Goal: Task Accomplishment & Management: Use online tool/utility

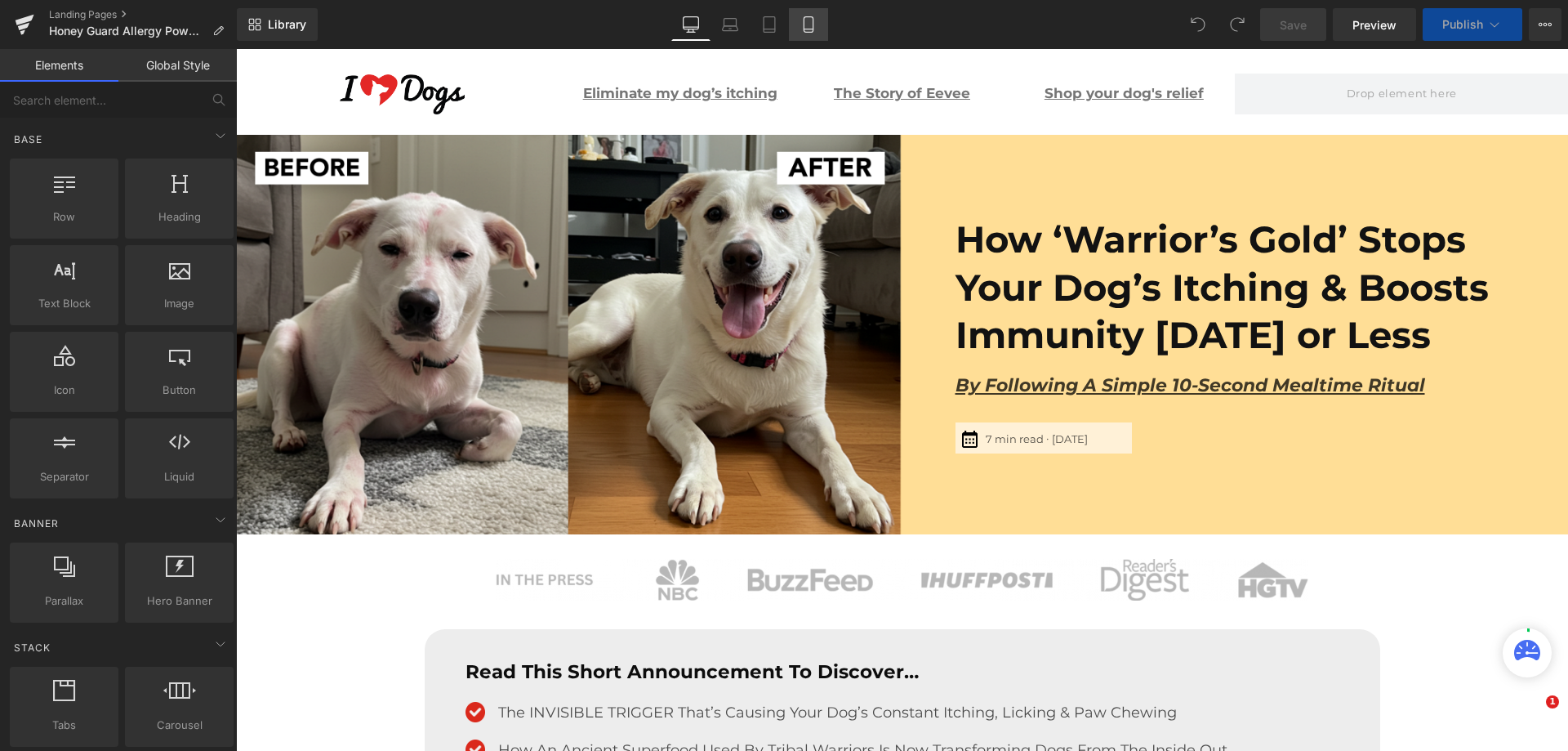
click at [816, 26] on icon at bounding box center [808, 24] width 16 height 16
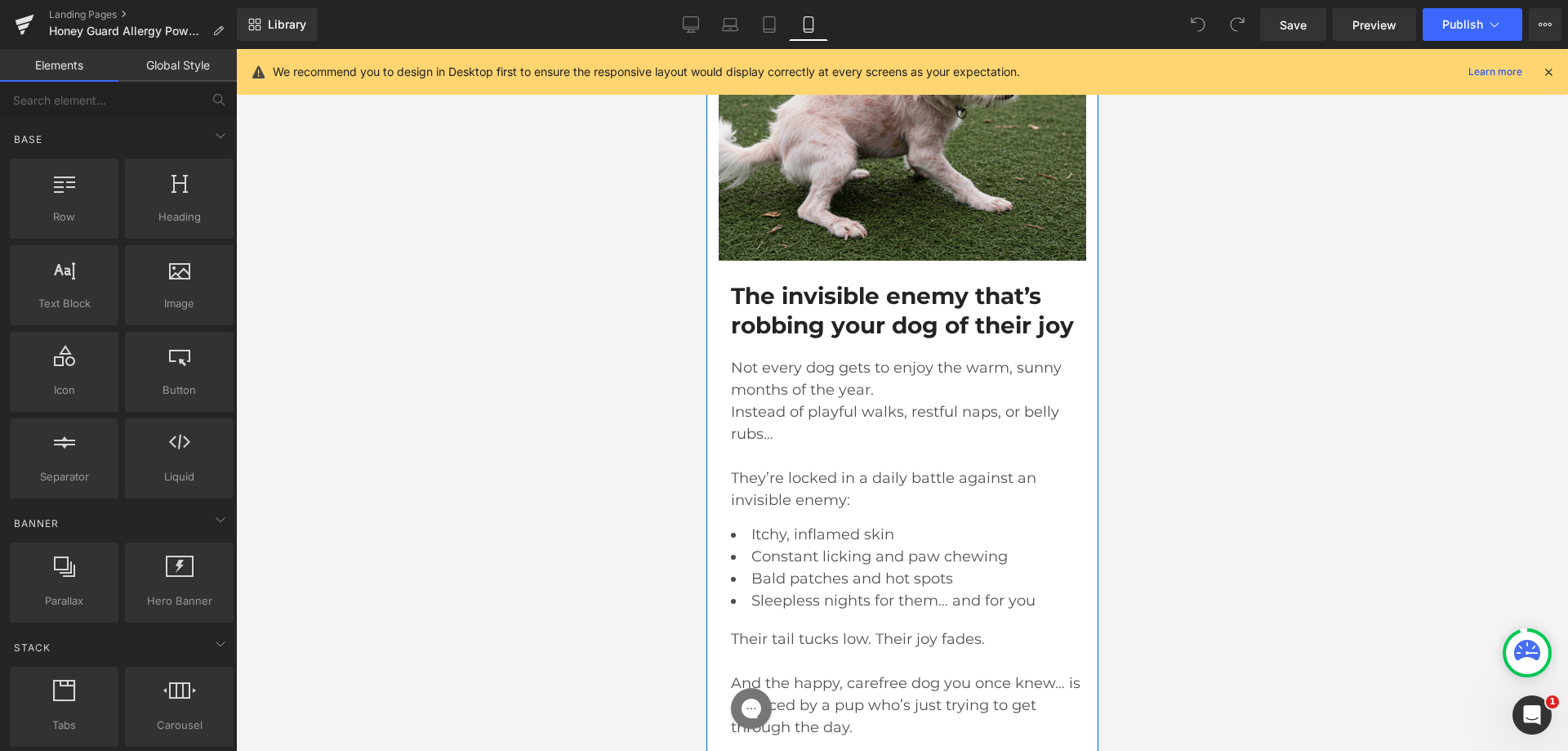
scroll to position [1226, 0]
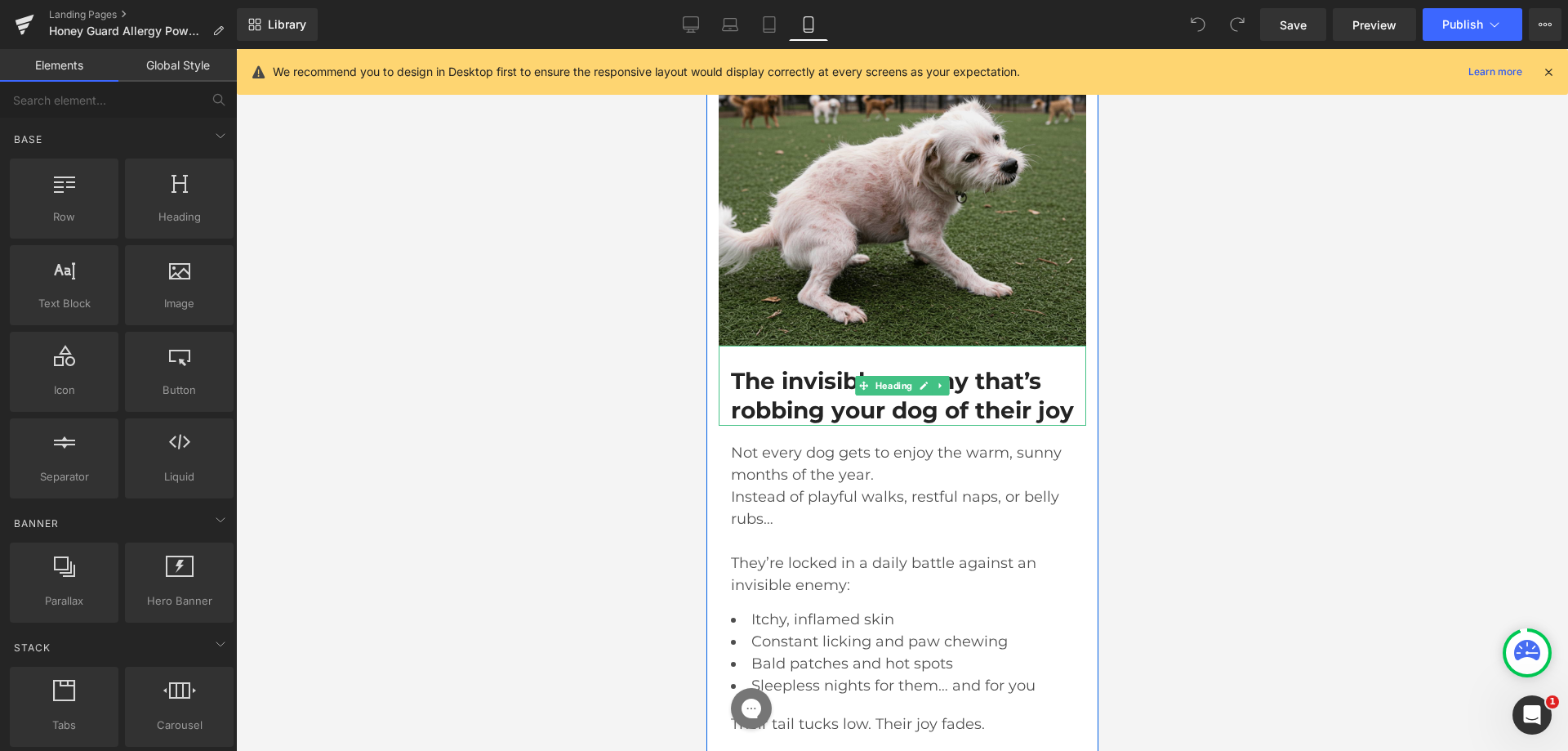
click at [795, 423] on h1 "The invisible enemy that’s robbing your dog of their joy" at bounding box center [902, 396] width 343 height 60
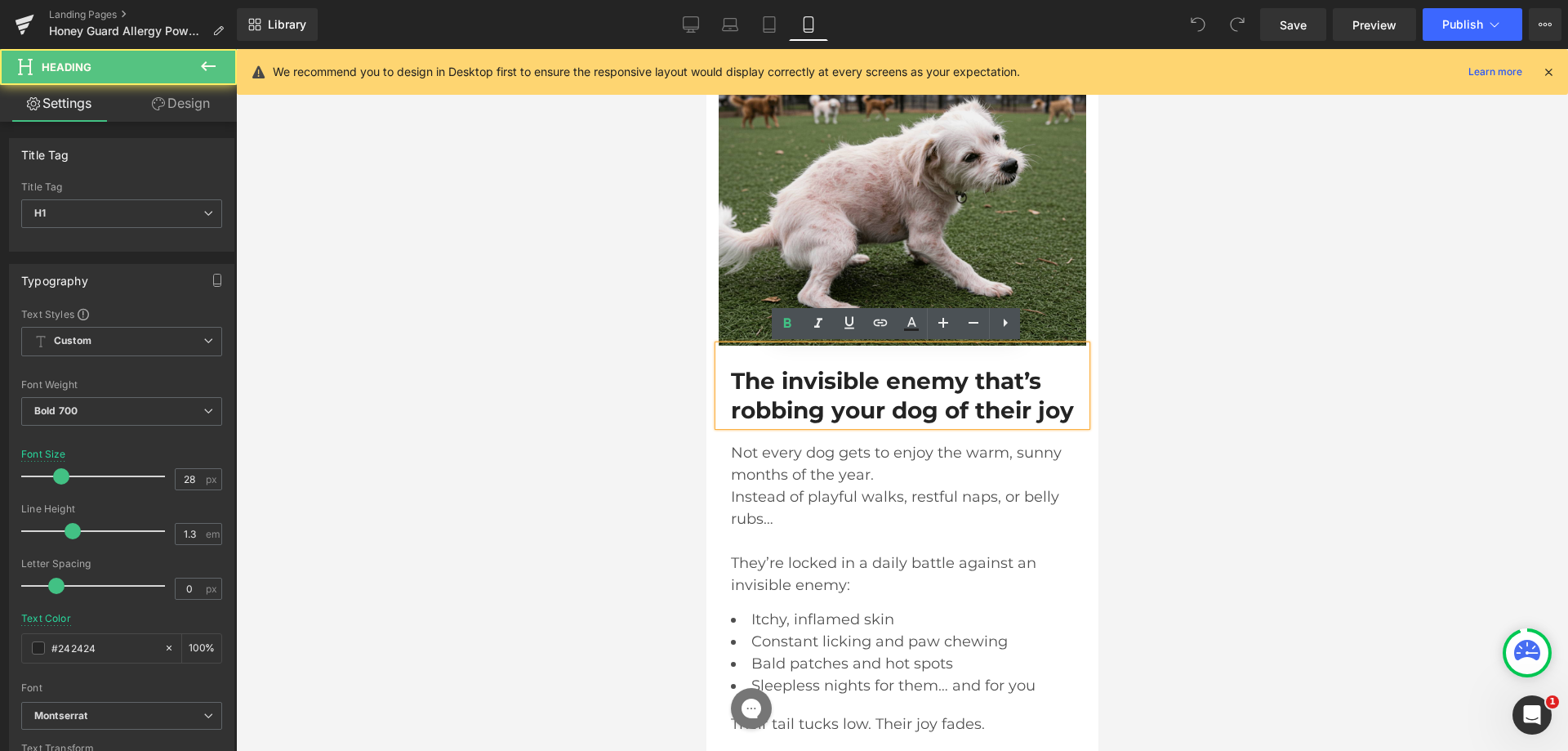
click at [751, 405] on h1 "The invisible enemy that’s robbing your dog of their joy" at bounding box center [902, 396] width 343 height 60
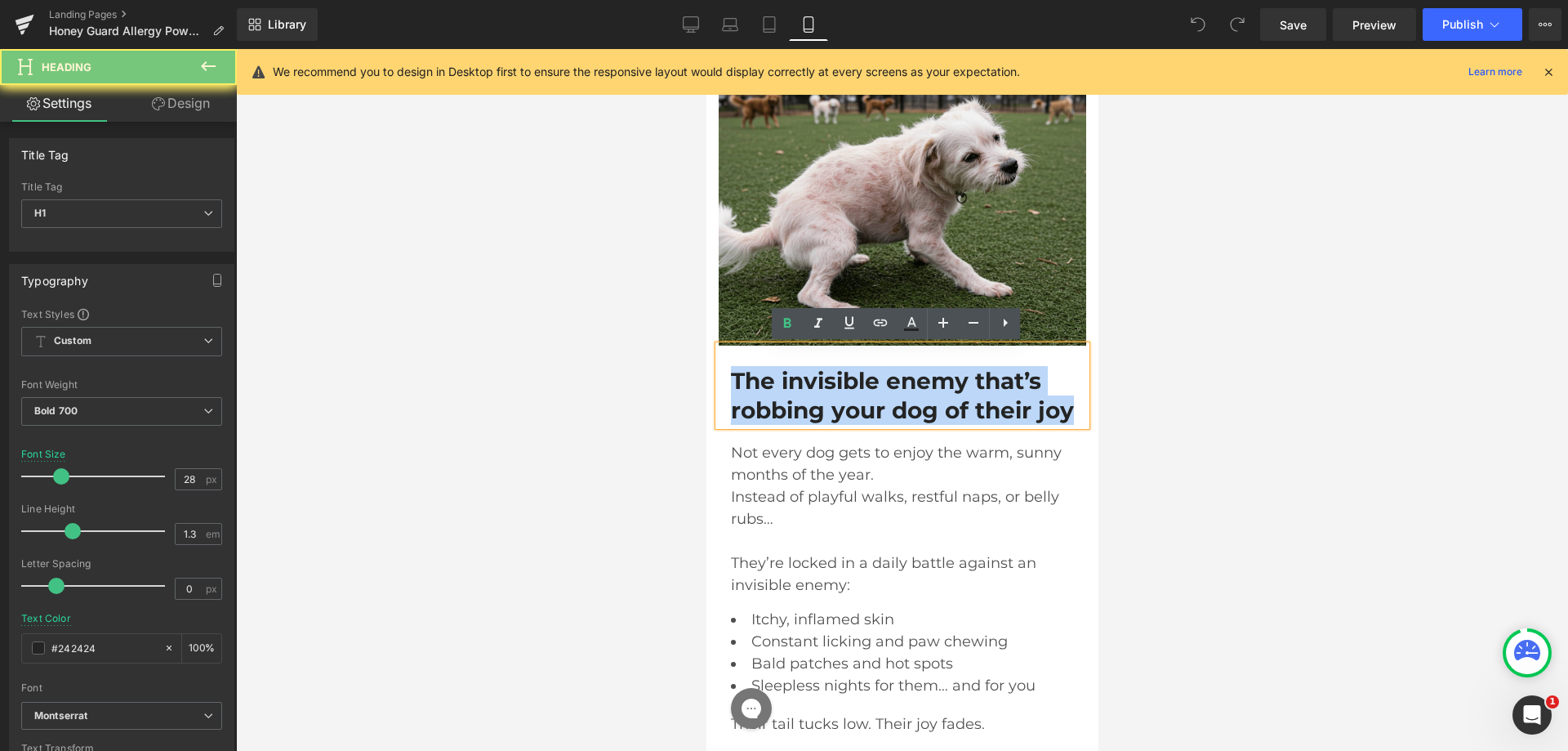
click at [751, 405] on h1 "The invisible enemy that’s robbing your dog of their joy" at bounding box center [902, 396] width 343 height 60
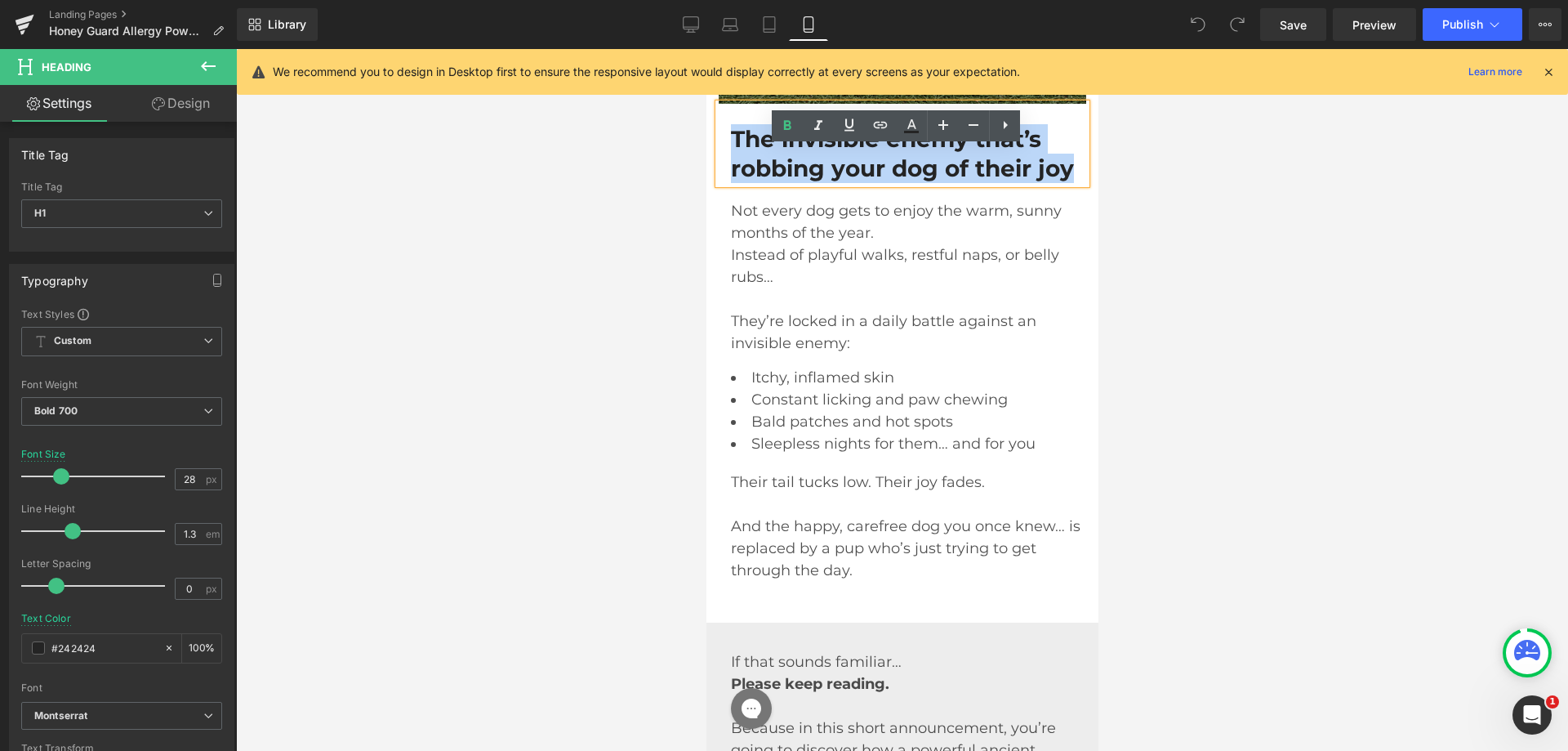
scroll to position [1635, 0]
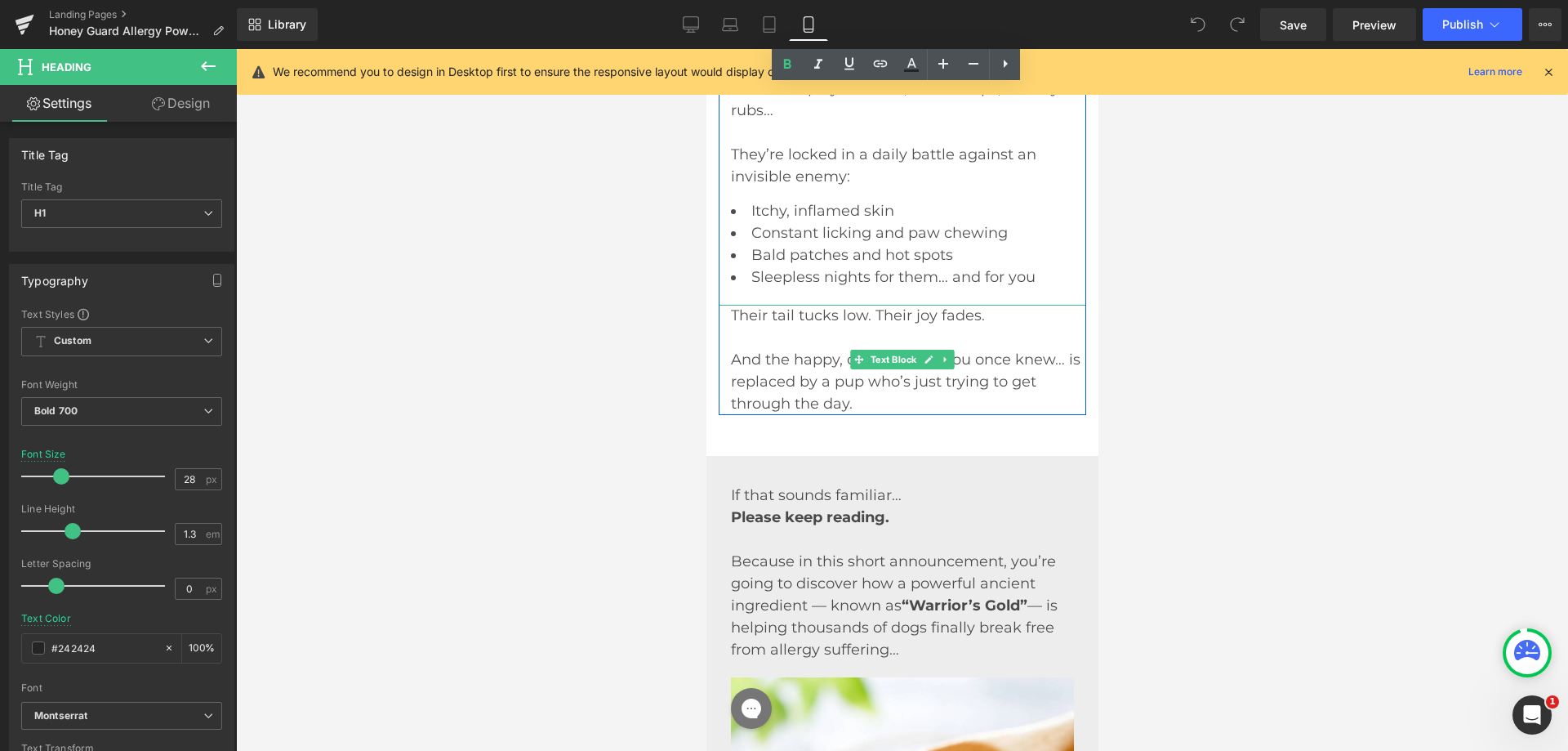
click at [818, 398] on span "And the happy, carefree dog you once knew… is replaced by a pup who’s just tryi…" at bounding box center [905, 381] width 350 height 62
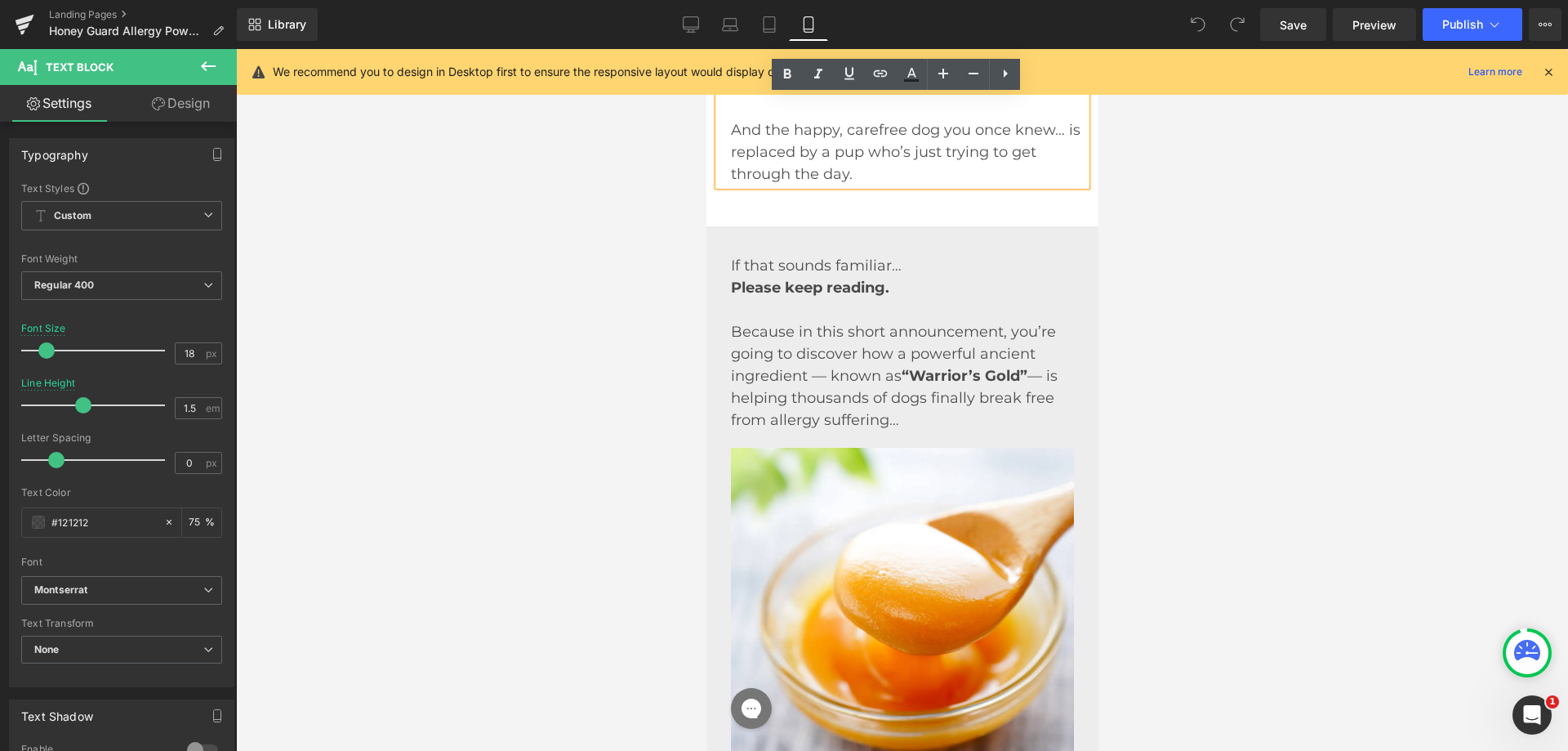
scroll to position [1880, 0]
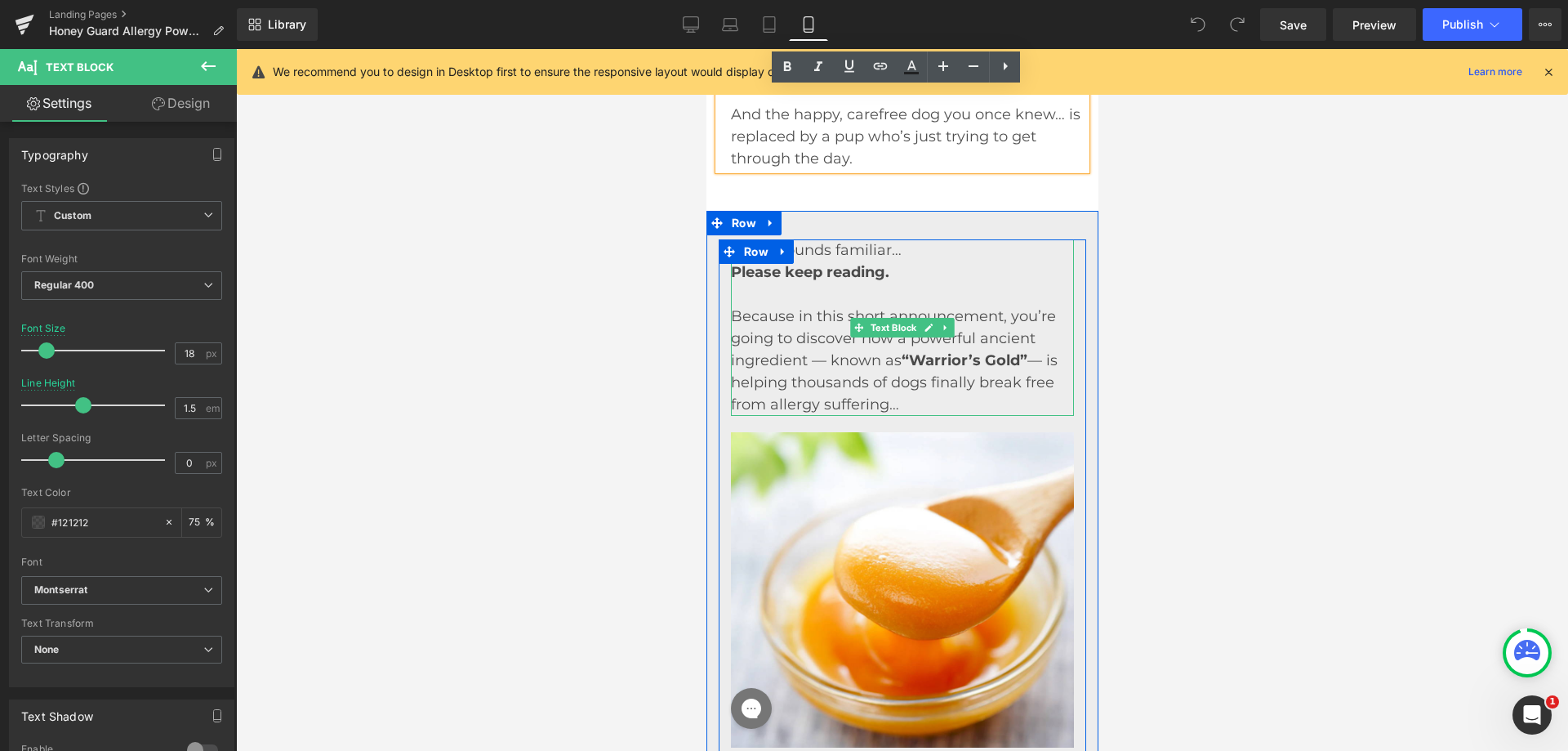
click at [752, 392] on p "Because in this short announcement, you’re going to discover how a powerful anc…" at bounding box center [902, 361] width 343 height 110
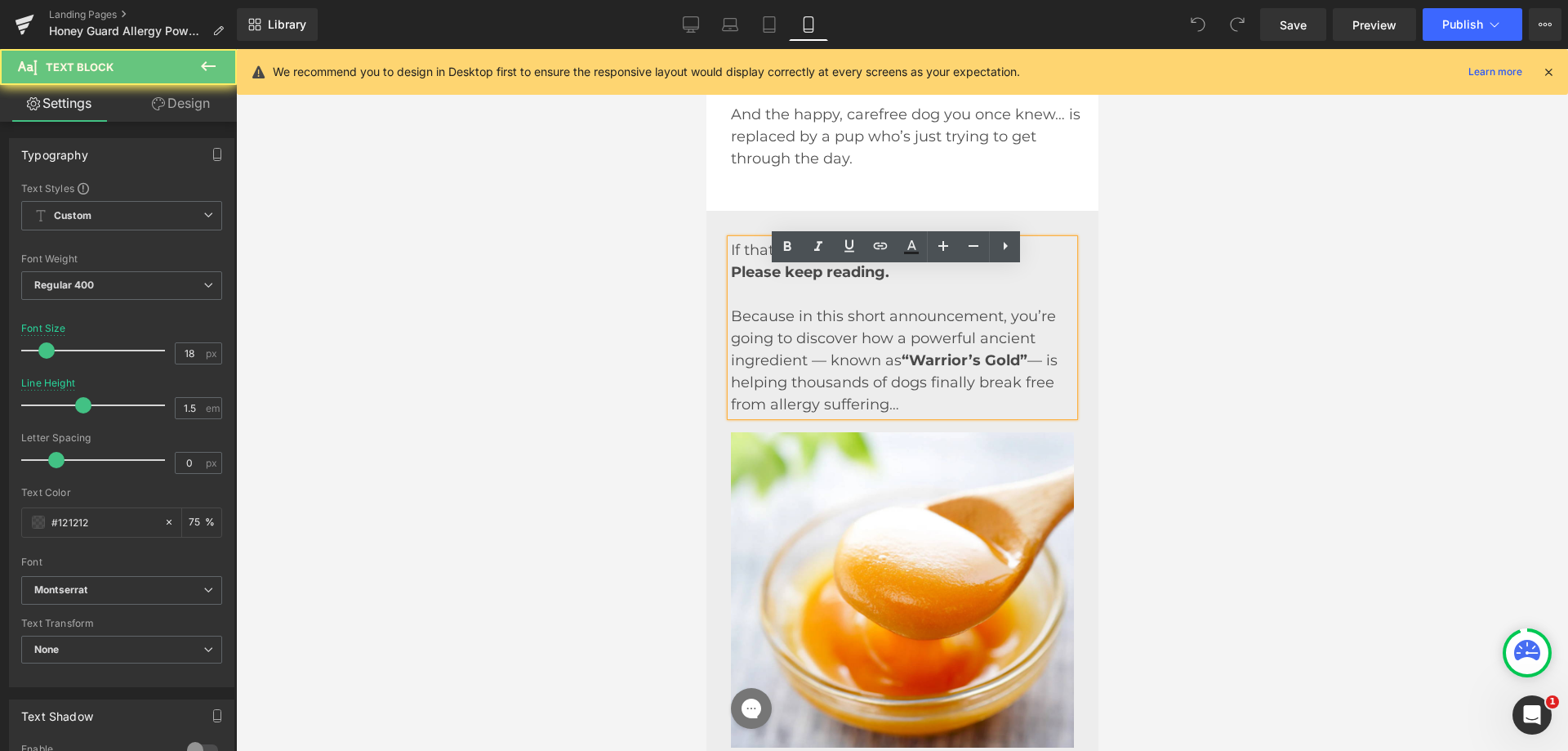
click at [787, 380] on p "Because in this short announcement, you’re going to discover how a powerful anc…" at bounding box center [902, 361] width 343 height 110
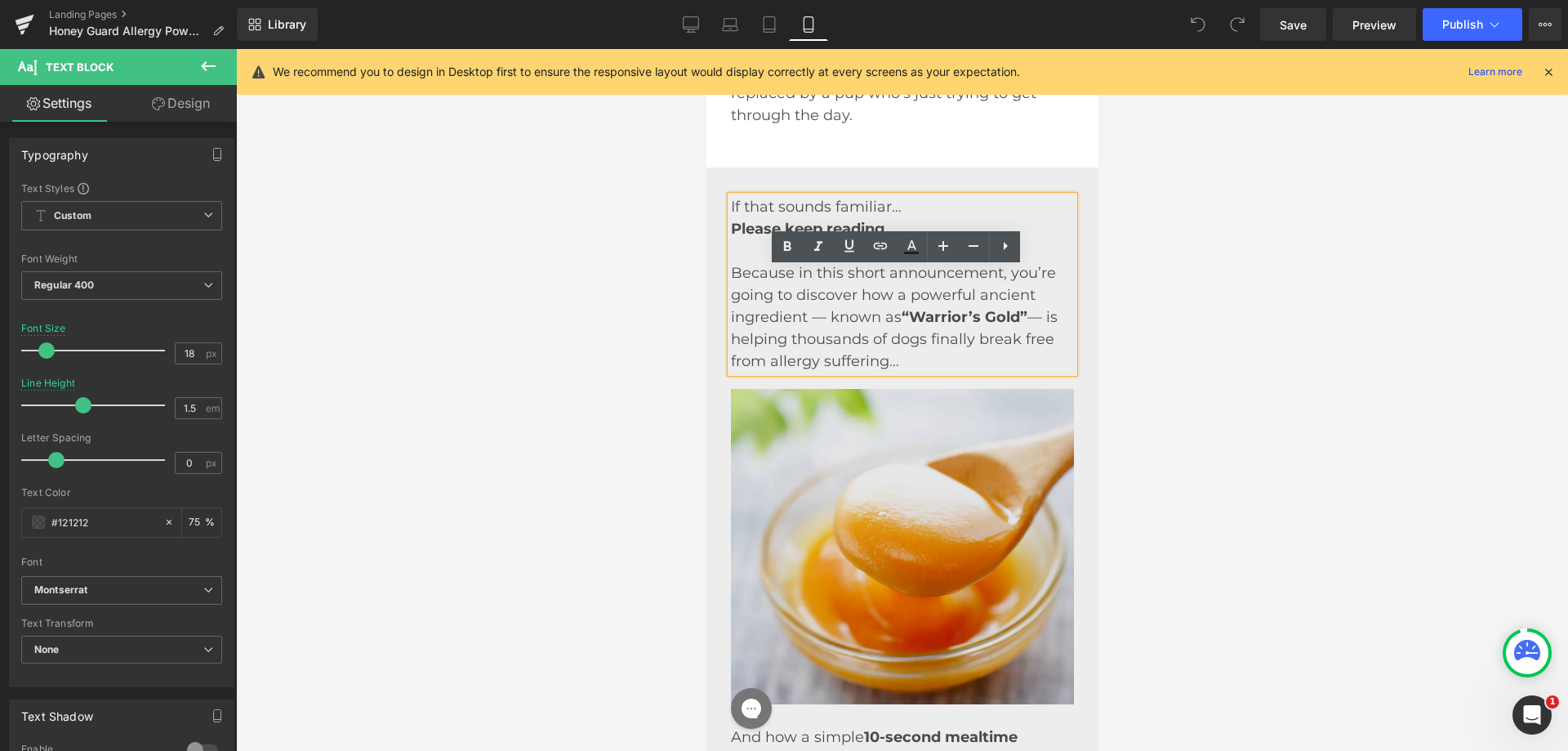
scroll to position [2370, 0]
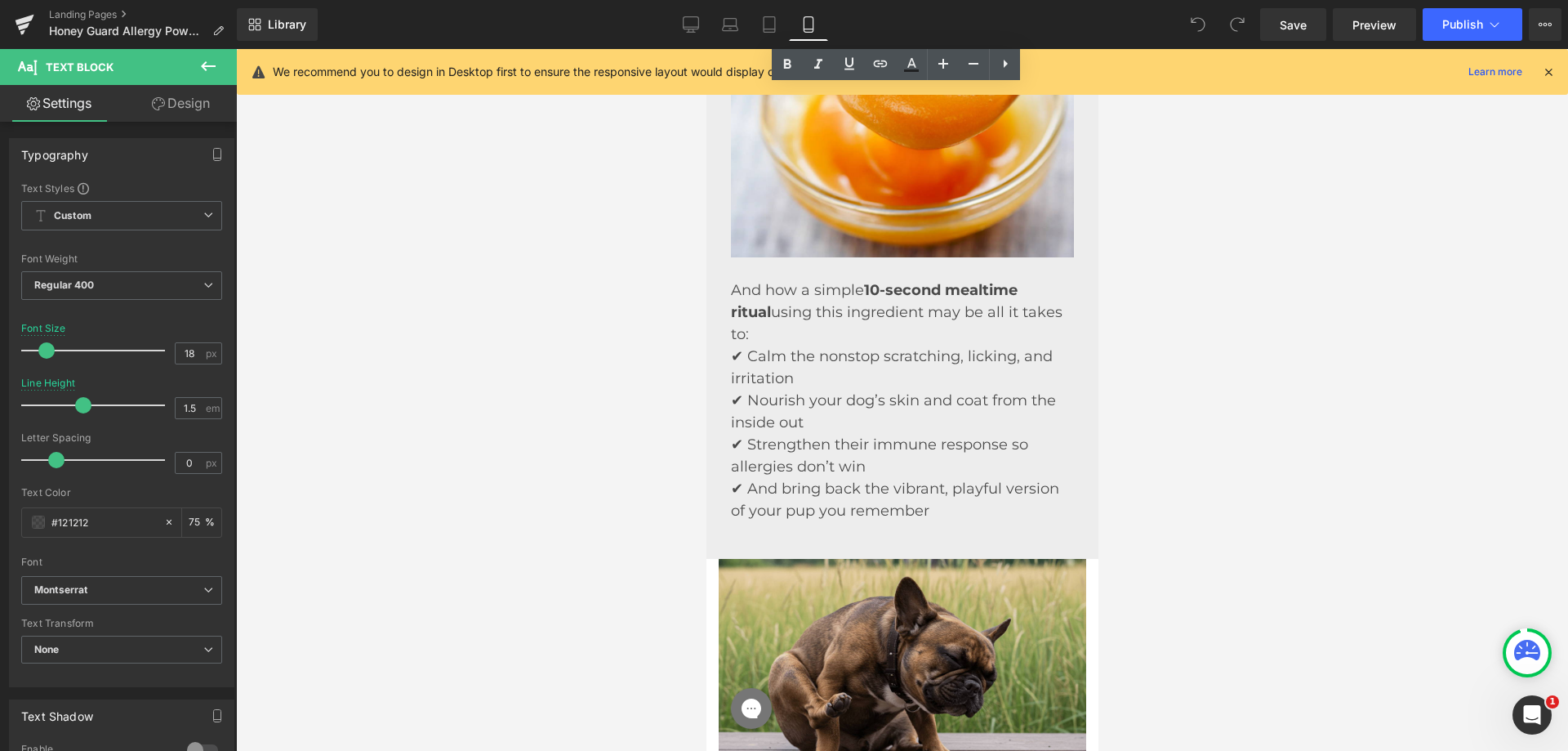
click at [819, 368] on p "✔ Calm the nonstop scratching, licking, and irritation" at bounding box center [902, 368] width 343 height 44
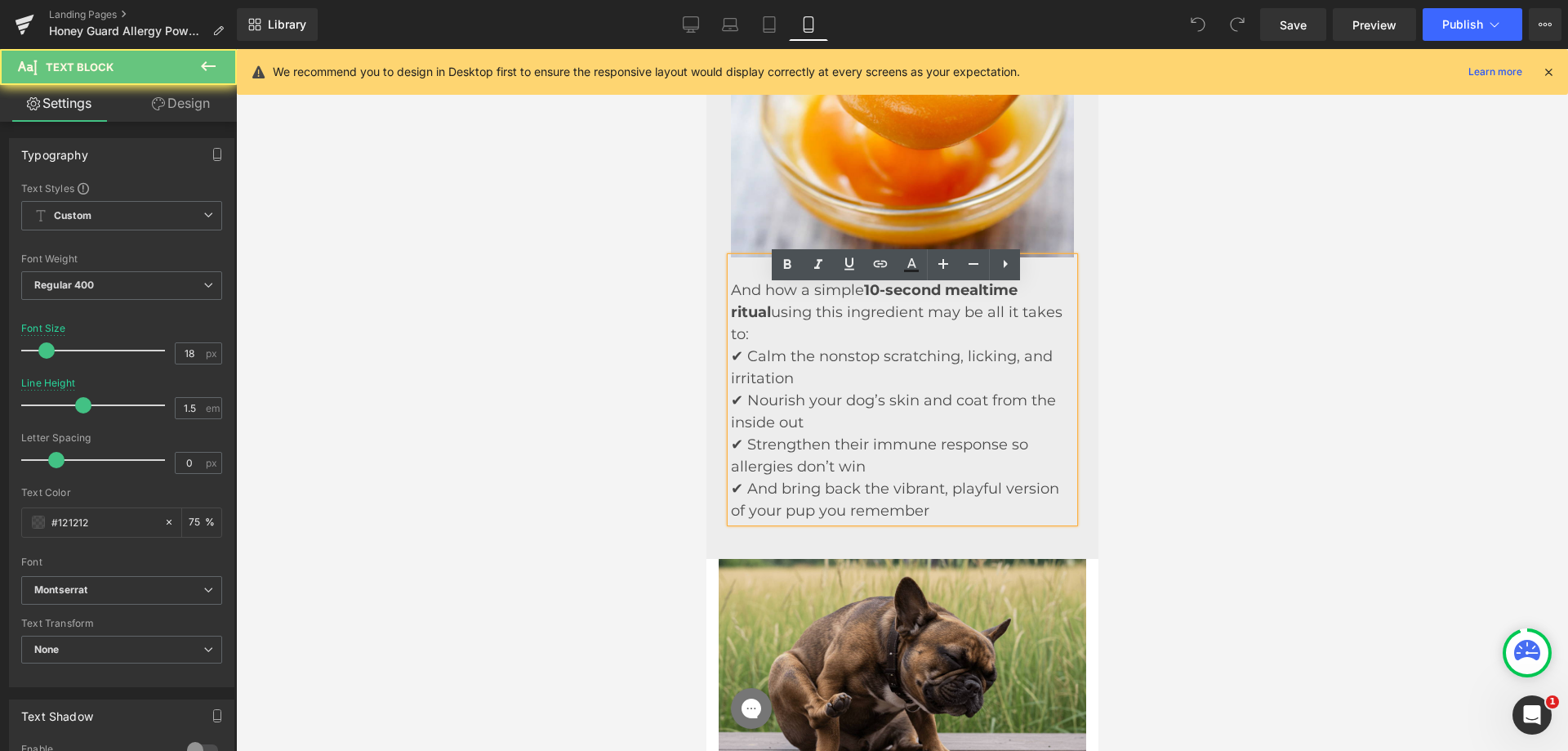
click at [779, 365] on p "✔ Calm the nonstop scratching, licking, and irritation" at bounding box center [902, 368] width 343 height 44
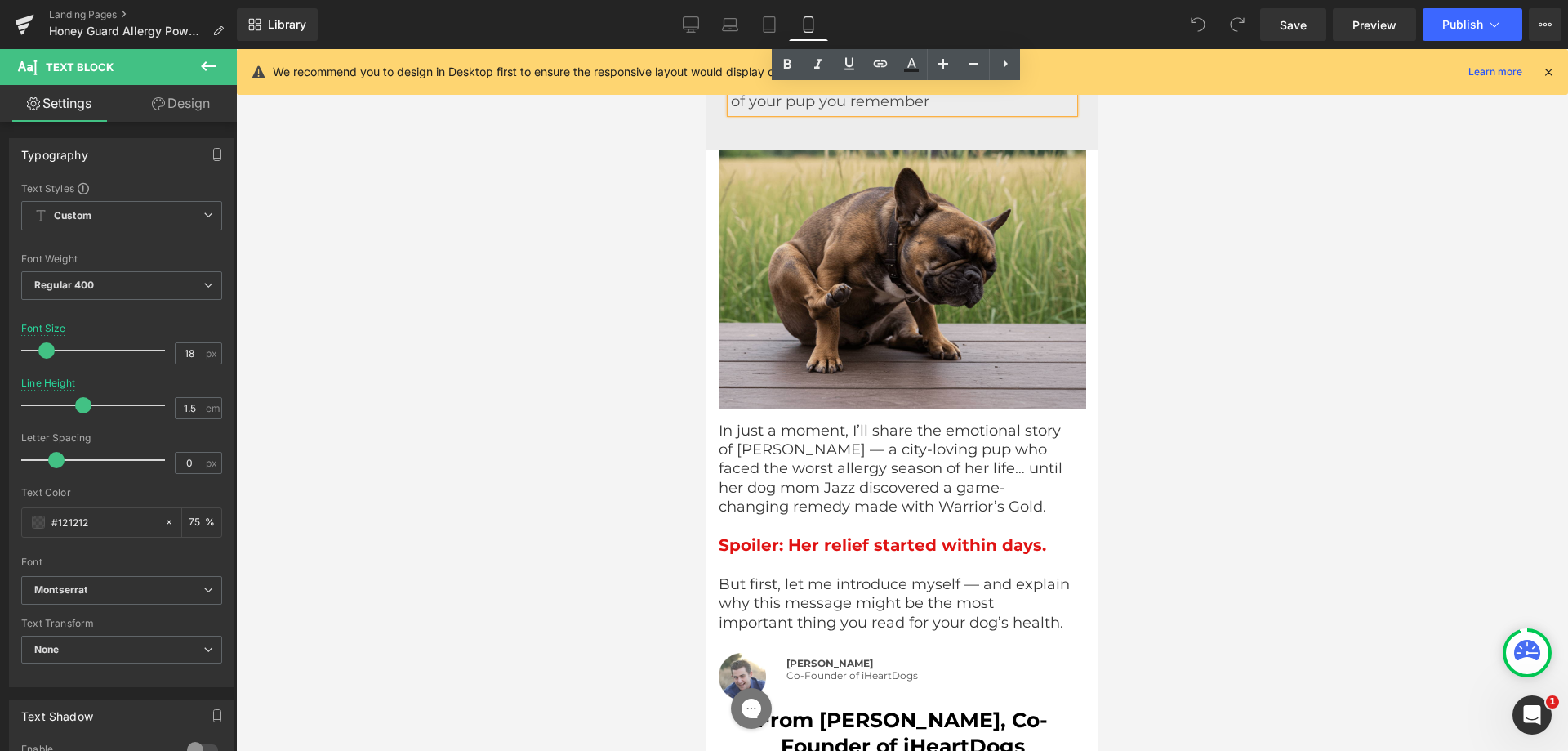
scroll to position [2779, 0]
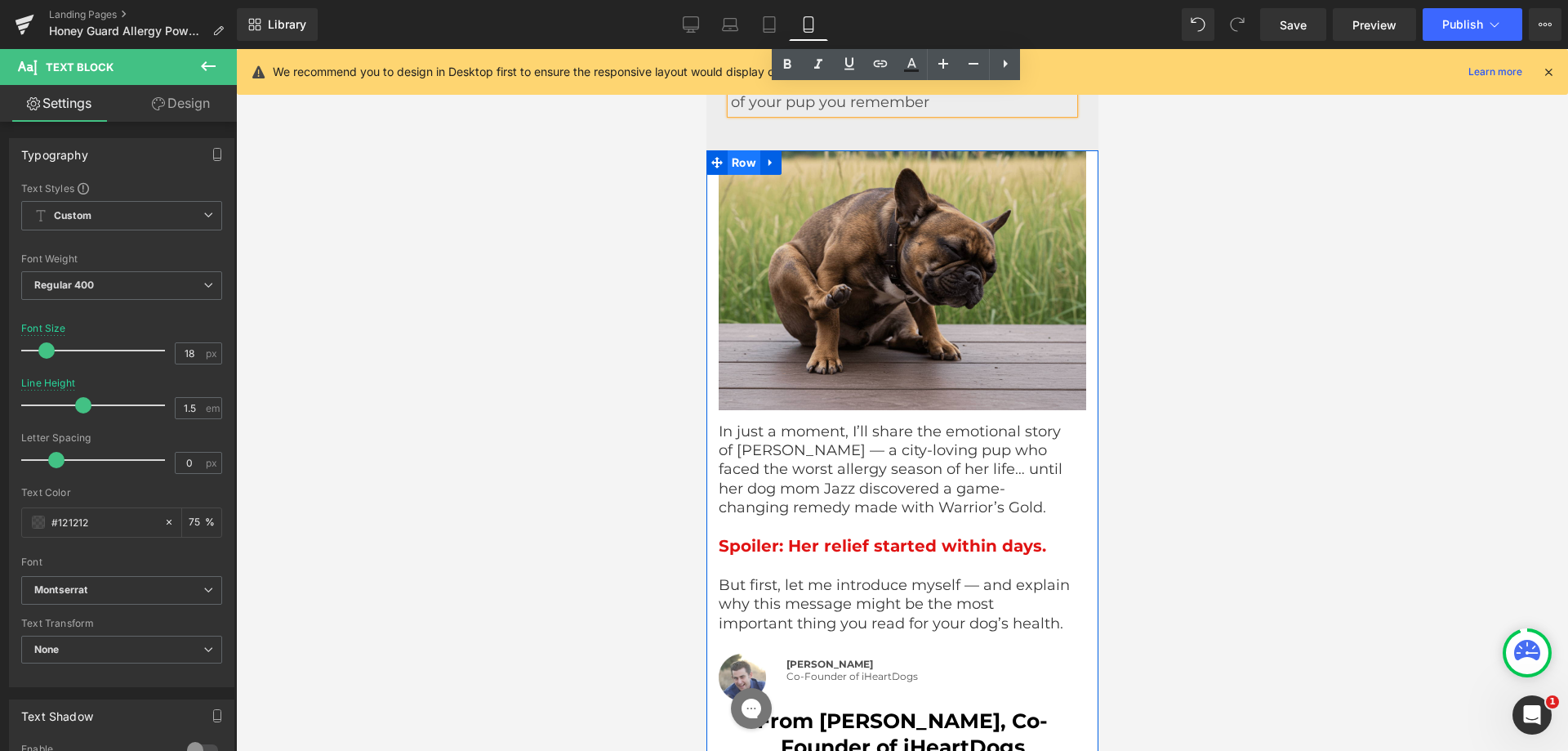
click at [727, 166] on span "Row" at bounding box center [743, 162] width 33 height 24
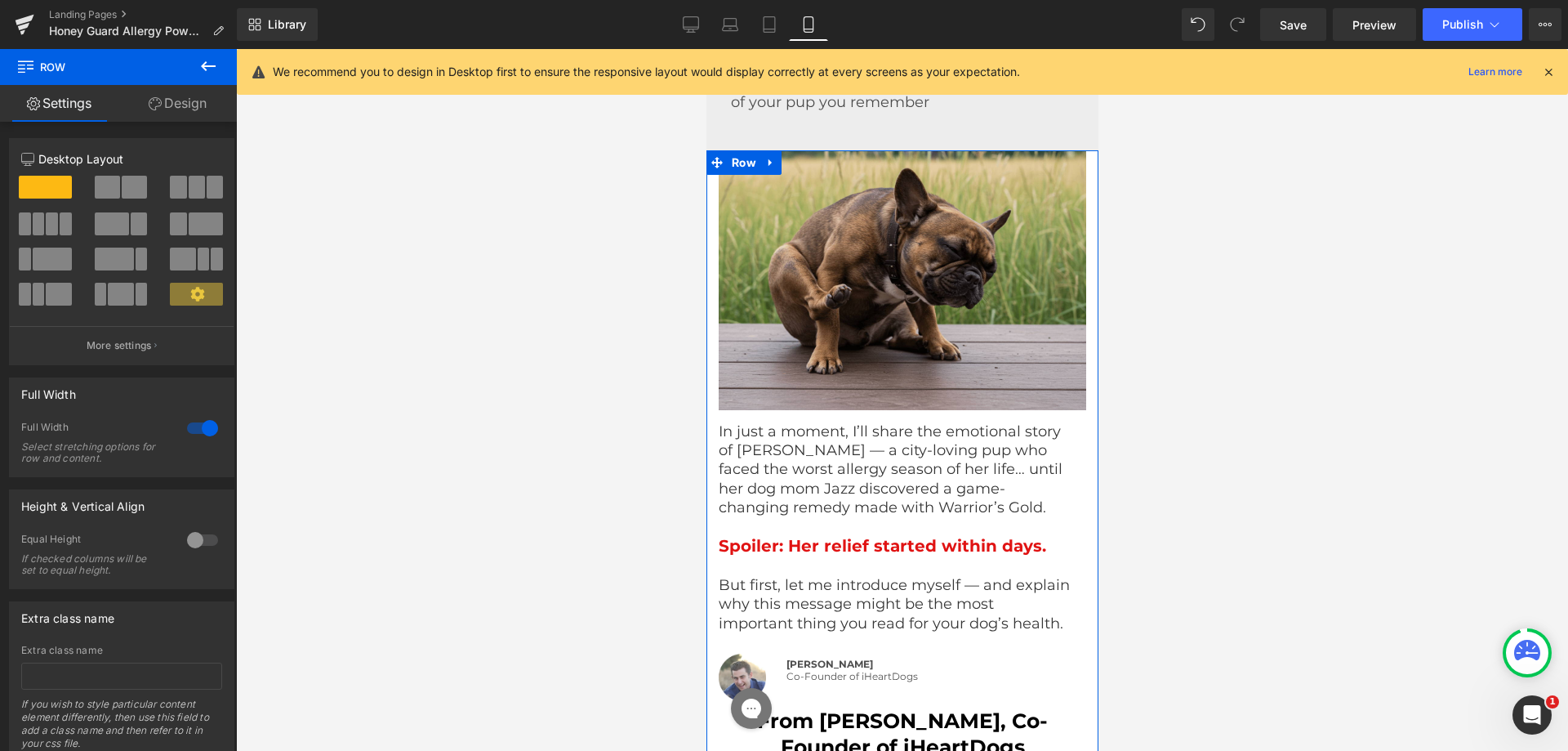
click at [168, 108] on link "Design" at bounding box center [177, 103] width 118 height 37
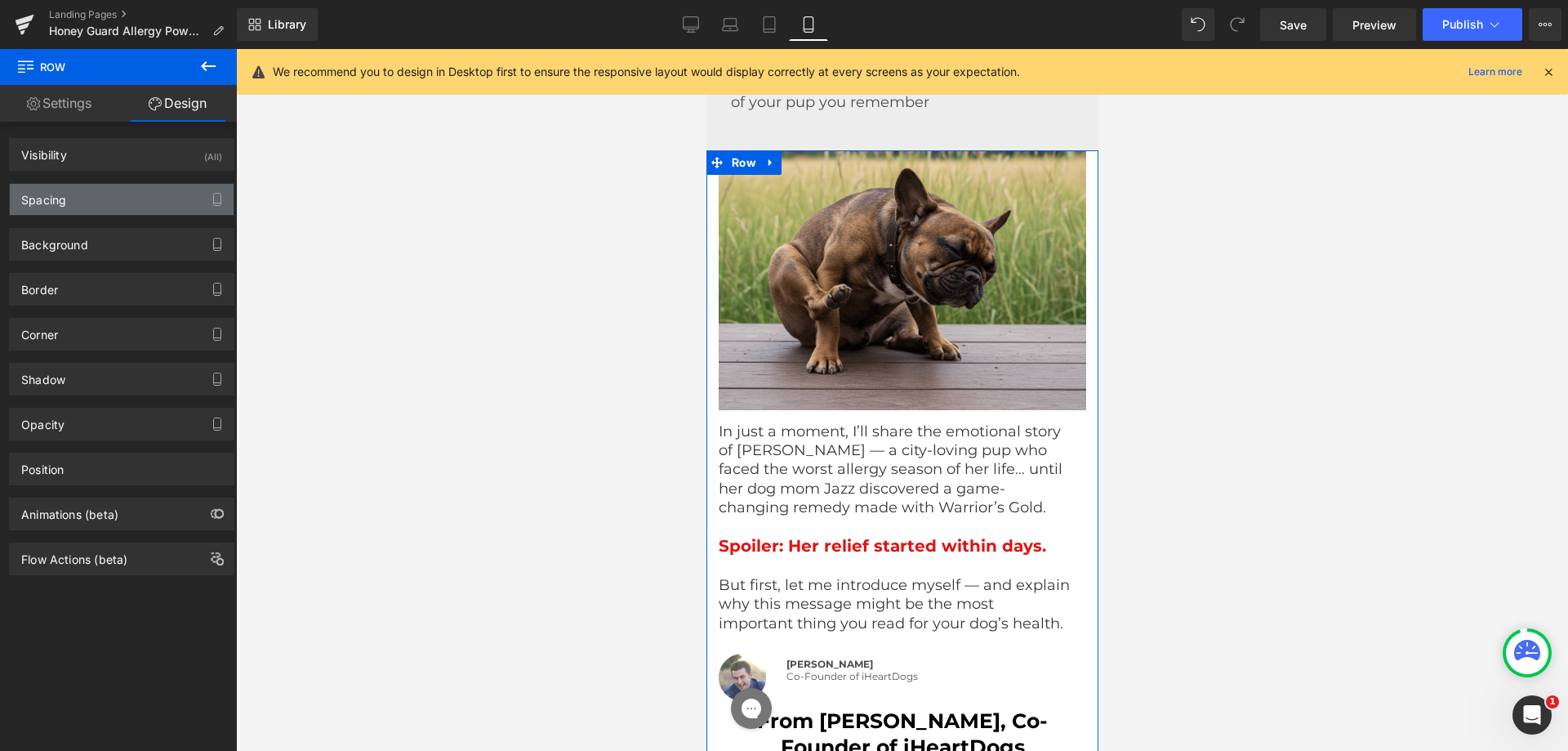
click at [98, 201] on div "Spacing" at bounding box center [122, 199] width 224 height 31
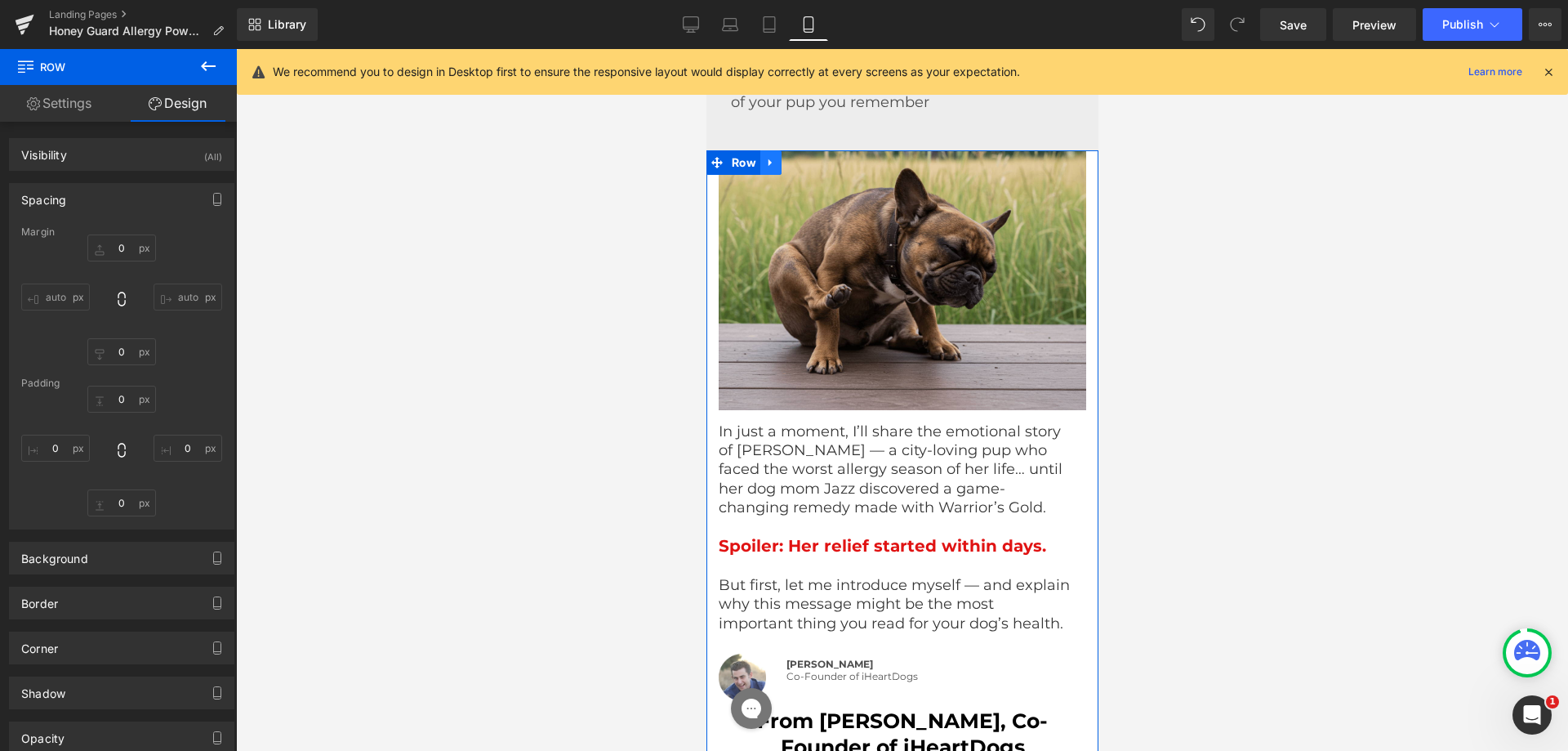
click at [768, 166] on icon at bounding box center [770, 163] width 4 height 7
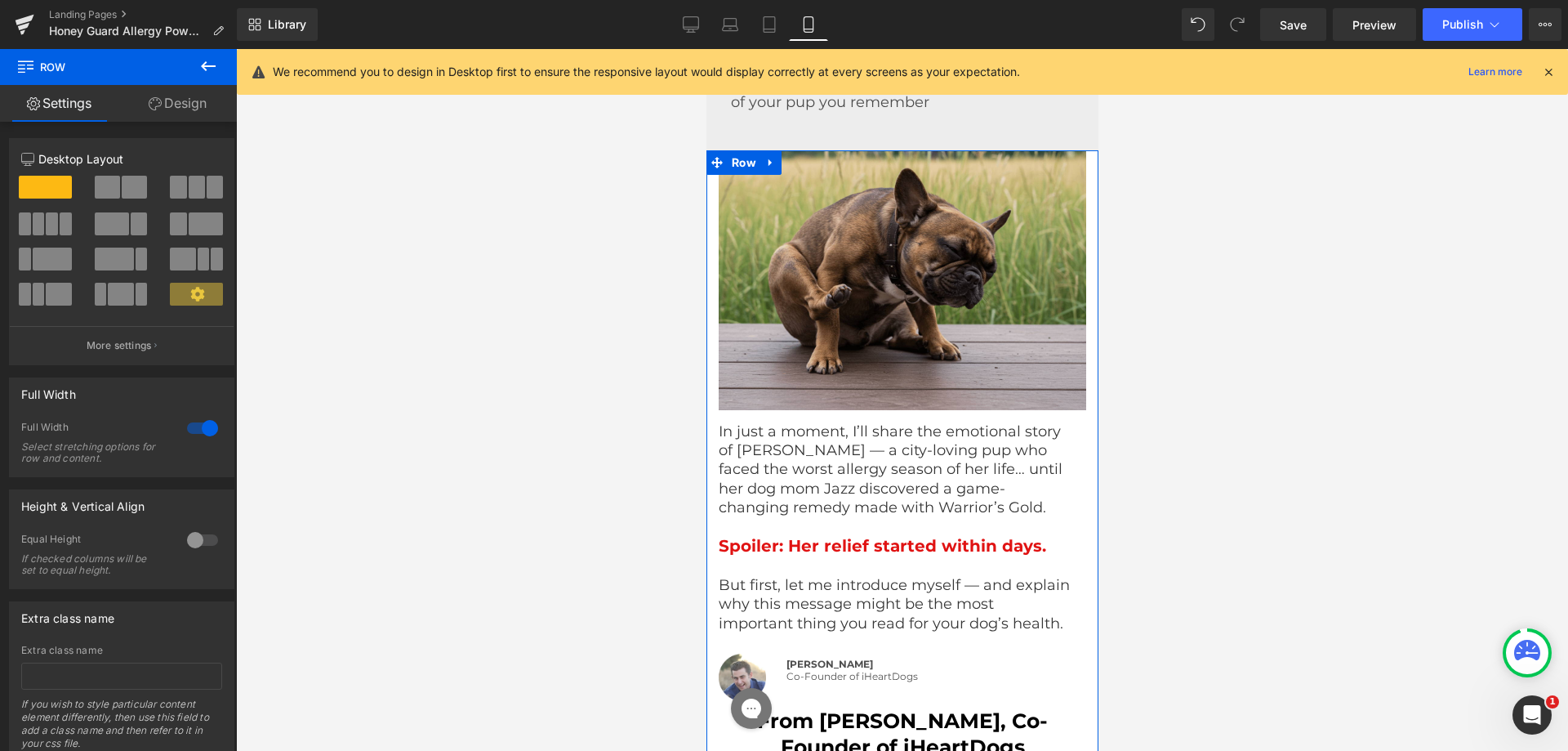
click at [711, 164] on icon at bounding box center [716, 163] width 12 height 13
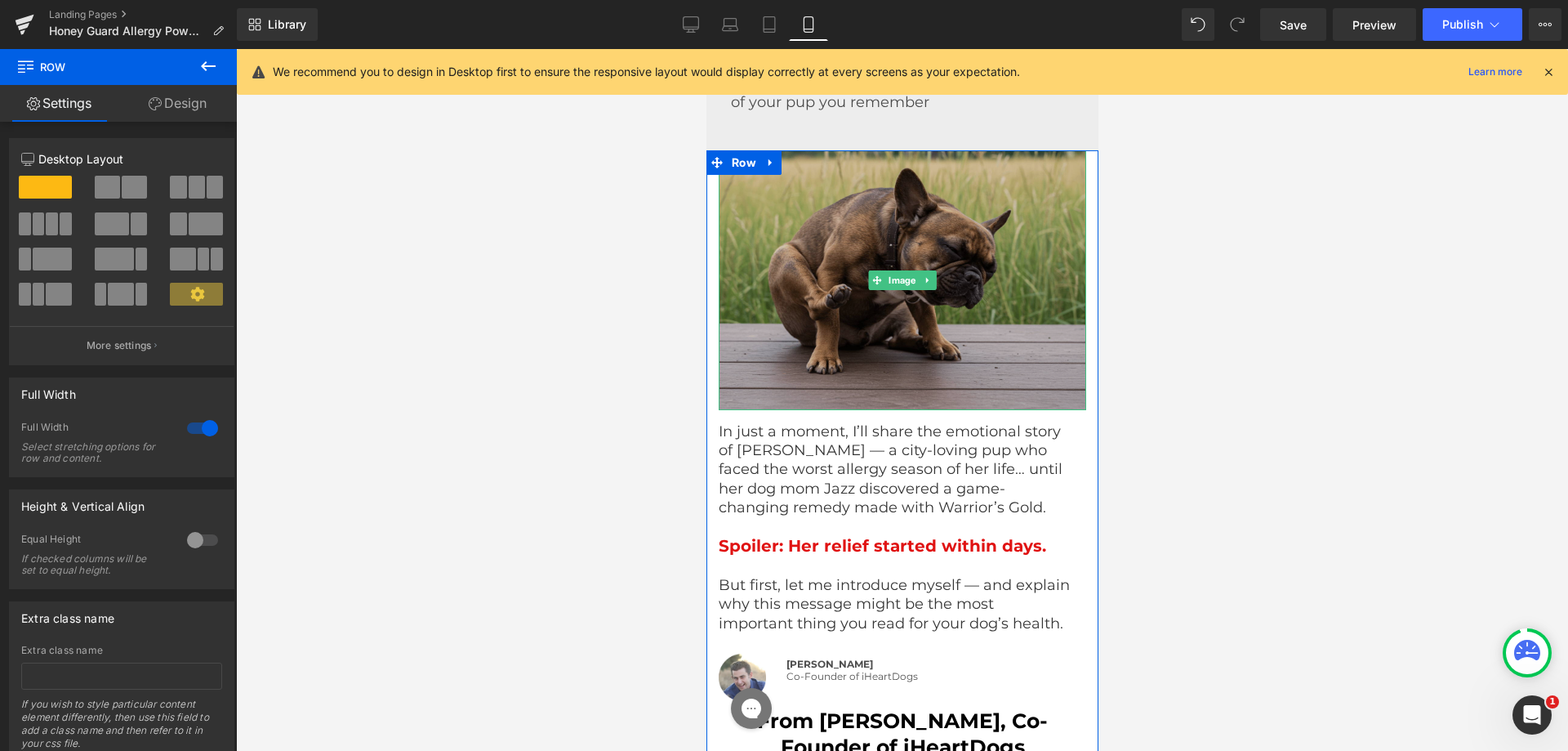
click at [731, 291] on img at bounding box center [901, 280] width 368 height 260
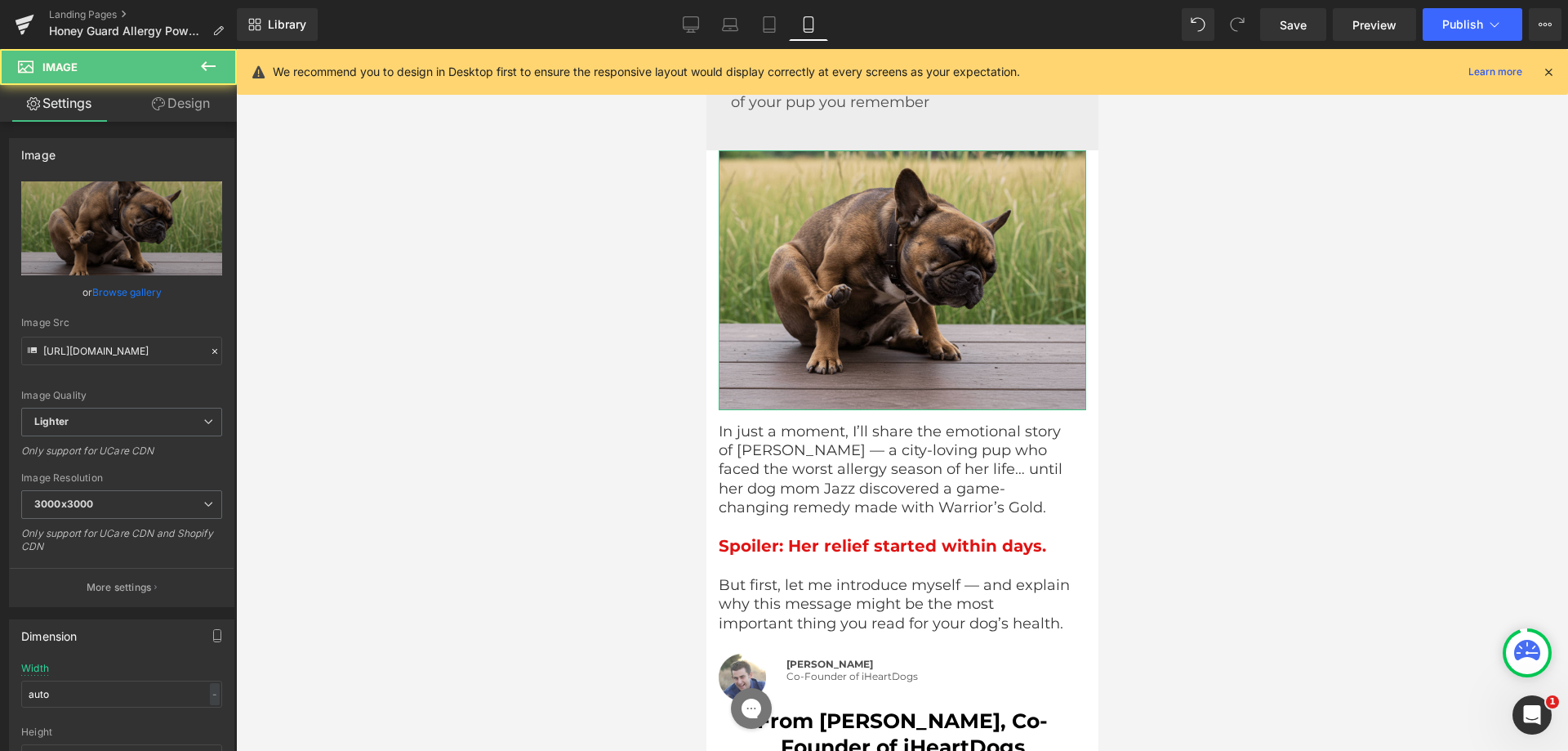
click at [181, 96] on link "Design" at bounding box center [181, 103] width 118 height 37
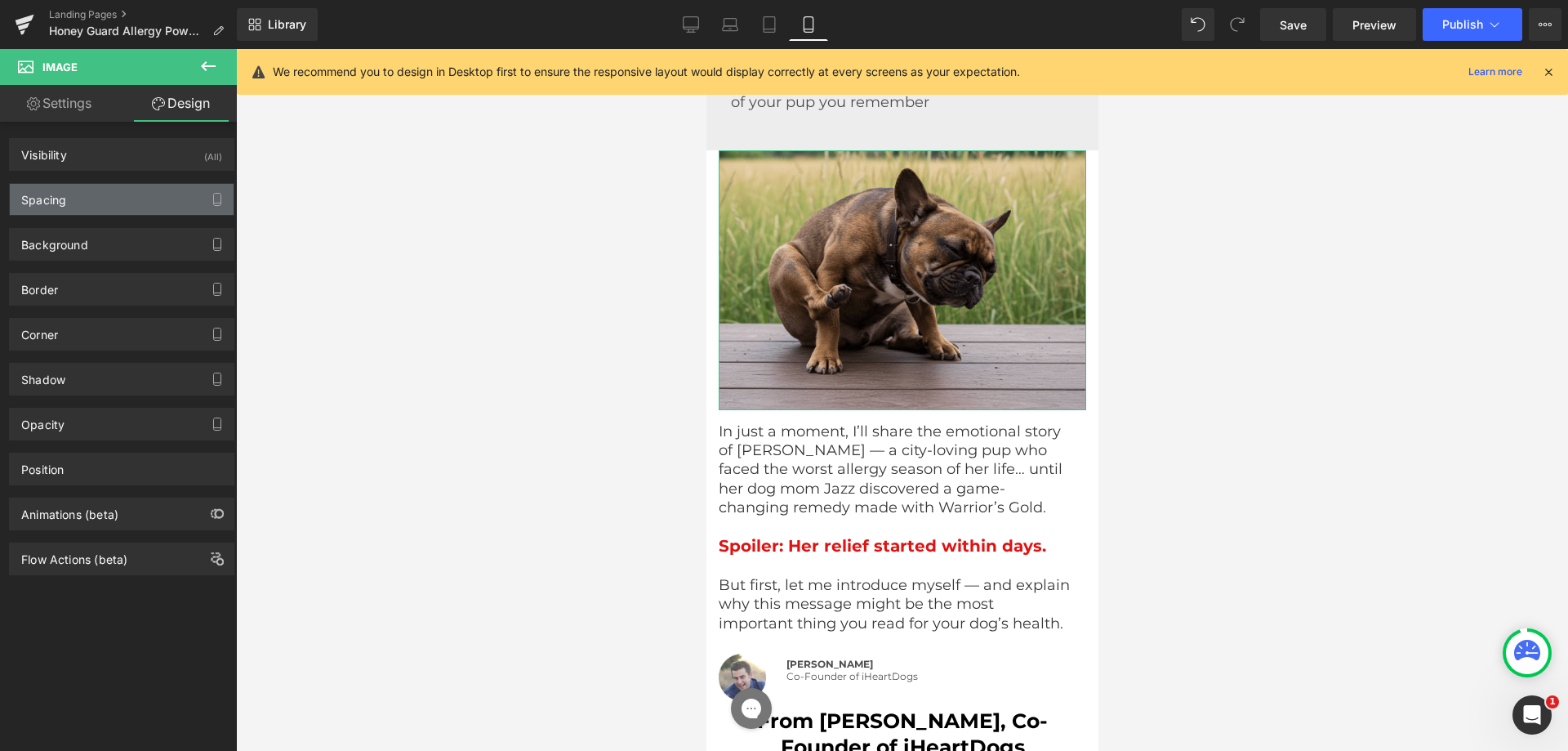
click at [102, 199] on div "Spacing" at bounding box center [122, 199] width 224 height 31
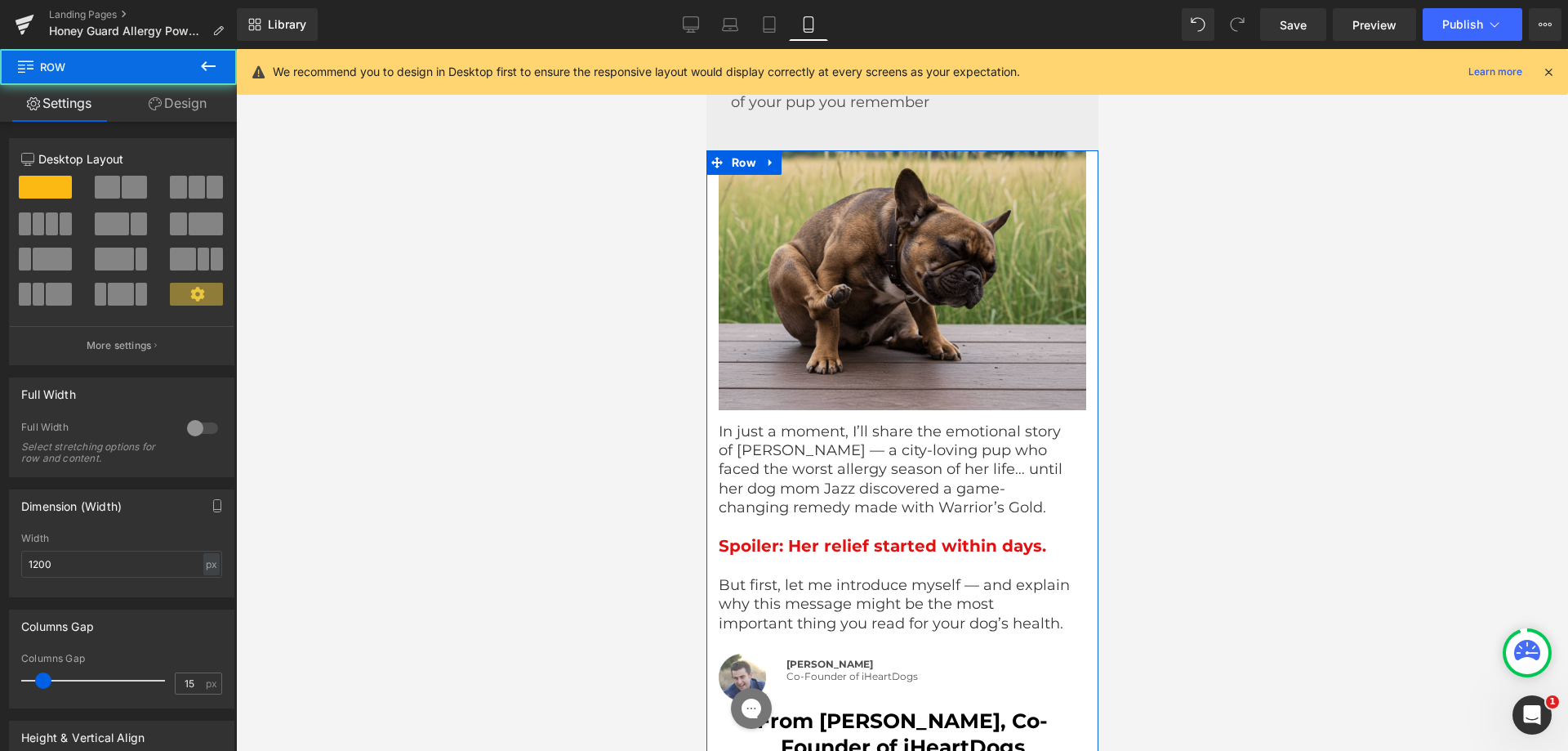
click at [738, 166] on span "Row" at bounding box center [743, 163] width 33 height 24
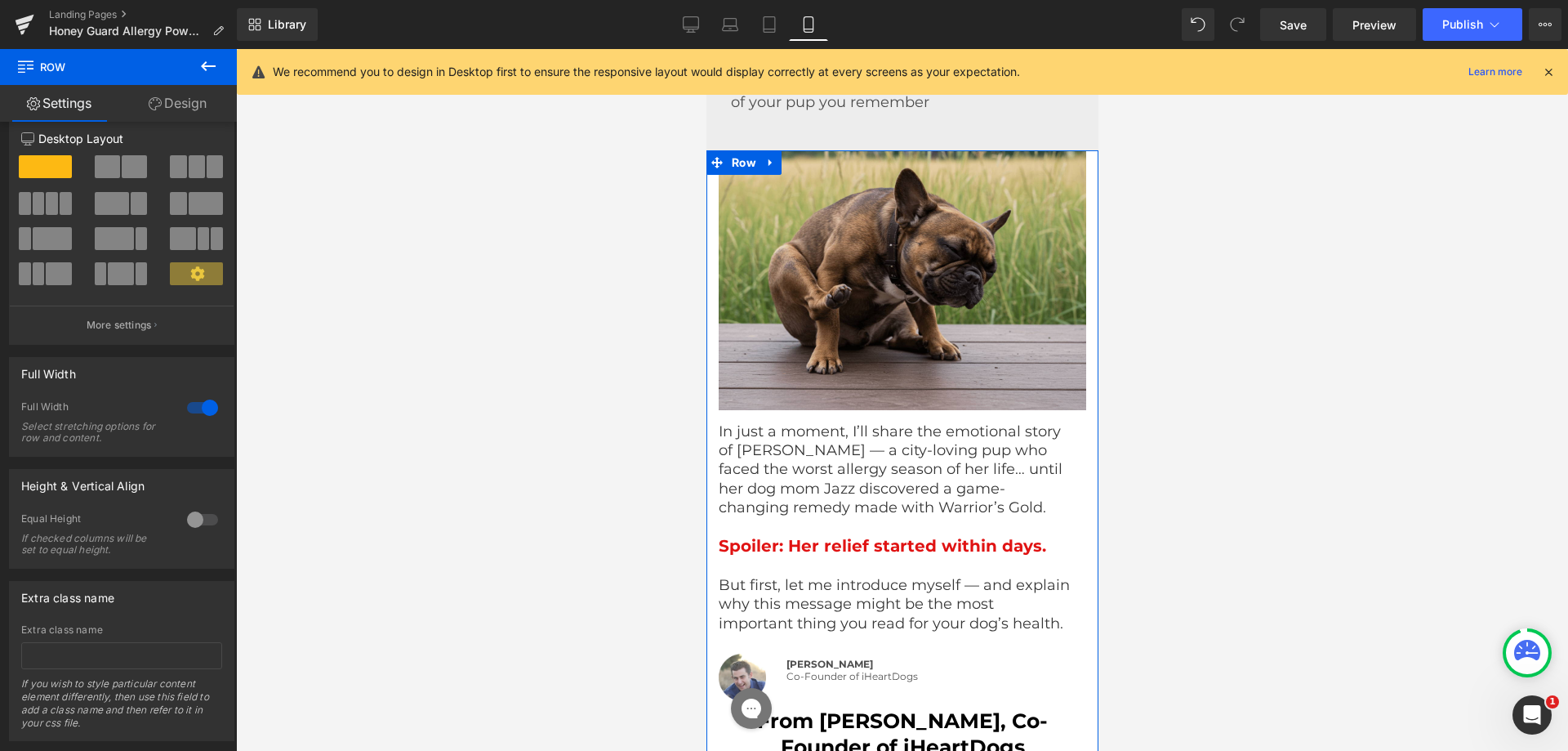
scroll to position [0, 0]
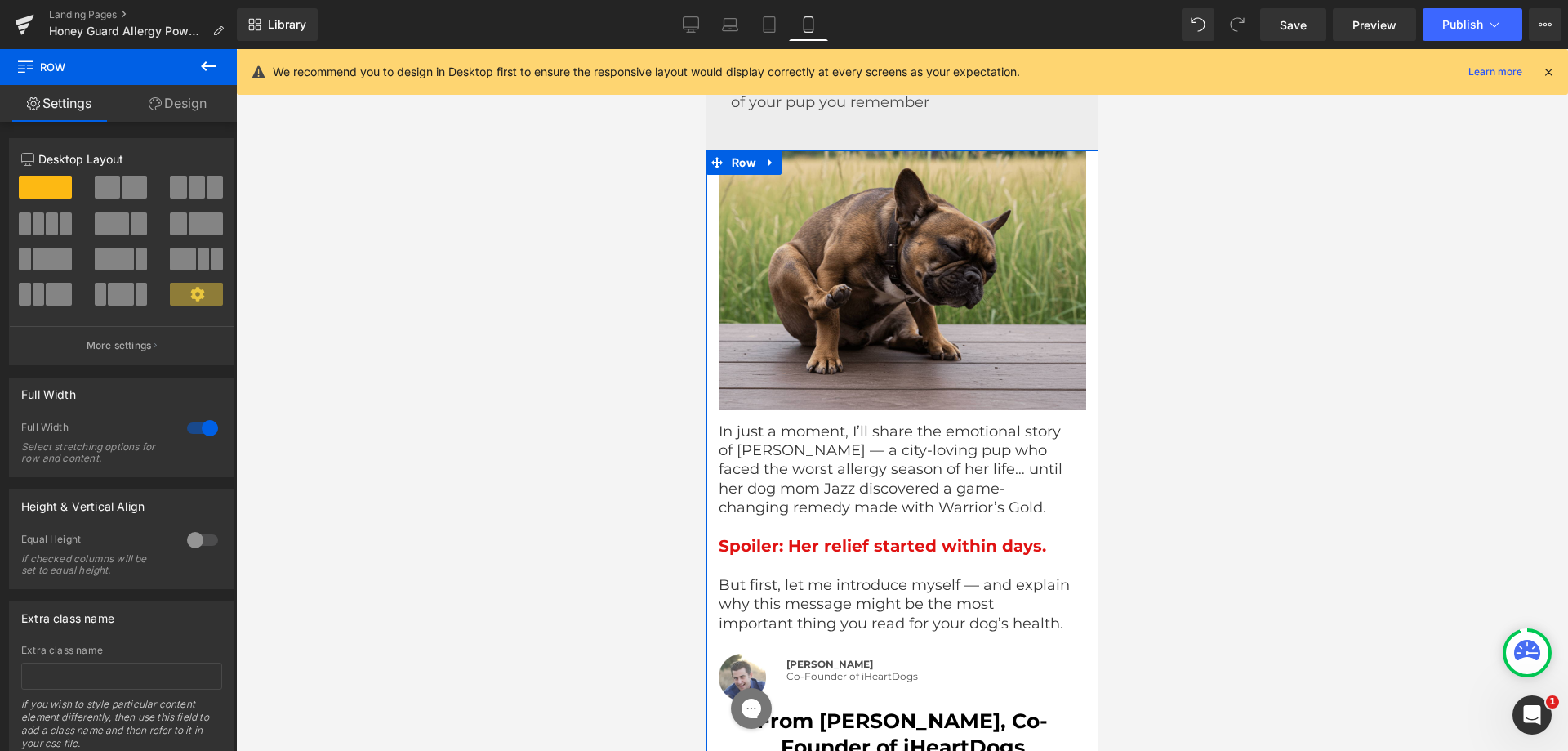
click at [182, 107] on link "Design" at bounding box center [177, 103] width 118 height 37
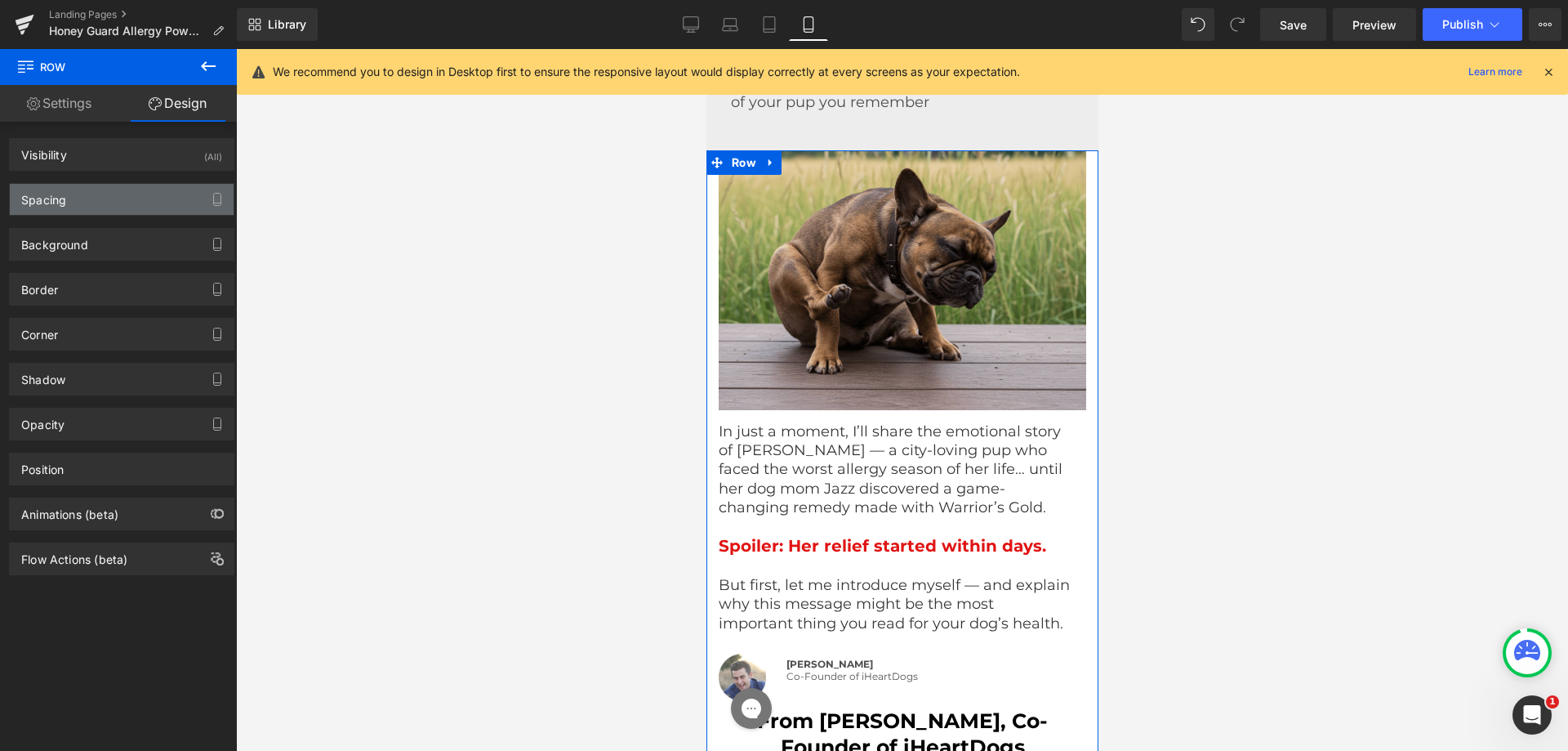
click at [59, 214] on div "Spacing" at bounding box center [122, 199] width 224 height 31
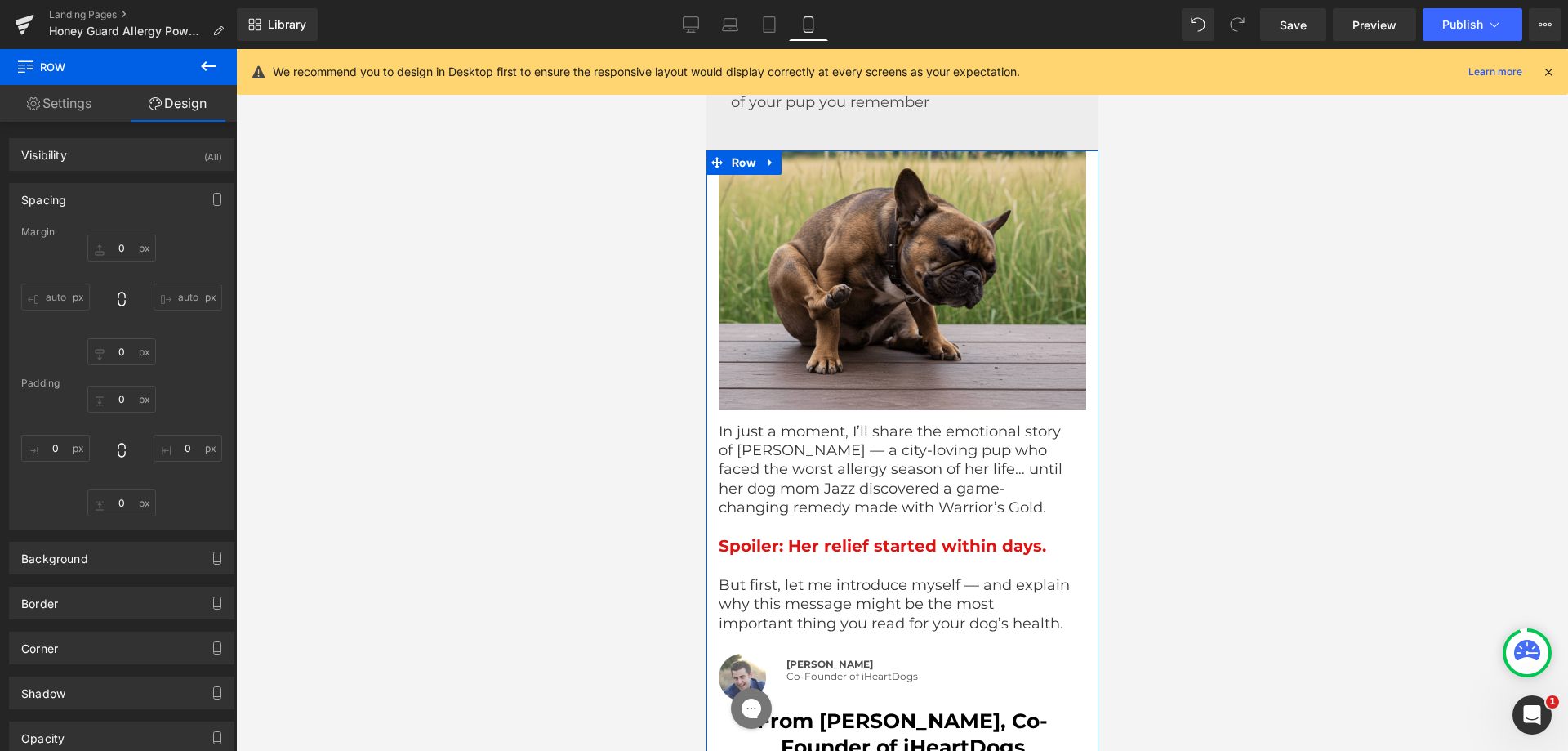
click at [767, 434] on div "In just a moment, I’ll share the emotional story of [PERSON_NAME] — a city-lovi…" at bounding box center [901, 528] width 368 height 211
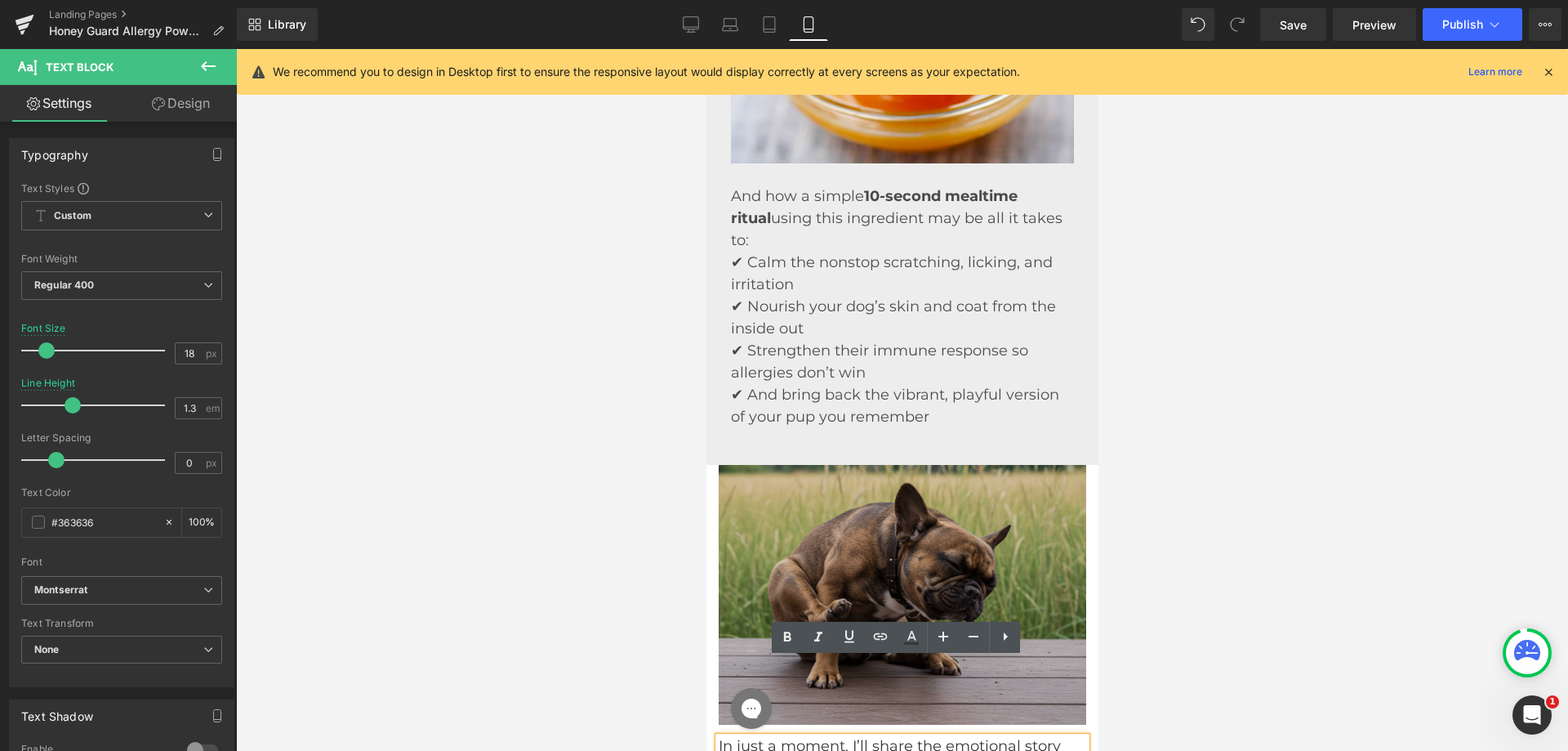
scroll to position [2452, 0]
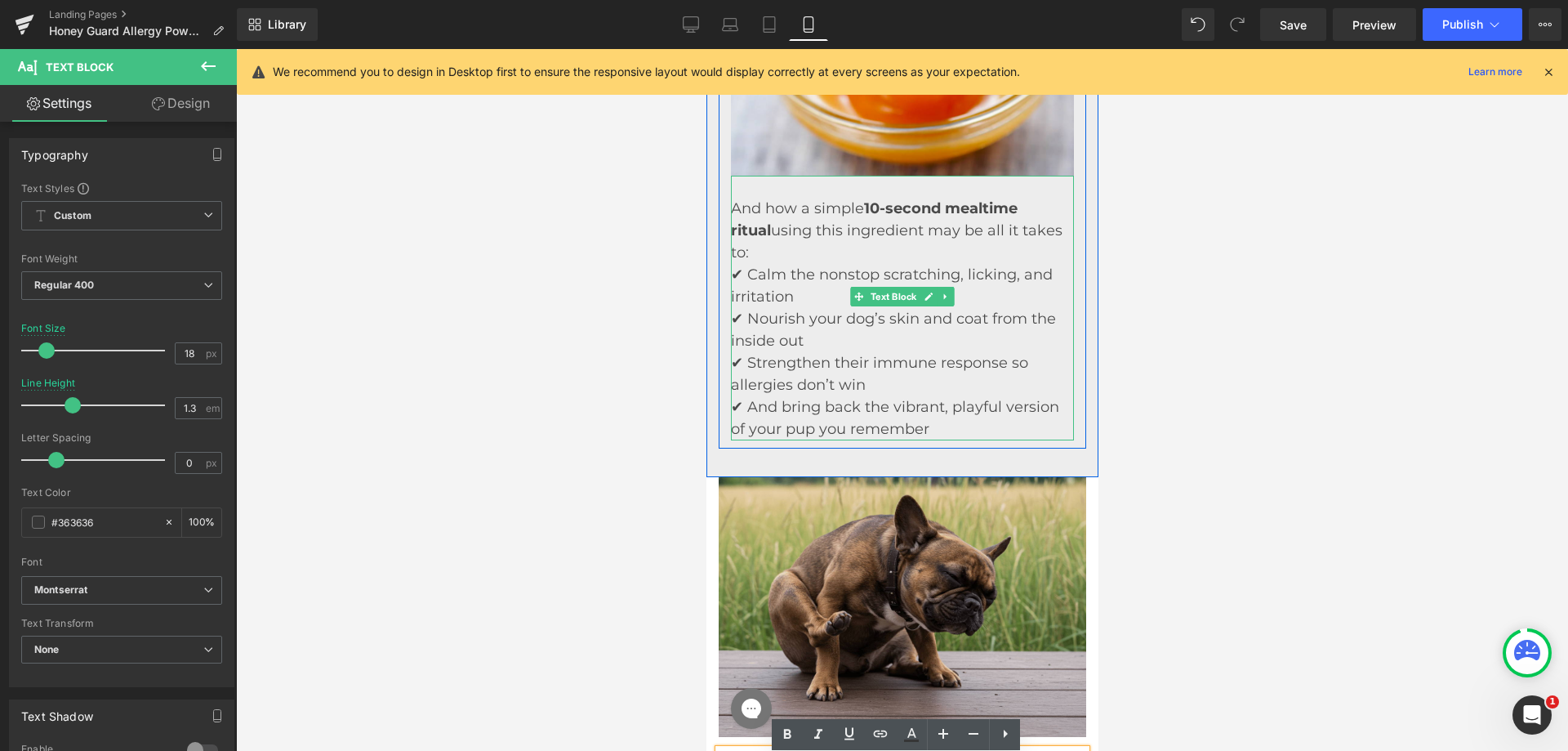
click at [752, 272] on p "✔ Calm the nonstop scratching, licking, and irritation" at bounding box center [902, 286] width 343 height 44
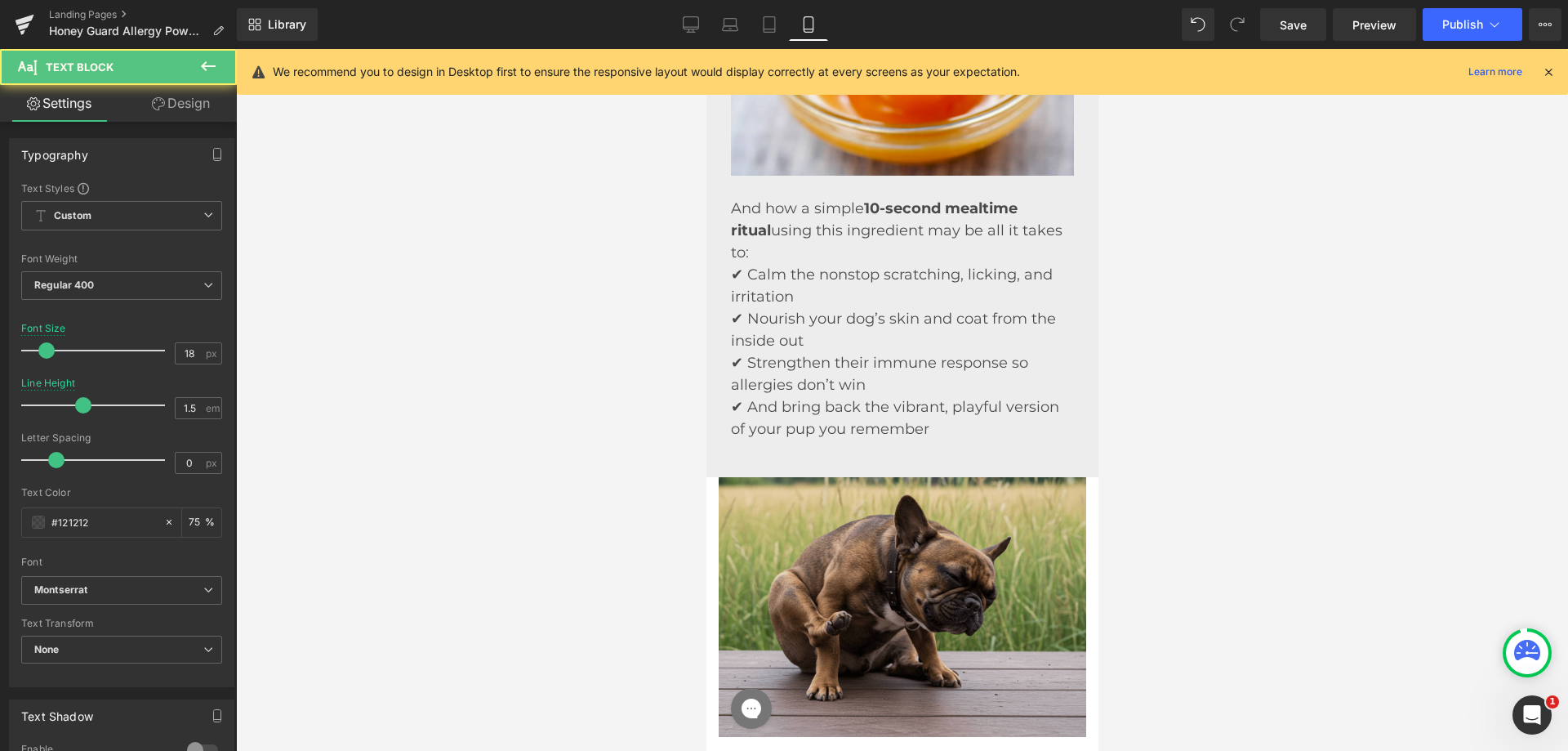
click at [187, 119] on link "Design" at bounding box center [181, 103] width 118 height 37
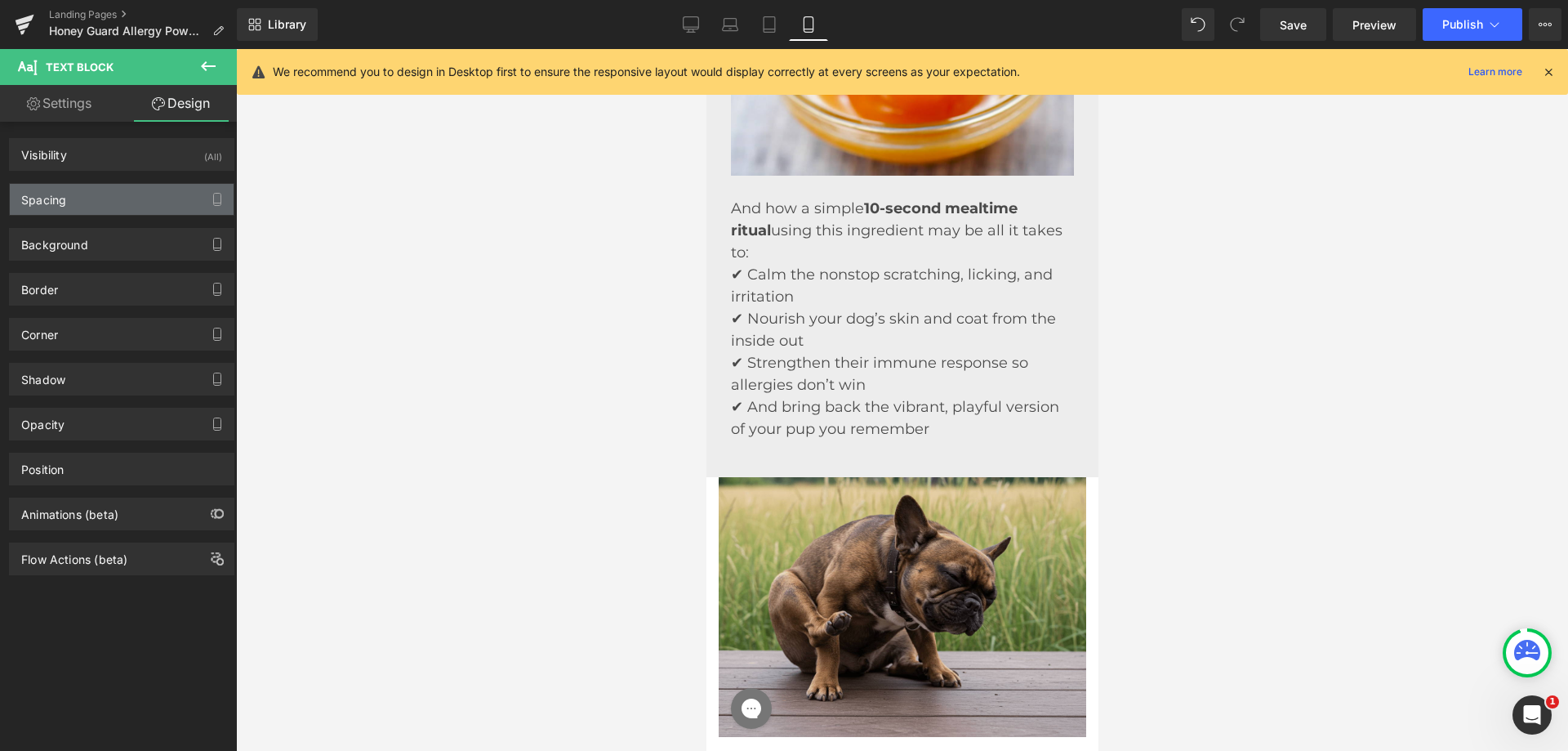
click at [76, 201] on div "Spacing" at bounding box center [122, 199] width 224 height 31
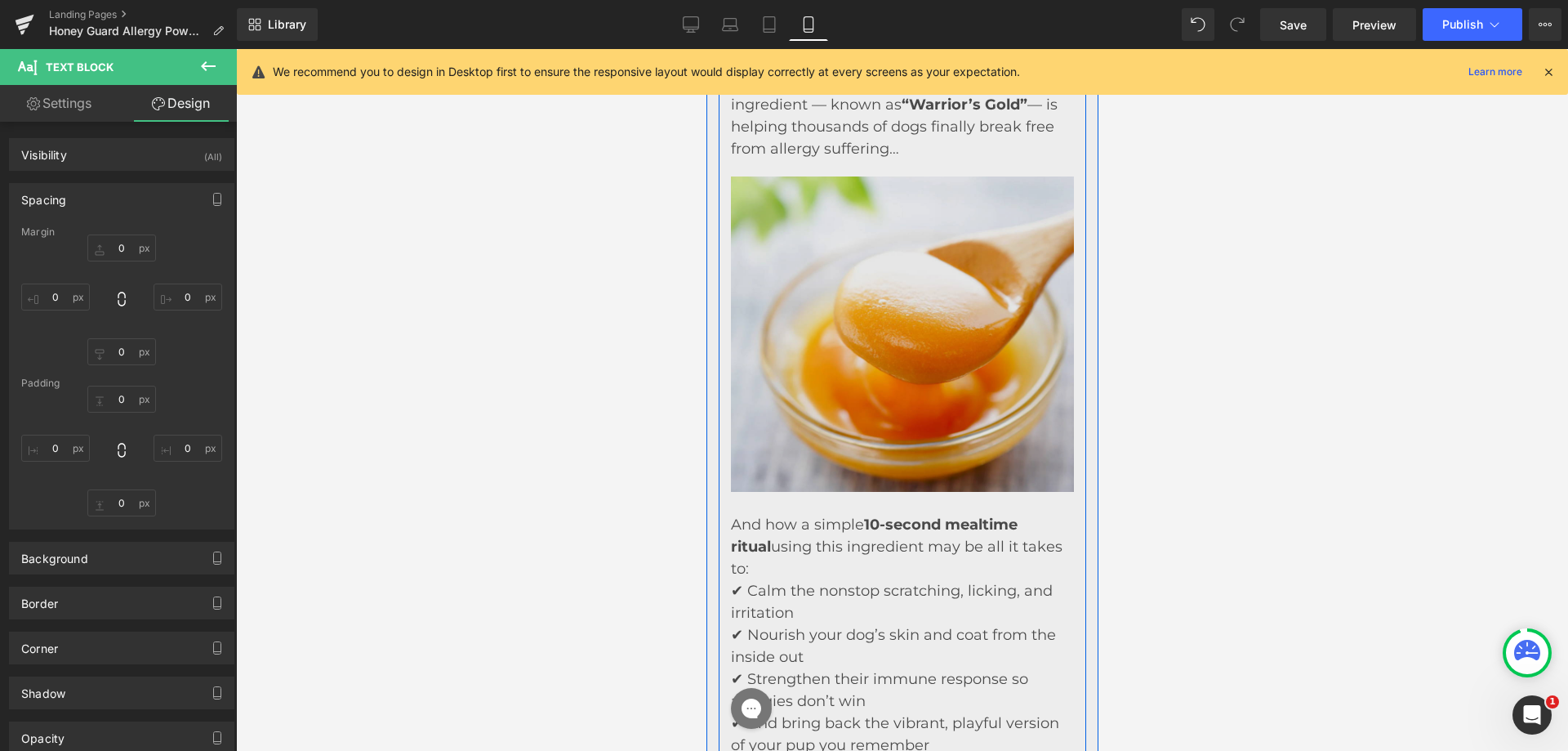
scroll to position [2125, 0]
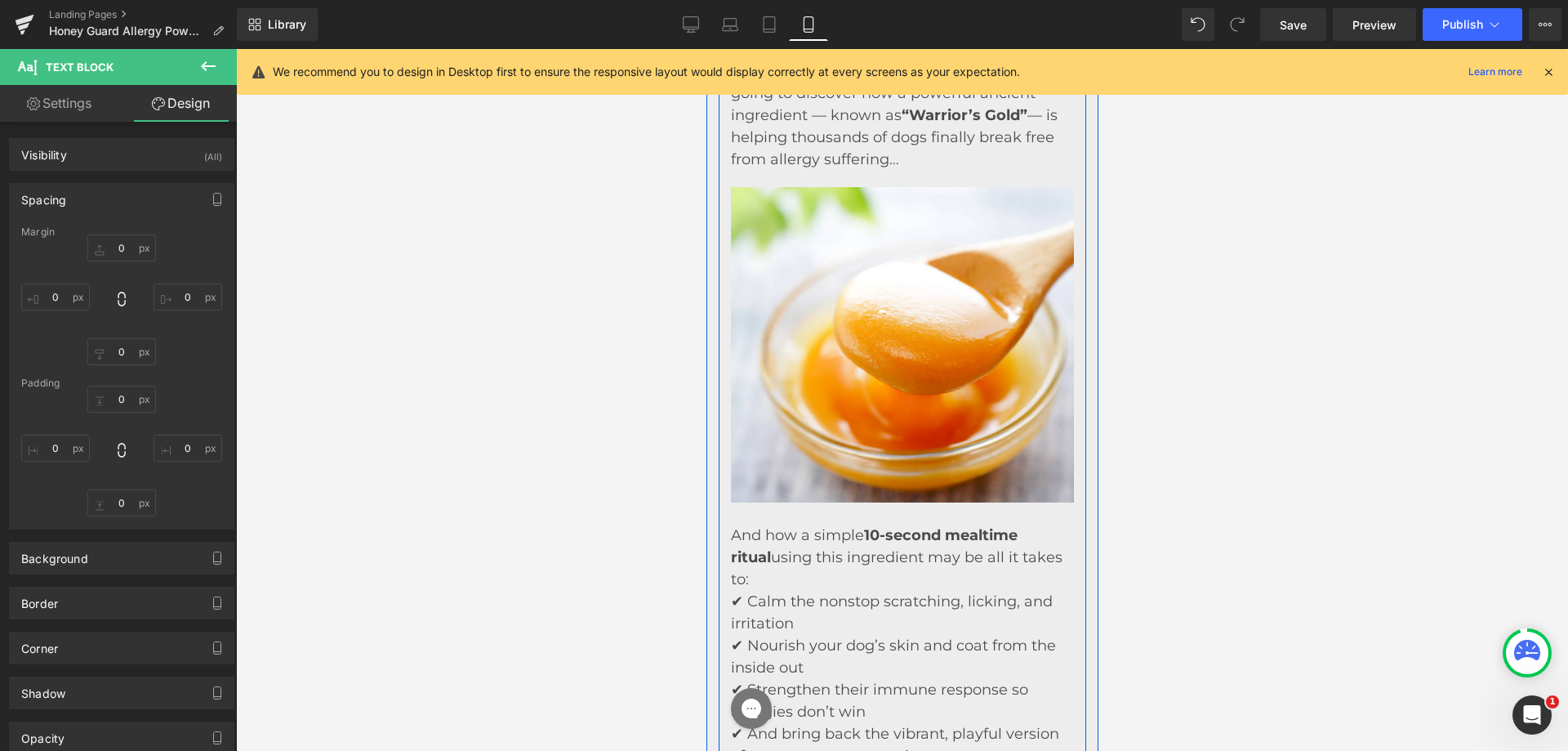
click at [718, 313] on div "If that sounds familiar… Please keep reading. Because in this short announcemen…" at bounding box center [901, 385] width 368 height 782
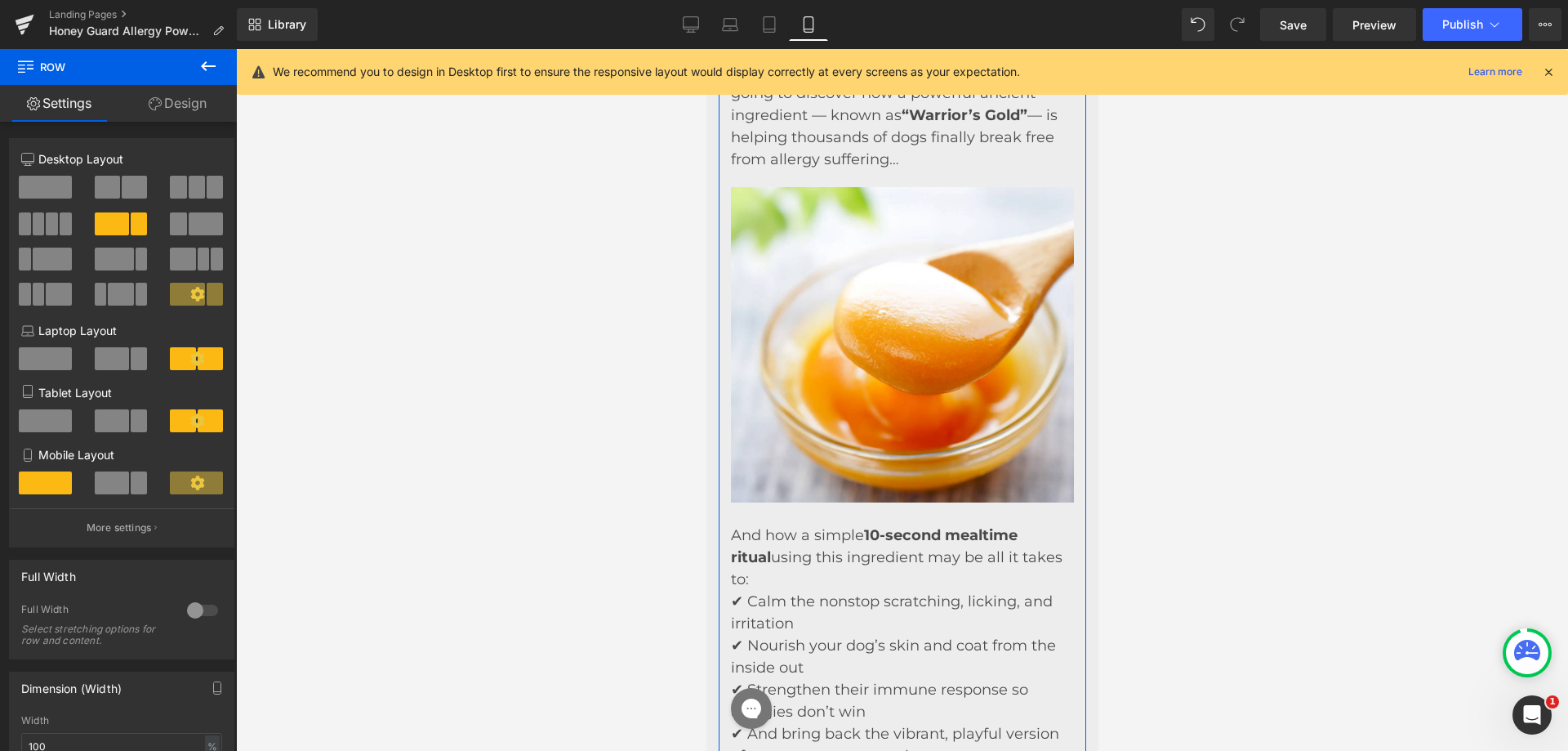
click at [183, 113] on link "Design" at bounding box center [177, 103] width 118 height 37
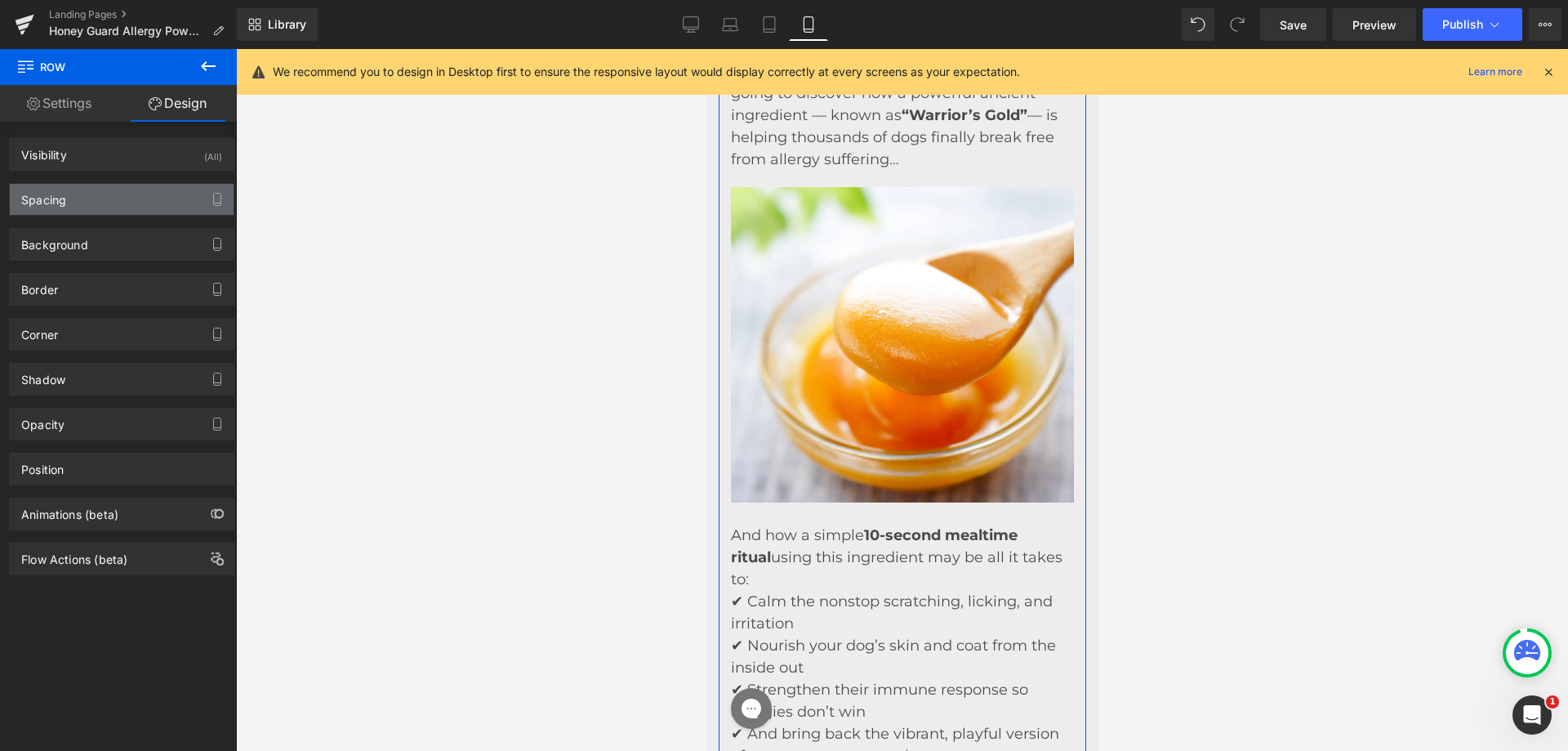
click at [96, 198] on div "Spacing" at bounding box center [122, 199] width 224 height 31
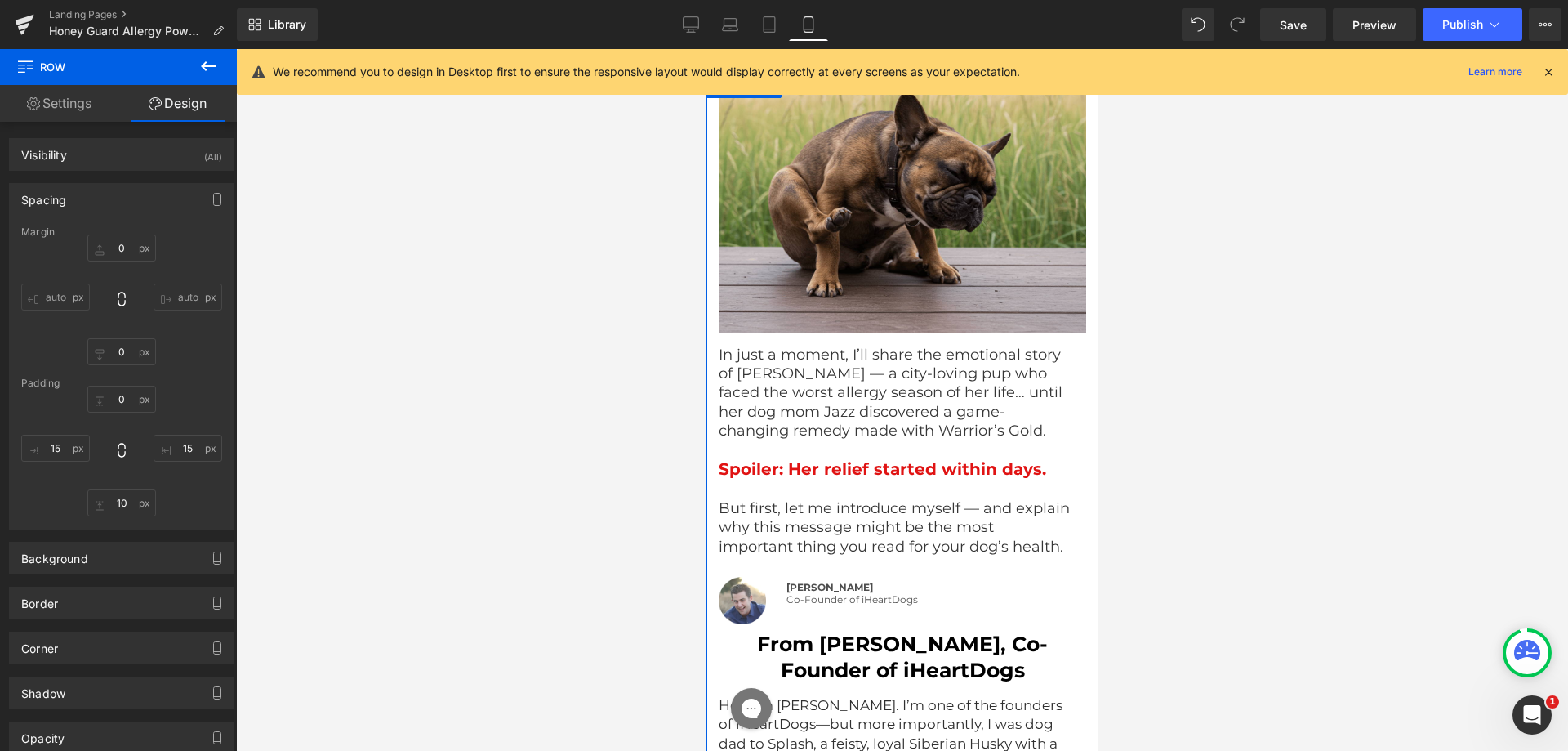
scroll to position [2615, 0]
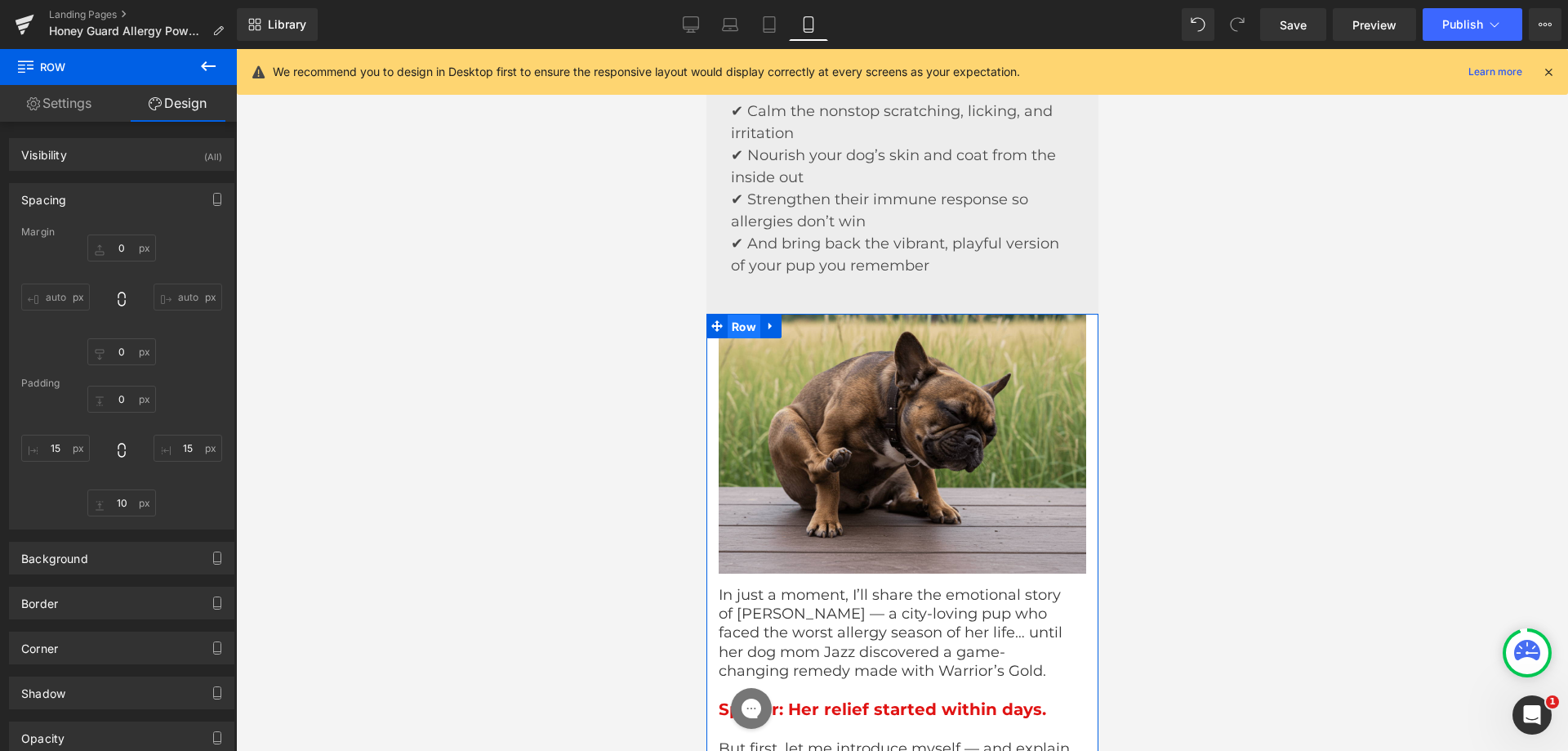
click at [737, 333] on span "Row" at bounding box center [743, 326] width 33 height 24
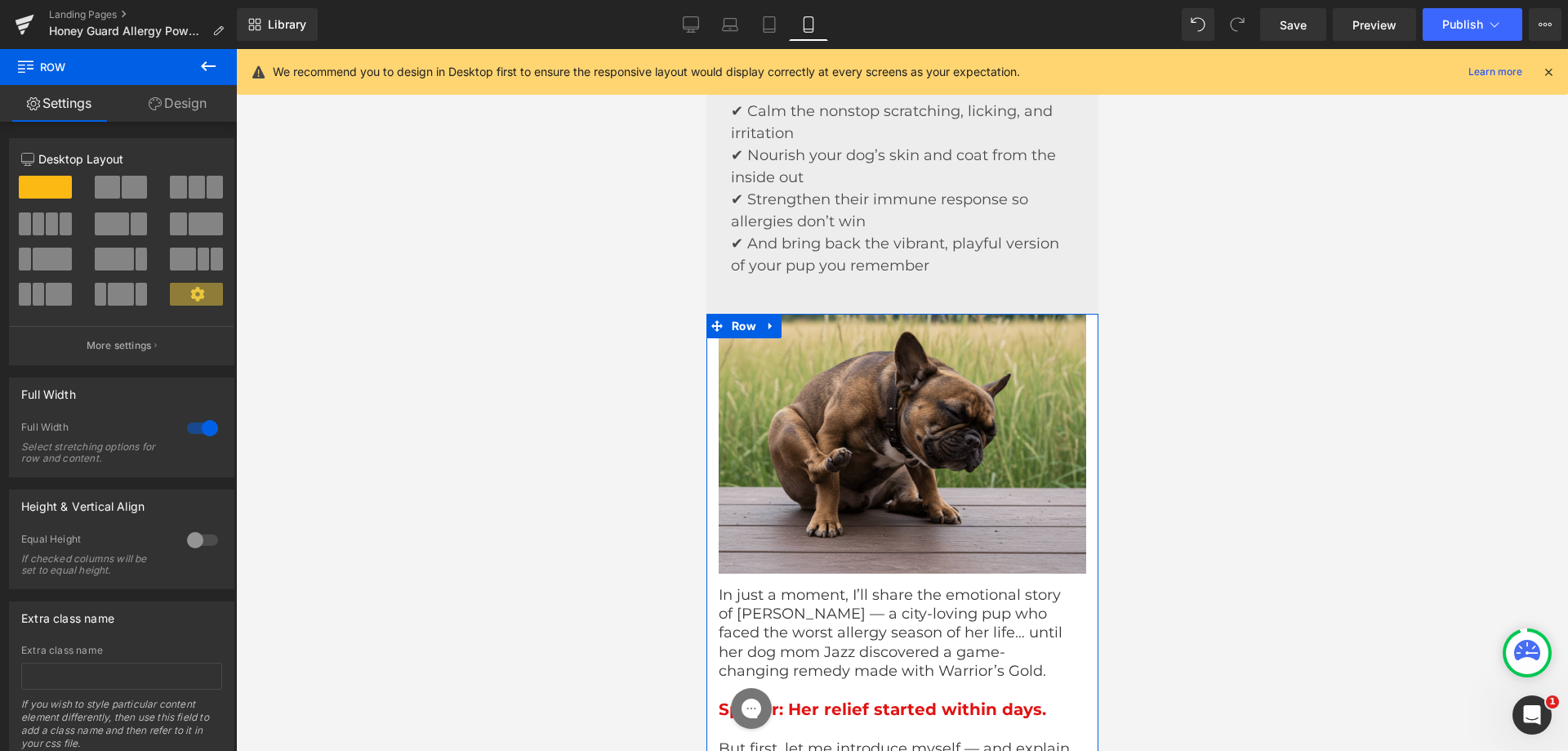
scroll to position [56, 0]
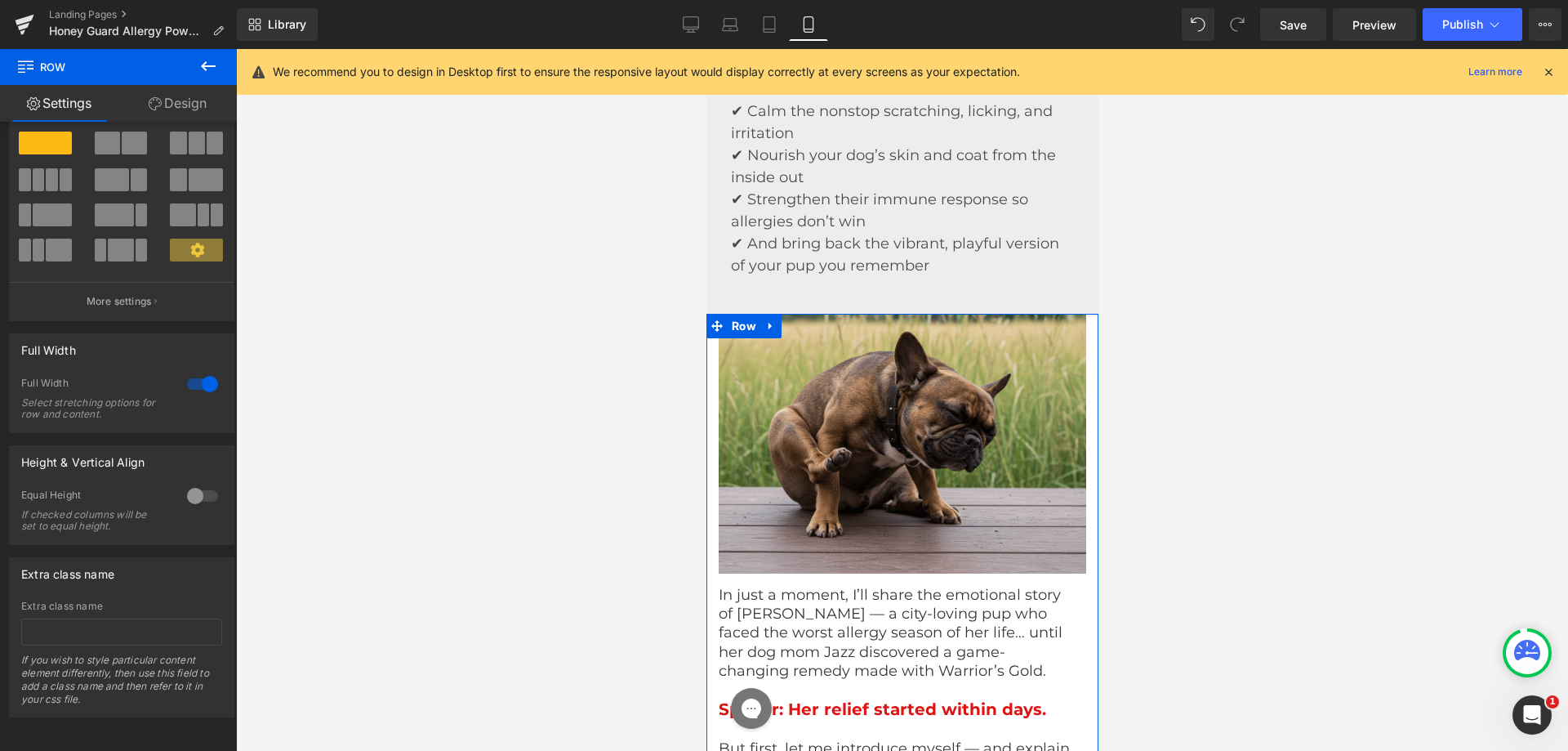
click at [177, 98] on link "Design" at bounding box center [177, 103] width 118 height 37
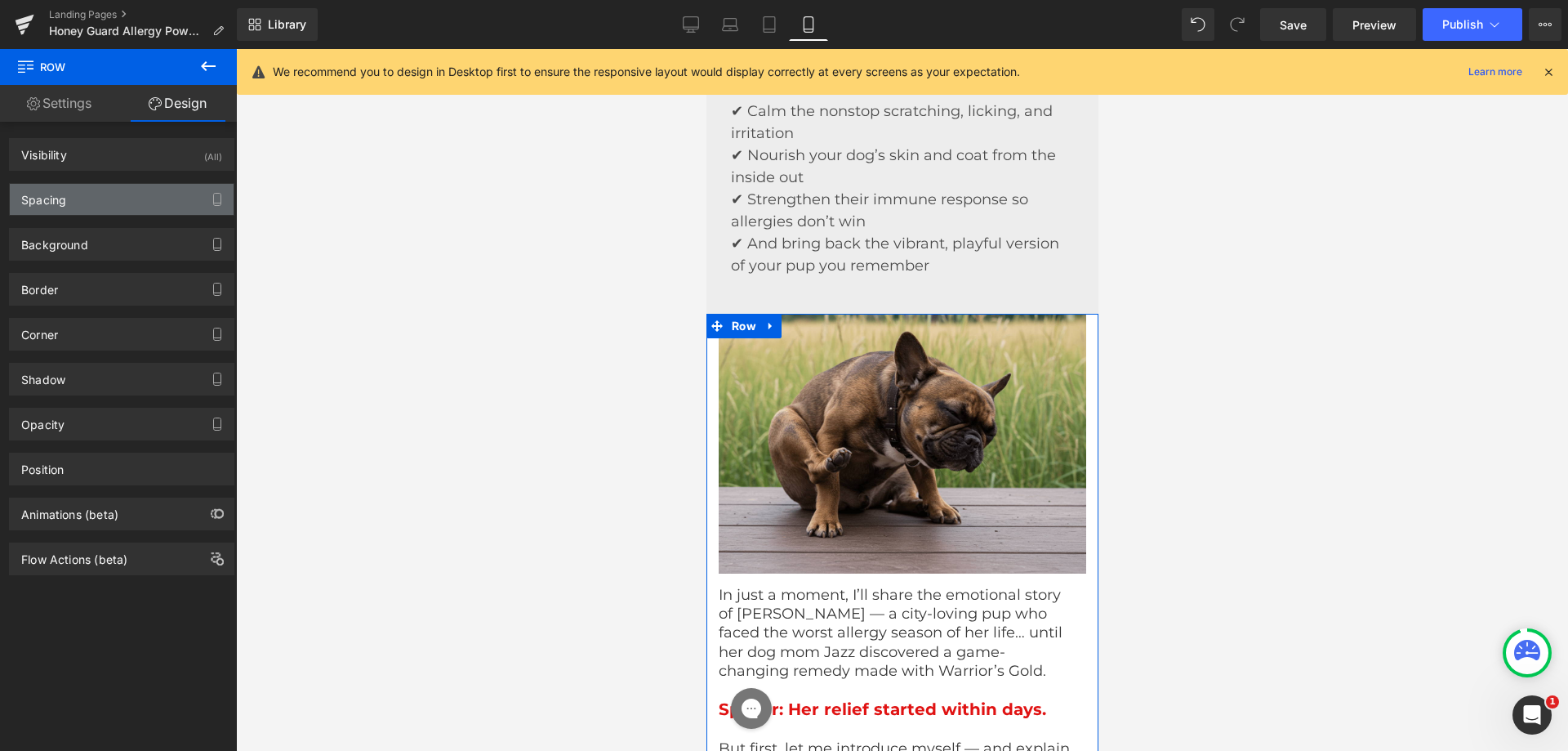
click at [50, 206] on div "Spacing" at bounding box center [44, 194] width 45 height 23
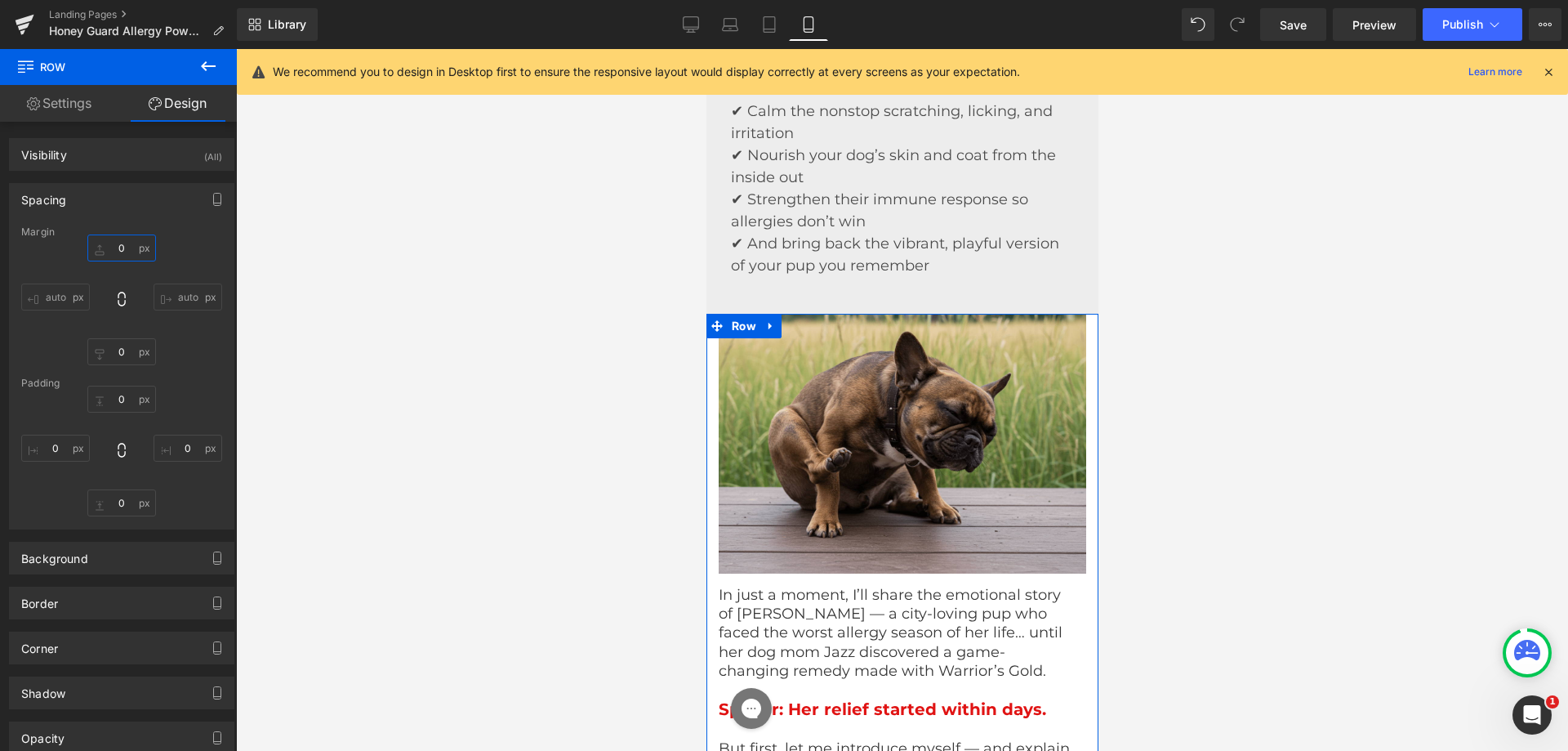
click at [113, 247] on input "0" at bounding box center [122, 249] width 69 height 27
type input "15"
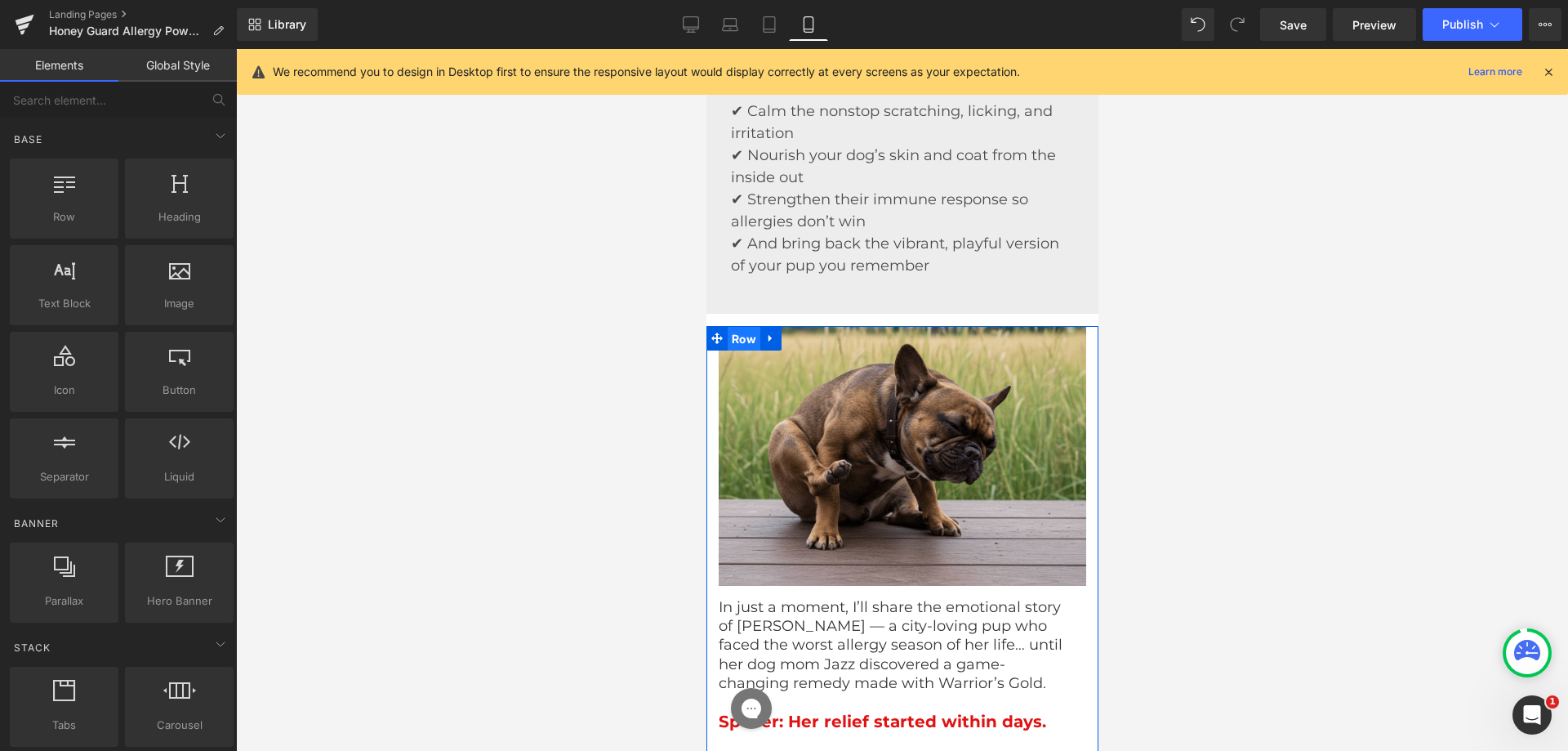
click at [727, 351] on span "Row" at bounding box center [743, 339] width 33 height 24
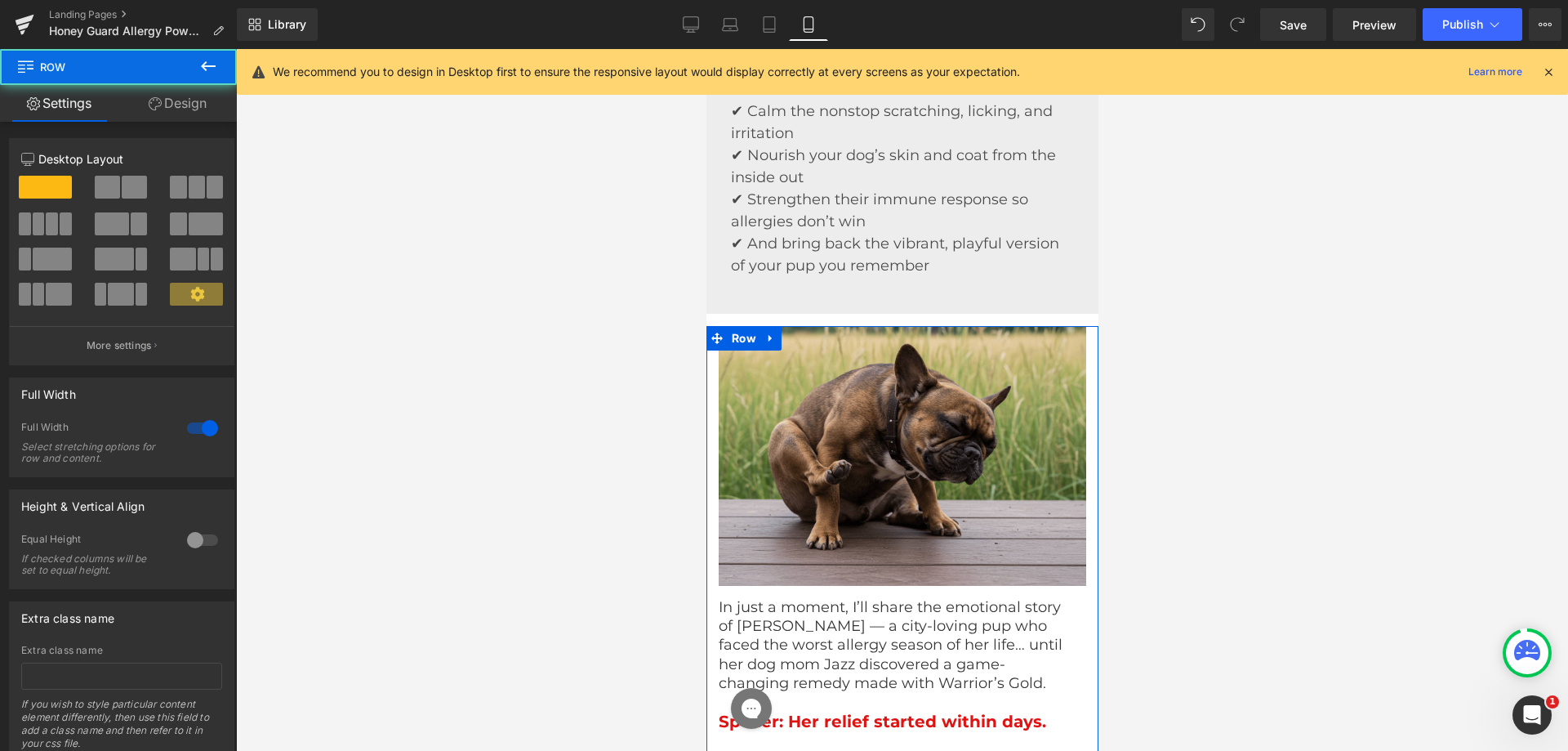
click at [183, 121] on link "Design" at bounding box center [177, 103] width 118 height 37
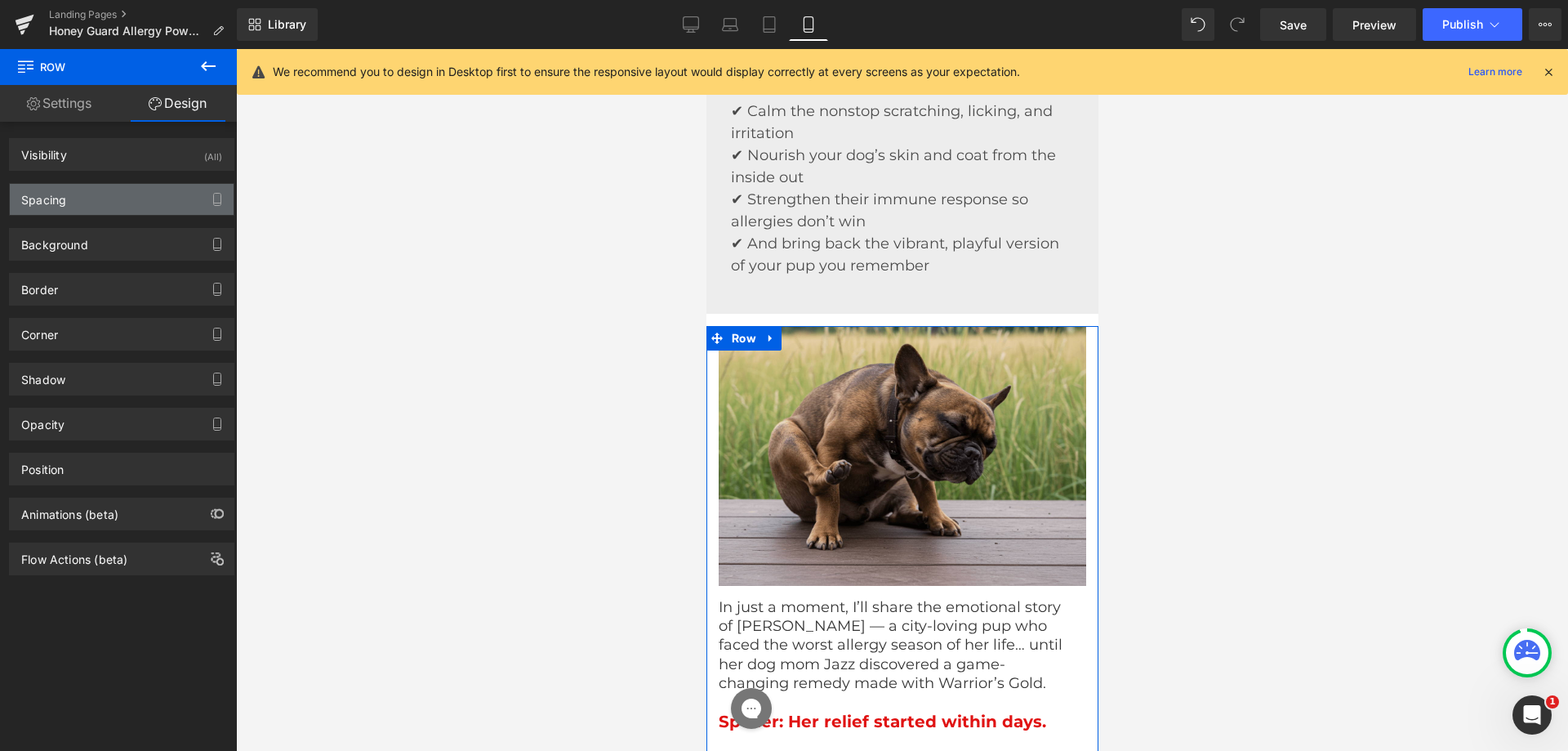
click at [88, 203] on div "Spacing" at bounding box center [122, 199] width 224 height 31
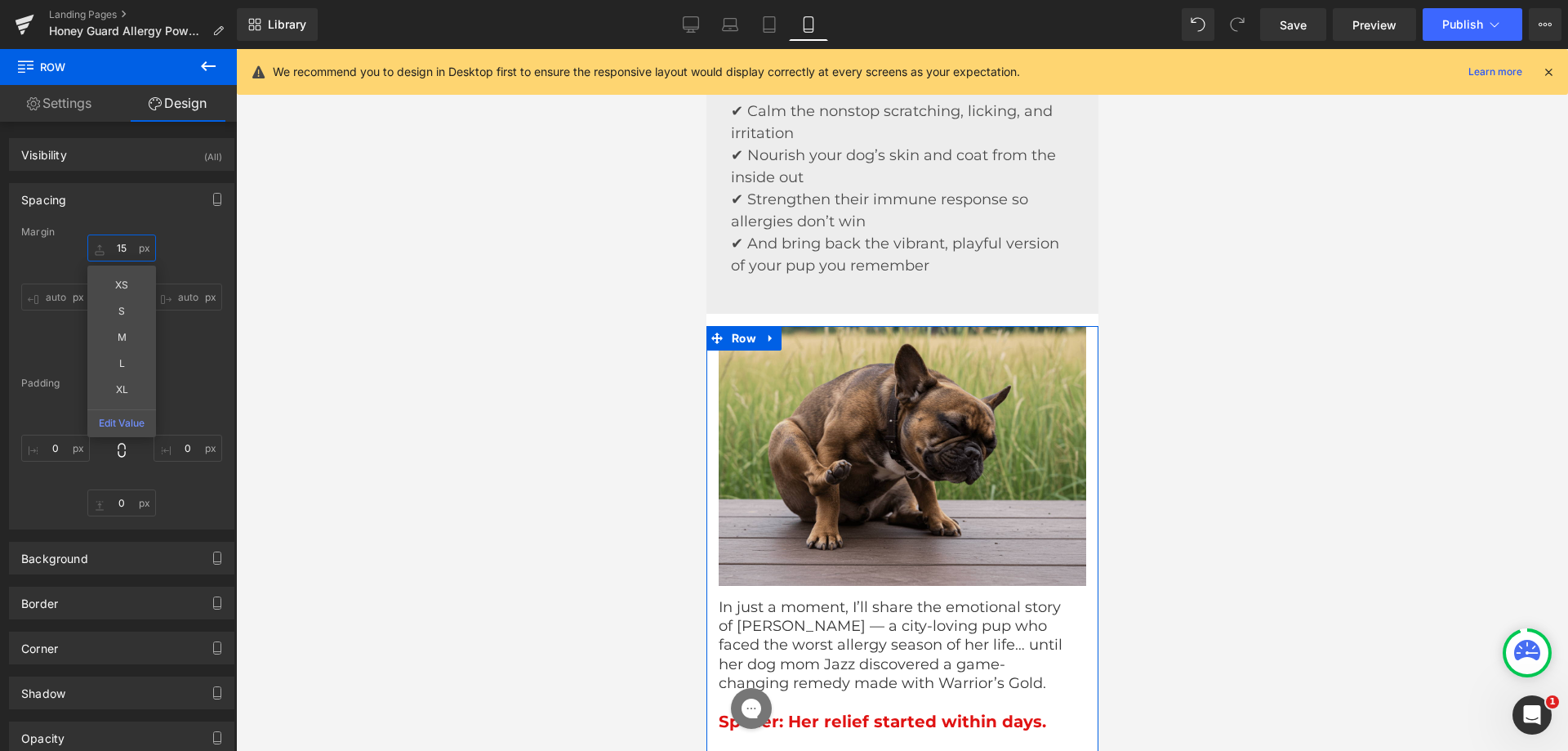
click at [113, 242] on input "15" at bounding box center [122, 249] width 69 height 27
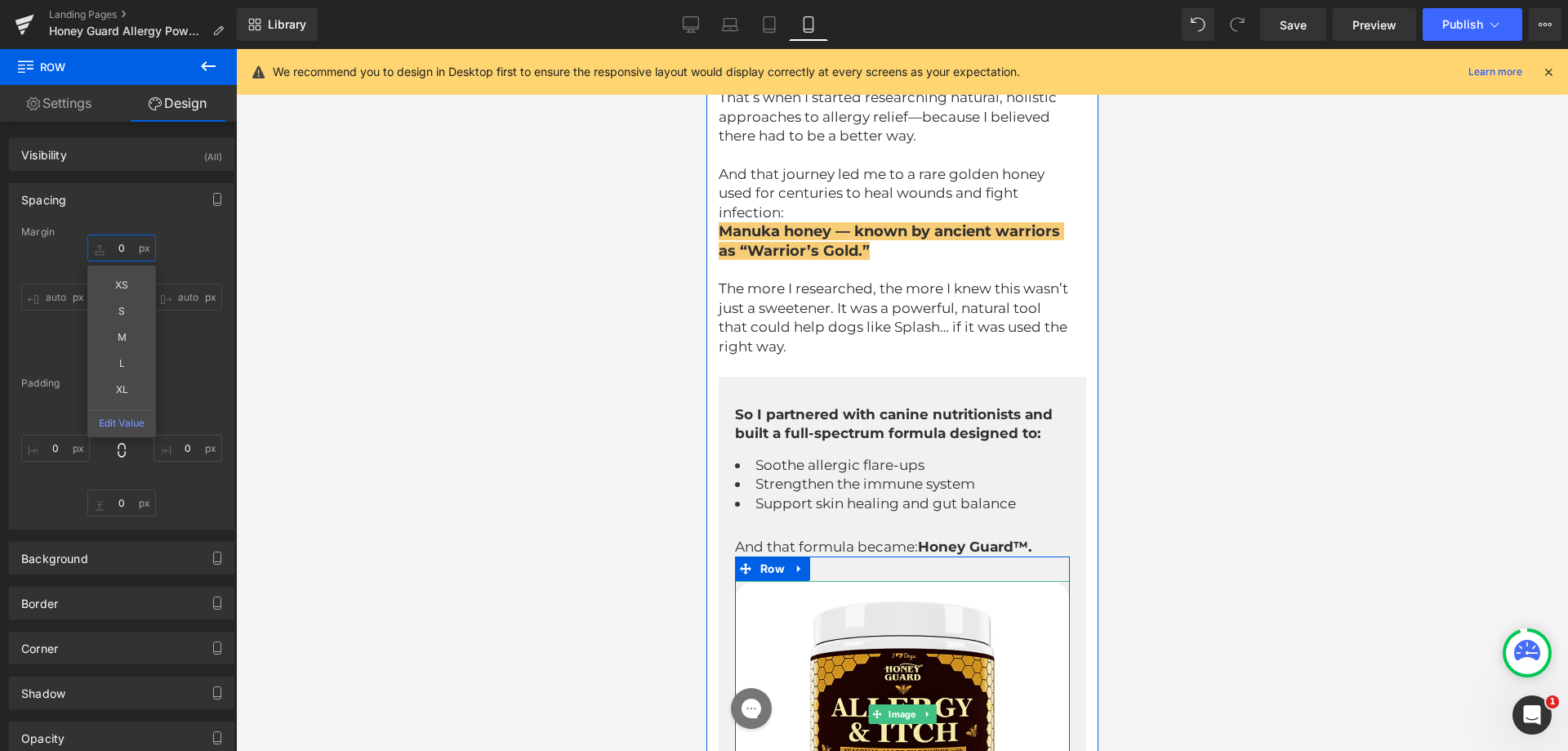
scroll to position [3923, 0]
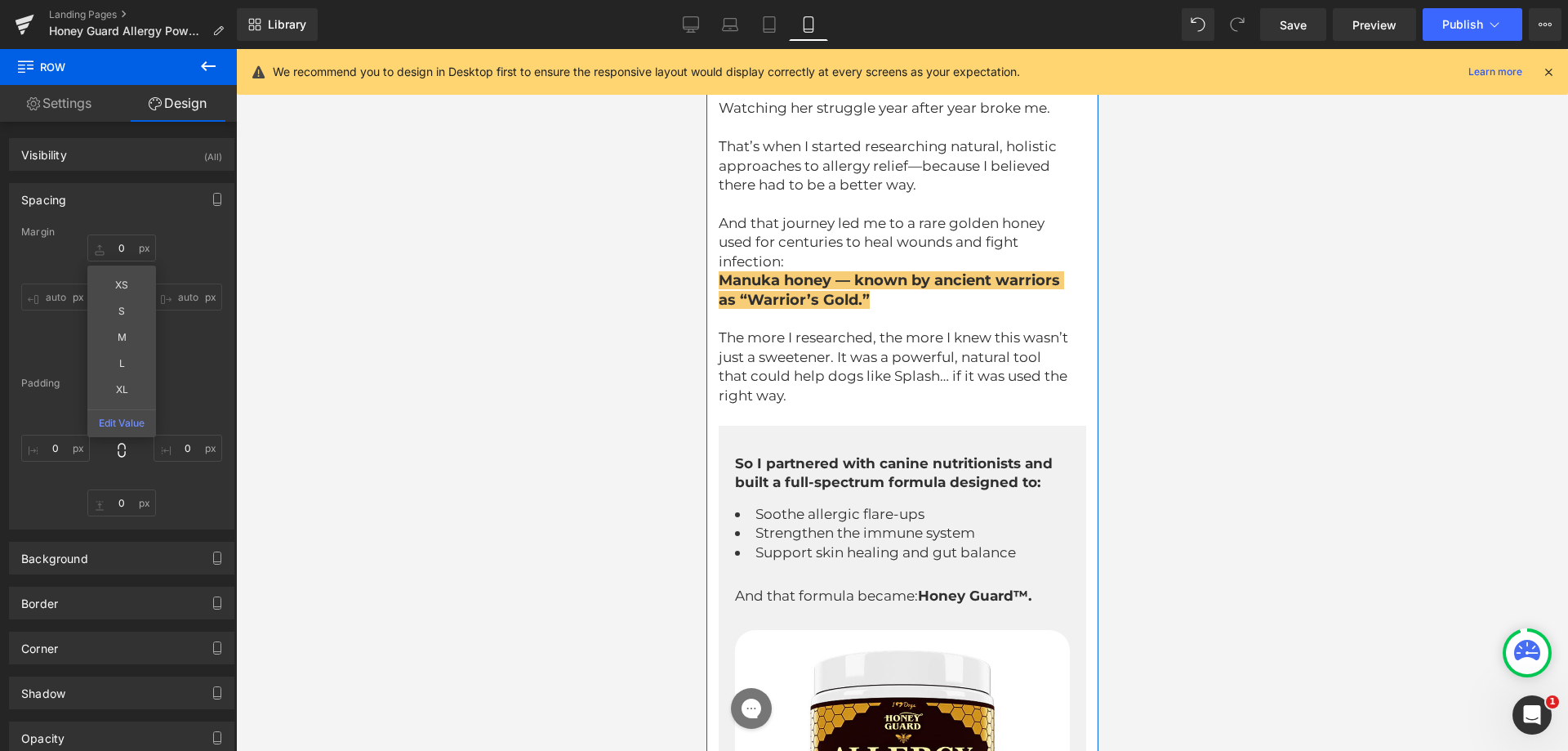
click at [725, 401] on div "Image In just a moment, I’ll share the emotional story of [PERSON_NAME] — a cit…" at bounding box center [901, 147] width 392 height 2284
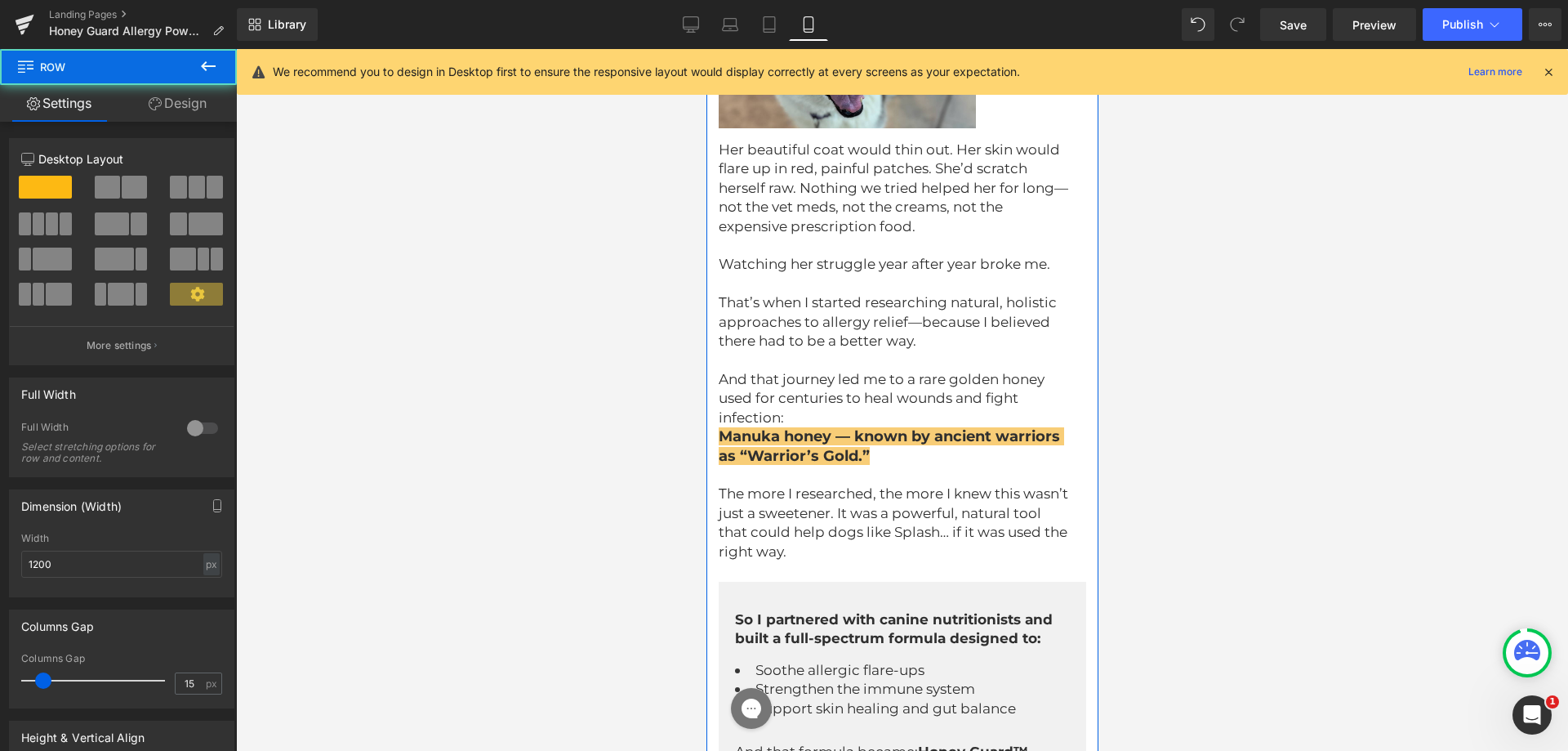
scroll to position [3515, 0]
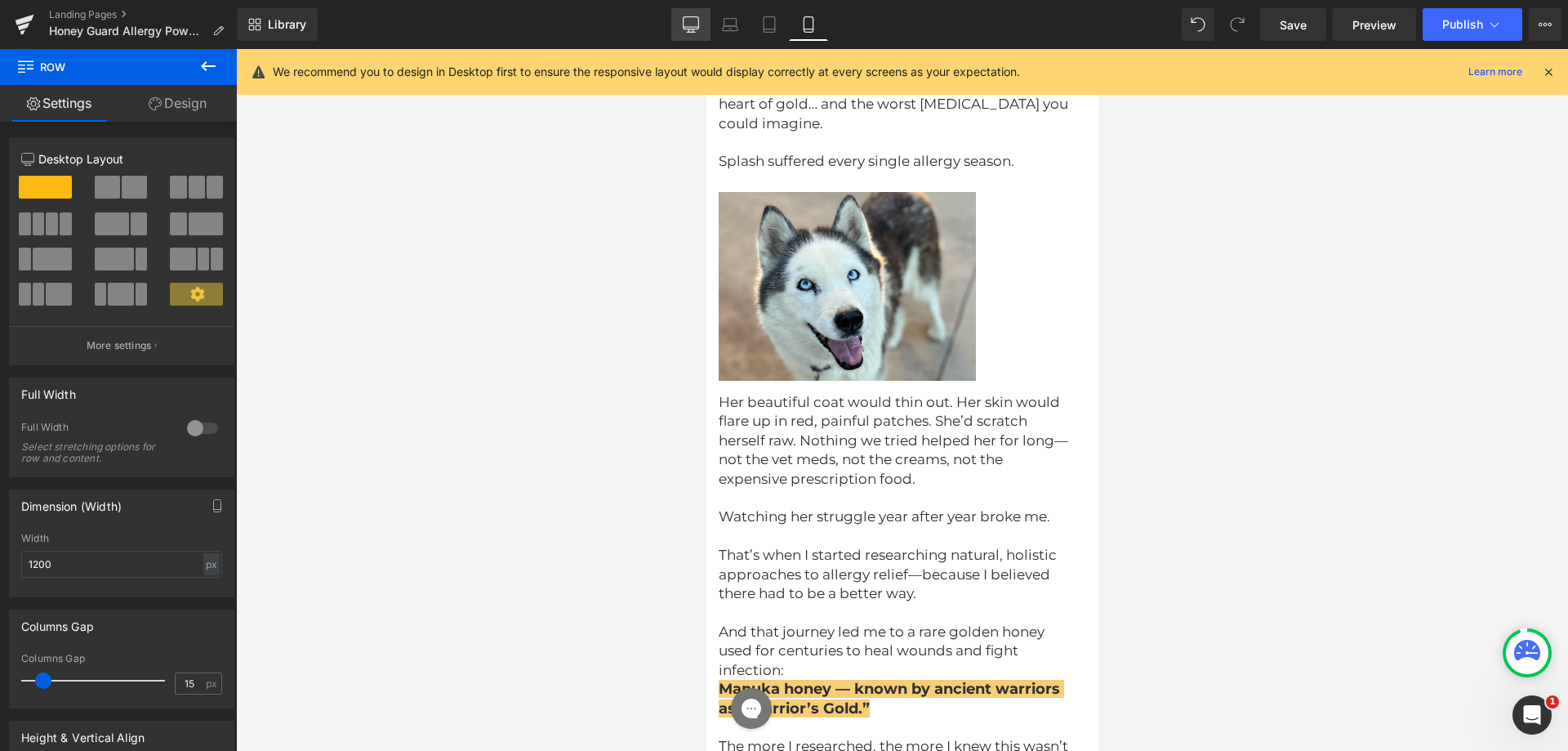
click at [696, 18] on icon at bounding box center [691, 24] width 16 height 16
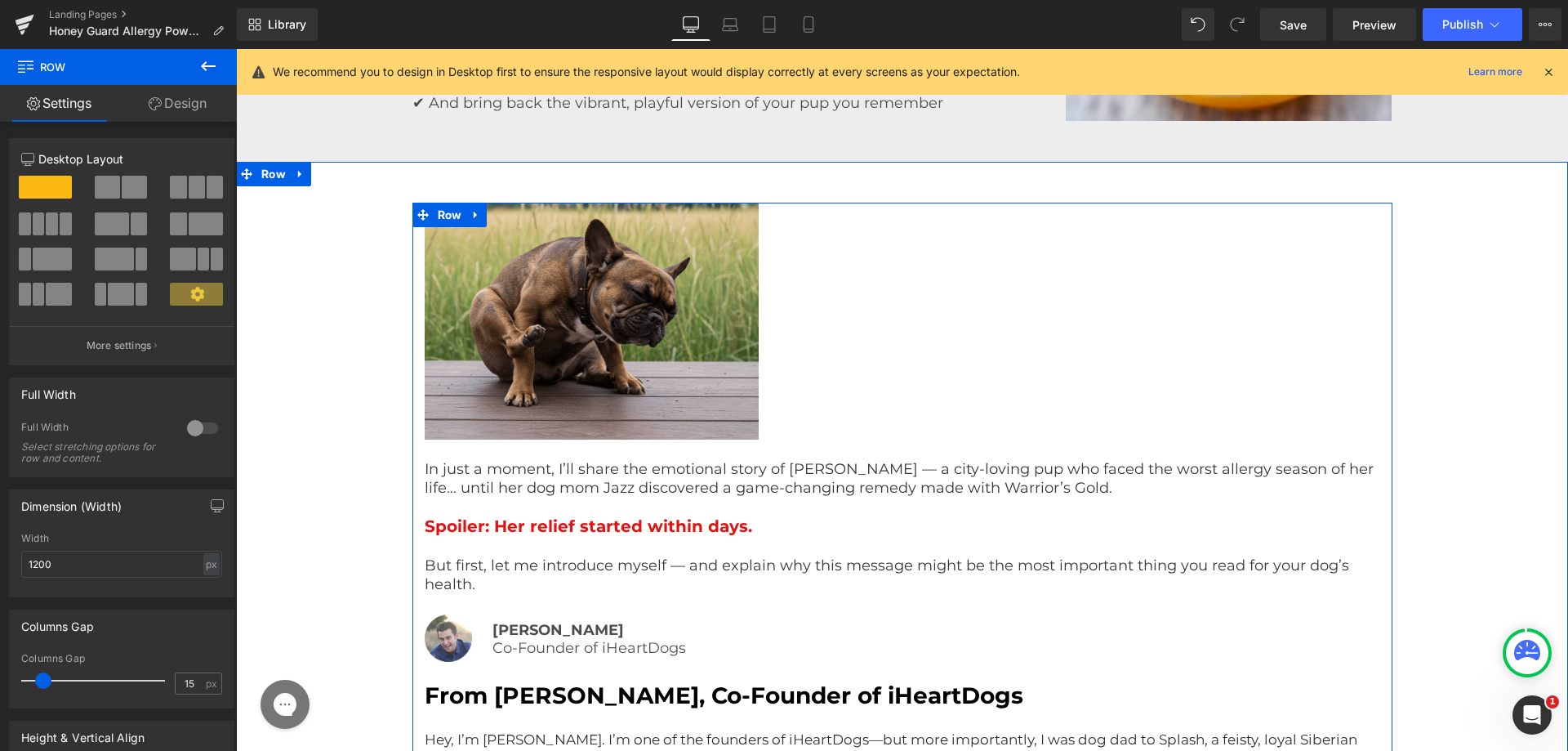
scroll to position [1596, 0]
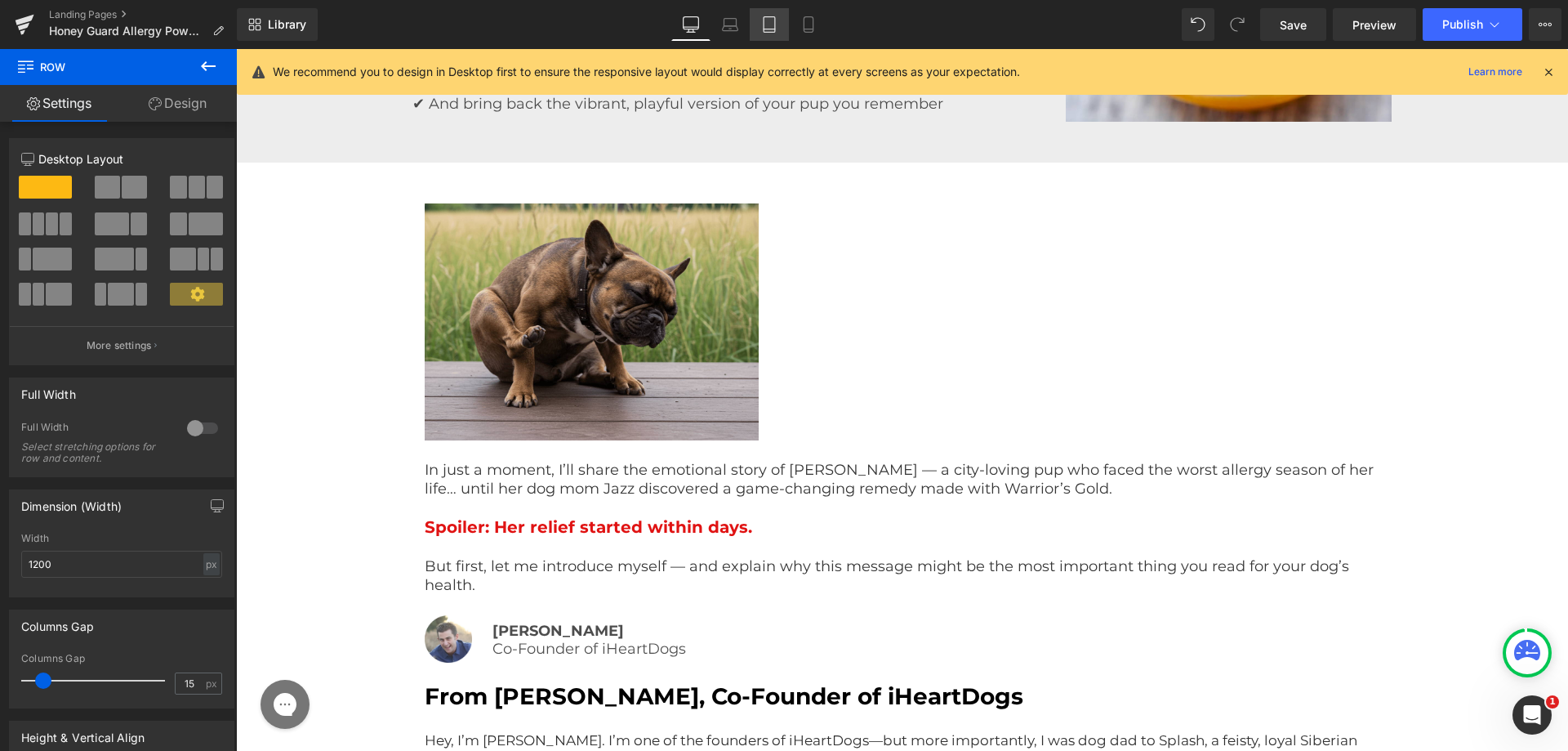
click at [769, 16] on icon at bounding box center [770, 24] width 16 height 16
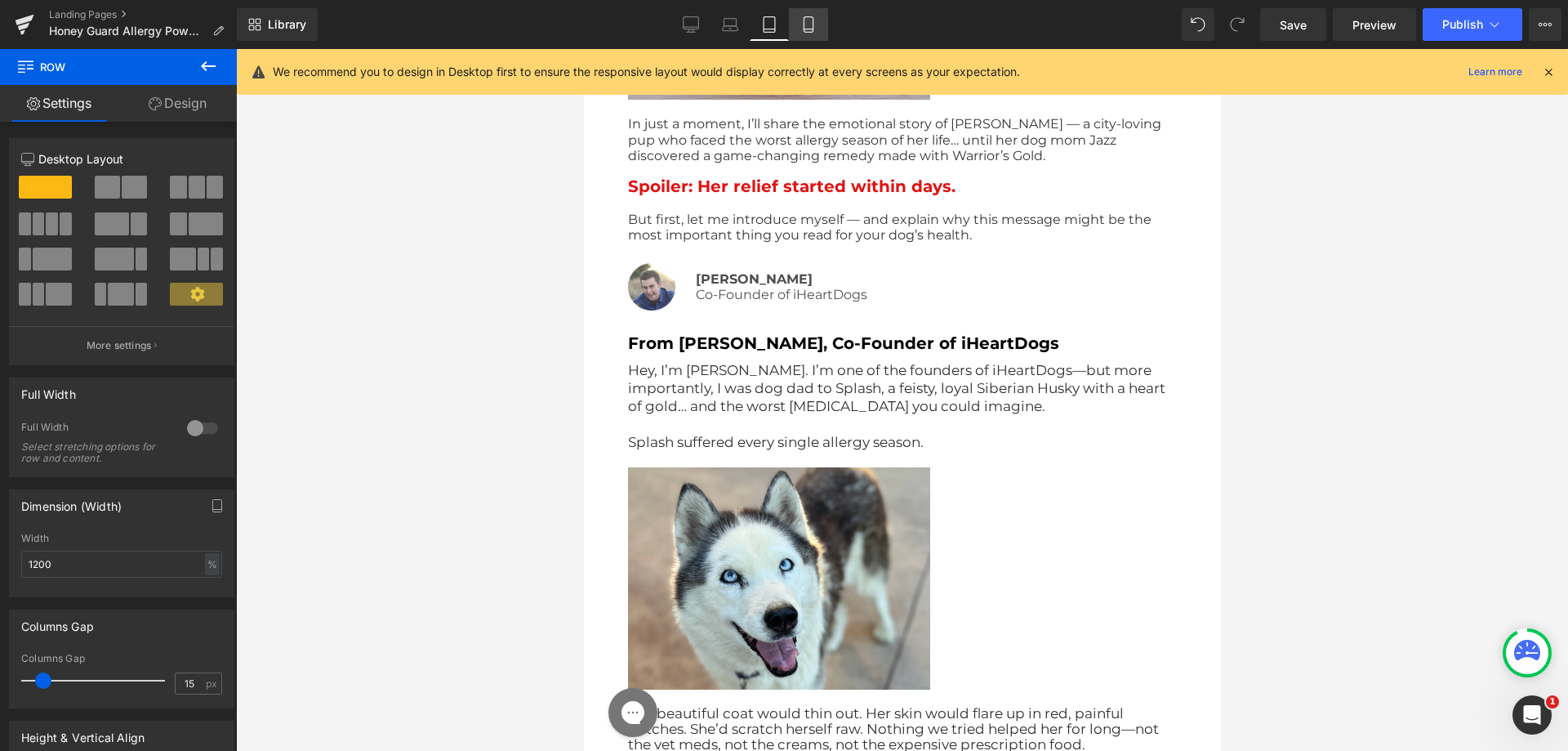
scroll to position [1279, 0]
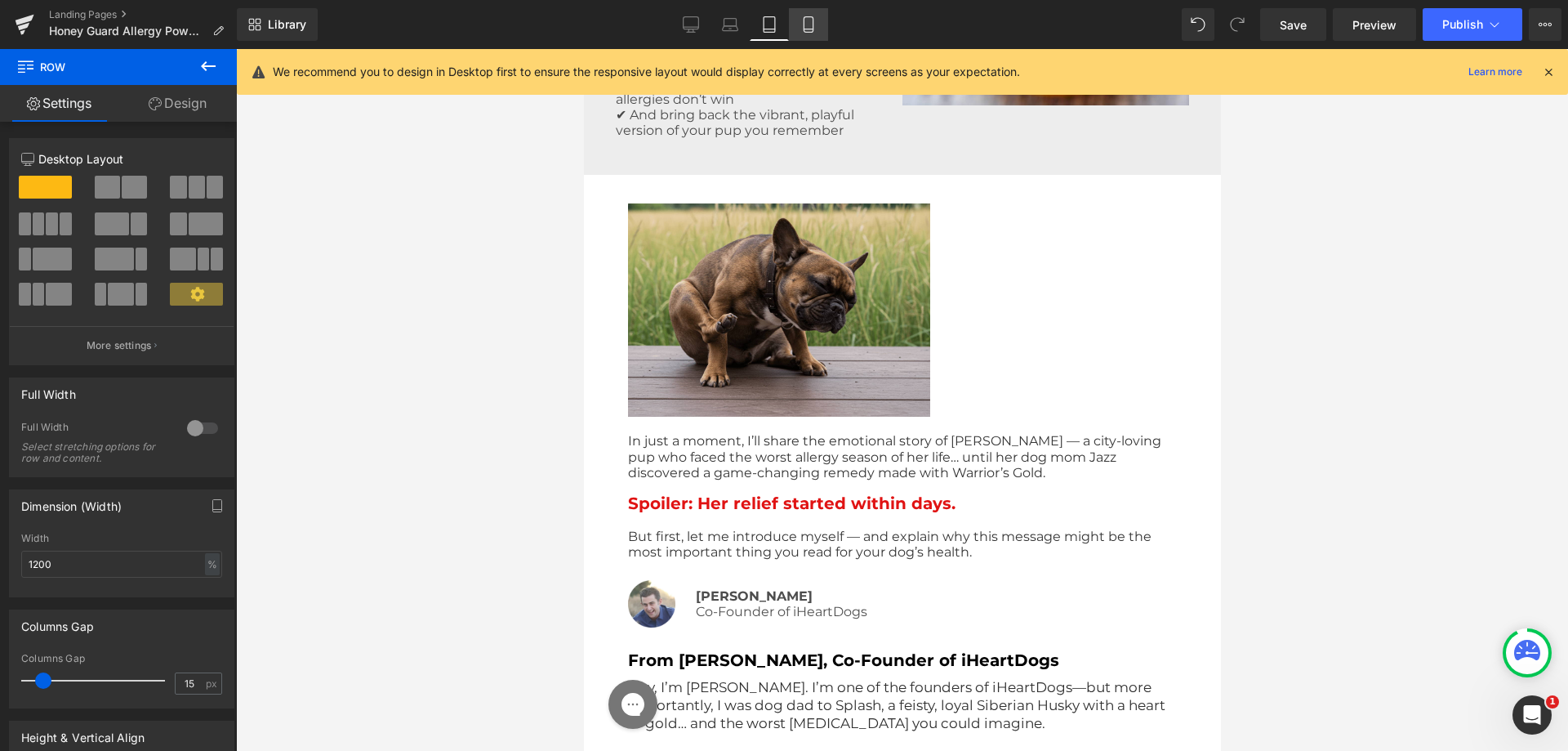
click at [811, 21] on icon at bounding box center [808, 24] width 16 height 16
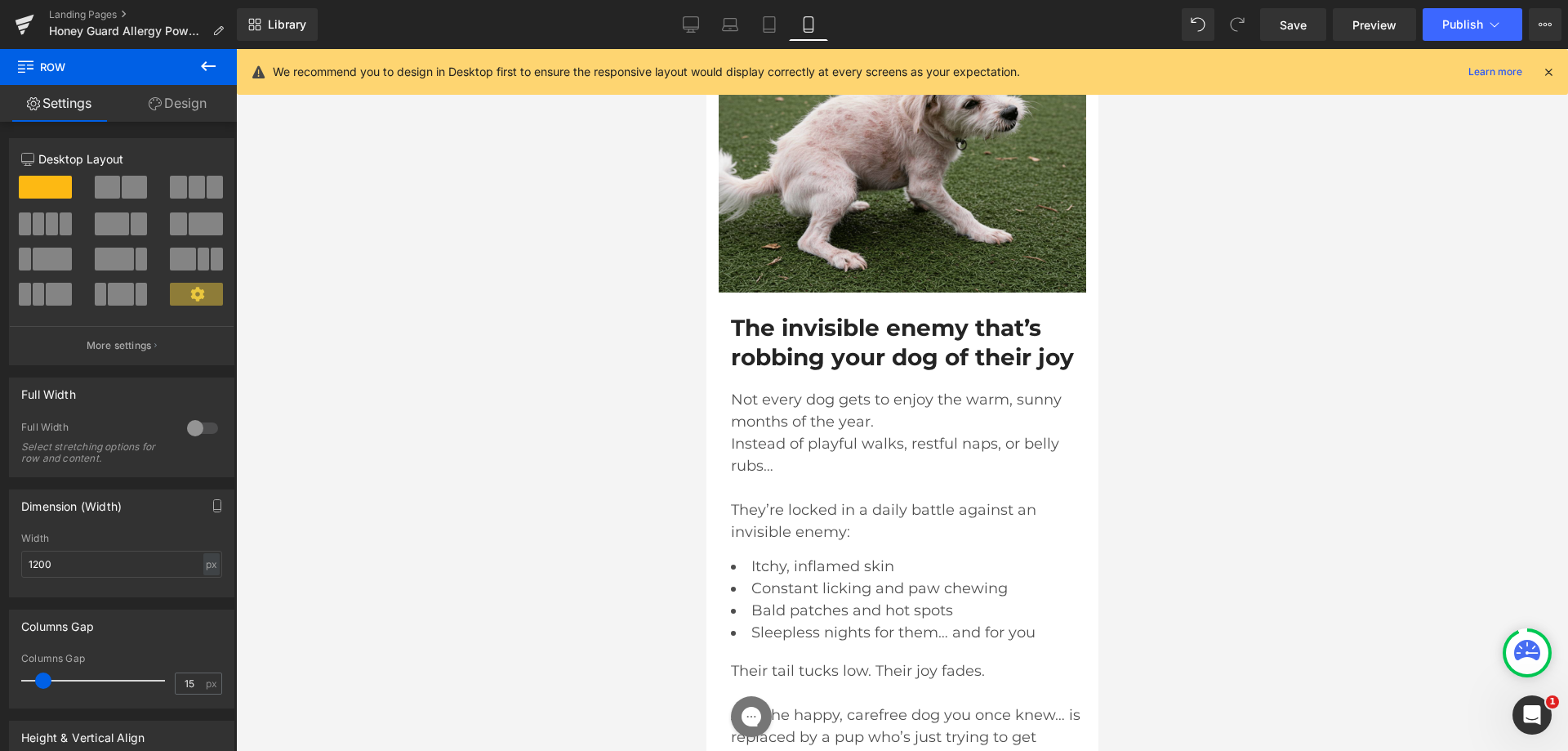
scroll to position [2733, 0]
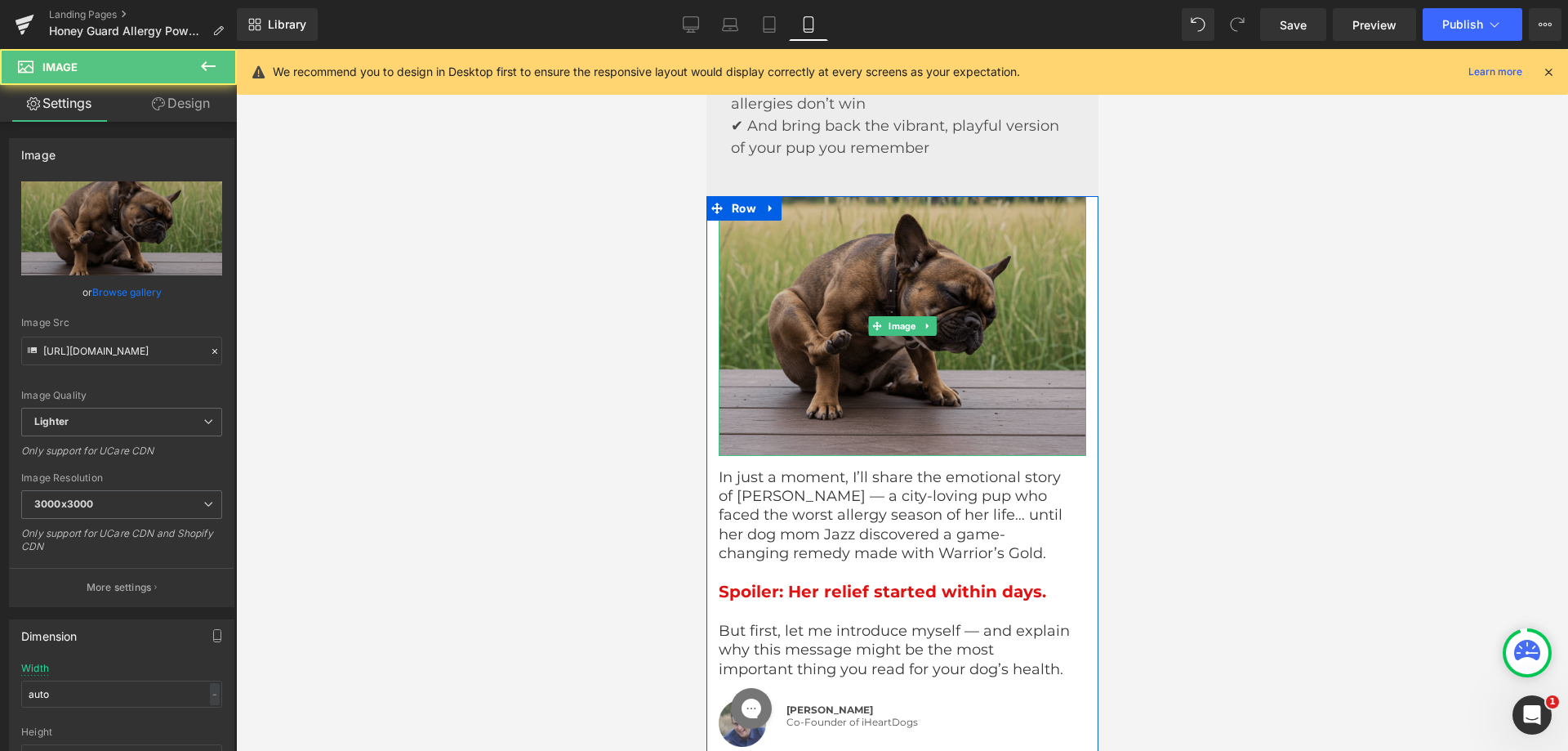
click at [752, 369] on img at bounding box center [901, 326] width 368 height 260
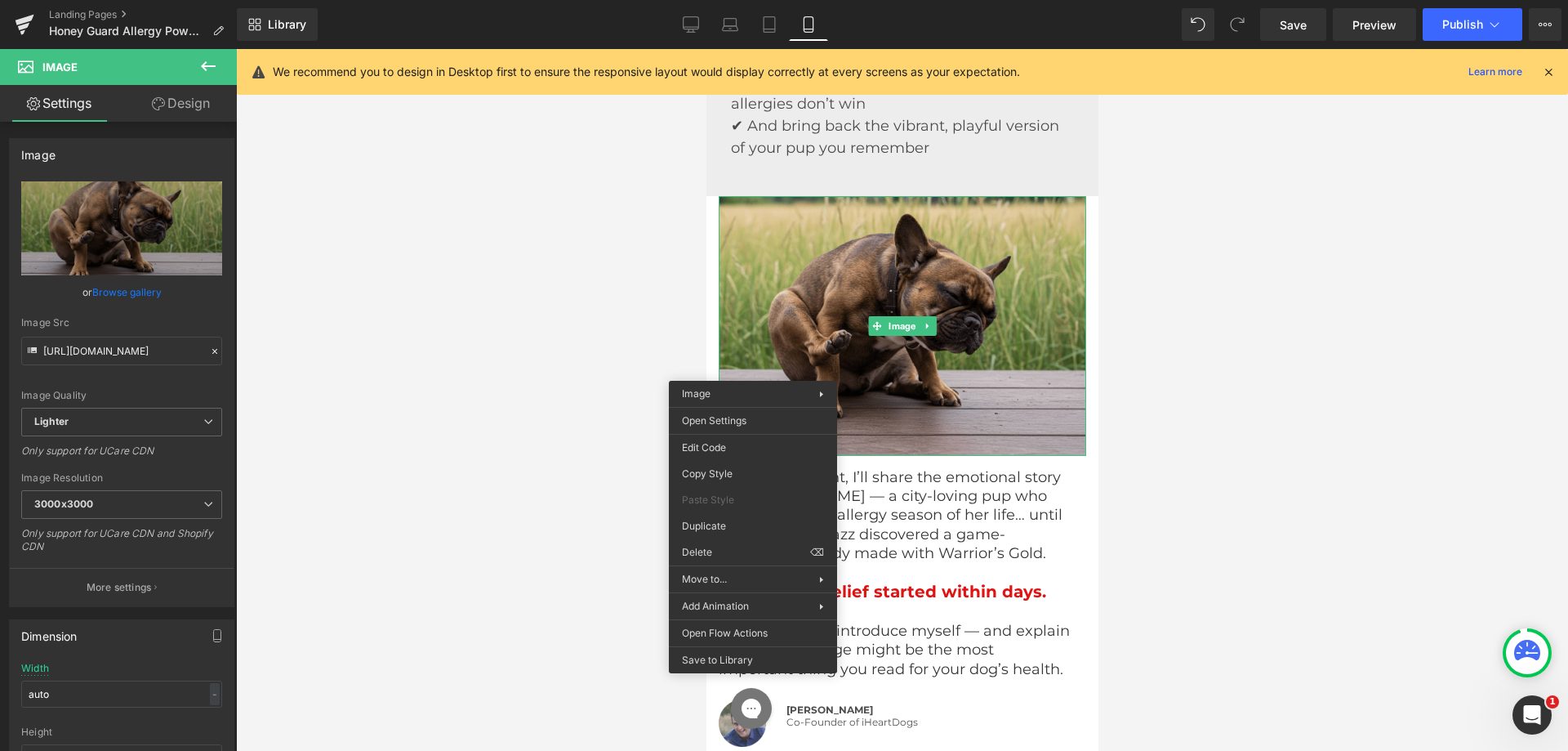
click at [449, 195] on div at bounding box center [901, 399] width 1332 height 702
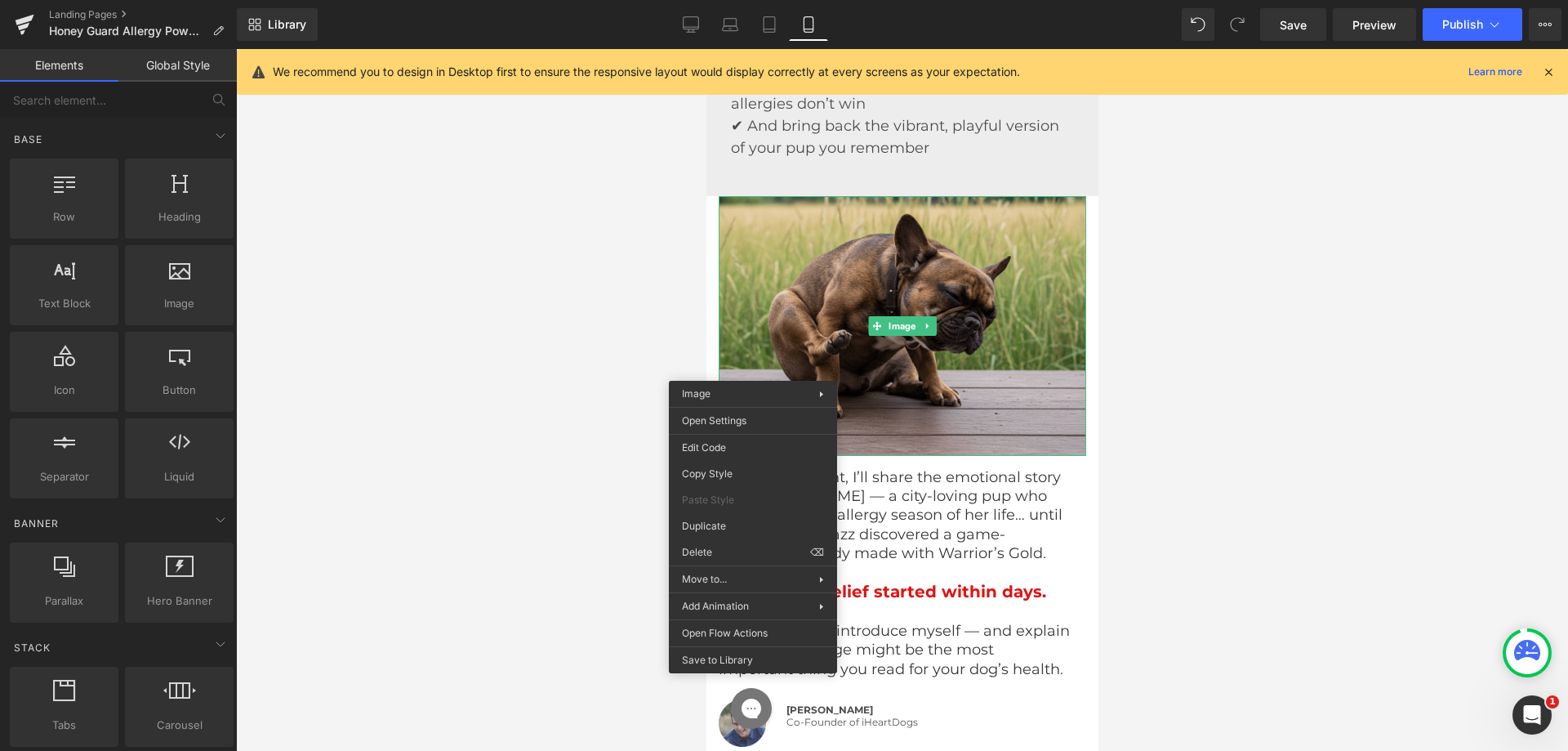
click at [1544, 84] on div "We recommend you to design in Desktop first to ensure the responsive layout wou…" at bounding box center [902, 71] width 1331 height 46
click at [1550, 75] on icon at bounding box center [1549, 71] width 14 height 14
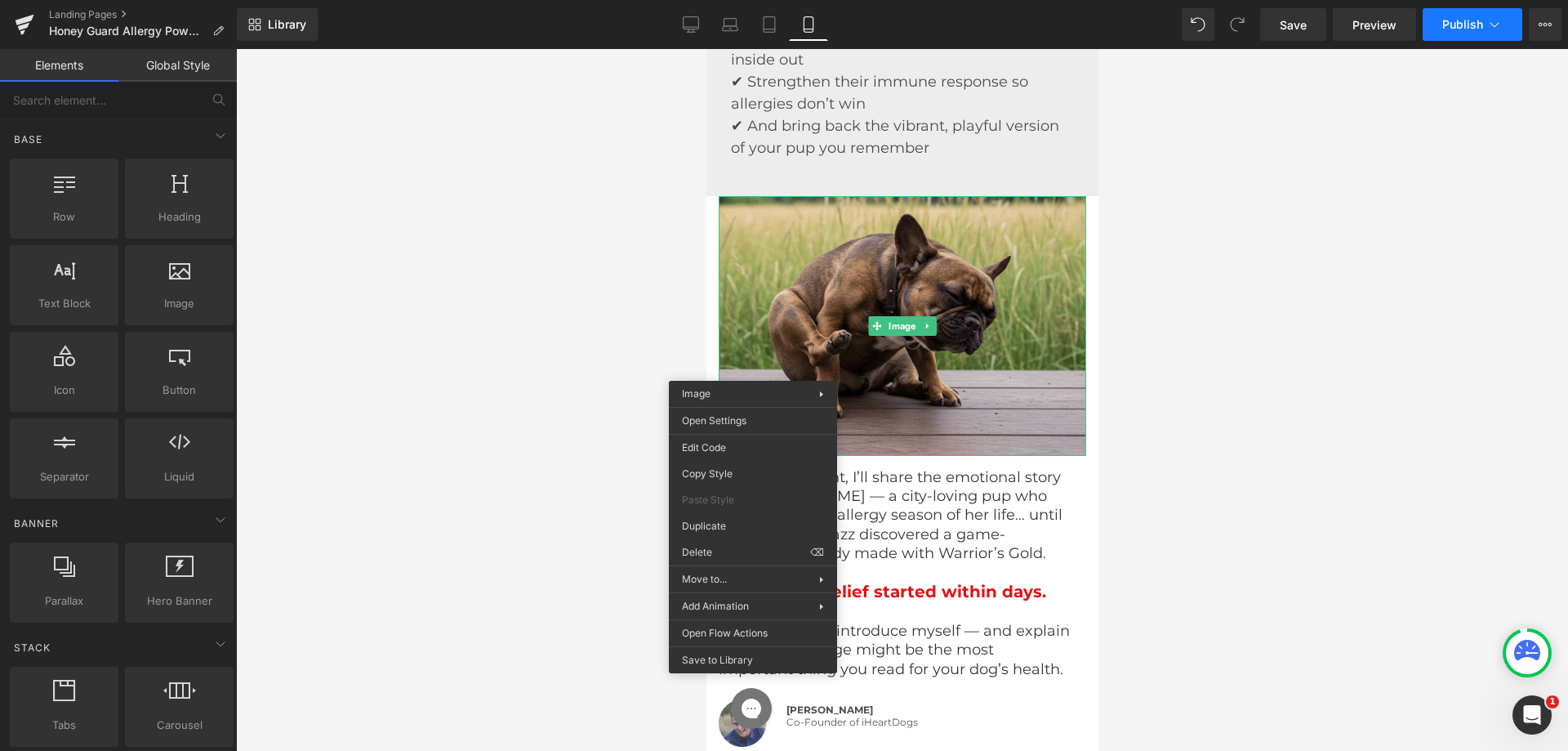
click at [1490, 23] on icon at bounding box center [1495, 24] width 16 height 16
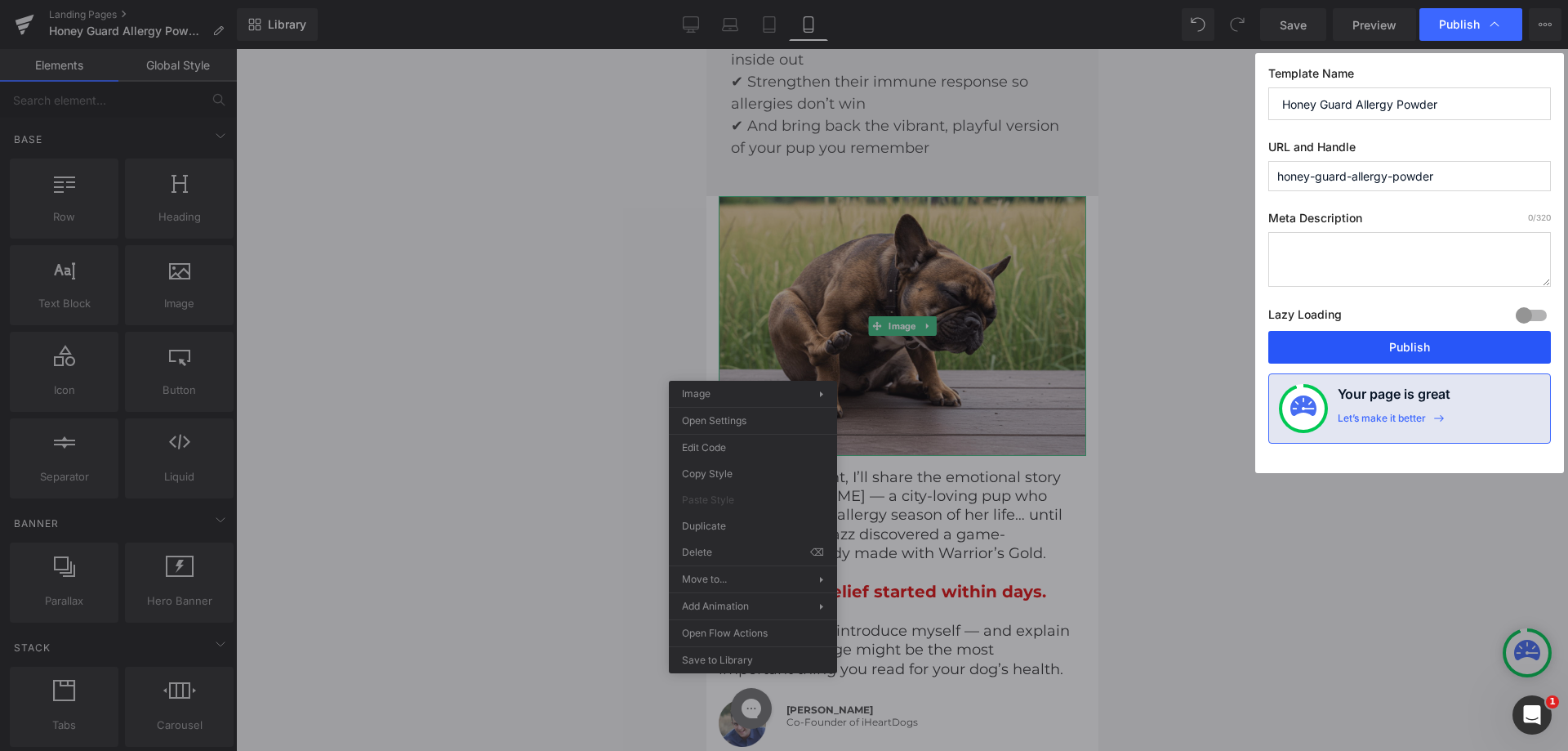
click at [1337, 354] on button "Publish" at bounding box center [1409, 347] width 283 height 33
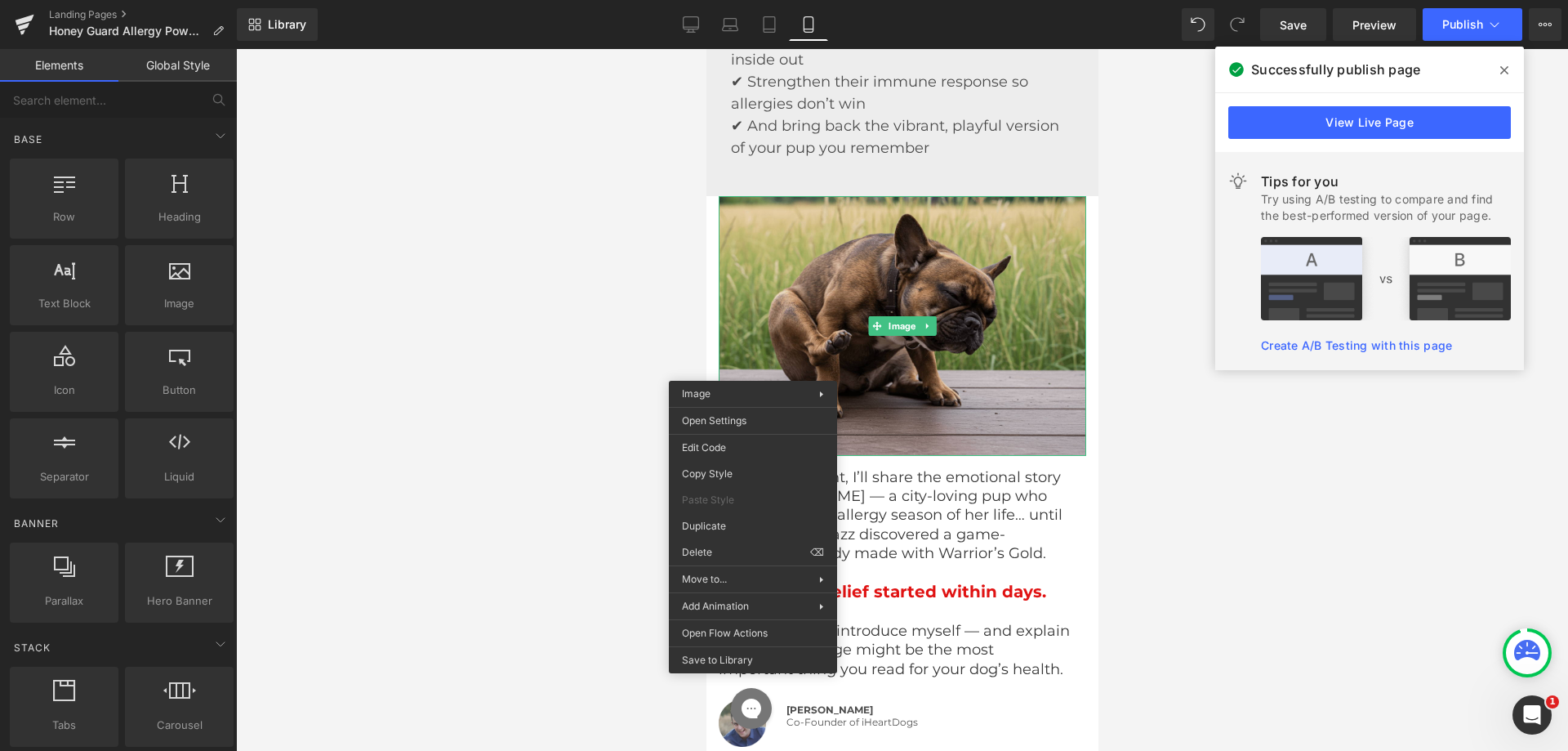
click at [502, 337] on div at bounding box center [901, 399] width 1332 height 702
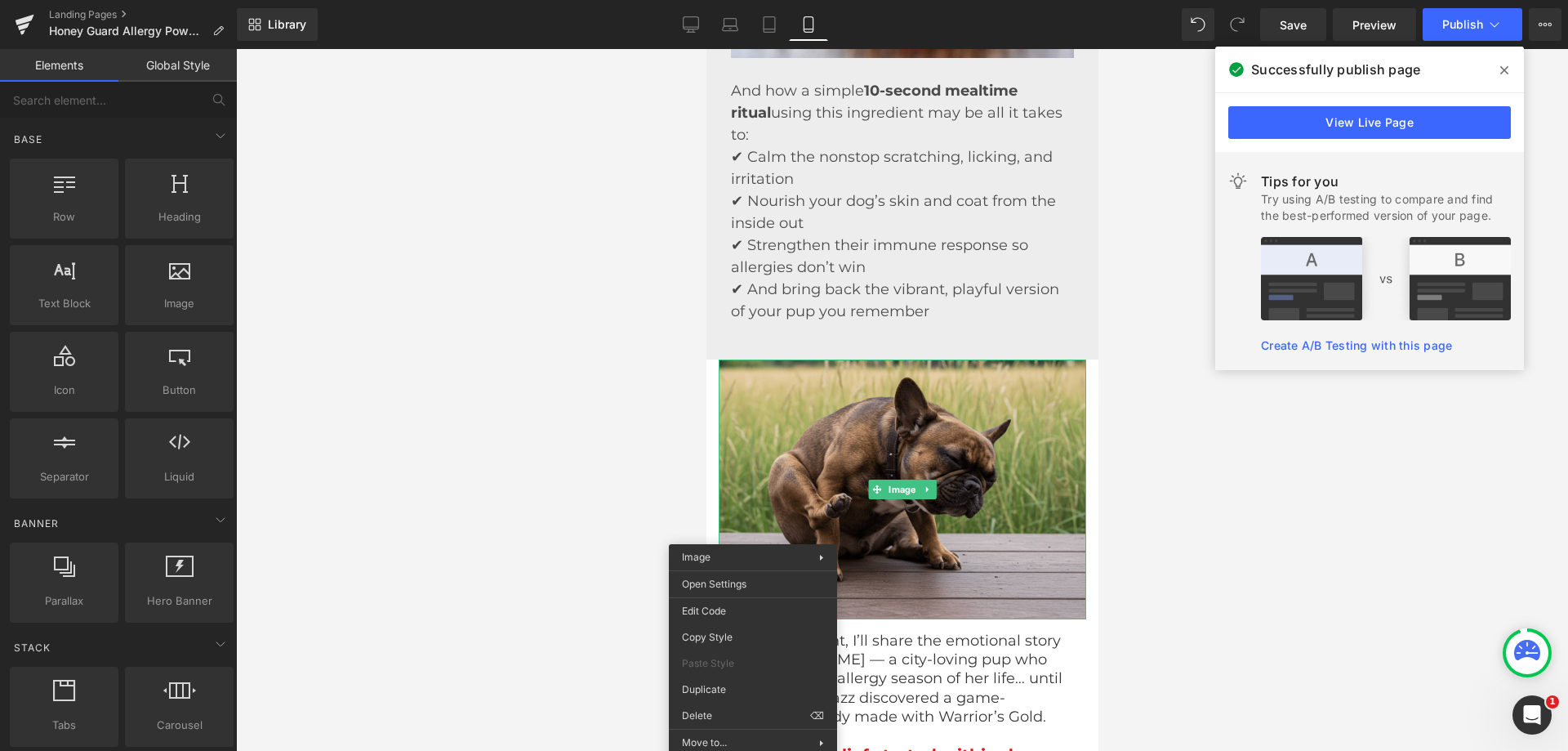
click at [477, 306] on div at bounding box center [901, 399] width 1332 height 702
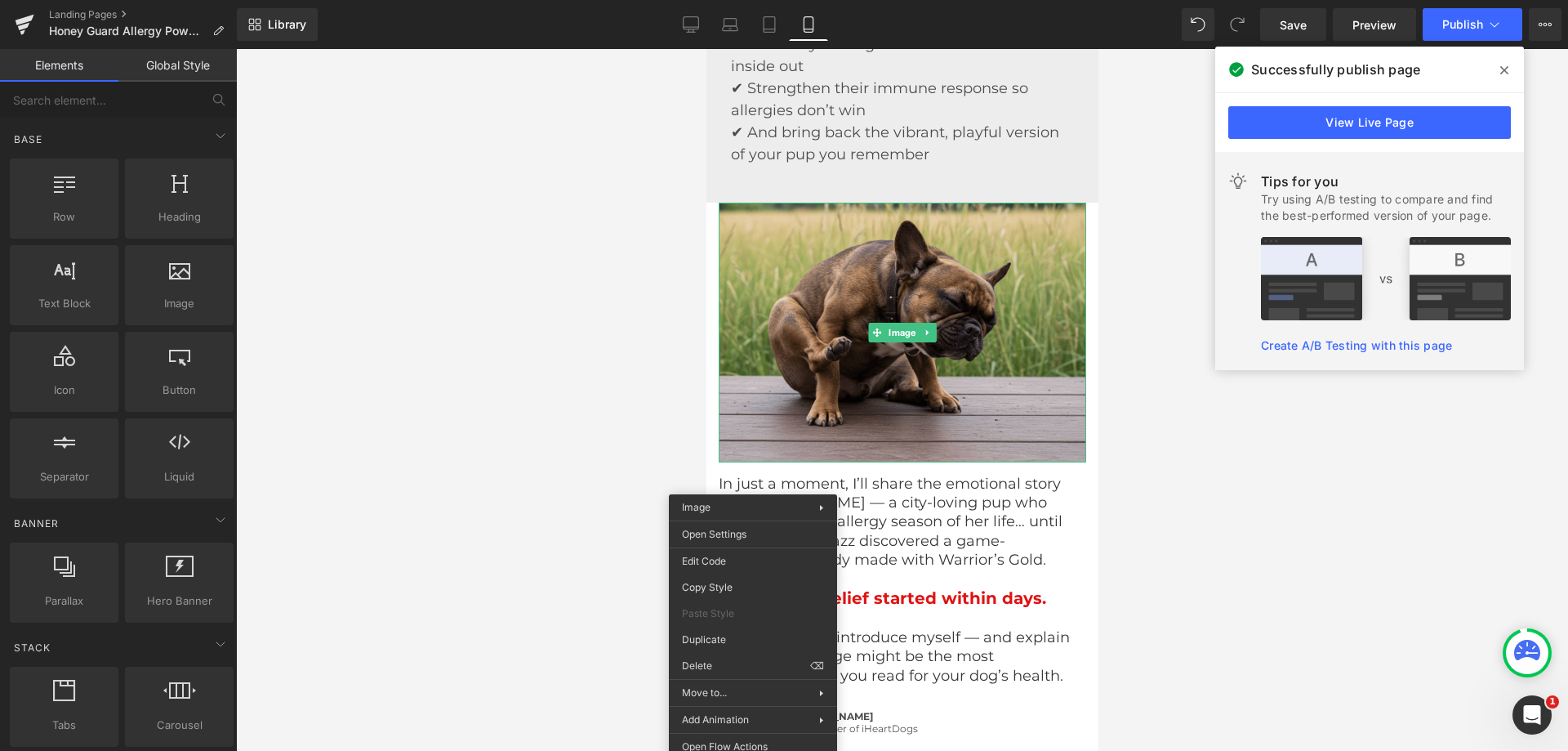
scroll to position [2979, 0]
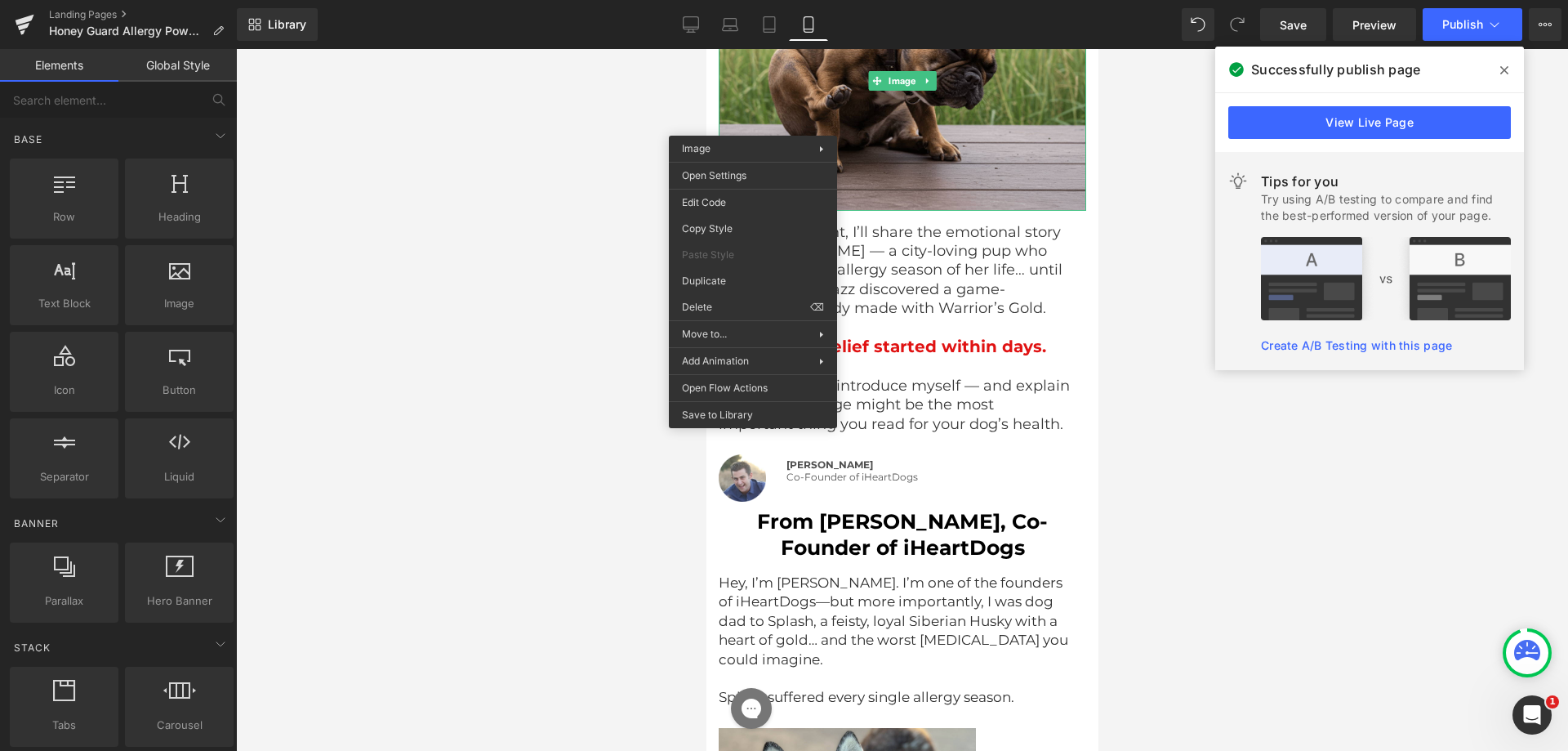
click at [560, 344] on div at bounding box center [901, 399] width 1332 height 702
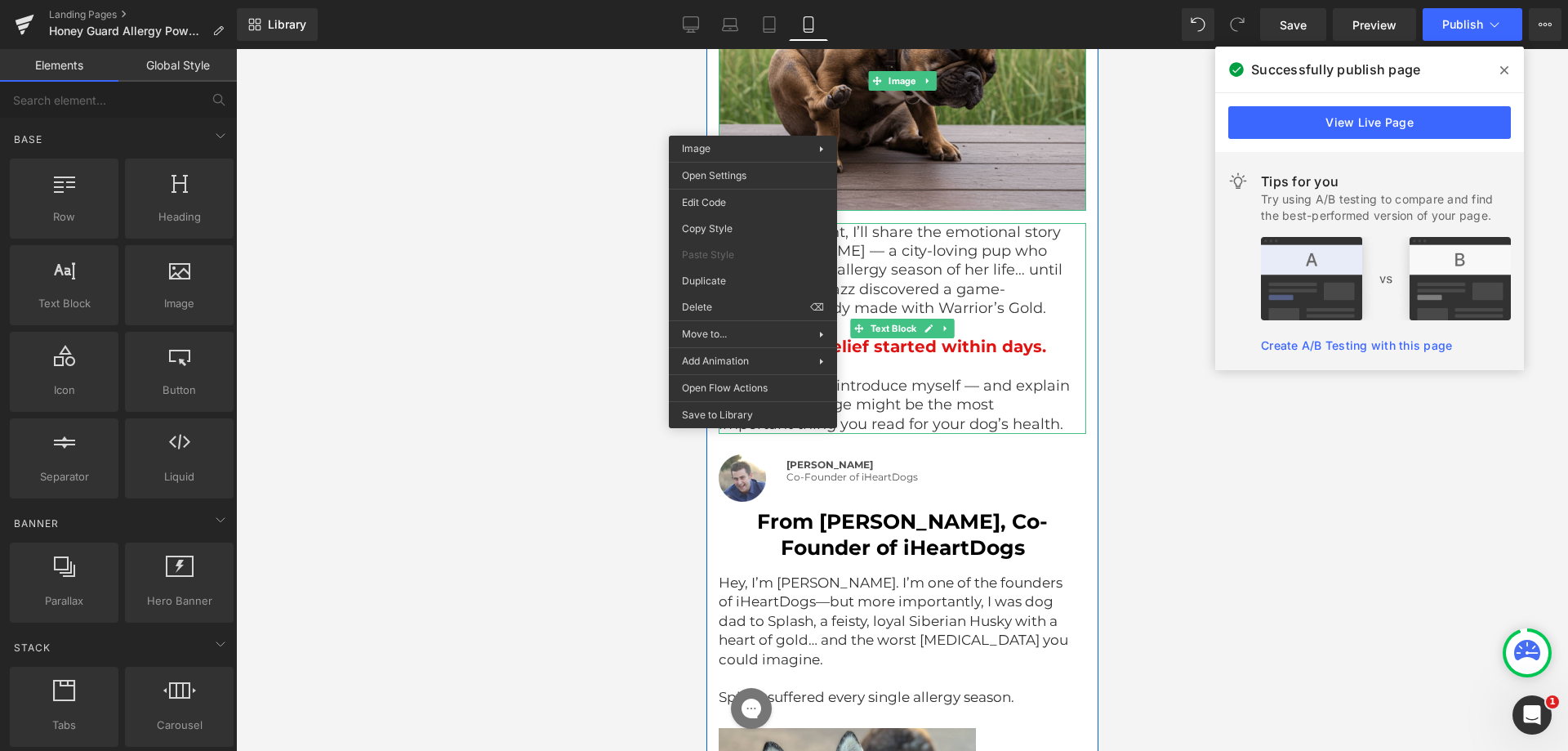
click at [1072, 249] on div "In just a moment, I’ll share the emotional story of [PERSON_NAME] — a city-lovi…" at bounding box center [901, 328] width 368 height 211
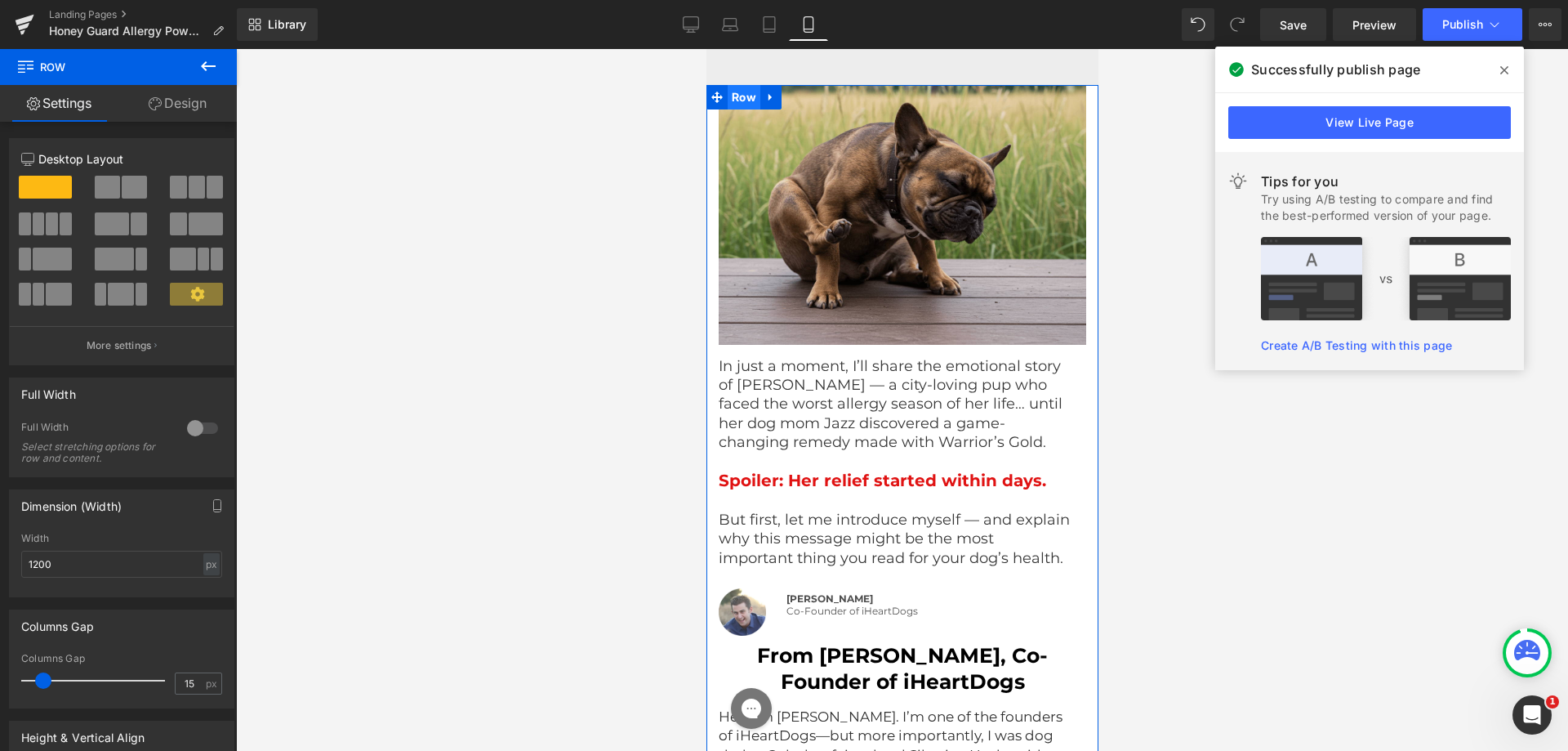
scroll to position [2815, 0]
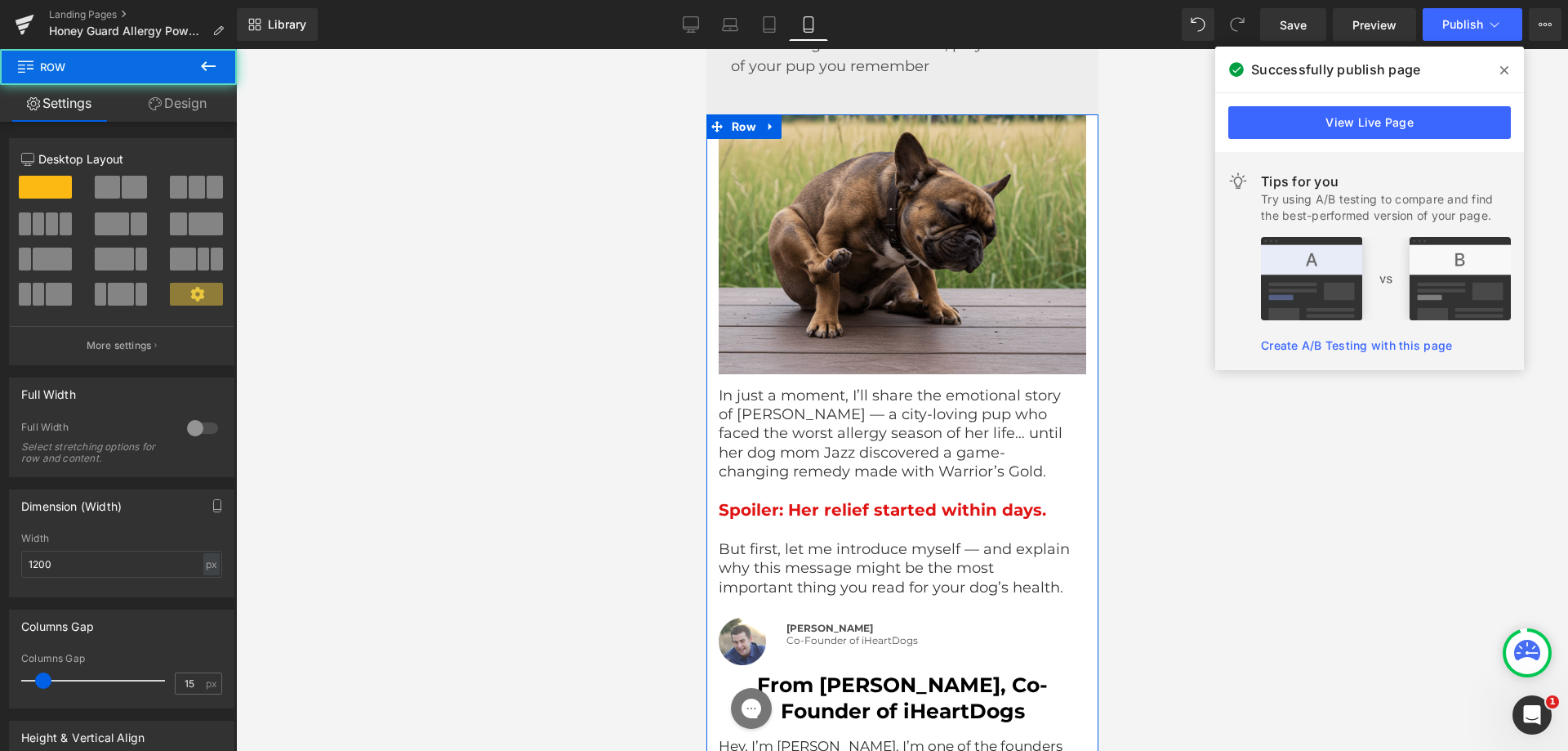
click at [764, 129] on icon at bounding box center [770, 127] width 12 height 13
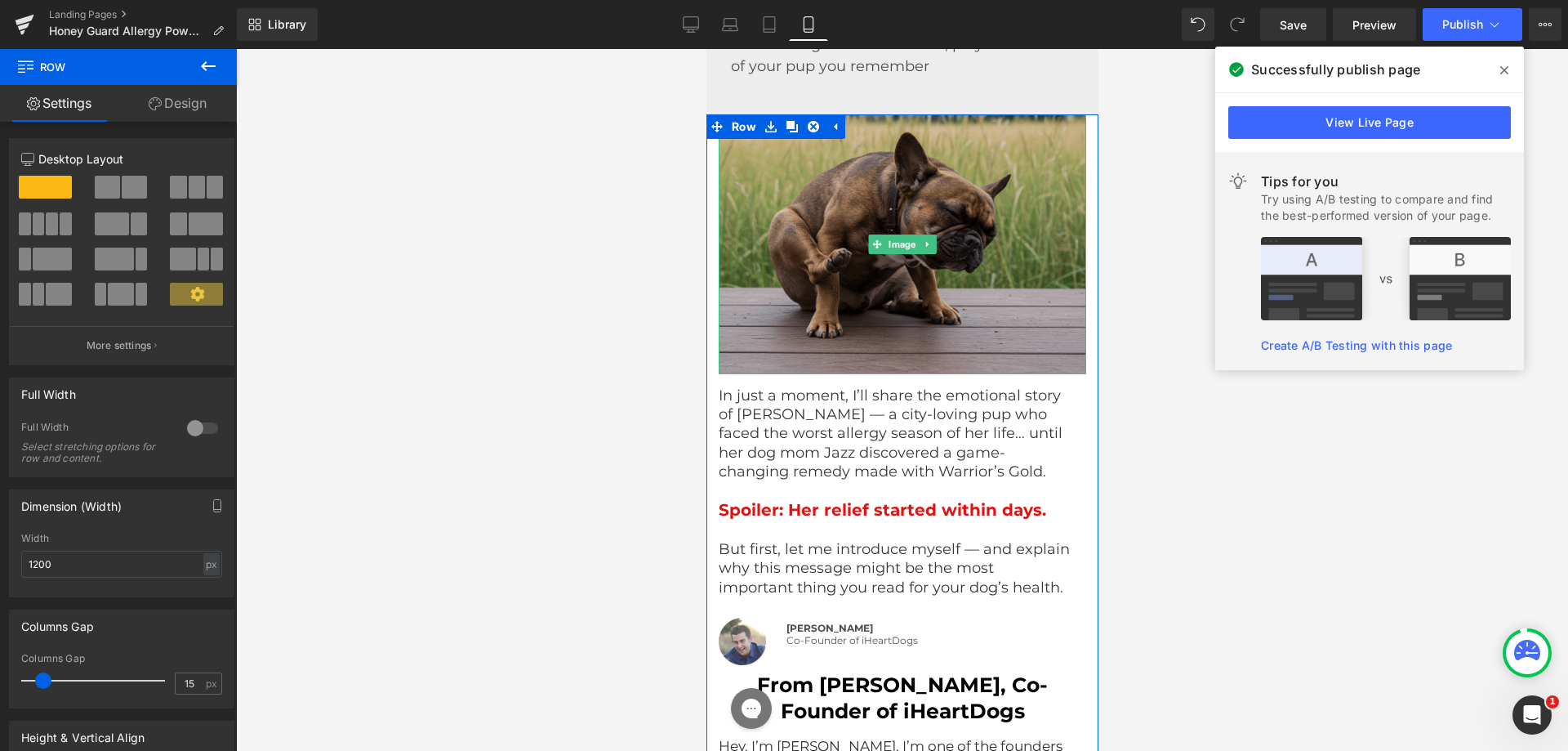
click at [726, 191] on img at bounding box center [901, 245] width 368 height 260
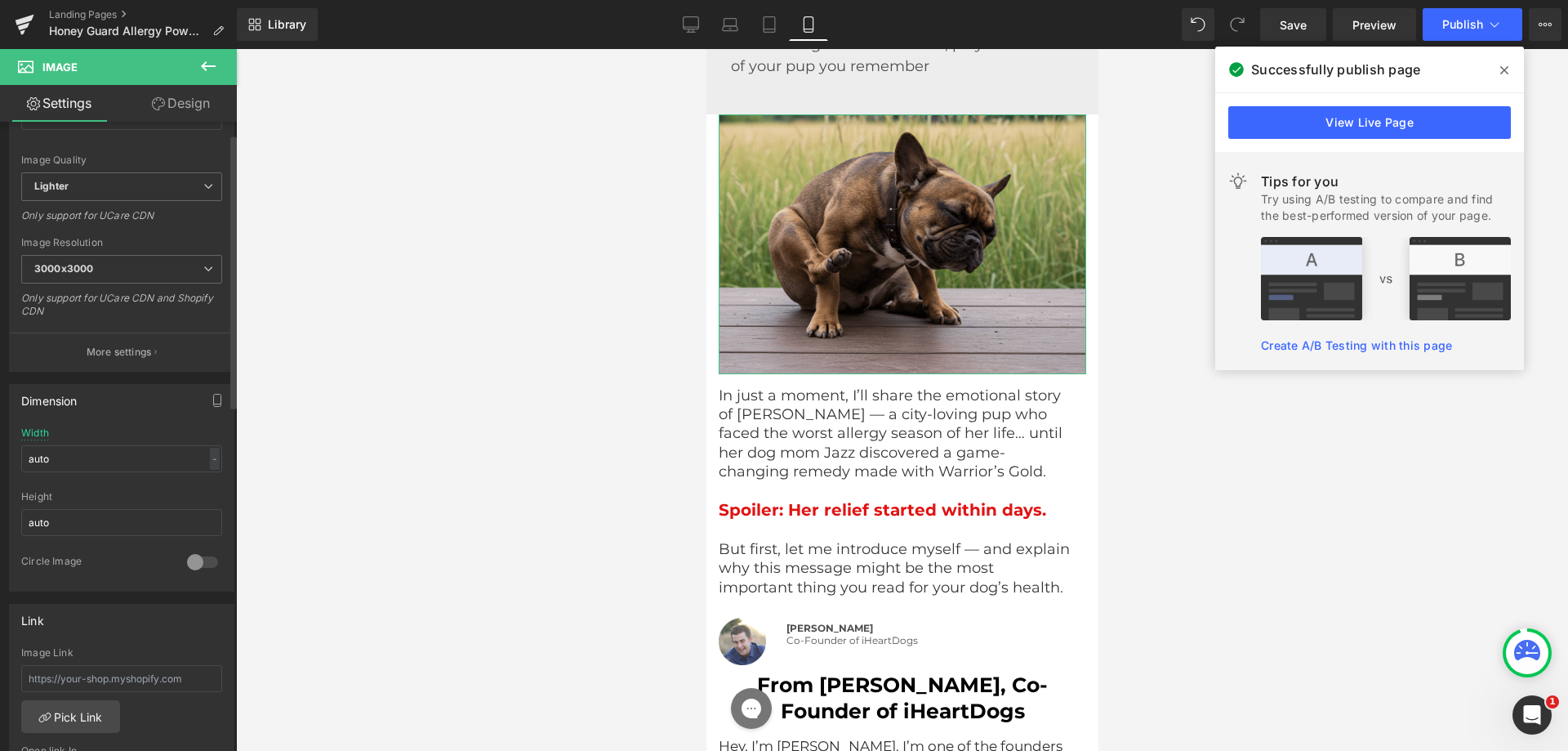
scroll to position [0, 0]
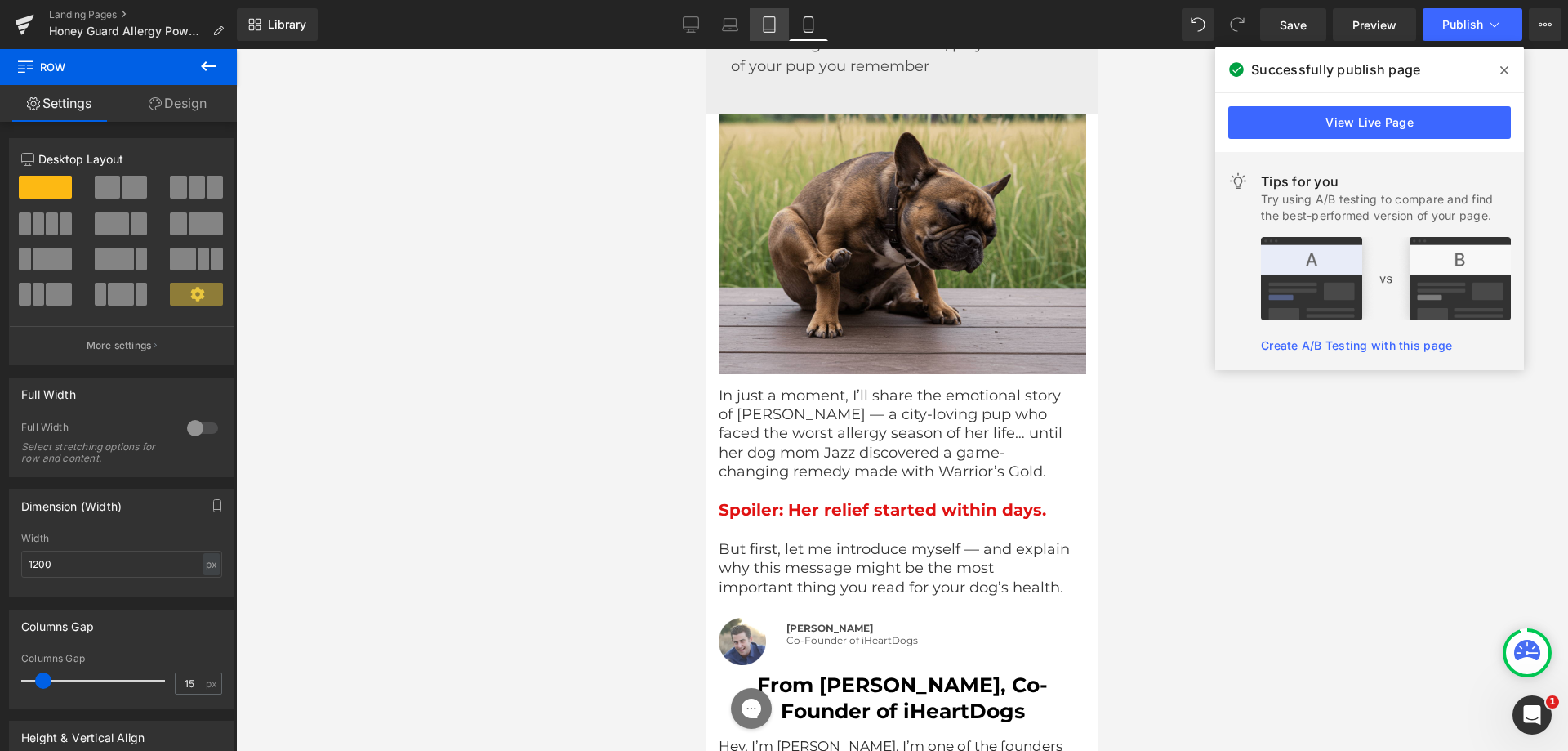
click at [774, 26] on icon at bounding box center [770, 24] width 16 height 16
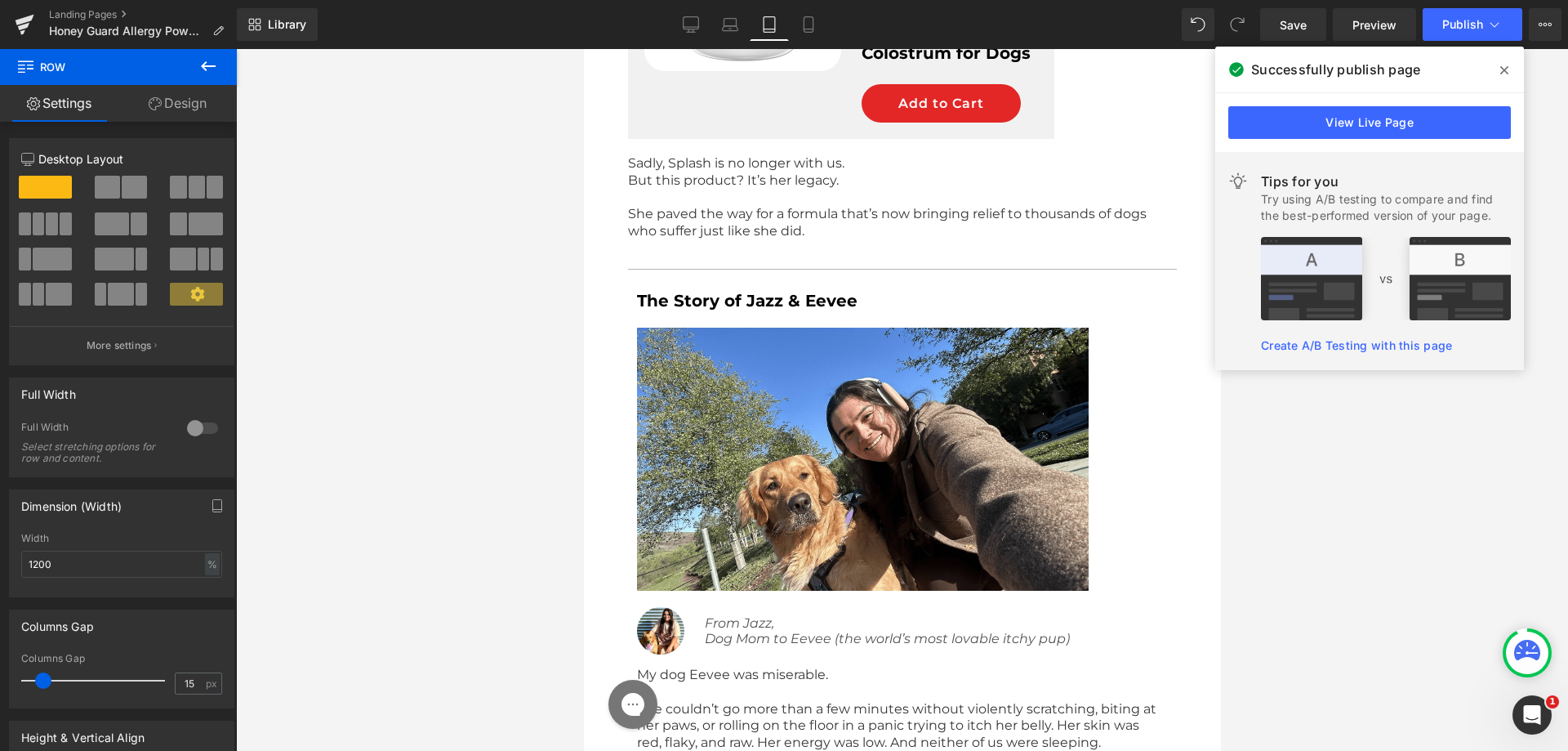
scroll to position [1361, 0]
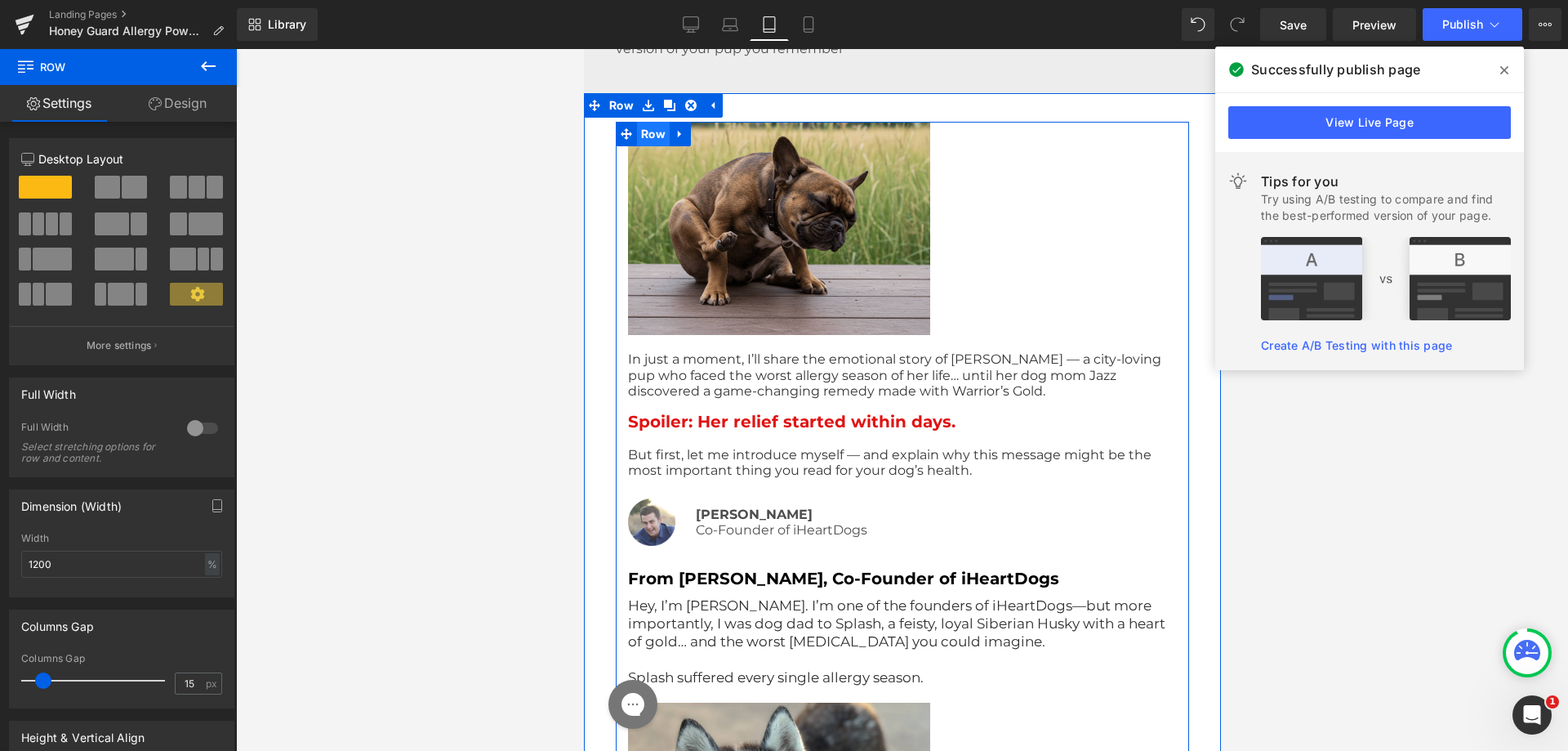
click at [641, 133] on span "Row" at bounding box center [653, 134] width 33 height 24
click at [641, 132] on span "Row" at bounding box center [653, 135] width 33 height 24
click at [641, 132] on span "Row" at bounding box center [653, 134] width 33 height 24
click at [641, 132] on span "Row" at bounding box center [653, 135] width 33 height 24
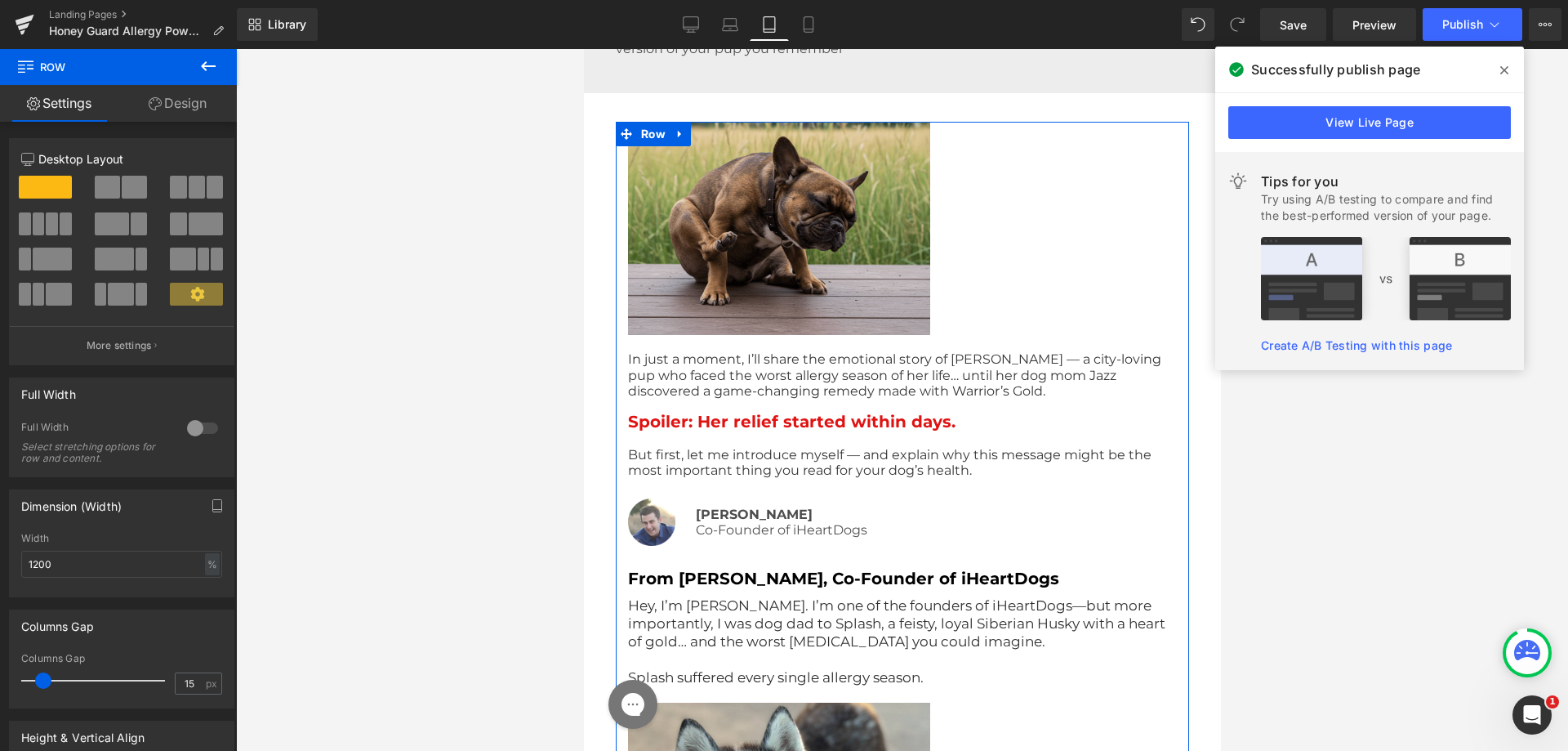
click at [190, 112] on link "Design" at bounding box center [177, 103] width 118 height 37
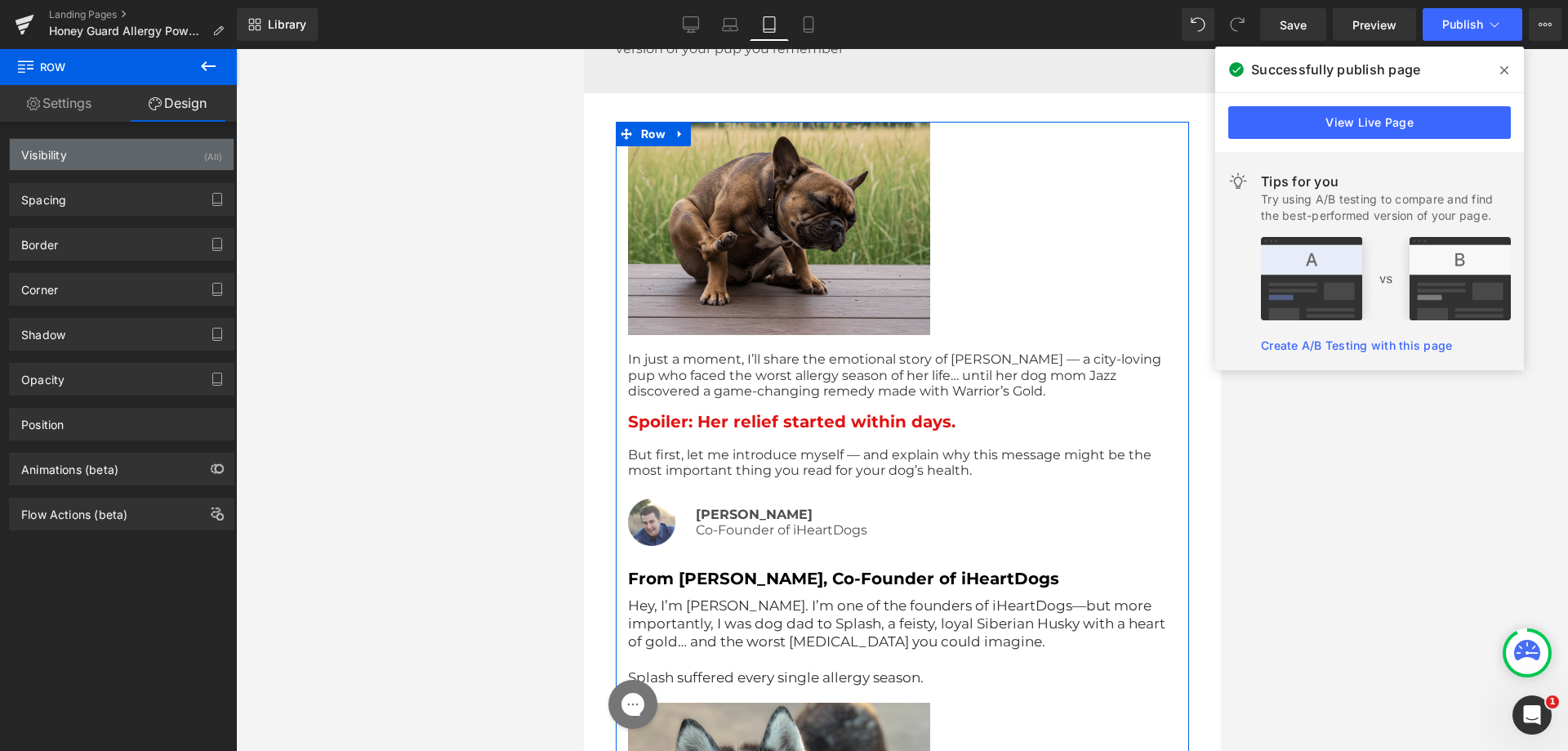
click at [157, 152] on div "Visibility (All)" at bounding box center [122, 155] width 224 height 31
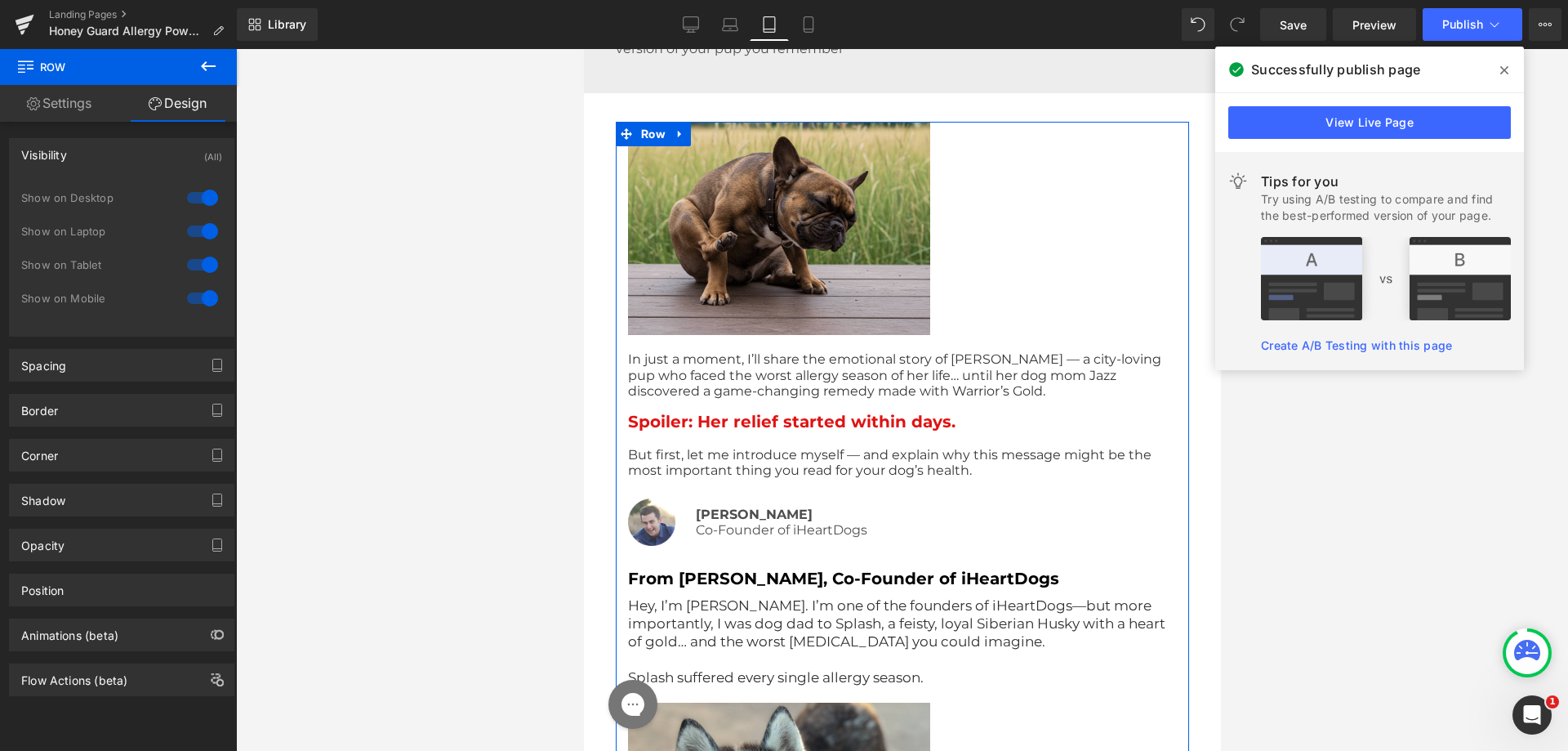
click at [56, 99] on link "Settings" at bounding box center [59, 103] width 118 height 37
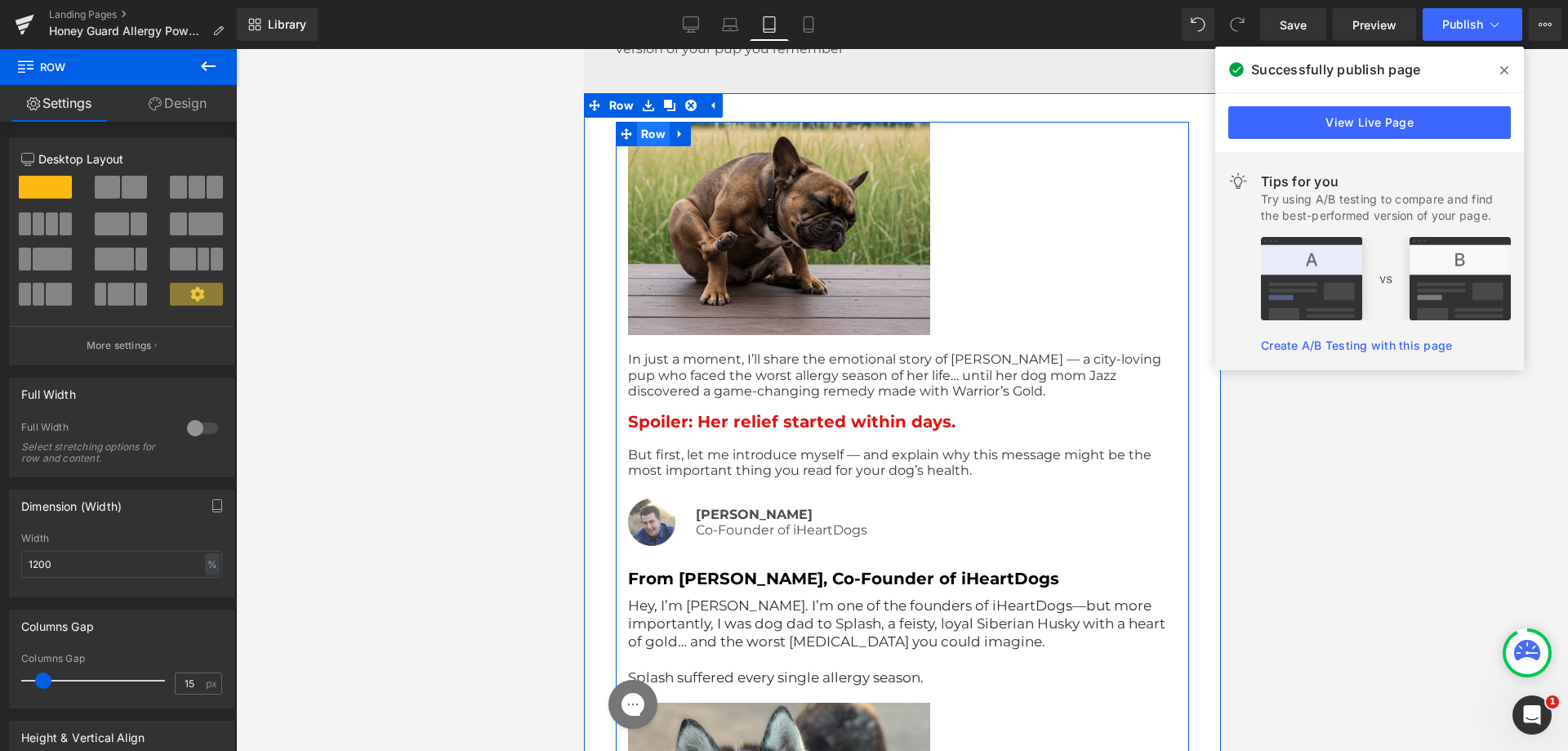
click at [639, 141] on span "Row" at bounding box center [653, 134] width 33 height 24
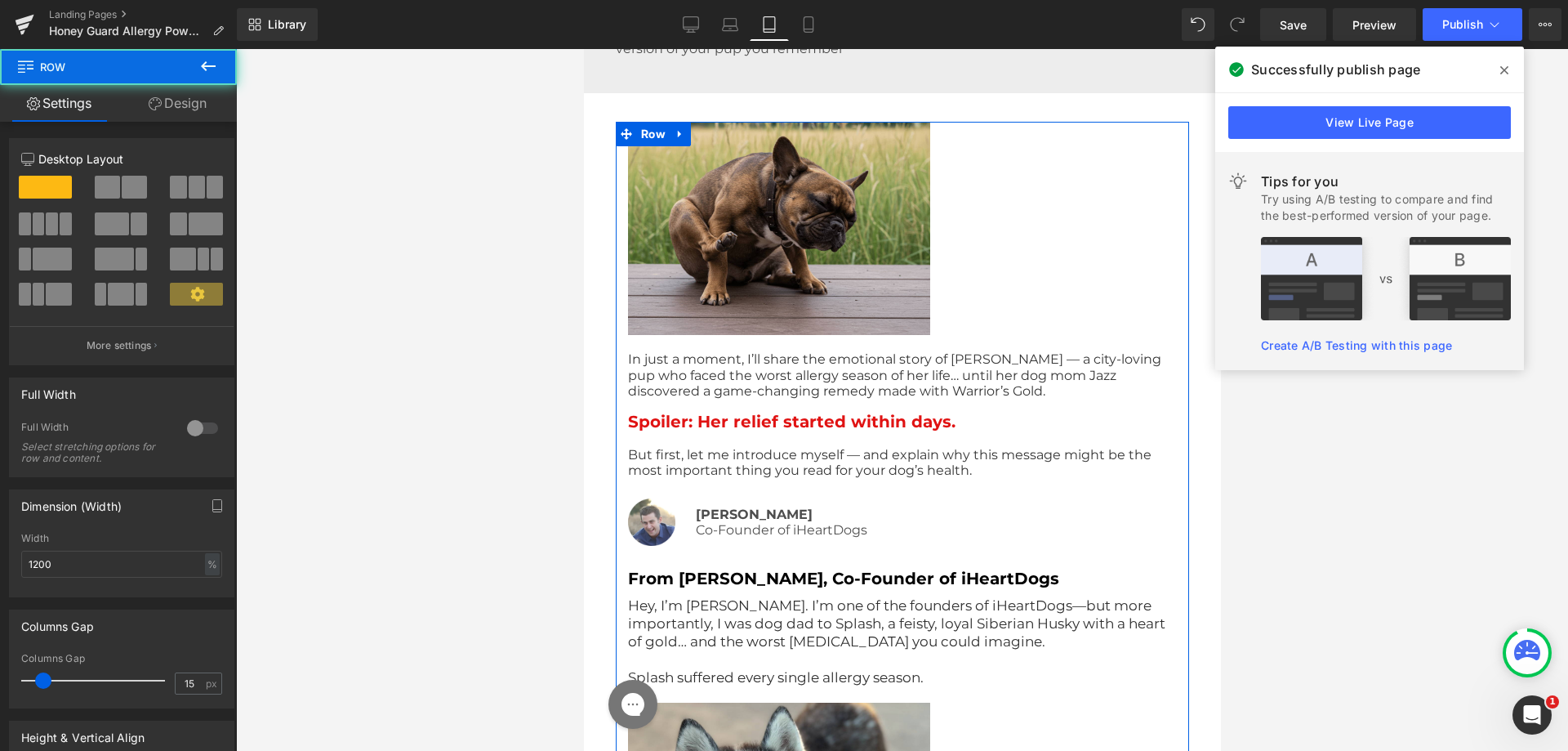
click at [182, 100] on link "Design" at bounding box center [177, 103] width 118 height 37
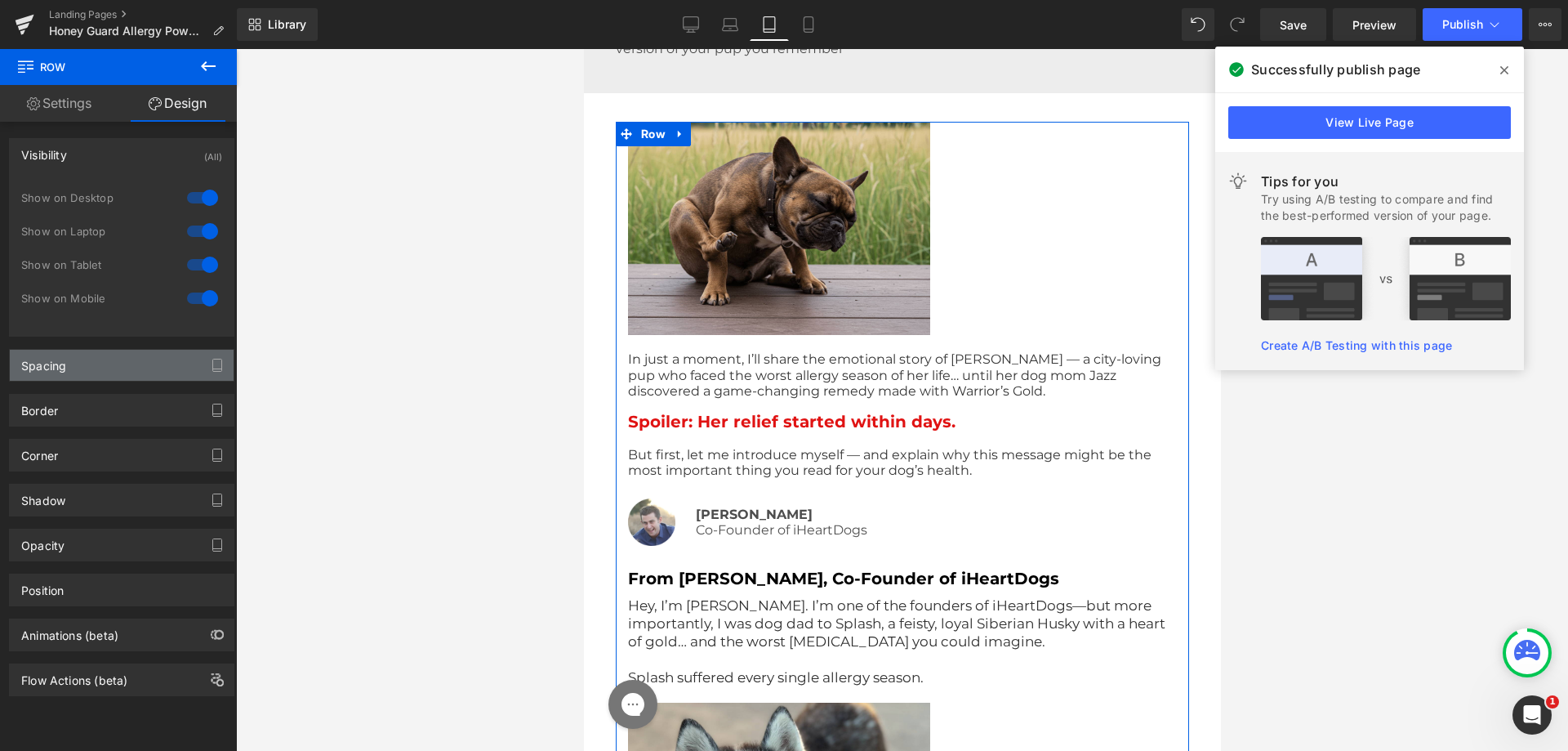
click at [73, 363] on div "Spacing" at bounding box center [122, 365] width 224 height 31
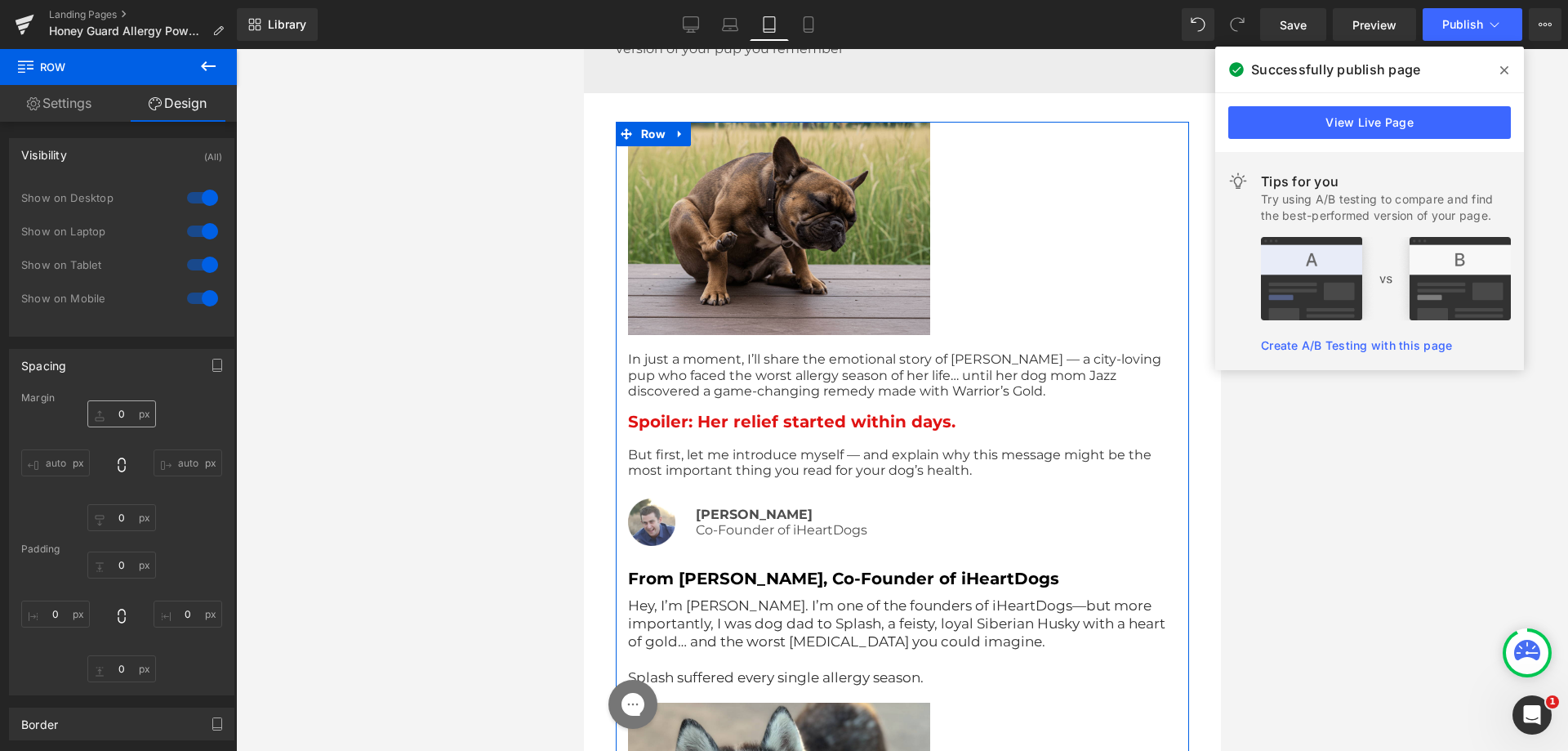
scroll to position [81, 0]
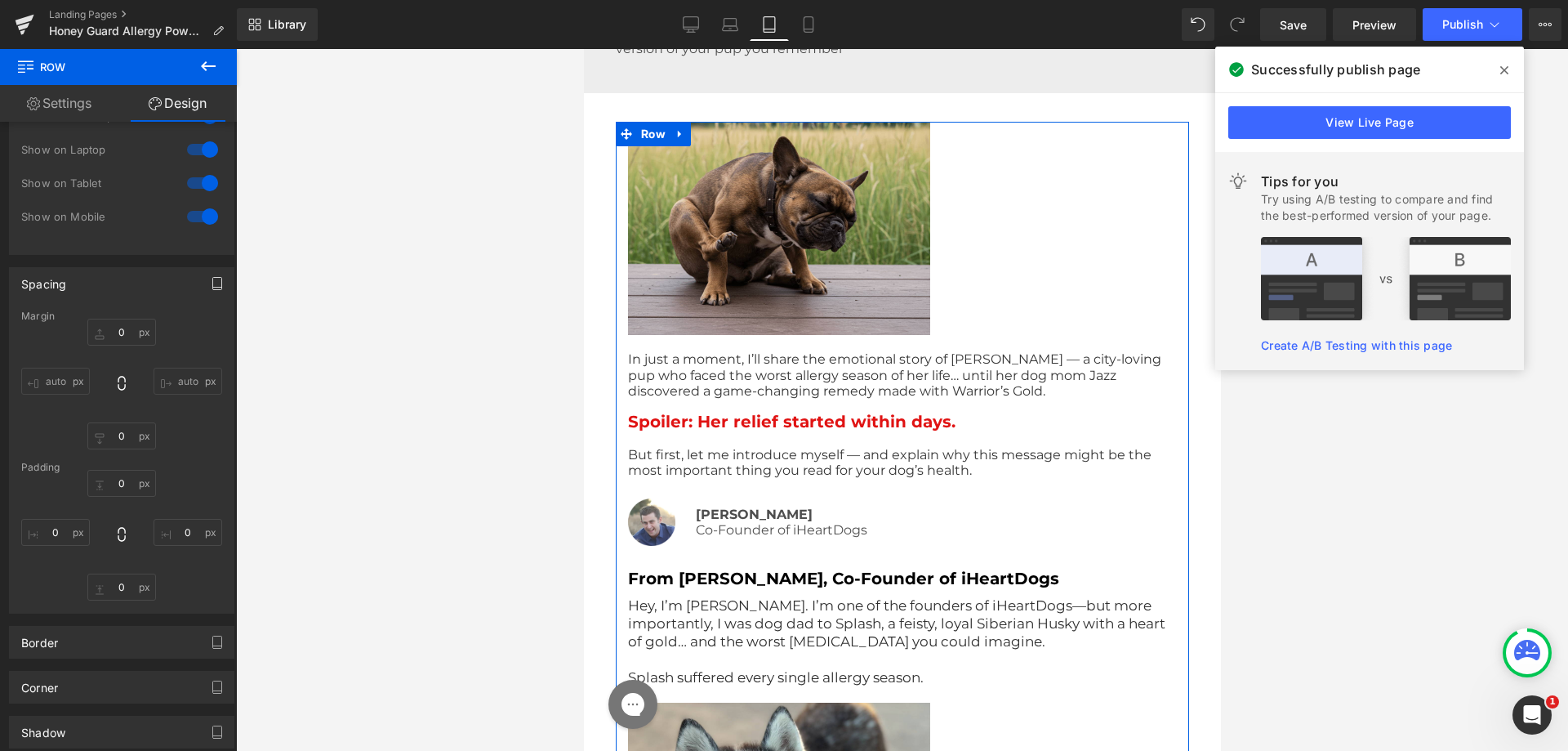
click at [210, 284] on icon "button" at bounding box center [217, 284] width 13 height 13
click at [177, 323] on button "Mobile" at bounding box center [188, 318] width 50 height 28
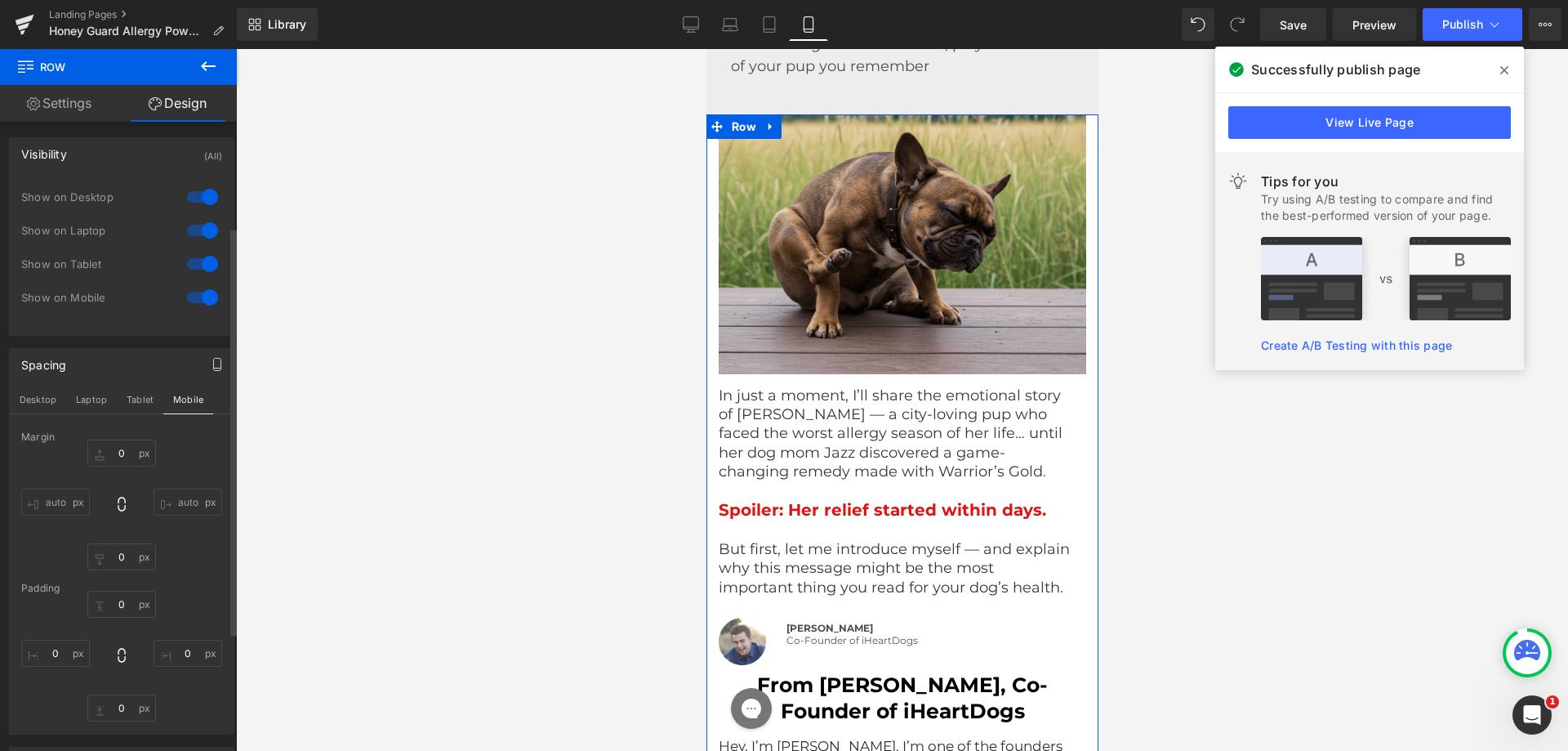
scroll to position [0, 0]
click at [27, 105] on icon at bounding box center [33, 104] width 13 height 13
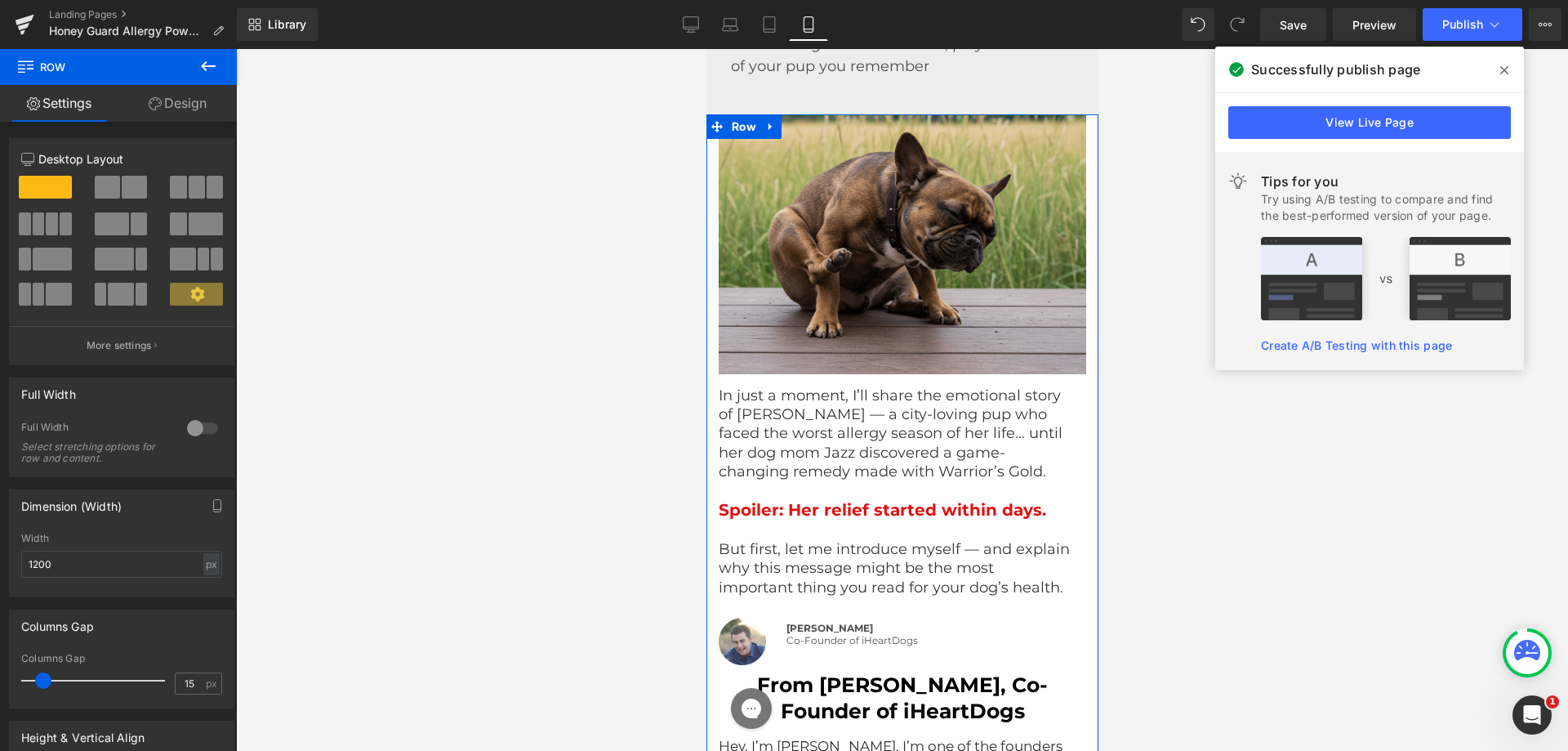
click at [186, 99] on link "Design" at bounding box center [177, 103] width 118 height 37
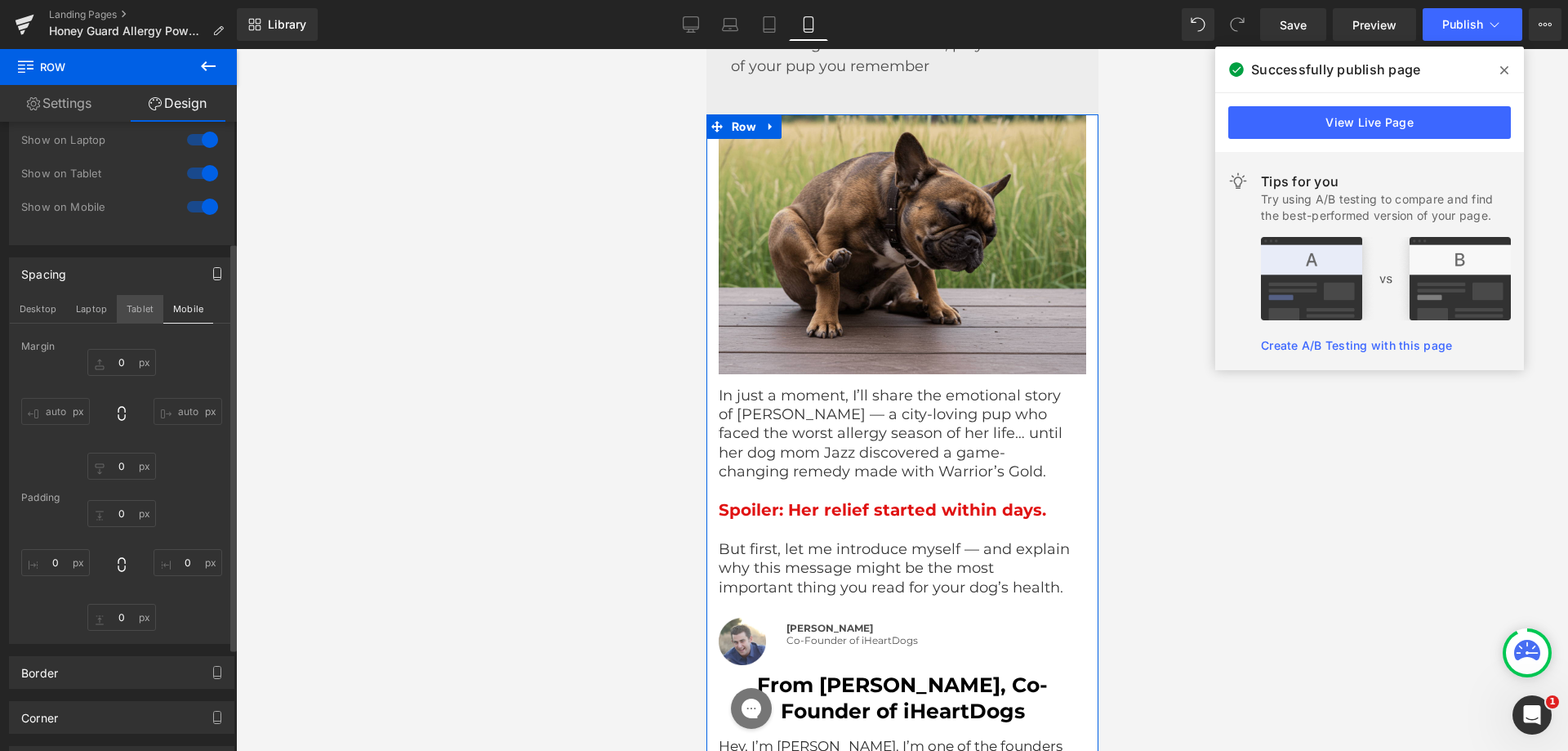
scroll to position [81, 0]
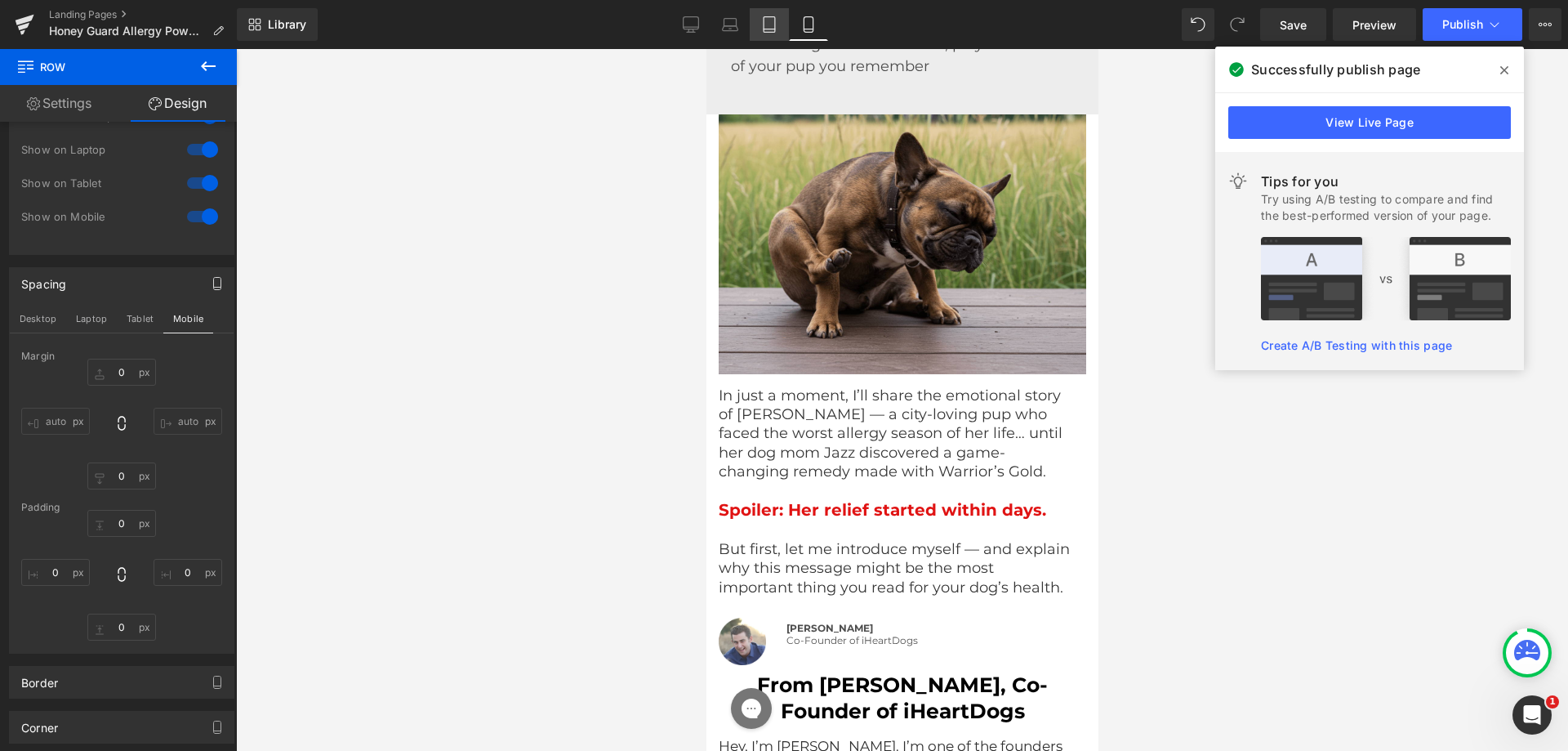
click at [770, 22] on icon at bounding box center [770, 24] width 16 height 16
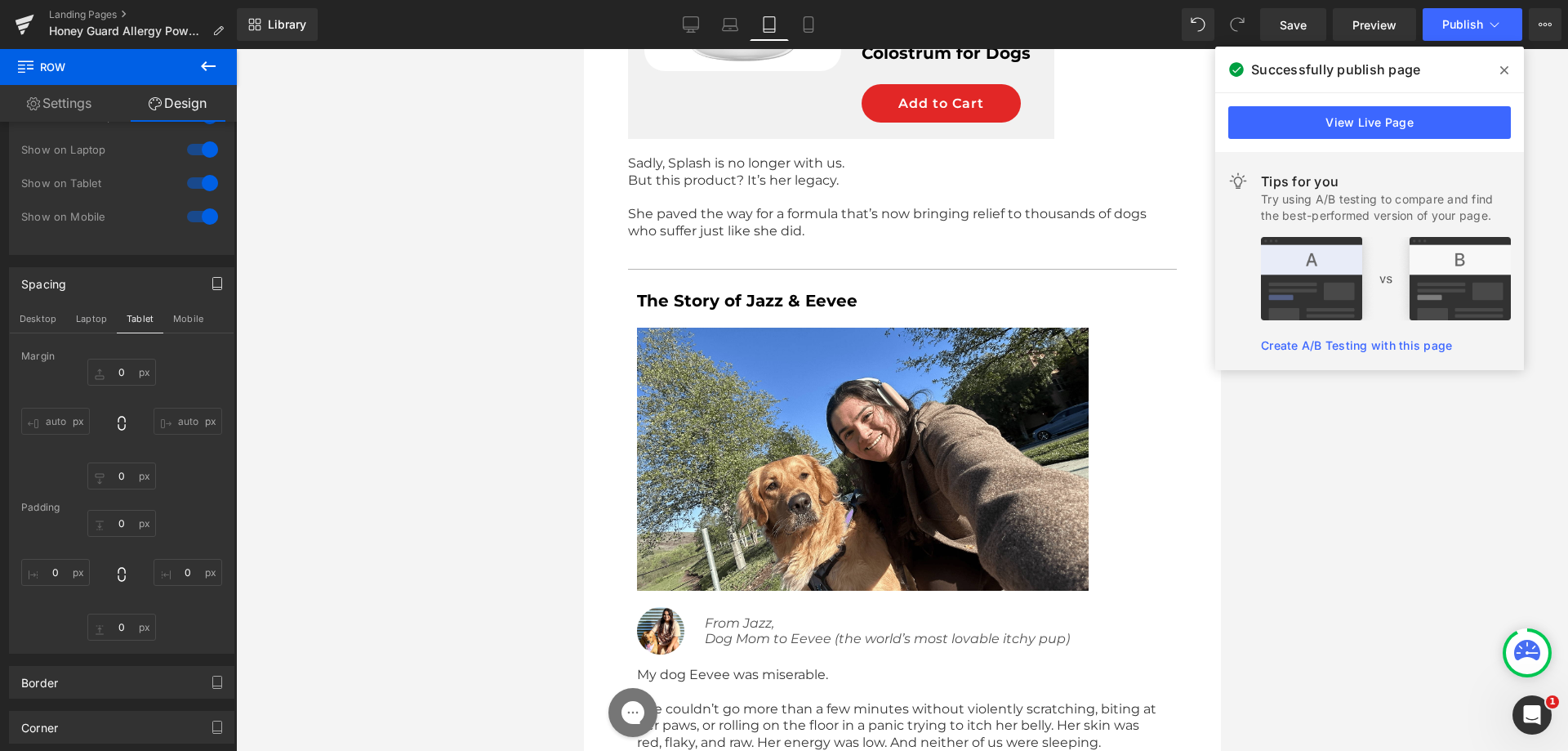
scroll to position [1361, 0]
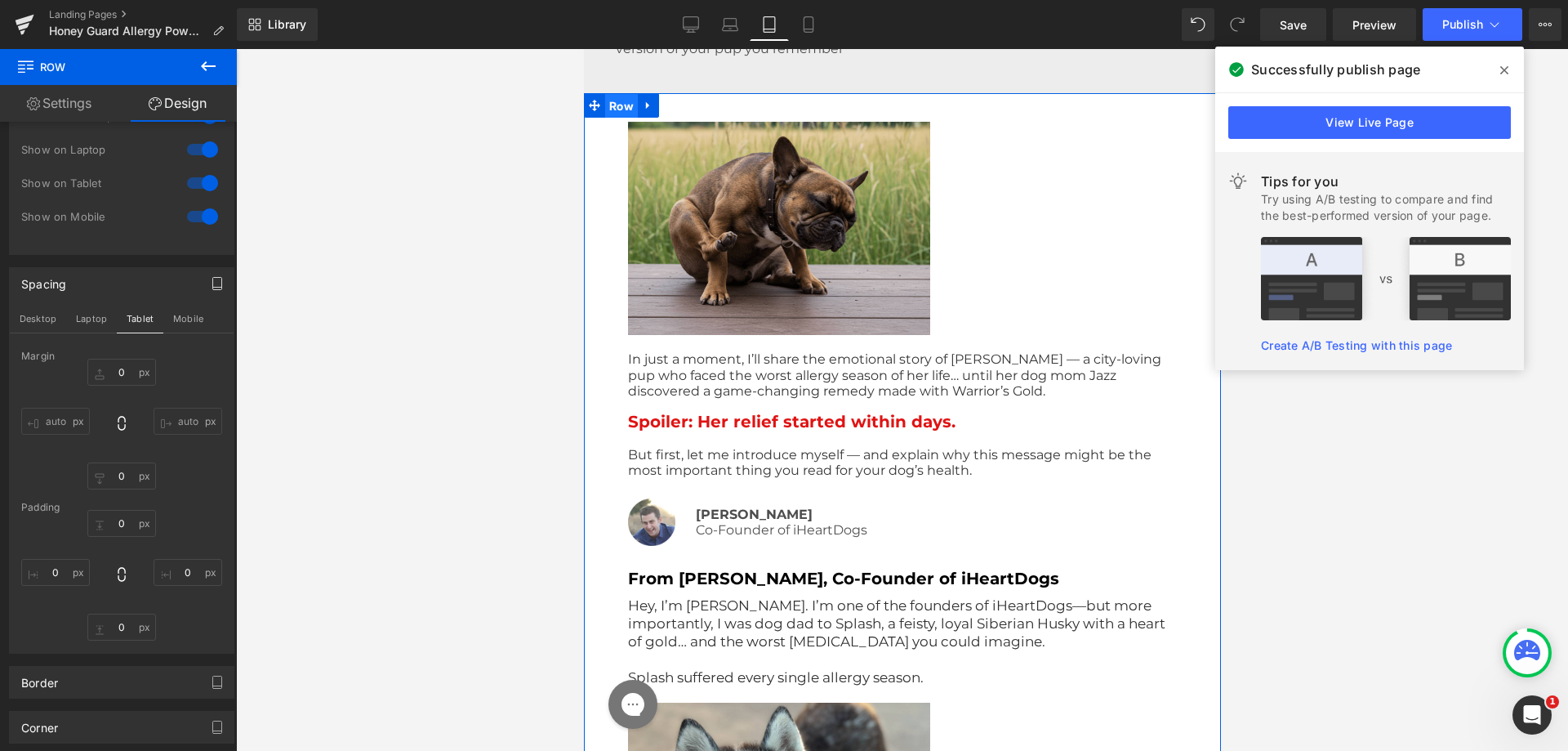
click at [614, 105] on span "Row" at bounding box center [621, 106] width 33 height 24
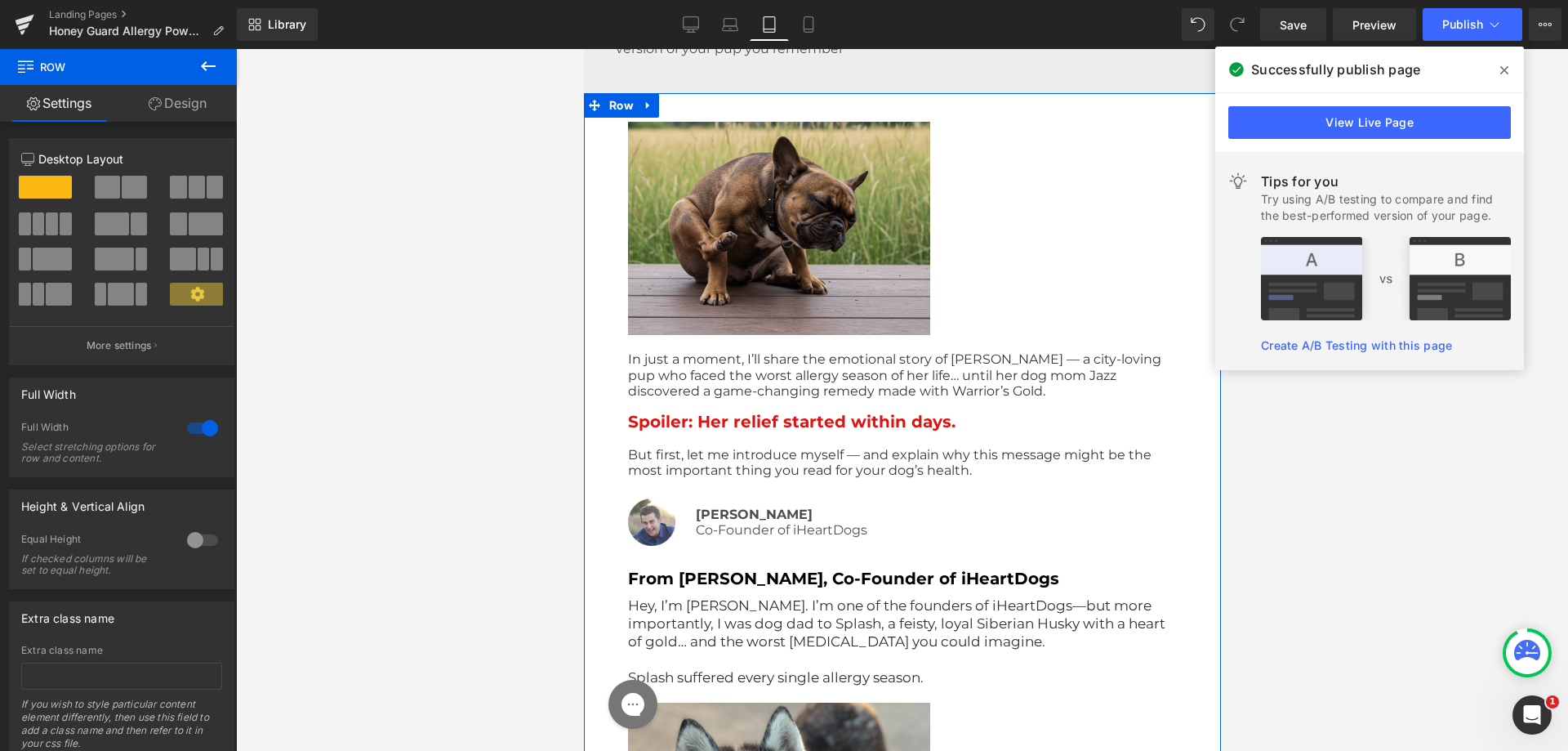
click at [149, 99] on icon at bounding box center [155, 104] width 13 height 13
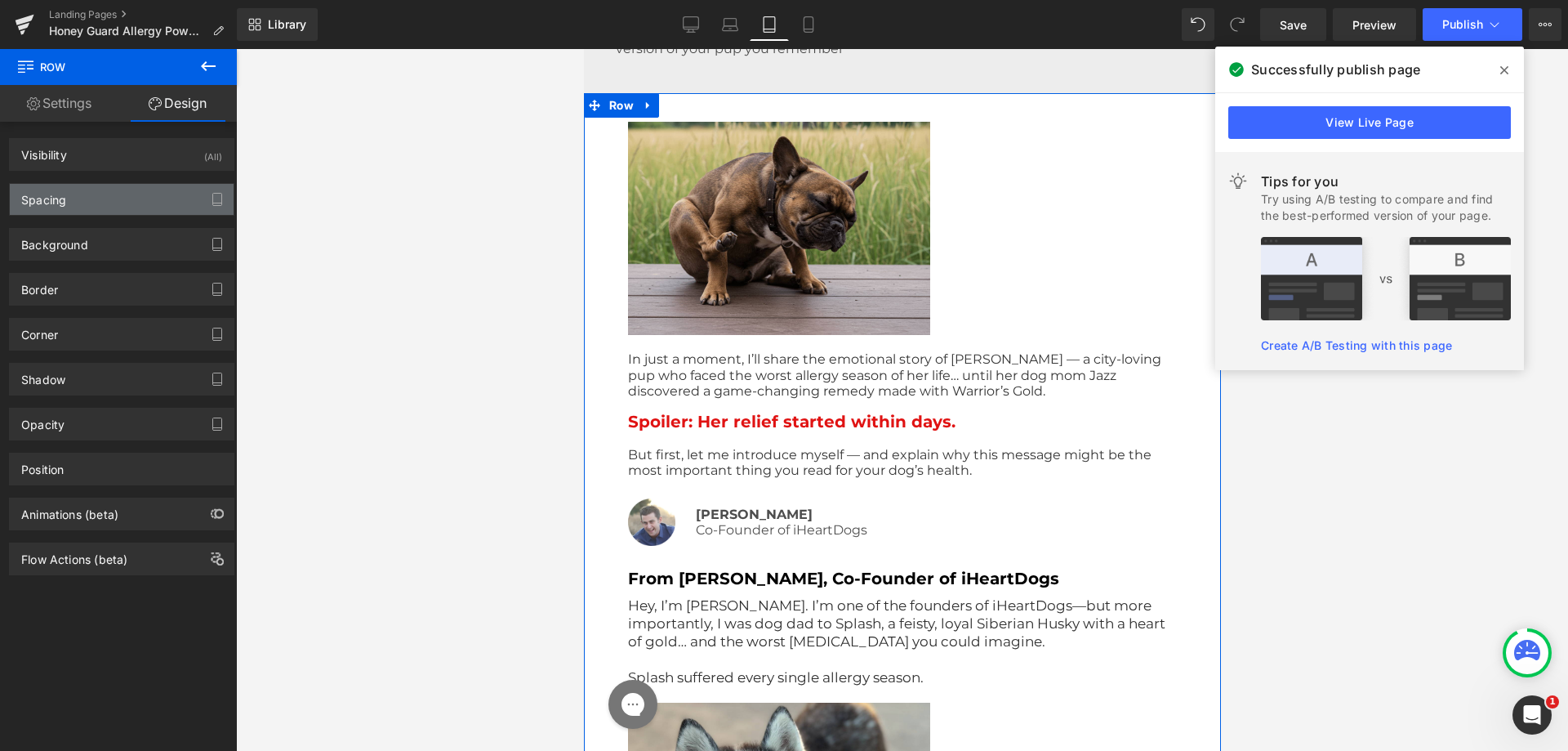
click at [92, 186] on div "Spacing" at bounding box center [122, 199] width 224 height 31
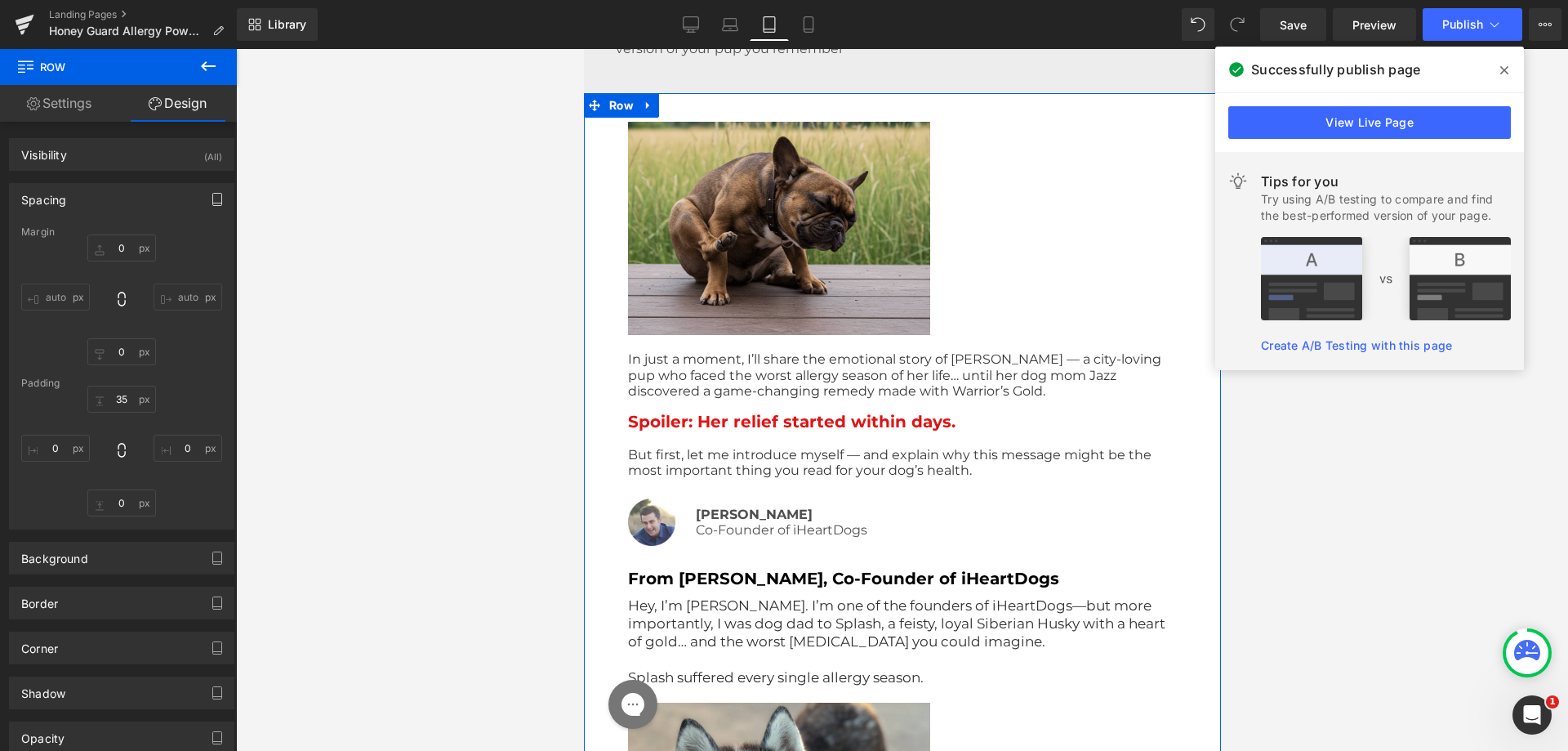
click at [219, 195] on button "button" at bounding box center [217, 199] width 26 height 31
click at [187, 239] on button "Mobile" at bounding box center [188, 234] width 50 height 28
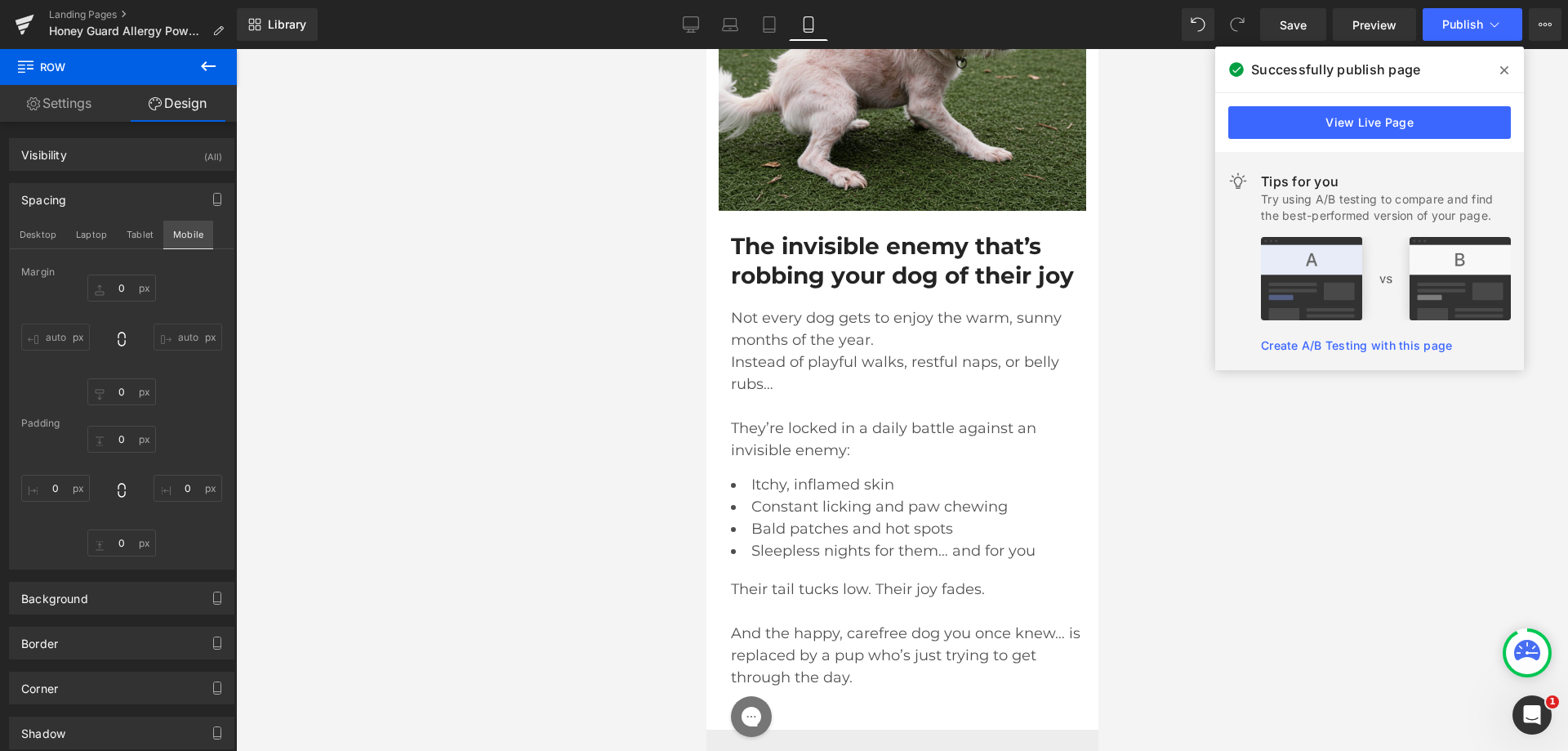
scroll to position [2843, 0]
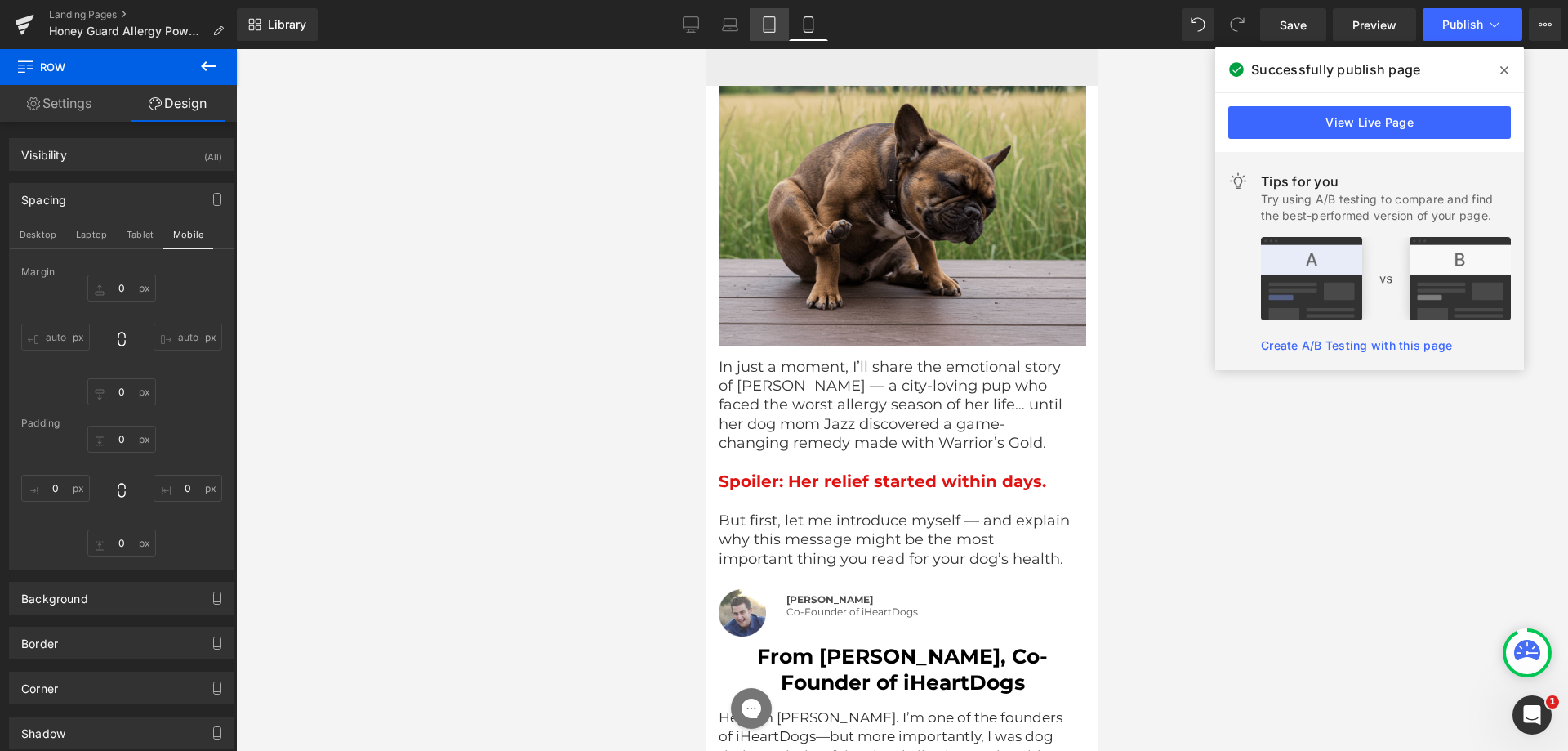
click at [760, 35] on link "Tablet" at bounding box center [769, 24] width 39 height 33
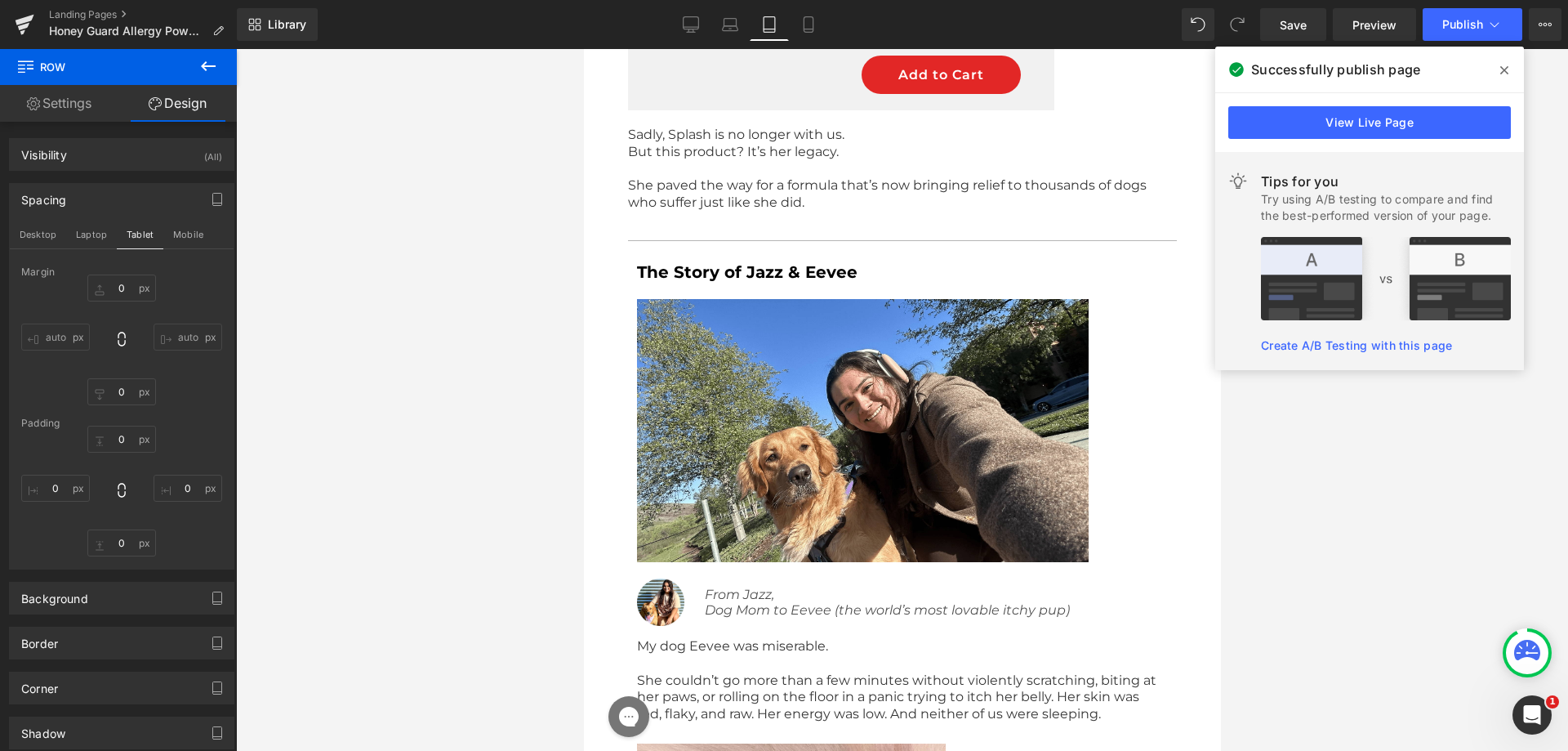
scroll to position [1361, 0]
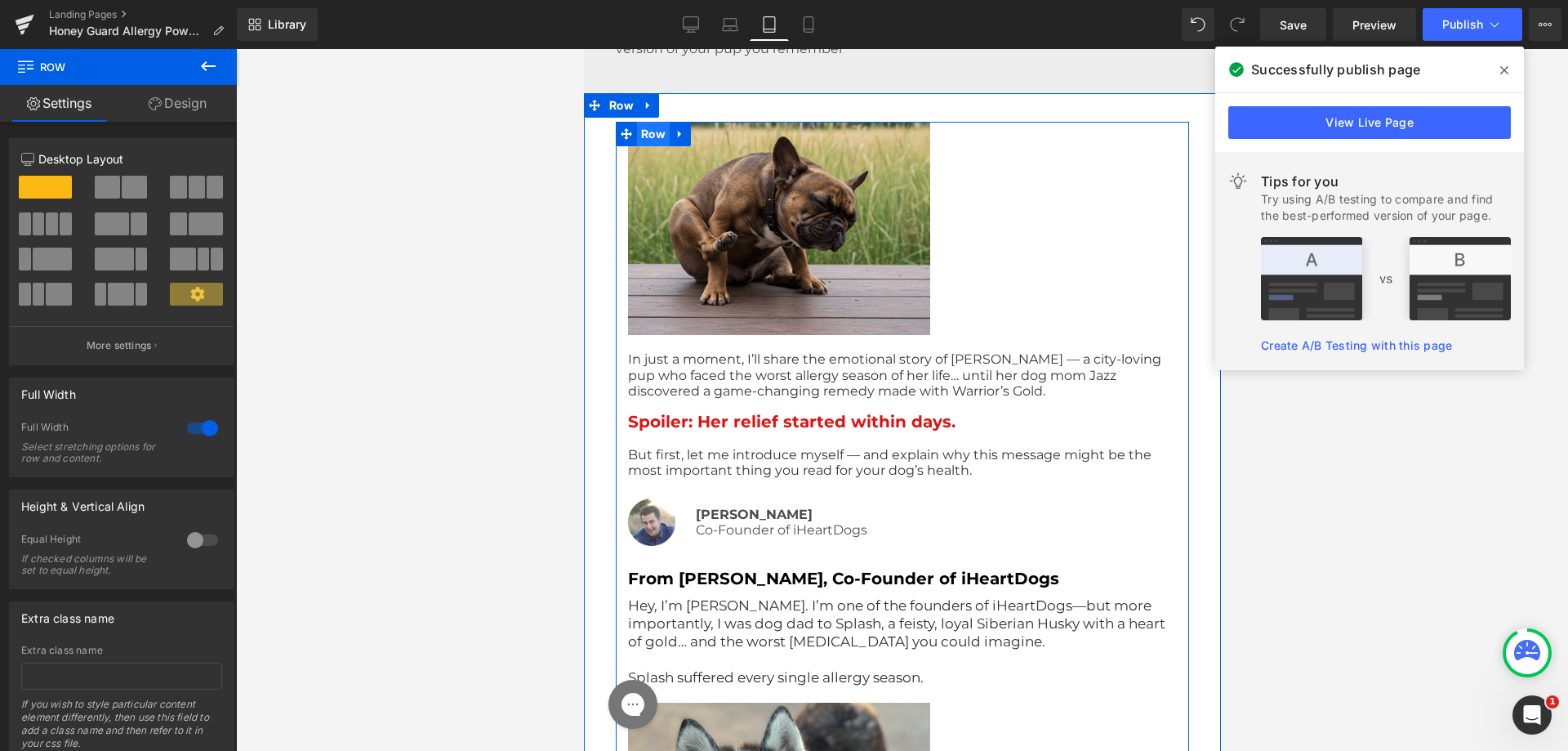
click at [640, 137] on span "Row" at bounding box center [653, 134] width 33 height 24
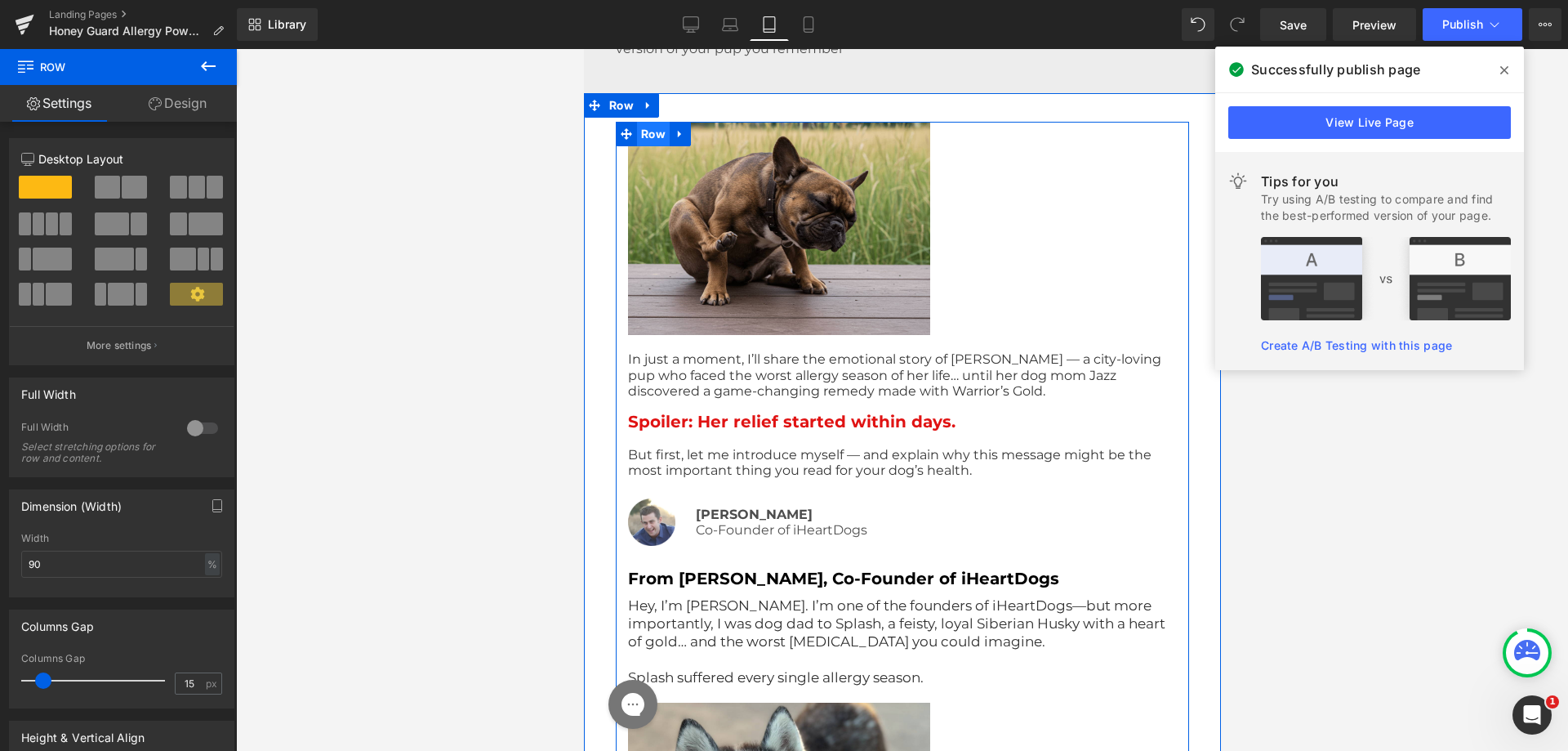
click at [640, 137] on span "Row" at bounding box center [653, 134] width 33 height 24
click at [640, 137] on span "Row" at bounding box center [653, 135] width 33 height 24
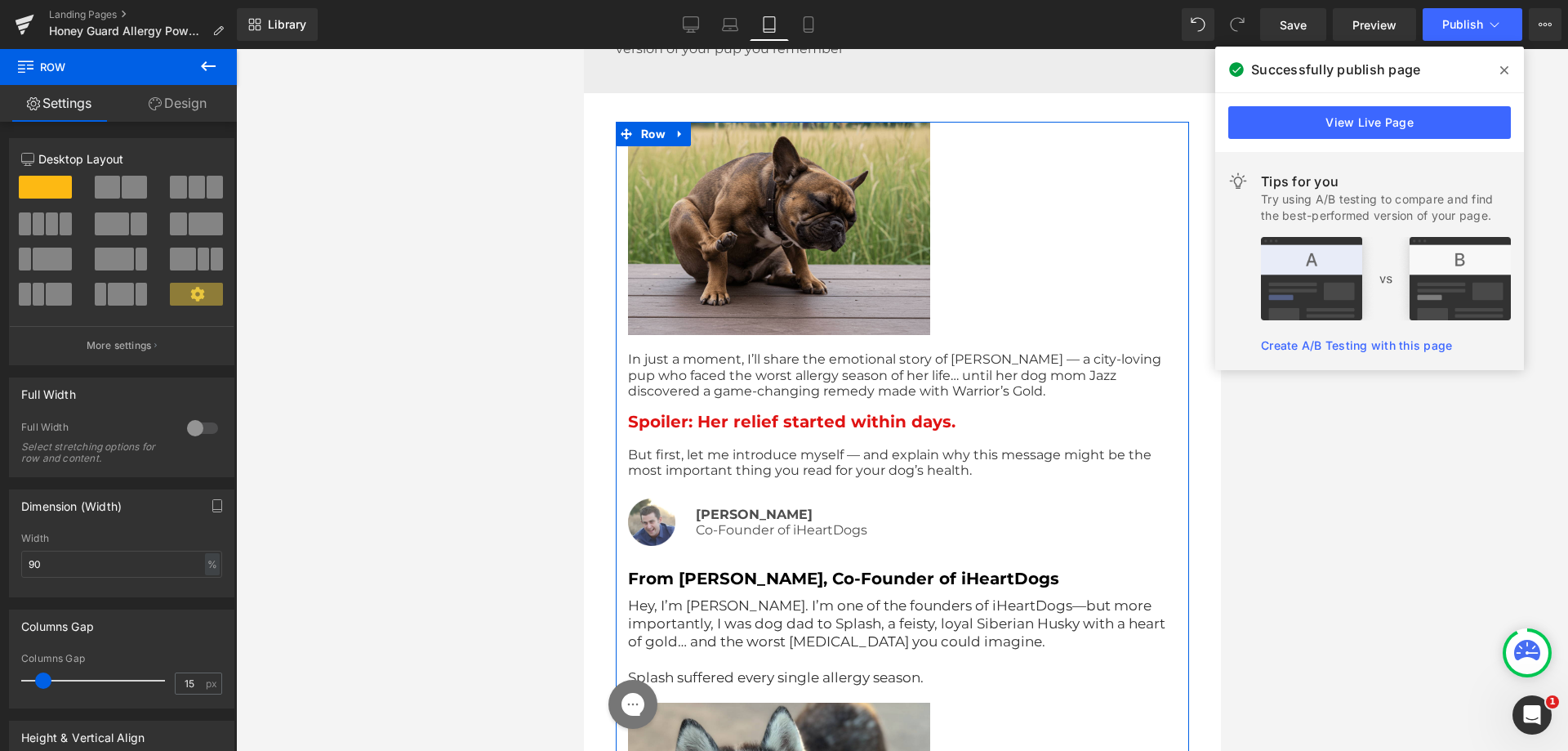
click at [163, 108] on link "Design" at bounding box center [177, 103] width 118 height 37
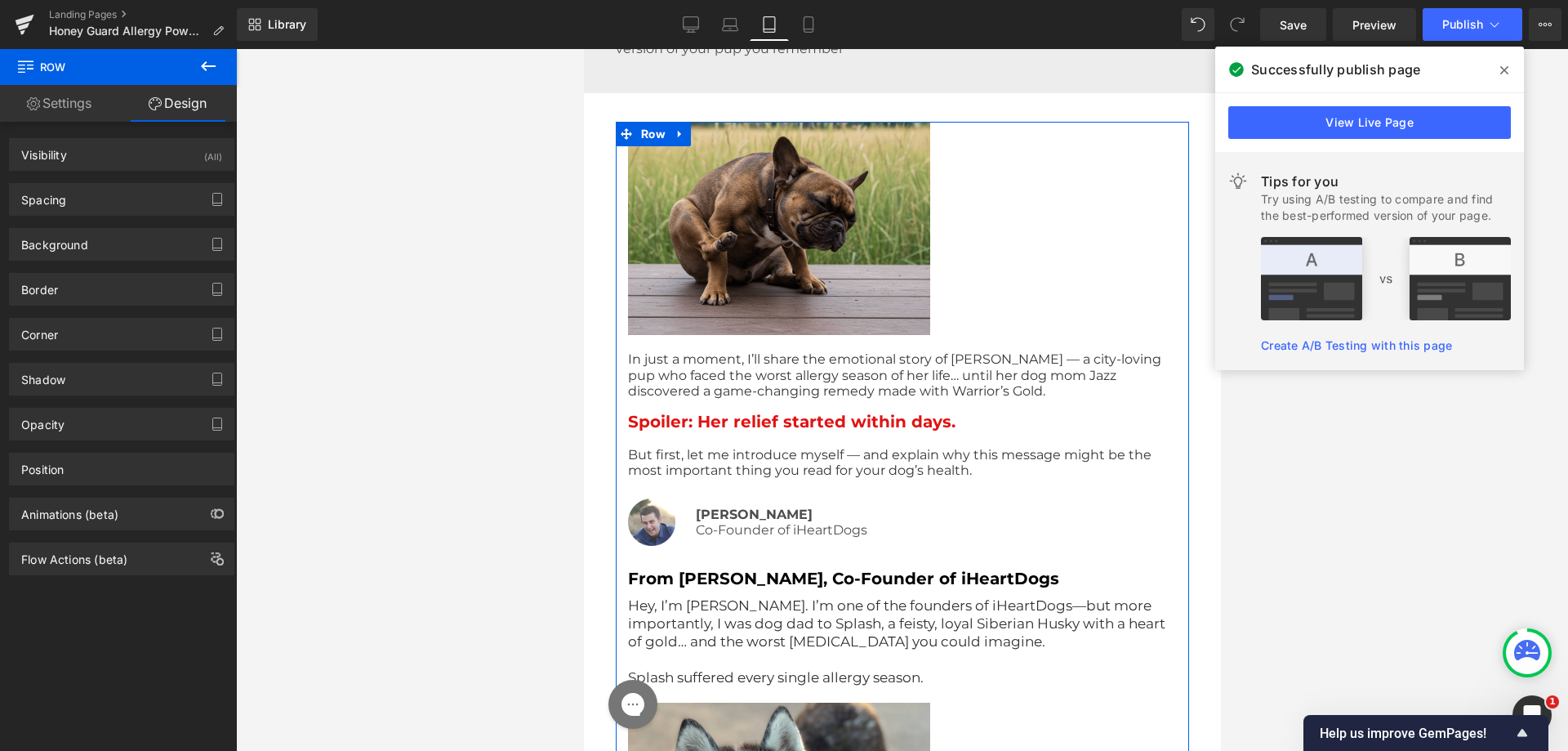
click at [64, 111] on link "Settings" at bounding box center [59, 103] width 118 height 37
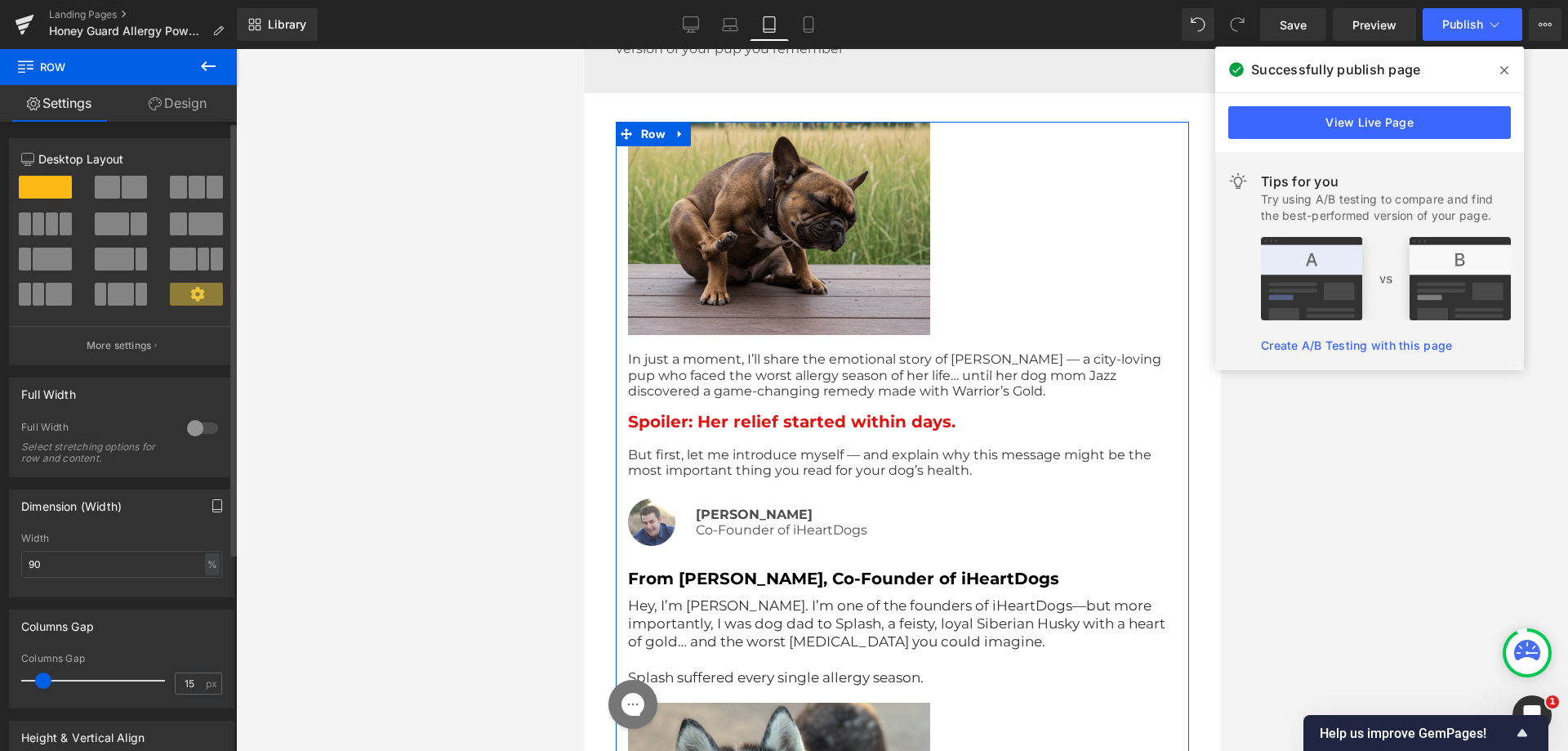
click at [212, 500] on icon "button" at bounding box center [217, 506] width 9 height 13
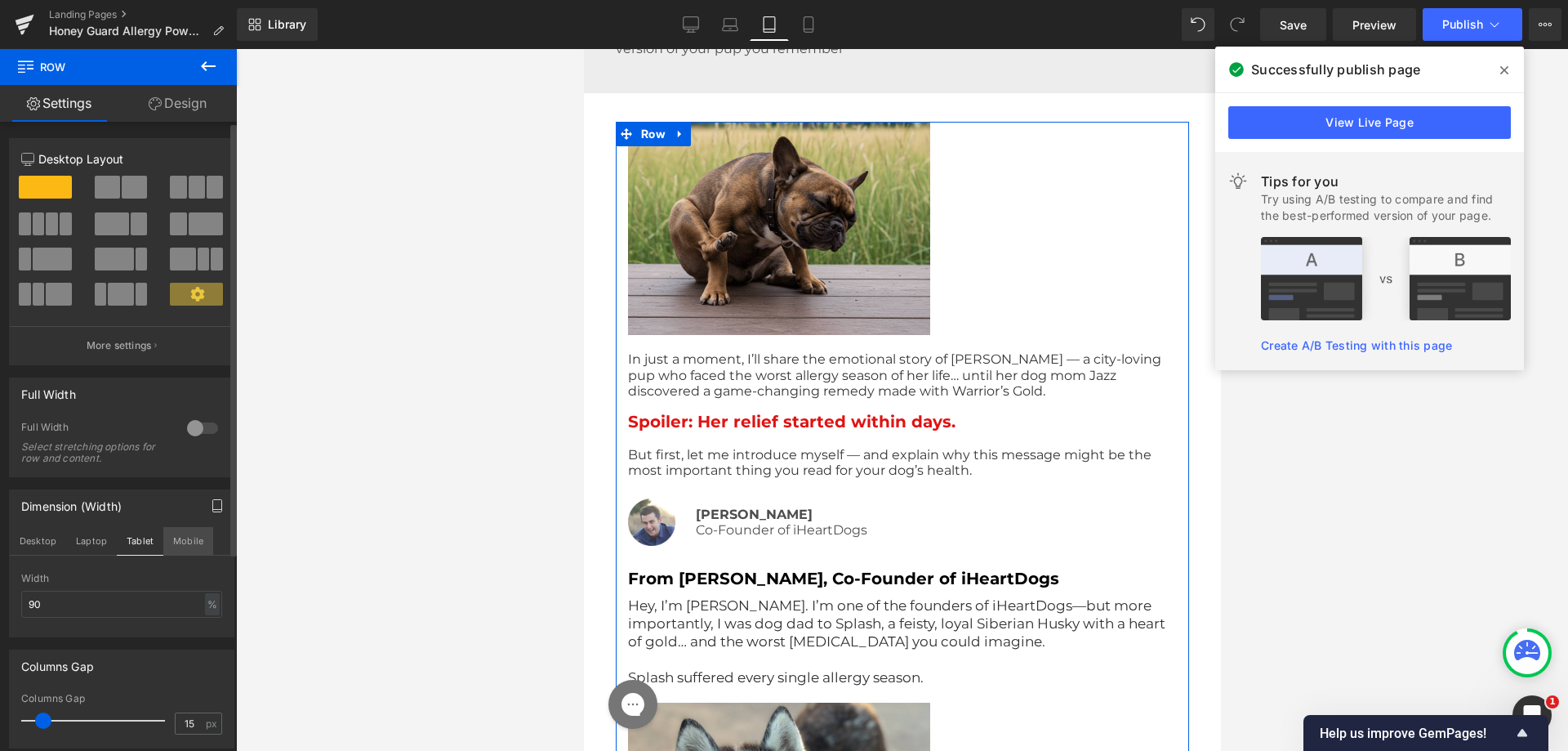
click at [173, 537] on button "Mobile" at bounding box center [188, 540] width 50 height 28
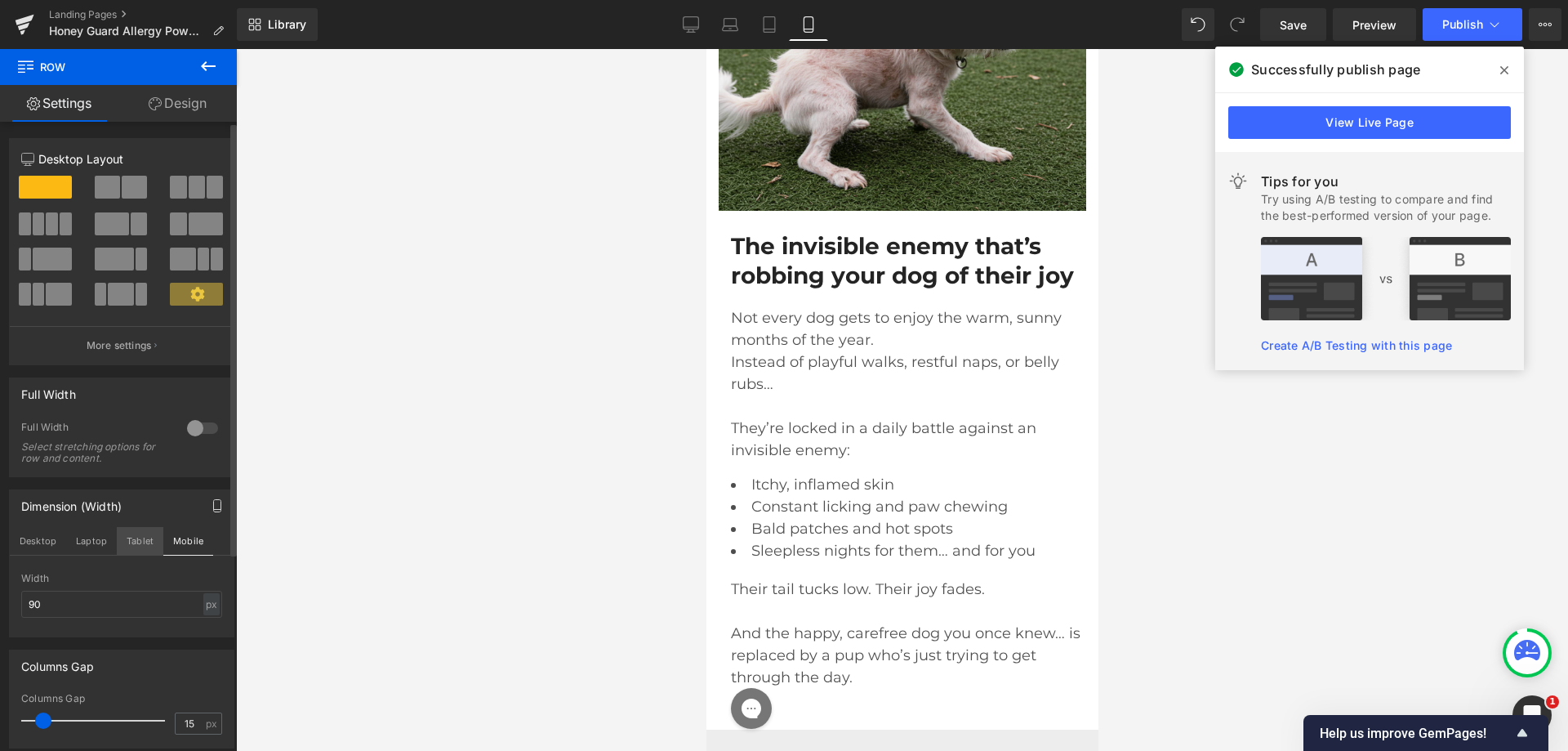
scroll to position [2816, 0]
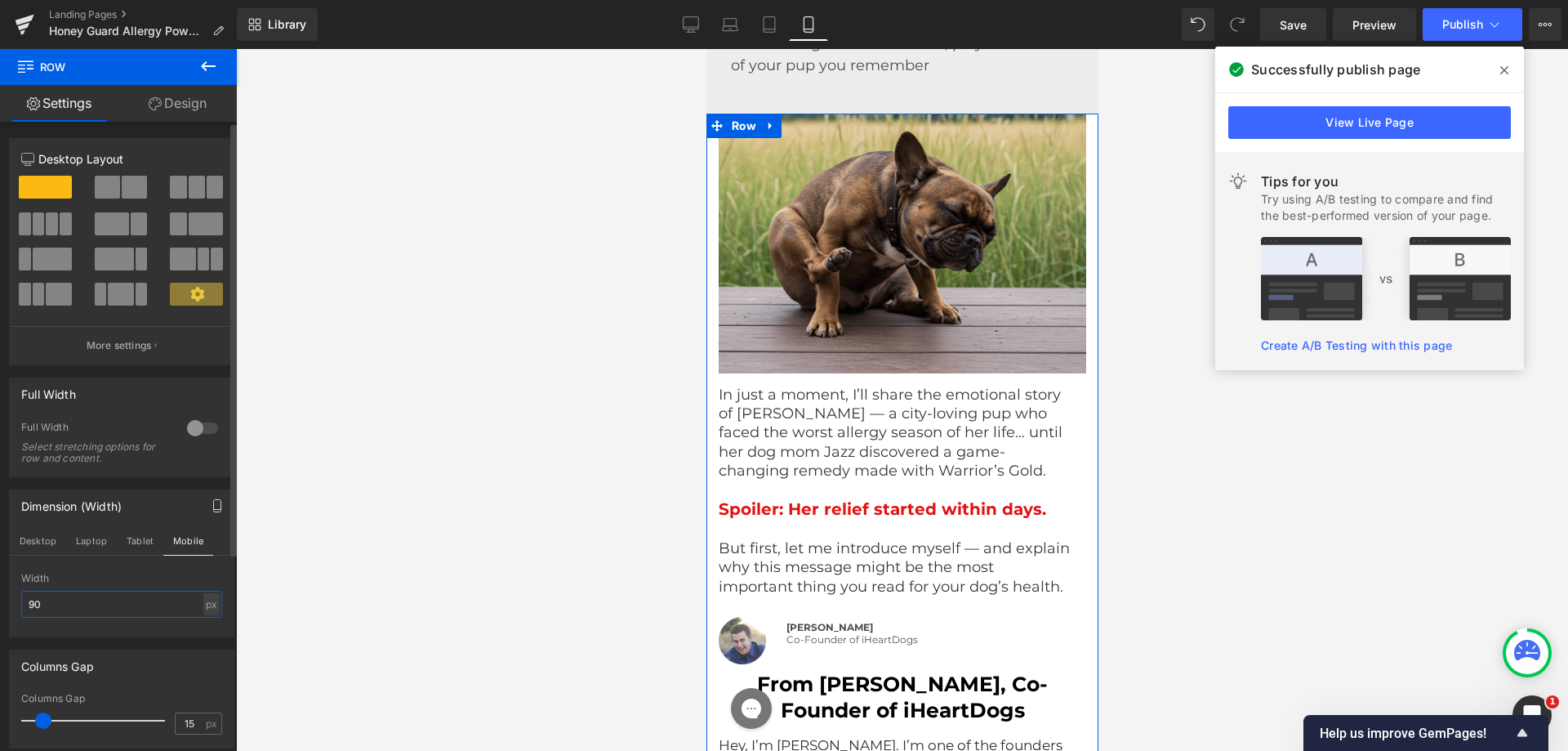
click at [38, 594] on input "90" at bounding box center [122, 605] width 201 height 27
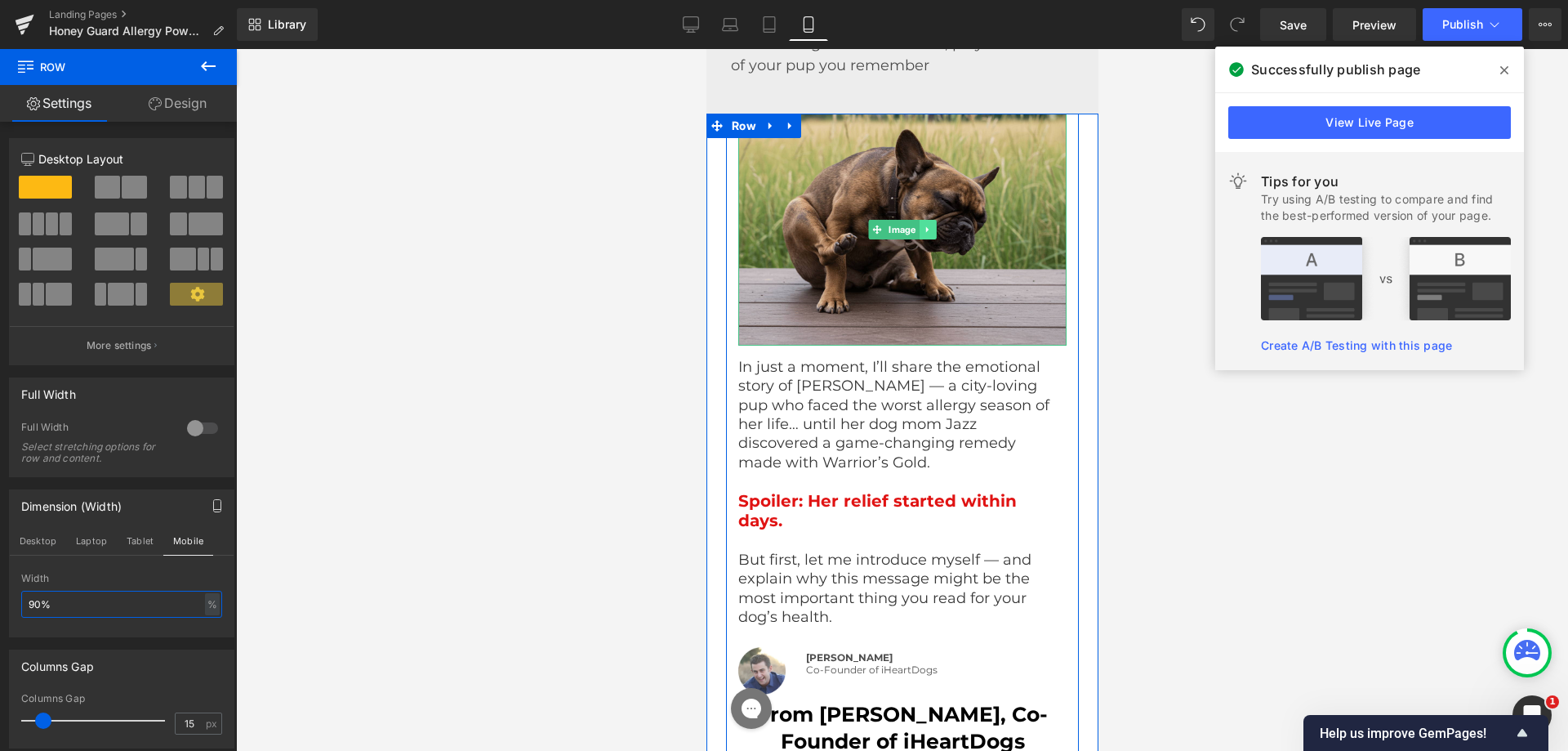
type input "90"
click at [922, 235] on icon at bounding box center [927, 230] width 9 height 10
click at [915, 234] on icon at bounding box center [919, 230] width 9 height 9
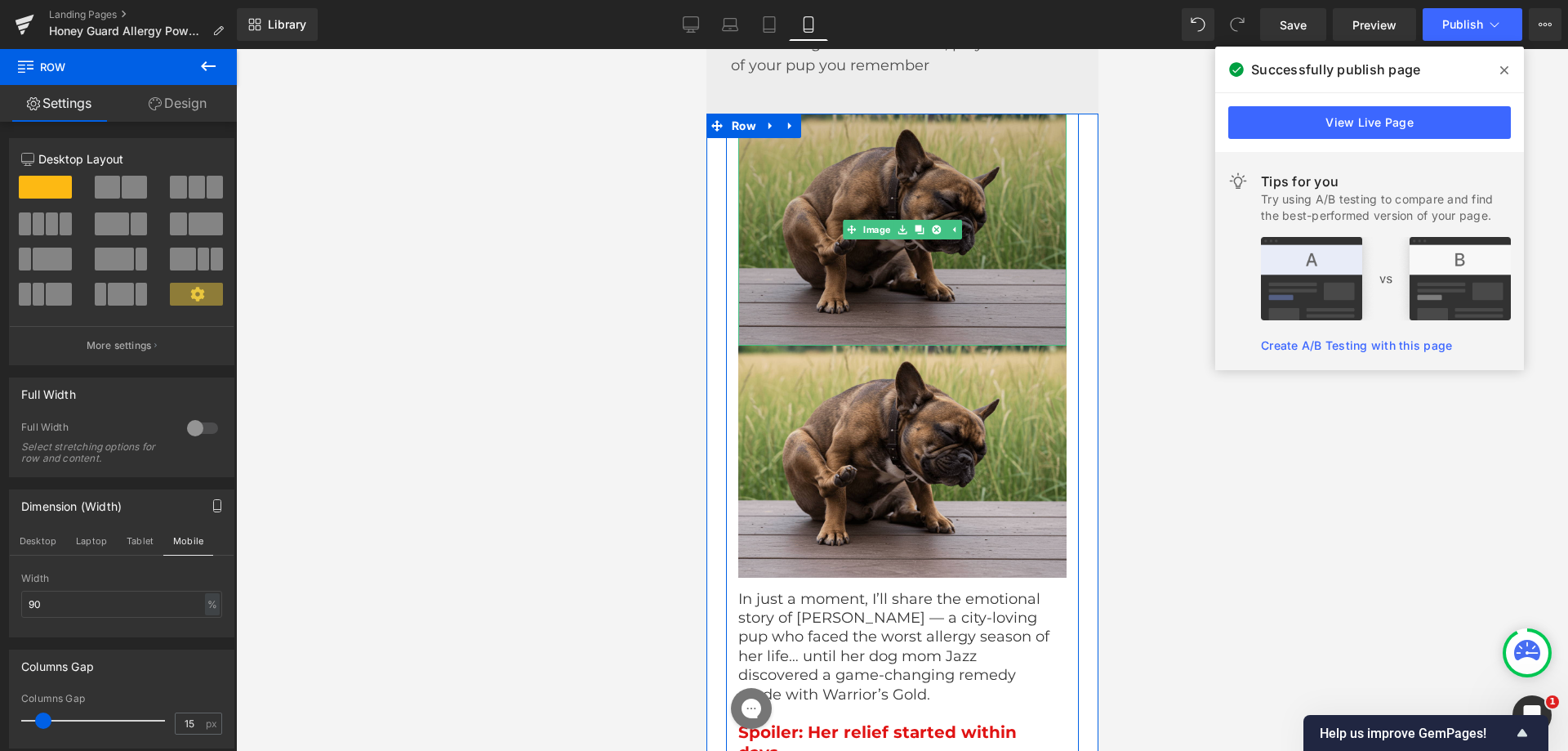
click at [858, 251] on img at bounding box center [902, 230] width 329 height 232
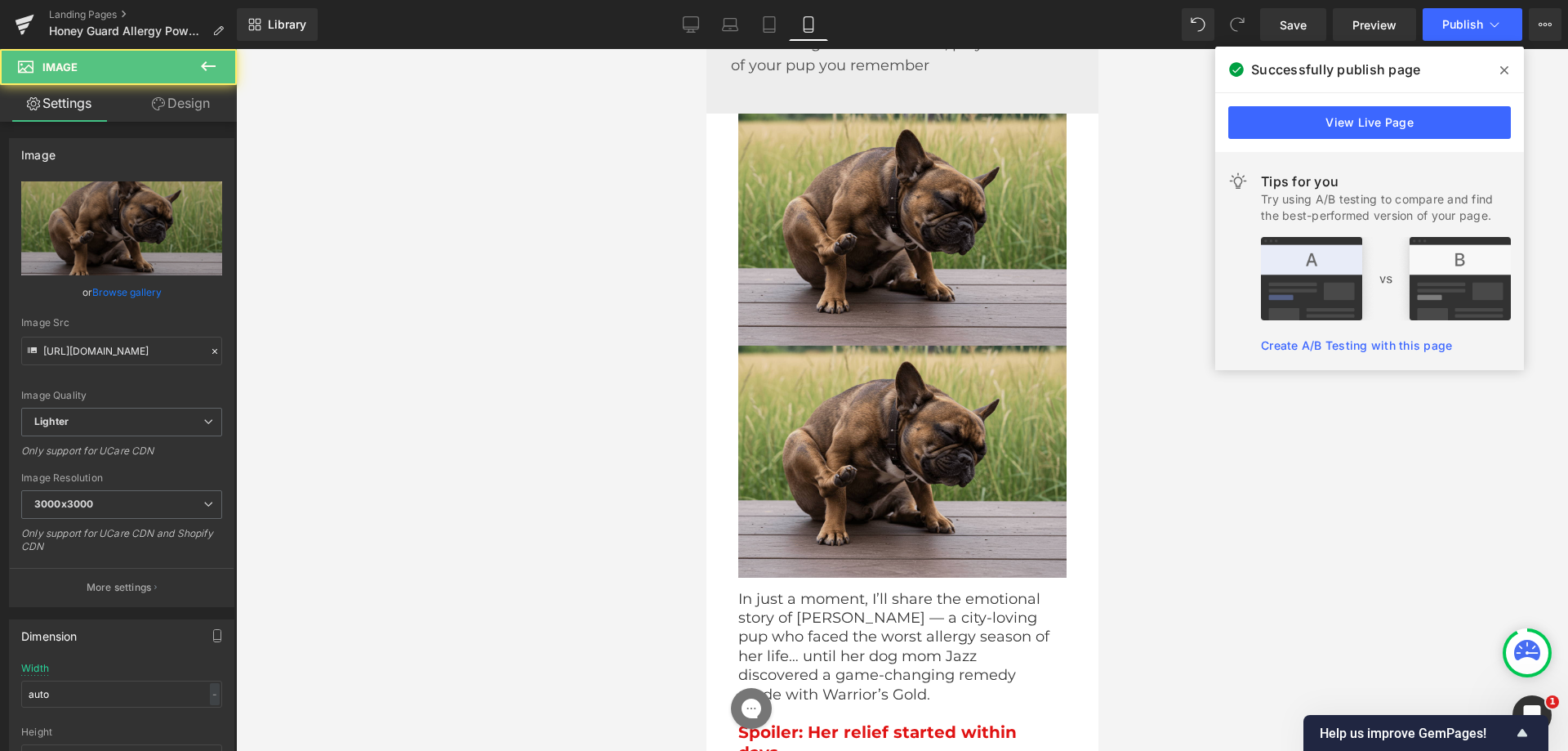
click at [163, 81] on span "Image" at bounding box center [98, 67] width 163 height 36
click at [163, 95] on link "Design" at bounding box center [181, 103] width 118 height 37
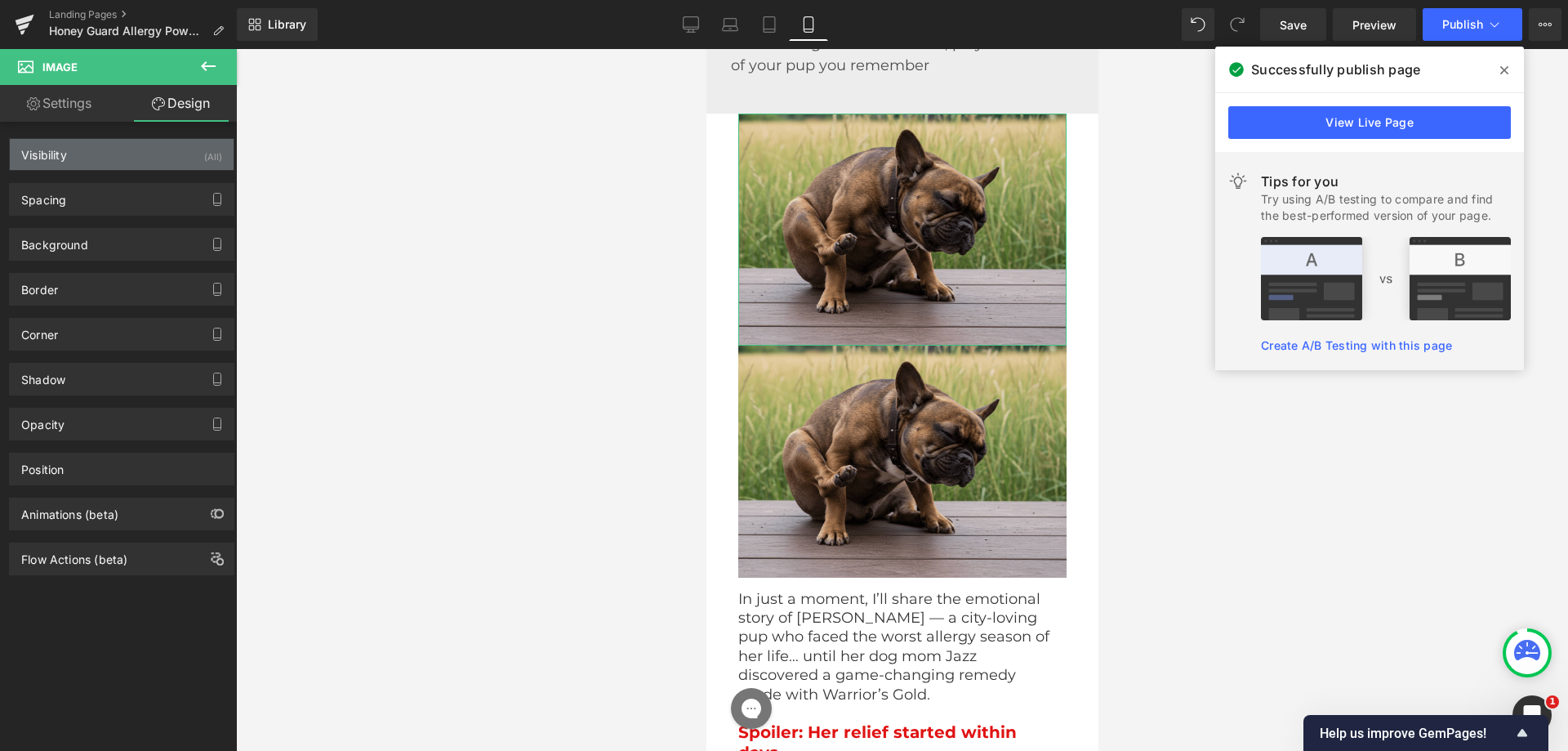
click at [135, 163] on div "Visibility (All)" at bounding box center [122, 155] width 224 height 31
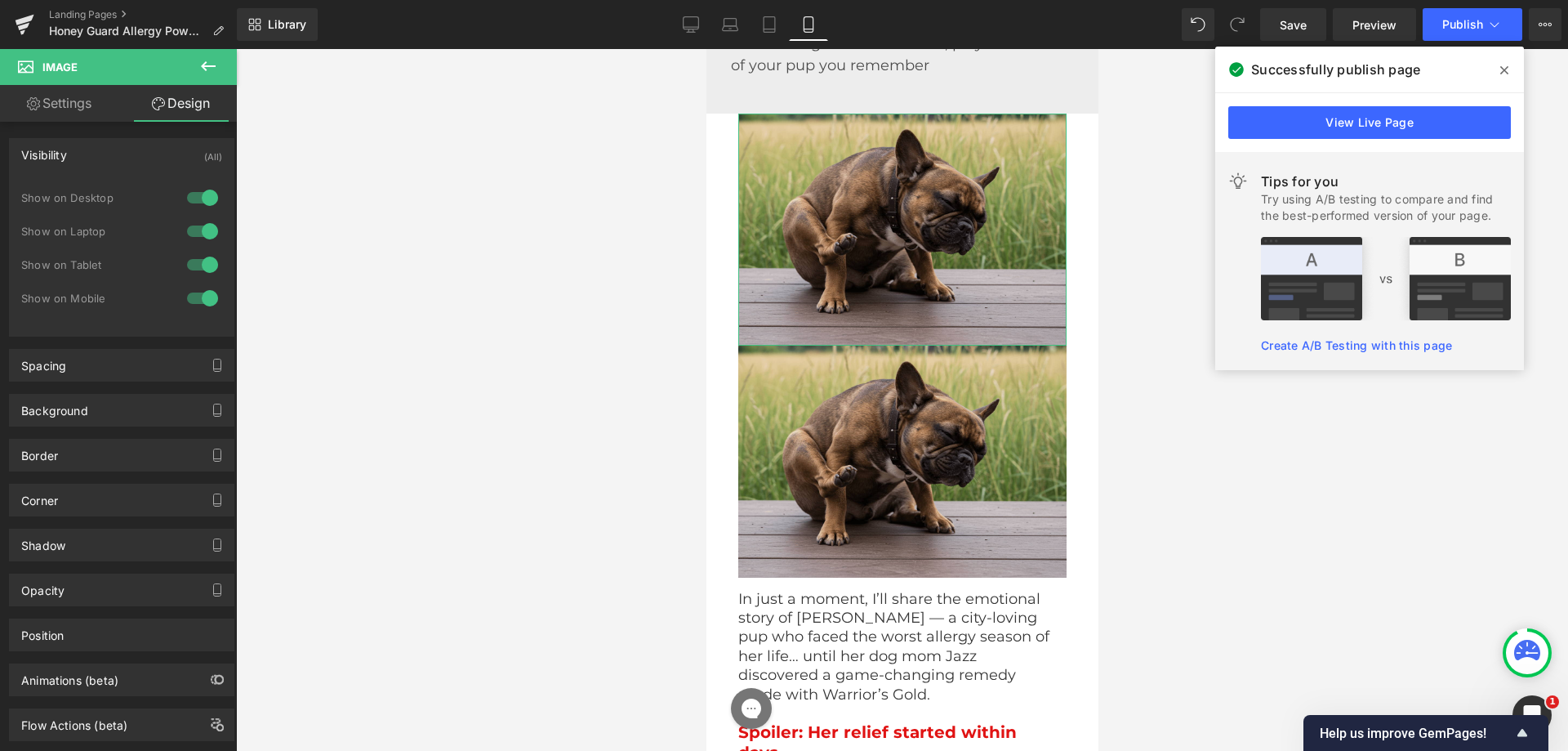
click at [196, 295] on div at bounding box center [202, 298] width 39 height 26
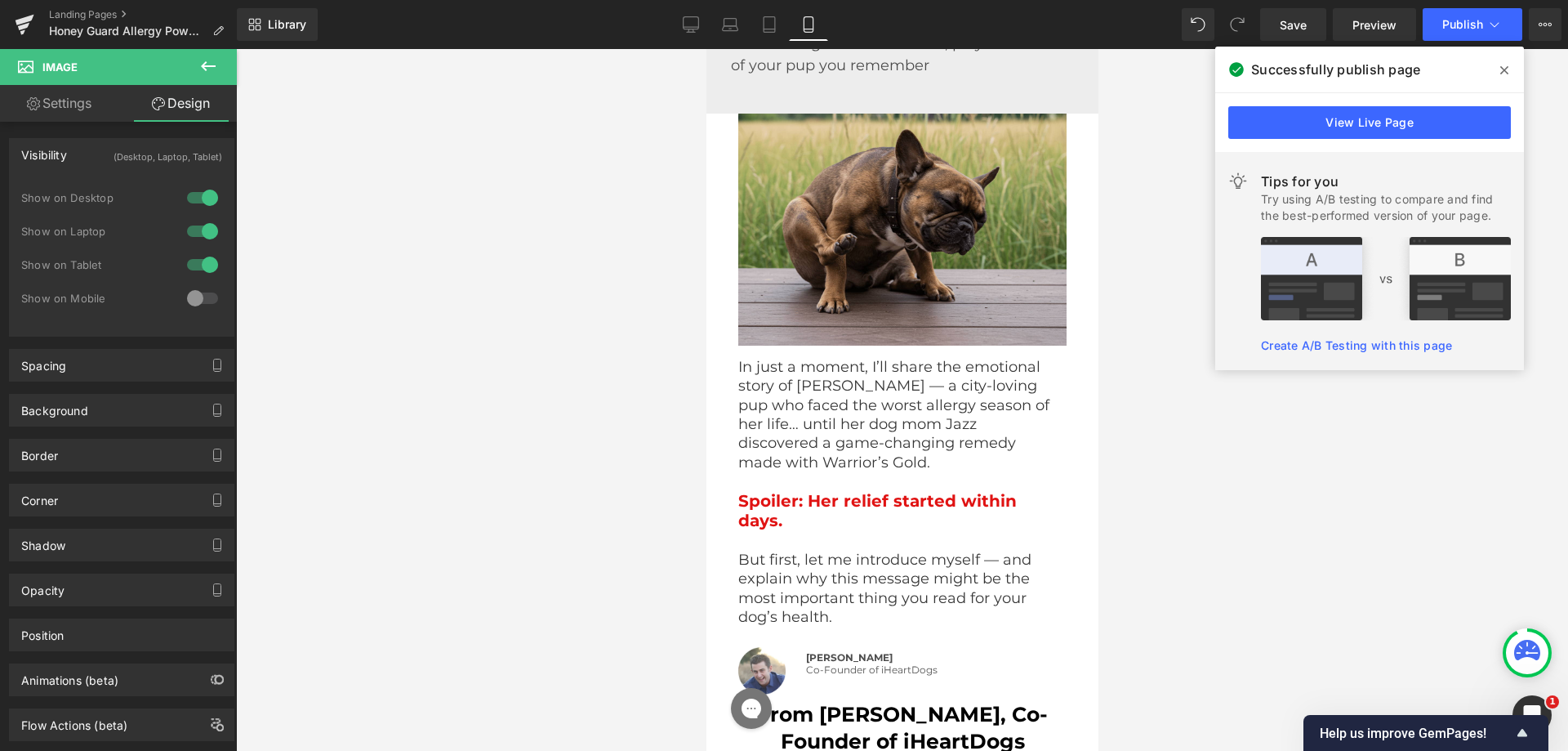
click at [192, 300] on div at bounding box center [202, 298] width 39 height 26
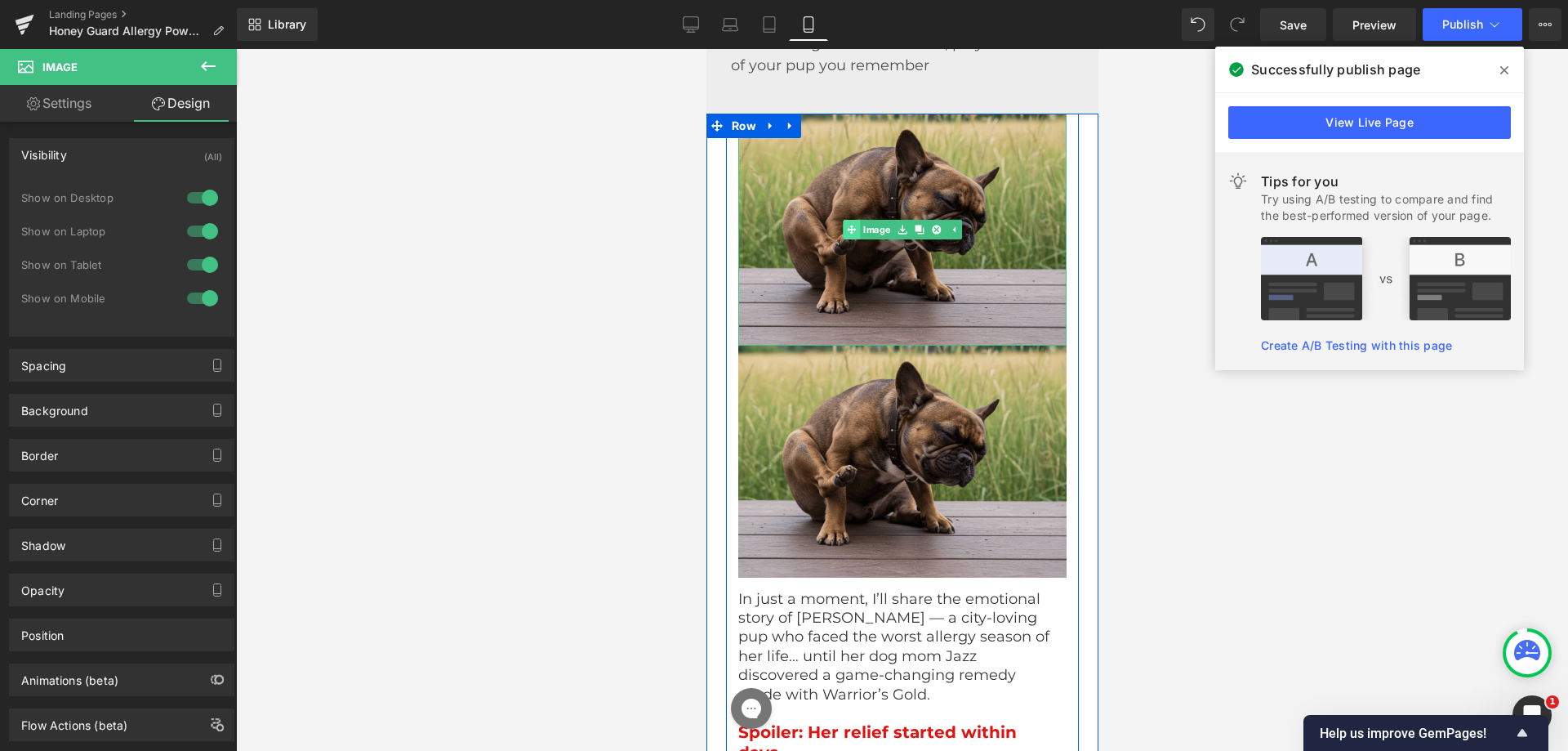
click at [845, 236] on div "Image" at bounding box center [902, 230] width 329 height 232
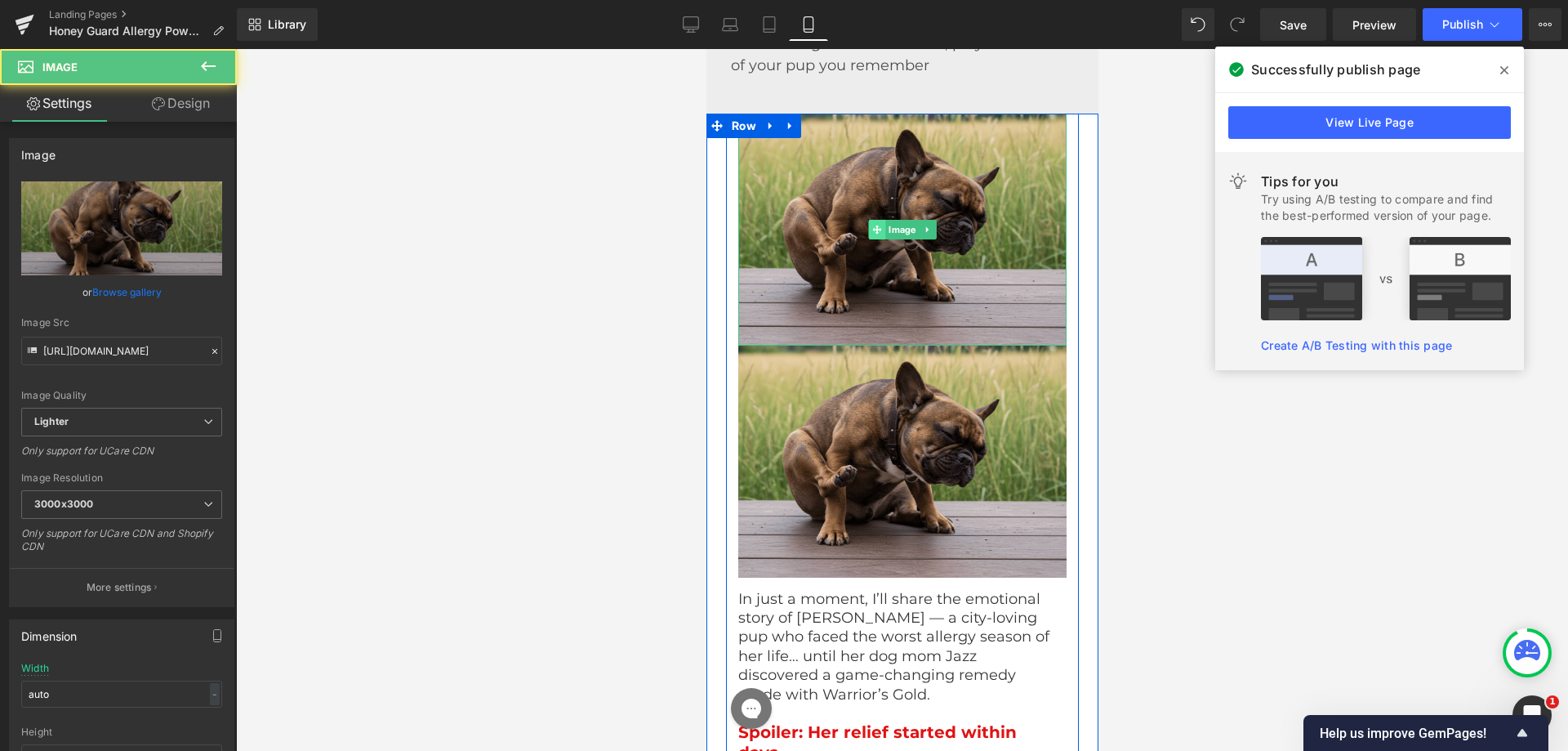
click at [872, 234] on icon at bounding box center [876, 230] width 9 height 9
click at [887, 235] on span "Image" at bounding box center [901, 230] width 33 height 20
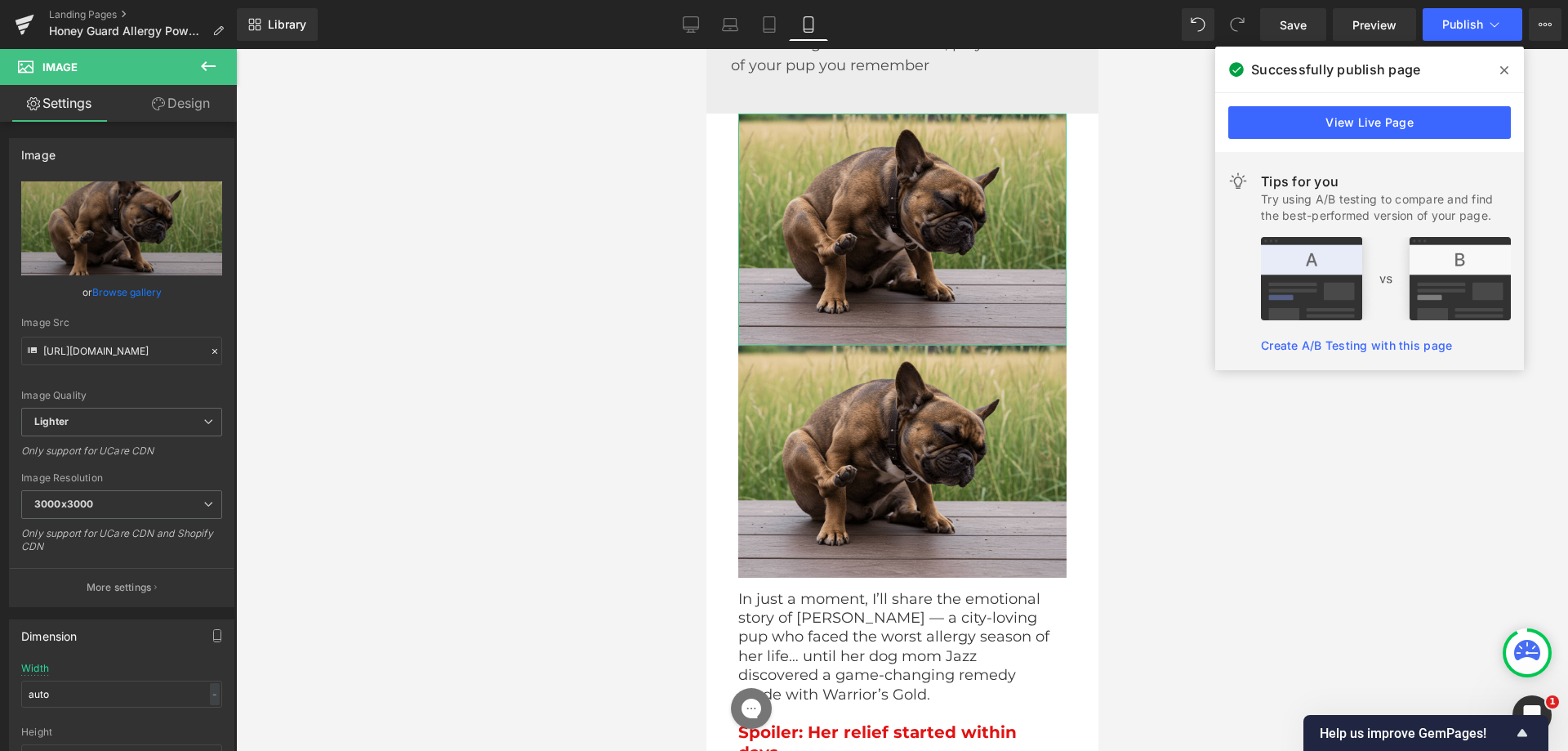
click at [168, 91] on link "Design" at bounding box center [181, 103] width 118 height 37
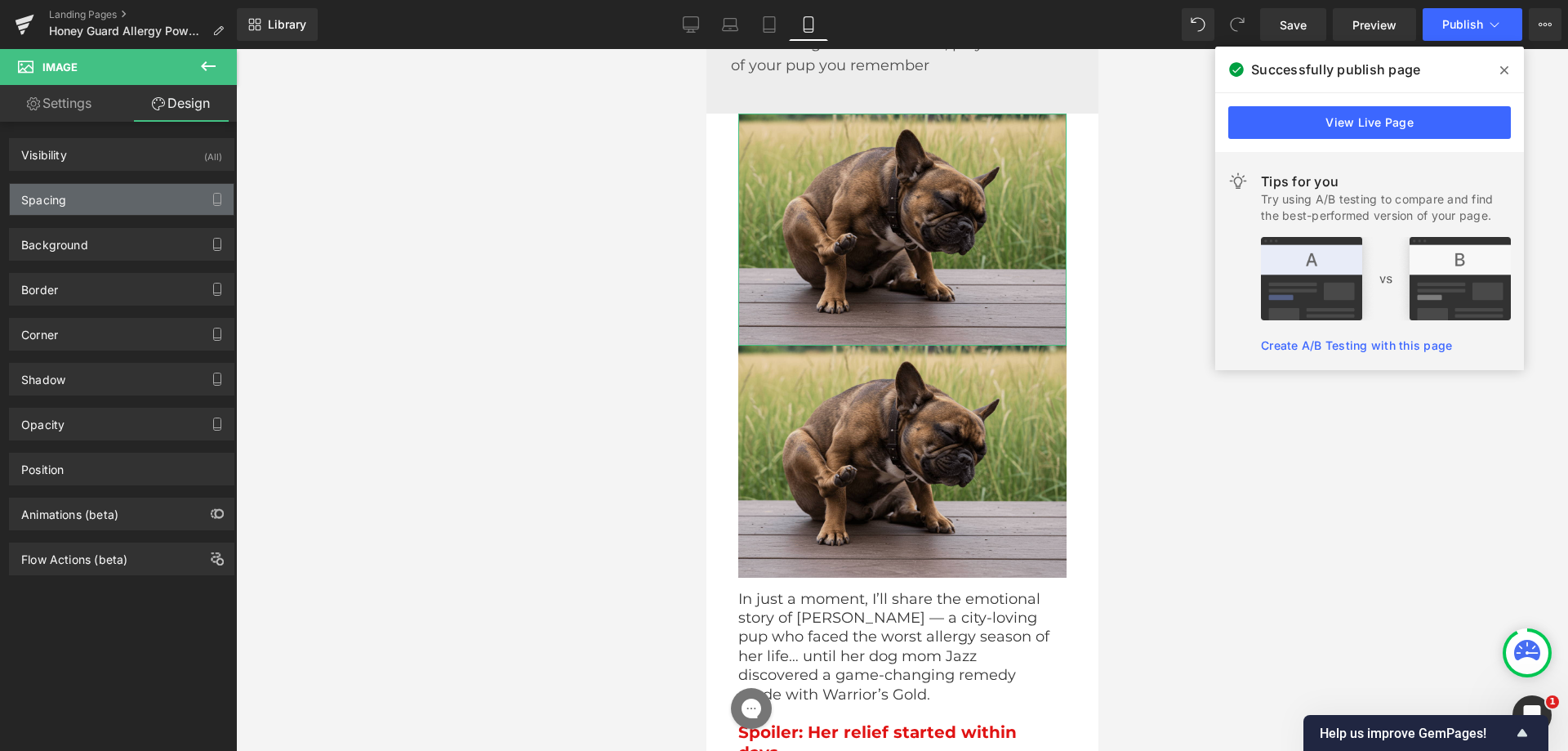
click at [157, 195] on div "Spacing" at bounding box center [122, 199] width 224 height 31
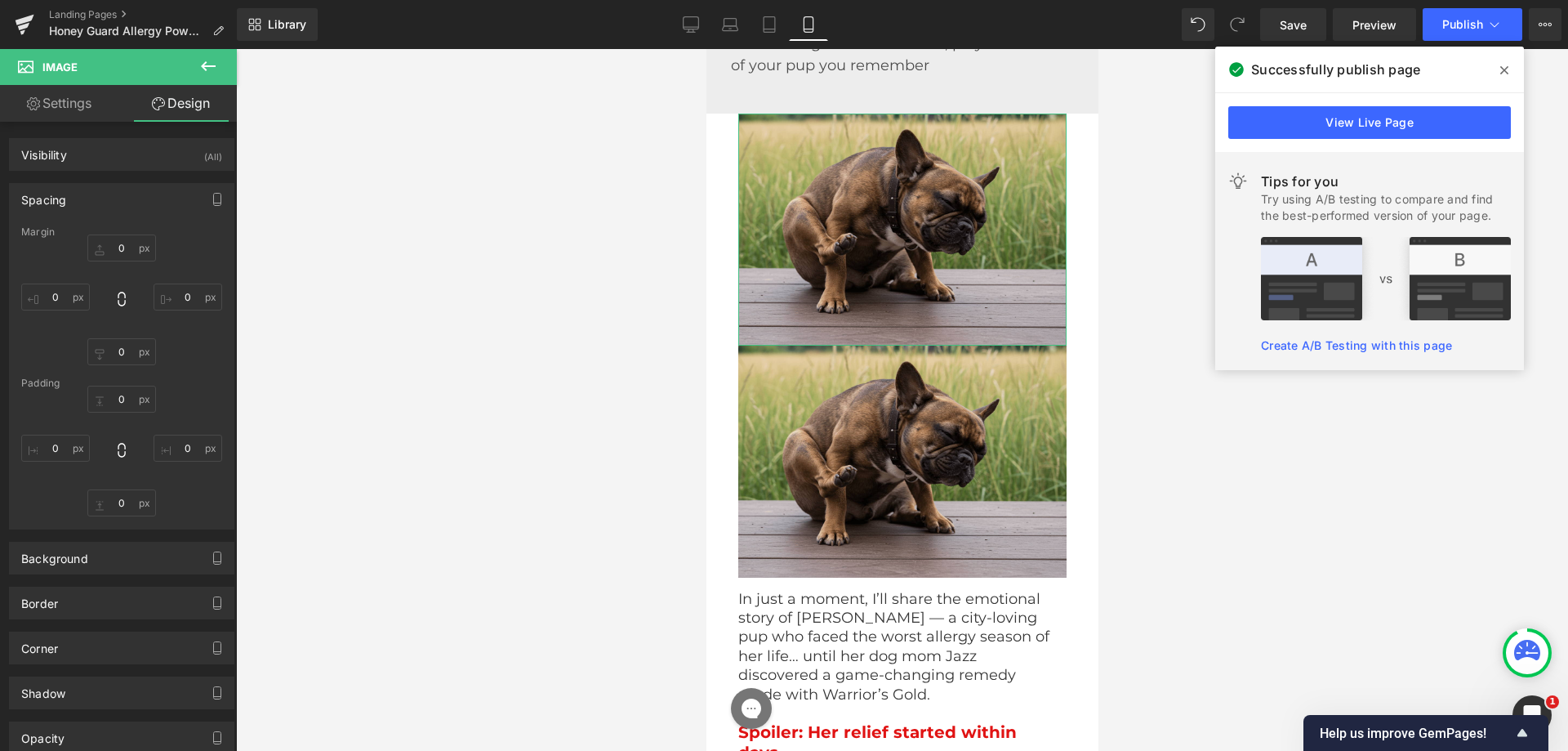
click at [157, 195] on div "Spacing" at bounding box center [122, 199] width 224 height 31
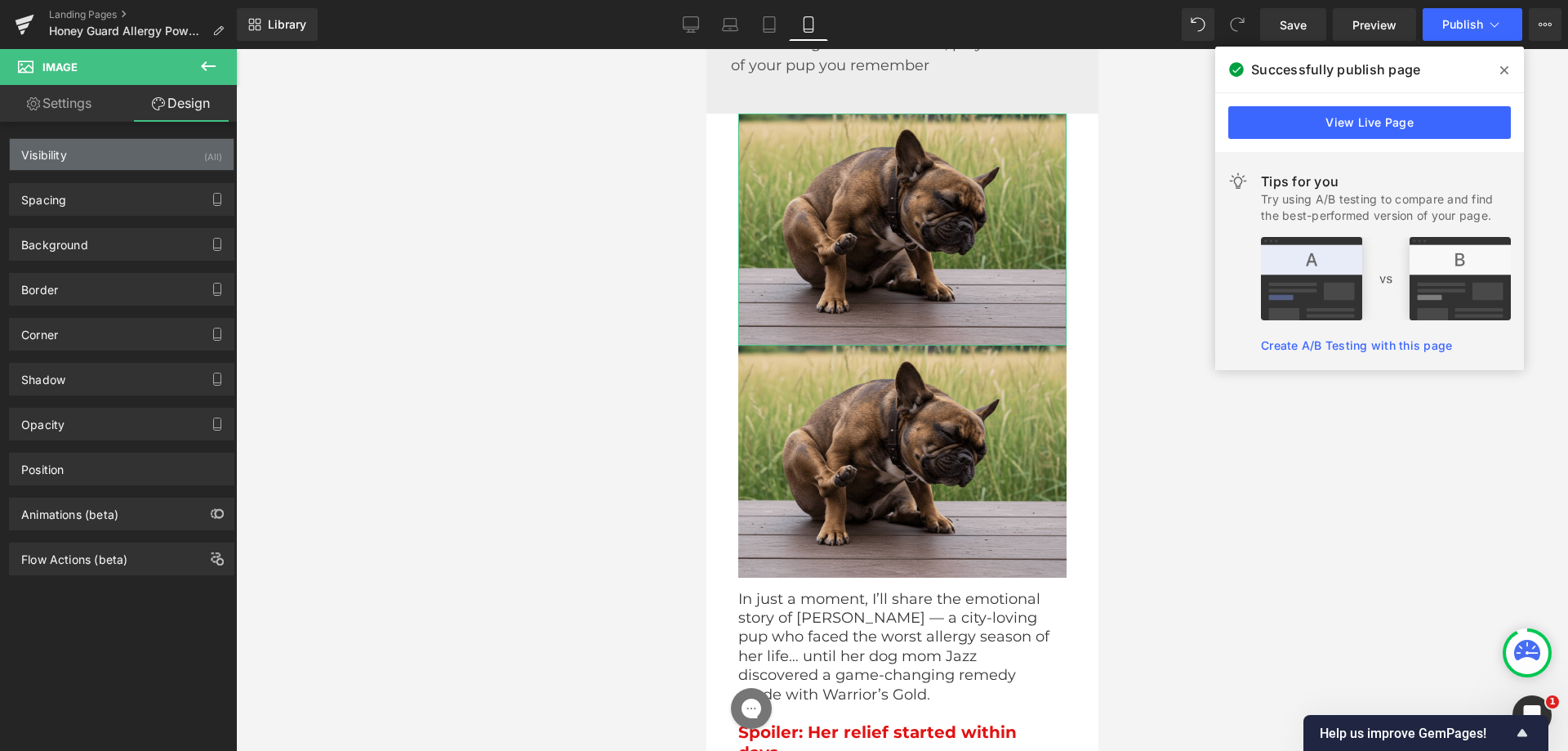
click at [150, 164] on div "Visibility (All)" at bounding box center [122, 155] width 224 height 31
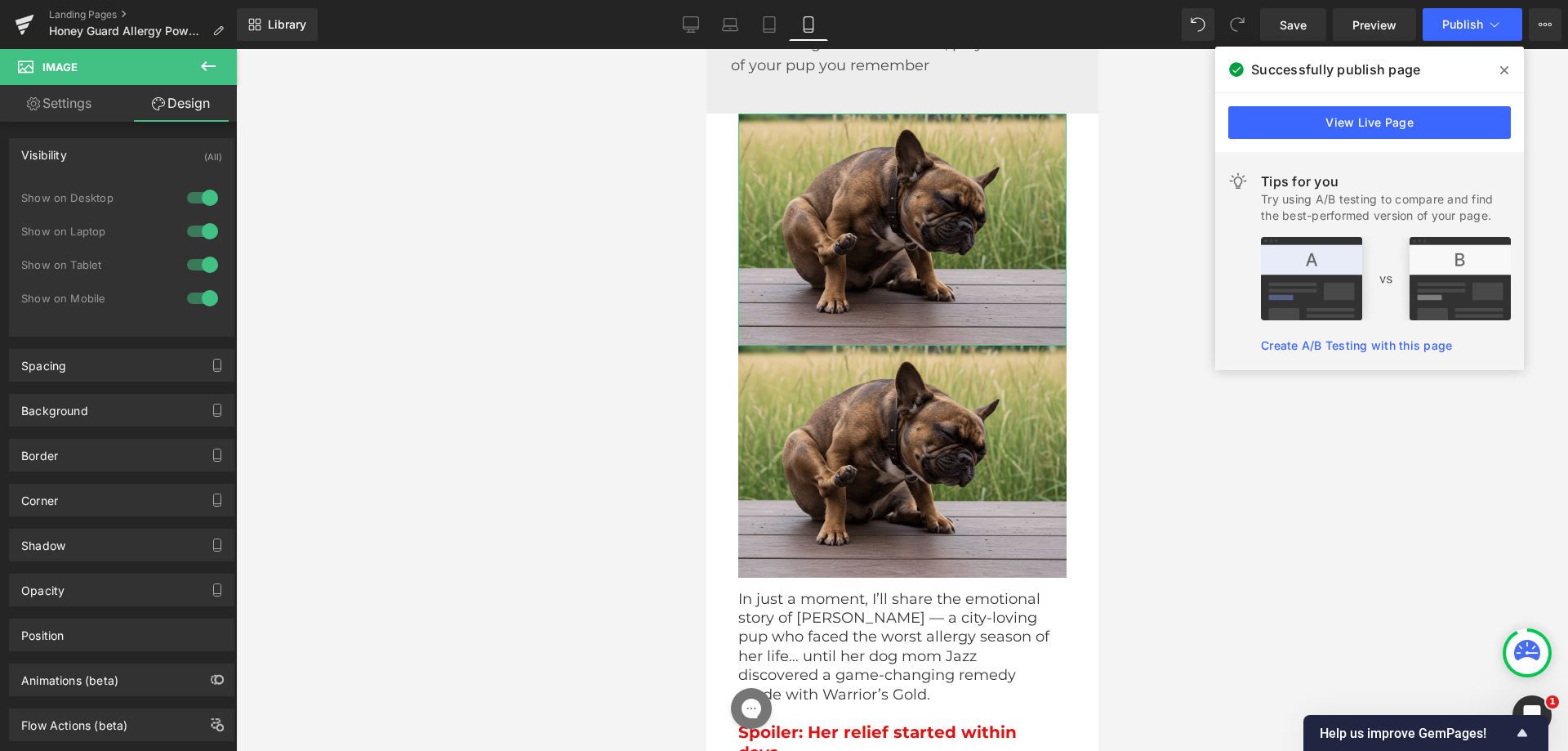
click at [198, 293] on div at bounding box center [202, 298] width 39 height 26
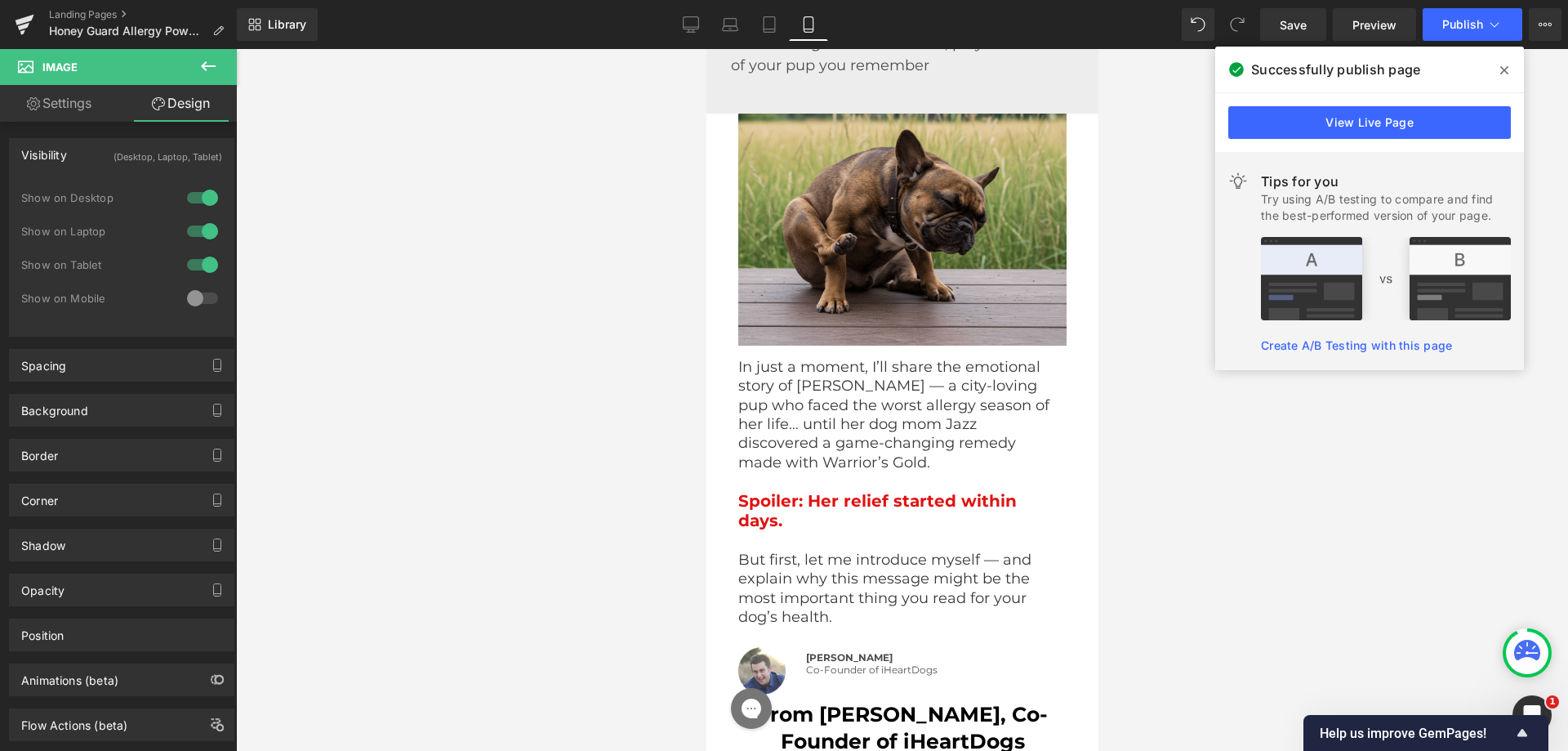
click at [198, 293] on div at bounding box center [202, 298] width 39 height 26
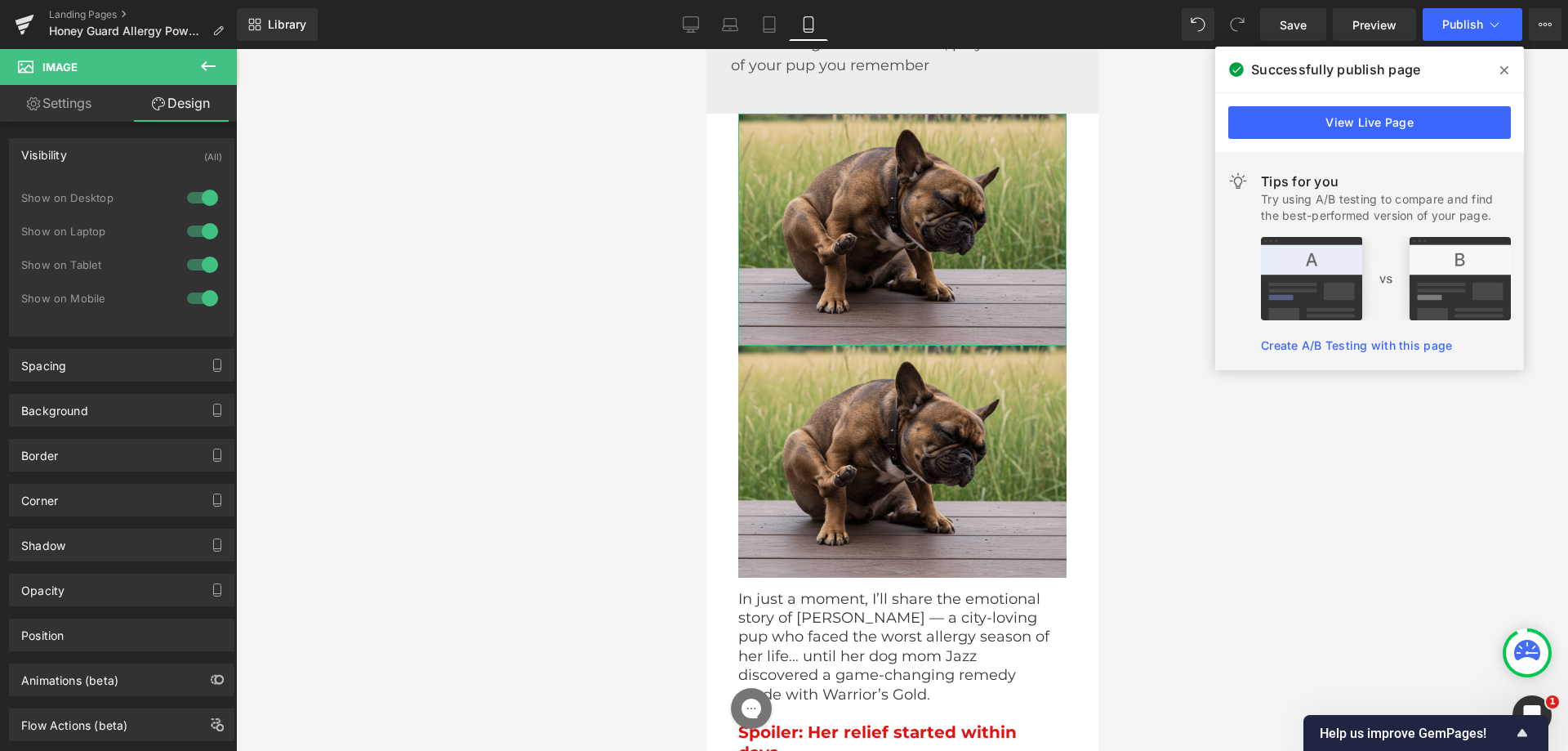
click at [200, 260] on div at bounding box center [202, 265] width 39 height 26
click at [201, 235] on div at bounding box center [202, 230] width 39 height 26
click at [193, 194] on div at bounding box center [202, 197] width 39 height 26
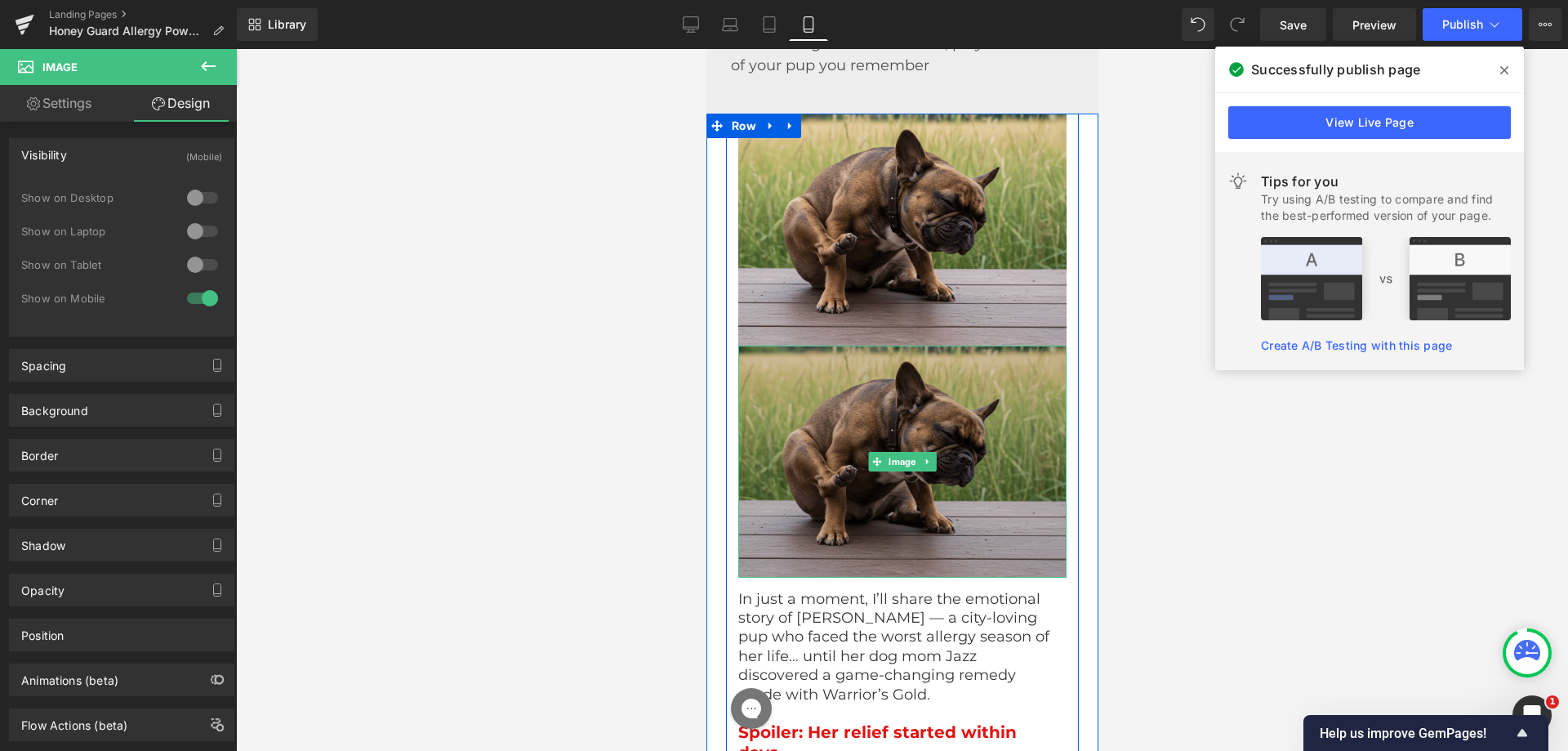
click at [882, 417] on img at bounding box center [902, 462] width 329 height 232
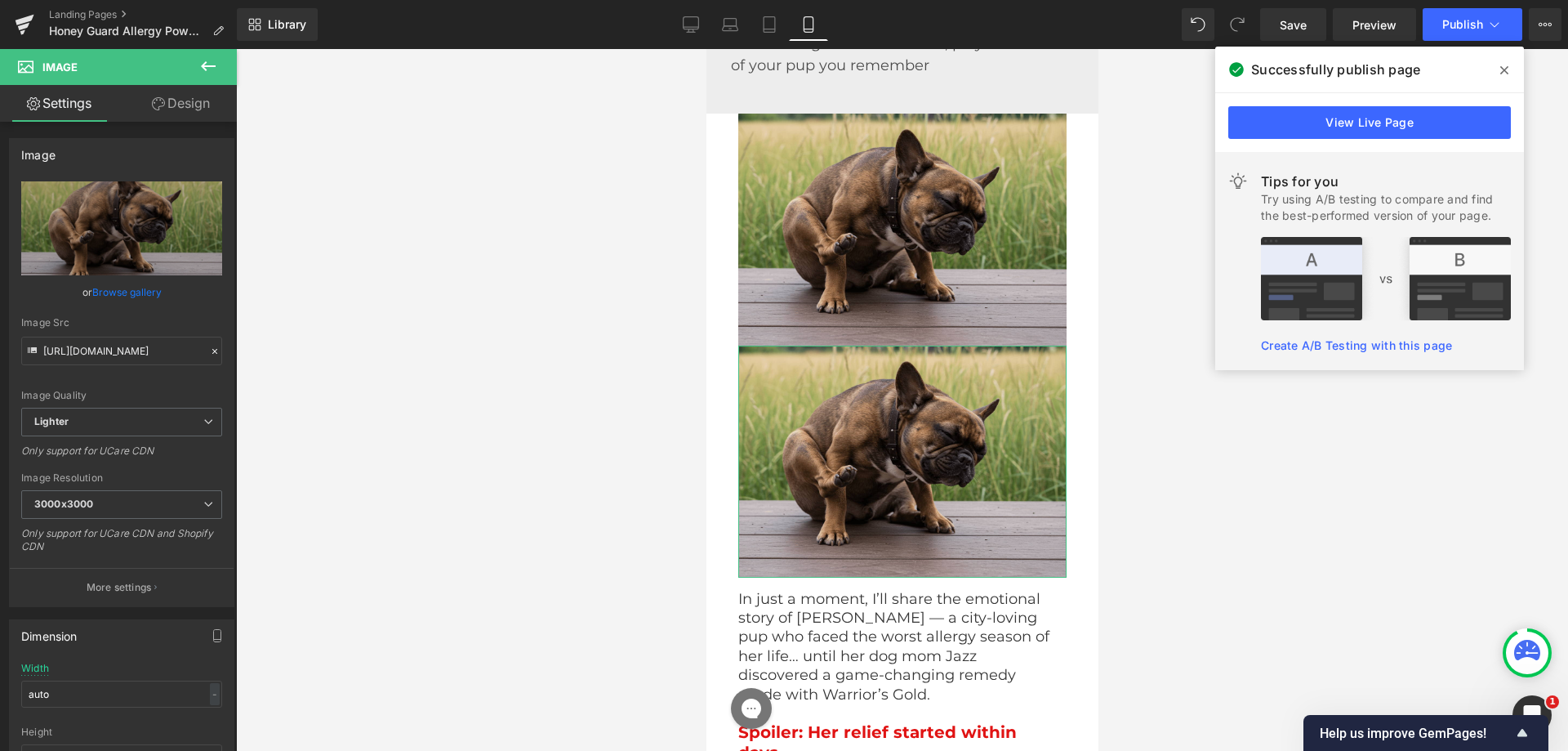
click at [193, 106] on link "Design" at bounding box center [181, 103] width 118 height 37
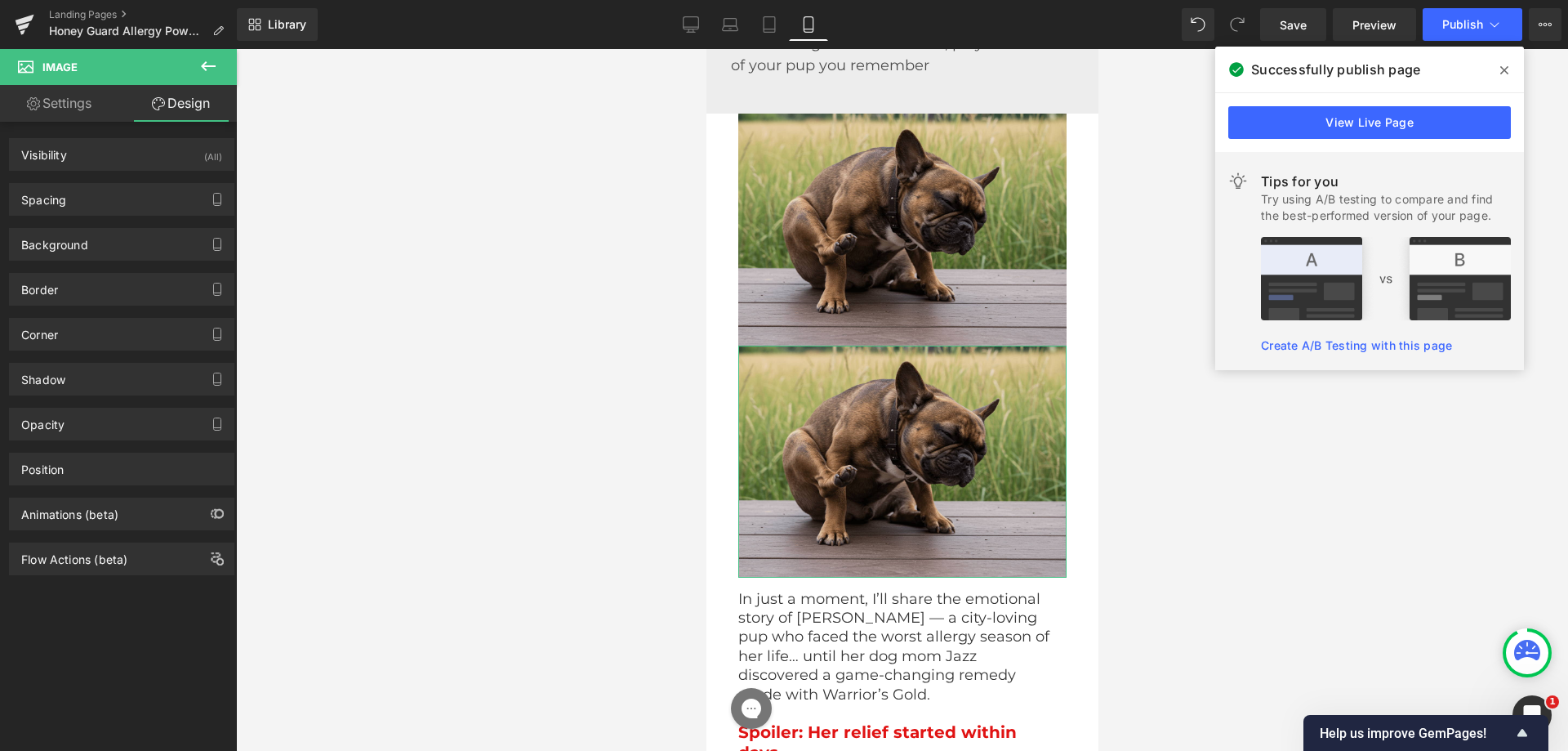
click at [101, 182] on div "Spacing [GEOGRAPHIC_DATA] [GEOGRAPHIC_DATA]" at bounding box center [122, 193] width 244 height 45
click at [151, 143] on div "Visibility (All)" at bounding box center [122, 155] width 224 height 31
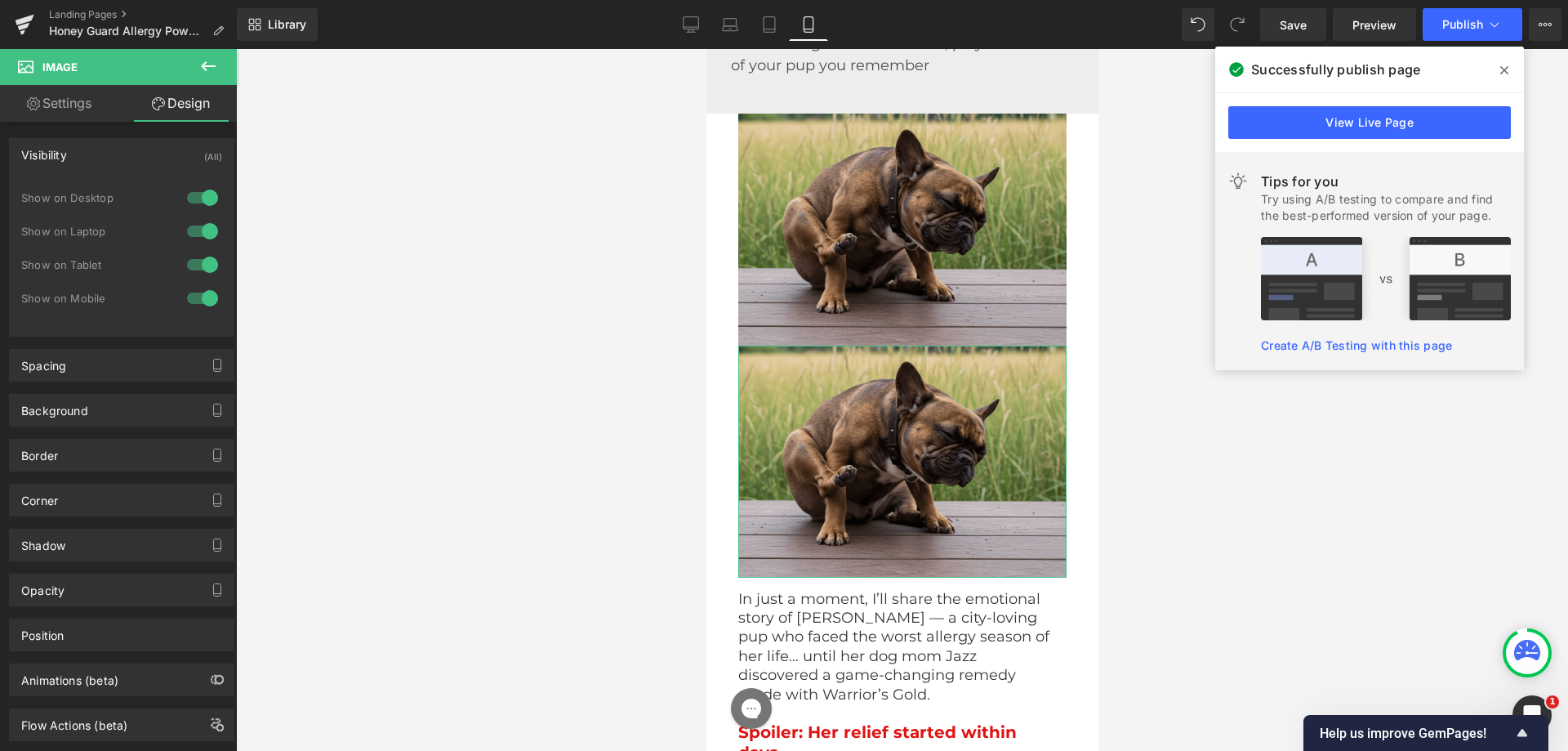
click at [198, 299] on div at bounding box center [202, 298] width 39 height 26
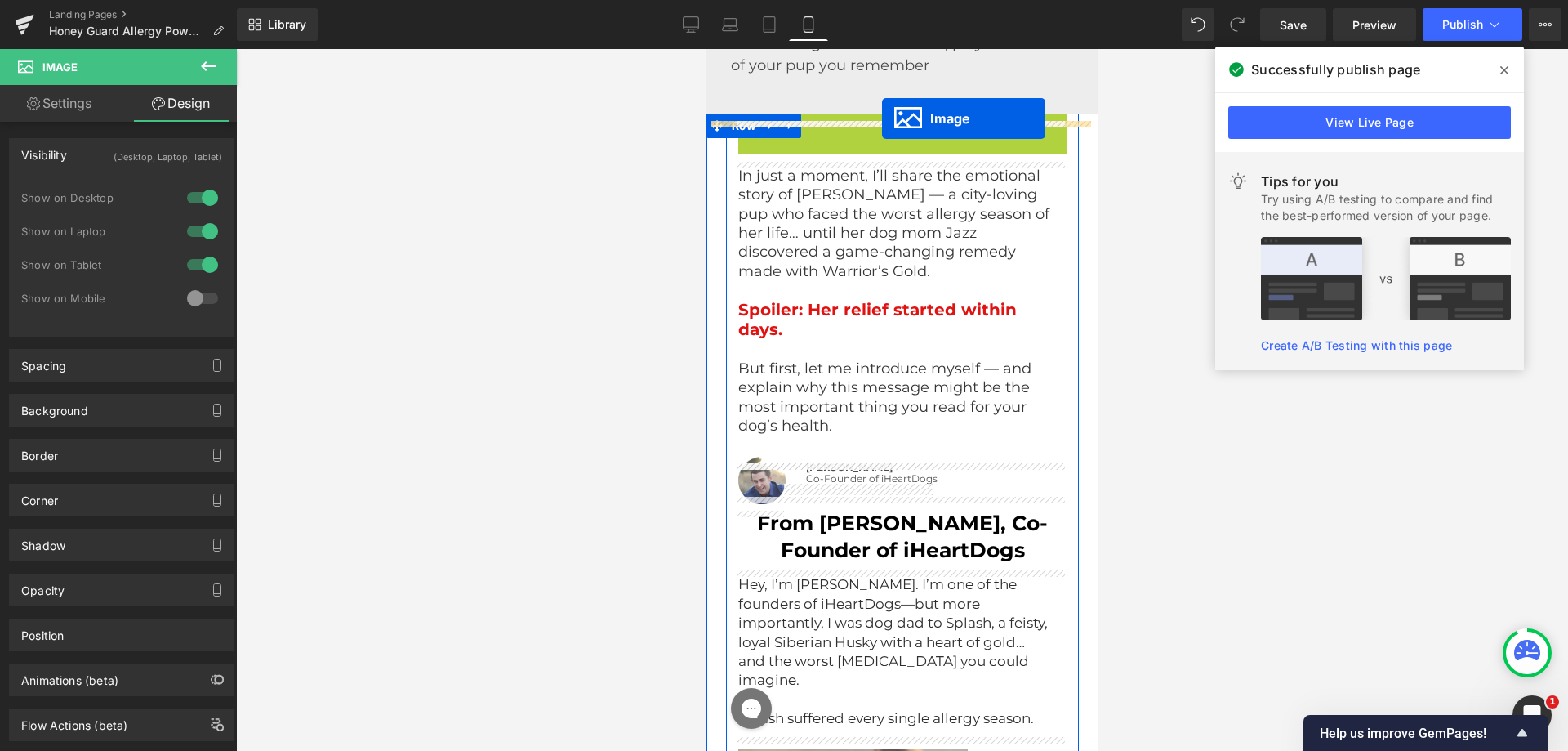
drag, startPoint x: 864, startPoint y: 237, endPoint x: 882, endPoint y: 118, distance: 120.4
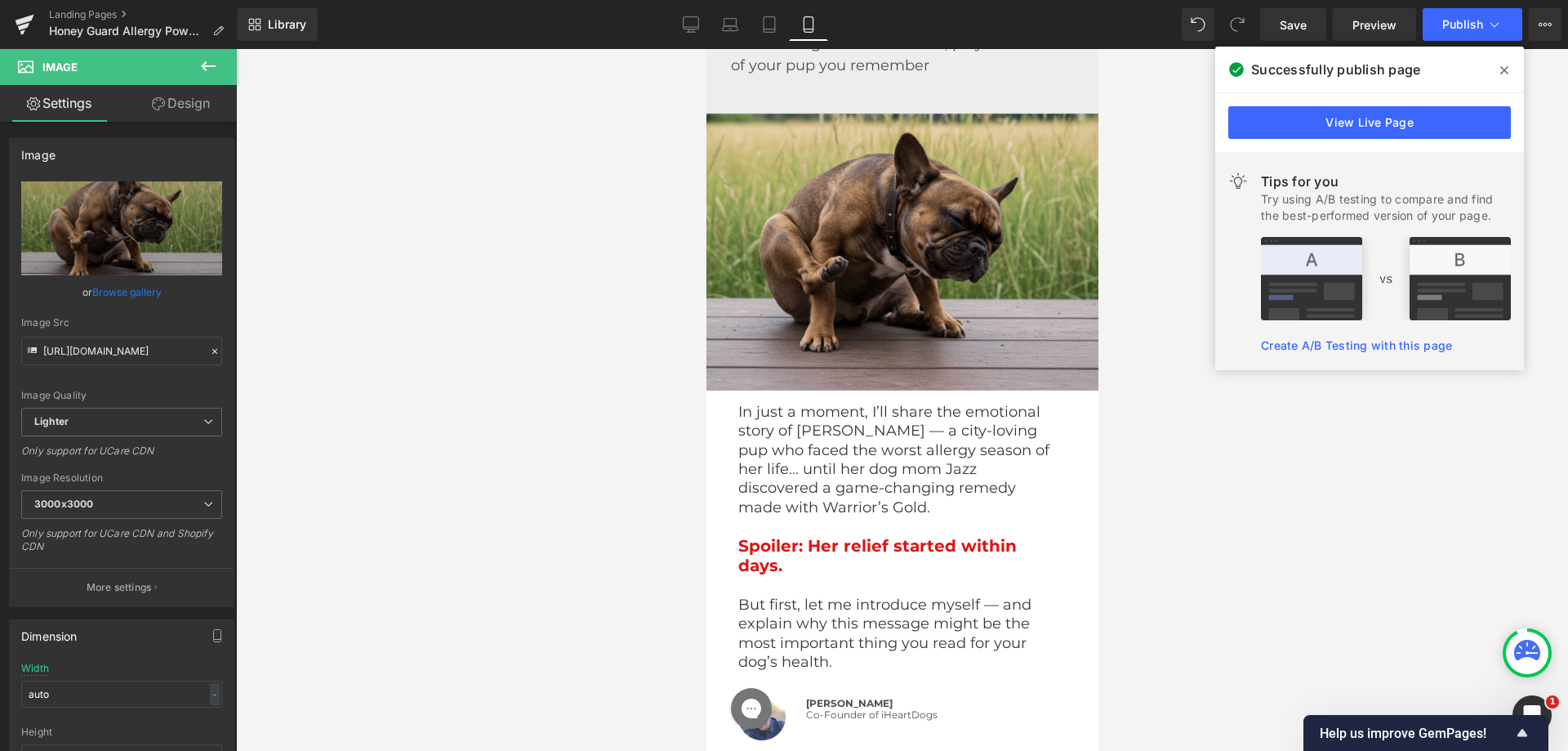
click at [572, 447] on div at bounding box center [901, 399] width 1332 height 702
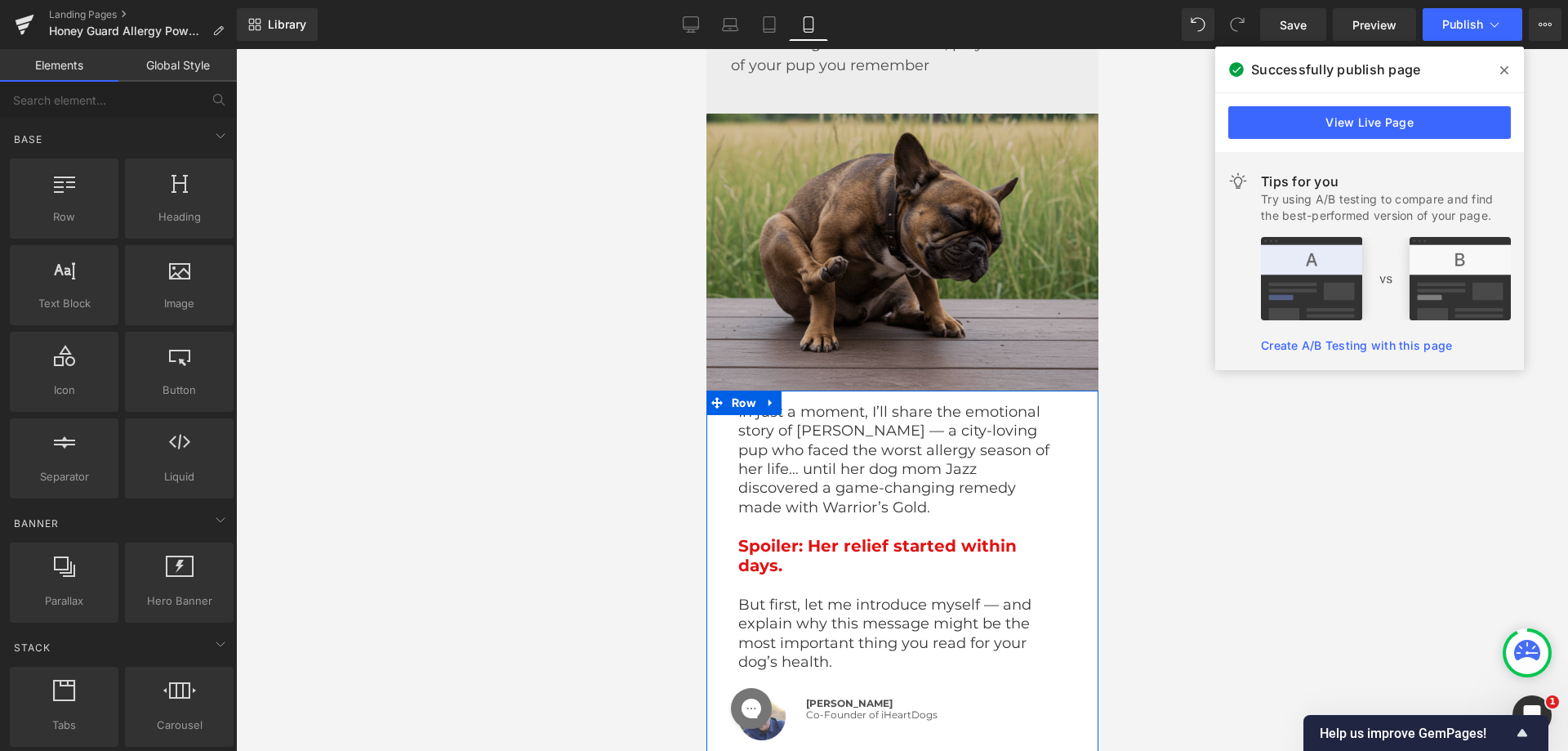
click at [859, 179] on img at bounding box center [901, 252] width 392 height 277
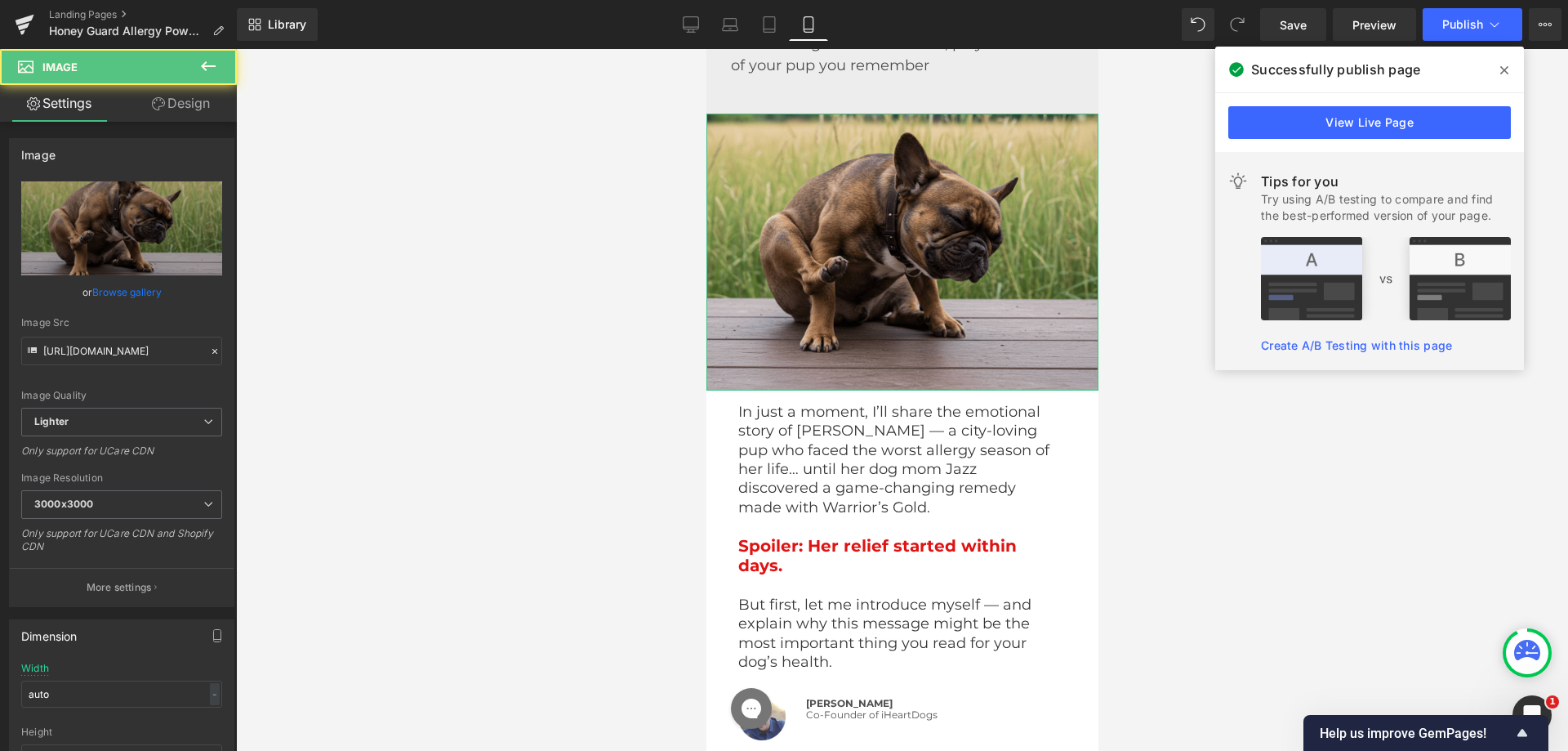
click at [173, 113] on link "Design" at bounding box center [181, 103] width 118 height 37
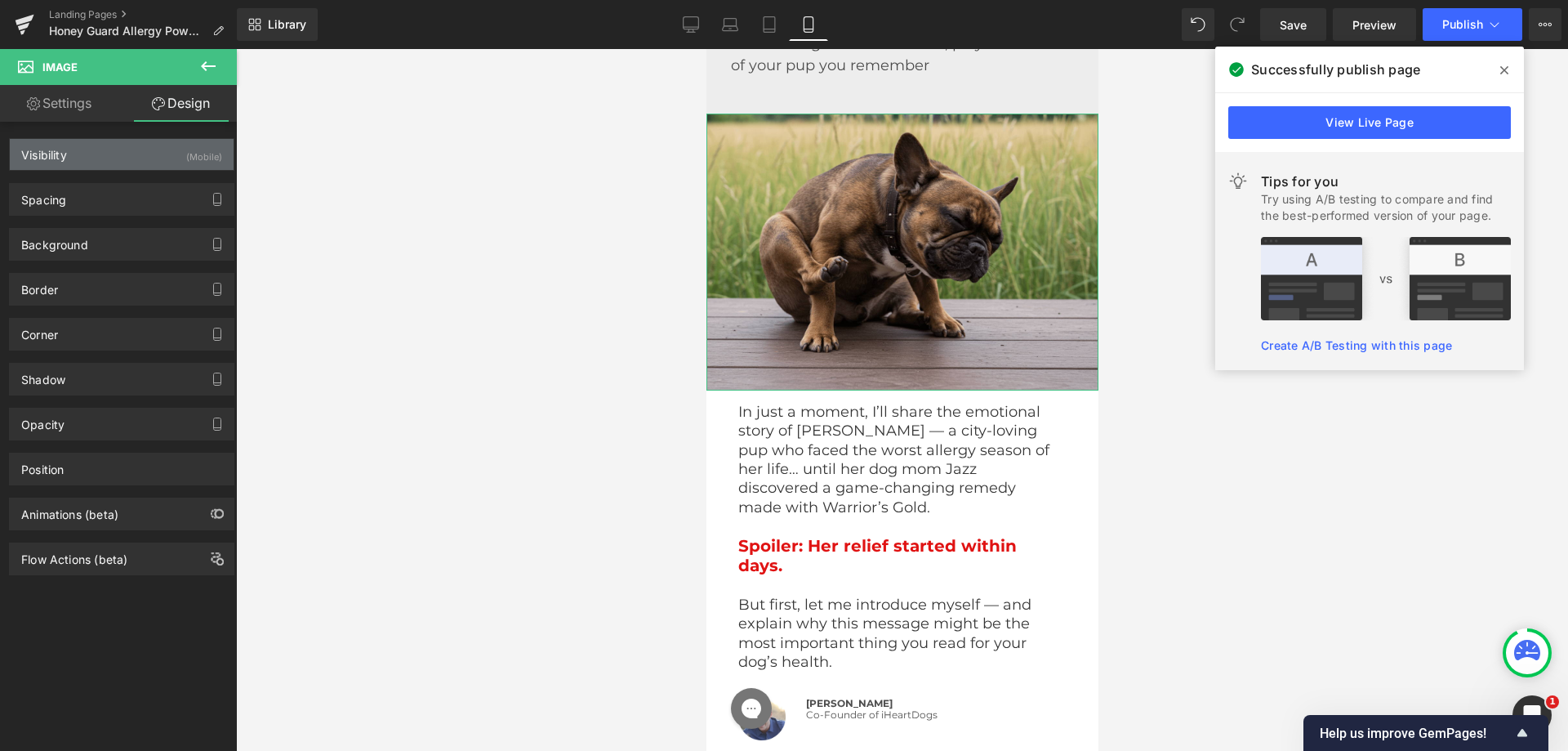
click at [177, 144] on div "Visibility (Mobile)" at bounding box center [122, 155] width 224 height 31
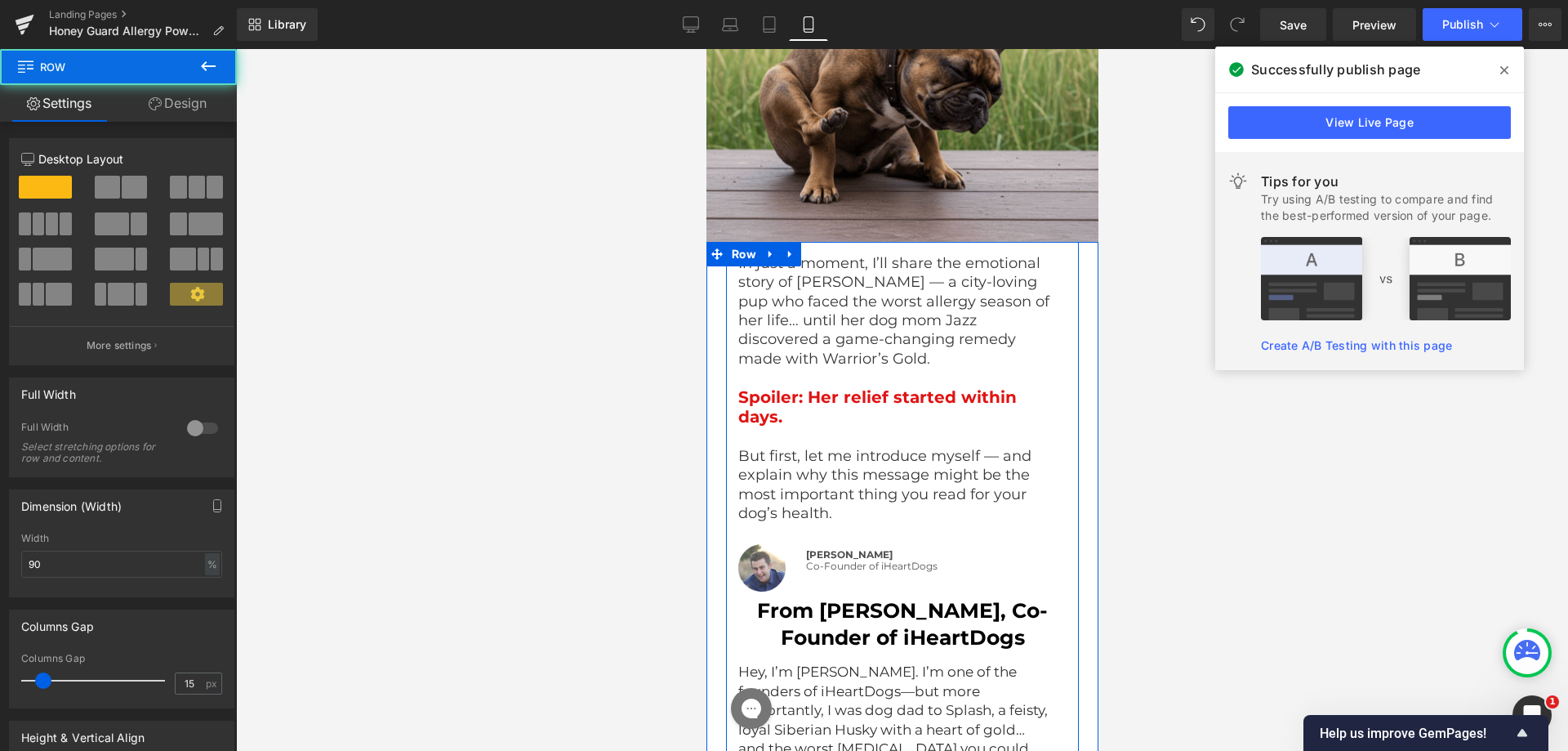
scroll to position [2979, 0]
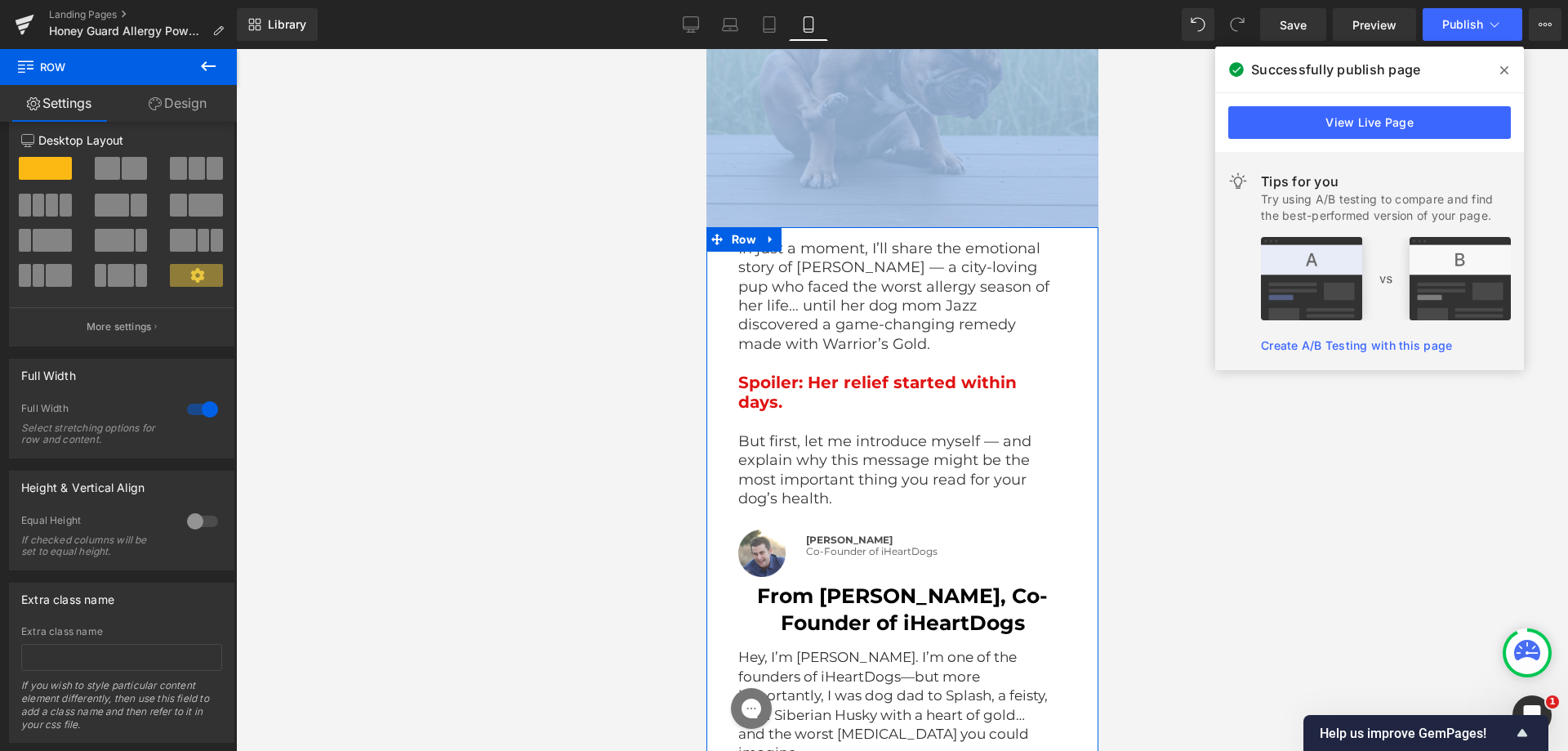
scroll to position [0, 0]
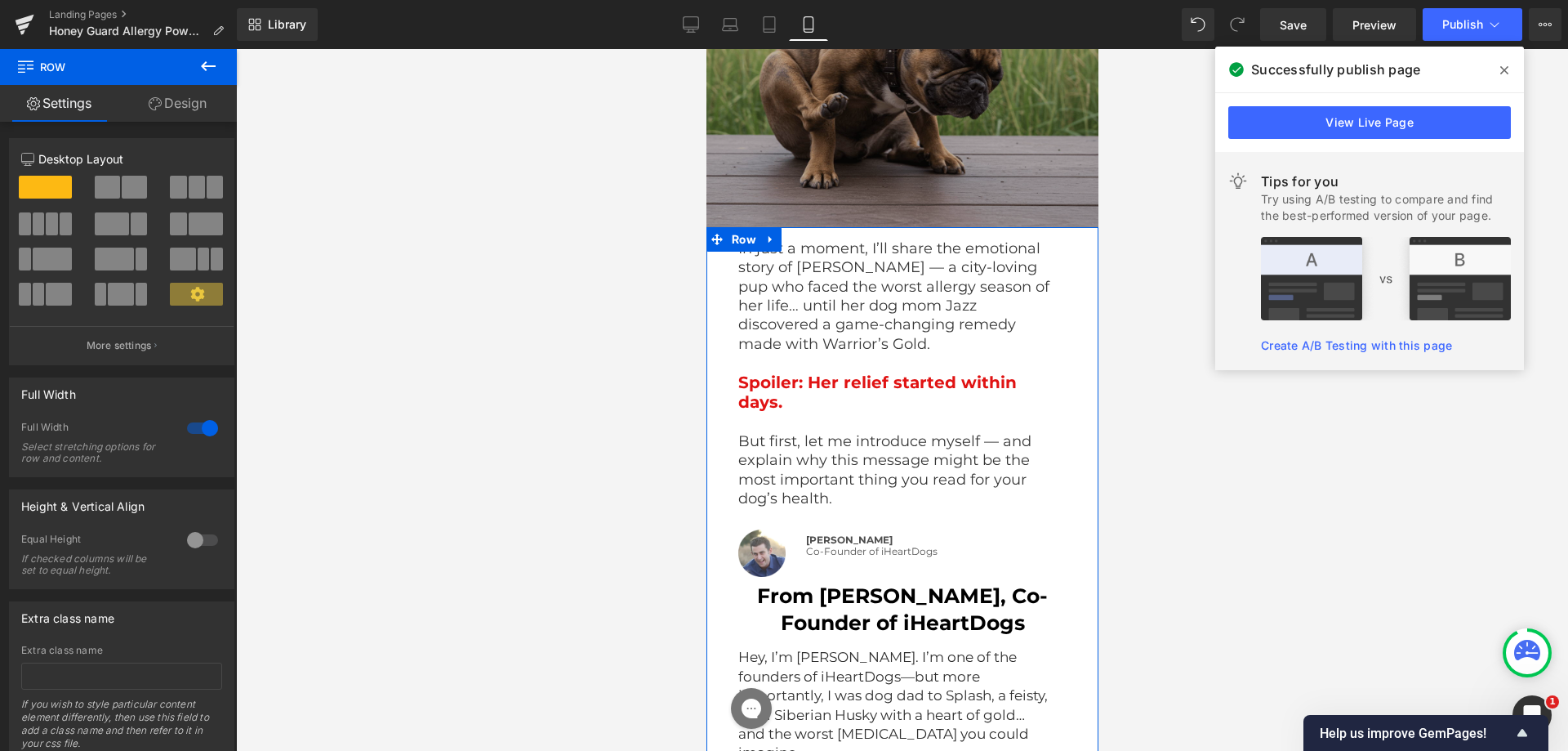
click at [167, 92] on link "Design" at bounding box center [177, 103] width 118 height 37
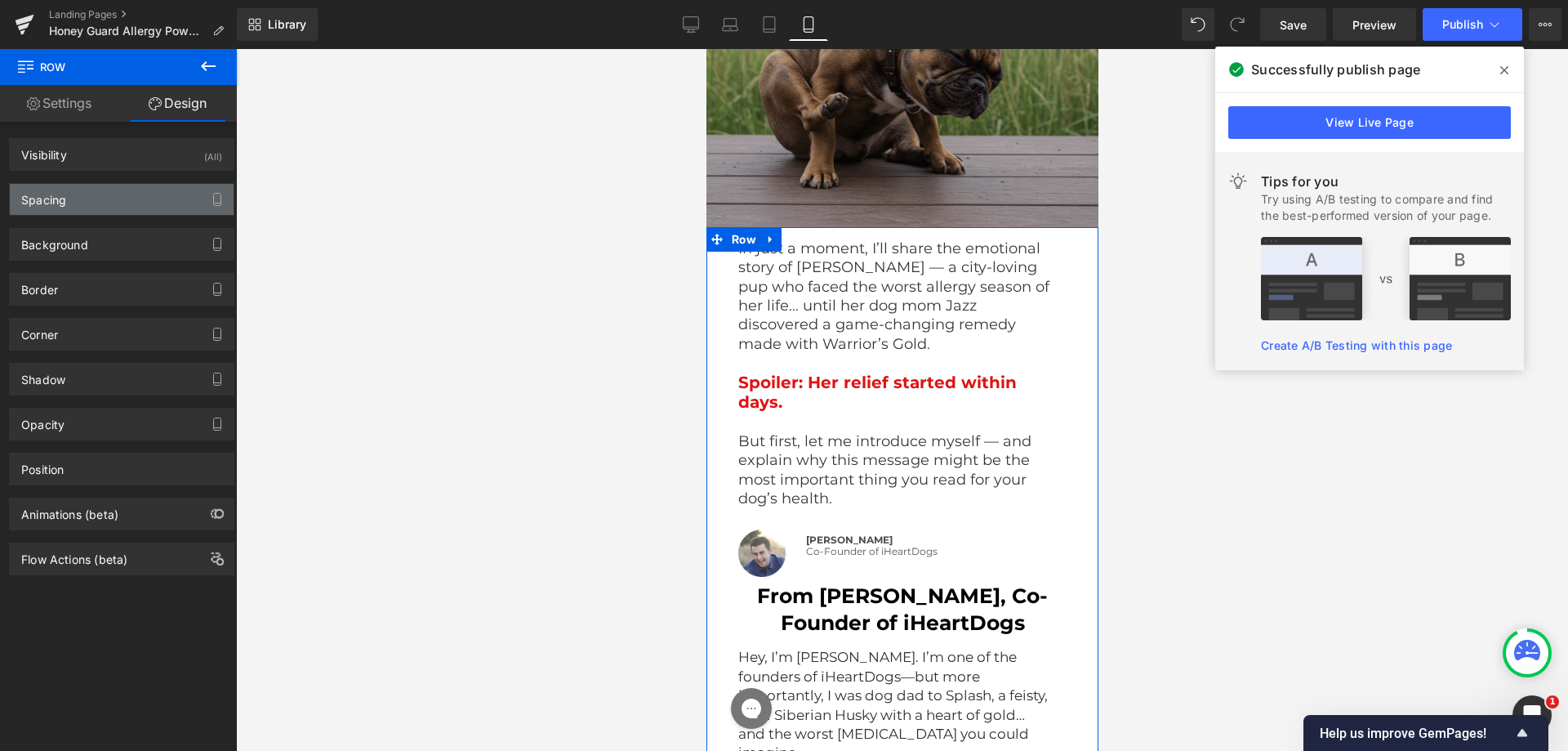
click at [119, 196] on div "Spacing" at bounding box center [122, 199] width 224 height 31
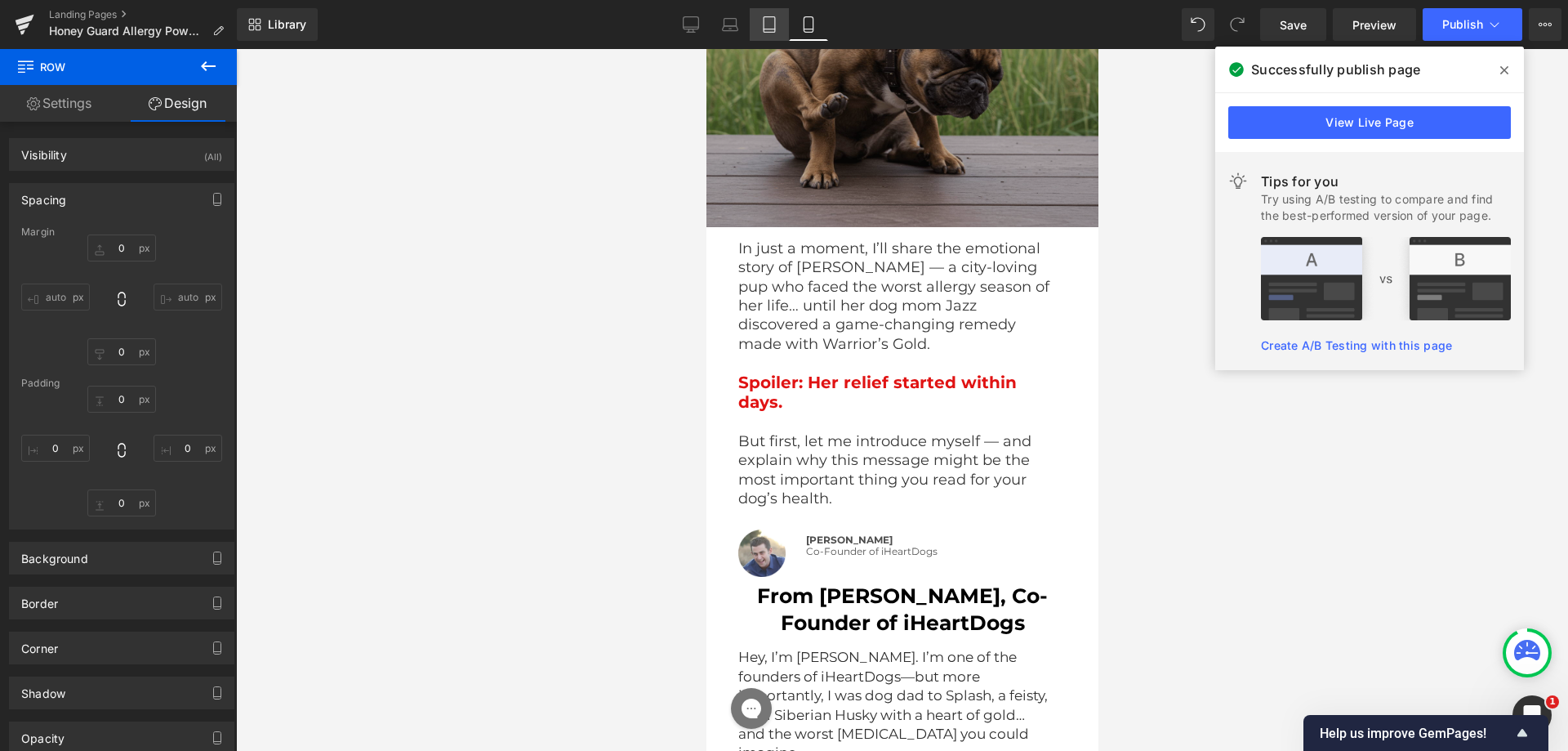
click at [773, 19] on icon at bounding box center [770, 24] width 16 height 16
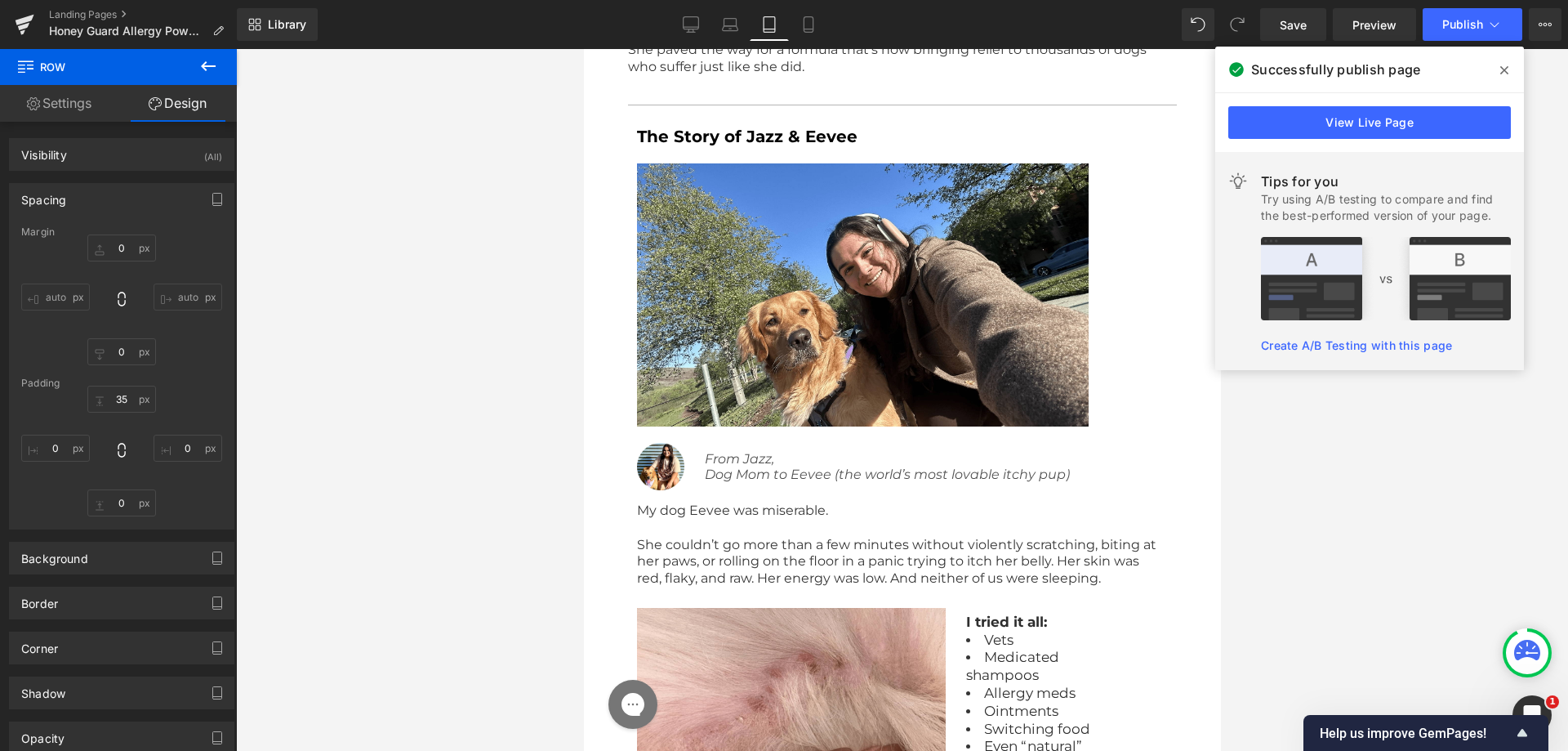
scroll to position [1228, 0]
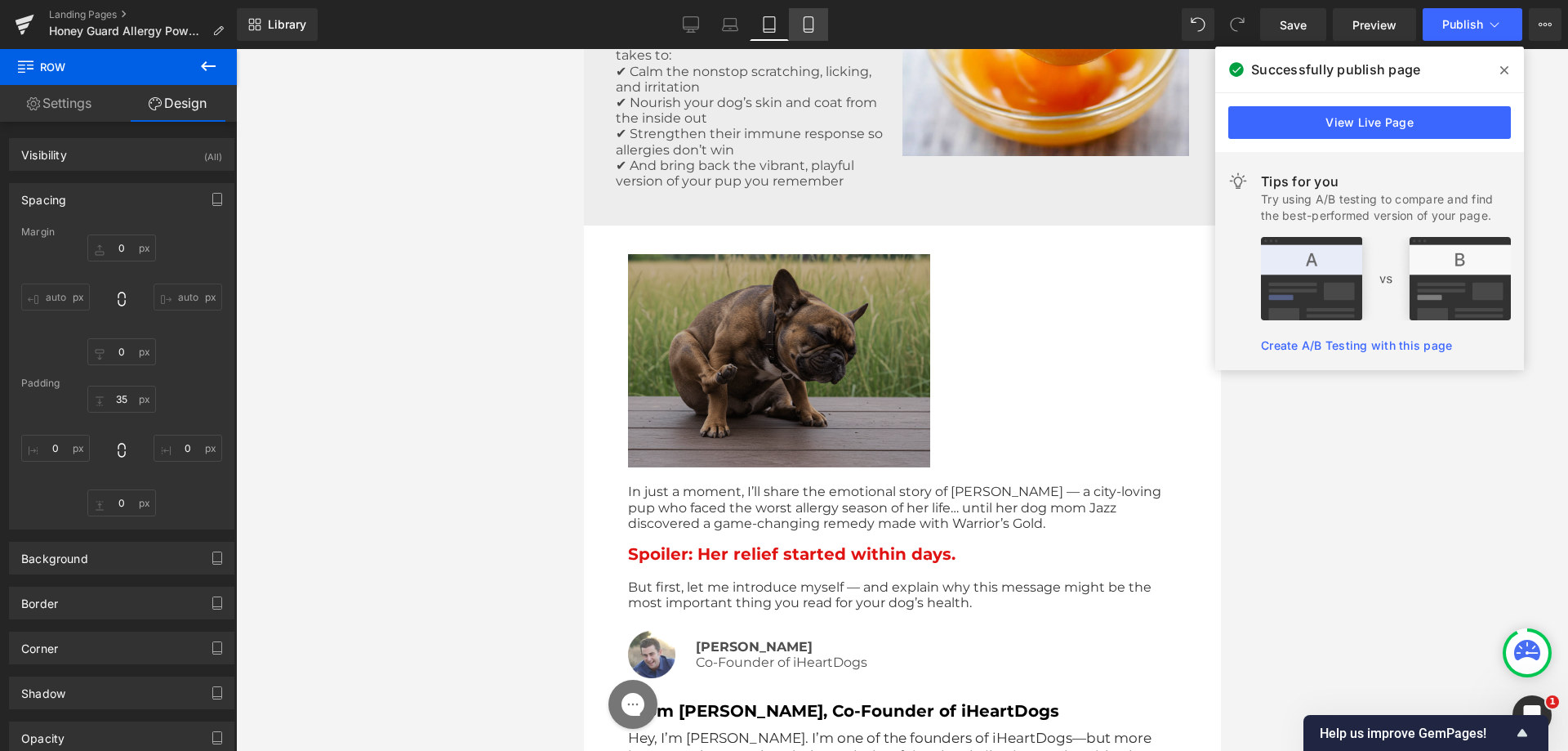
click at [816, 35] on link "Mobile" at bounding box center [808, 24] width 39 height 33
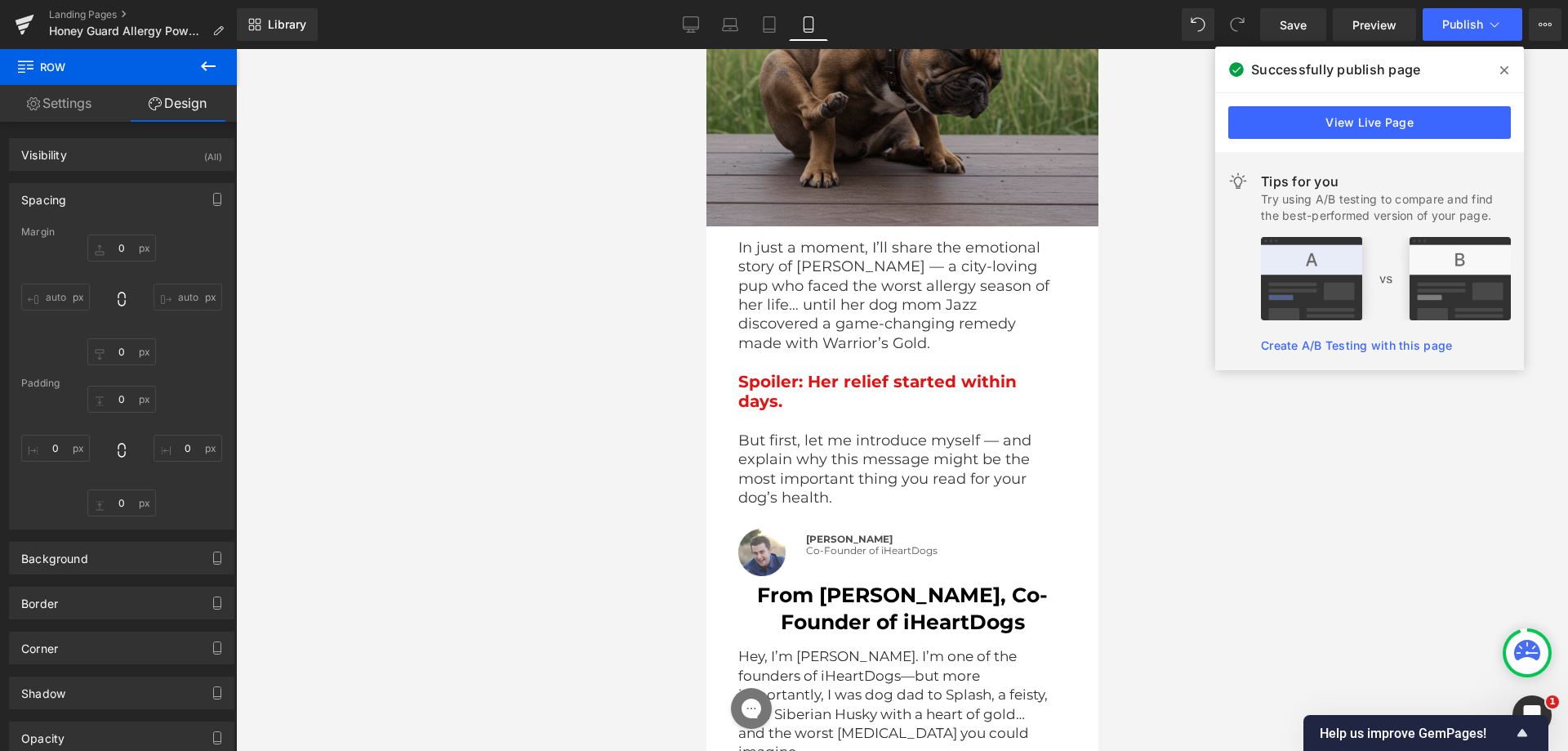
scroll to position [2979, 0]
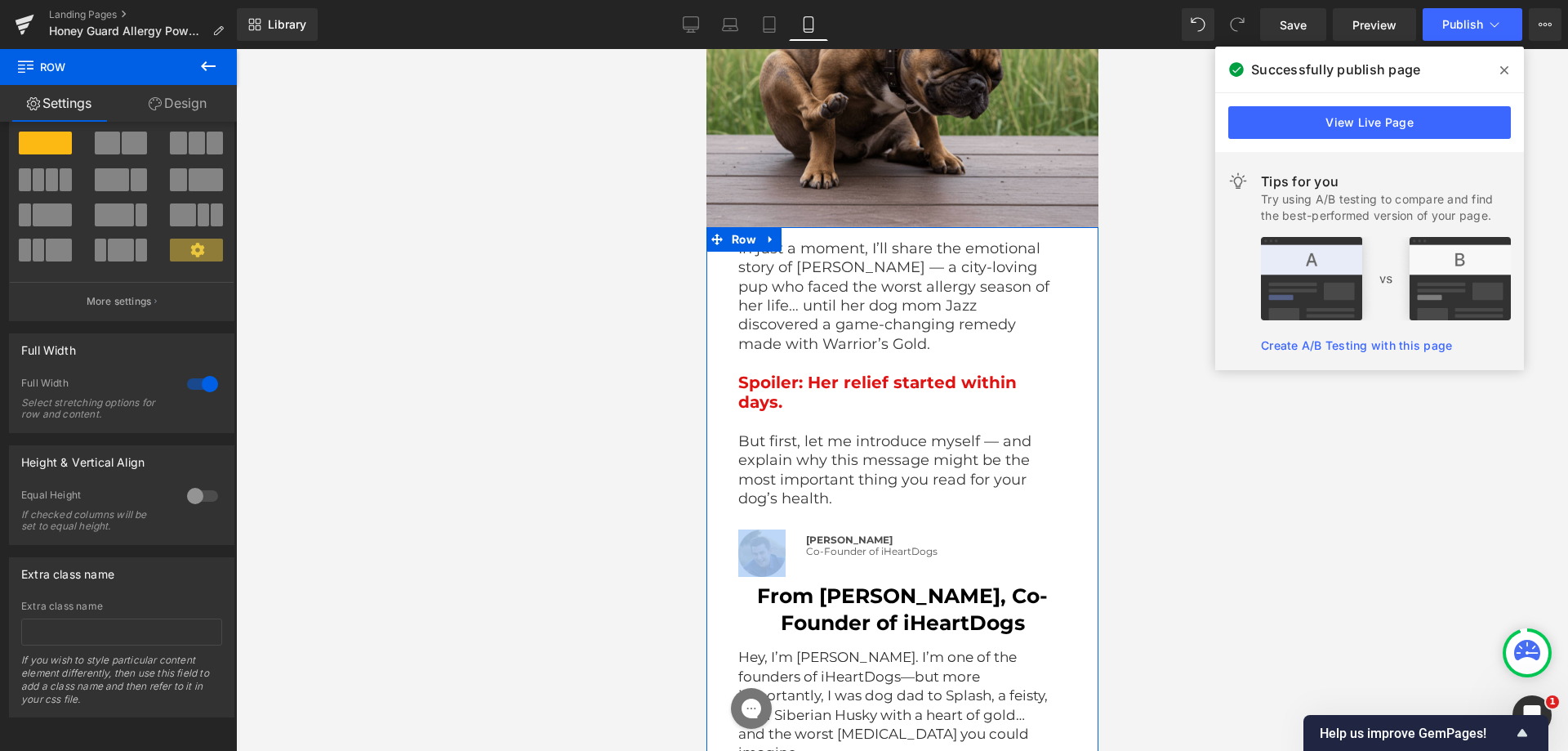
scroll to position [0, 0]
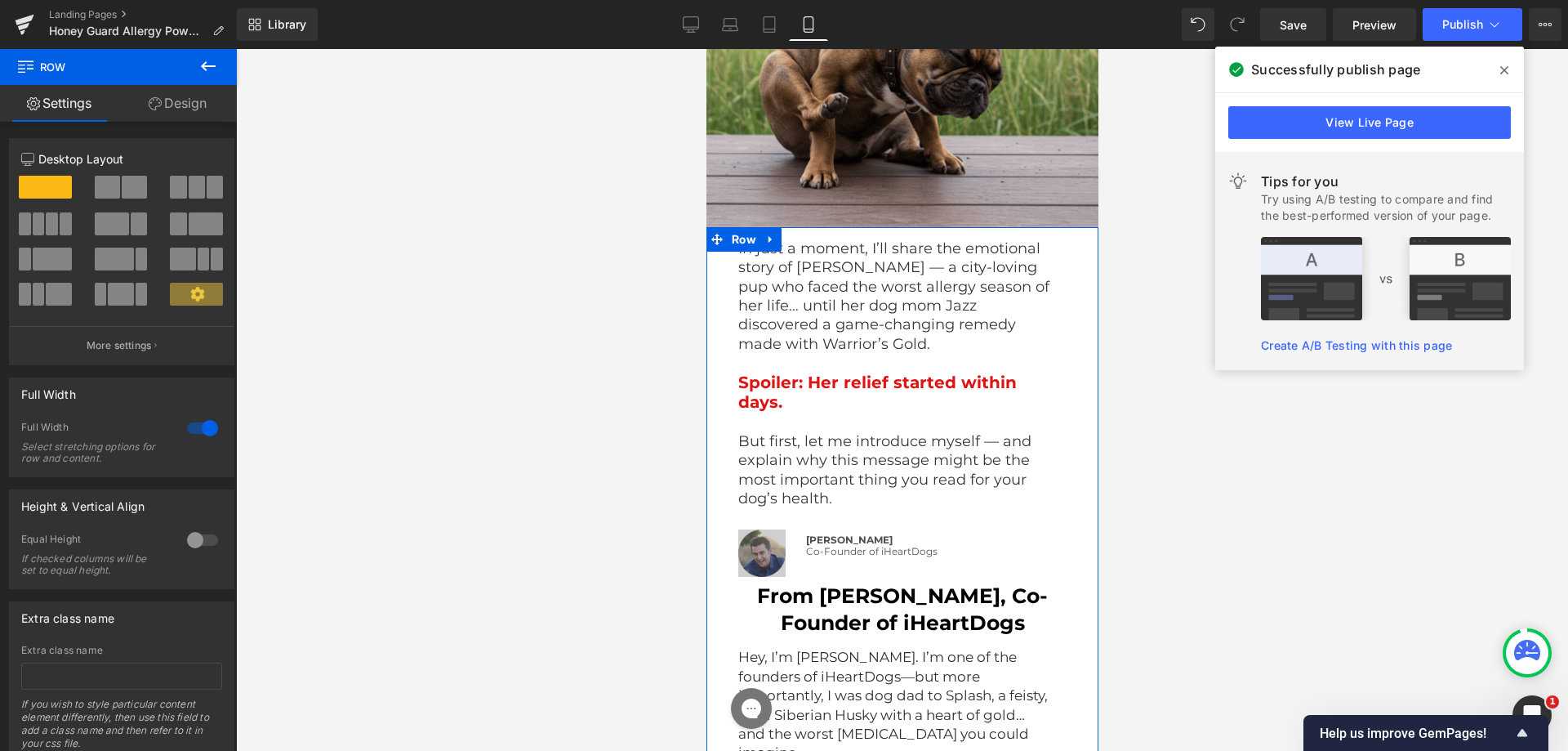
click at [185, 110] on link "Design" at bounding box center [177, 103] width 118 height 37
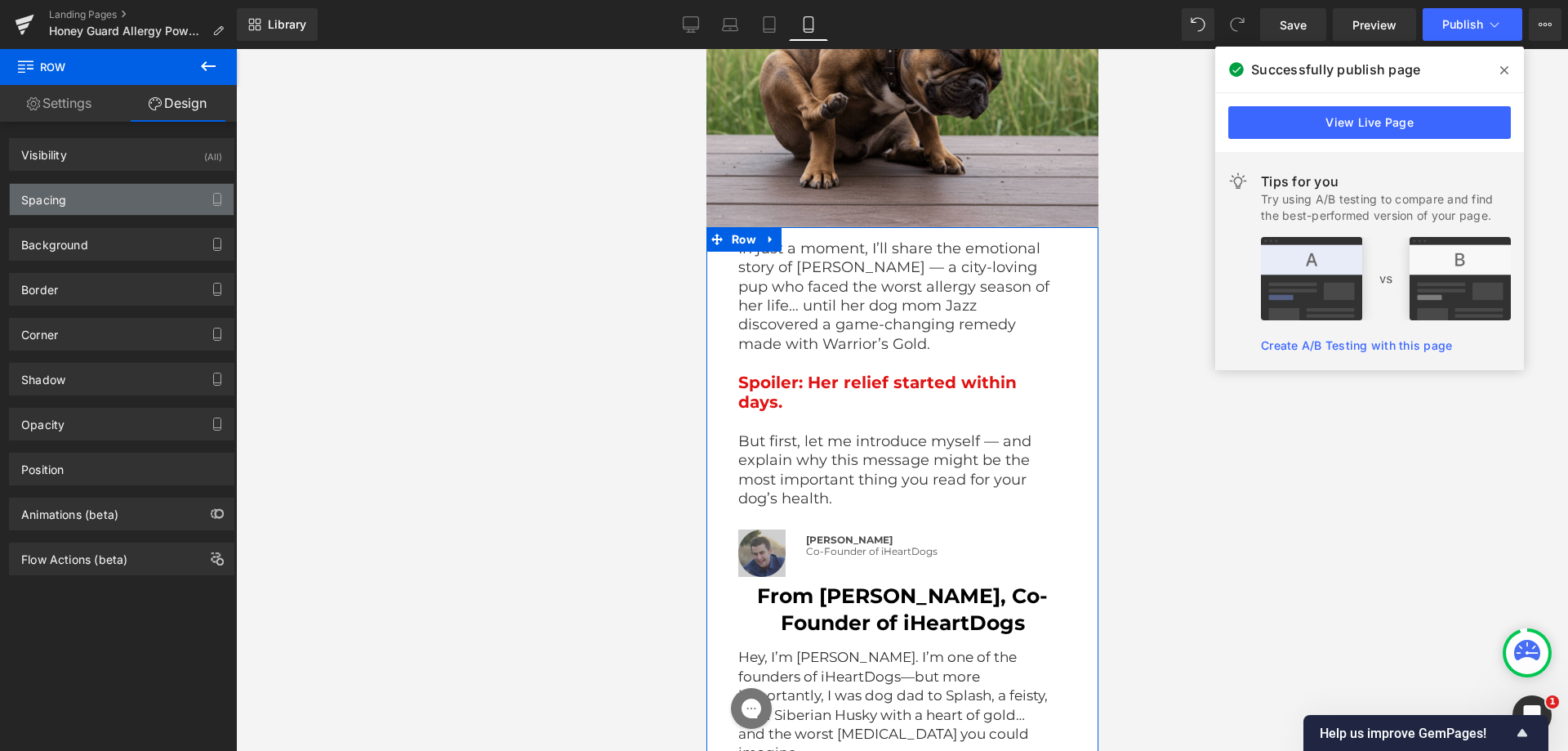
click at [124, 208] on div "Spacing" at bounding box center [122, 199] width 224 height 31
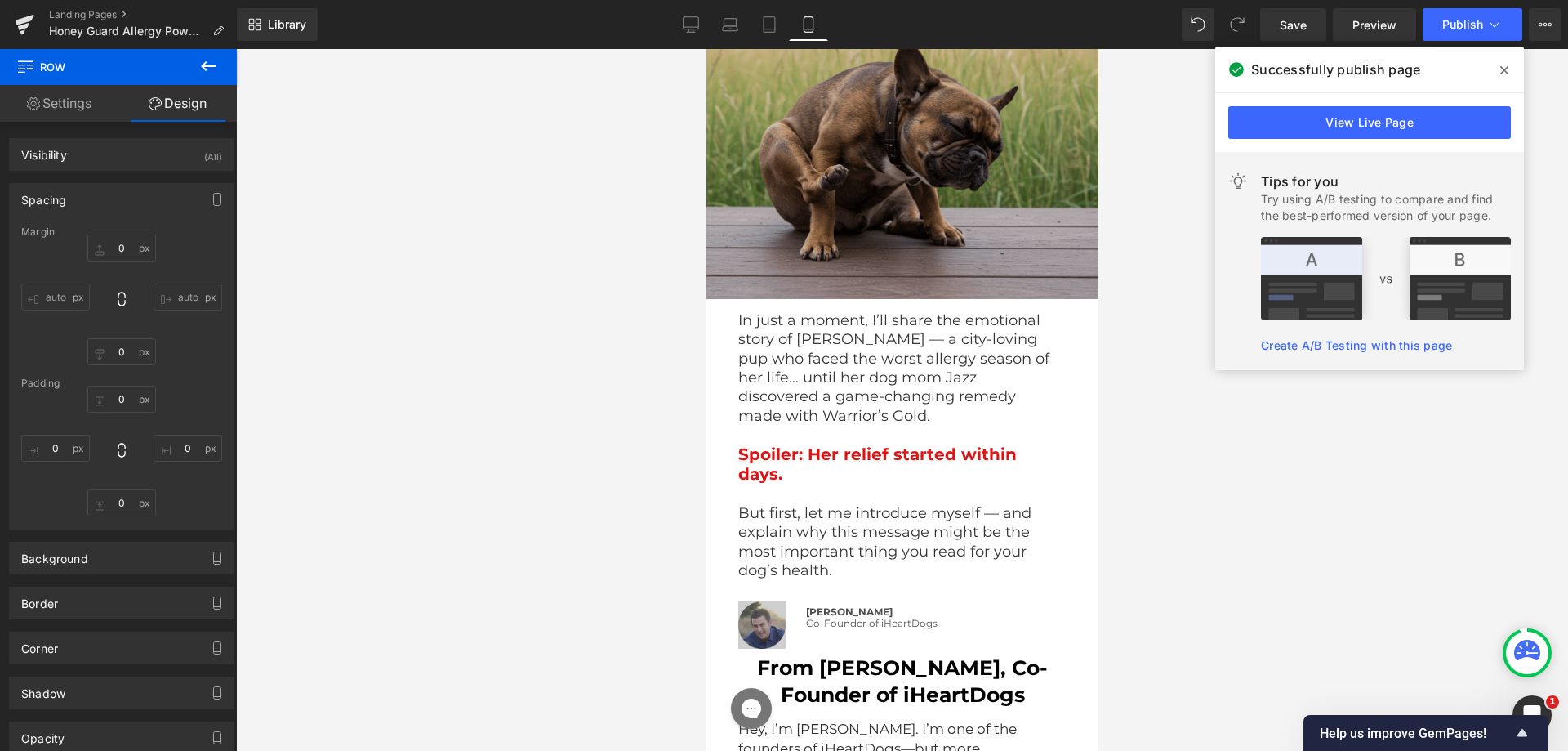
scroll to position [2816, 0]
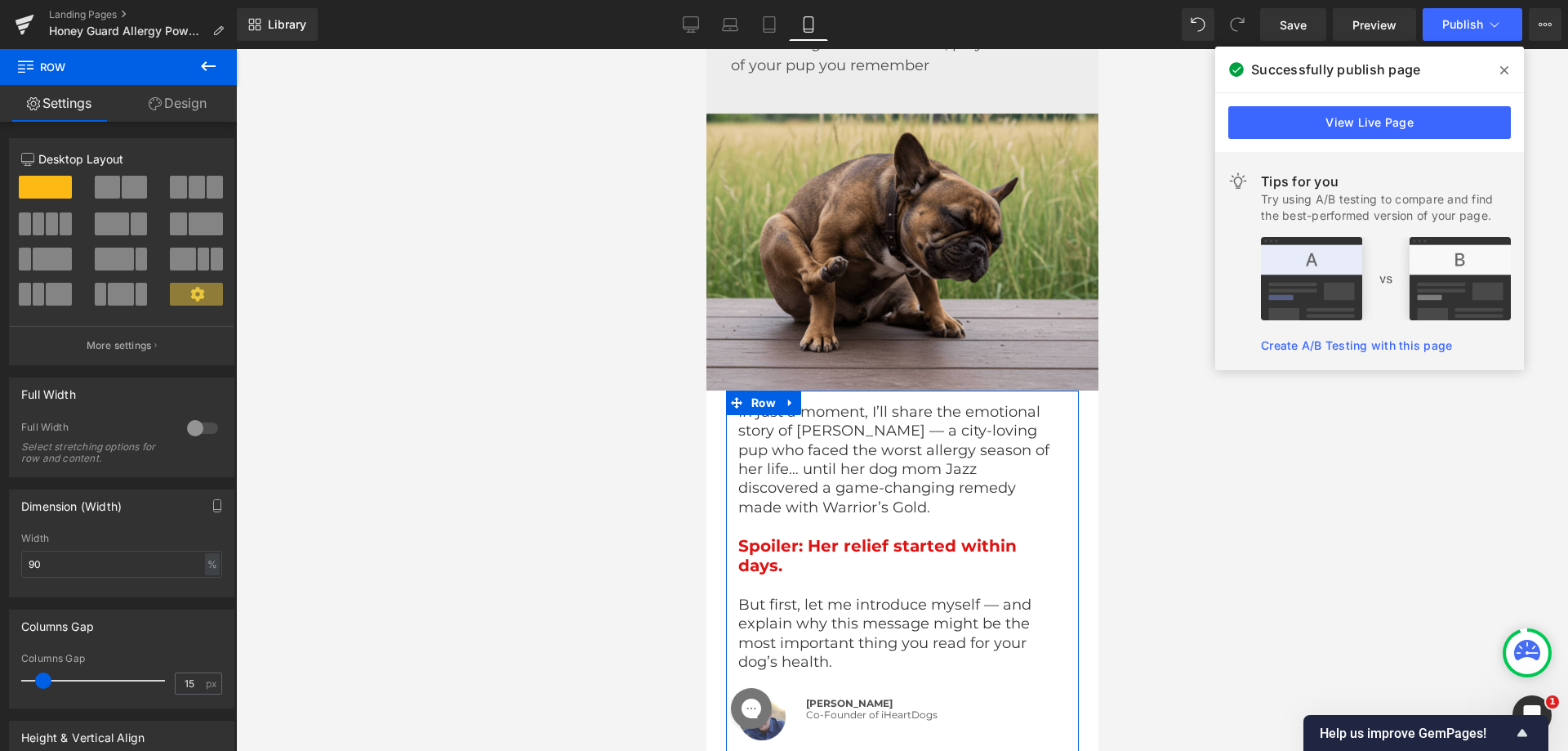
click at [178, 105] on link "Design" at bounding box center [177, 103] width 118 height 37
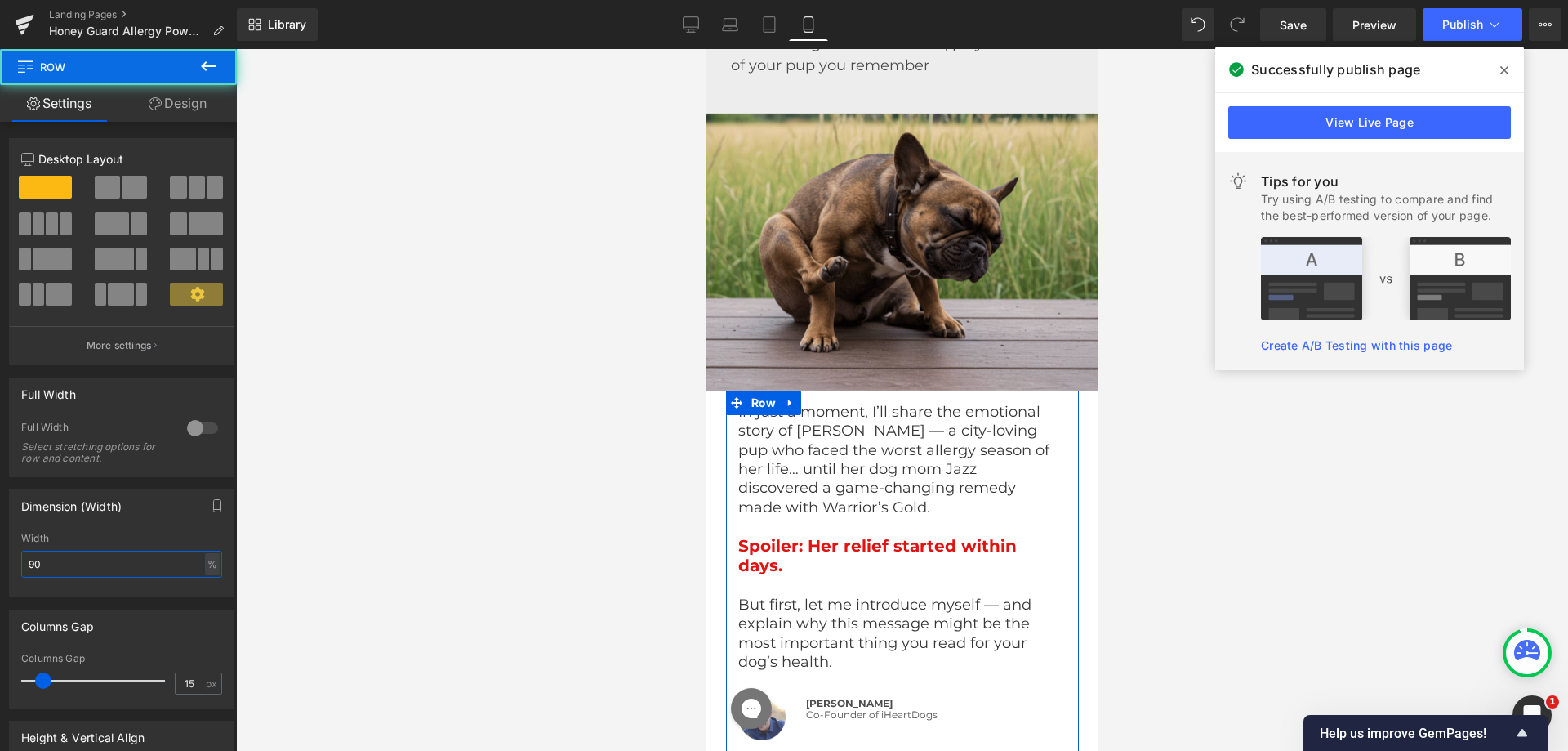
click at [71, 564] on input "90" at bounding box center [122, 565] width 201 height 27
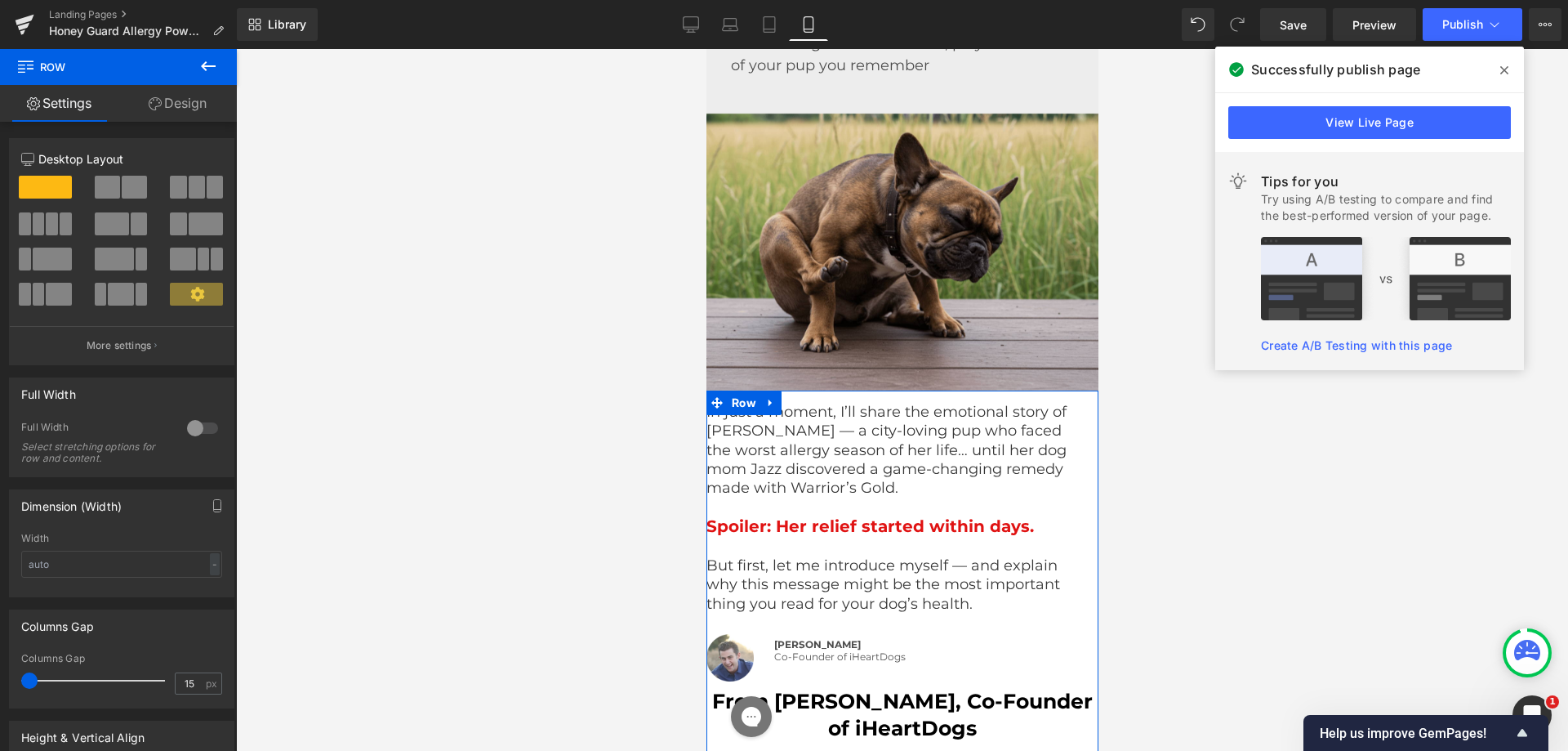
click at [0, 677] on div "Columns Gap 15px Columns Gap 15 px" at bounding box center [122, 652] width 244 height 111
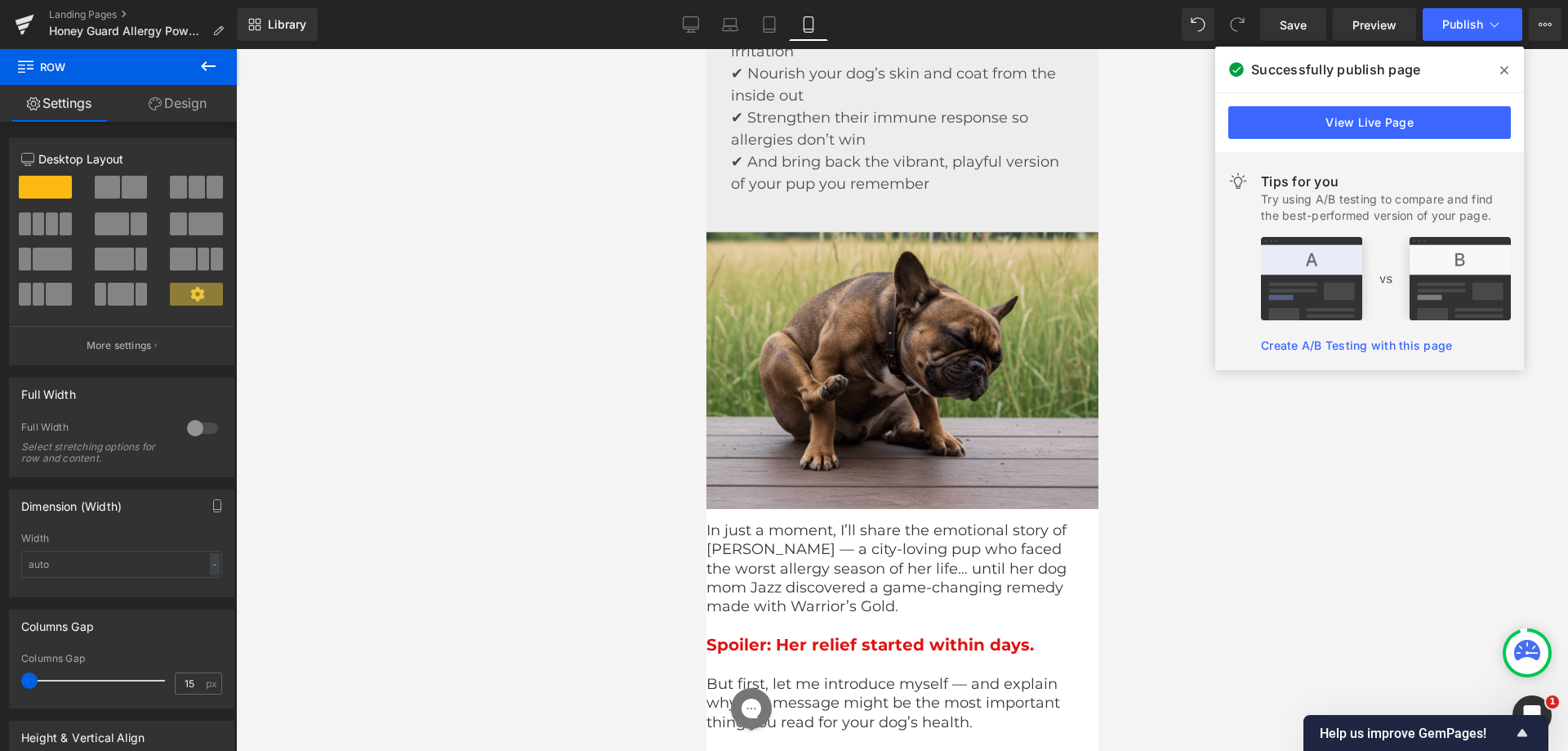
scroll to position [2570, 0]
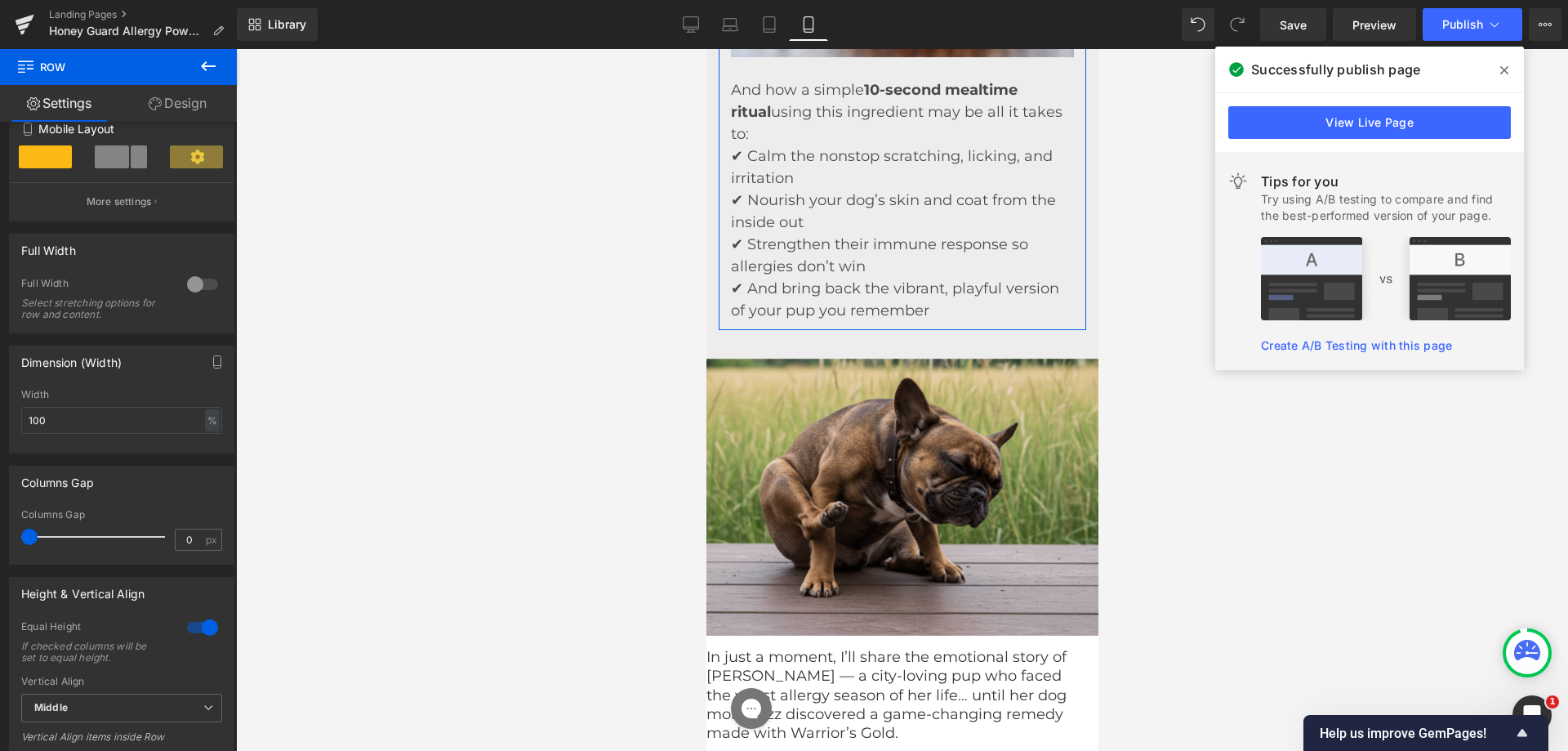
scroll to position [327, 0]
click at [773, 19] on icon at bounding box center [770, 24] width 16 height 16
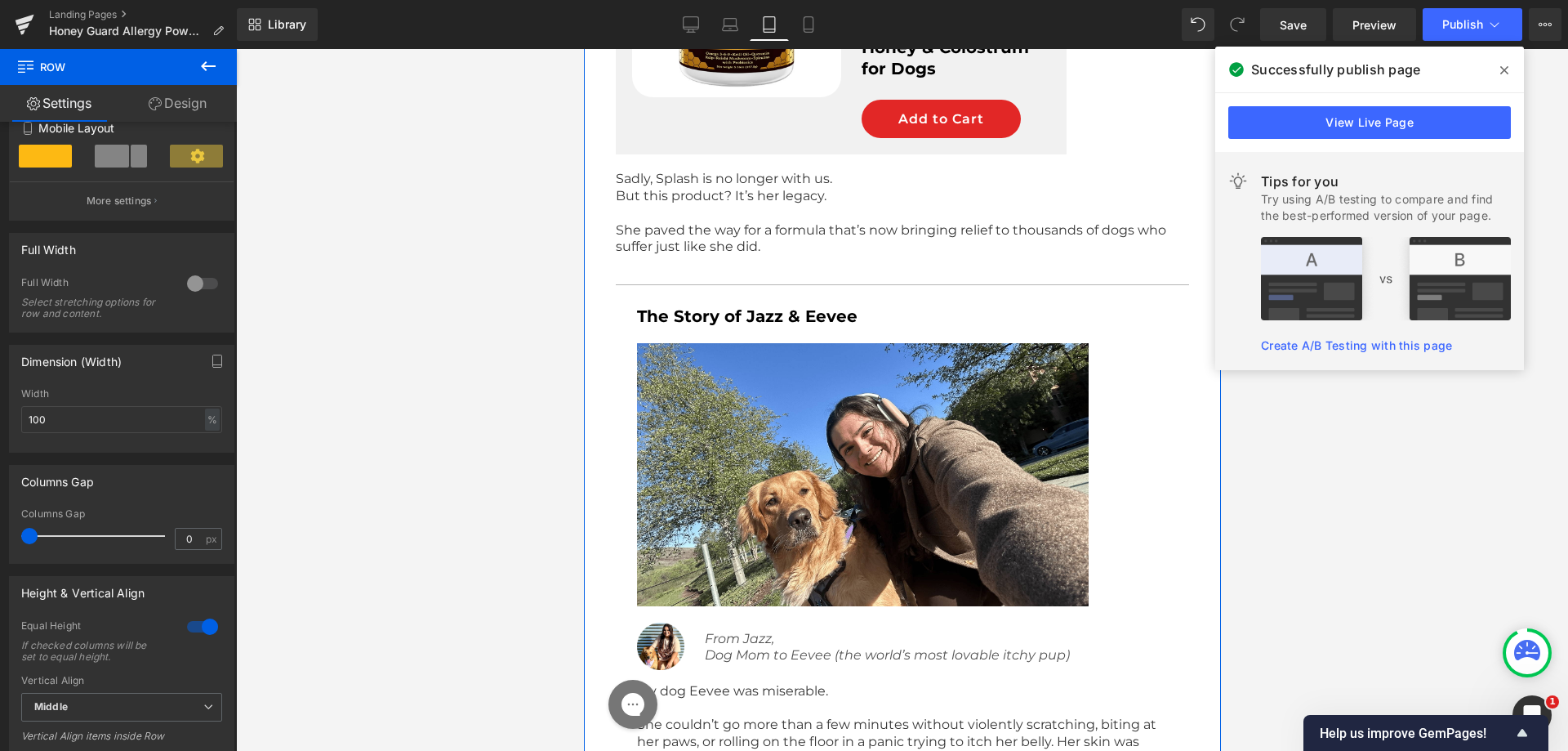
scroll to position [2764, 0]
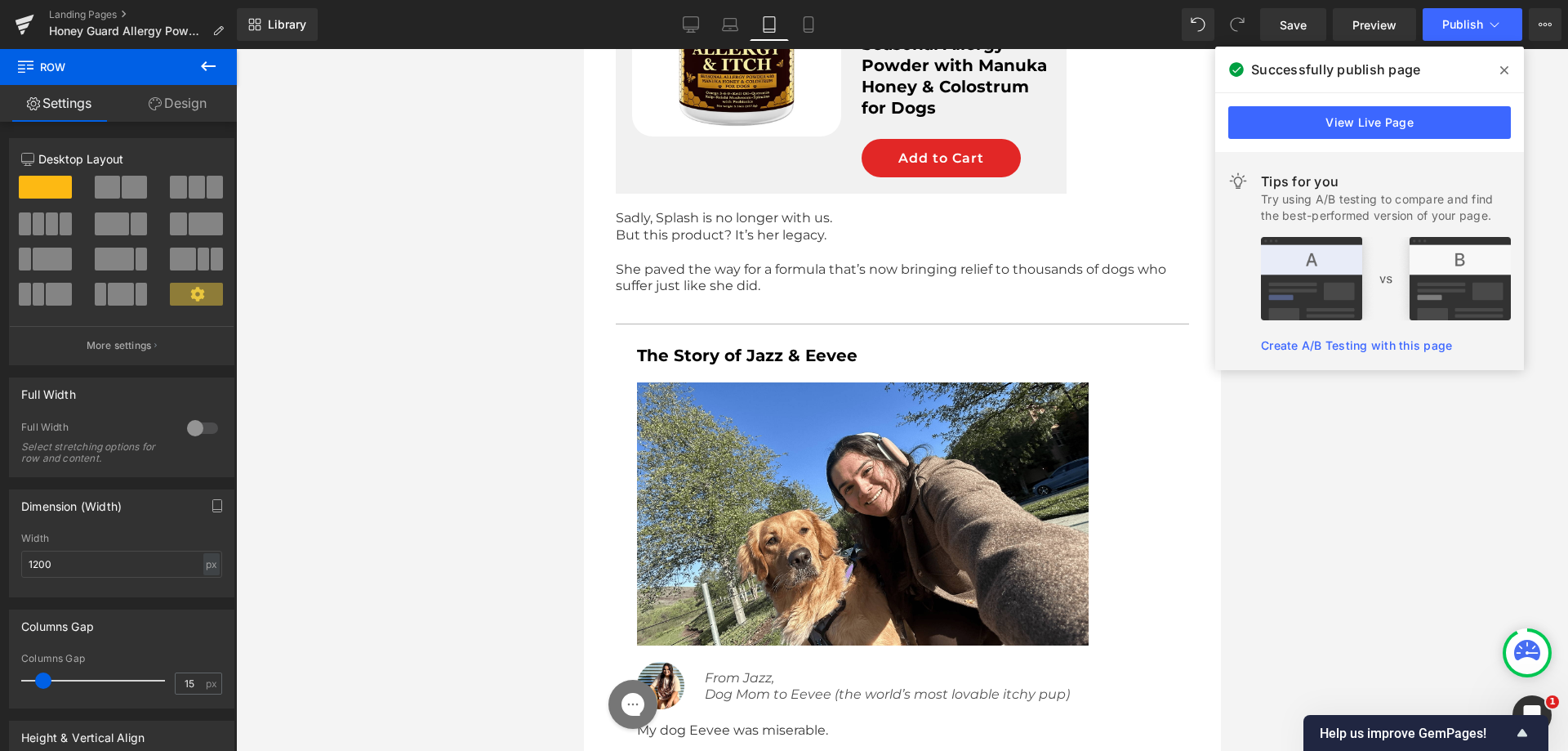
drag, startPoint x: 674, startPoint y: 16, endPoint x: 661, endPoint y: 40, distance: 27.3
click at [679, 22] on link "Desktop" at bounding box center [690, 24] width 39 height 33
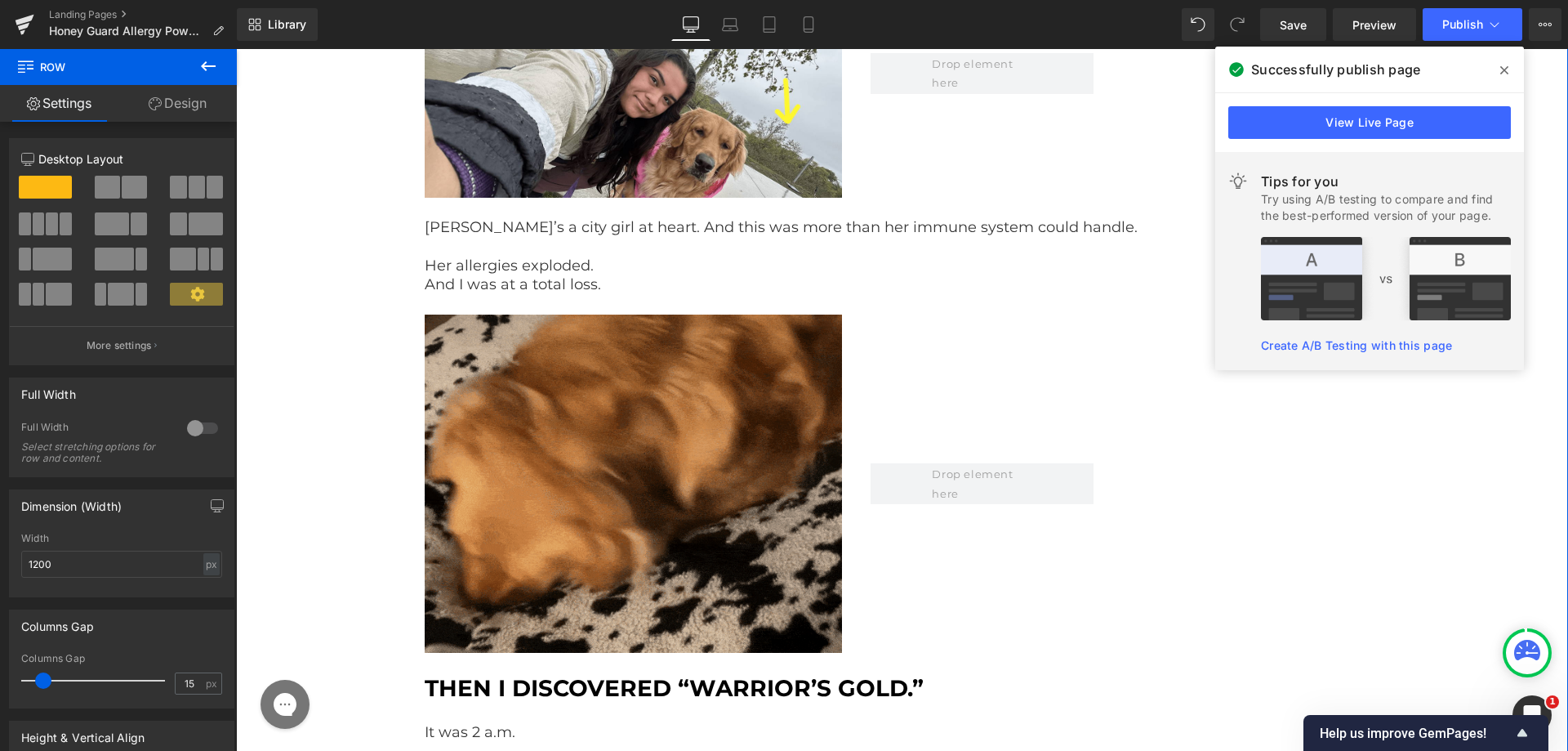
scroll to position [4559, 0]
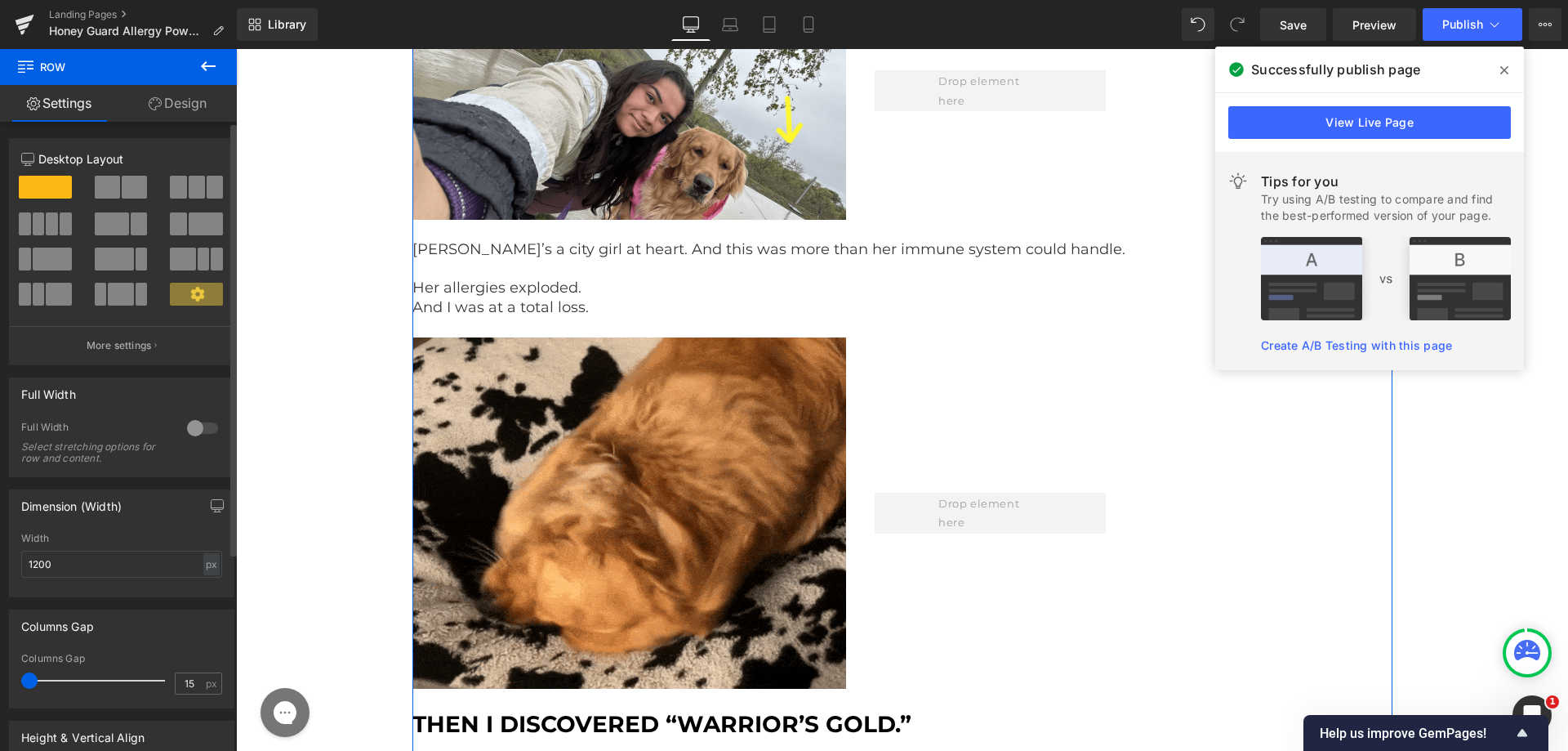
drag, startPoint x: 42, startPoint y: 677, endPoint x: 0, endPoint y: 669, distance: 42.8
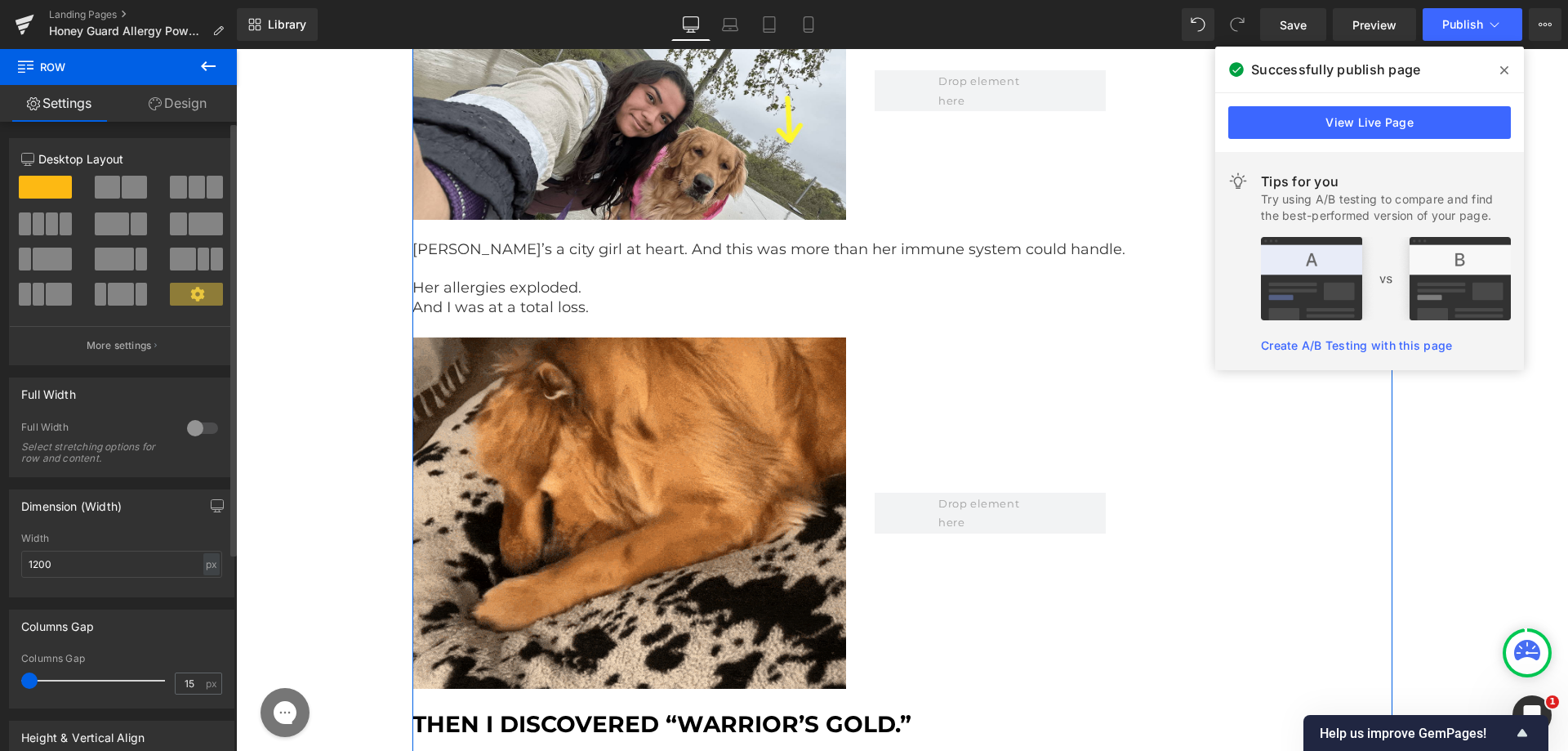
click at [0, 669] on div "Columns Gap 15px Columns Gap 15 px" at bounding box center [122, 652] width 244 height 111
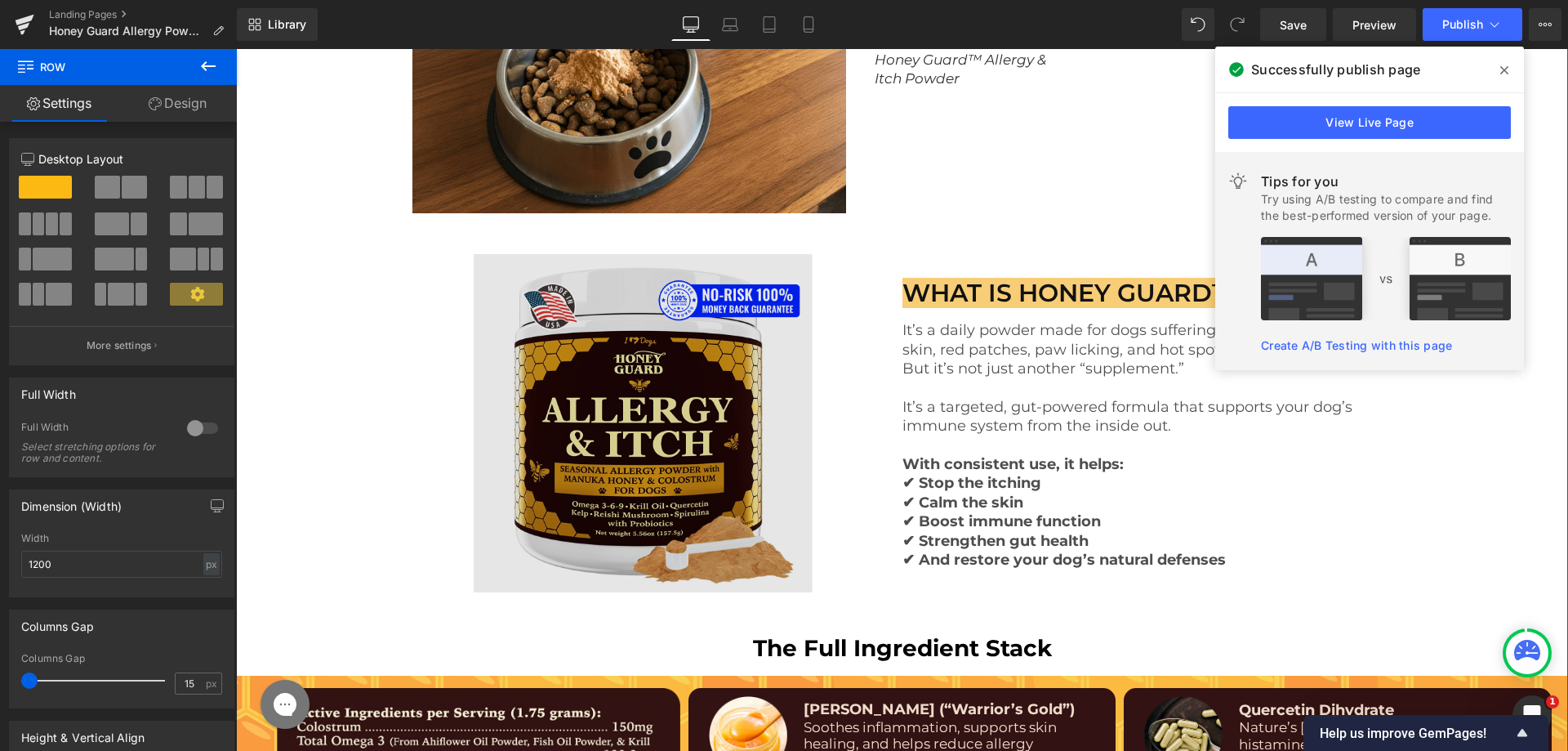
scroll to position [6684, 0]
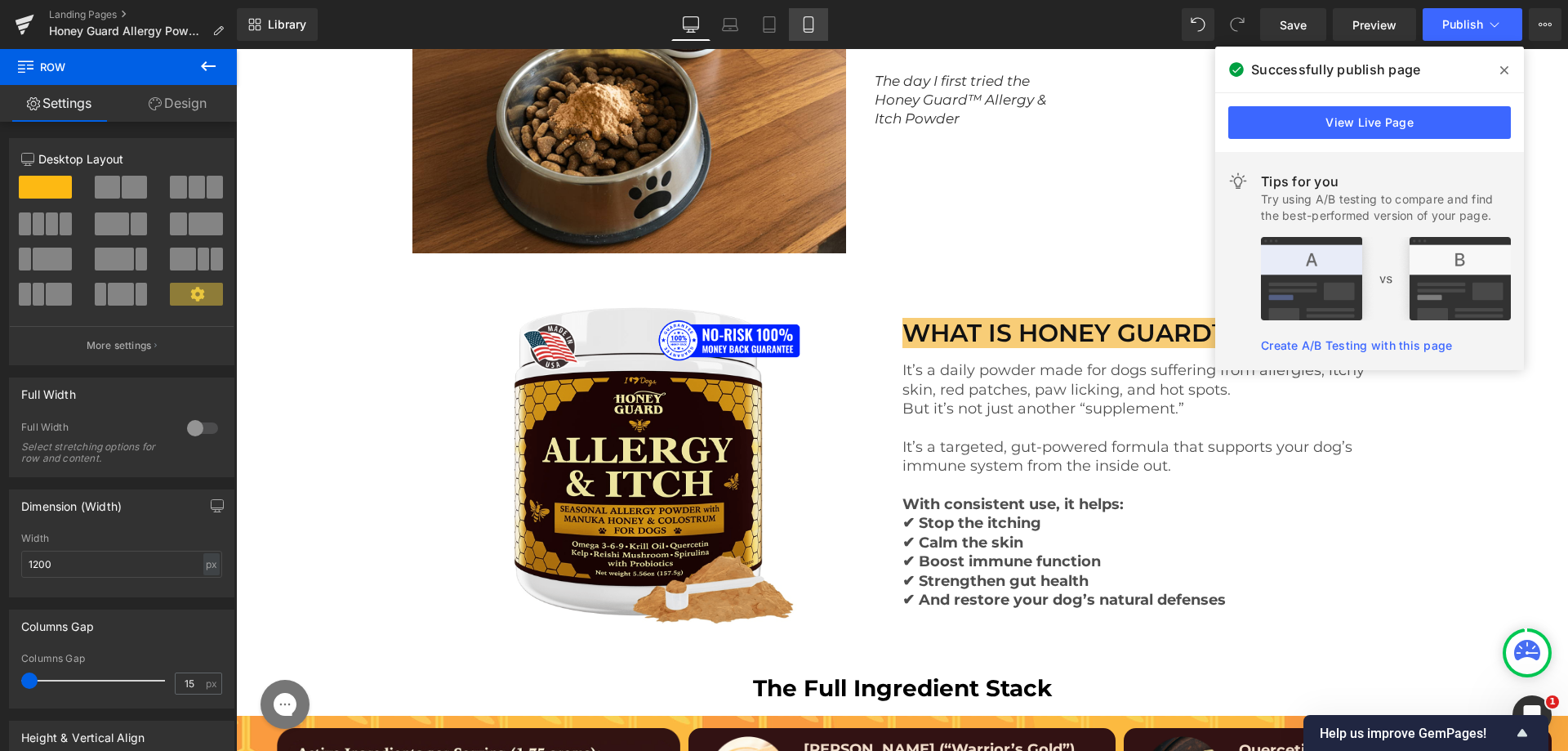
click at [805, 20] on icon at bounding box center [808, 24] width 9 height 15
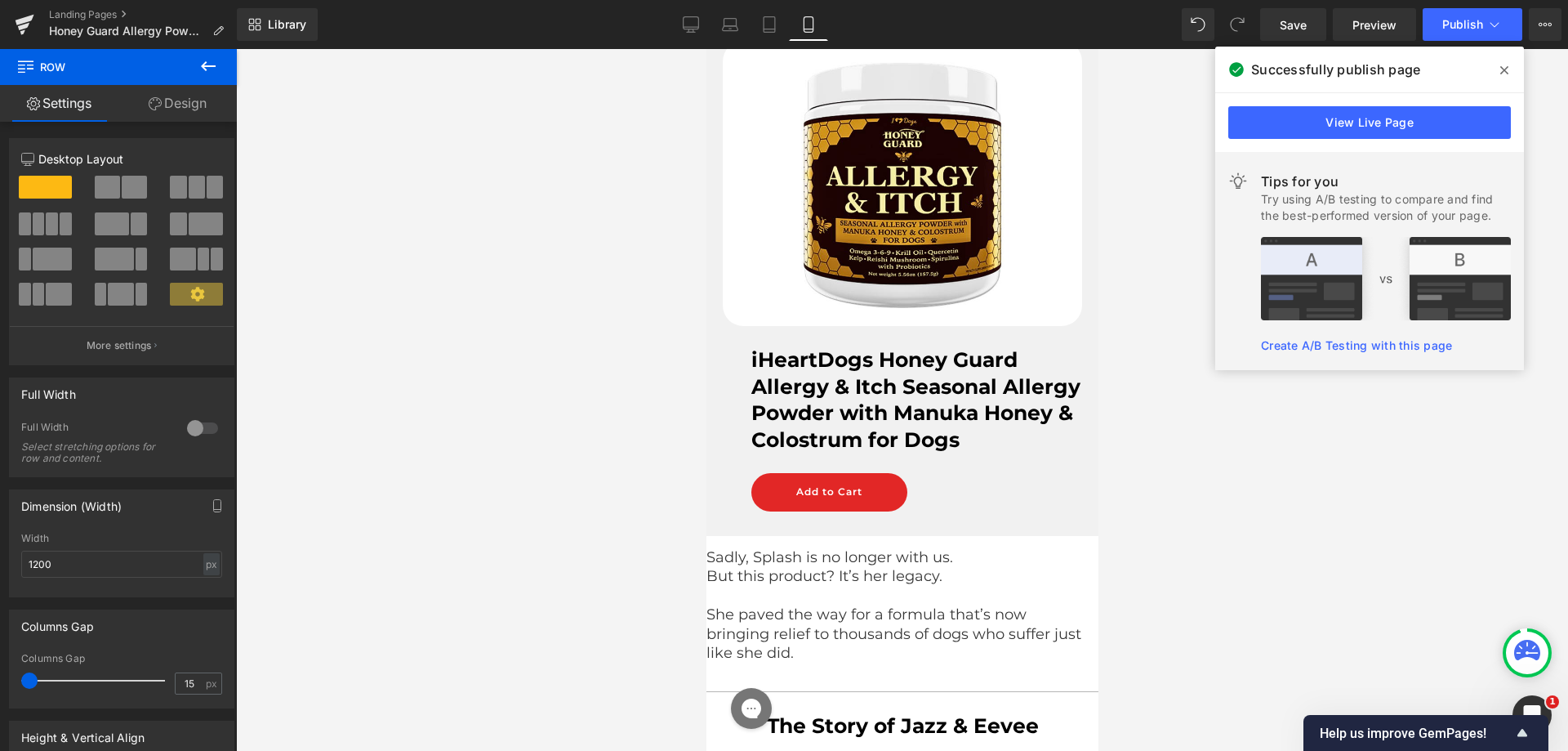
scroll to position [4501, 0]
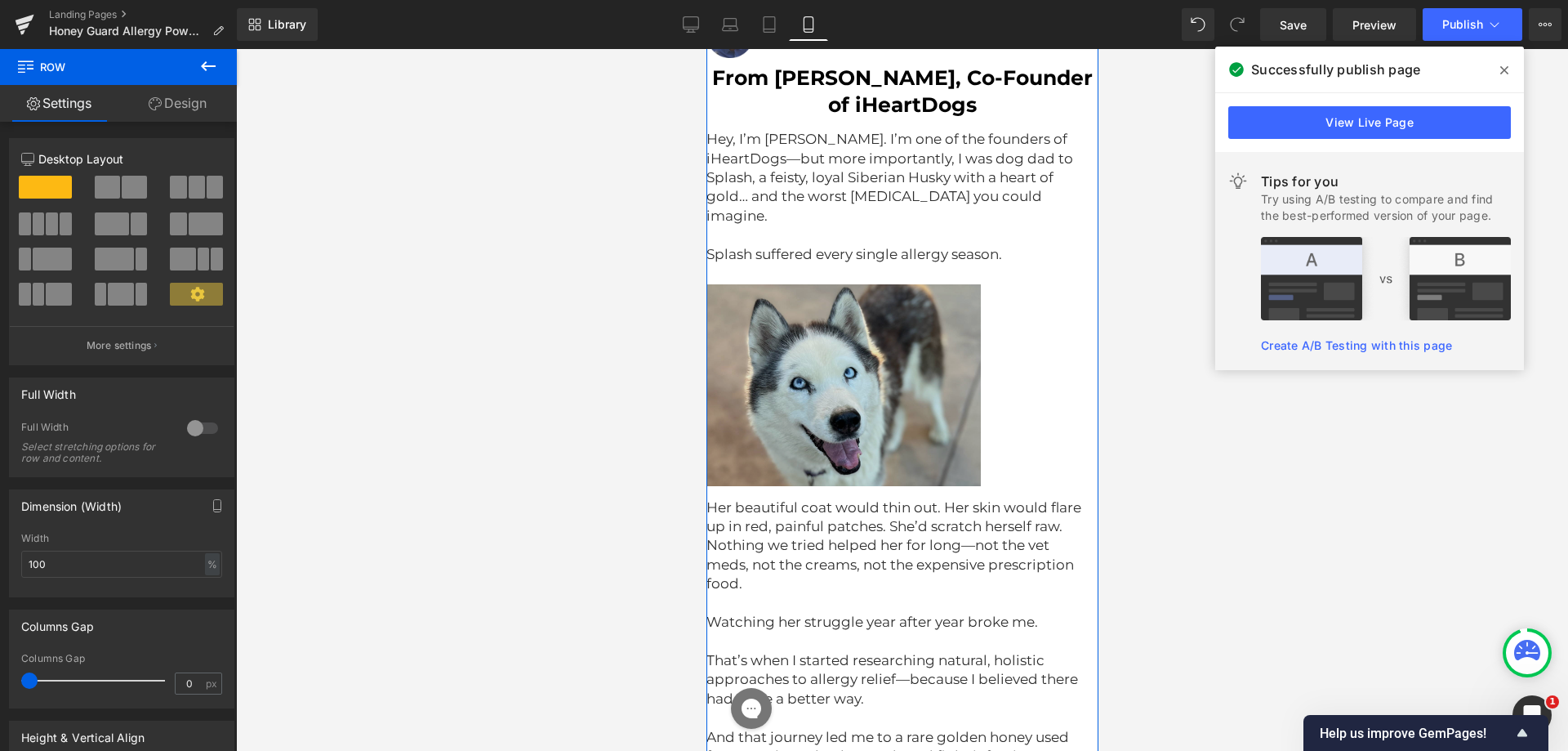
scroll to position [2868, 0]
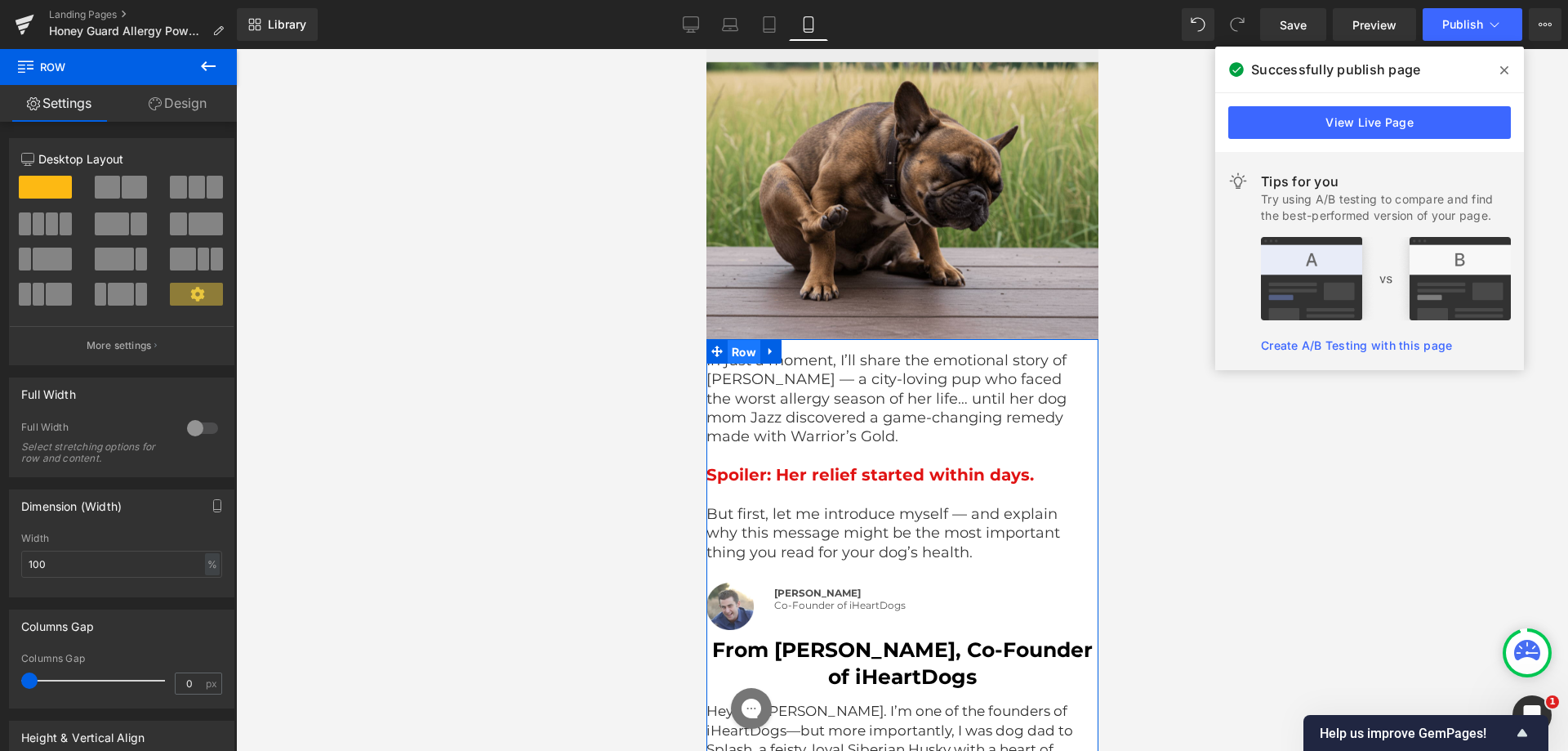
click at [742, 351] on span "Row" at bounding box center [743, 352] width 33 height 24
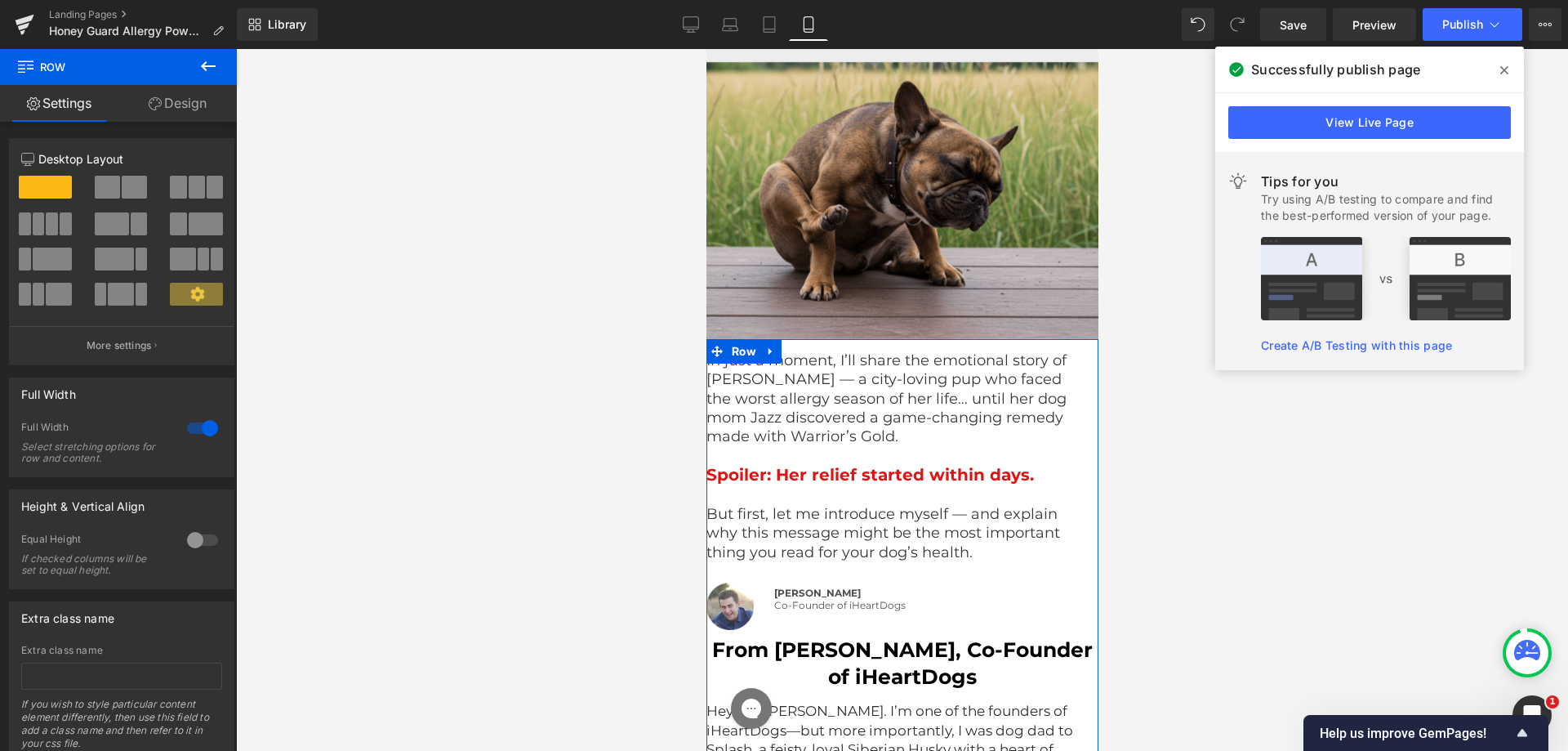
click at [176, 103] on link "Design" at bounding box center [177, 103] width 118 height 37
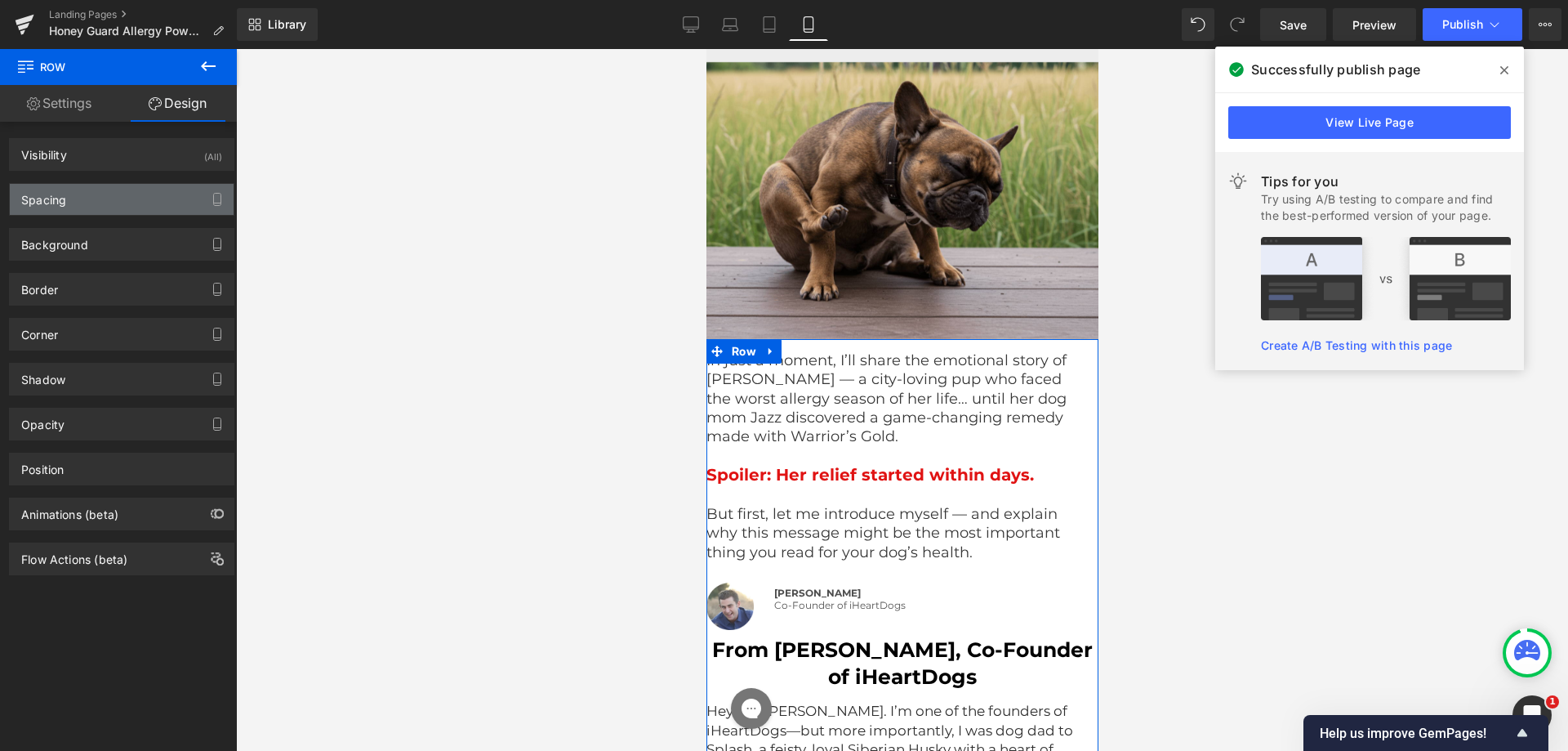
click at [132, 208] on div "Spacing" at bounding box center [122, 199] width 224 height 31
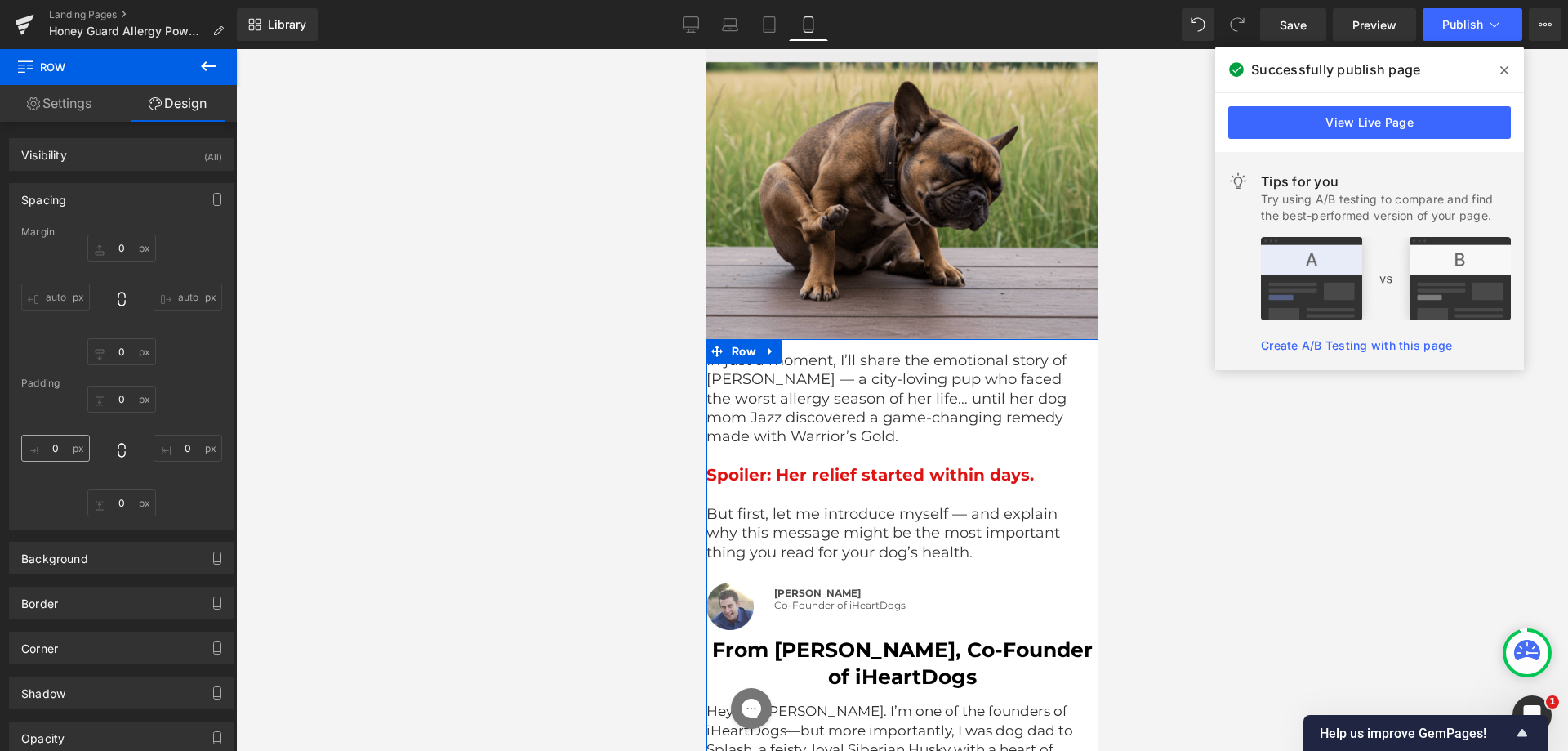
drag, startPoint x: 42, startPoint y: 466, endPoint x: 48, endPoint y: 455, distance: 12.5
click at [42, 466] on div at bounding box center [122, 451] width 201 height 131
click at [54, 446] on input "text" at bounding box center [56, 448] width 69 height 27
click at [51, 446] on input "text" at bounding box center [56, 448] width 69 height 27
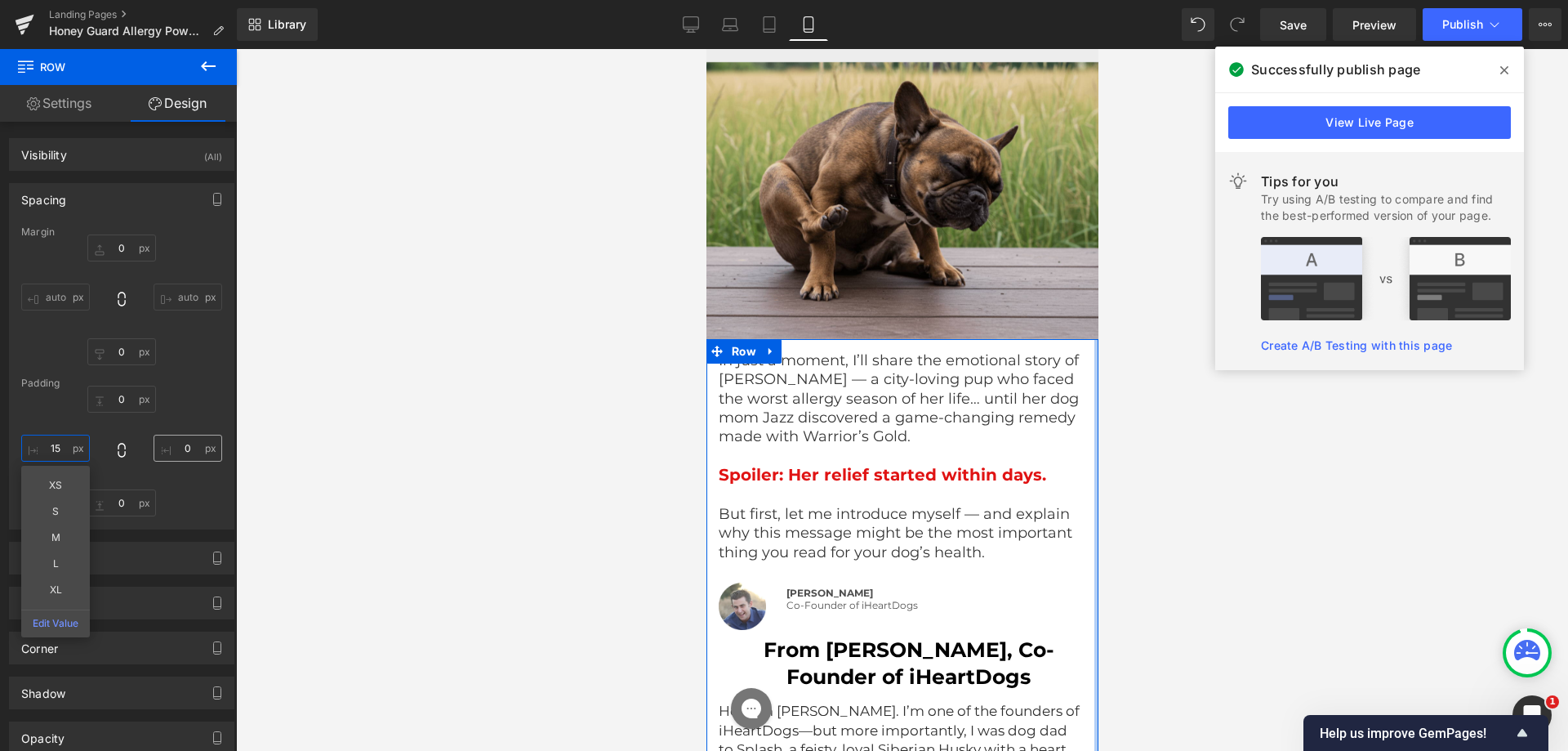
type input "15"
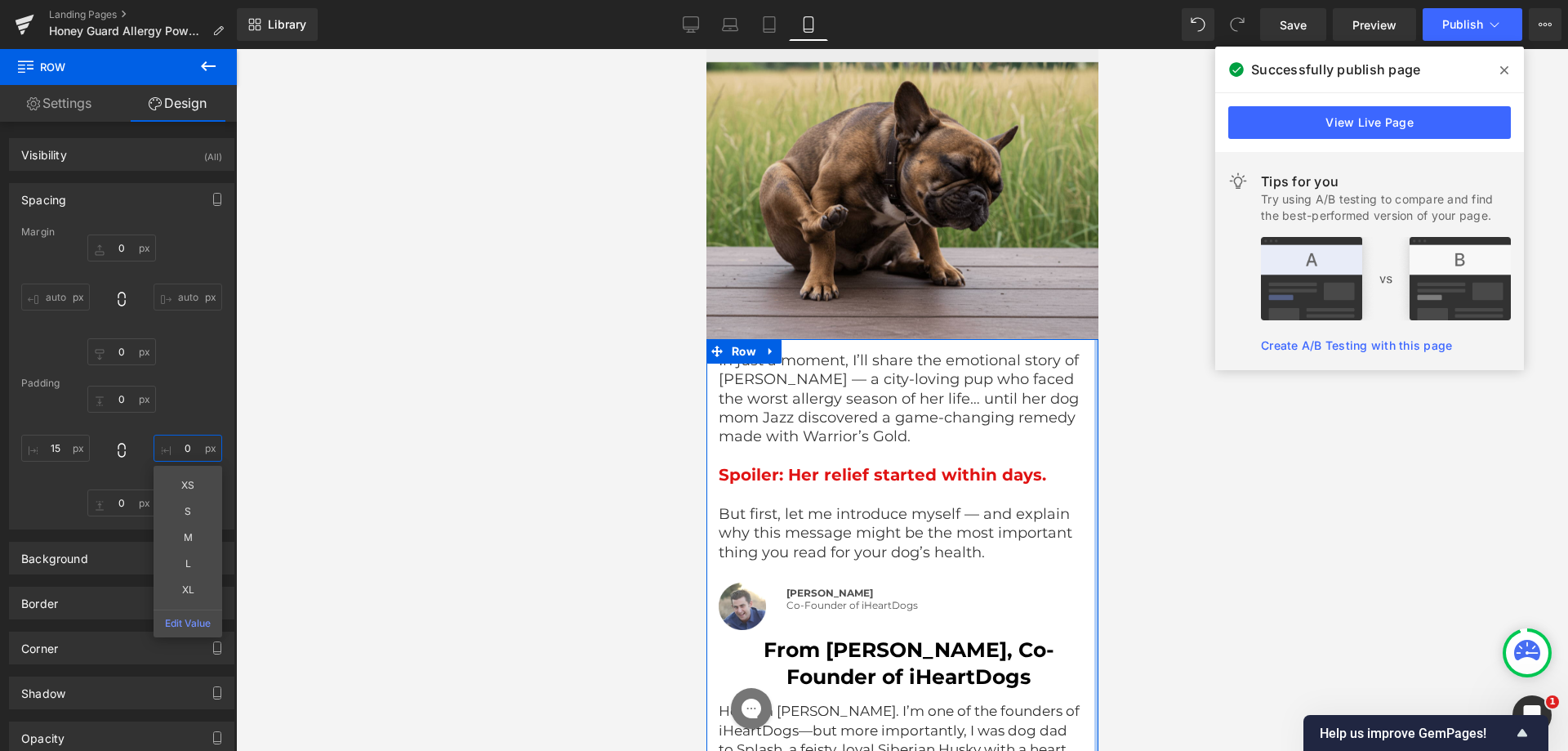
click at [185, 443] on input "text" at bounding box center [188, 448] width 69 height 27
type input "15"
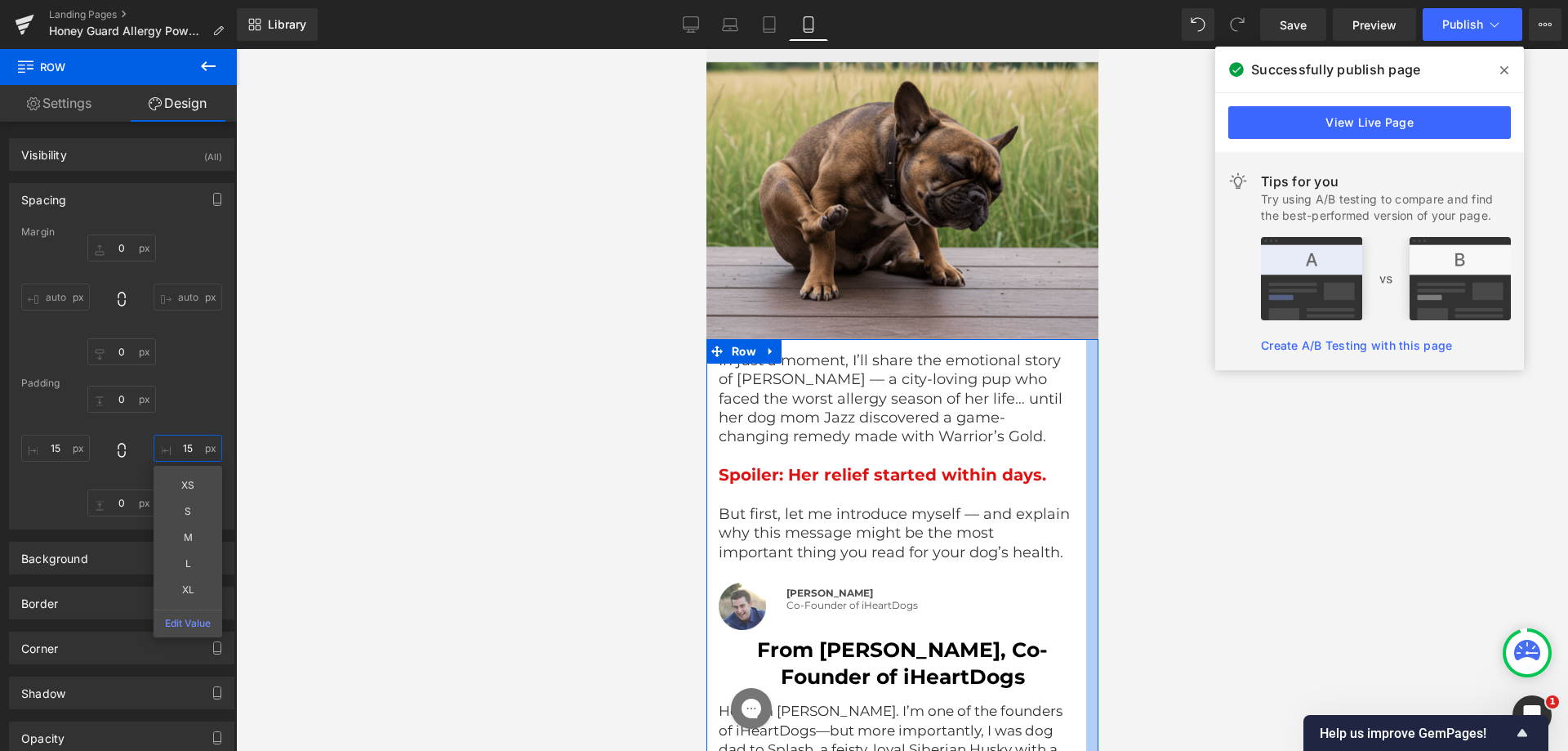
click at [163, 436] on input "15" at bounding box center [188, 448] width 69 height 27
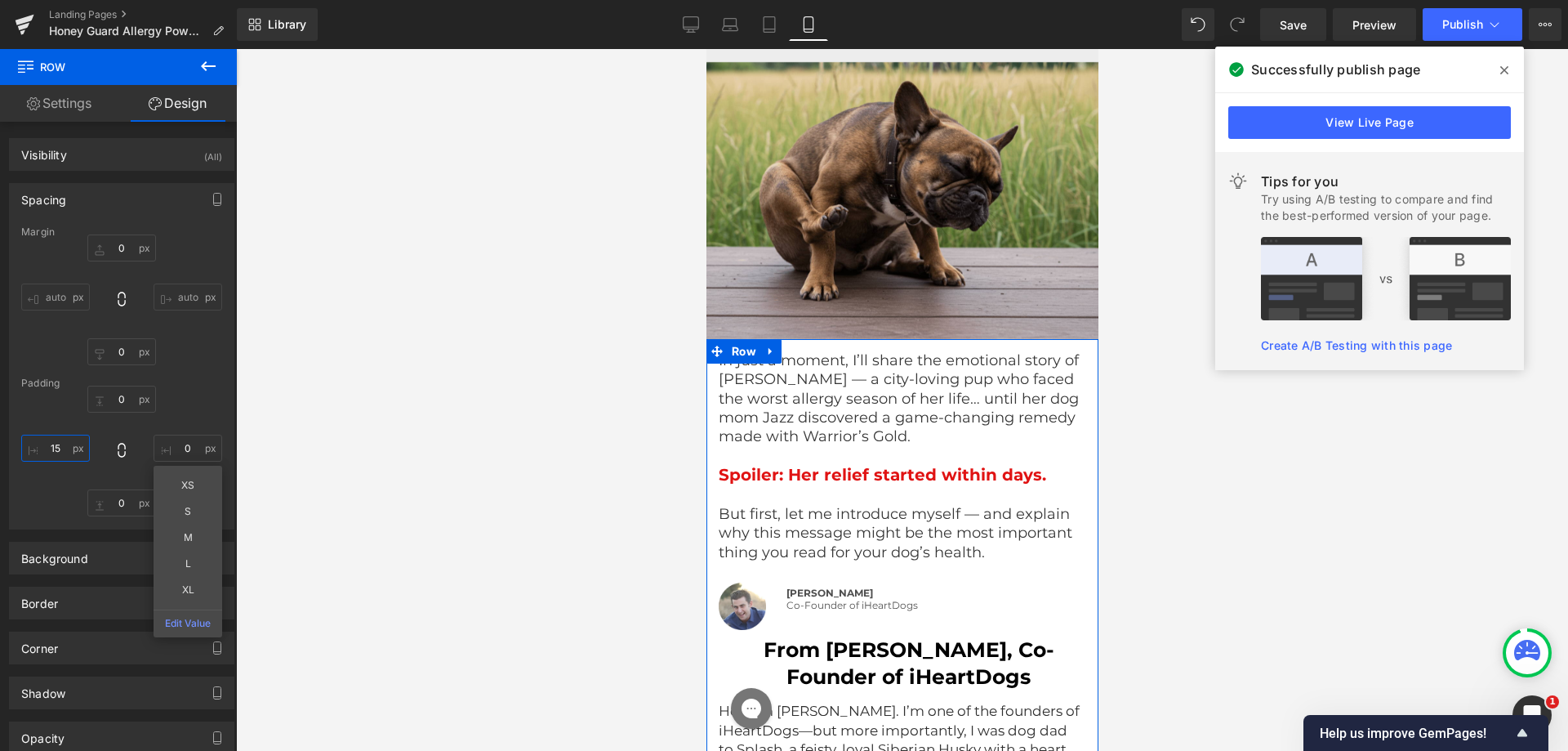
click at [65, 440] on input "15" at bounding box center [56, 448] width 69 height 27
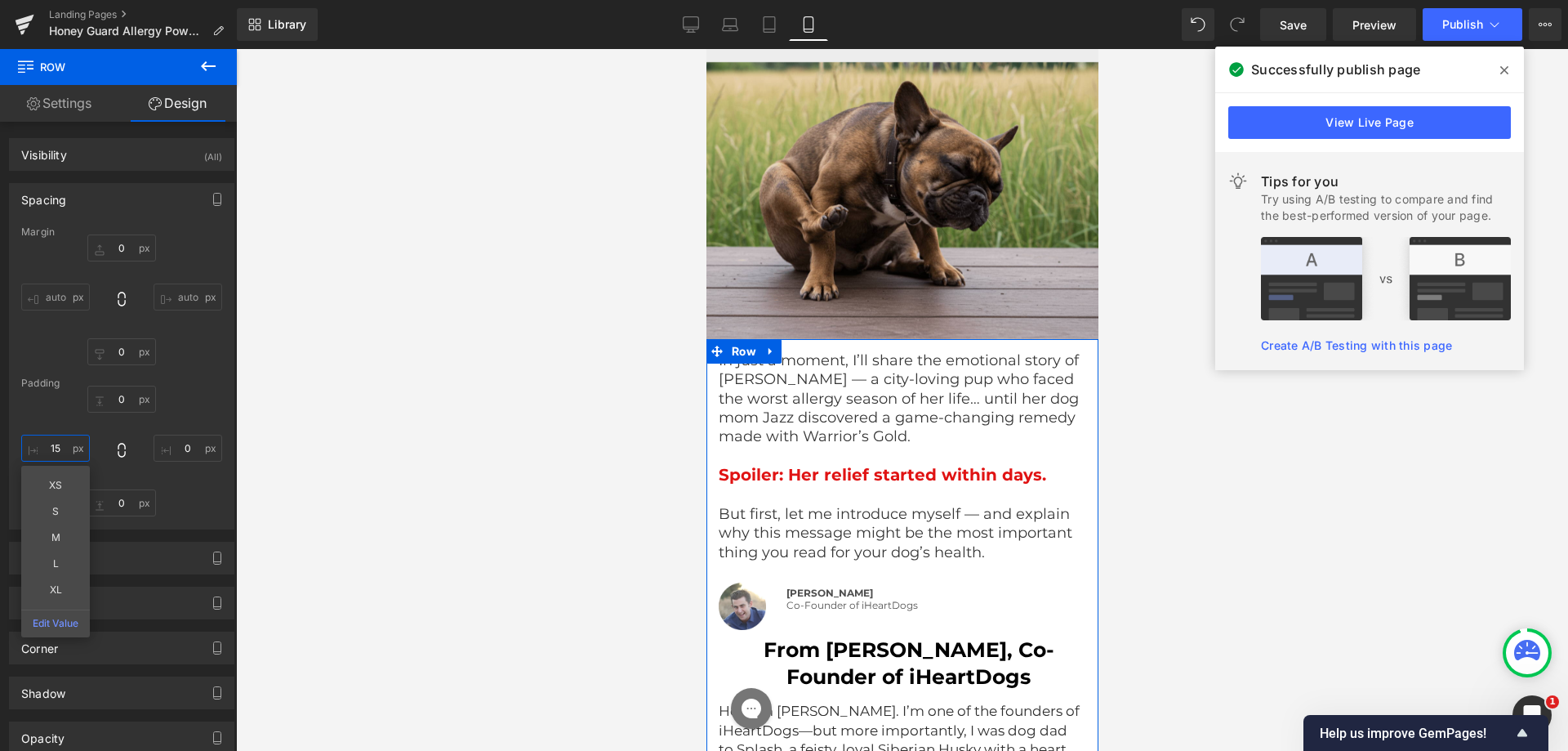
click at [65, 440] on input "15" at bounding box center [56, 448] width 69 height 27
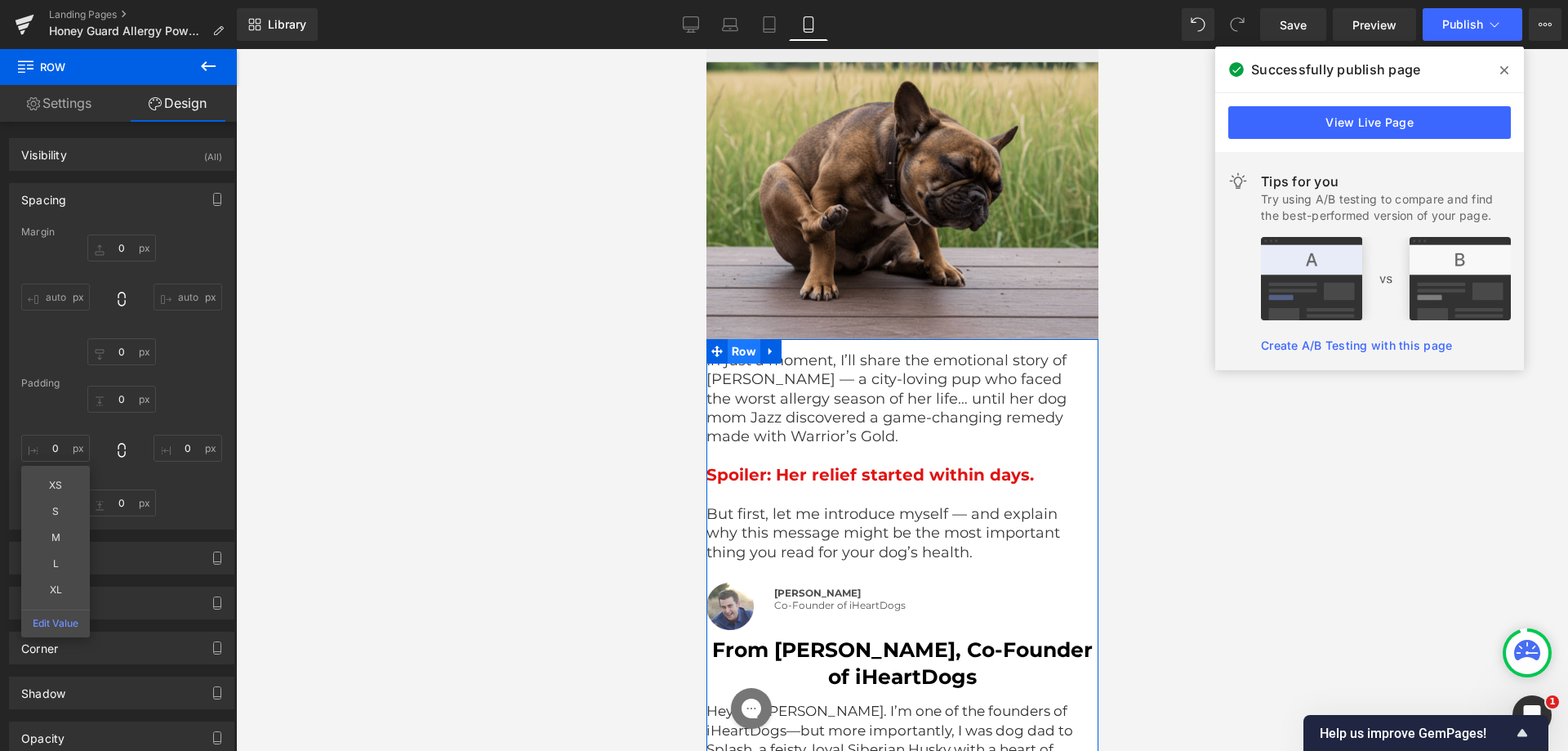
click at [735, 349] on span "Row" at bounding box center [743, 351] width 33 height 24
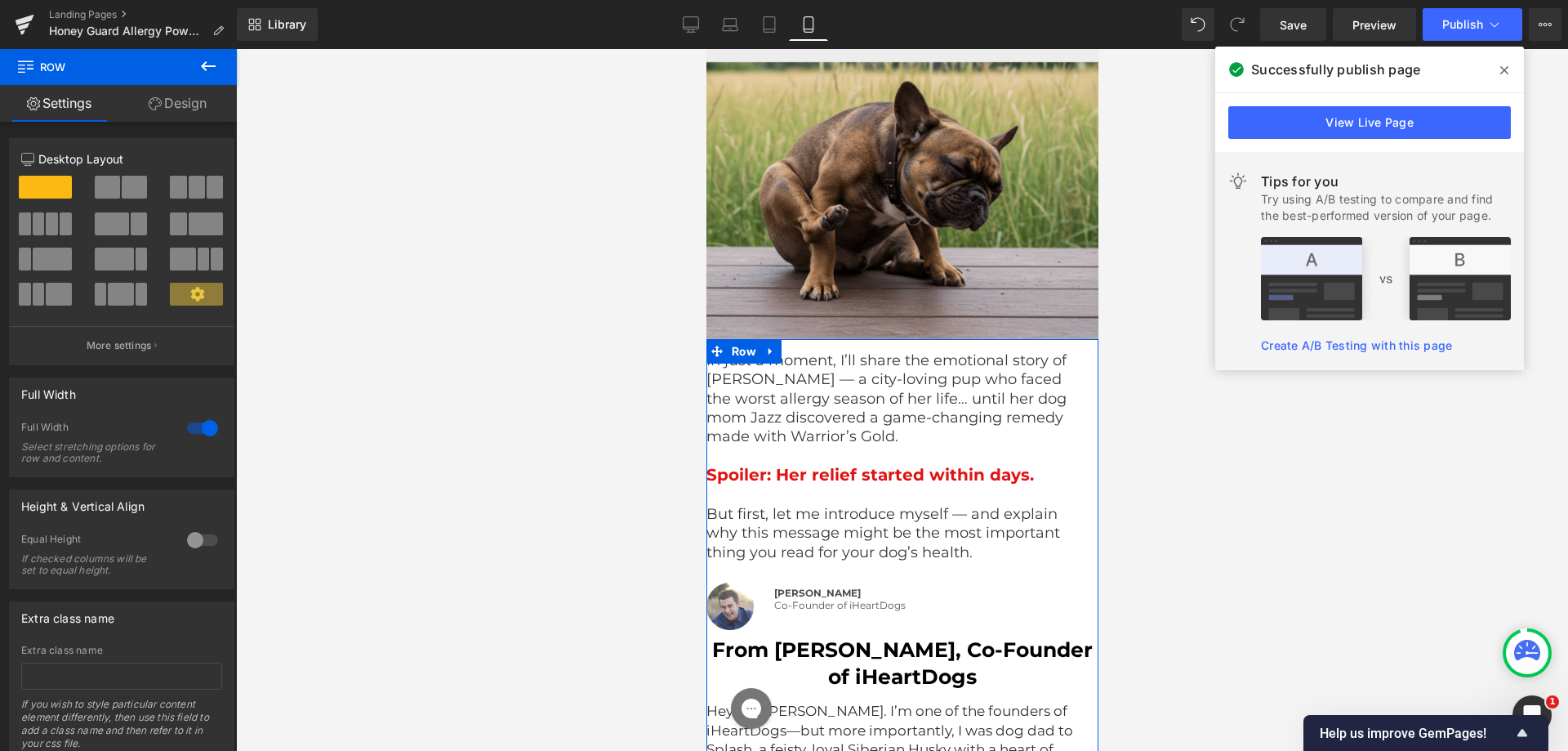
click at [208, 425] on div at bounding box center [202, 427] width 39 height 26
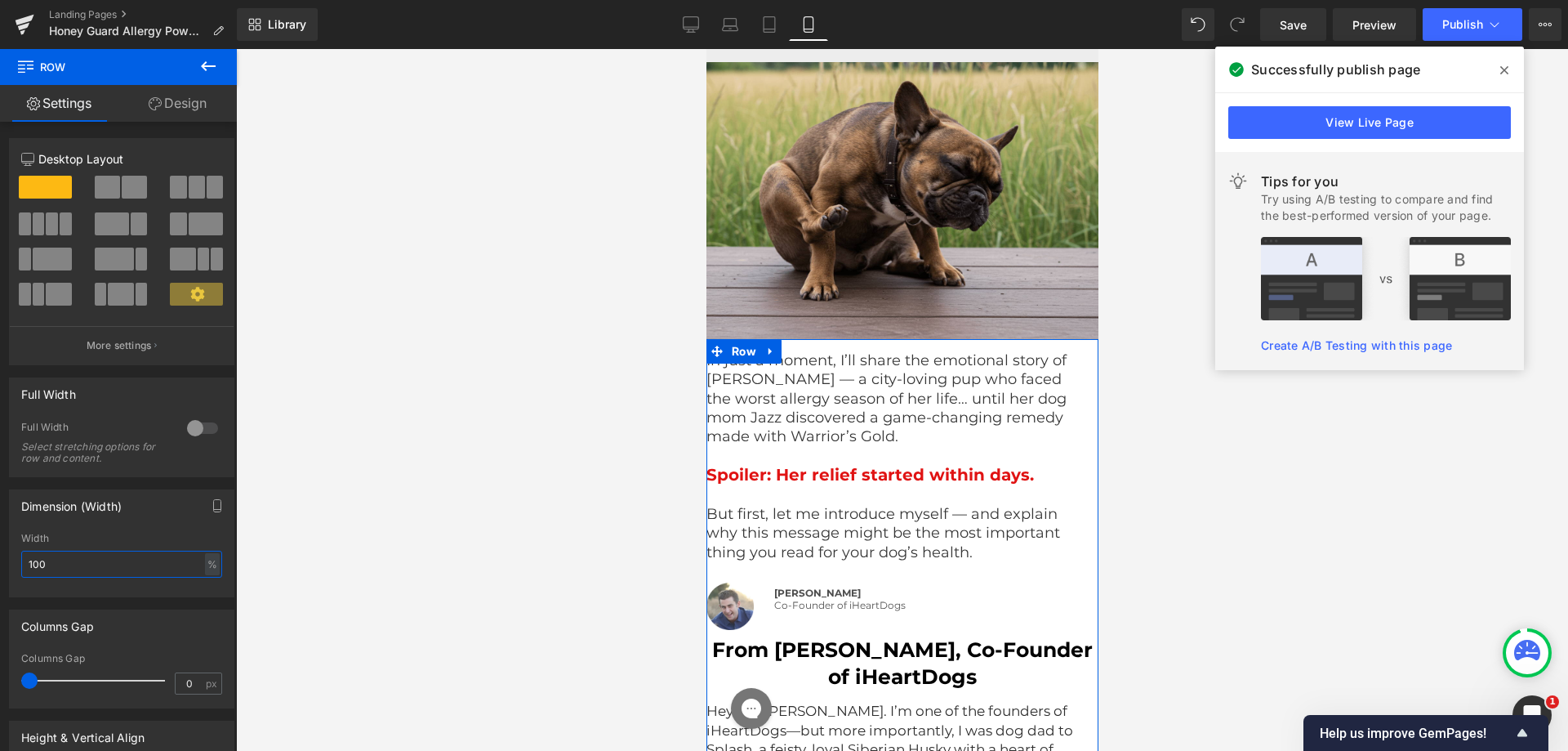
click at [38, 561] on input "100" at bounding box center [122, 565] width 201 height 27
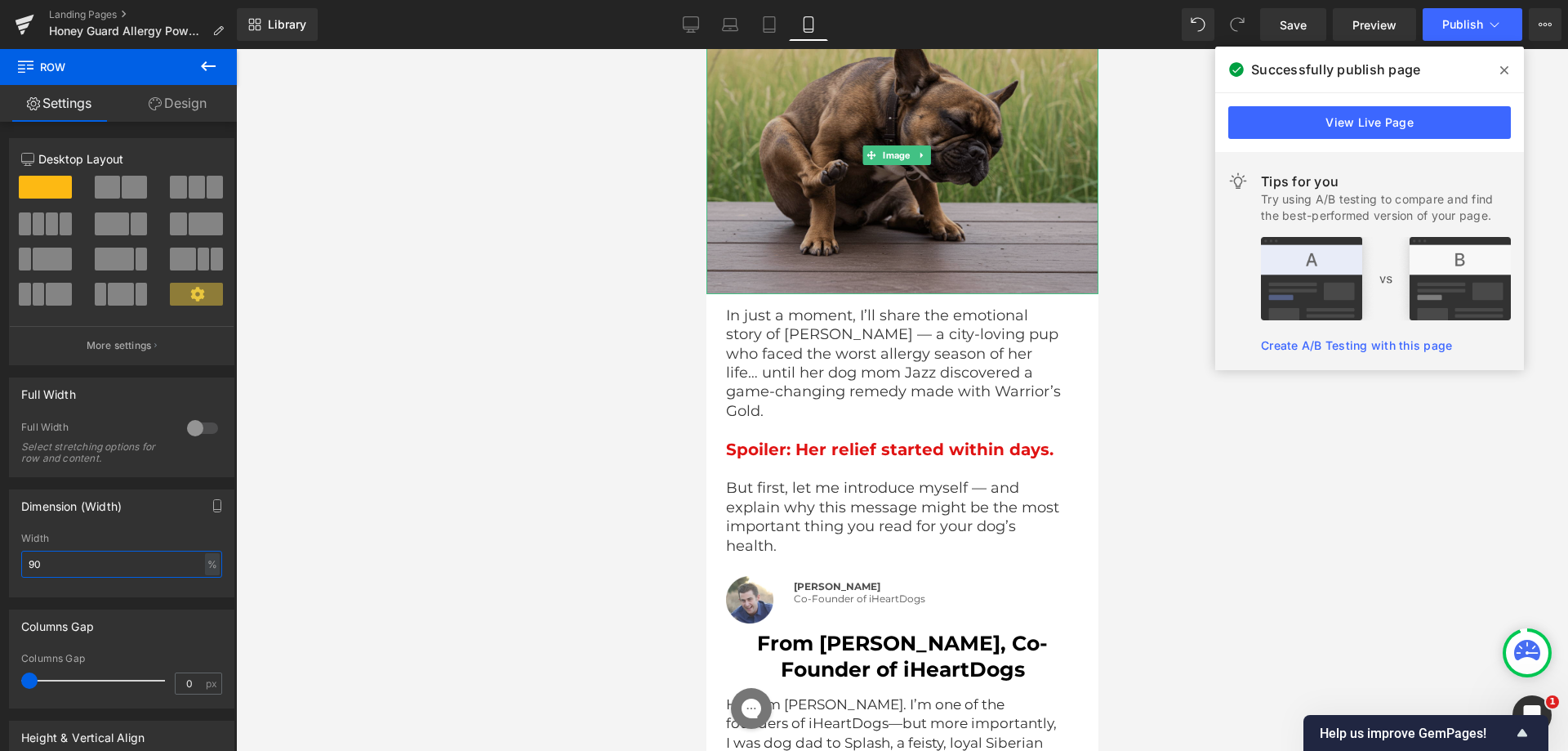
scroll to position [2949, 0]
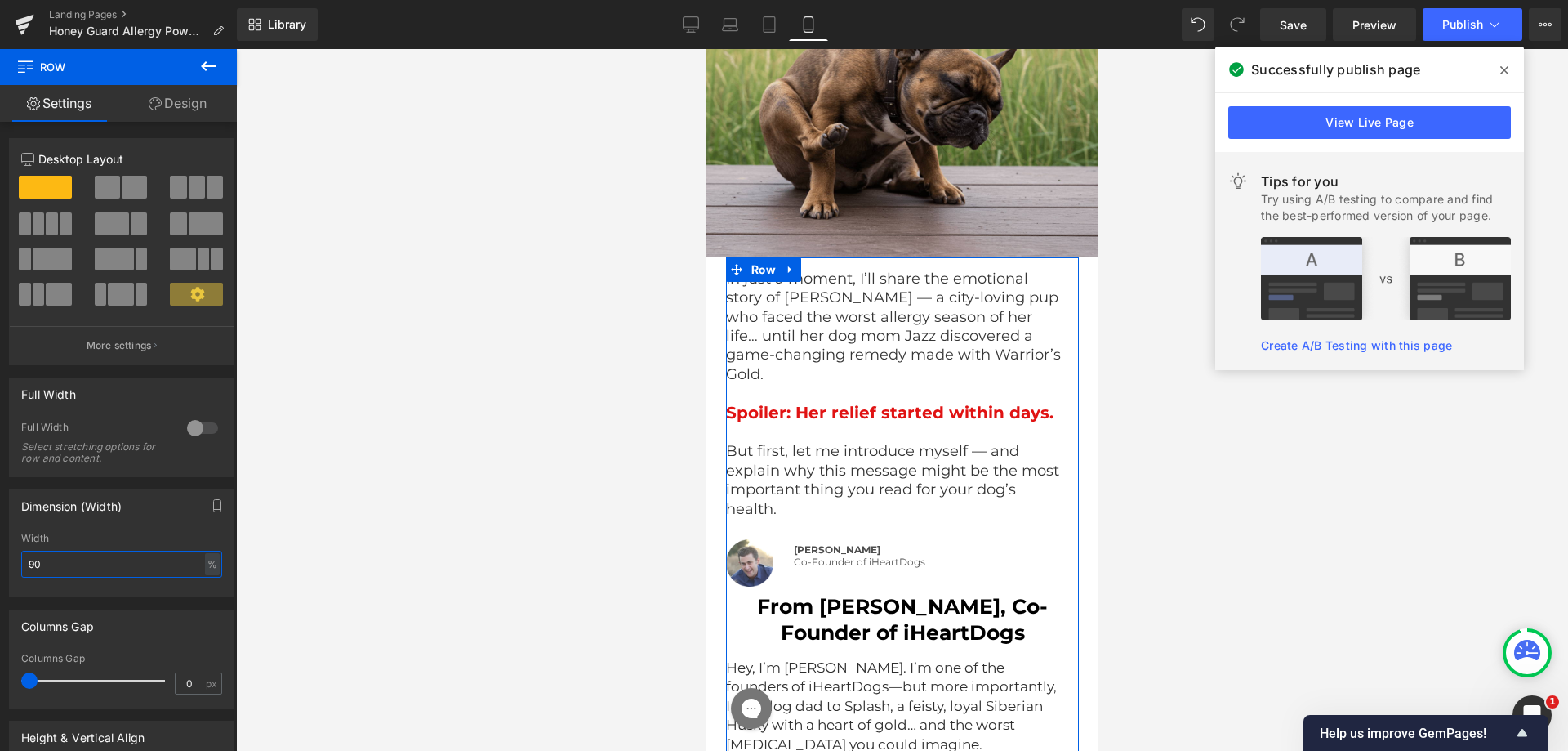
type input "90"
click at [172, 106] on link "Design" at bounding box center [177, 103] width 118 height 37
click at [0, 0] on div "Spacing" at bounding box center [0, 0] width 0 height 0
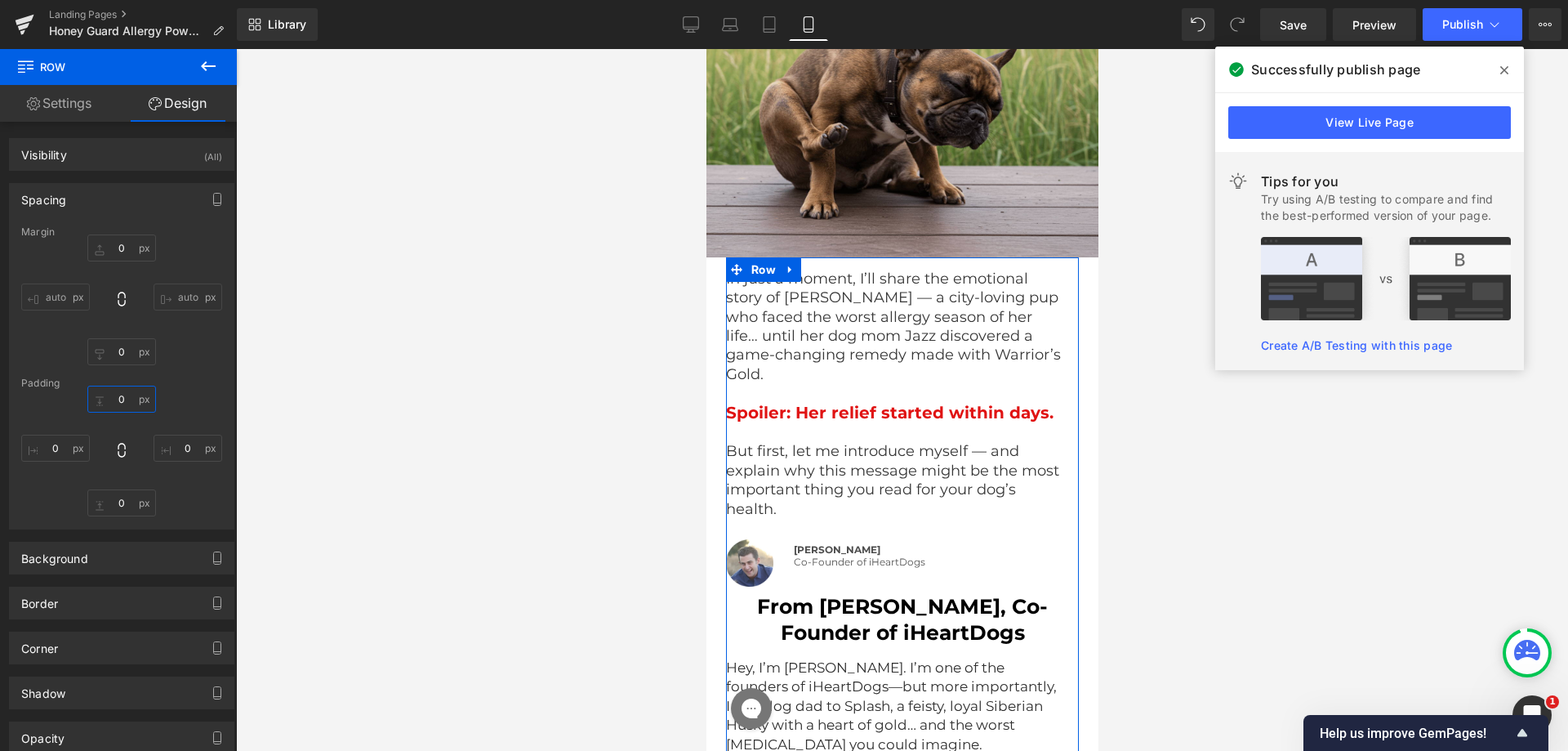
click at [105, 405] on input "text" at bounding box center [122, 399] width 69 height 27
click at [107, 395] on input "text" at bounding box center [122, 399] width 69 height 27
type input "10"
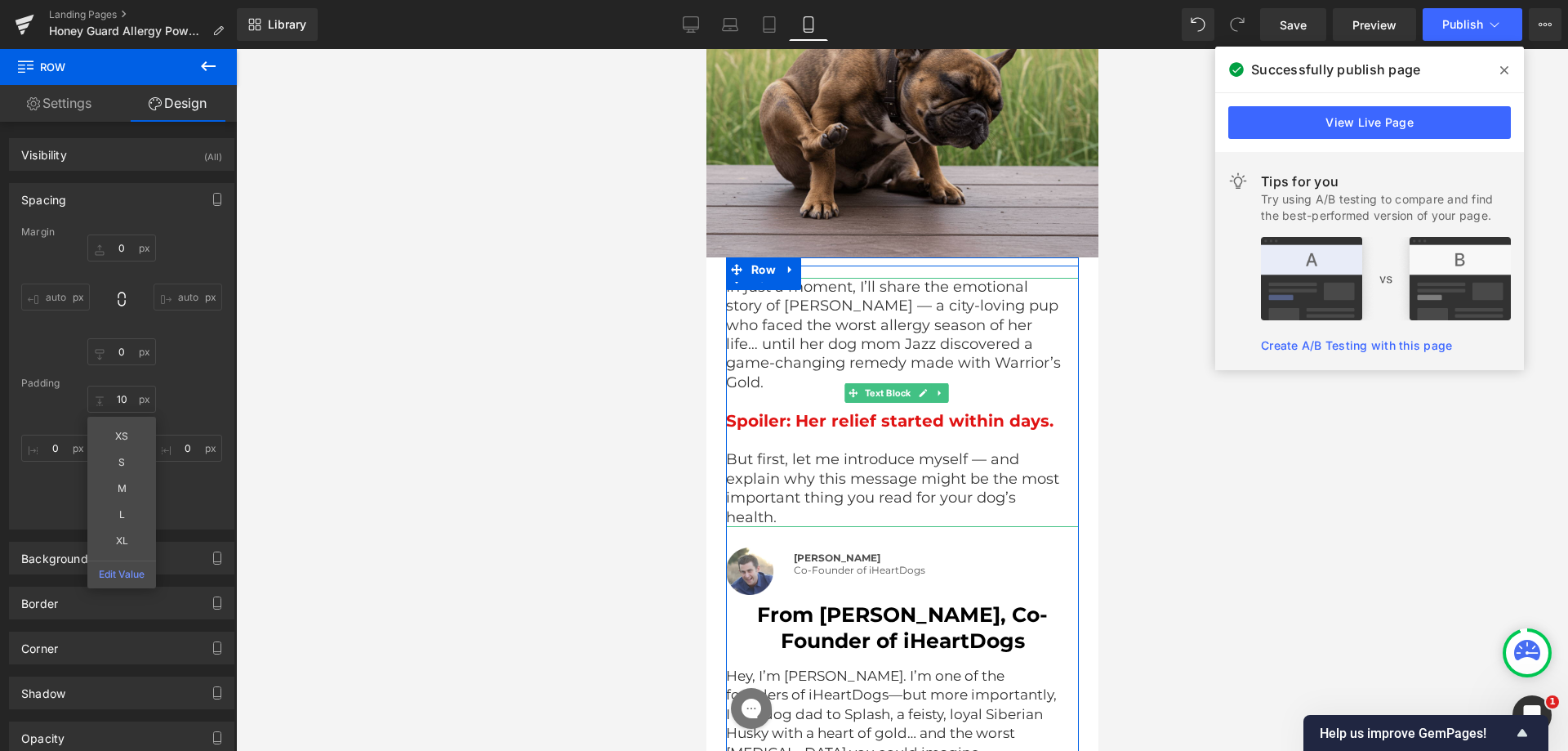
click at [910, 341] on p "In just a moment, I’ll share the emotional story of [PERSON_NAME] — a city-lovi…" at bounding box center [895, 334] width 341 height 115
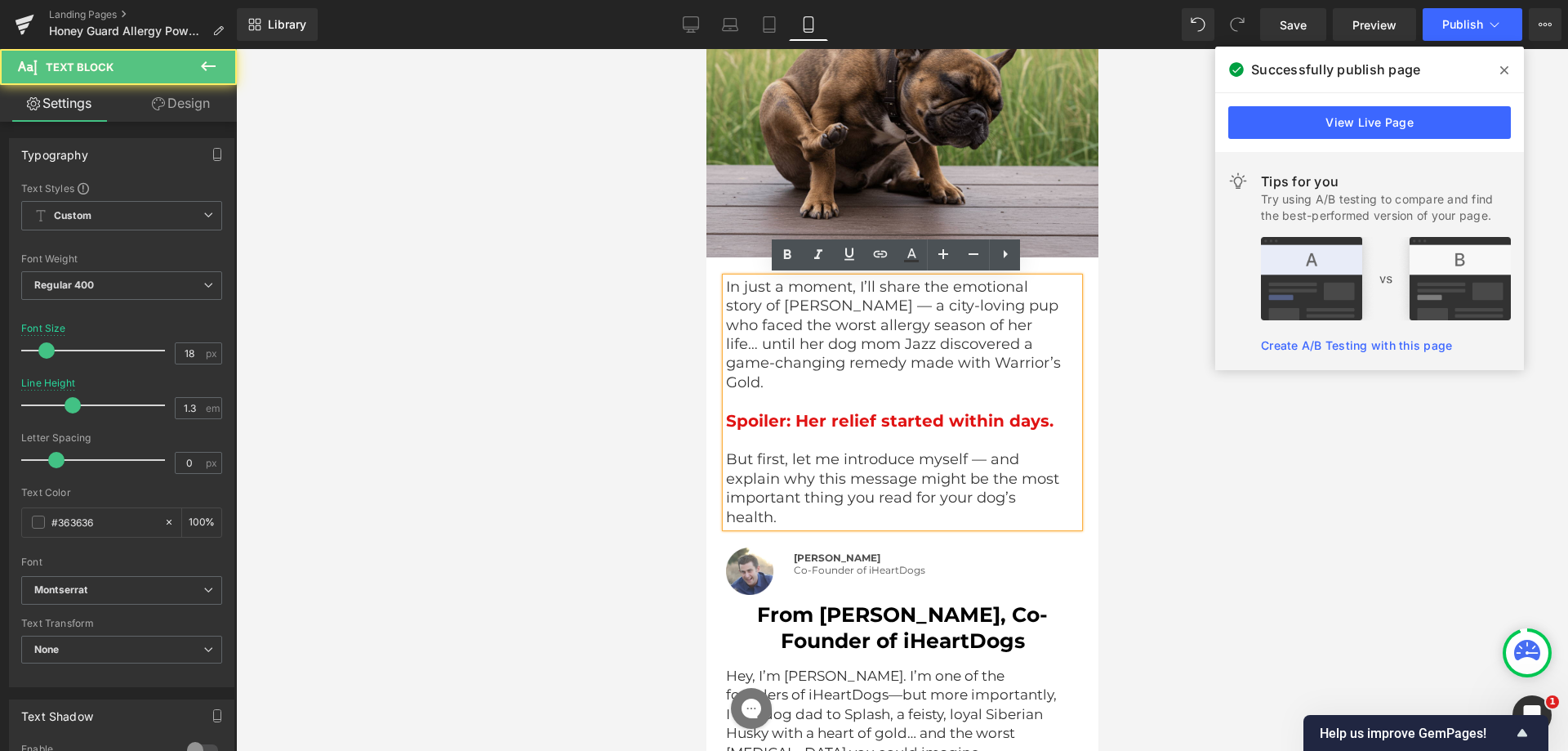
click at [857, 324] on p "In just a moment, I’ll share the emotional story of [PERSON_NAME] — a city-lovi…" at bounding box center [895, 334] width 341 height 115
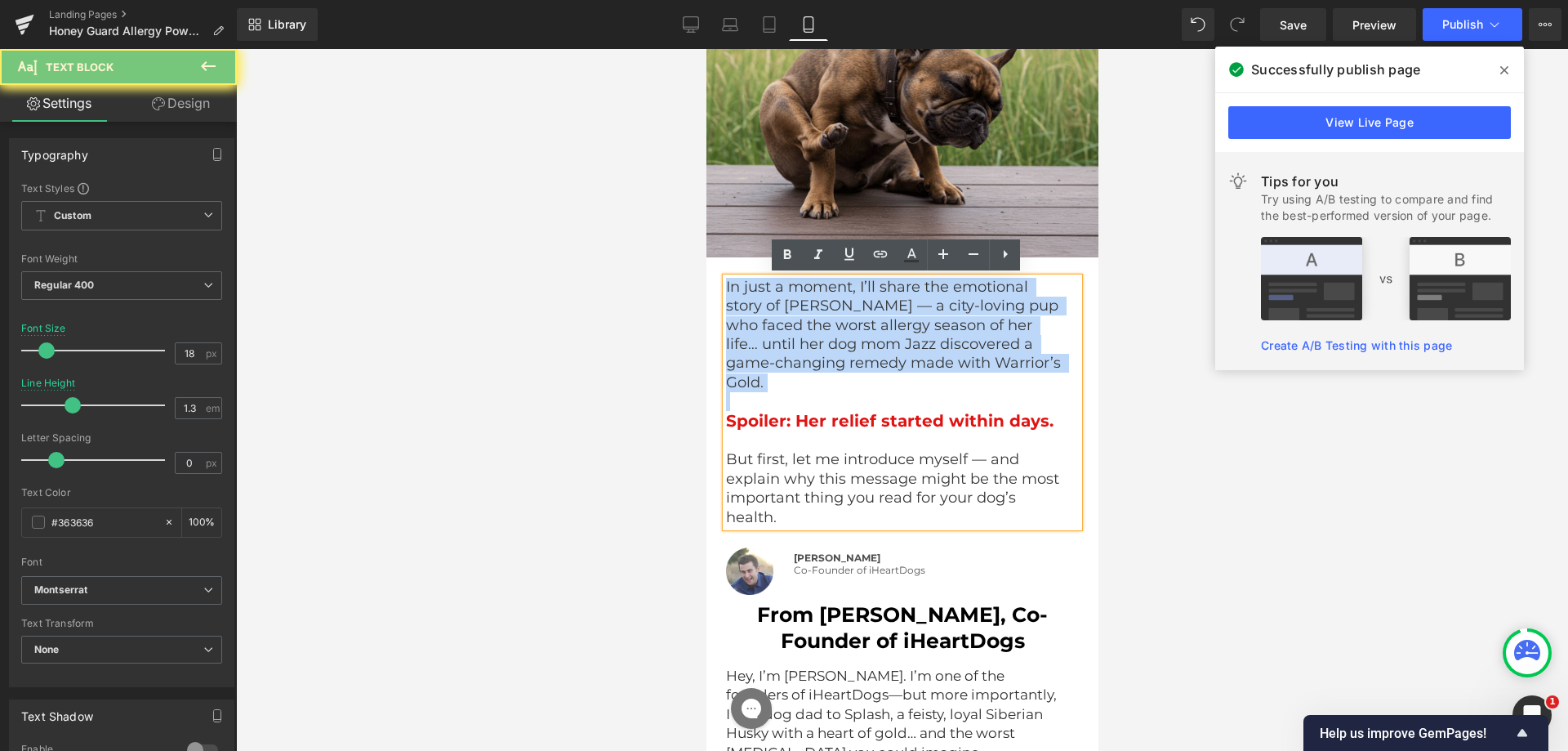
click at [857, 324] on p "In just a moment, I’ll share the emotional story of [PERSON_NAME] — a city-lovi…" at bounding box center [895, 334] width 341 height 115
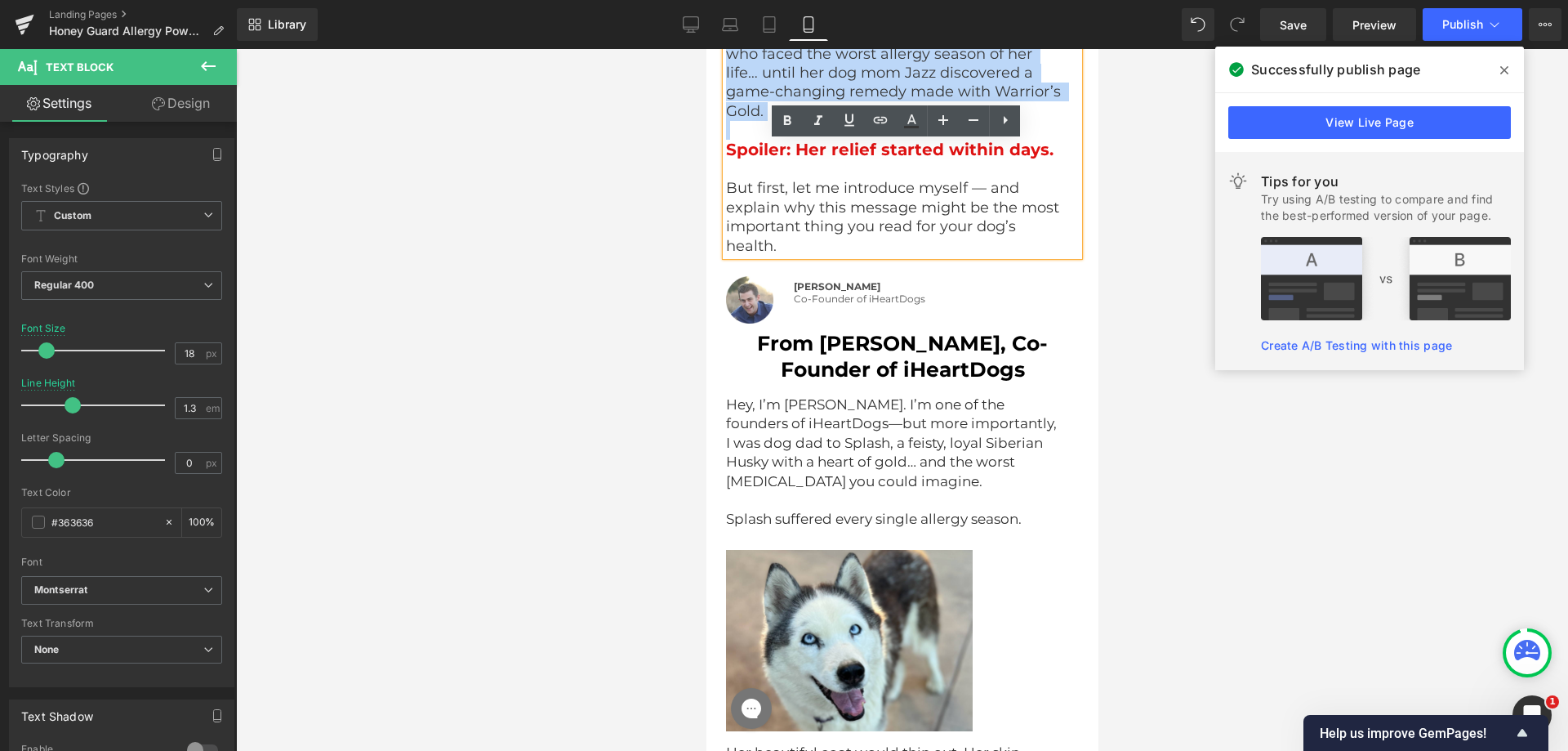
scroll to position [3276, 0]
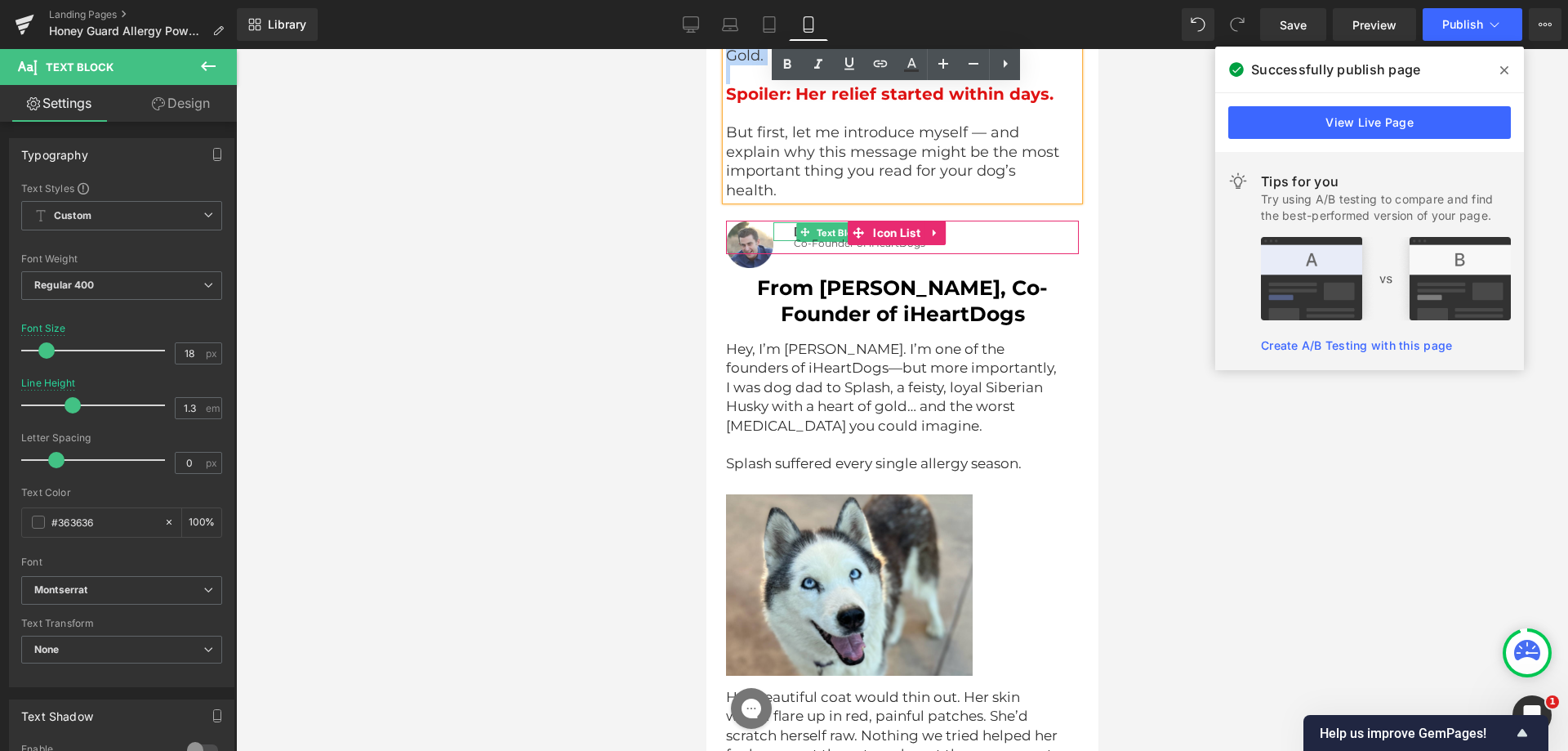
click at [816, 222] on span "Text Block" at bounding box center [839, 232] width 53 height 20
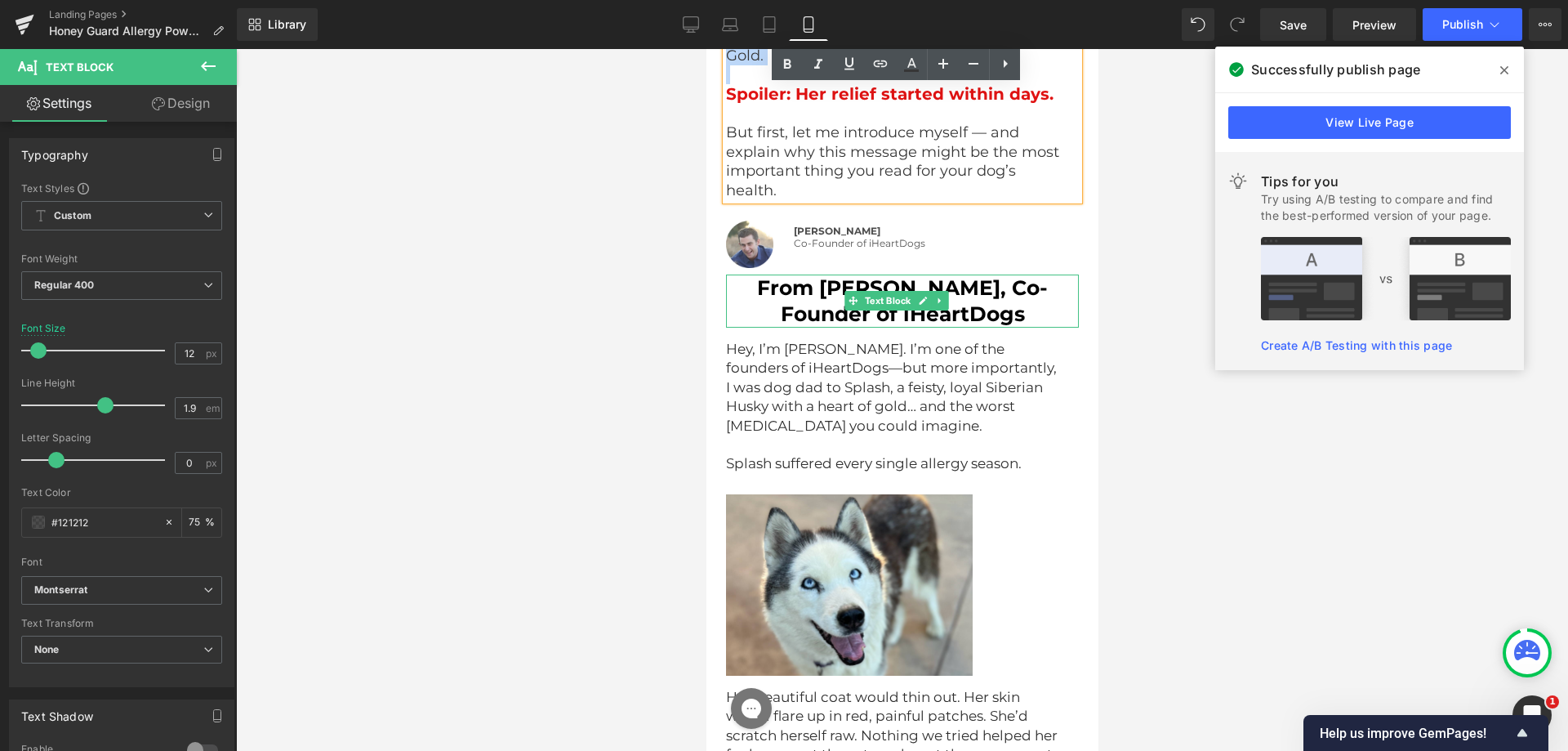
click at [792, 280] on p "From [PERSON_NAME], Co-Founder of iHeartDogs" at bounding box center [901, 301] width 353 height 53
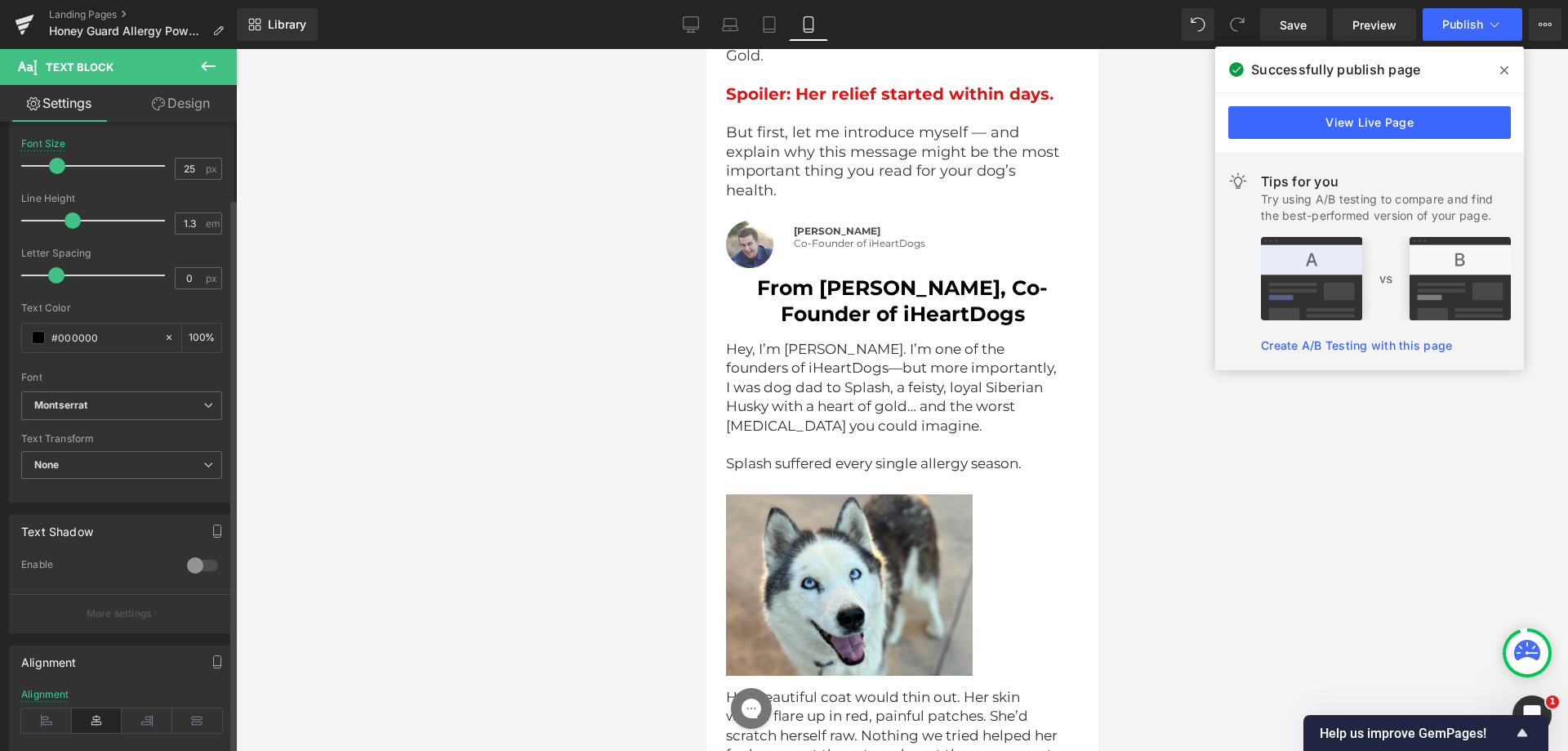
scroll to position [405, 0]
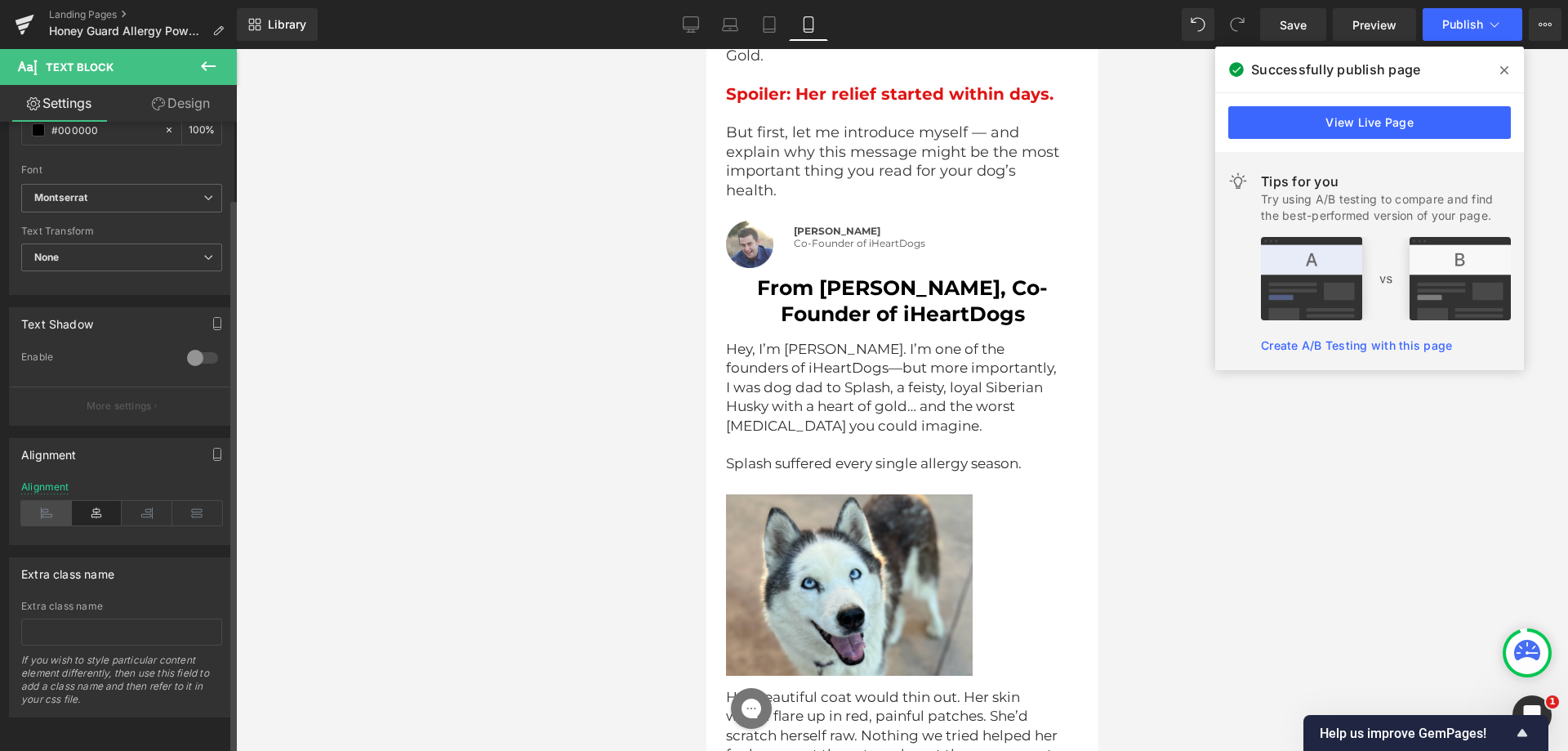
click at [53, 505] on icon at bounding box center [47, 512] width 51 height 24
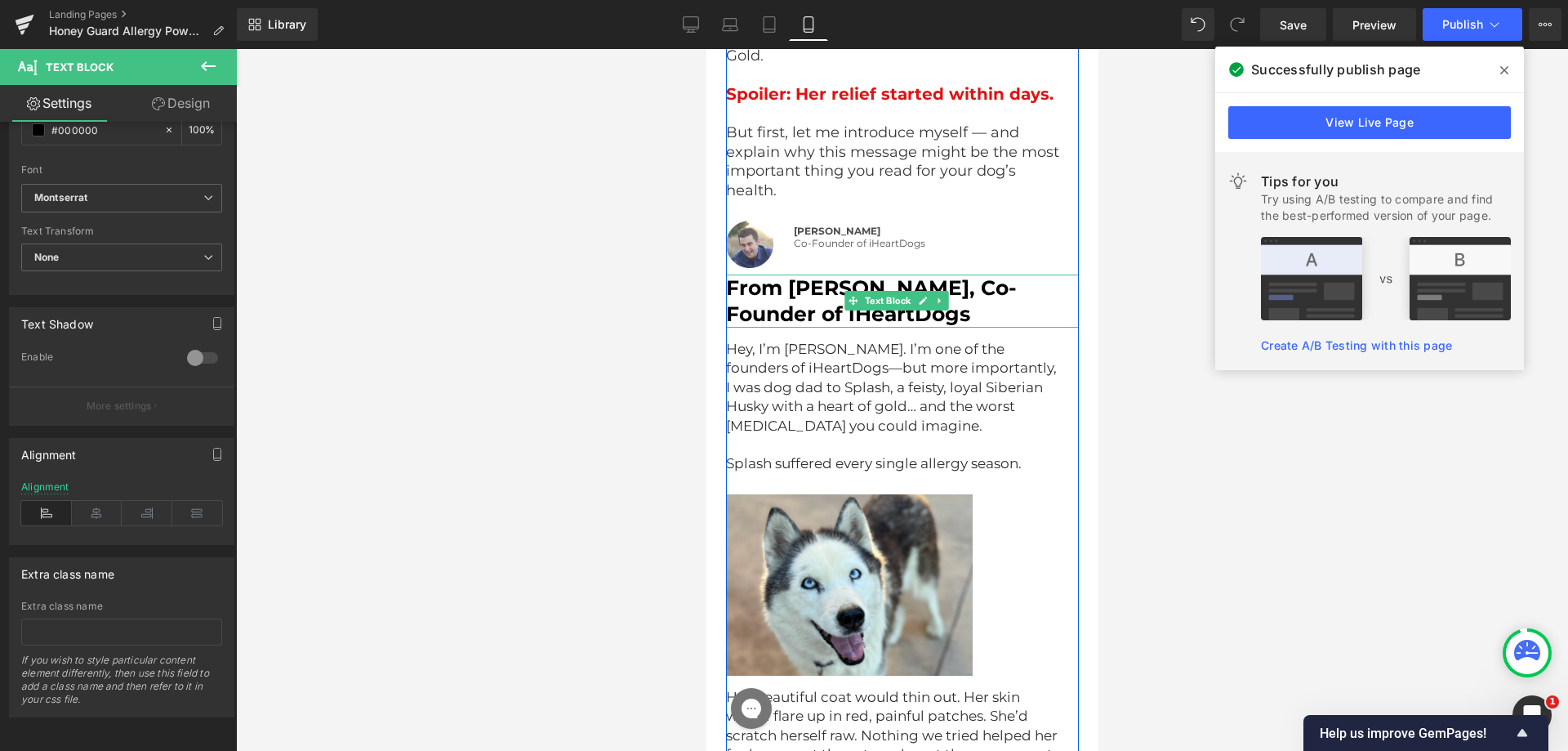
click at [757, 278] on b "From [PERSON_NAME], Co-Founder of iHeartDogs" at bounding box center [871, 301] width 291 height 52
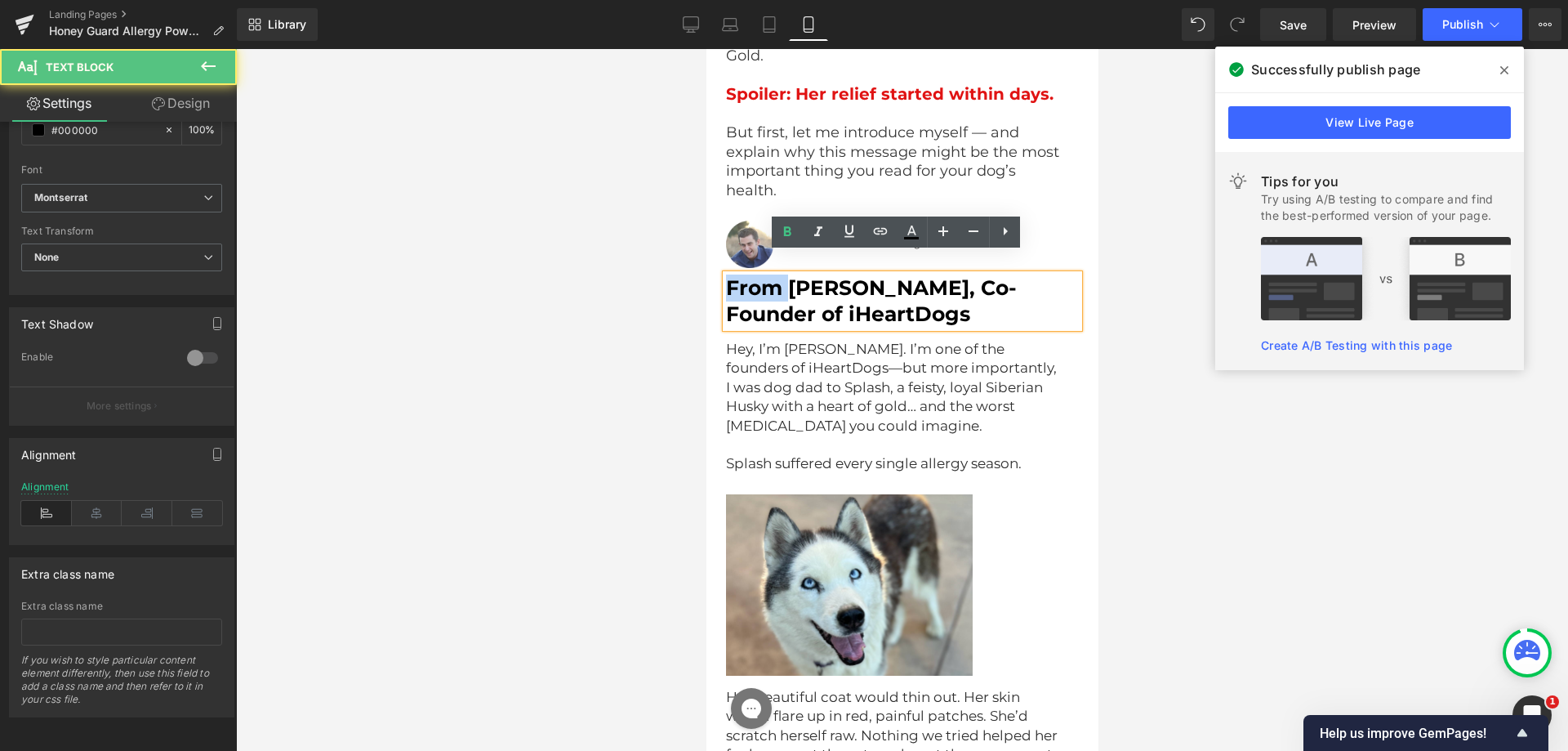
click at [757, 278] on b "From [PERSON_NAME], Co-Founder of iHeartDogs" at bounding box center [871, 301] width 291 height 52
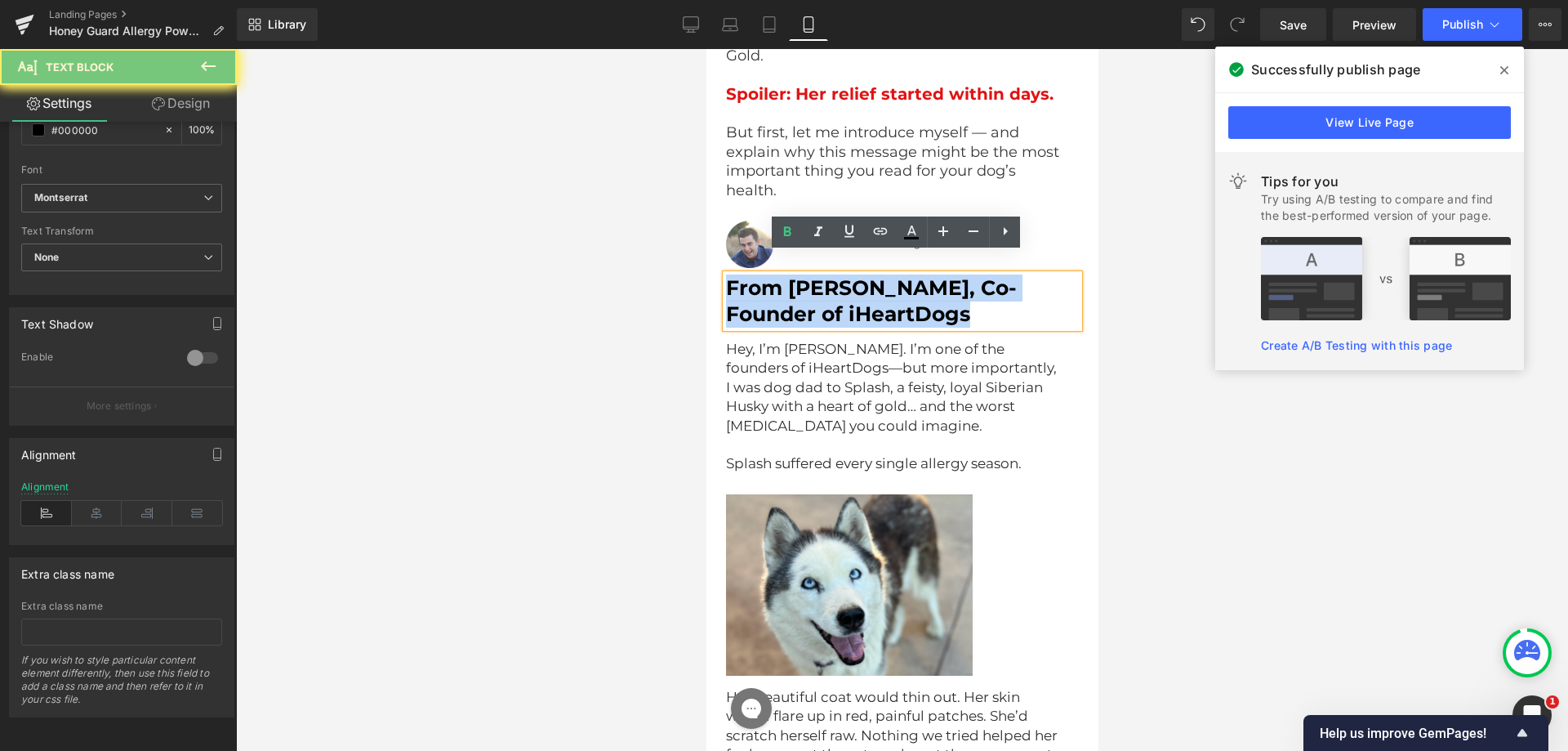
click at [757, 278] on b "From [PERSON_NAME], Co-Founder of iHeartDogs" at bounding box center [871, 301] width 291 height 52
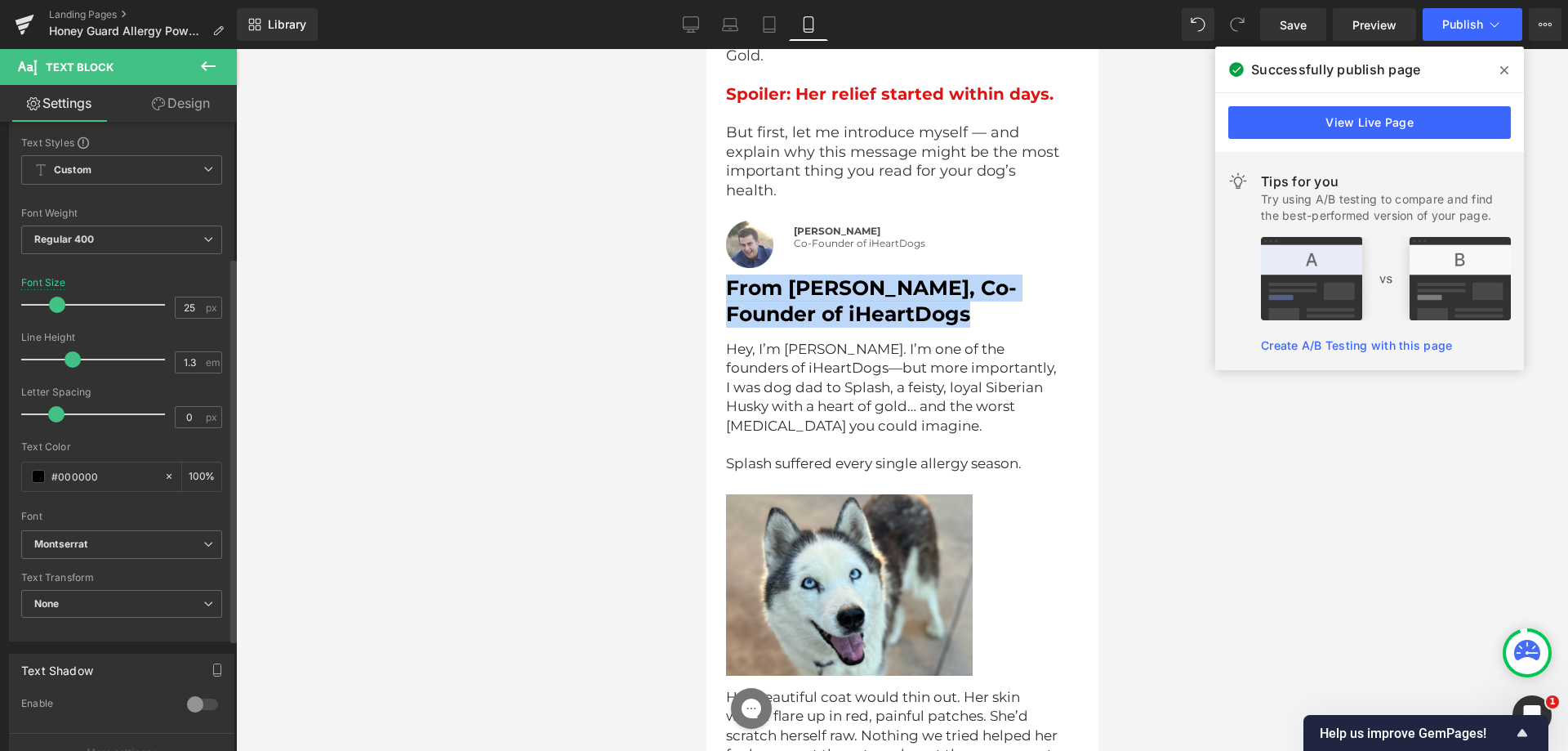
scroll to position [0, 0]
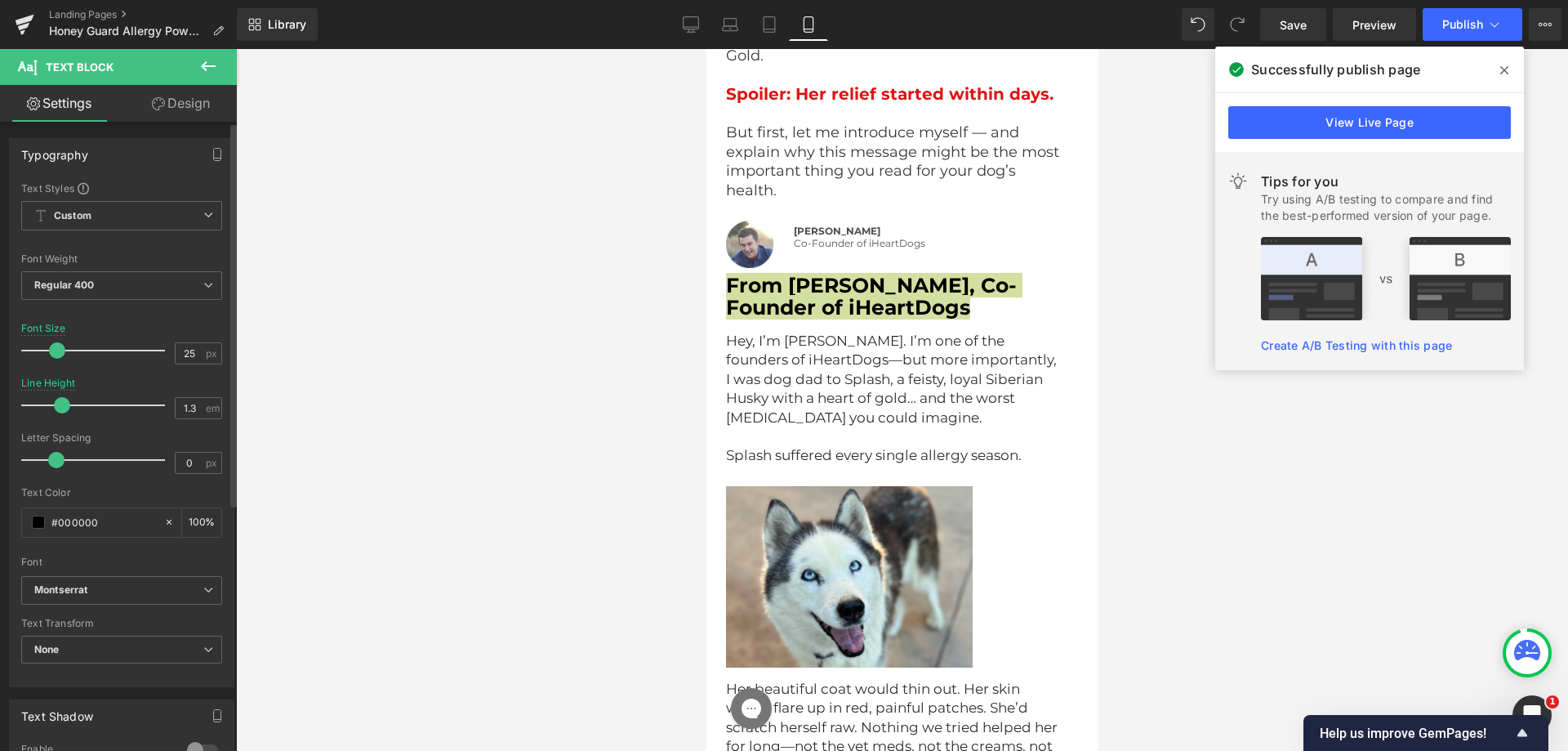
drag, startPoint x: 75, startPoint y: 402, endPoint x: 65, endPoint y: 404, distance: 10.2
click at [65, 404] on span at bounding box center [62, 406] width 16 height 16
drag, startPoint x: 156, startPoint y: 96, endPoint x: 80, endPoint y: 199, distance: 128.0
click at [156, 98] on link "Design" at bounding box center [181, 103] width 118 height 37
click at [0, 0] on div "Spacing" at bounding box center [0, 0] width 0 height 0
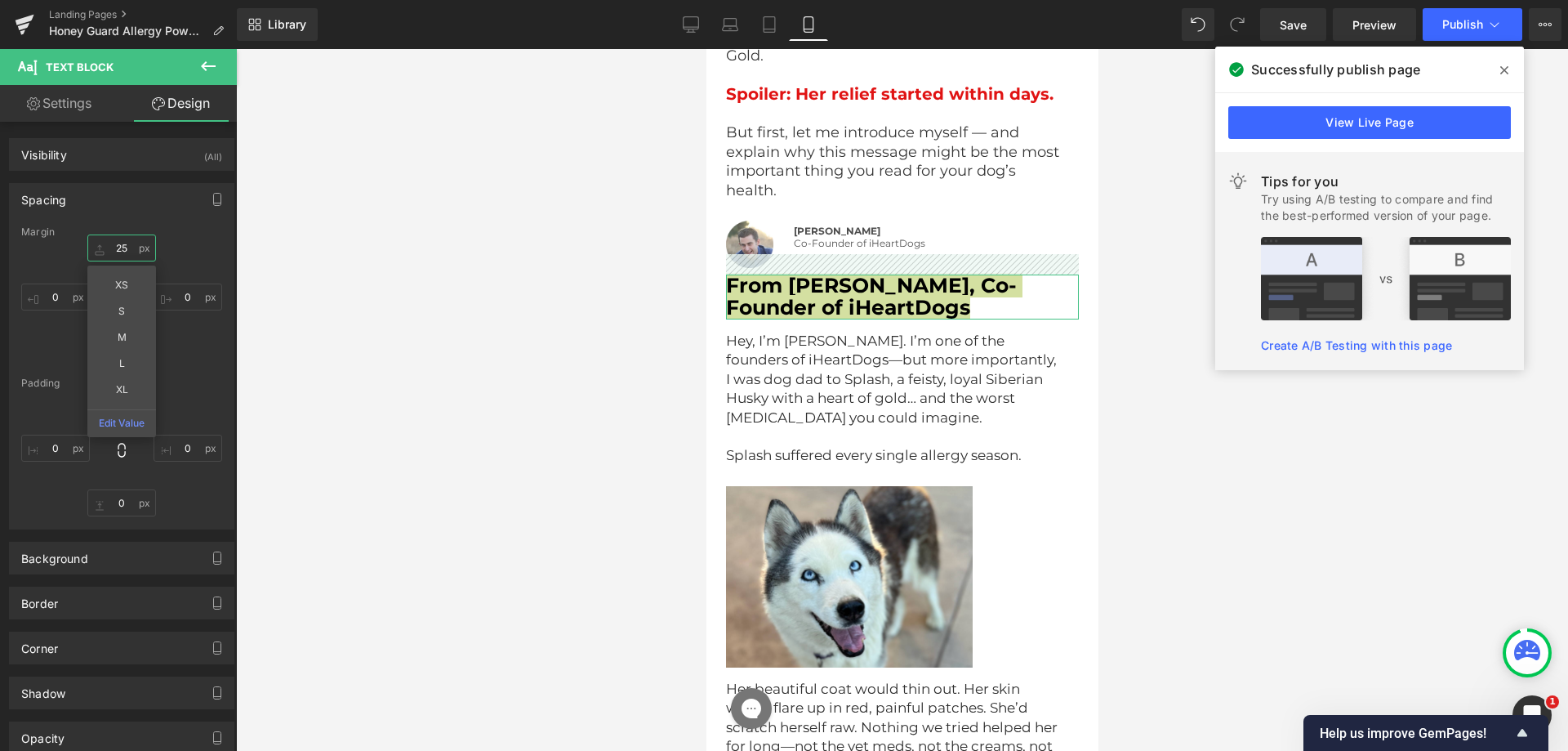
click at [122, 247] on input "text" at bounding box center [122, 249] width 69 height 27
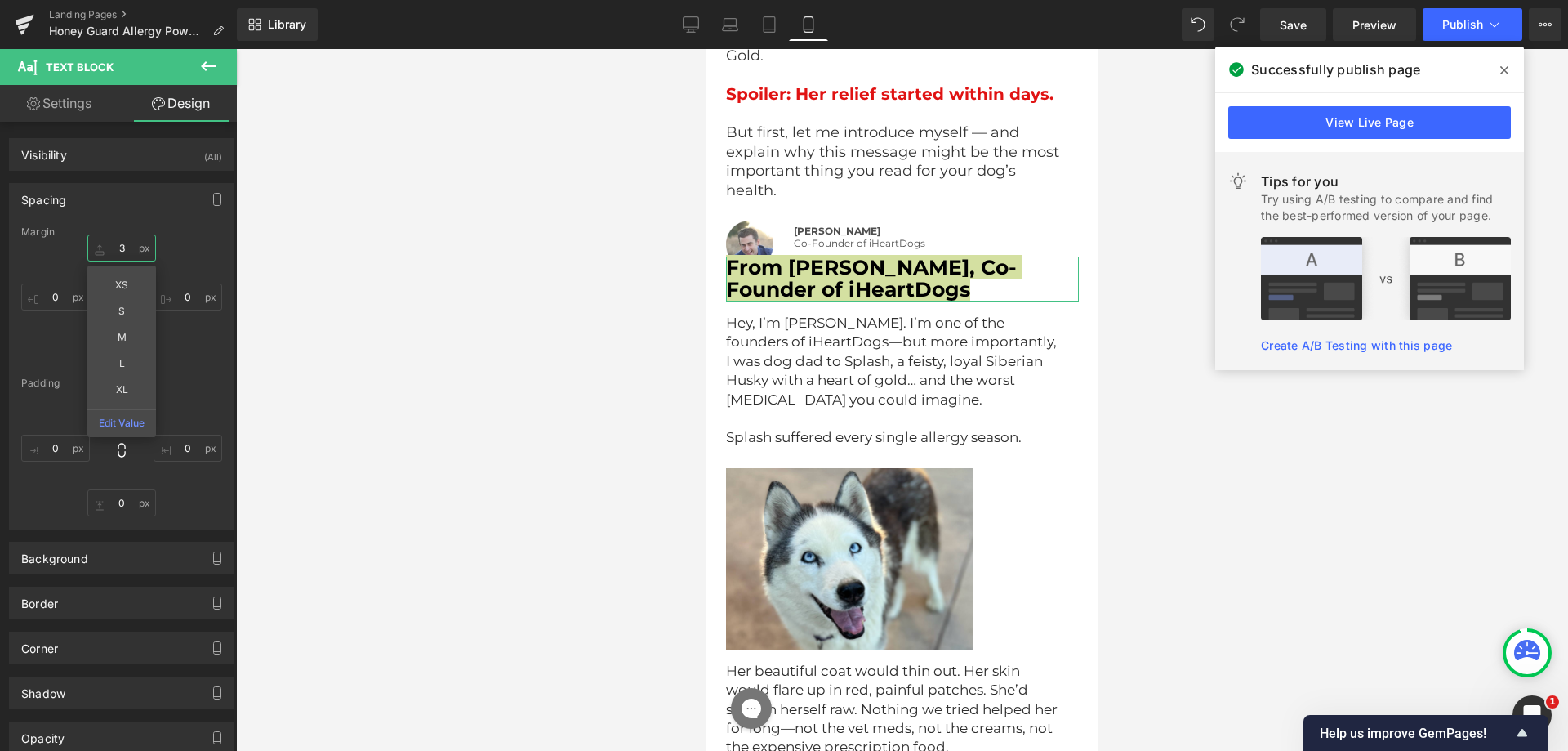
type input "35"
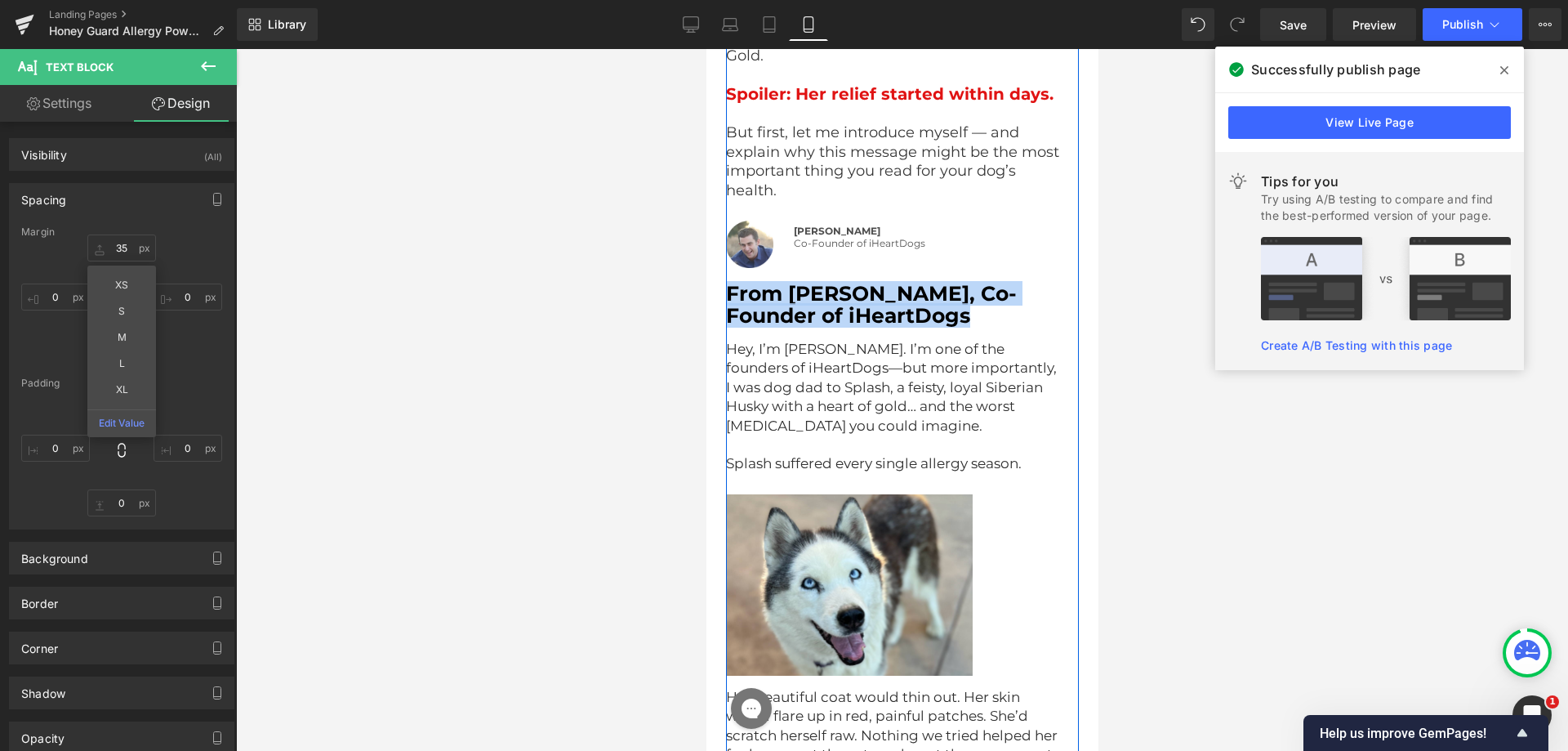
click at [907, 362] on span "Hey, I’m [PERSON_NAME]. I’m one of the founders of iHeartDogs—but more importan…" at bounding box center [892, 387] width 334 height 93
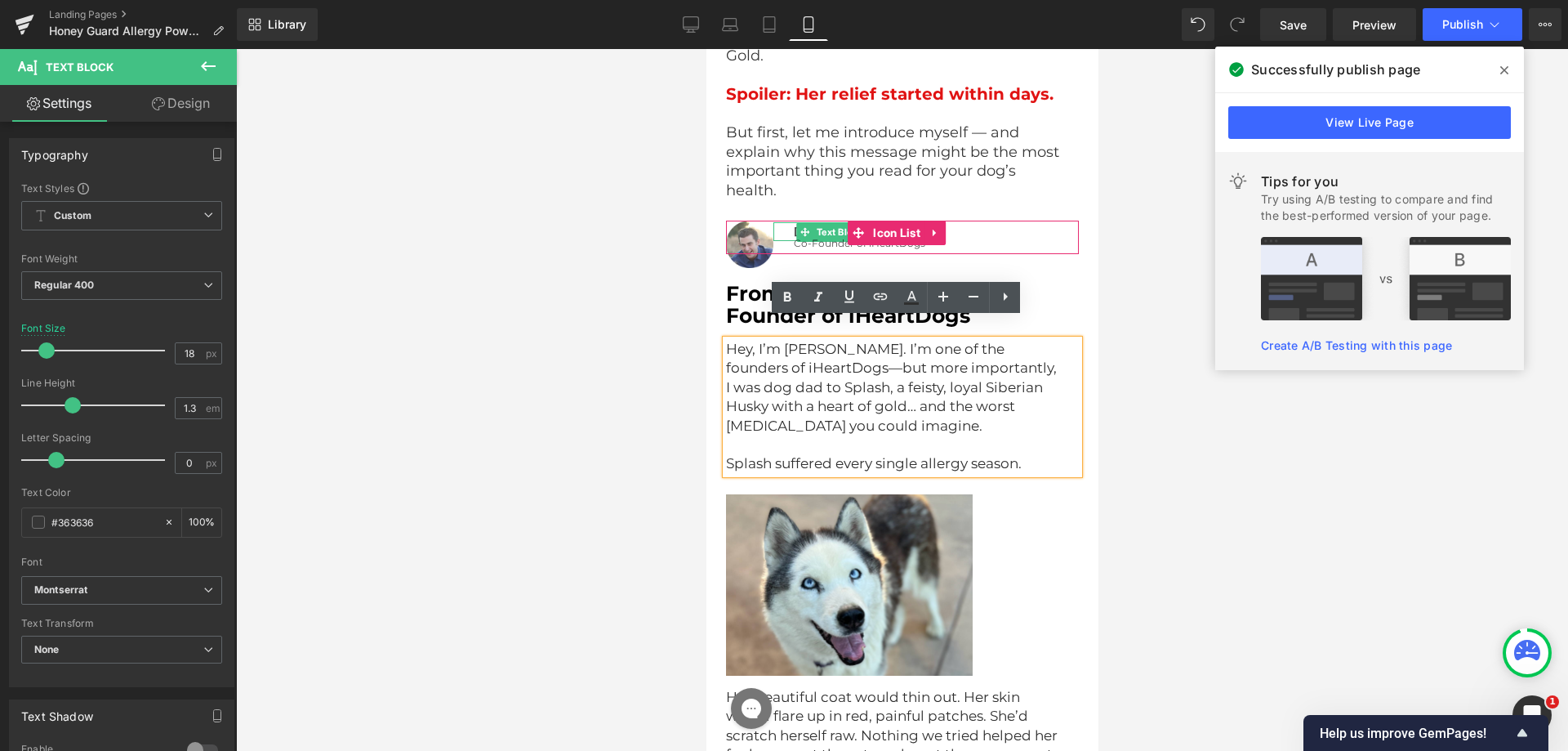
click at [788, 222] on div "[PERSON_NAME]" at bounding box center [849, 231] width 152 height 19
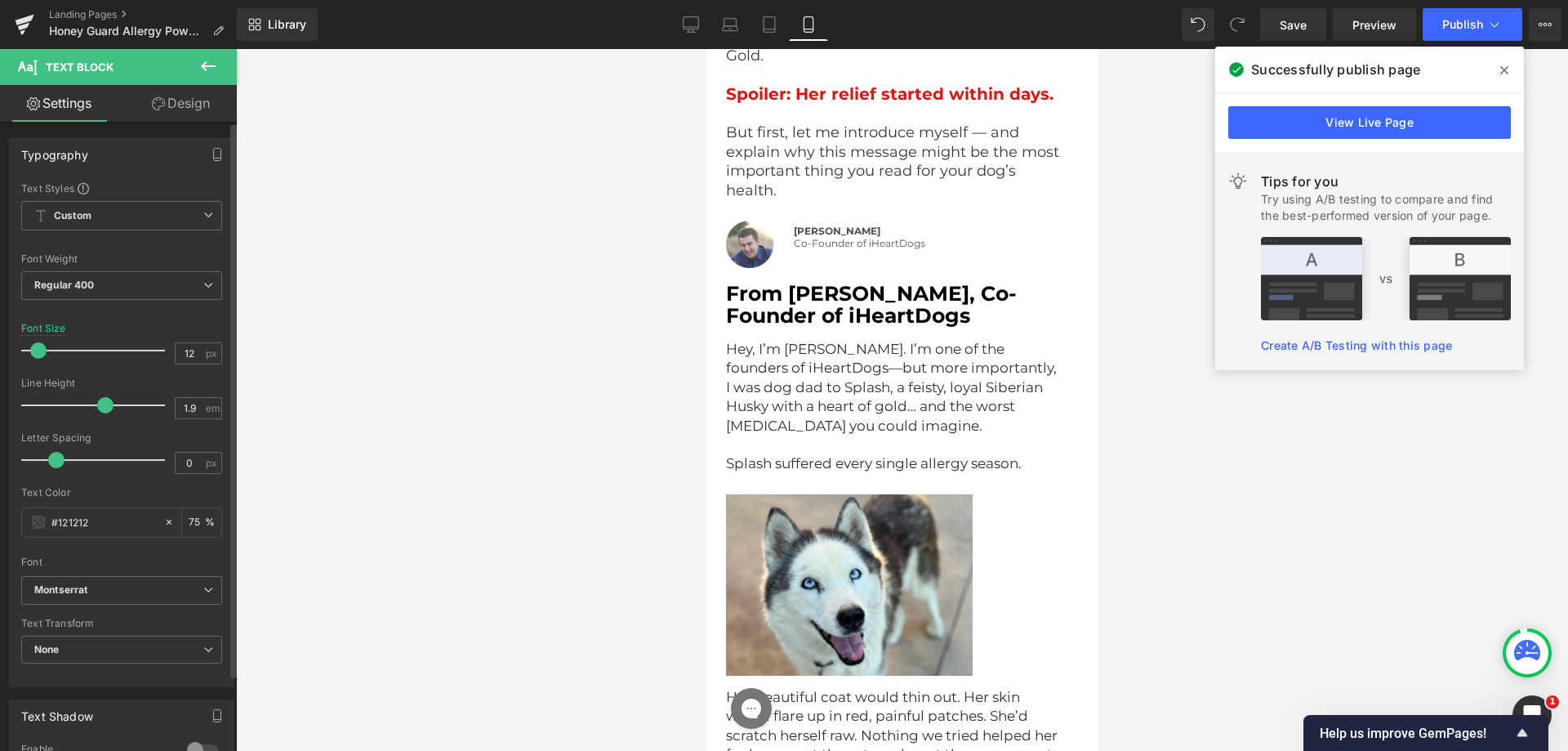
click at [72, 348] on div at bounding box center [98, 351] width 135 height 33
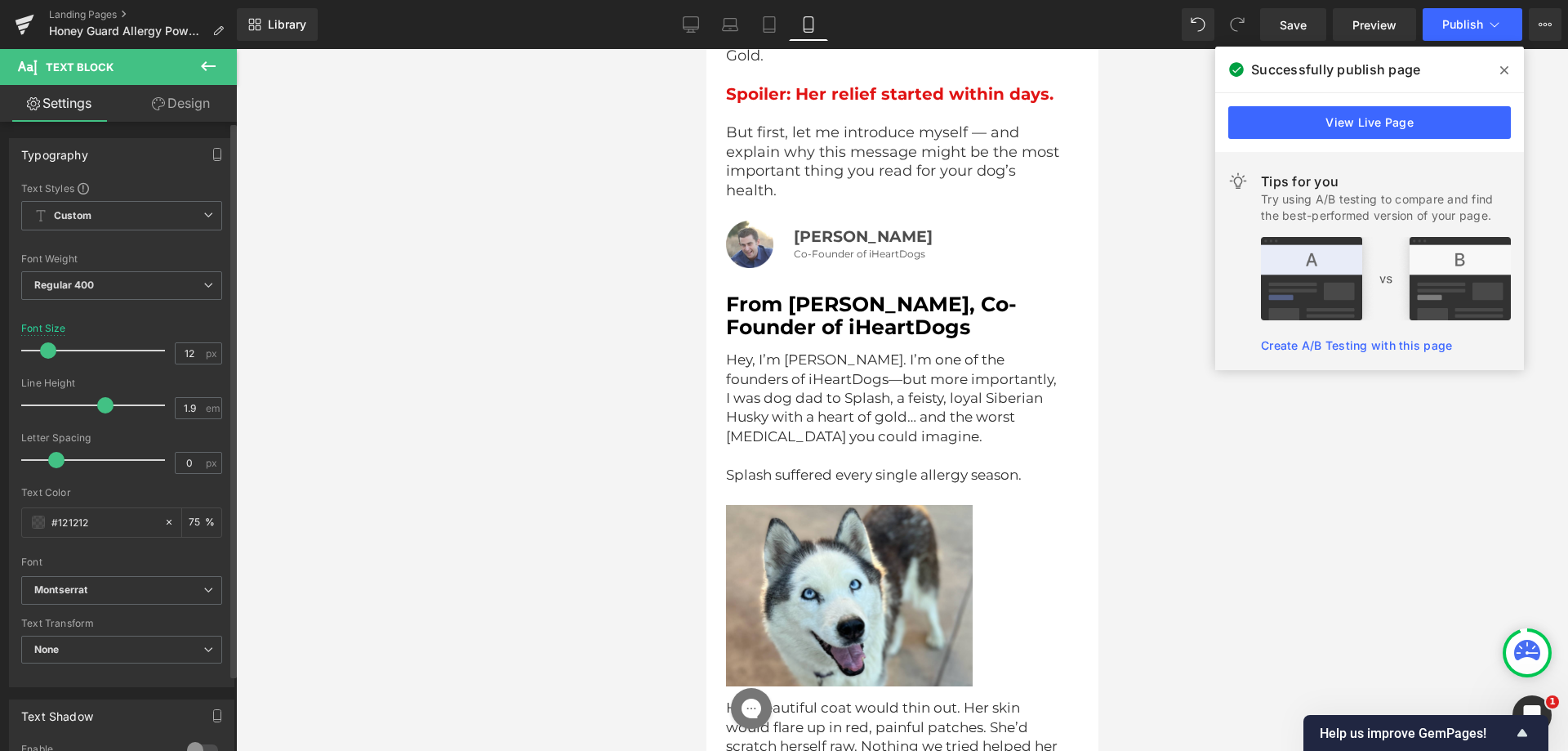
drag, startPoint x: 72, startPoint y: 348, endPoint x: 47, endPoint y: 352, distance: 25.3
click at [47, 352] on span at bounding box center [48, 351] width 16 height 16
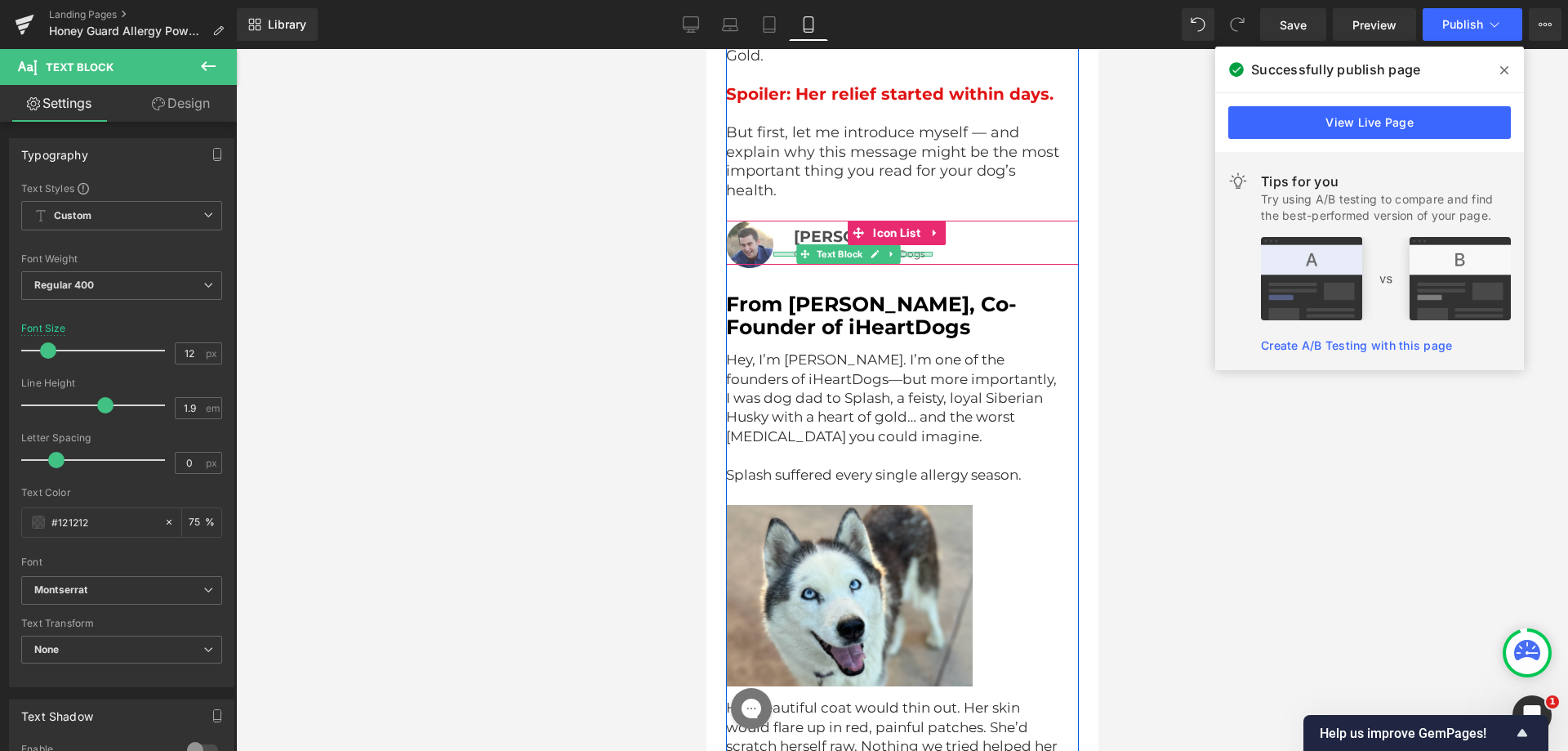
click at [791, 252] on div at bounding box center [853, 254] width 159 height 5
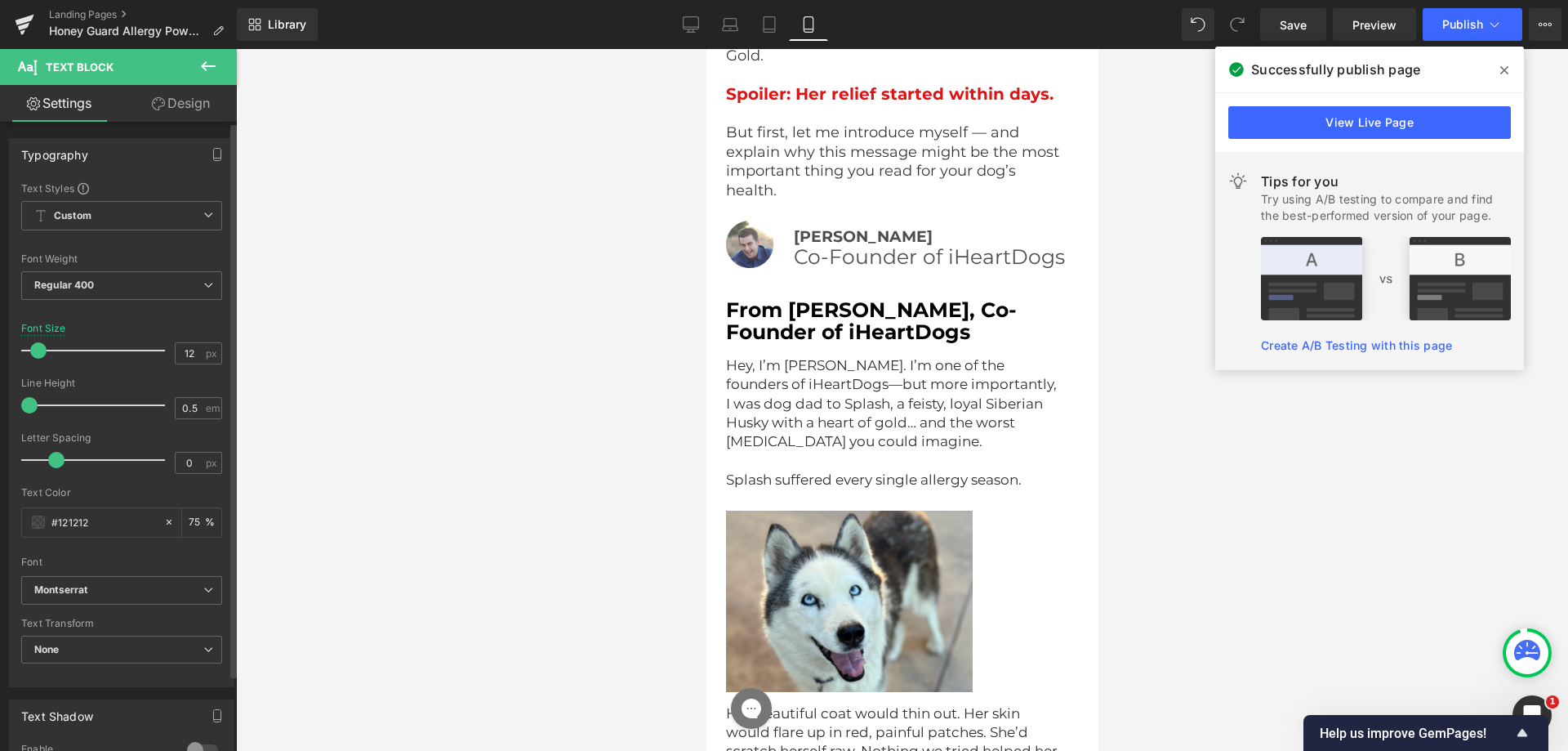
click at [55, 348] on div at bounding box center [98, 351] width 135 height 33
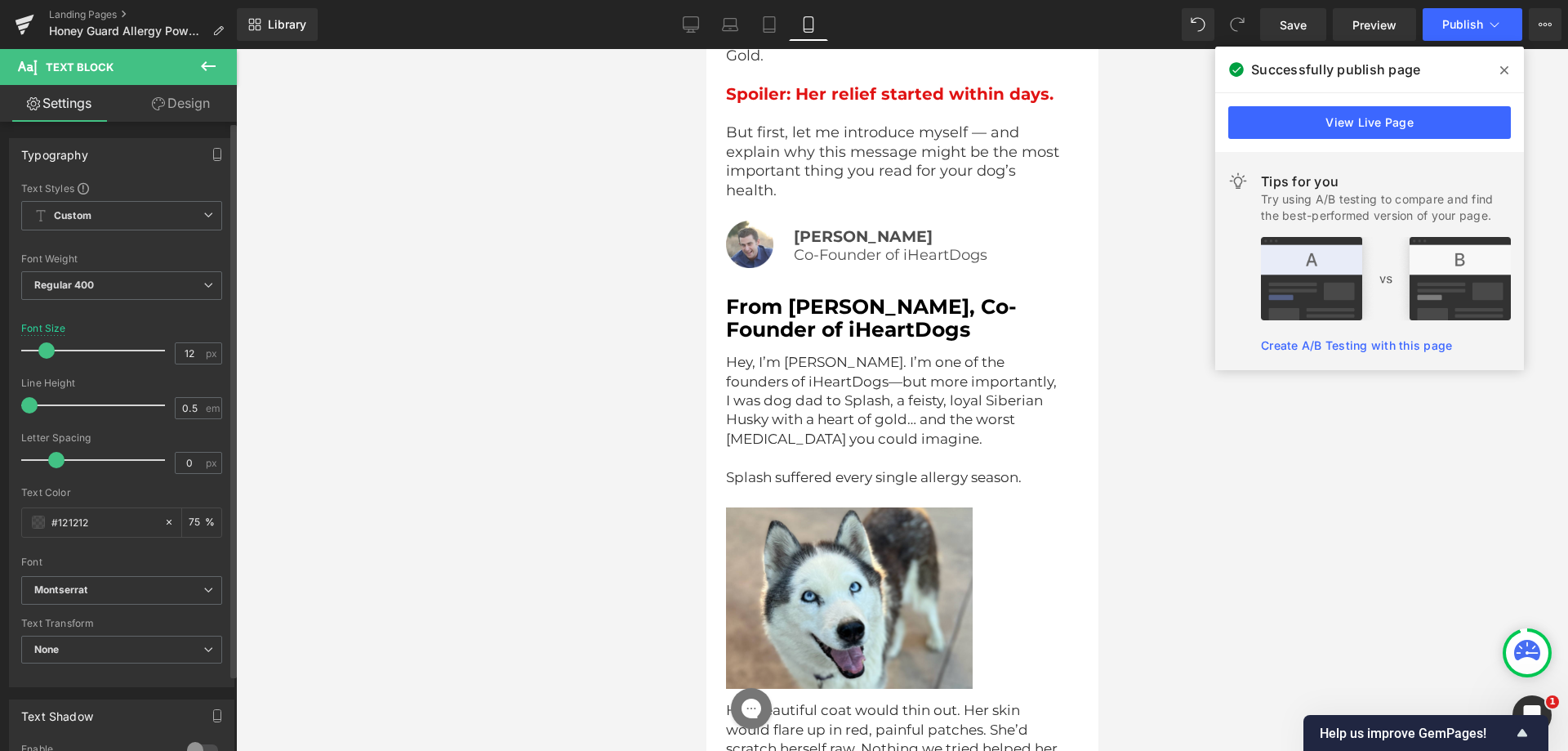
drag, startPoint x: 55, startPoint y: 348, endPoint x: 47, endPoint y: 353, distance: 9.4
click at [47, 353] on span at bounding box center [47, 351] width 16 height 16
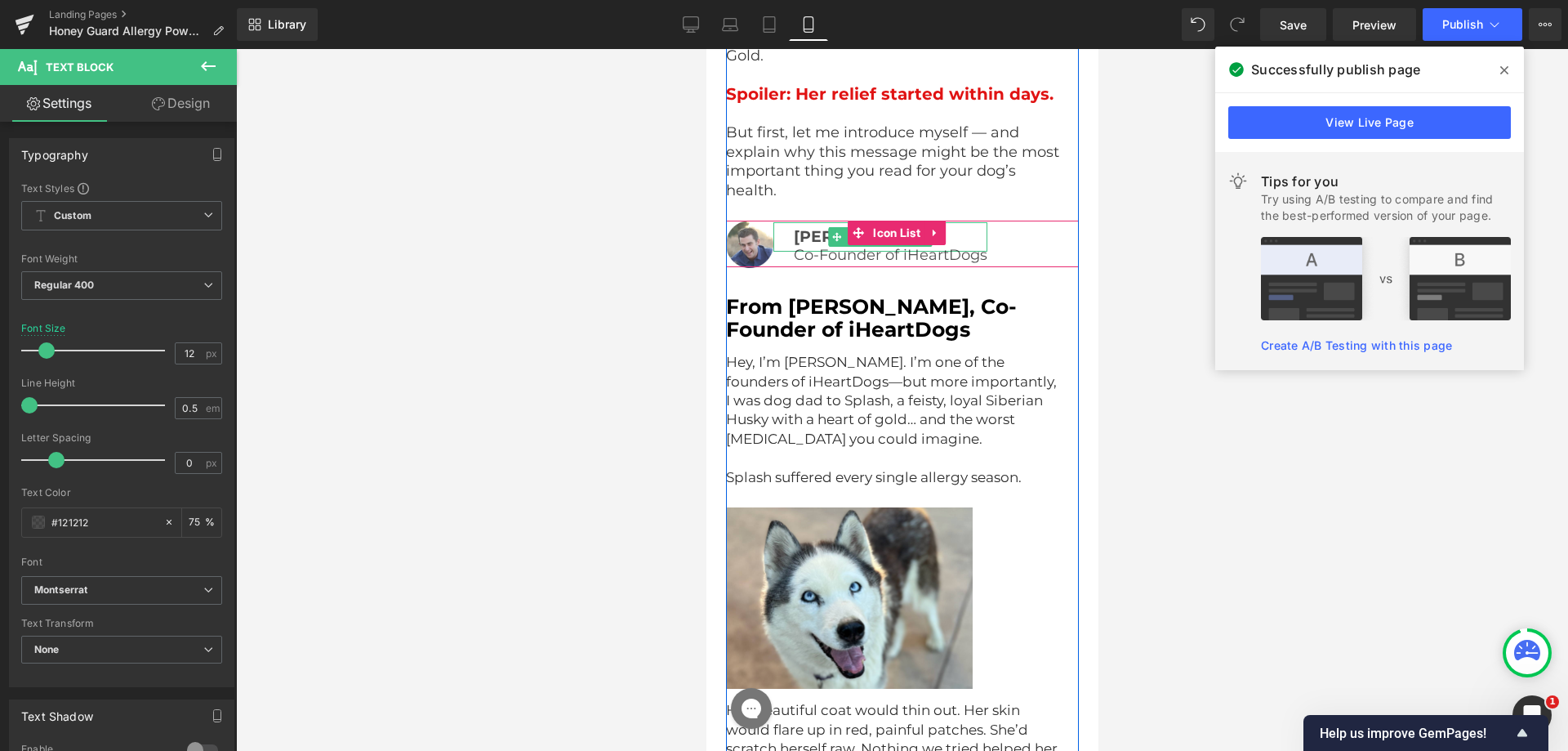
click at [794, 227] on strong "[PERSON_NAME]" at bounding box center [863, 236] width 139 height 19
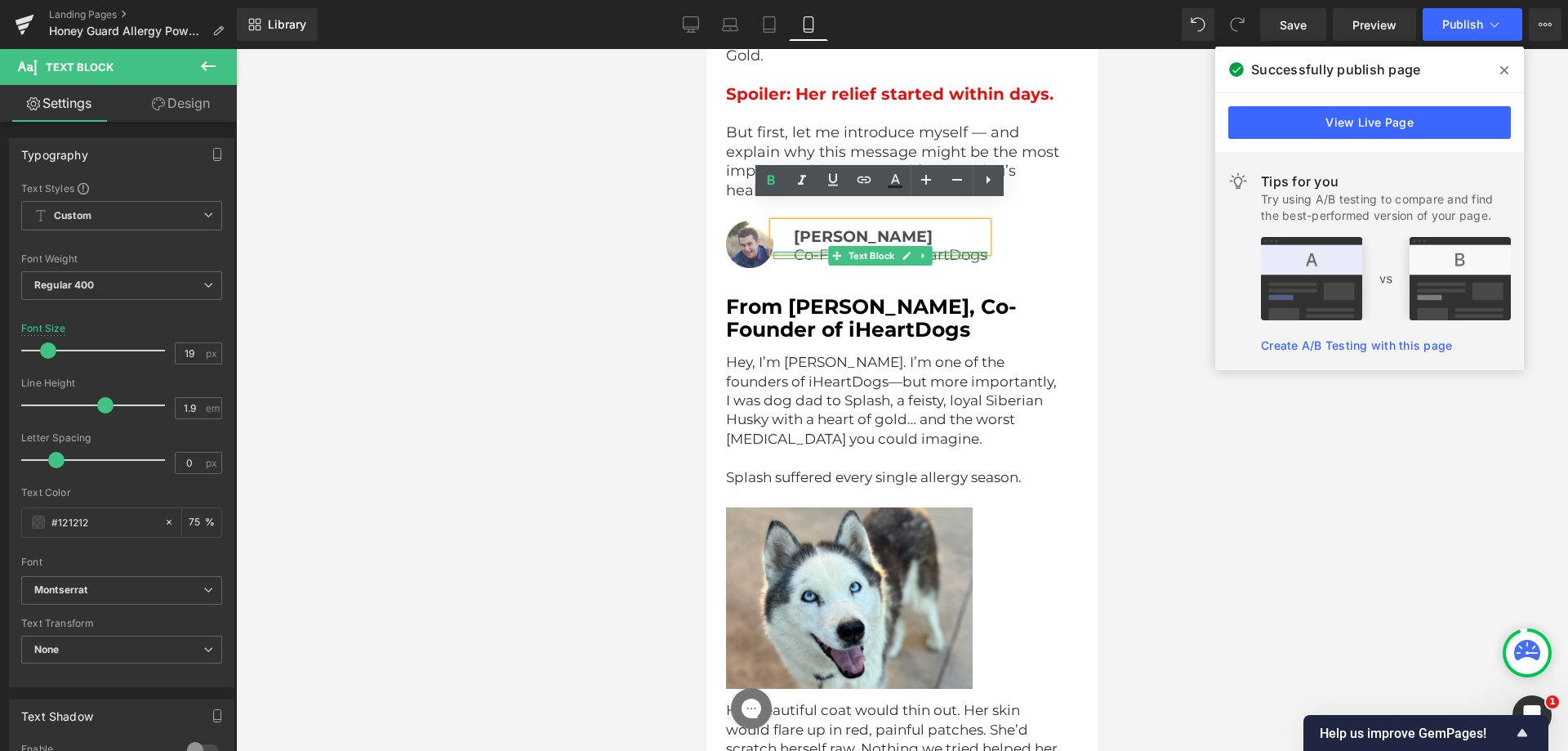
click at [799, 255] on div at bounding box center [880, 257] width 214 height 5
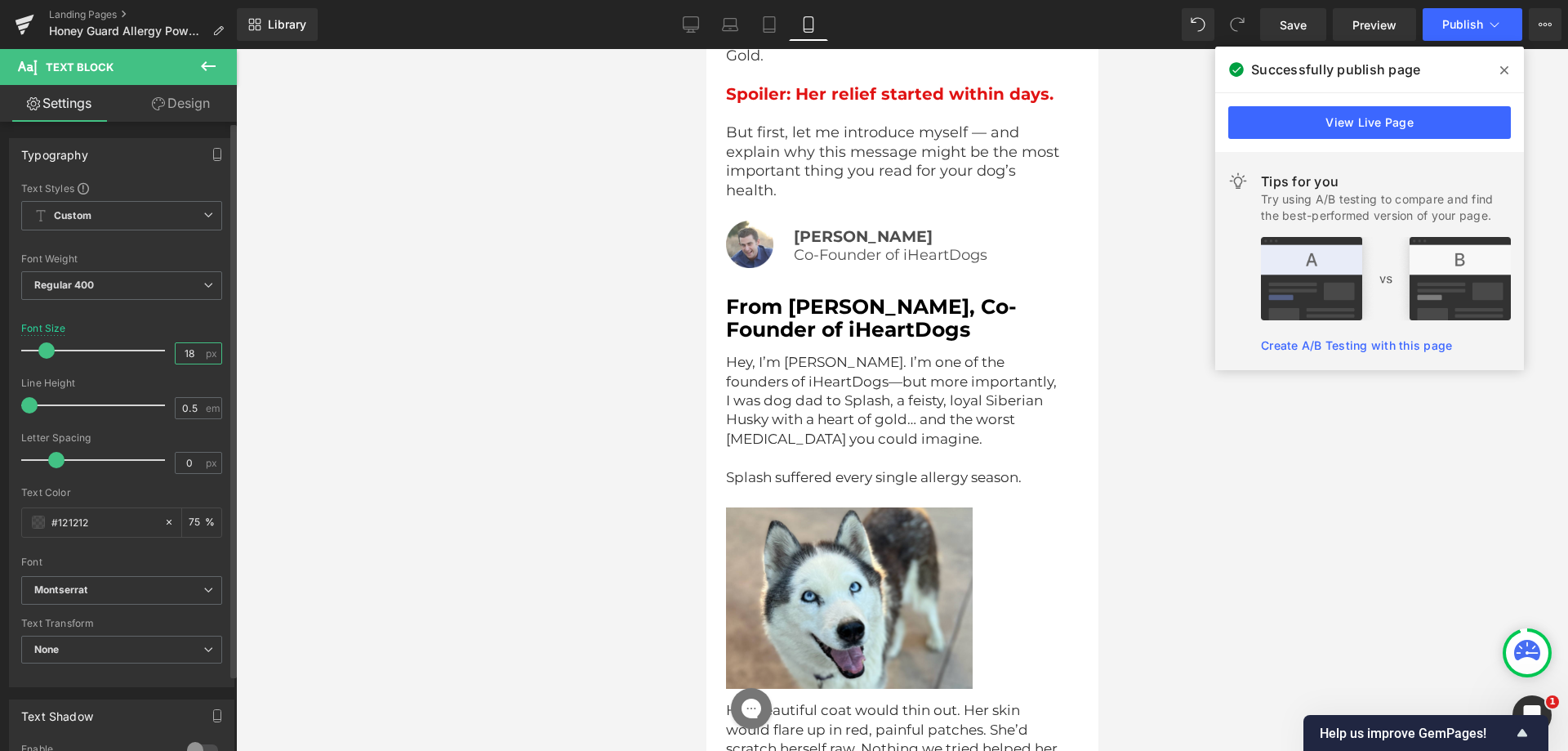
drag, startPoint x: 180, startPoint y: 354, endPoint x: 193, endPoint y: 354, distance: 13.0
click at [193, 354] on input "18" at bounding box center [190, 353] width 29 height 21
type input "19"
click at [585, 286] on div at bounding box center [901, 399] width 1332 height 702
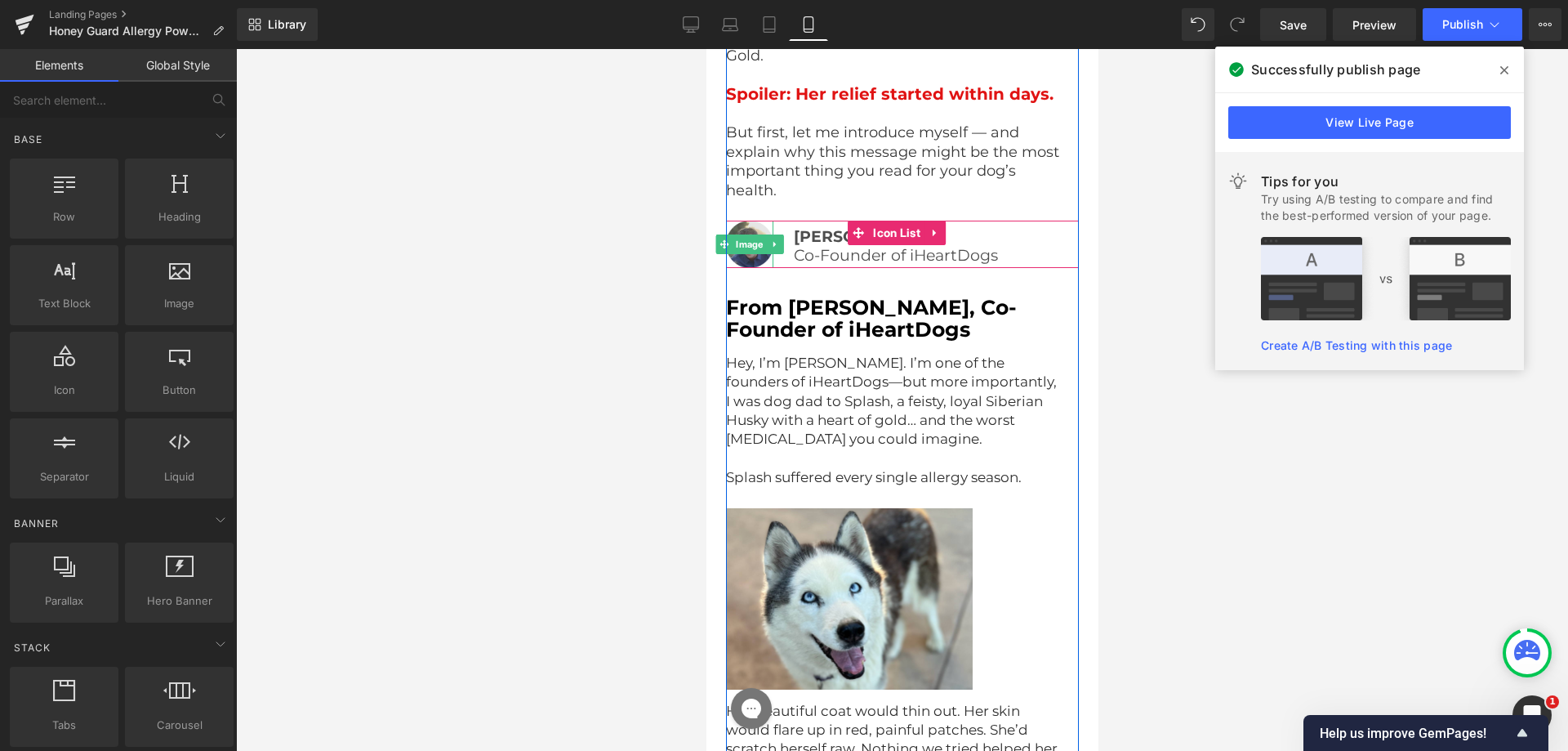
click at [756, 236] on img at bounding box center [749, 244] width 47 height 47
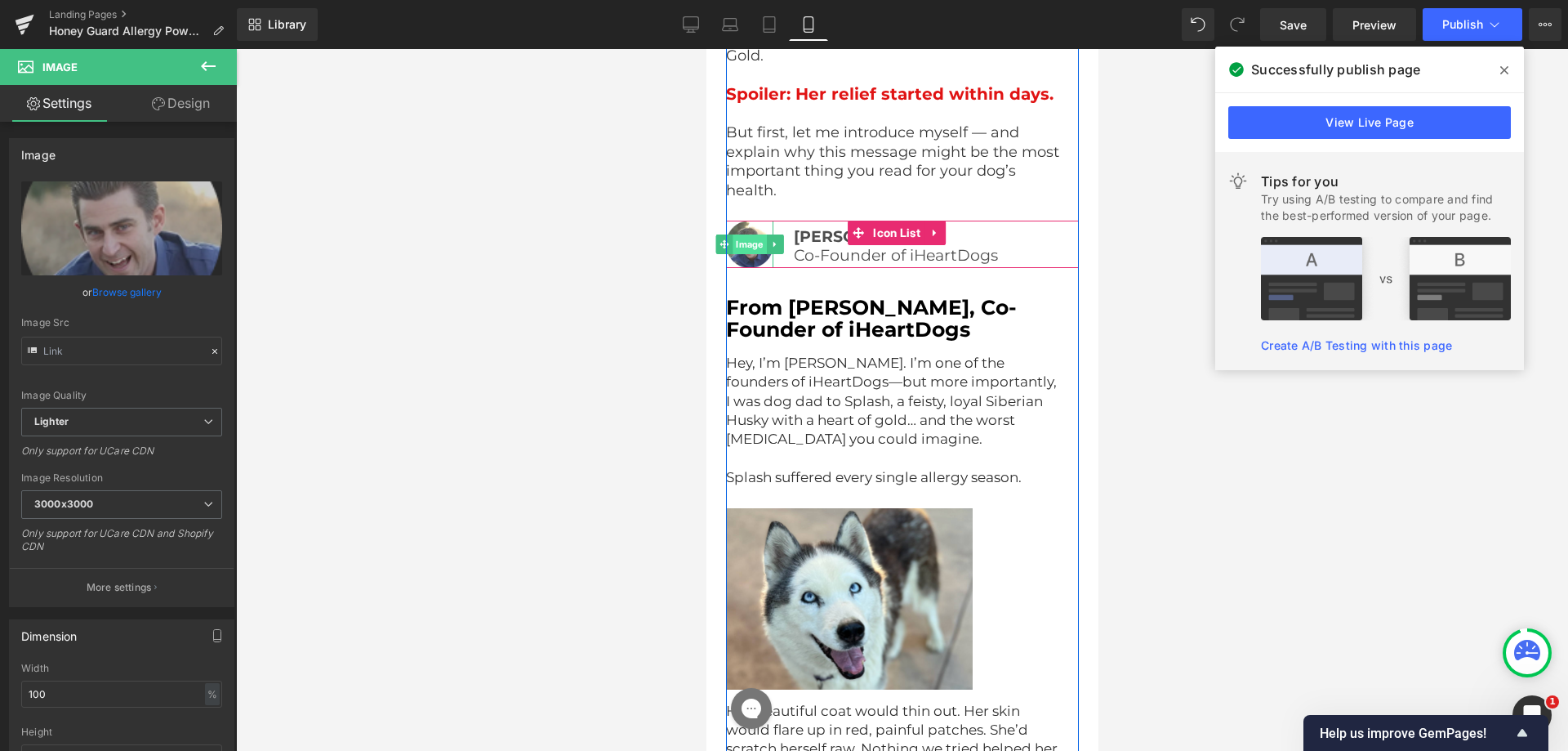
click at [762, 235] on span "Image" at bounding box center [748, 245] width 33 height 20
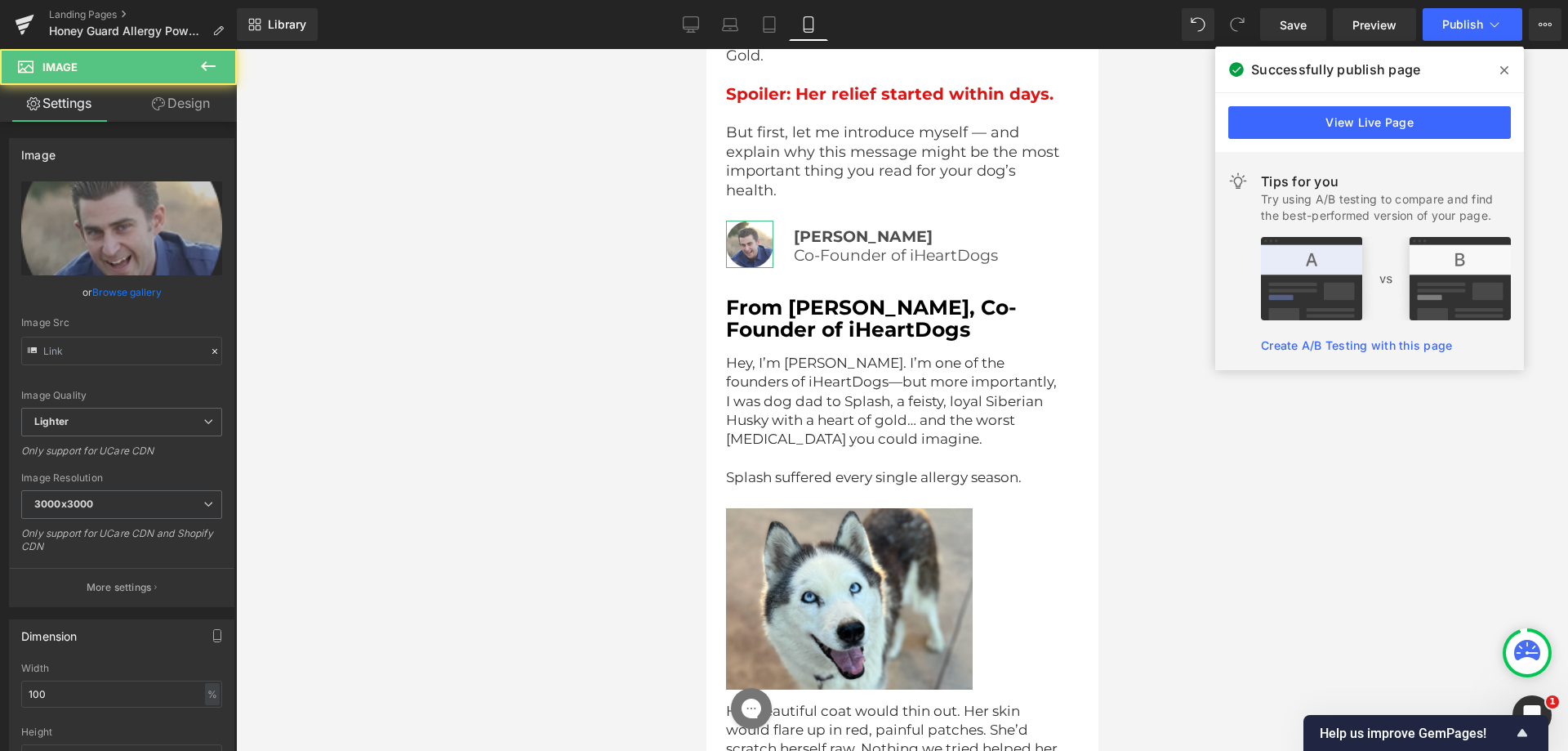
click at [178, 98] on link "Design" at bounding box center [181, 103] width 118 height 37
click at [0, 0] on div "Spacing" at bounding box center [0, 0] width 0 height 0
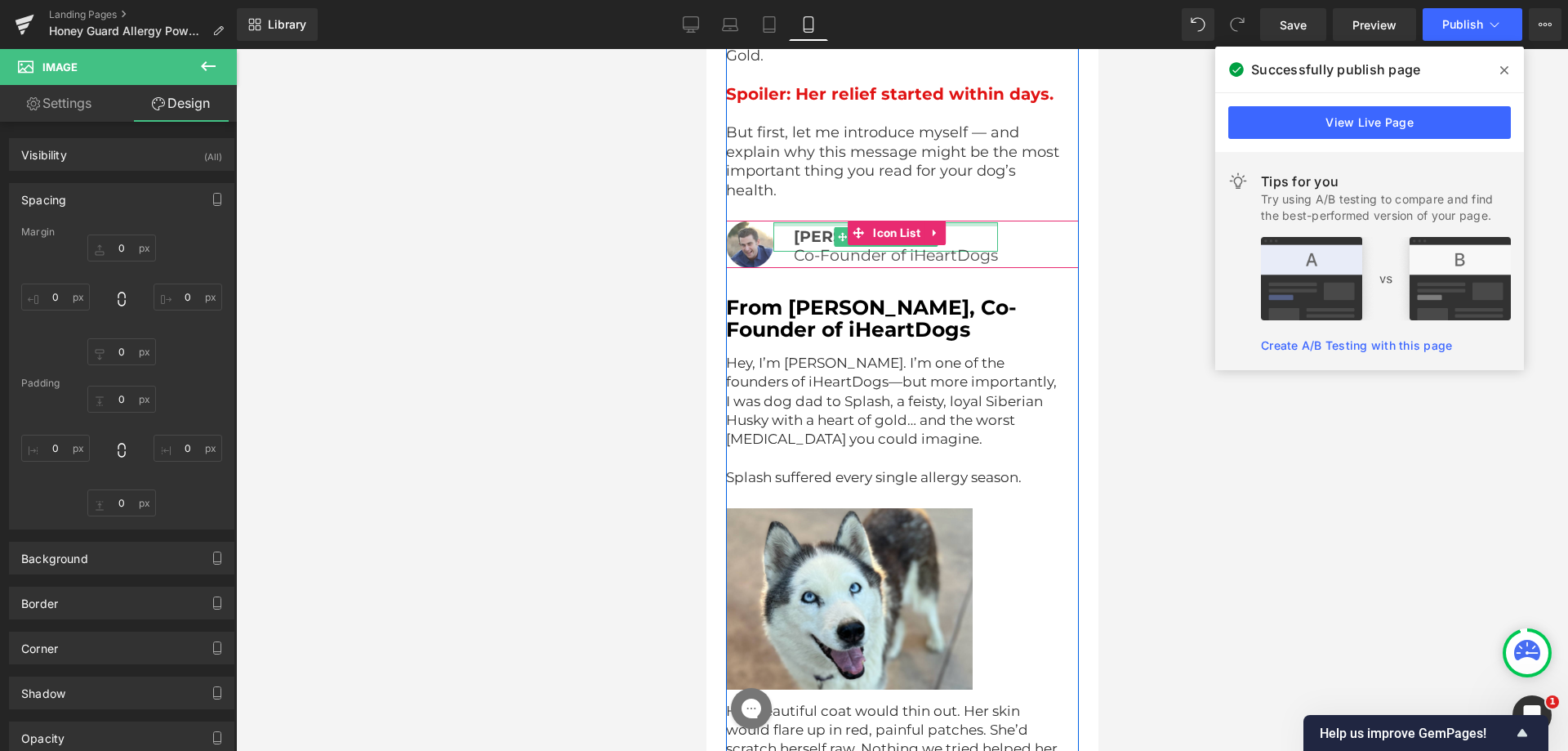
click at [812, 222] on div at bounding box center [885, 224] width 225 height 5
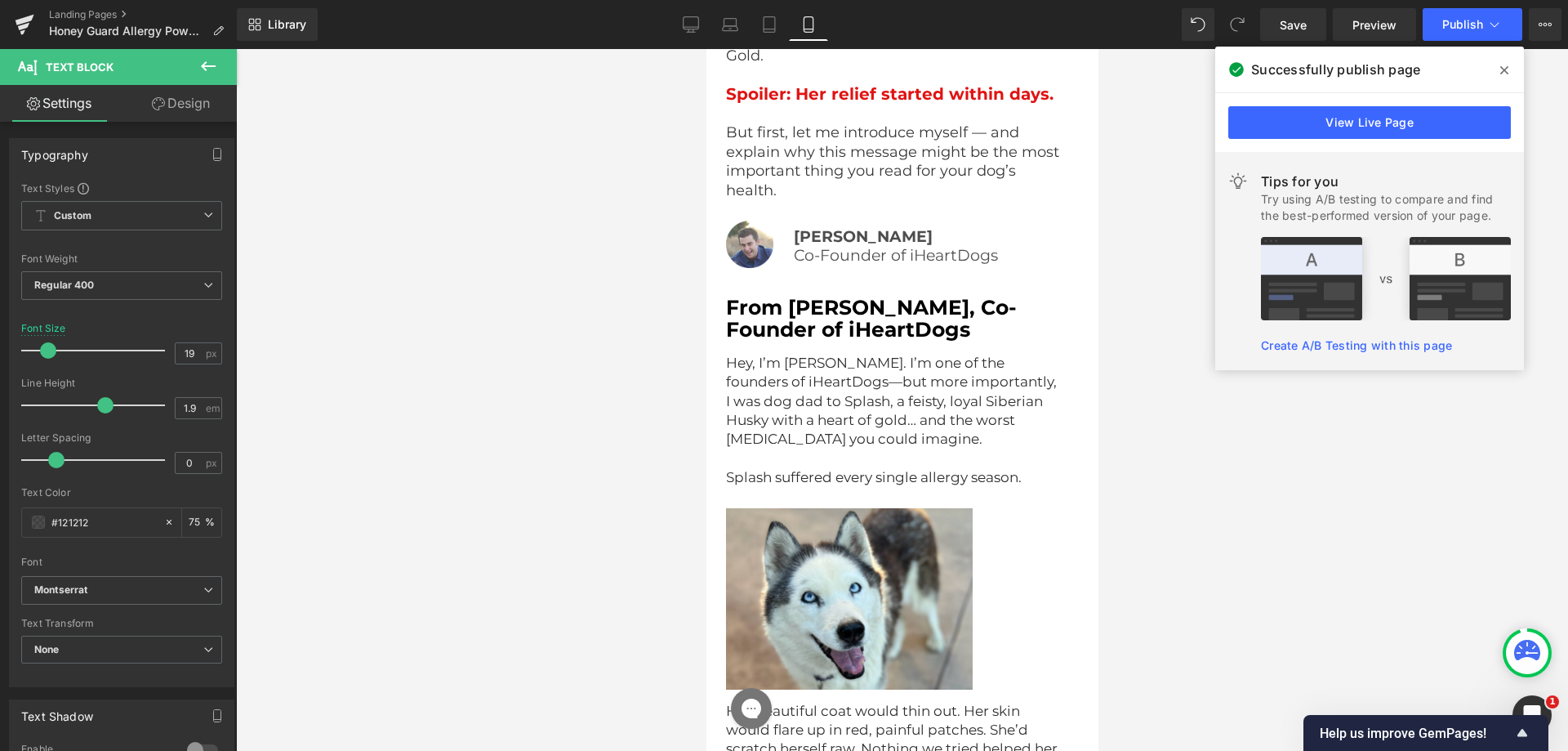
click at [193, 106] on link "Design" at bounding box center [181, 103] width 118 height 37
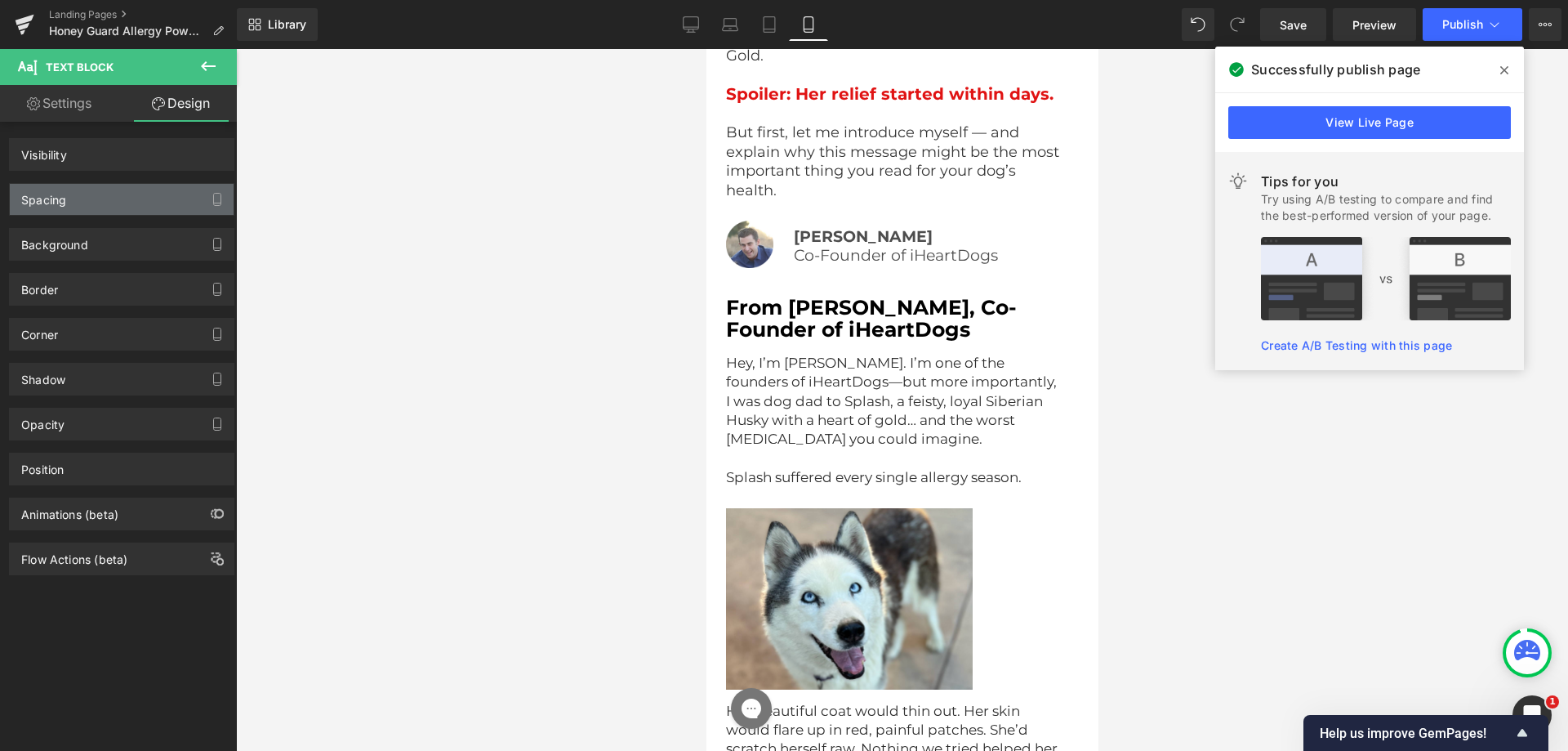
click at [98, 210] on div "Spacing" at bounding box center [122, 199] width 224 height 31
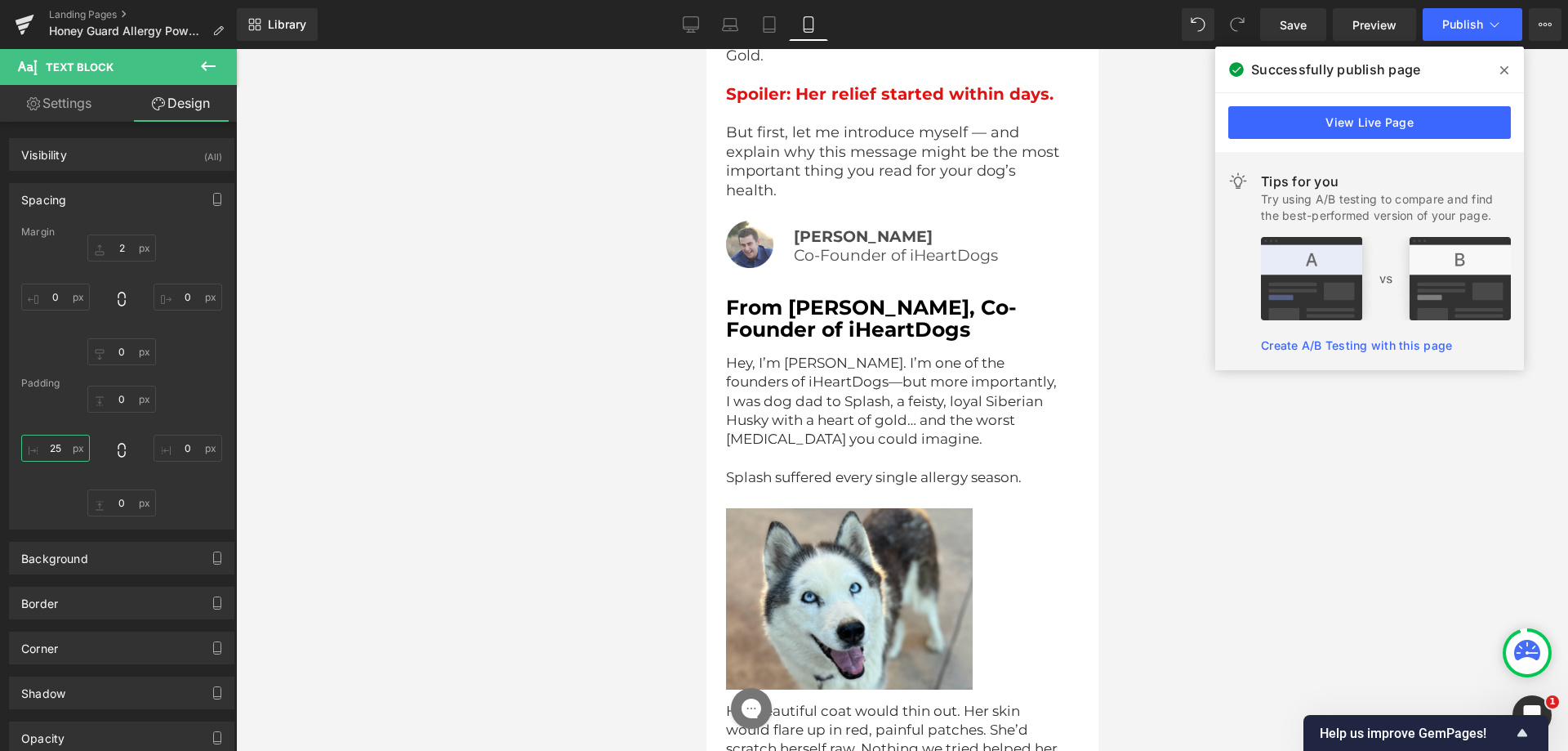
click at [61, 454] on input "text" at bounding box center [56, 448] width 69 height 27
type input "20"
click at [61, 453] on input "20" at bounding box center [56, 448] width 69 height 27
click at [61, 450] on input "20" at bounding box center [56, 448] width 69 height 27
click at [61, 449] on input "20" at bounding box center [56, 448] width 69 height 27
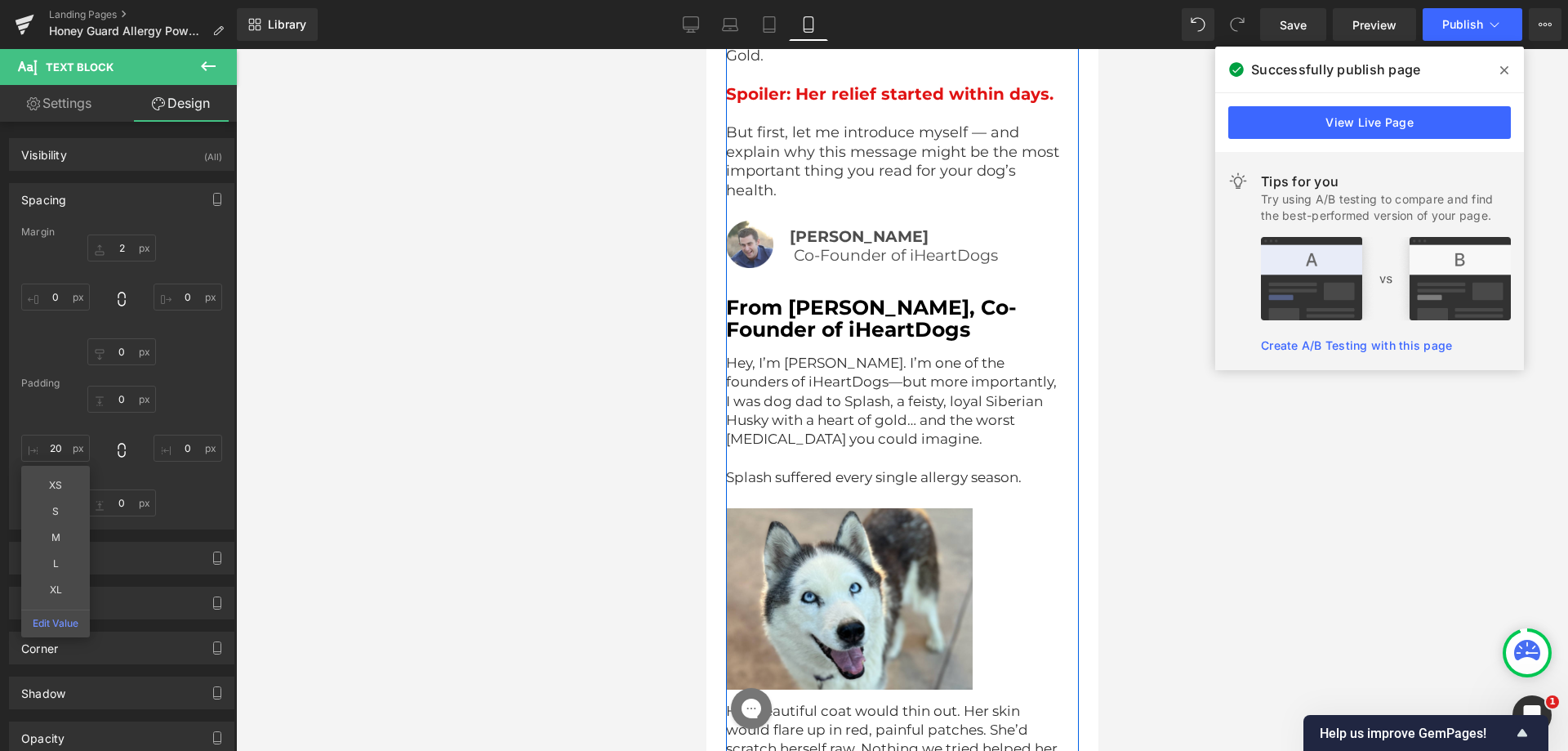
click at [810, 252] on p "Co-Founder of iHeartDogs" at bounding box center [895, 256] width 204 height 8
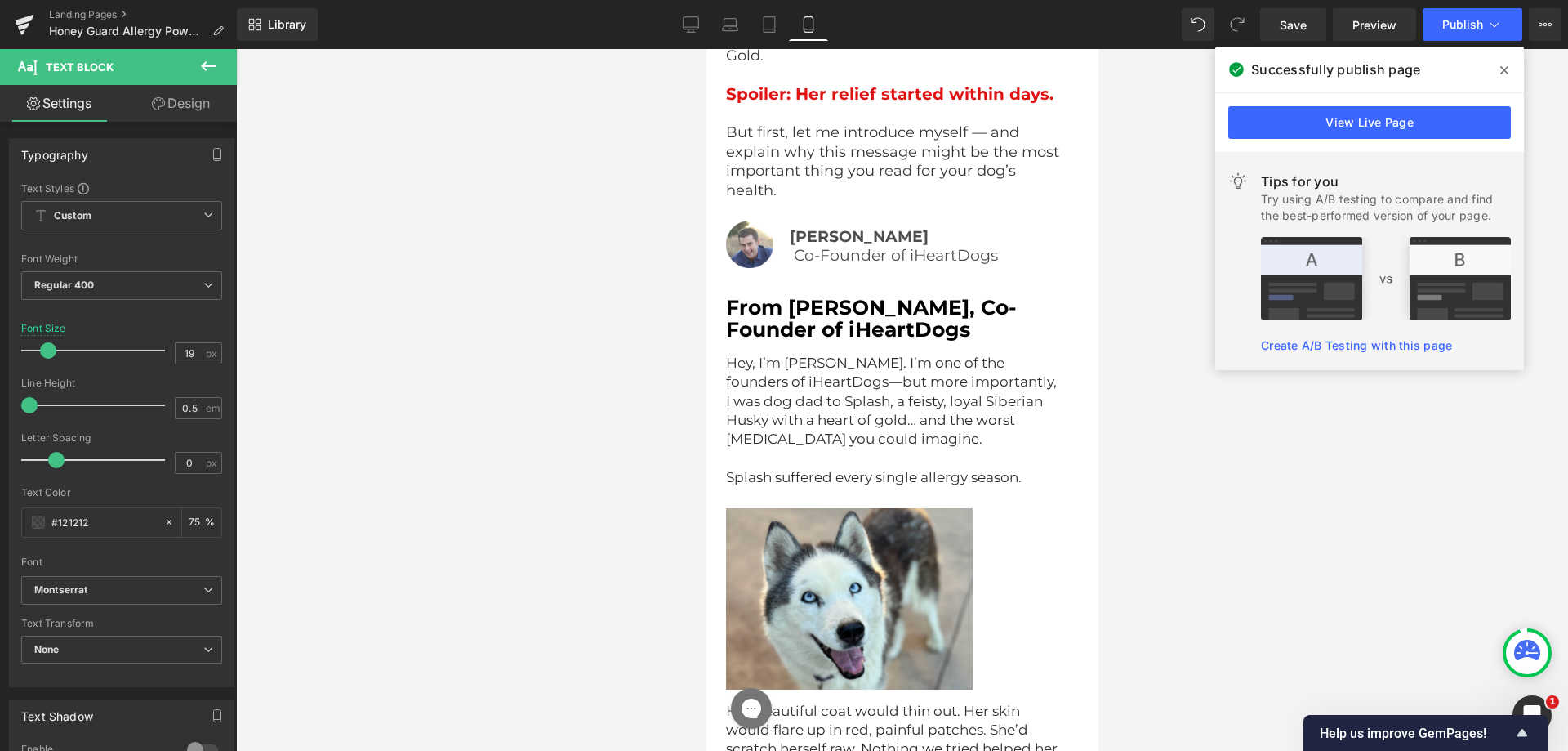
click at [183, 93] on link "Design" at bounding box center [181, 103] width 118 height 37
click at [0, 0] on div "Spacing" at bounding box center [0, 0] width 0 height 0
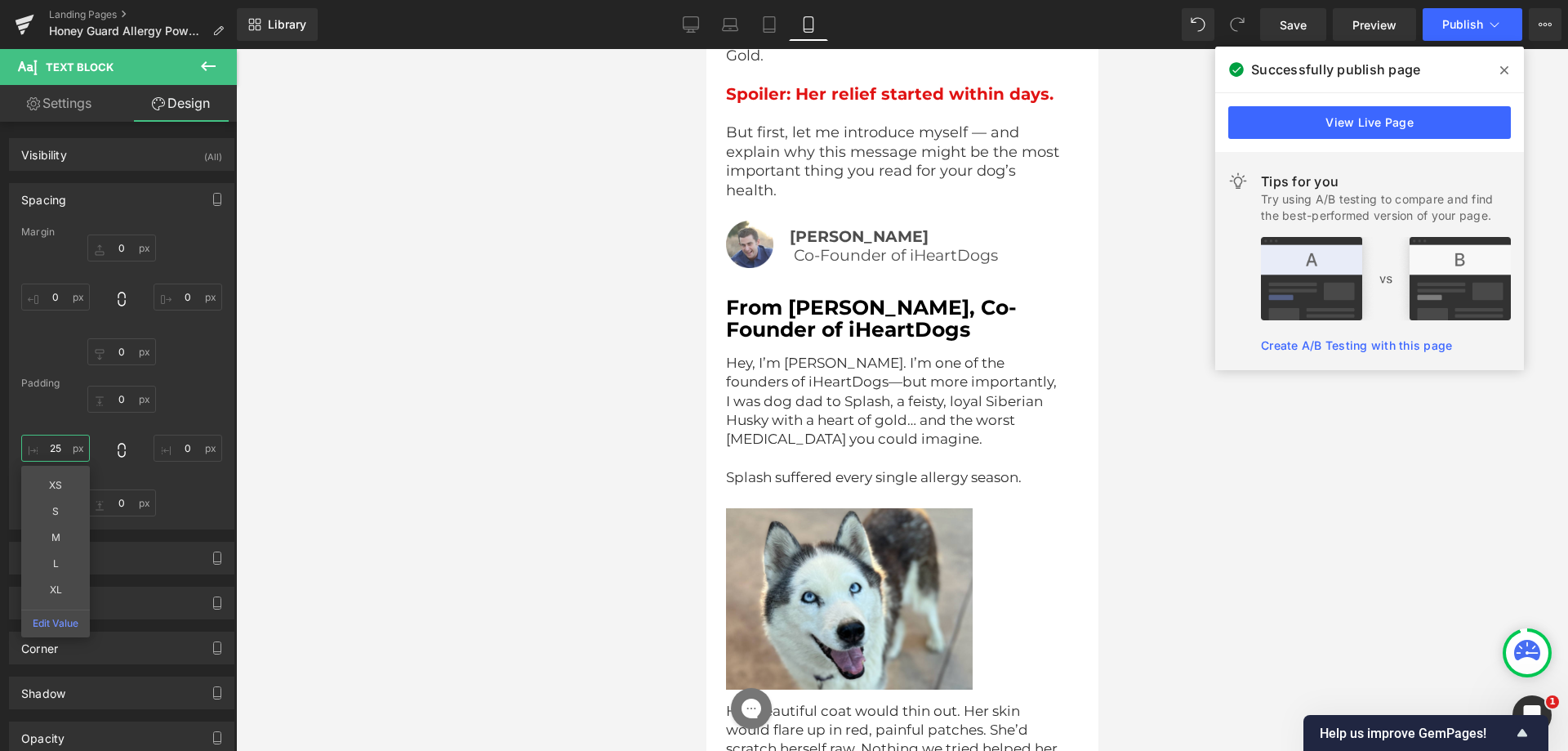
click at [50, 447] on input "text" at bounding box center [56, 448] width 69 height 27
paste input "0"
type input "20"
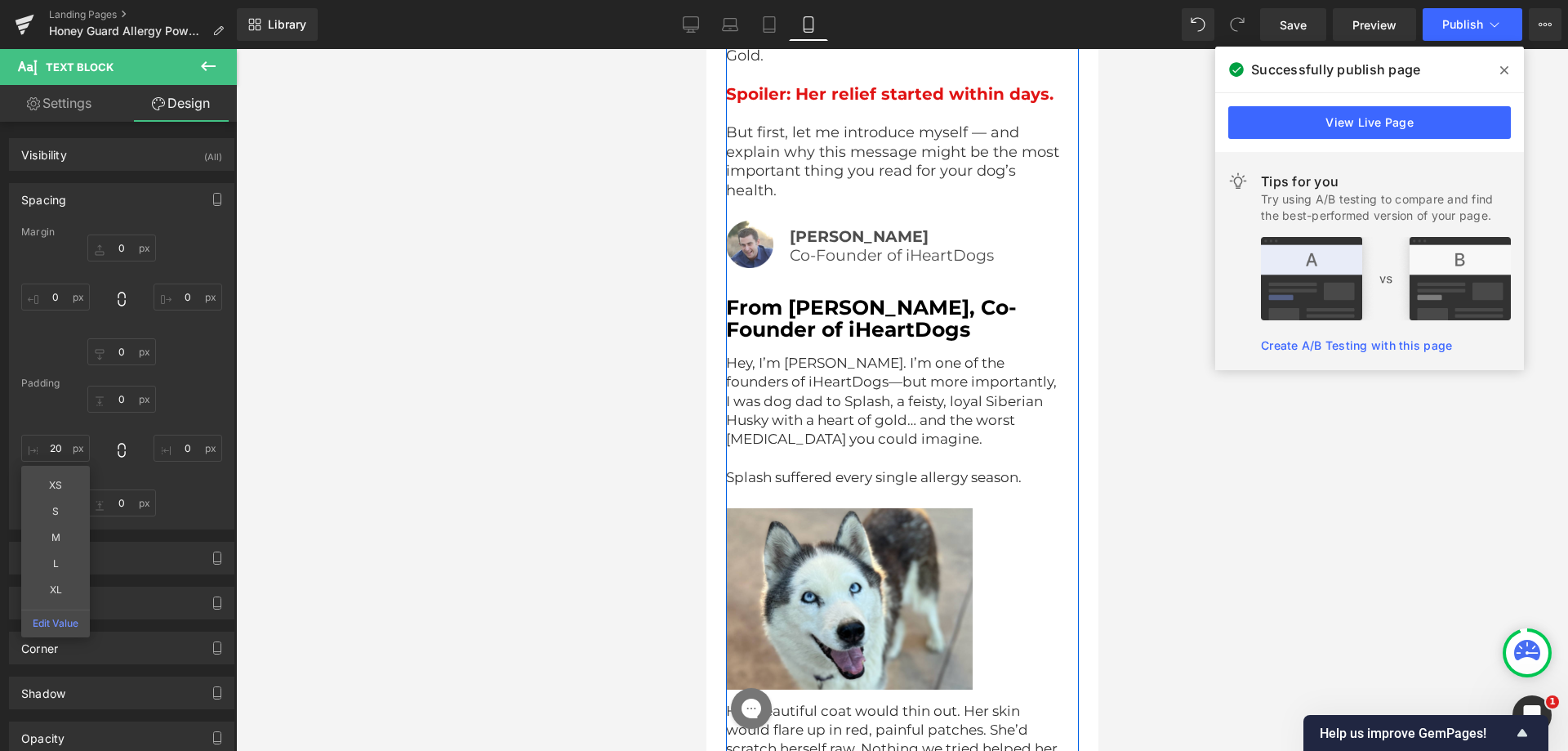
click at [705, 49] on div at bounding box center [705, 49] width 0 height 0
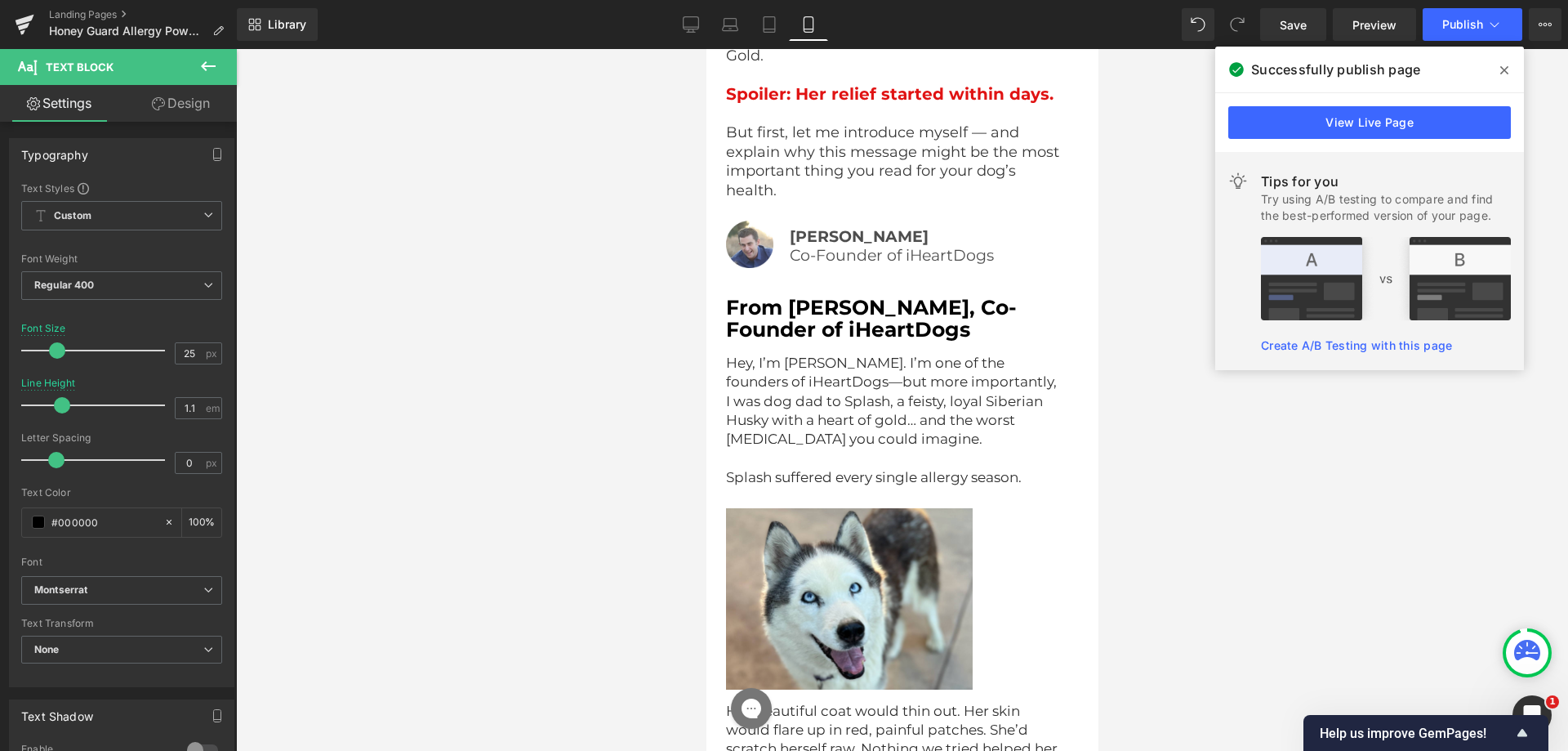
click at [166, 89] on link "Design" at bounding box center [181, 103] width 118 height 37
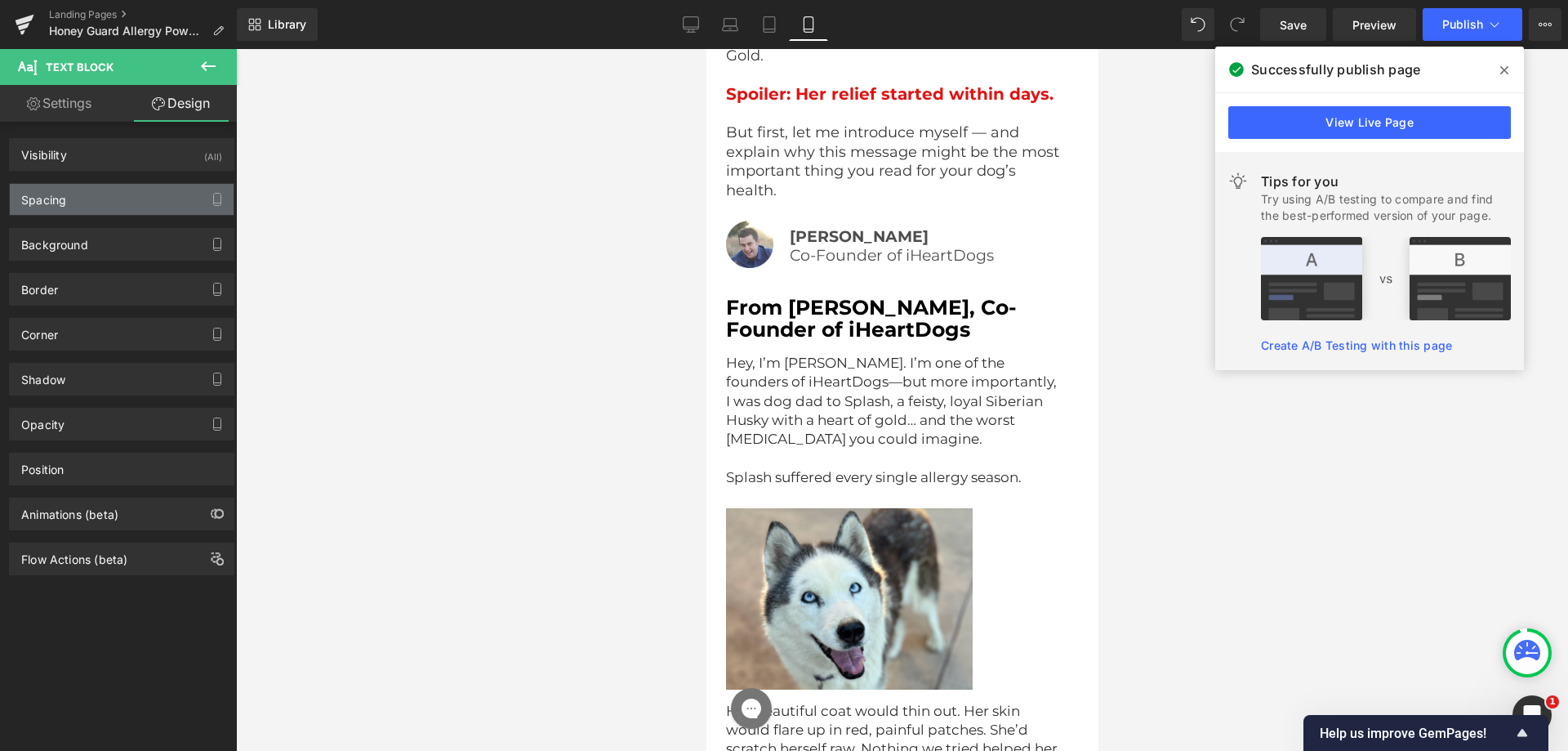
click at [107, 197] on div "Spacing" at bounding box center [122, 199] width 224 height 31
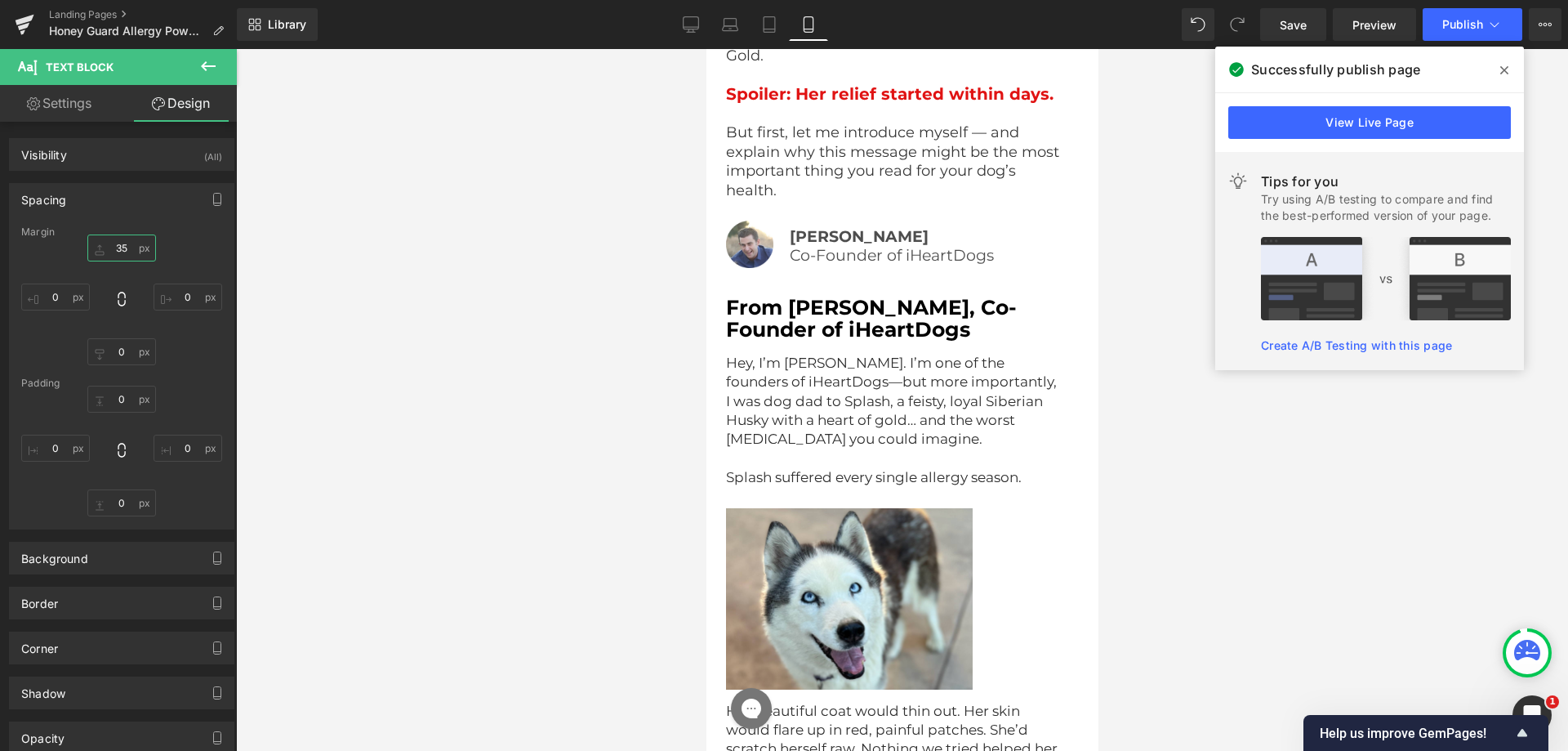
click at [123, 252] on input "text" at bounding box center [122, 249] width 69 height 27
type input "25"
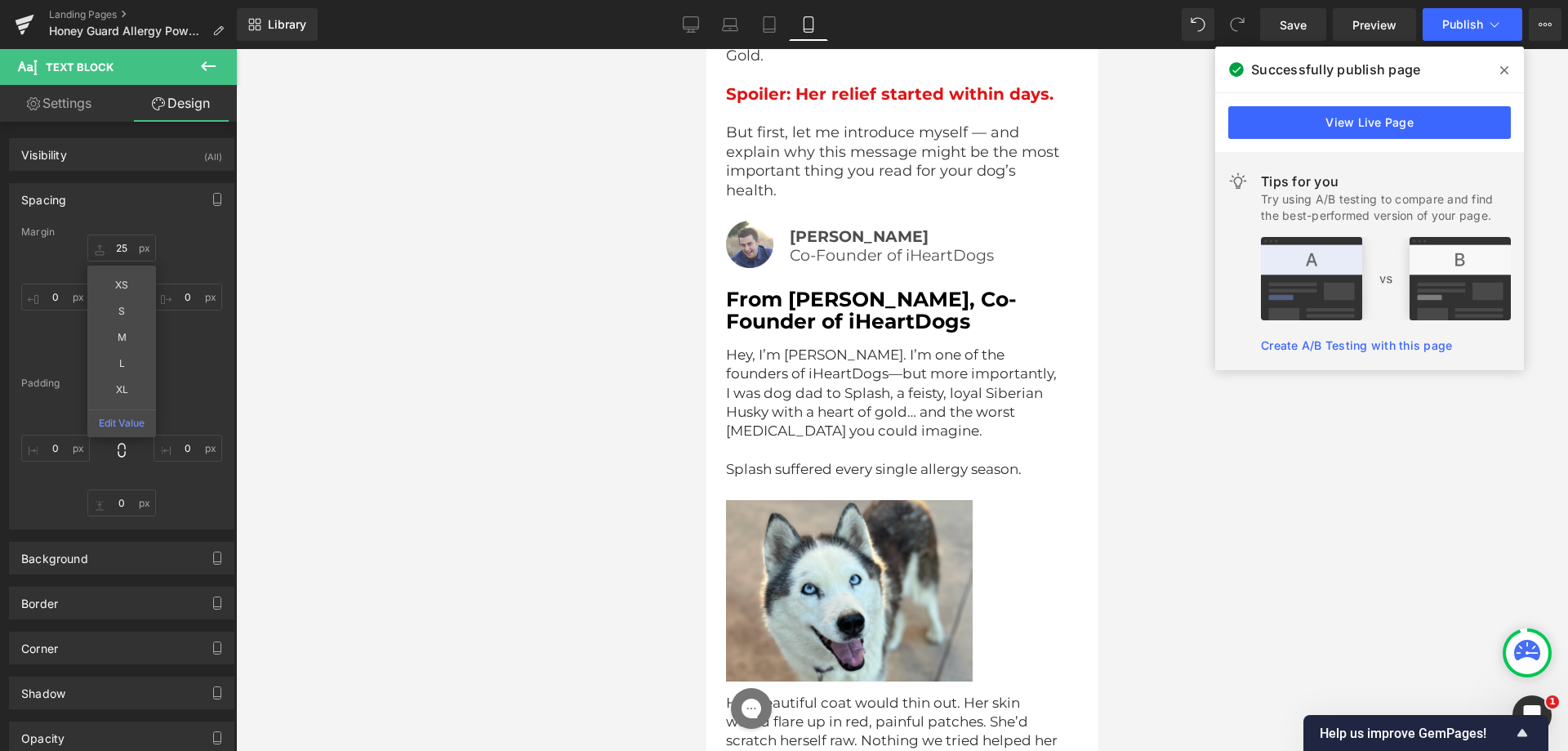
click at [606, 270] on div at bounding box center [901, 399] width 1332 height 702
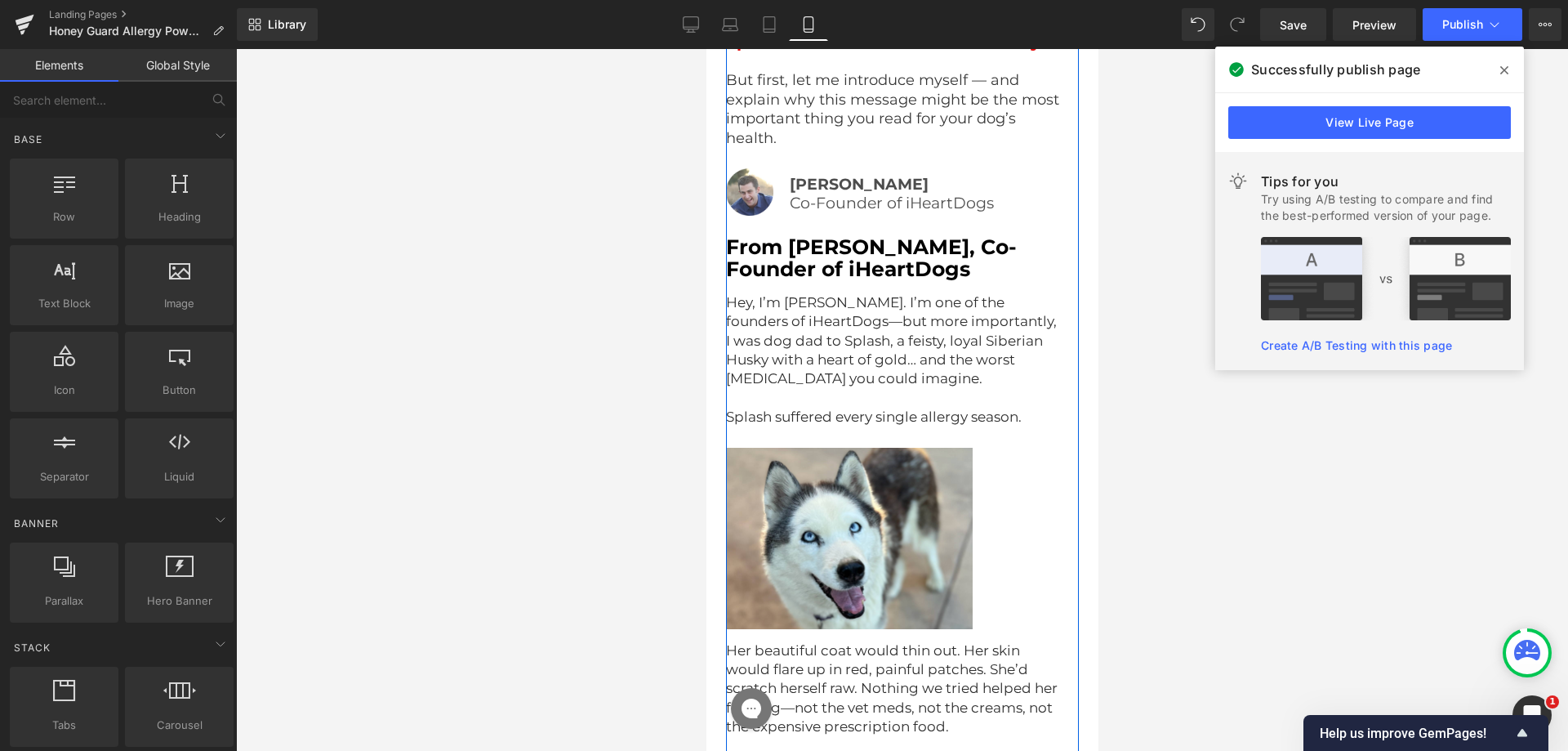
scroll to position [3357, 0]
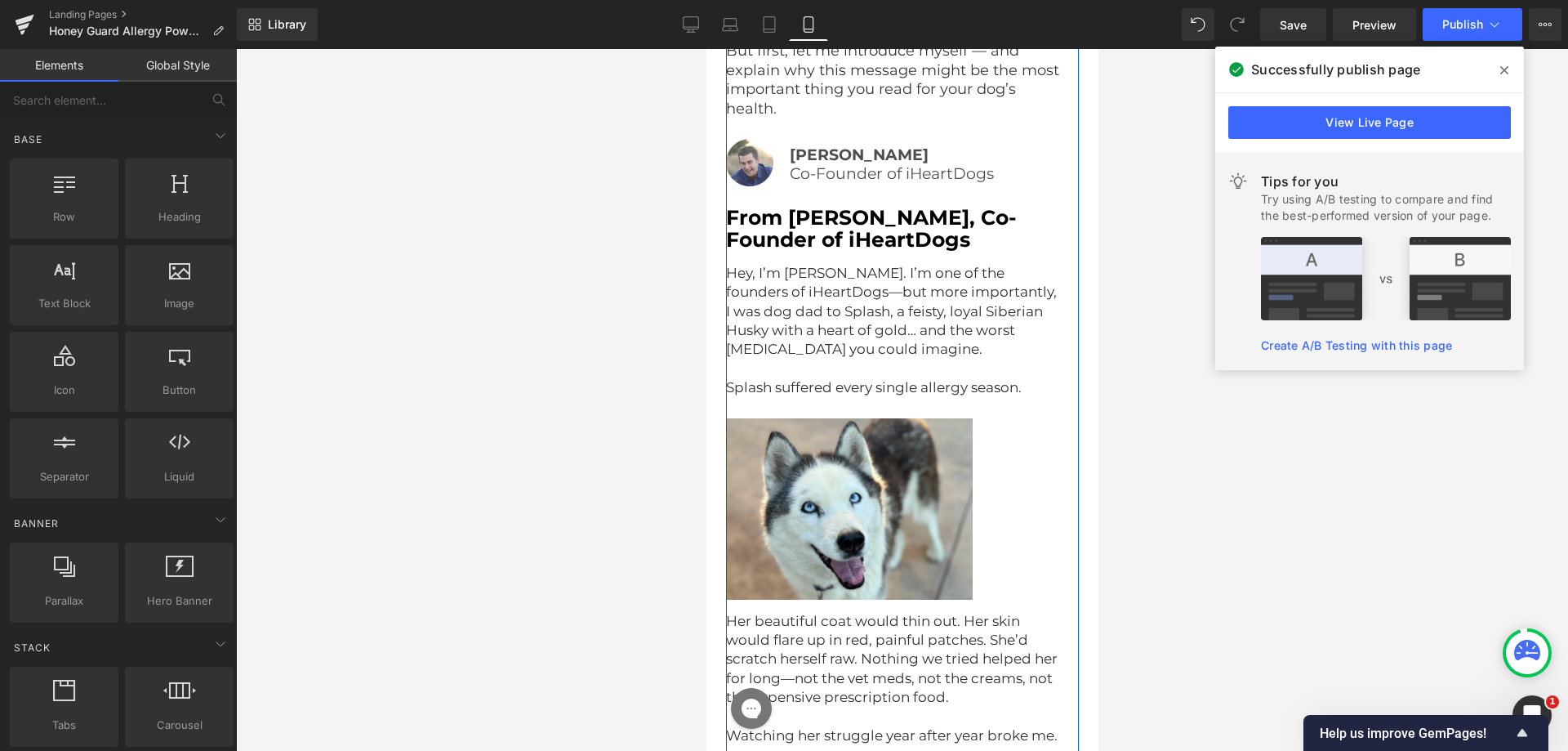
click at [790, 270] on span "Hey, I’m [PERSON_NAME]. I’m one of the founders of iHeartDogs—but more importan…" at bounding box center [892, 311] width 334 height 93
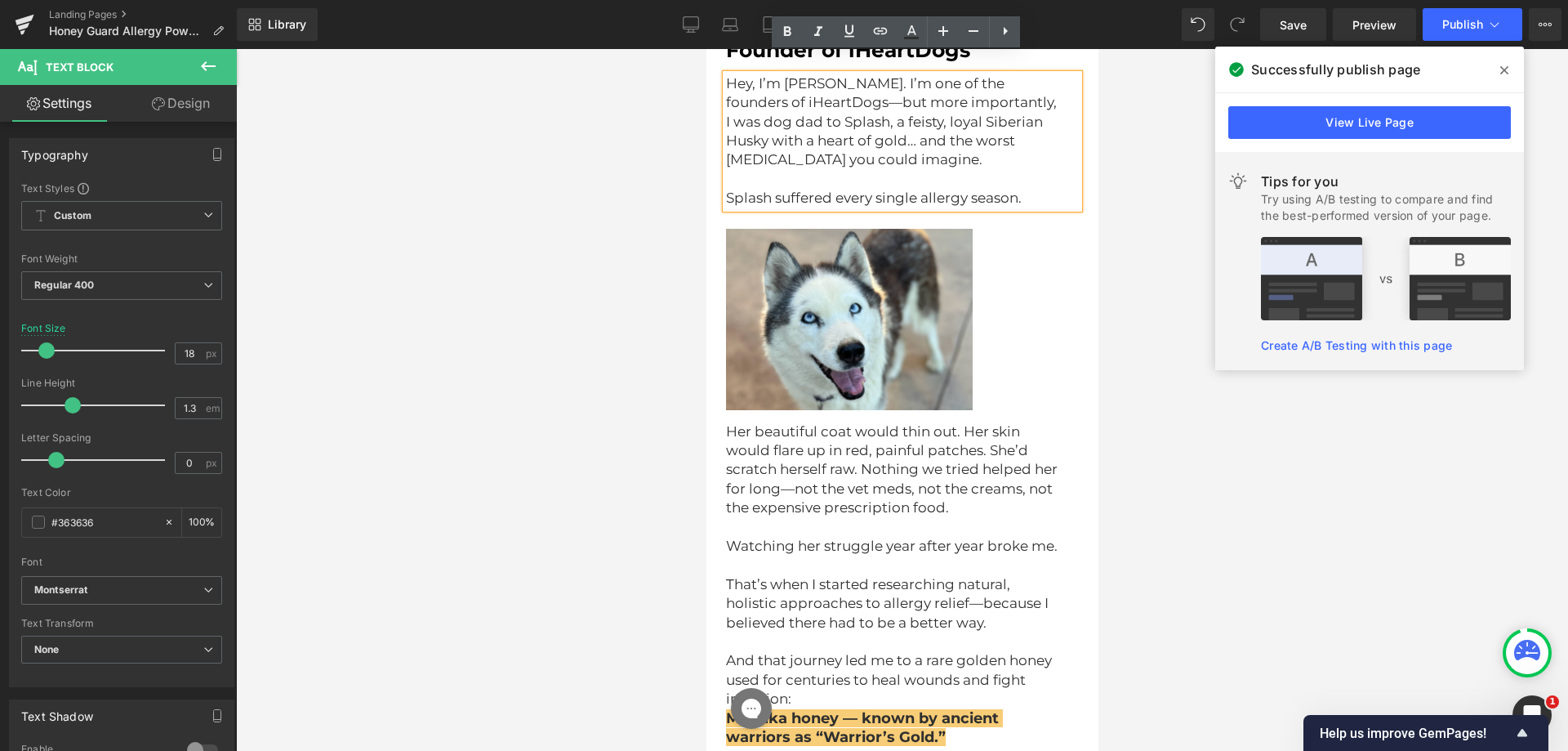
scroll to position [3521, 0]
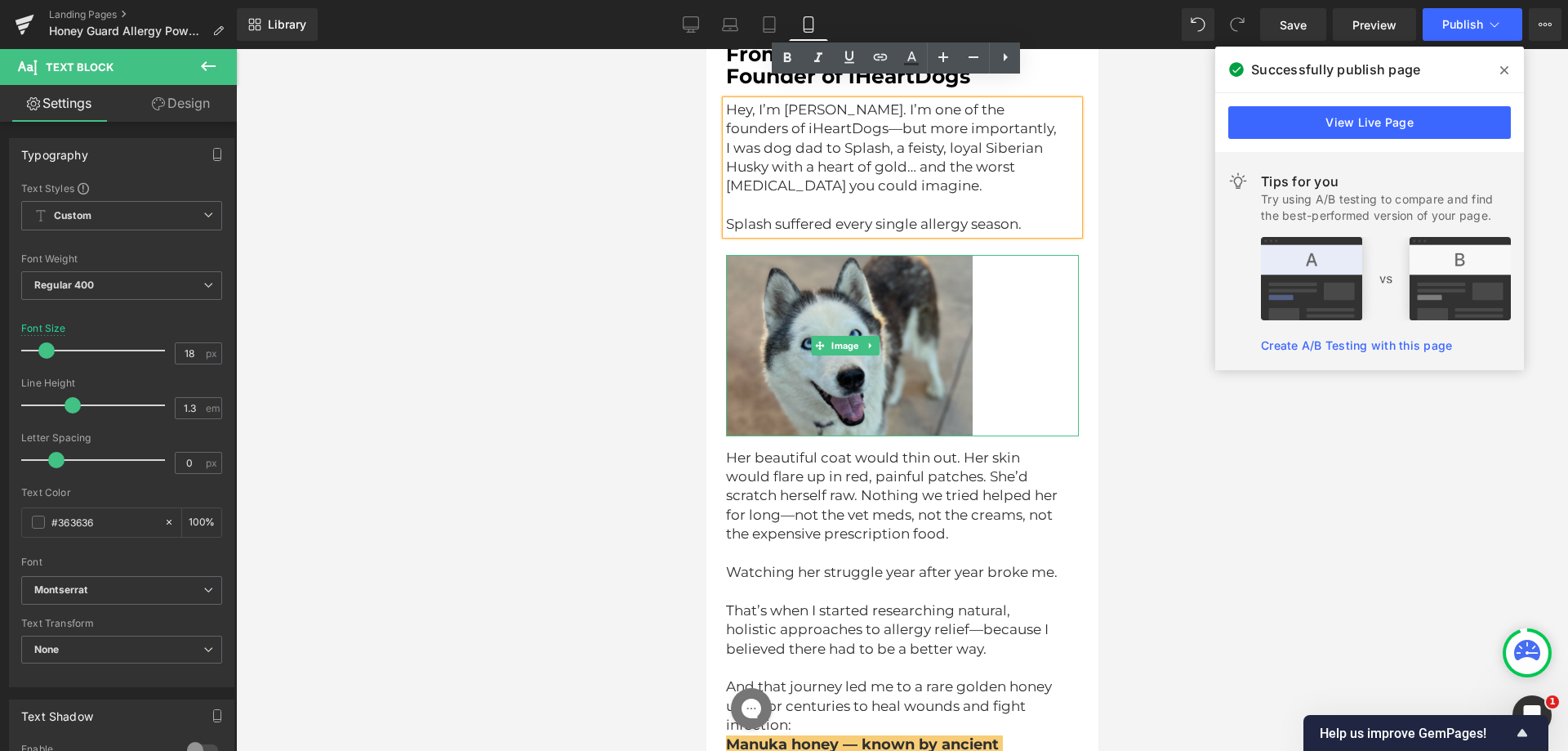
click at [913, 345] on img at bounding box center [848, 345] width 247 height 182
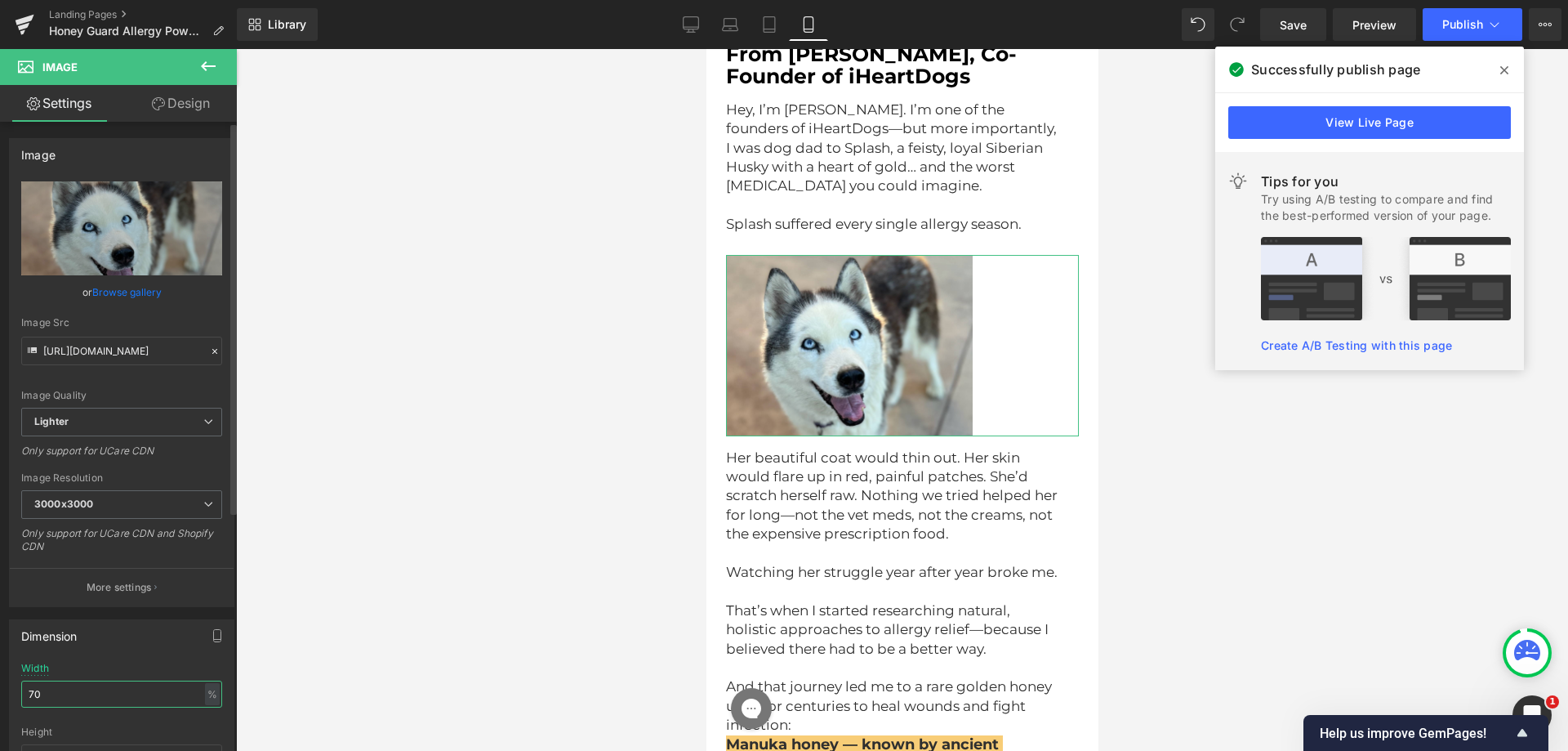
click at [56, 682] on input "70" at bounding box center [122, 694] width 201 height 27
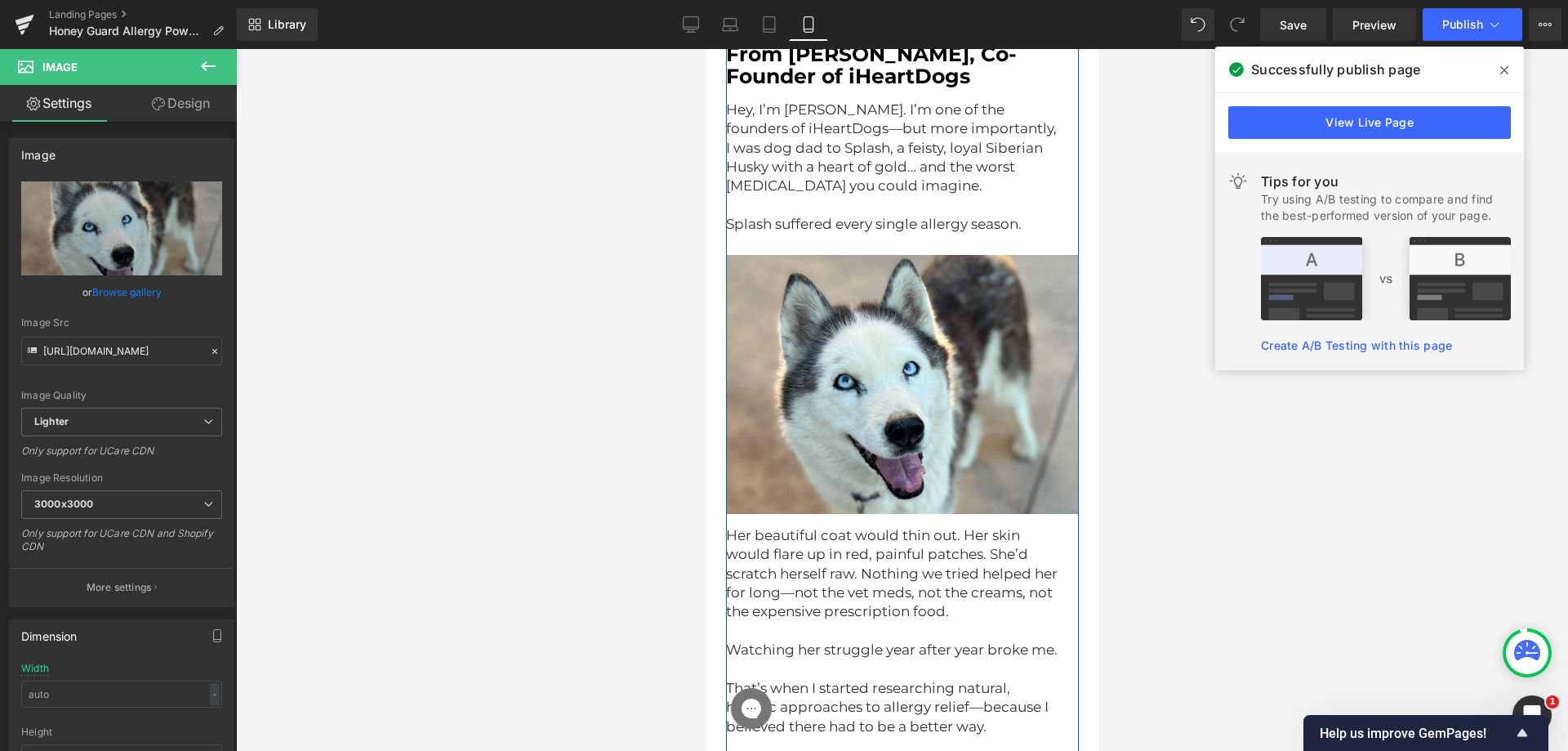
click at [768, 527] on span "Her beautiful coat would thin out. Her skin would flare up in red, painful patc…" at bounding box center [892, 573] width 335 height 93
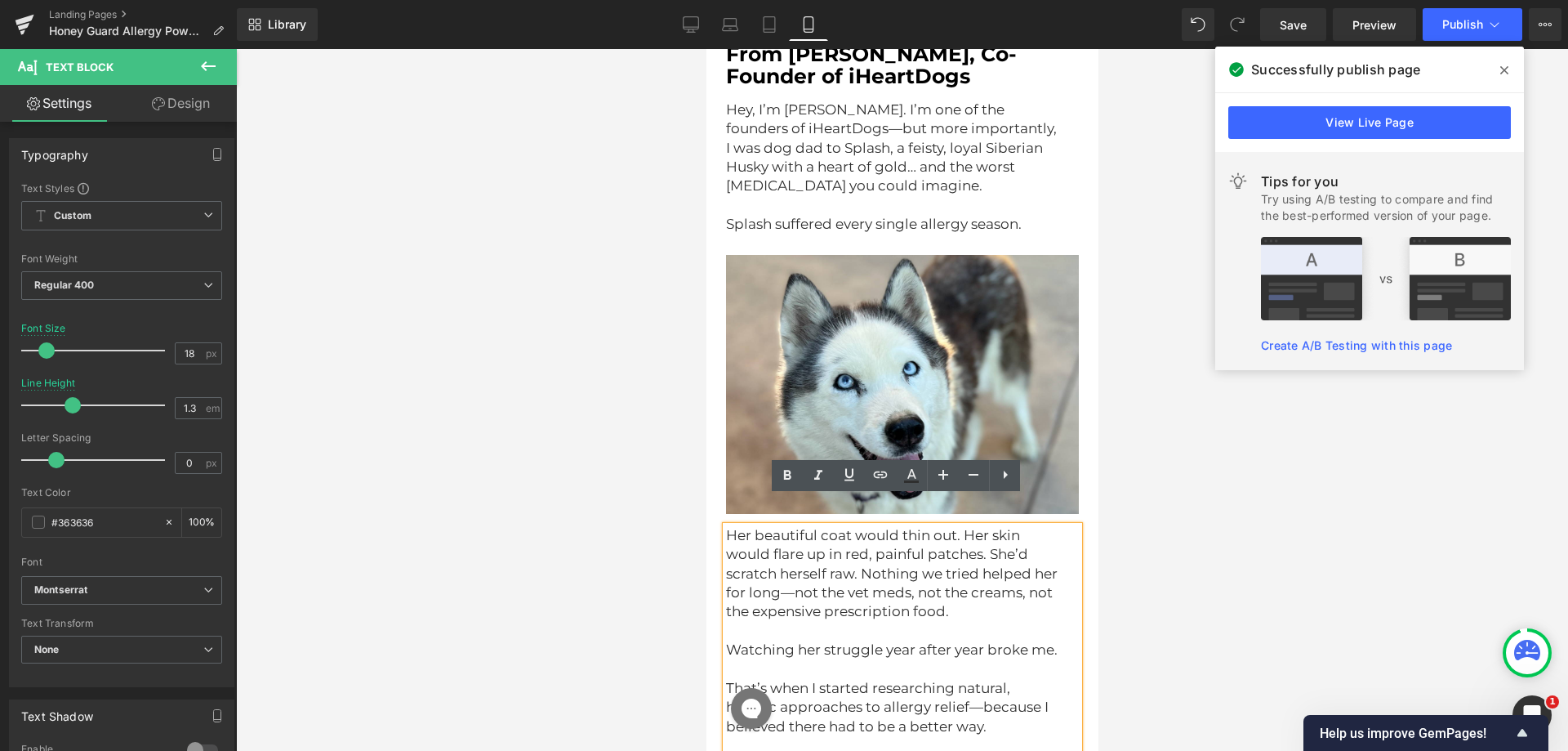
click at [765, 527] on span "Her beautiful coat would thin out. Her skin would flare up in red, painful patc…" at bounding box center [892, 573] width 335 height 93
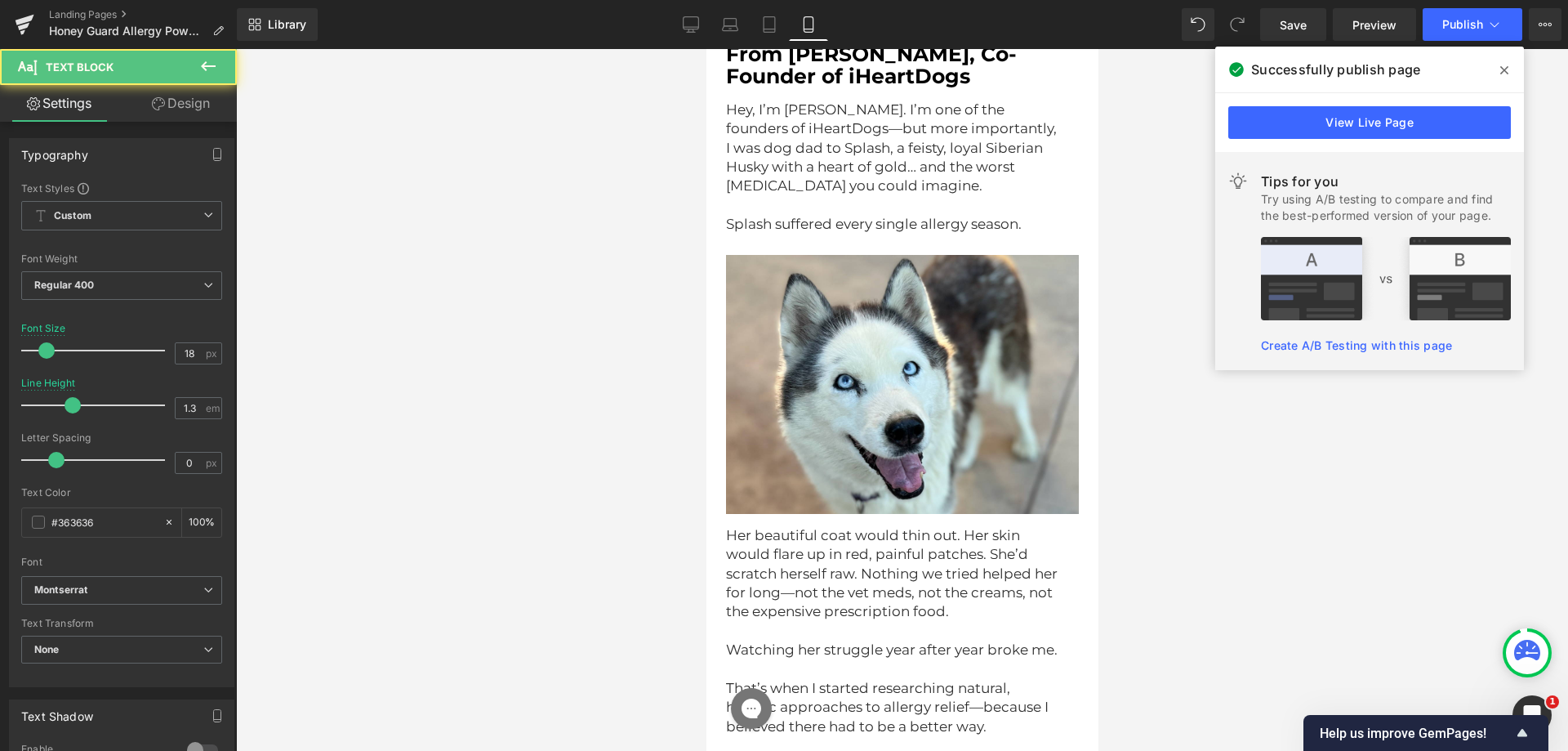
click at [194, 115] on link "Design" at bounding box center [181, 103] width 118 height 37
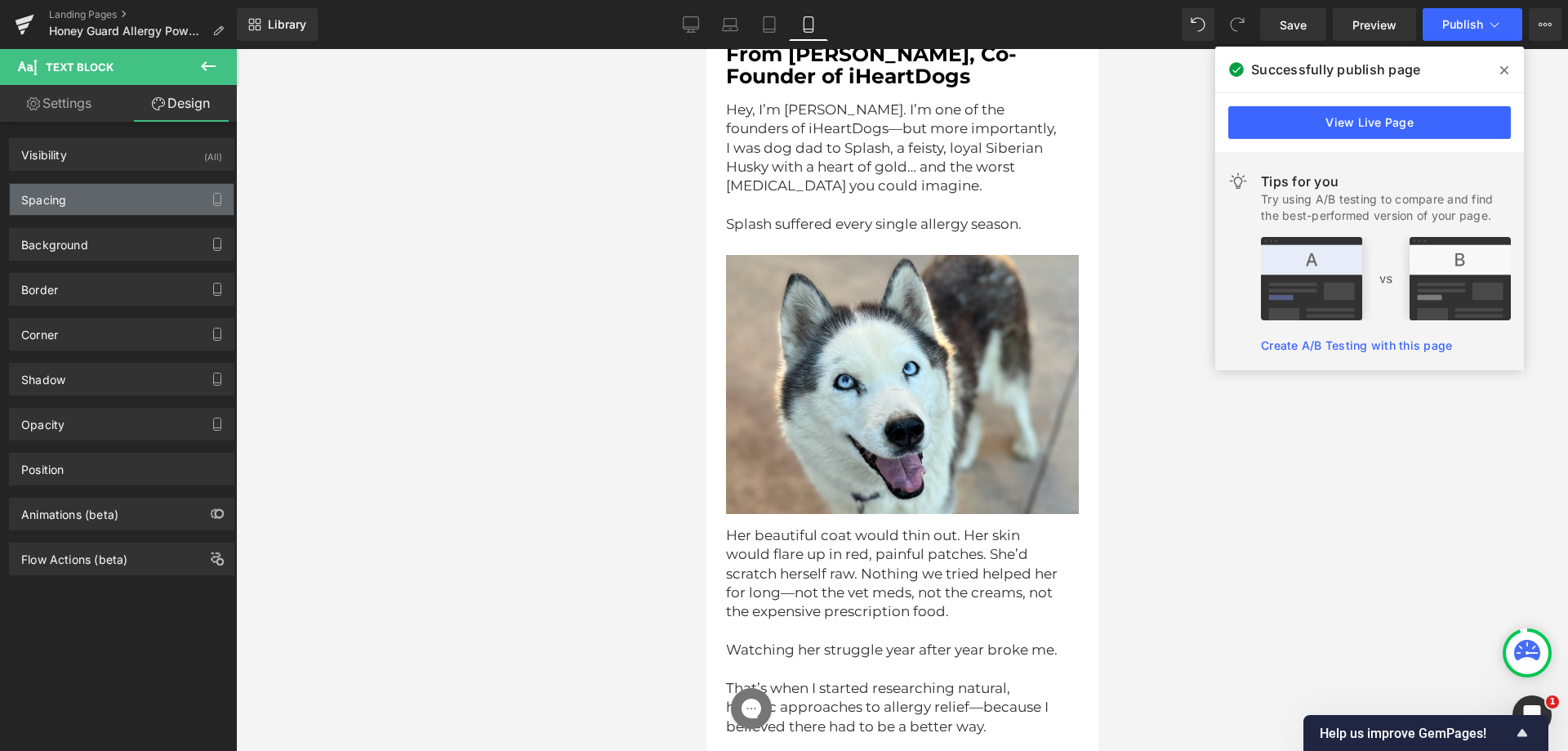
click at [126, 197] on div "Spacing" at bounding box center [122, 199] width 224 height 31
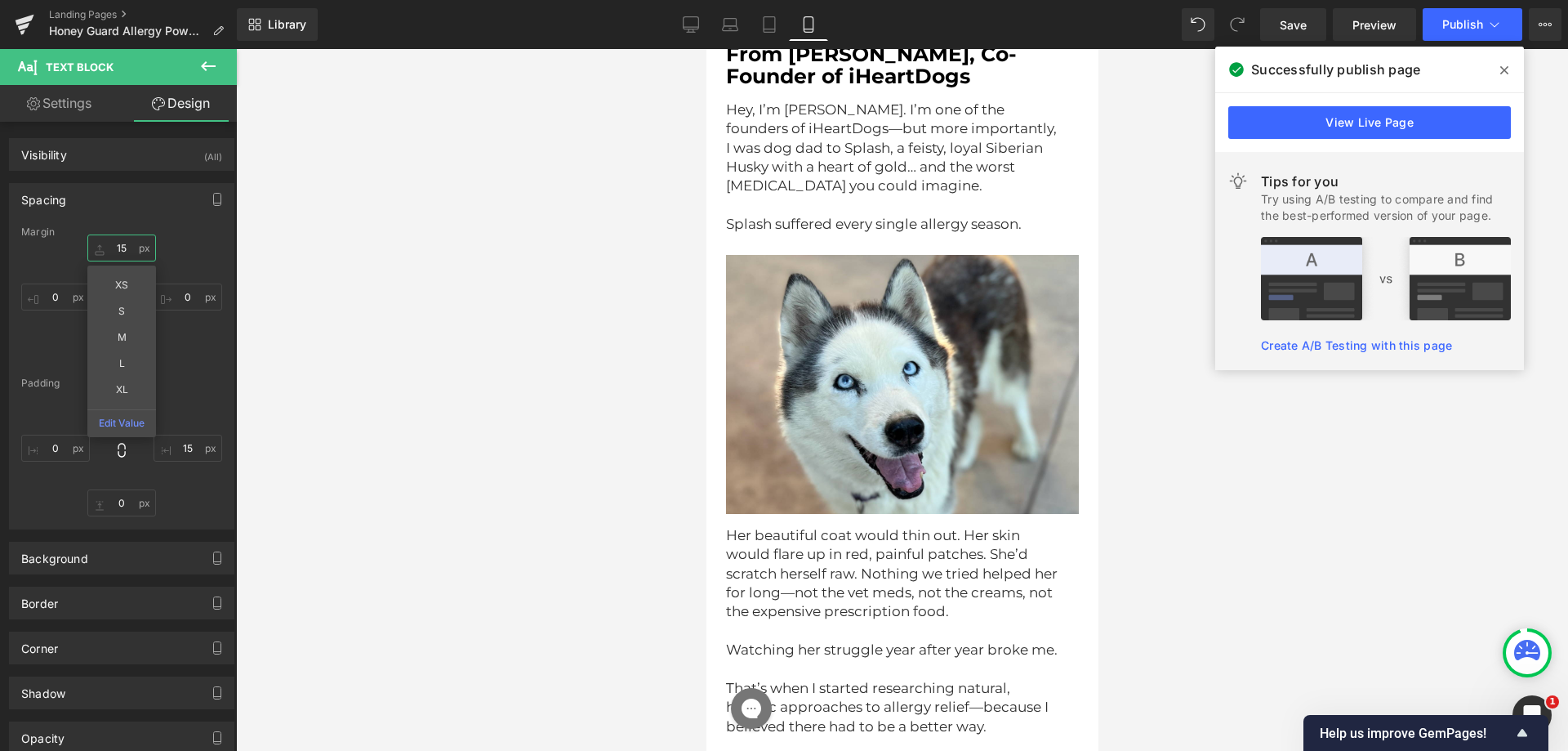
click at [119, 244] on input "text" at bounding box center [122, 249] width 69 height 27
type input "20"
click at [166, 241] on div "20 XS S M L XL Edit Value" at bounding box center [122, 300] width 201 height 131
click at [117, 352] on input "25" at bounding box center [122, 352] width 69 height 27
paste input "0"
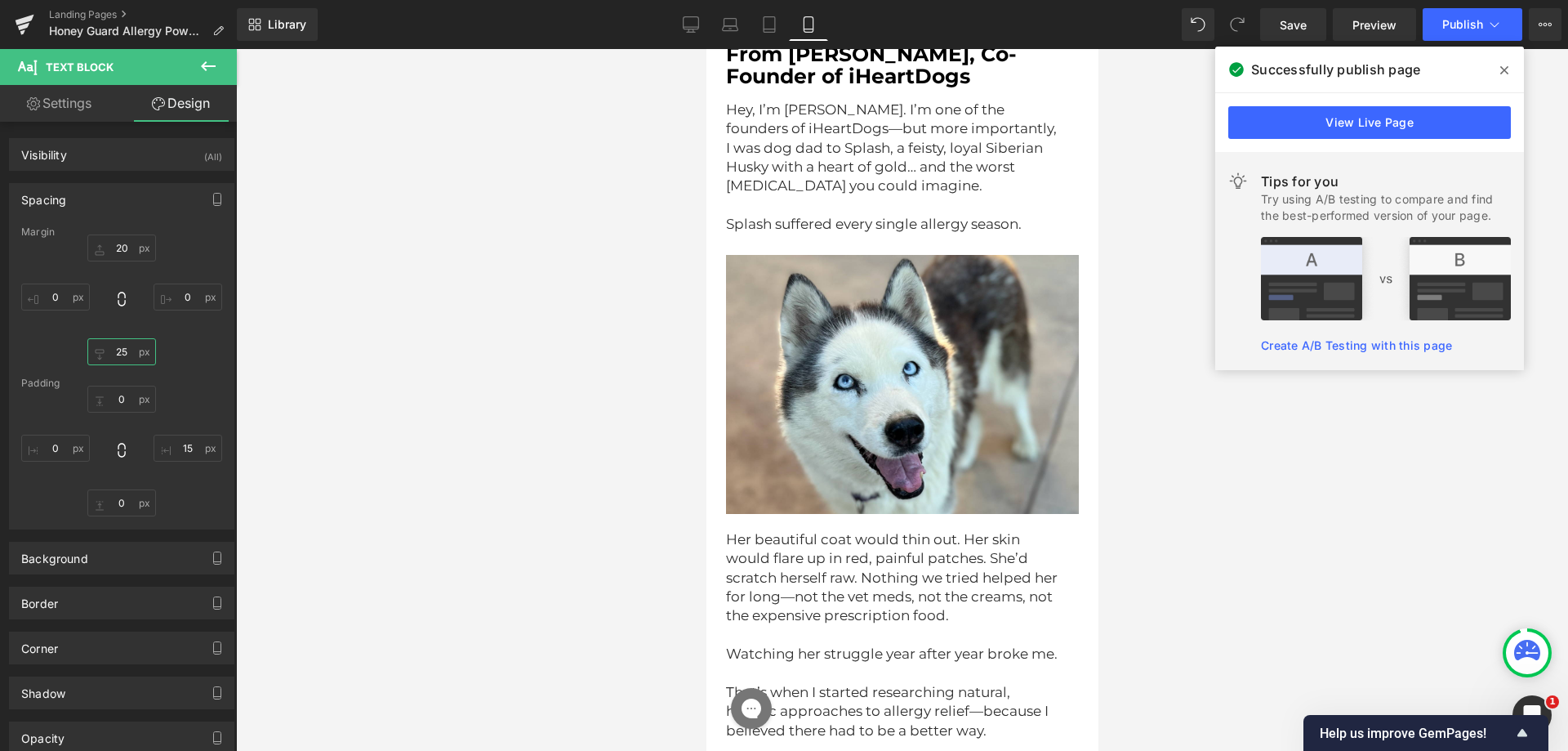
type input "20"
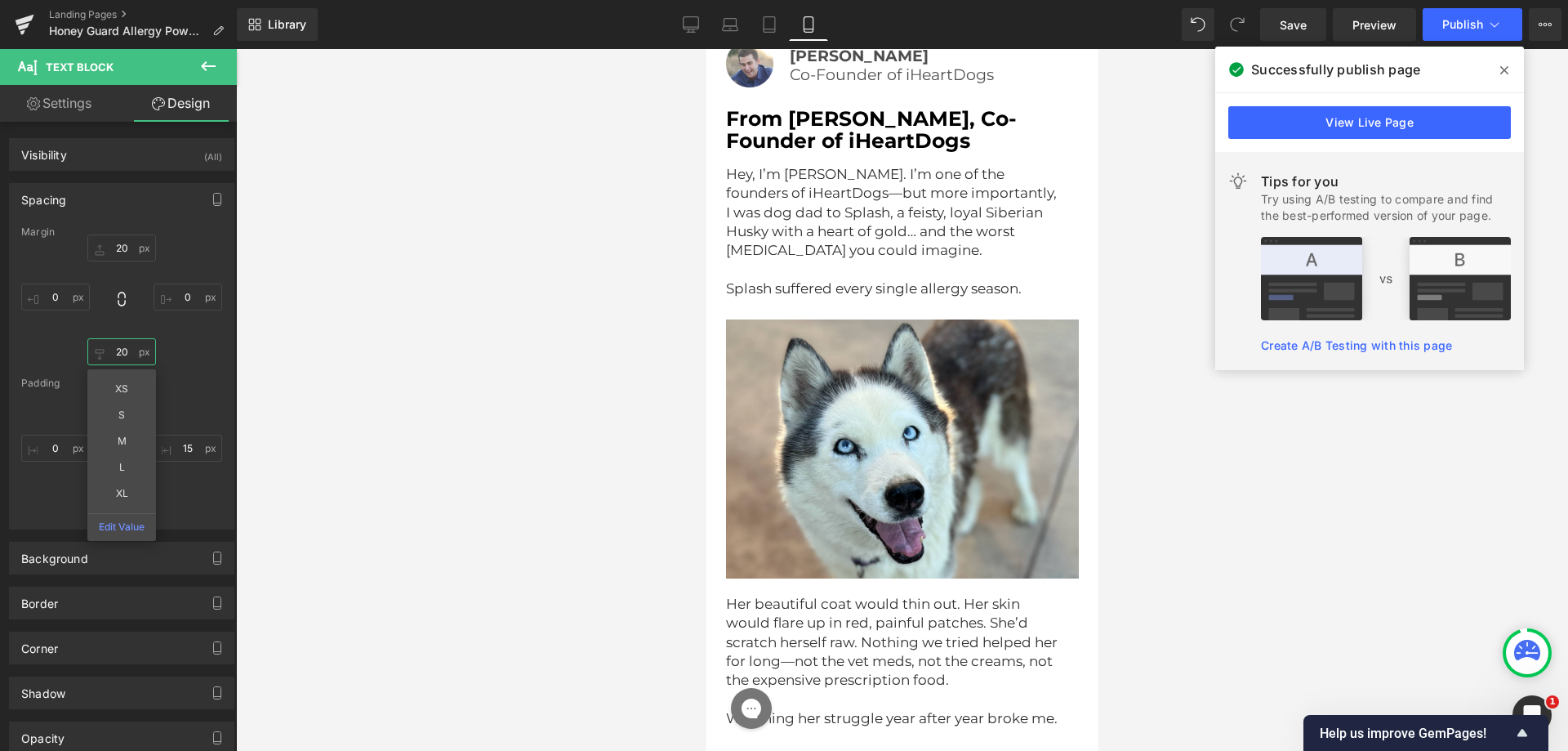
scroll to position [3357, 0]
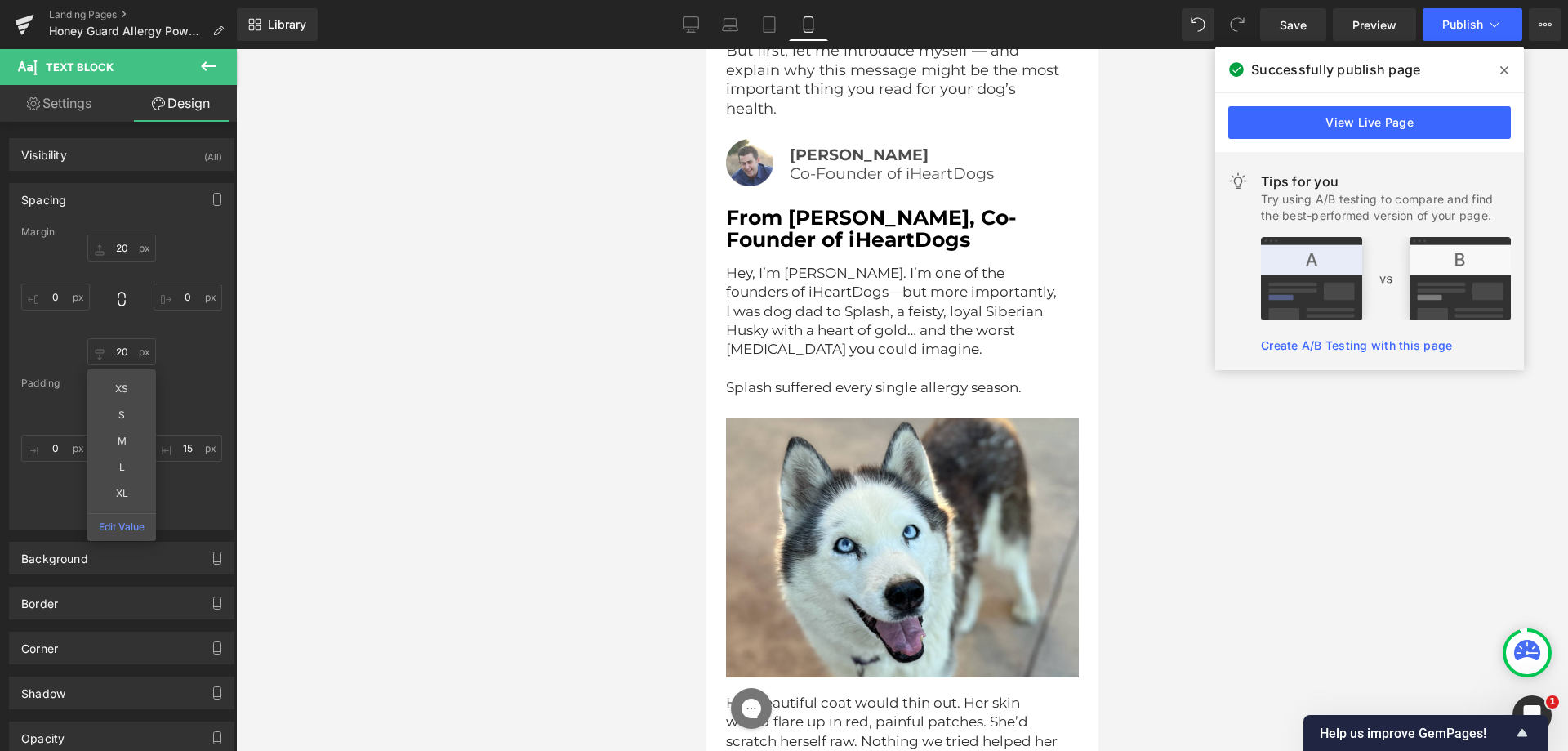
click at [882, 294] on span "Hey, I’m [PERSON_NAME]. I’m one of the founders of iHeartDogs—but more importan…" at bounding box center [892, 311] width 334 height 93
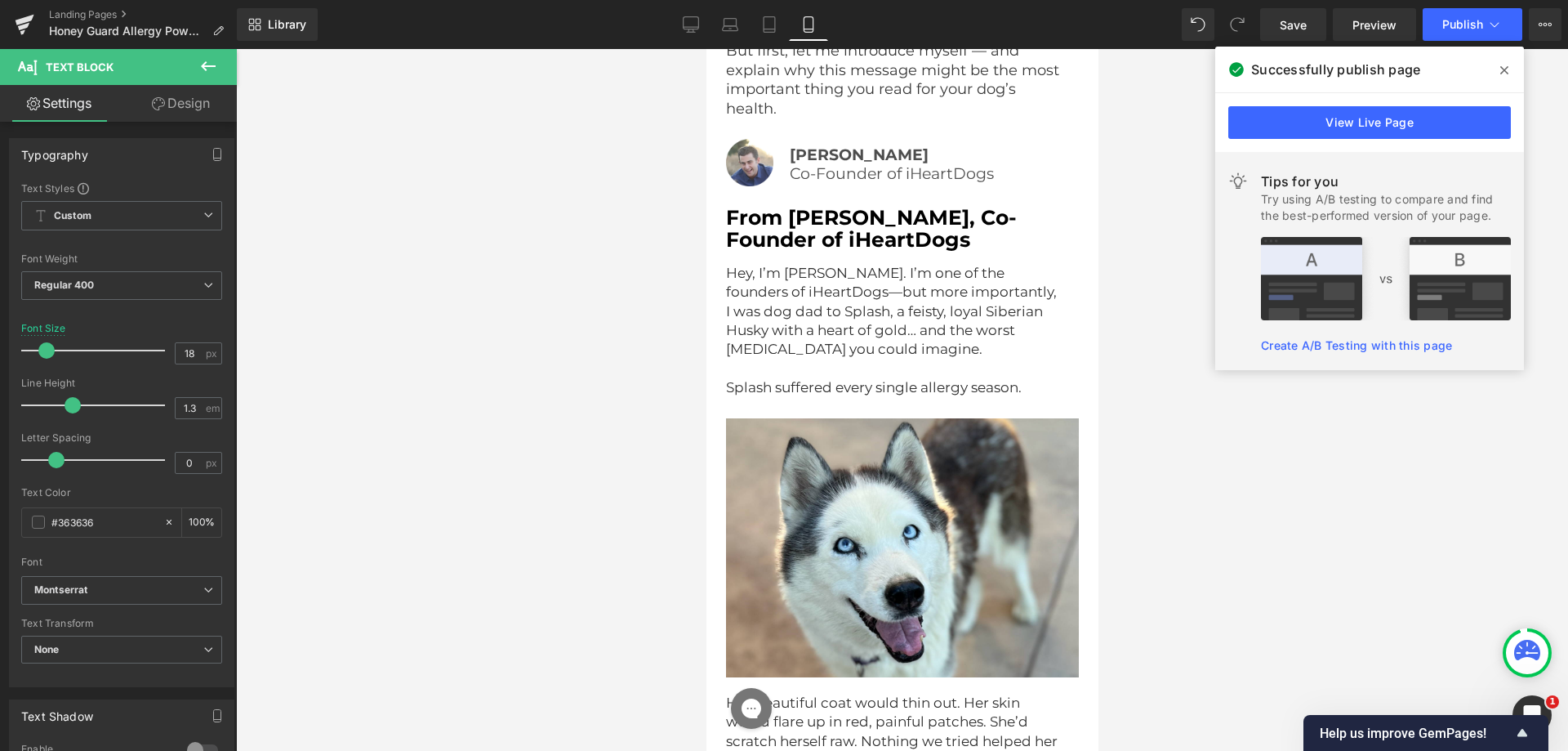
click at [185, 112] on link "Design" at bounding box center [181, 103] width 118 height 37
click at [0, 0] on div "Spacing" at bounding box center [0, 0] width 0 height 0
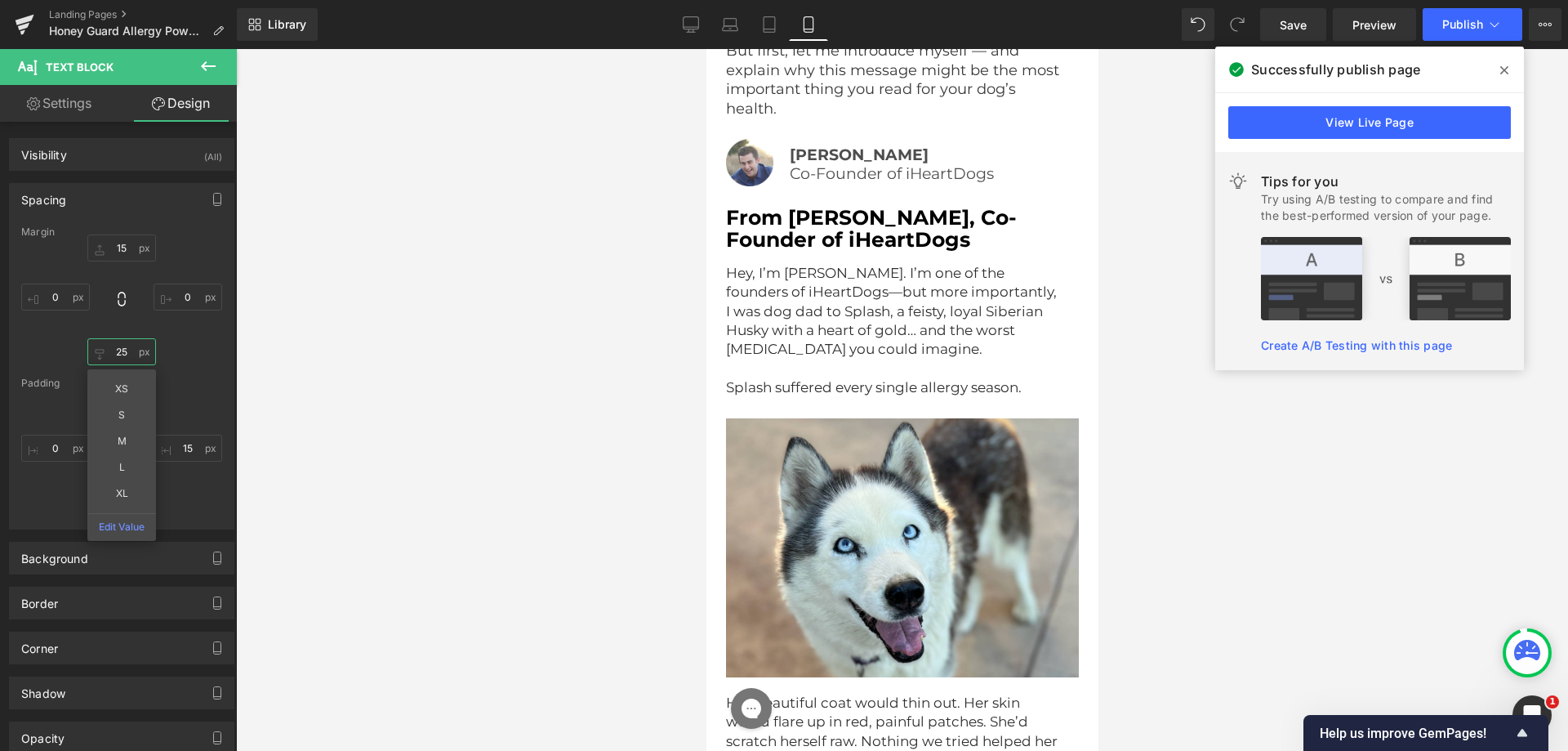
click at [118, 355] on input "25" at bounding box center [122, 352] width 69 height 27
paste input "0"
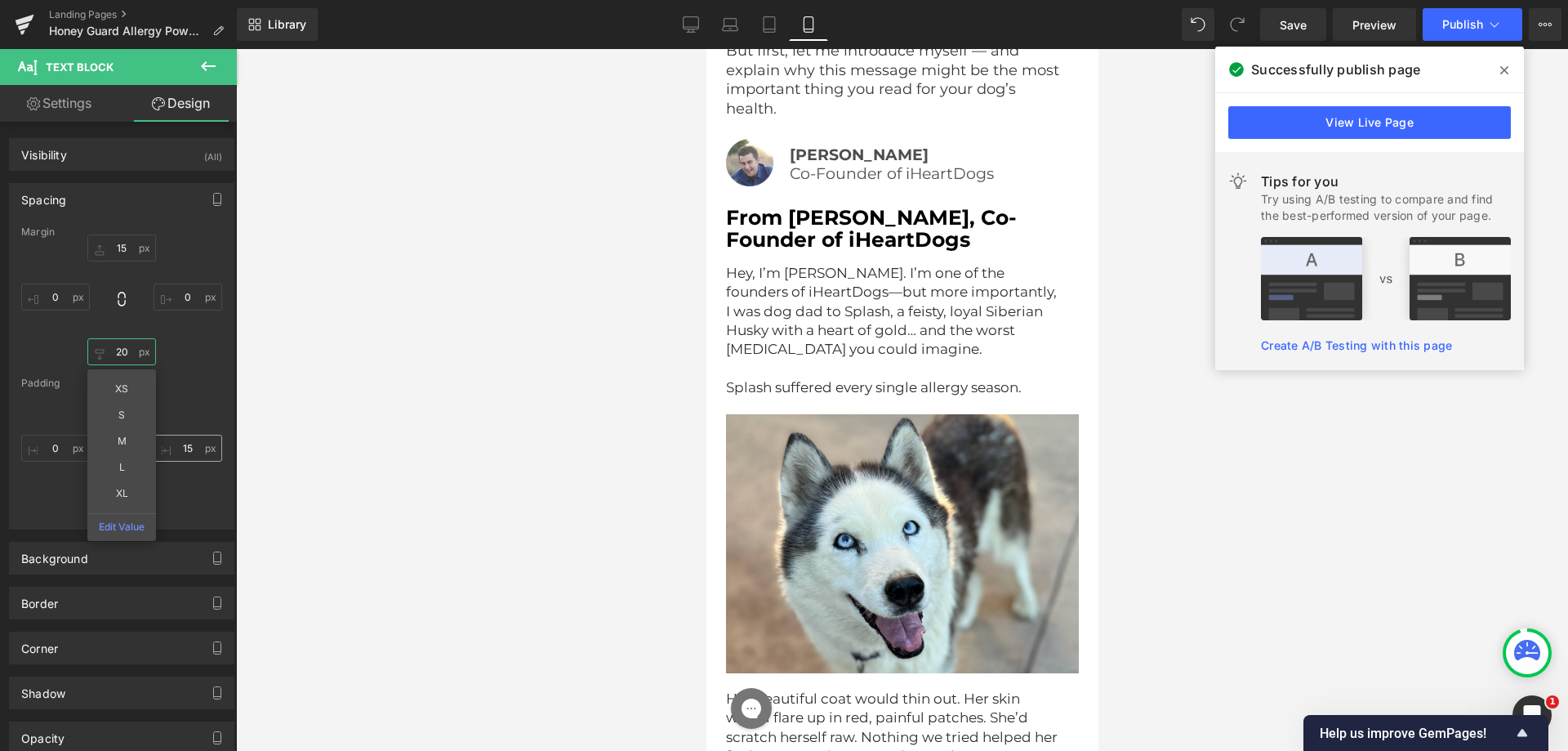
type input "20"
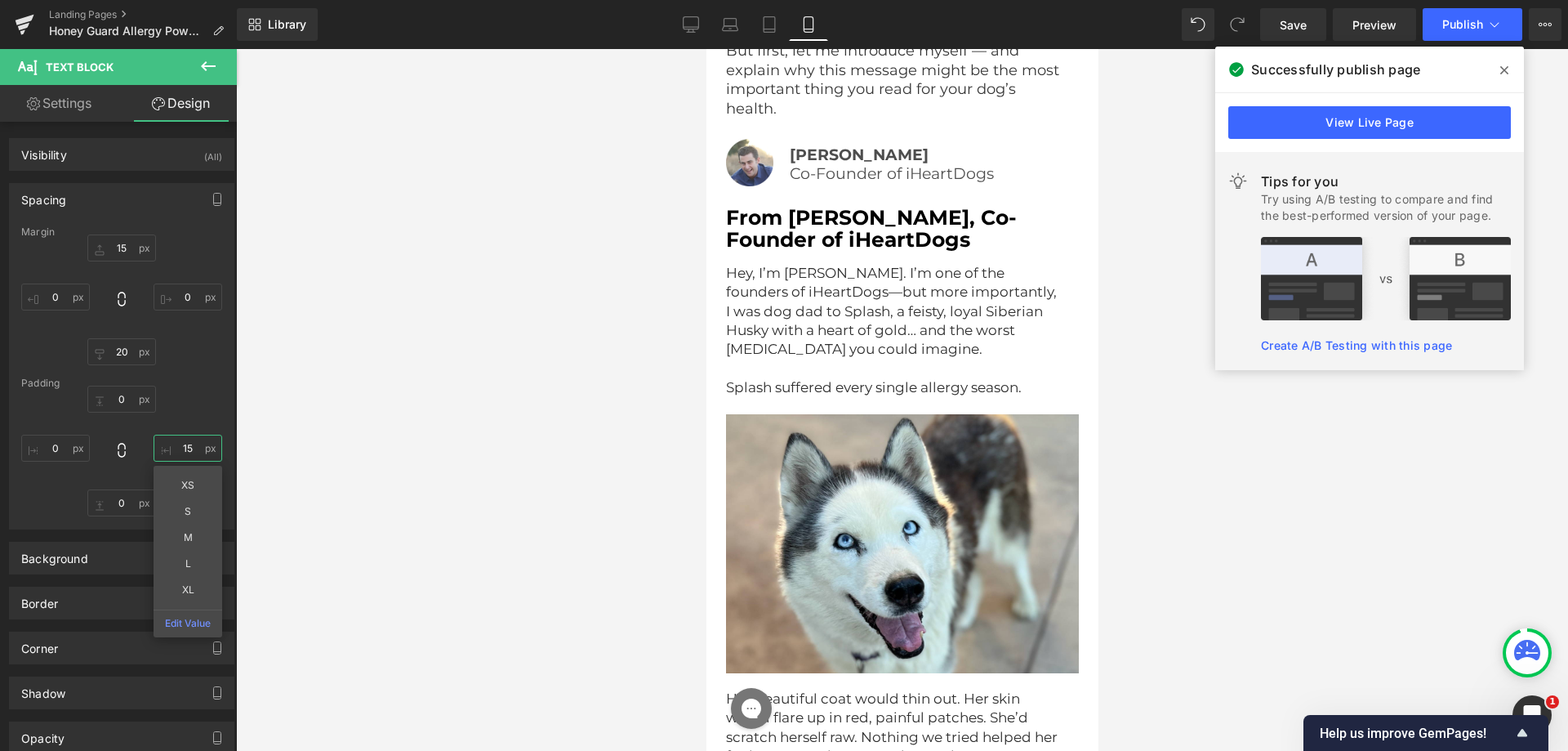
click at [191, 457] on input "text" at bounding box center [188, 448] width 69 height 27
type input "15"
type input "="
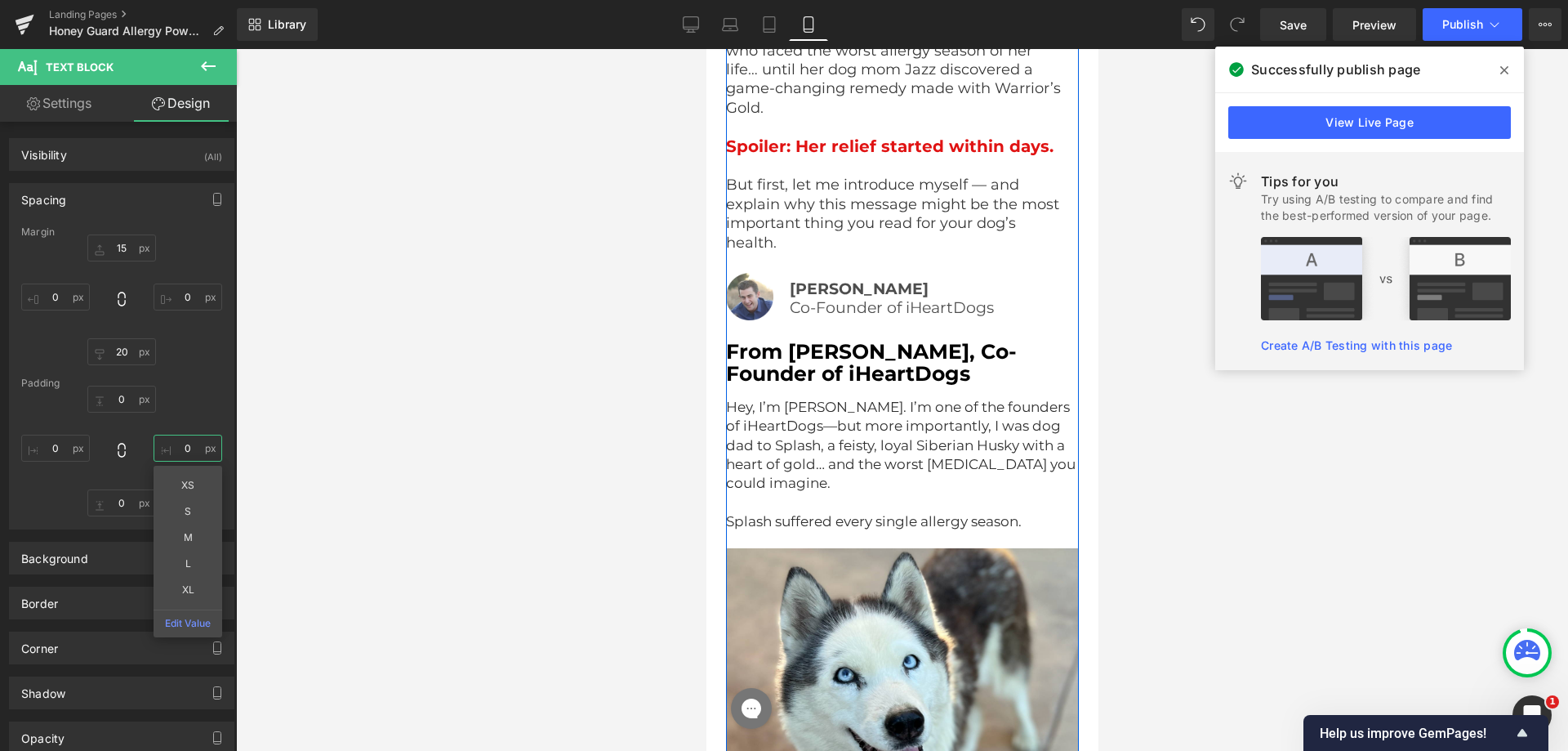
scroll to position [3194, 0]
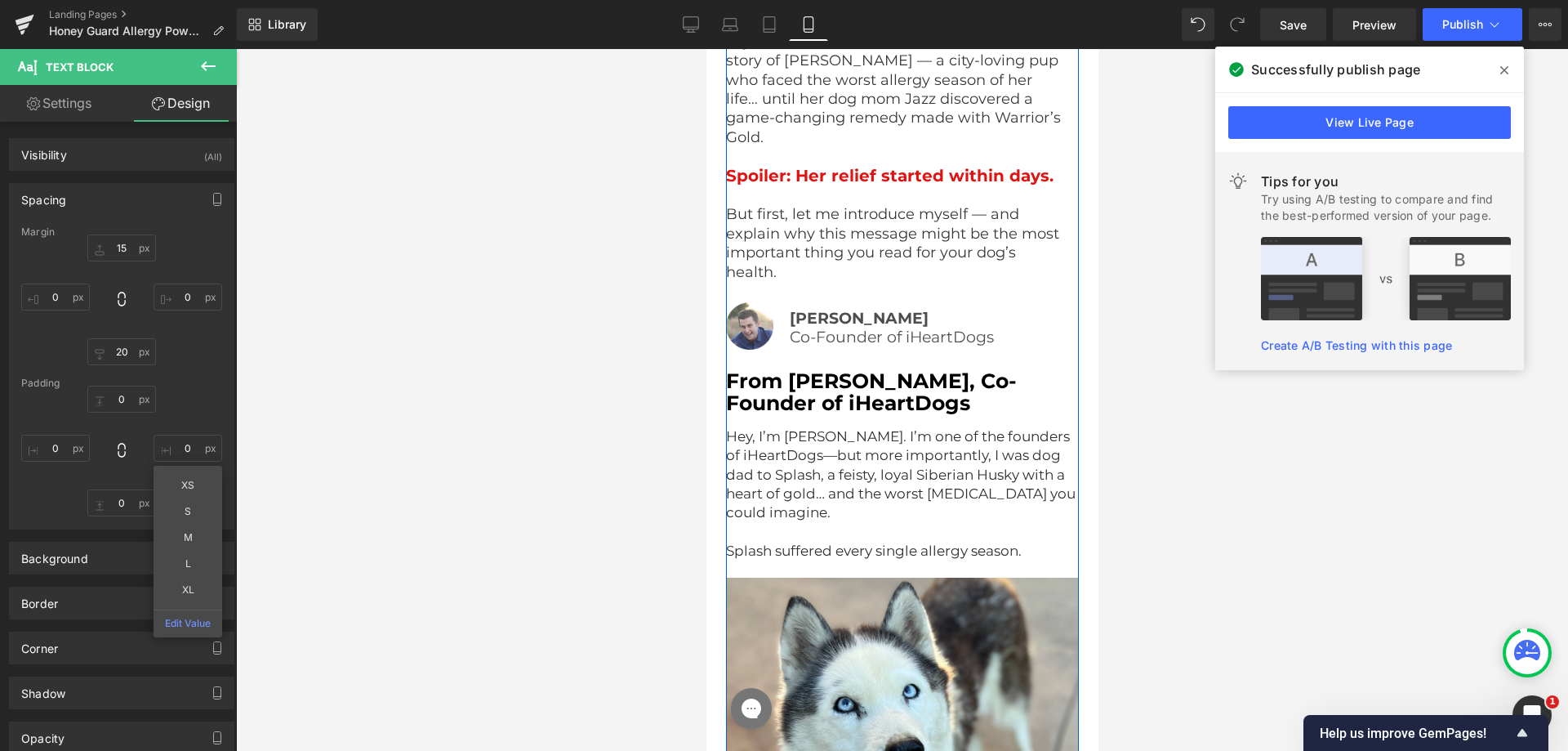
click at [952, 227] on p "But first, let me introduce myself — and explain why this message might be the …" at bounding box center [895, 243] width 341 height 77
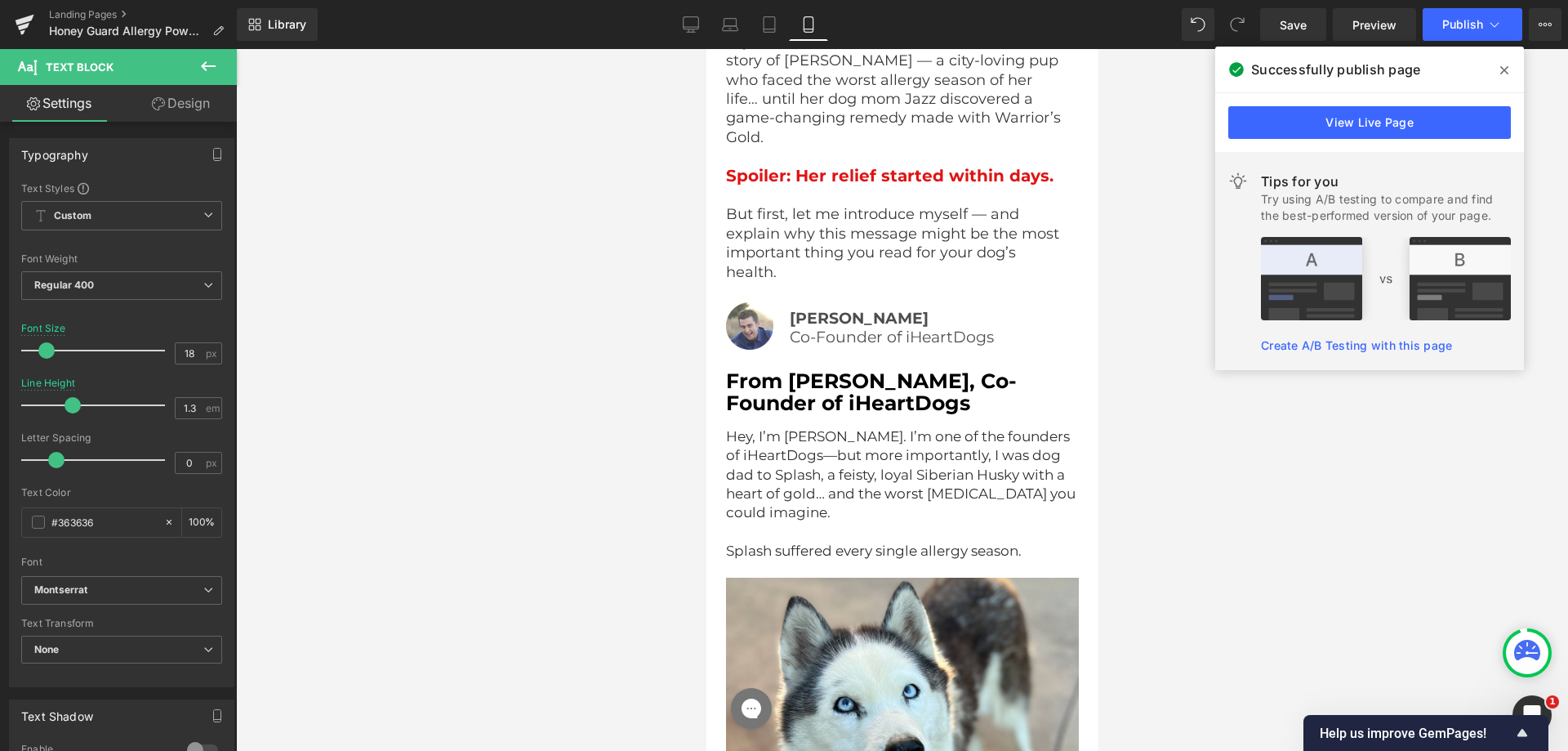
click at [198, 107] on link "Design" at bounding box center [181, 103] width 118 height 37
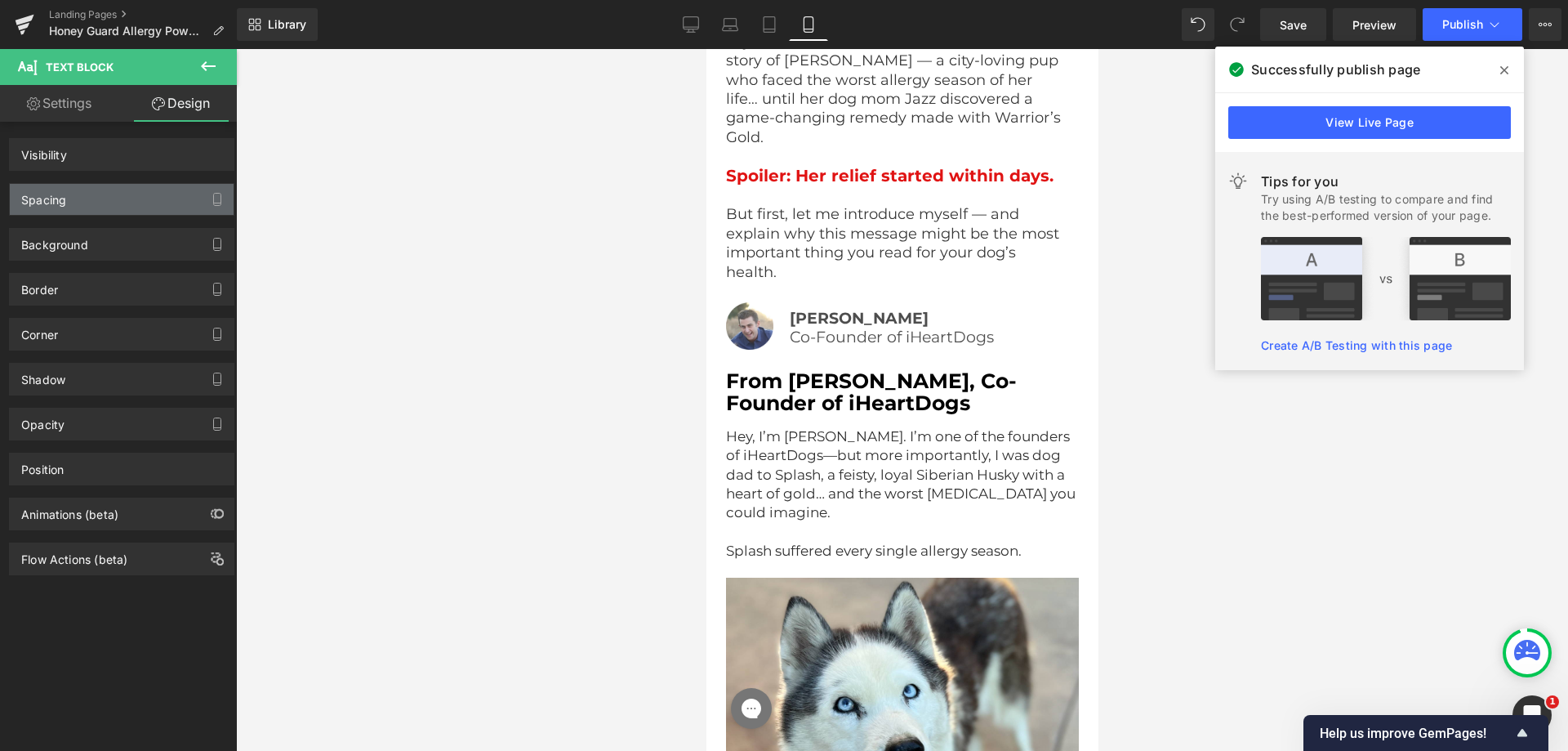
click at [126, 212] on div "Spacing" at bounding box center [122, 199] width 224 height 31
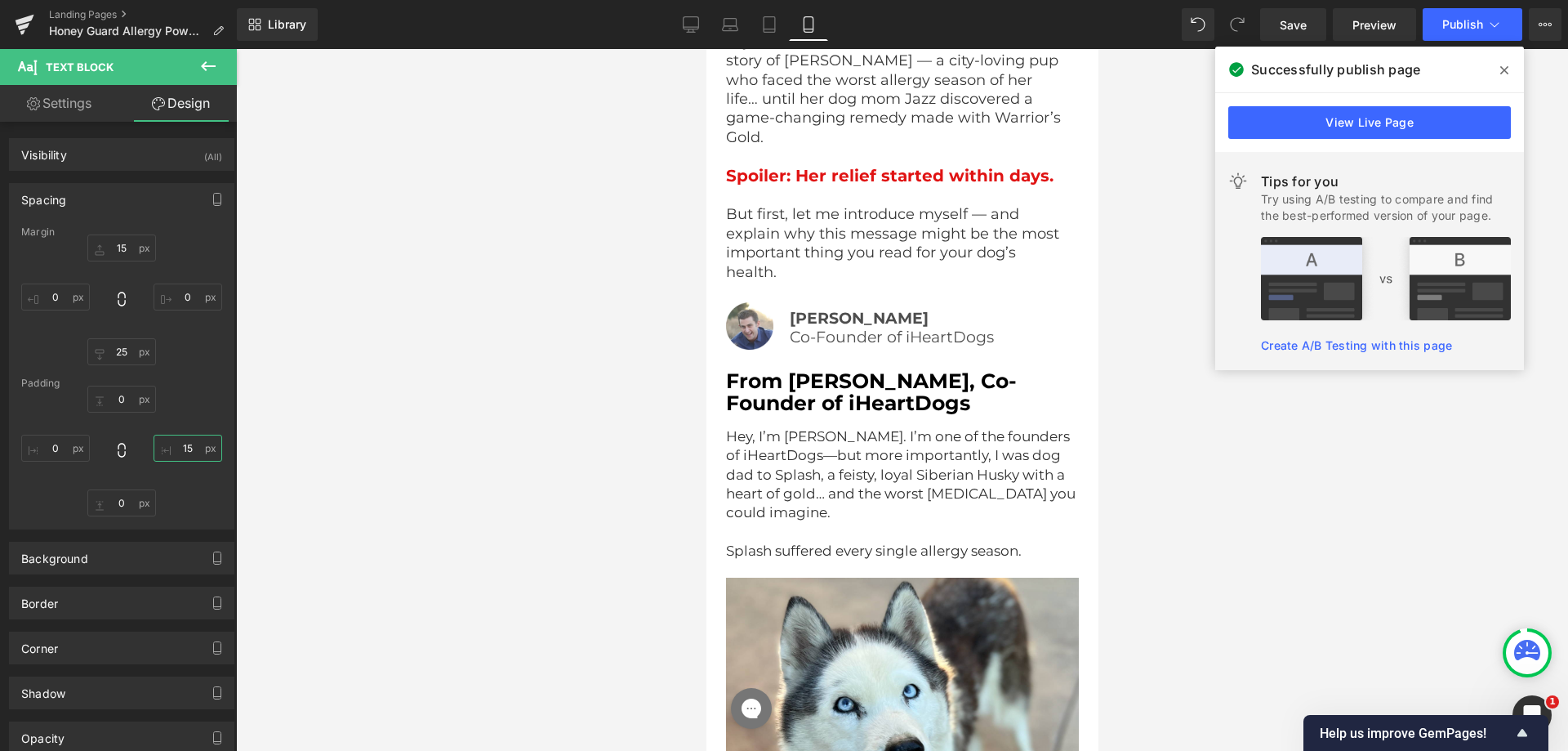
click at [182, 445] on input "text" at bounding box center [188, 448] width 69 height 27
type input "15"
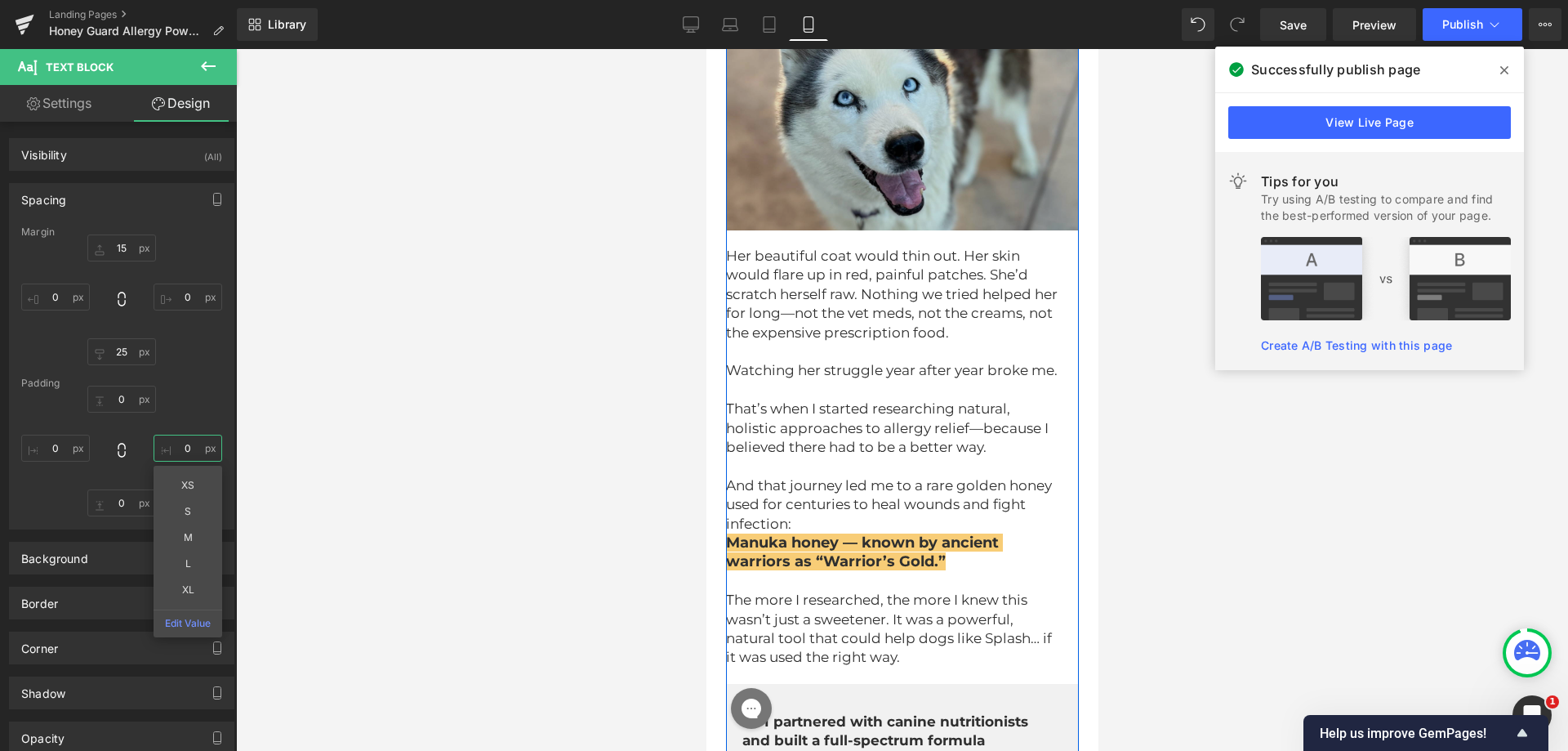
scroll to position [3766, 0]
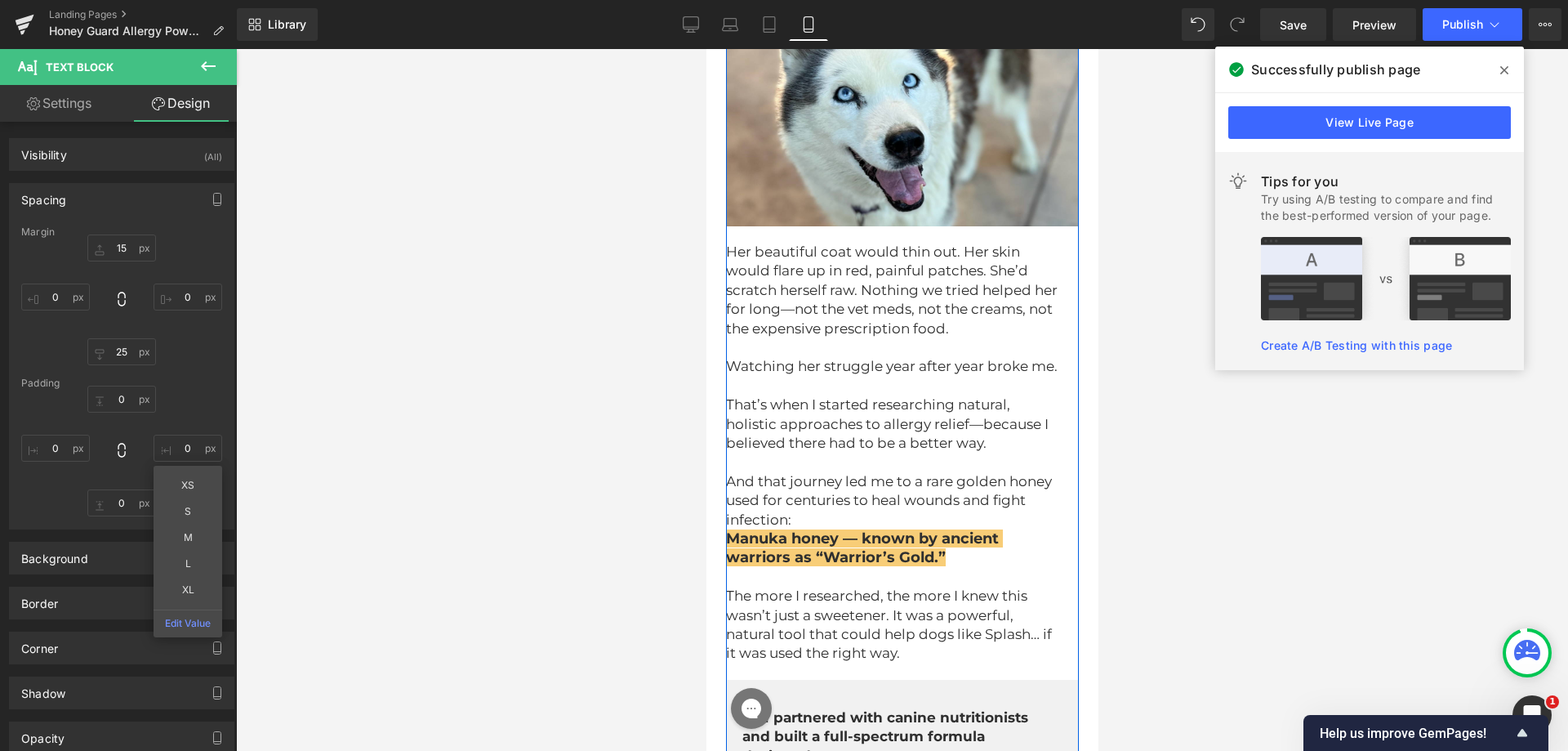
click at [808, 337] on span "Her beautiful coat would thin out. Her skin would flare up in red, painful patc…" at bounding box center [892, 290] width 335 height 93
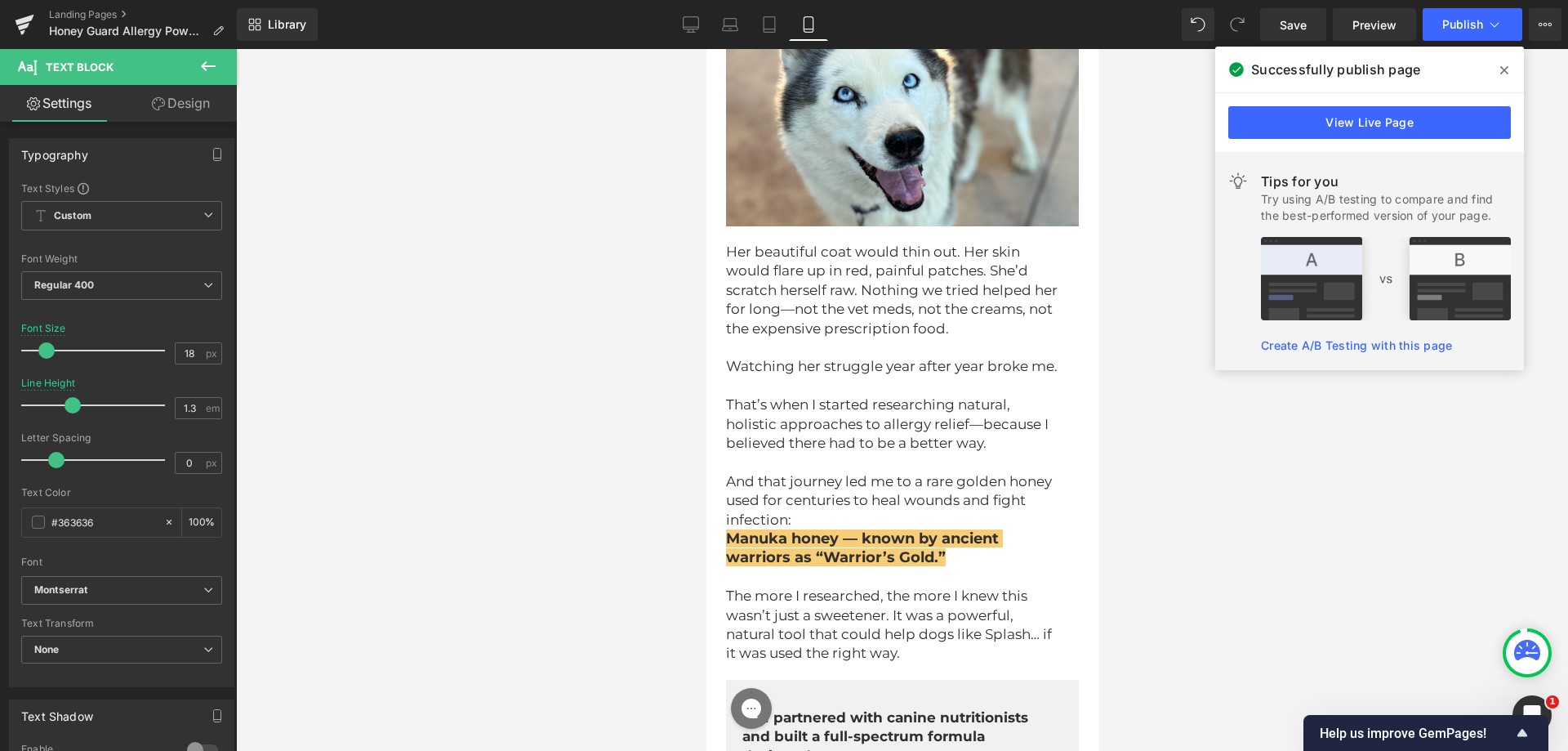
click at [175, 99] on link "Design" at bounding box center [181, 103] width 118 height 37
click at [0, 0] on div "Spacing" at bounding box center [0, 0] width 0 height 0
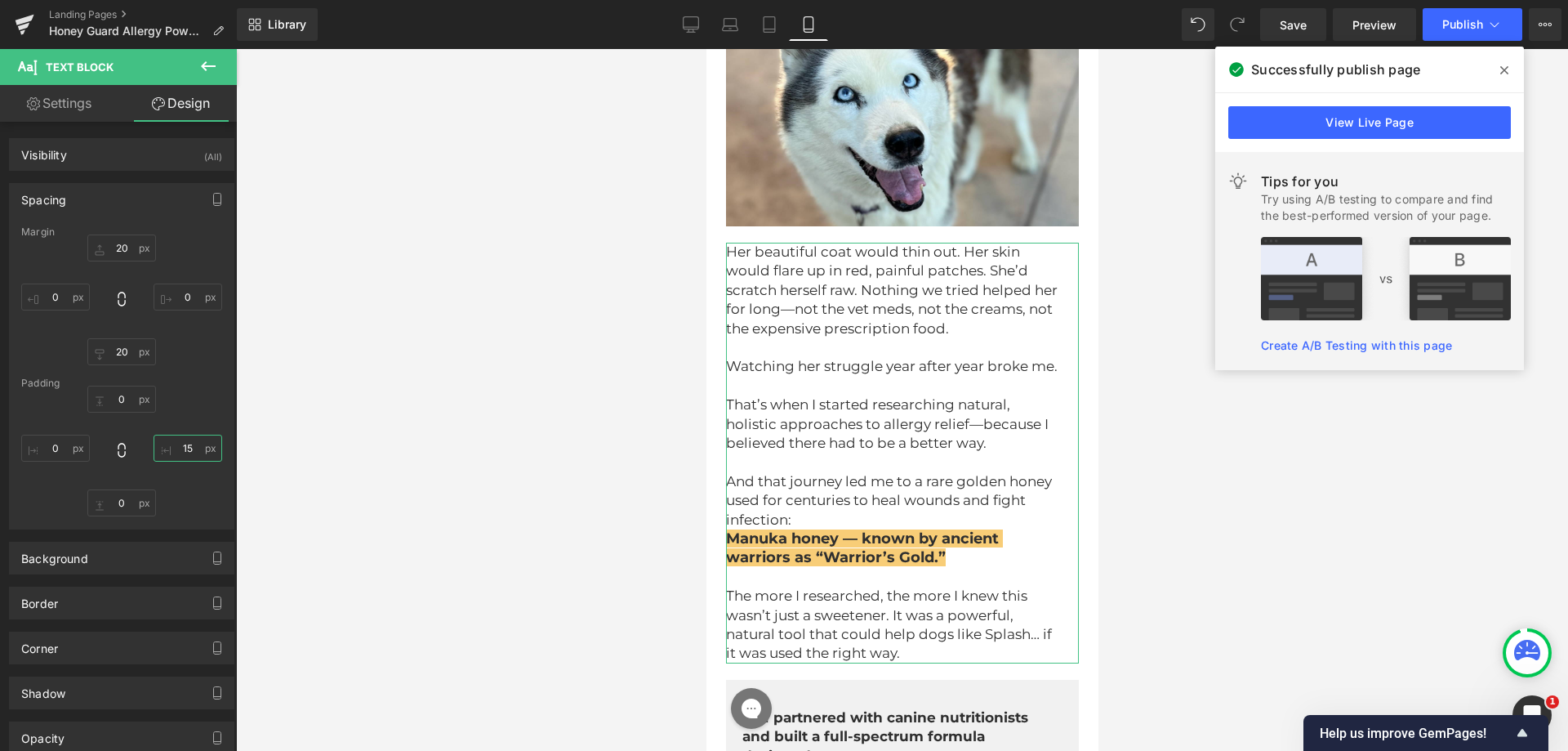
click at [177, 453] on input "text" at bounding box center [188, 448] width 69 height 27
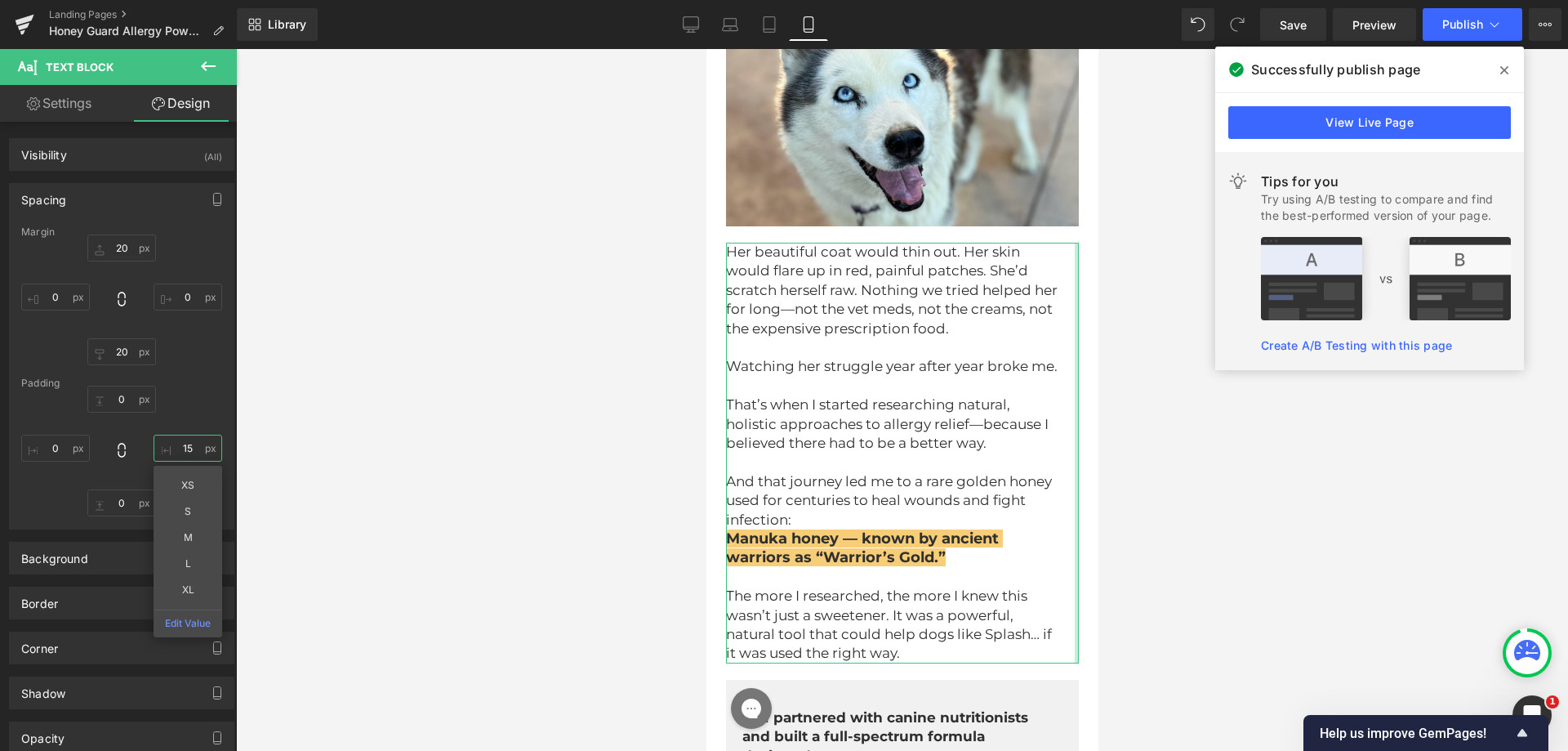
type input "15"
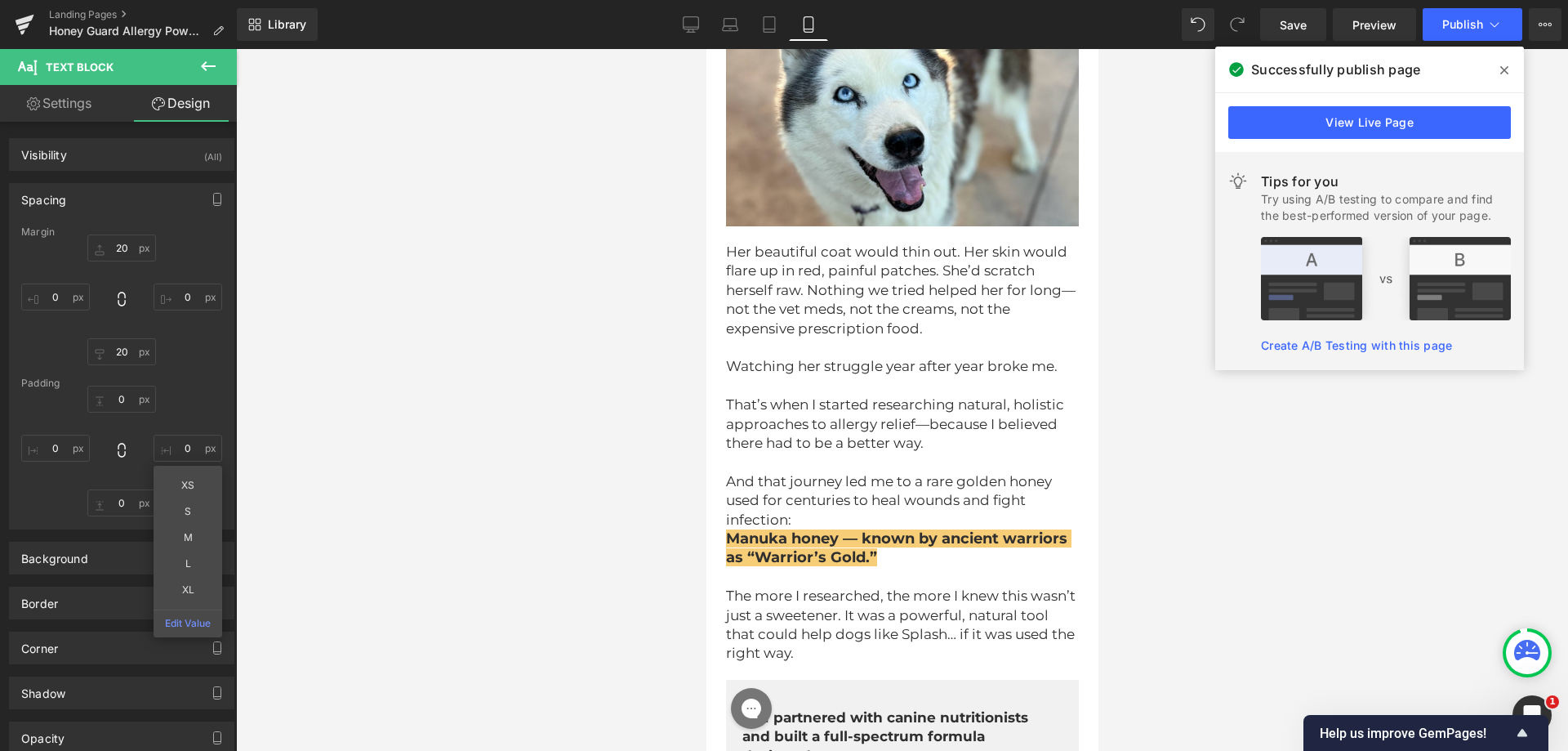
click at [856, 338] on p "Her beautiful coat would thin out. Her skin would flare up in red, painful patc…" at bounding box center [901, 291] width 353 height 96
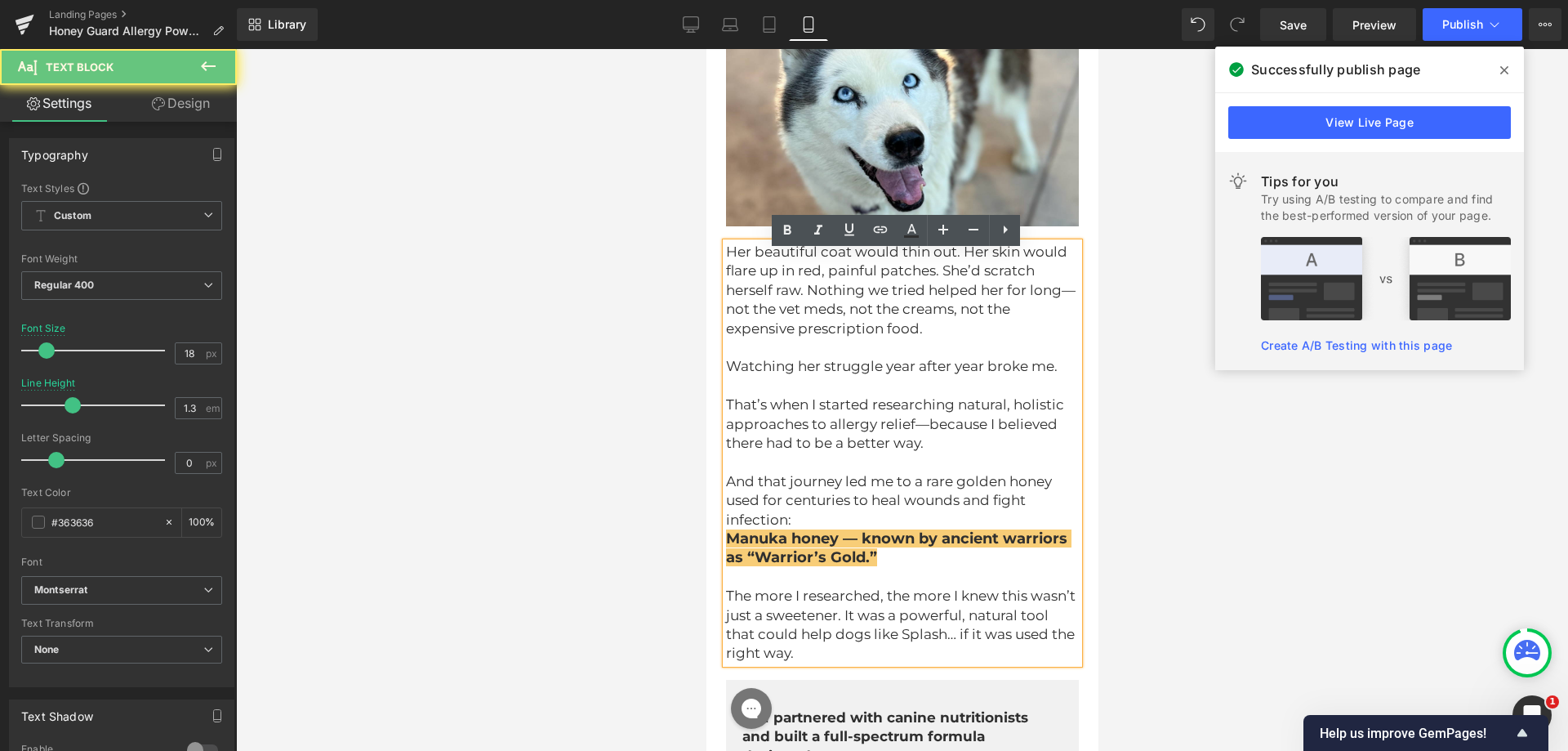
click at [808, 305] on span "Her beautiful coat would thin out. Her skin would flare up in red, painful patc…" at bounding box center [900, 290] width 350 height 93
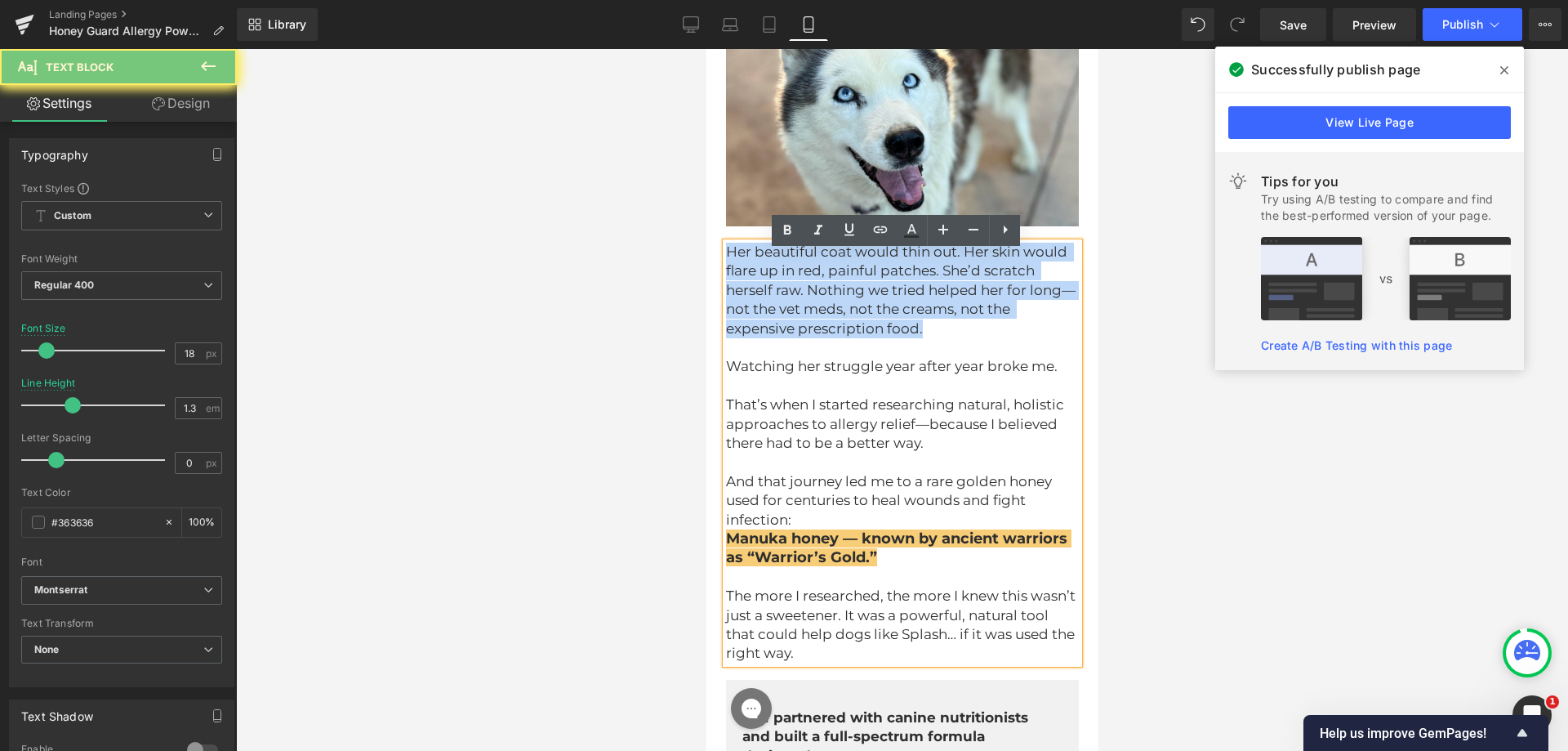
click at [808, 305] on span "Her beautiful coat would thin out. Her skin would flare up in red, painful patc…" at bounding box center [900, 290] width 350 height 93
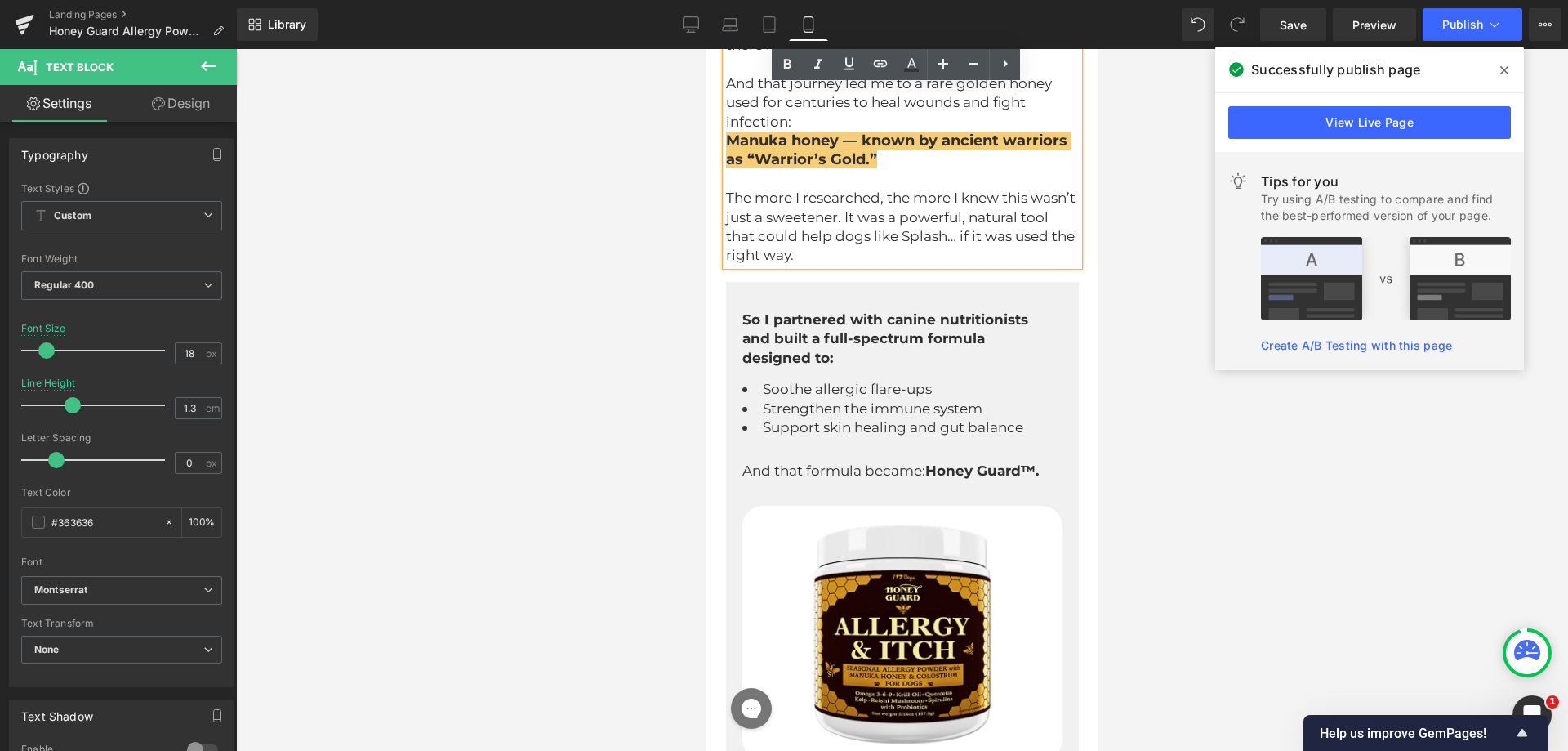
scroll to position [4175, 0]
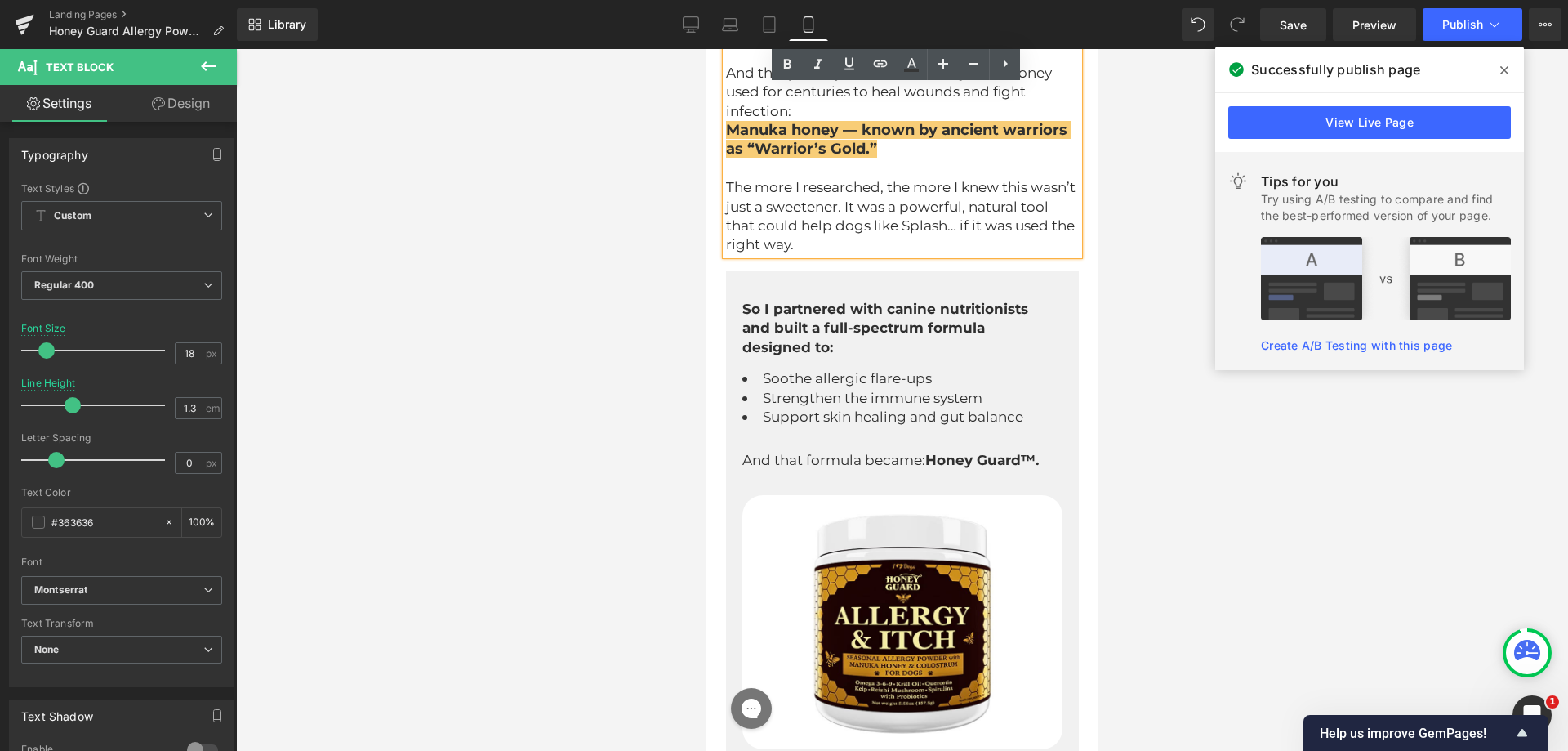
click at [800, 247] on span "The more I researched, the more I knew this wasn’t just a sweetener. It was a p…" at bounding box center [901, 215] width 353 height 73
click at [794, 206] on p "The more I researched, the more I knew this wasn’t just a sweetener. It was a p…" at bounding box center [901, 216] width 353 height 77
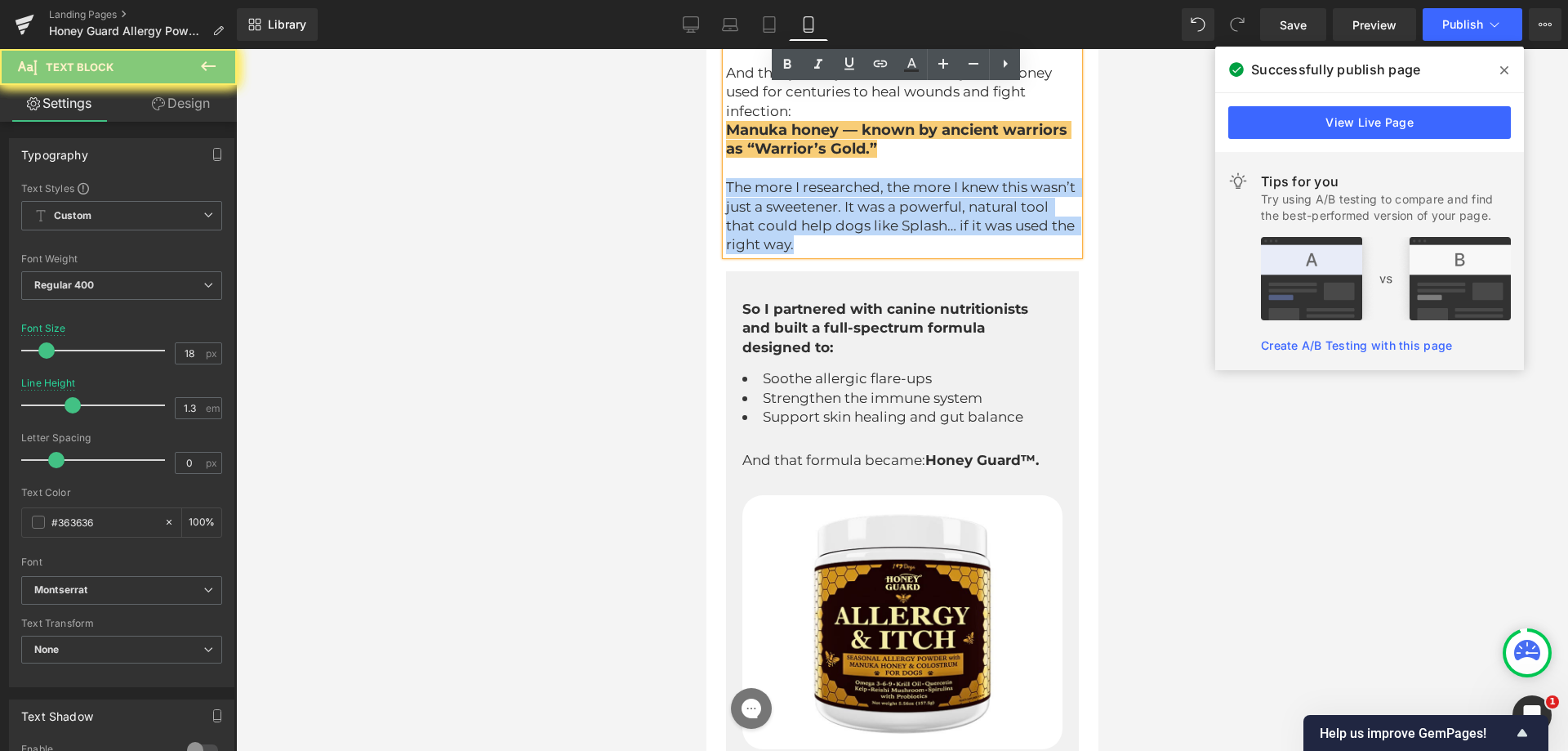
click at [794, 206] on p "The more I researched, the more I knew this wasn’t just a sweetener. It was a p…" at bounding box center [901, 216] width 353 height 77
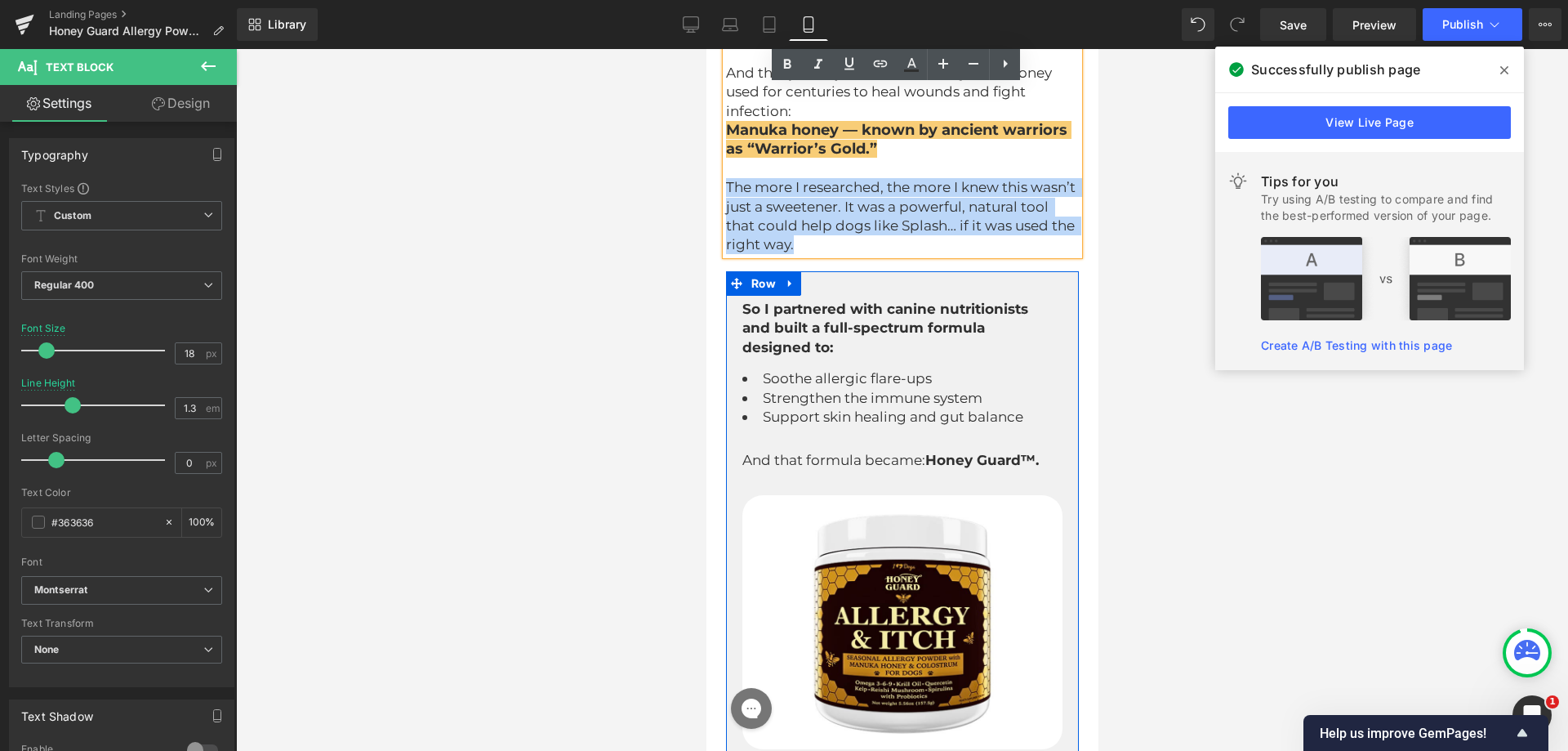
click at [892, 304] on div "So I partnered with canine nutritionists and built a full-spectrum formula desi…" at bounding box center [901, 628] width 321 height 682
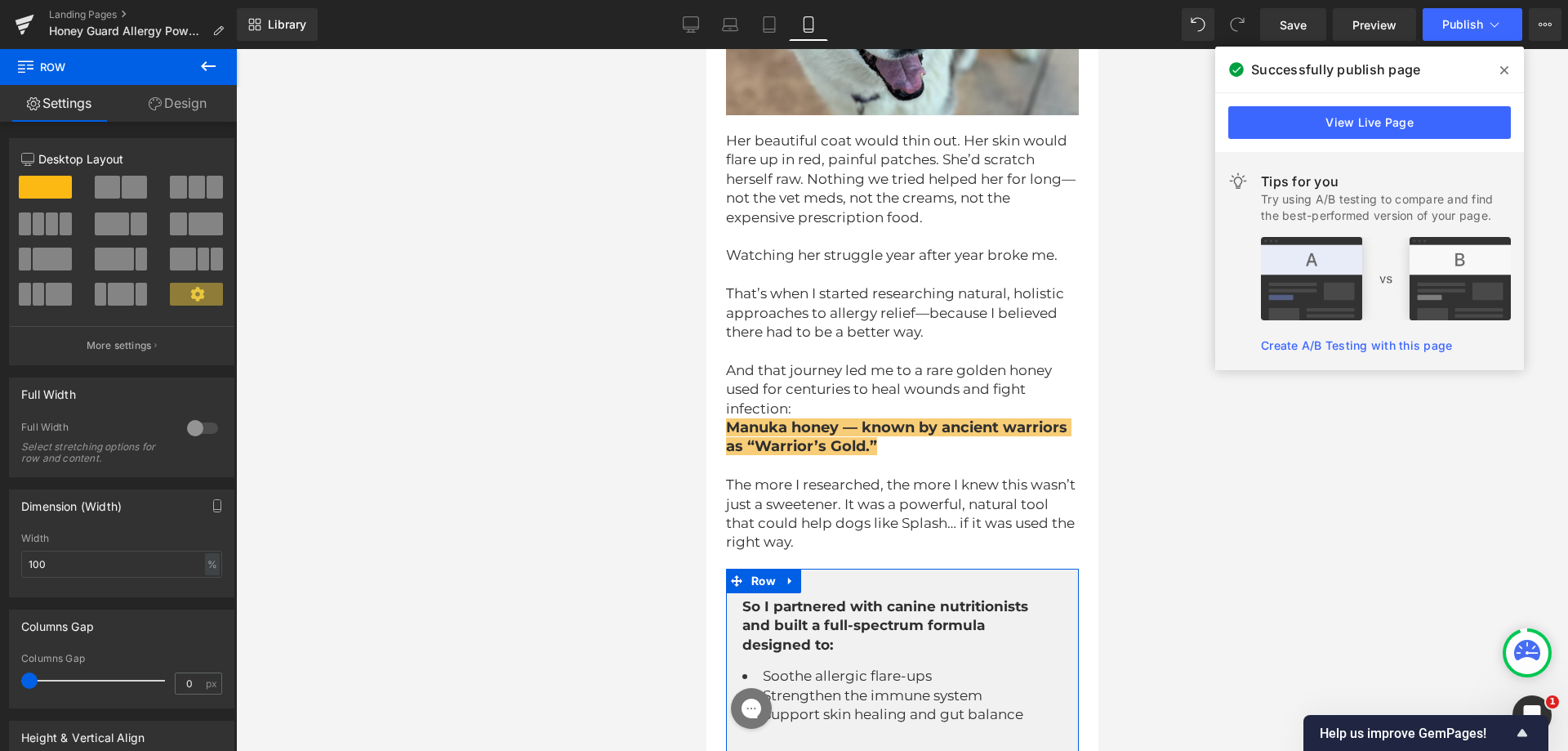
scroll to position [3848, 0]
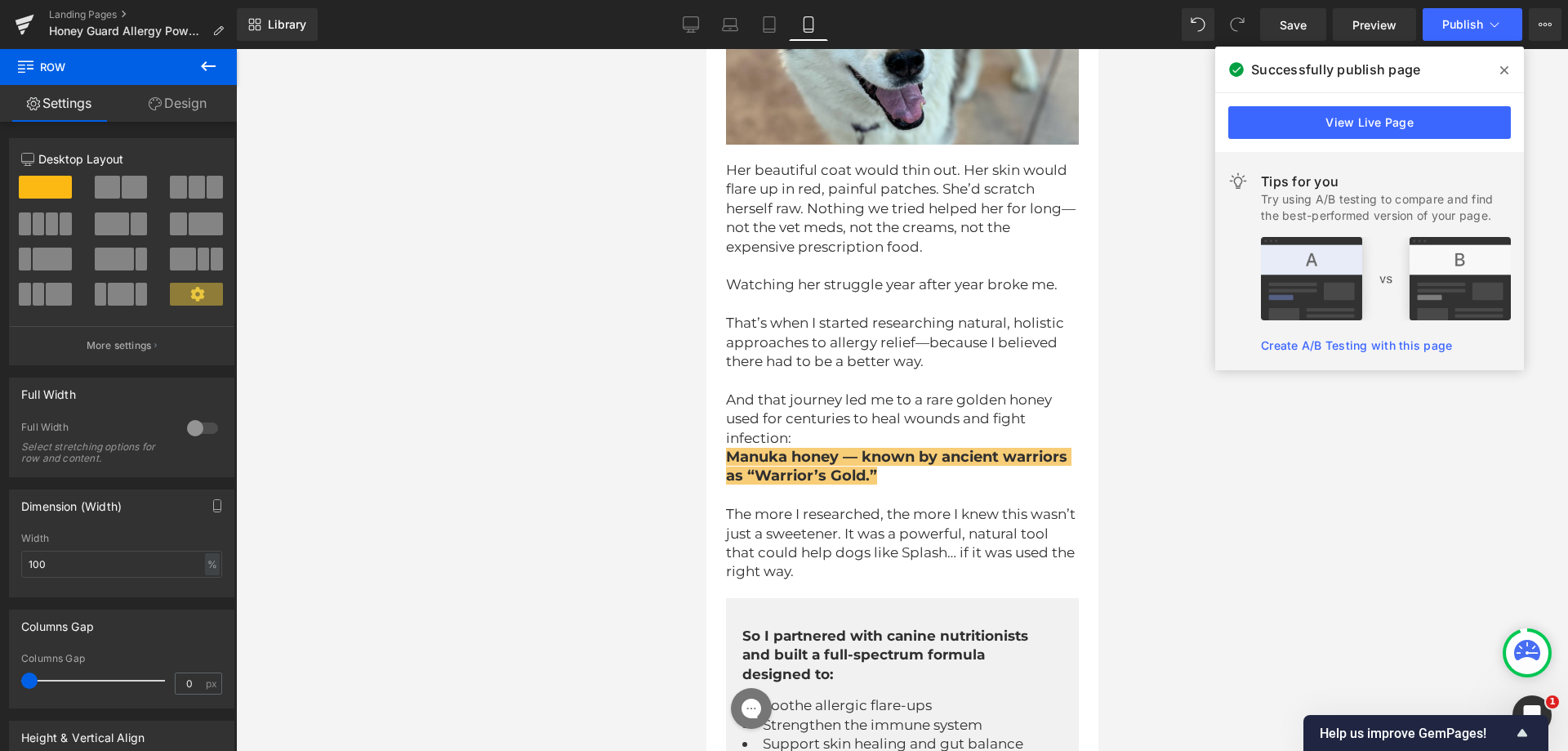
click at [781, 214] on span "Her beautiful coat would thin out. Her skin would flare up in red, painful patc…" at bounding box center [900, 208] width 350 height 93
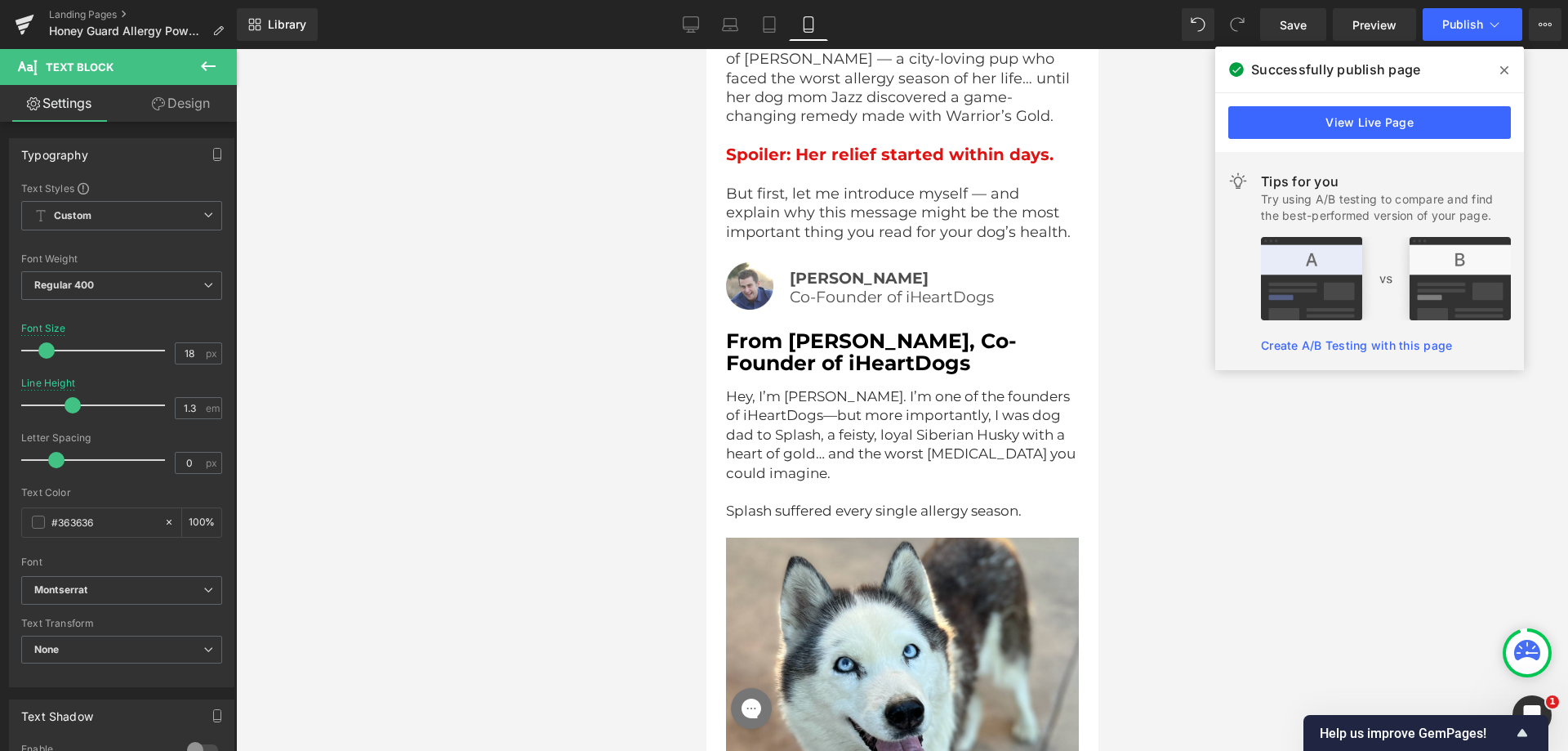
scroll to position [3194, 0]
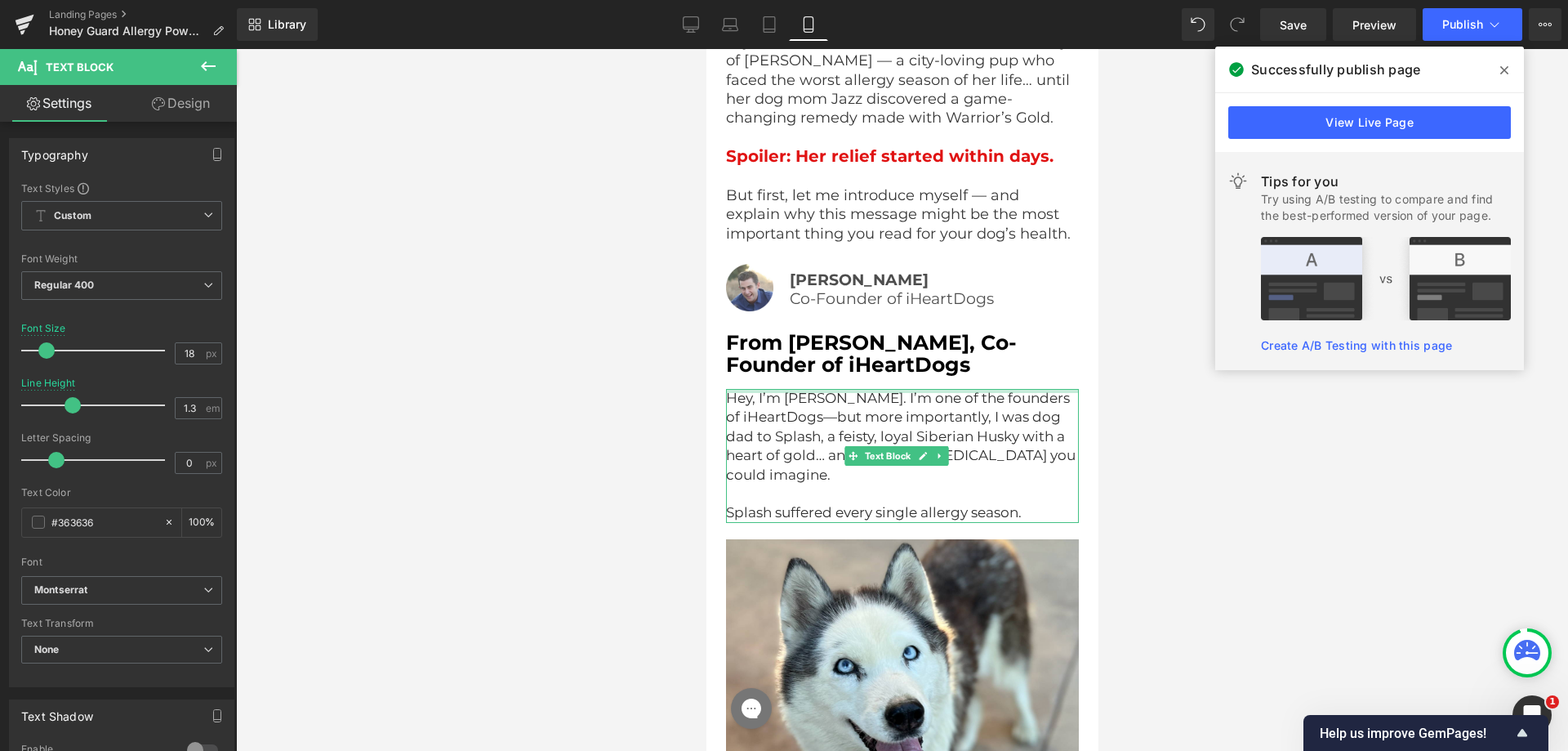
click at [816, 393] on div at bounding box center [901, 390] width 353 height 5
click at [816, 410] on span "Hey, I’m [PERSON_NAME]. I’m one of the founders of iHeartDogs—but more importan…" at bounding box center [901, 436] width 353 height 93
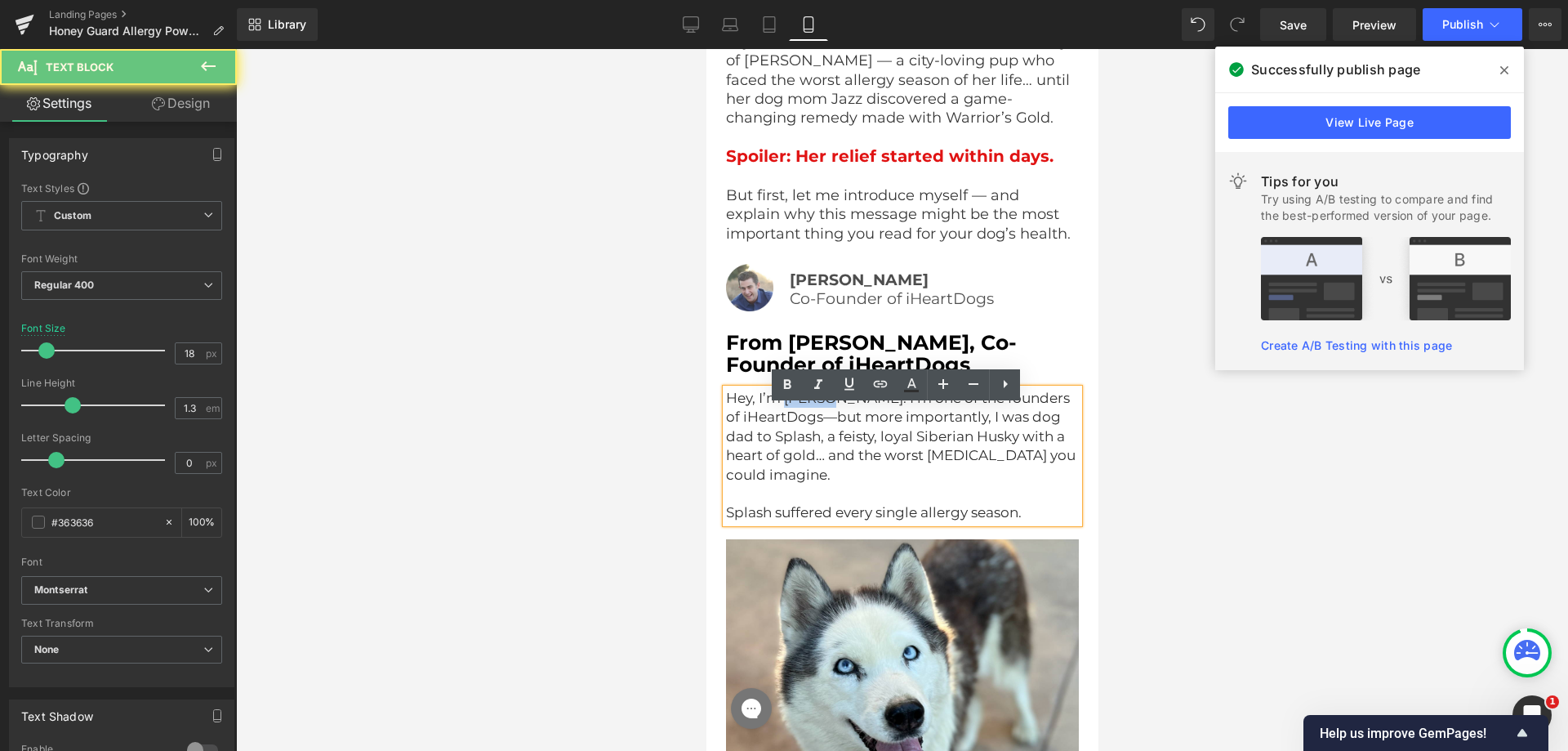
click at [812, 423] on span "Hey, I’m [PERSON_NAME]. I’m one of the founders of iHeartDogs—but more importan…" at bounding box center [901, 436] width 353 height 93
click at [865, 426] on p "Hey, I’m [PERSON_NAME]. I’m one of the founders of iHeartDogs—but more importan…" at bounding box center [901, 437] width 353 height 96
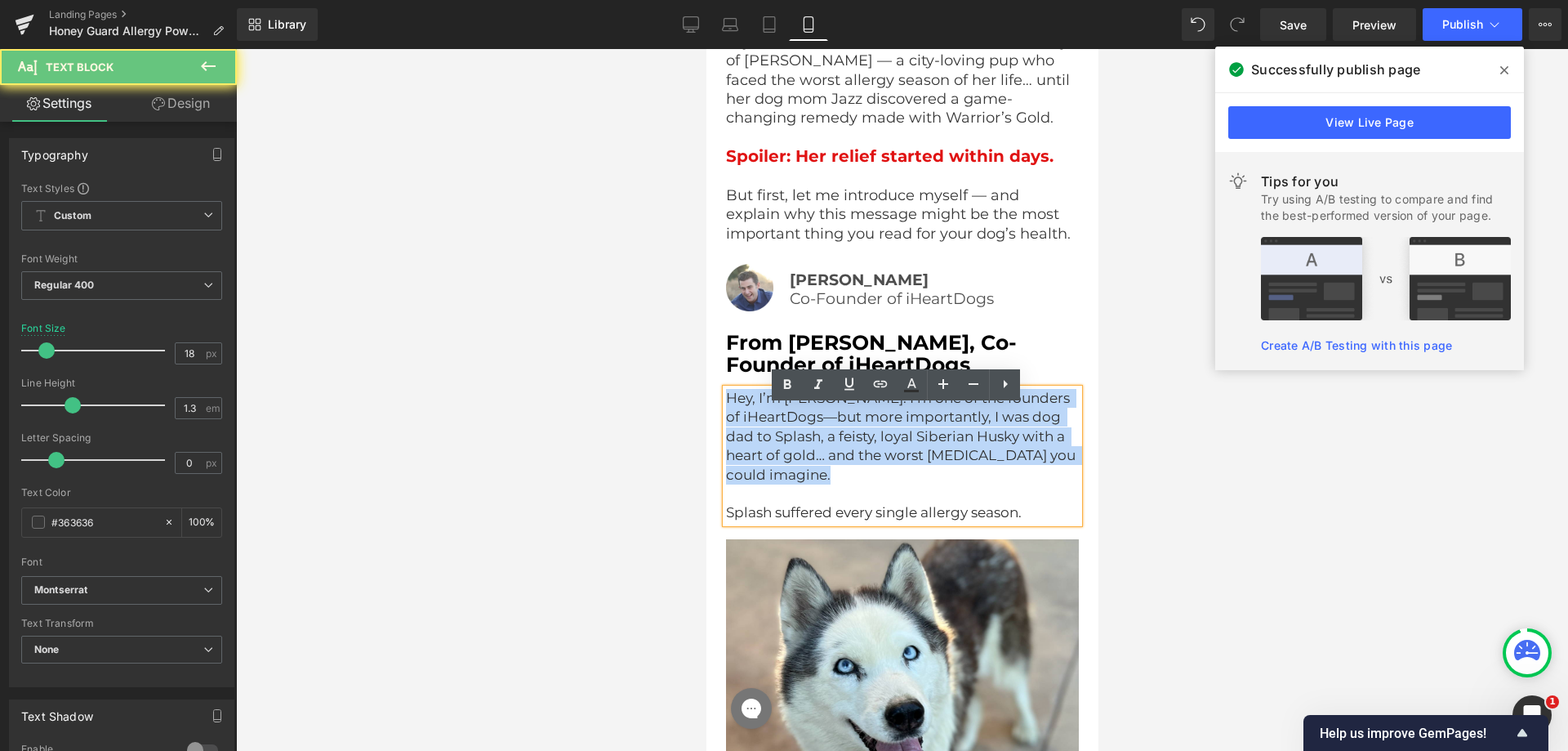
click at [865, 426] on p "Hey, I’m [PERSON_NAME]. I’m one of the founders of iHeartDogs—but more importan…" at bounding box center [901, 437] width 353 height 96
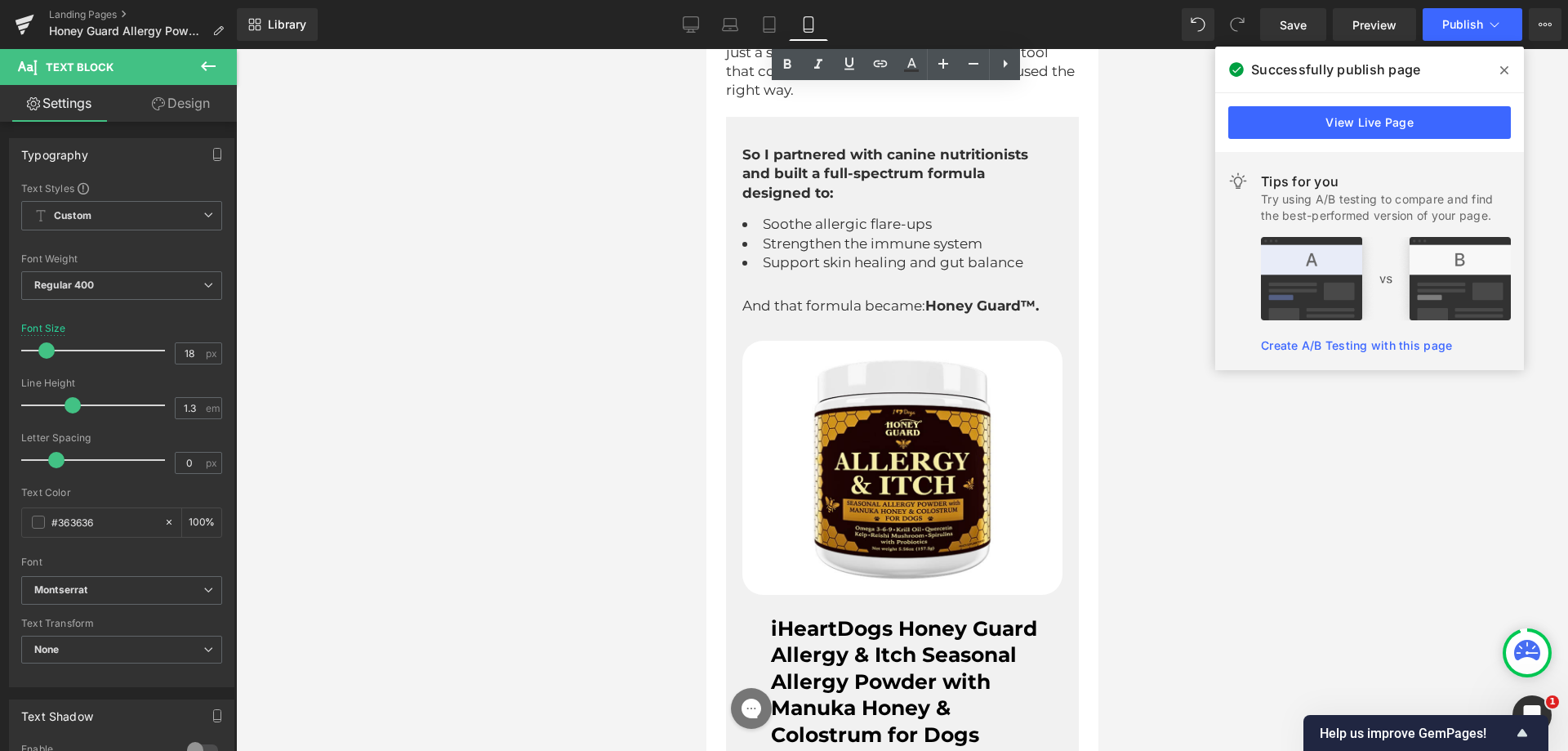
scroll to position [4175, 0]
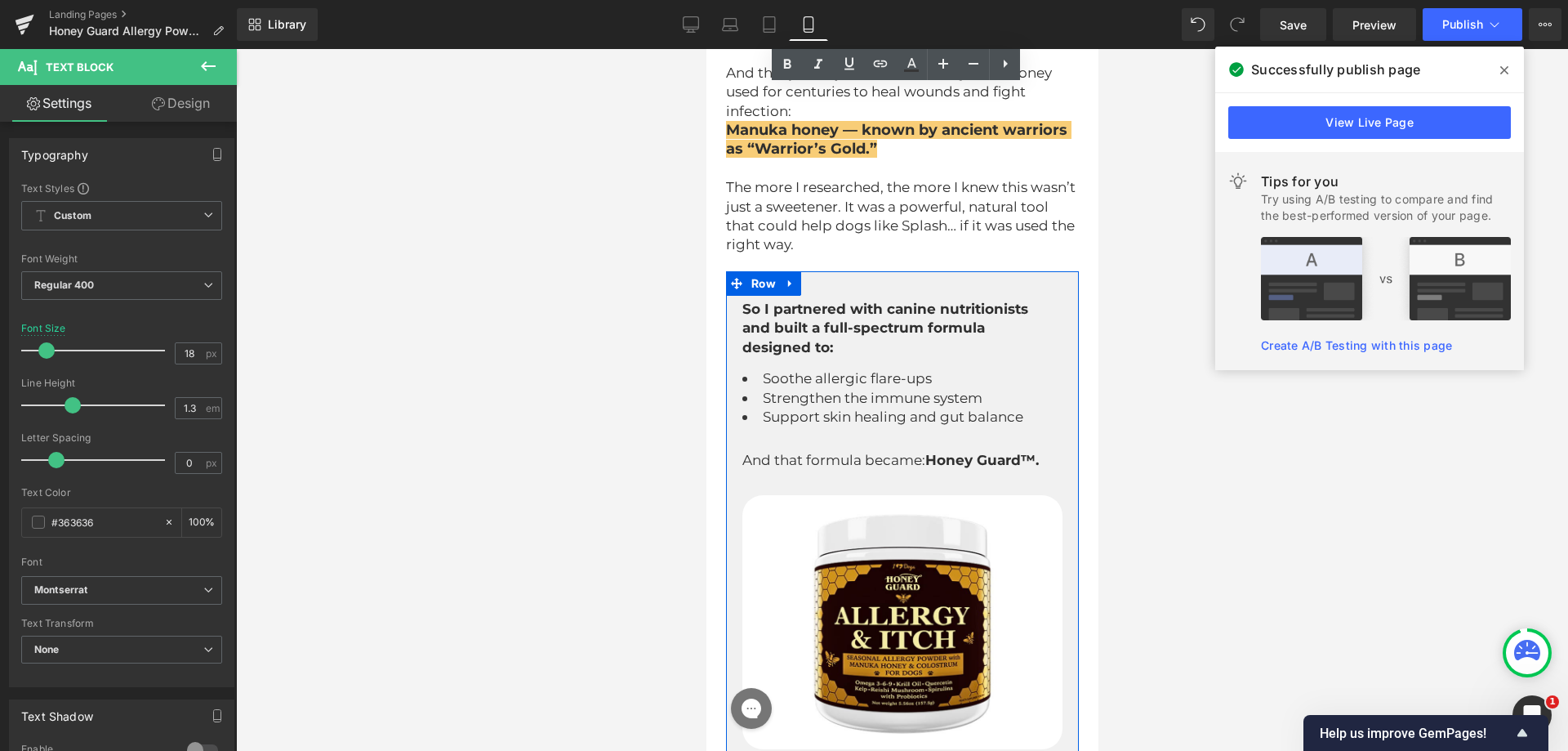
click at [807, 292] on div "So I partnered with canine nutritionists and built a full-spectrum formula desi…" at bounding box center [901, 628] width 353 height 715
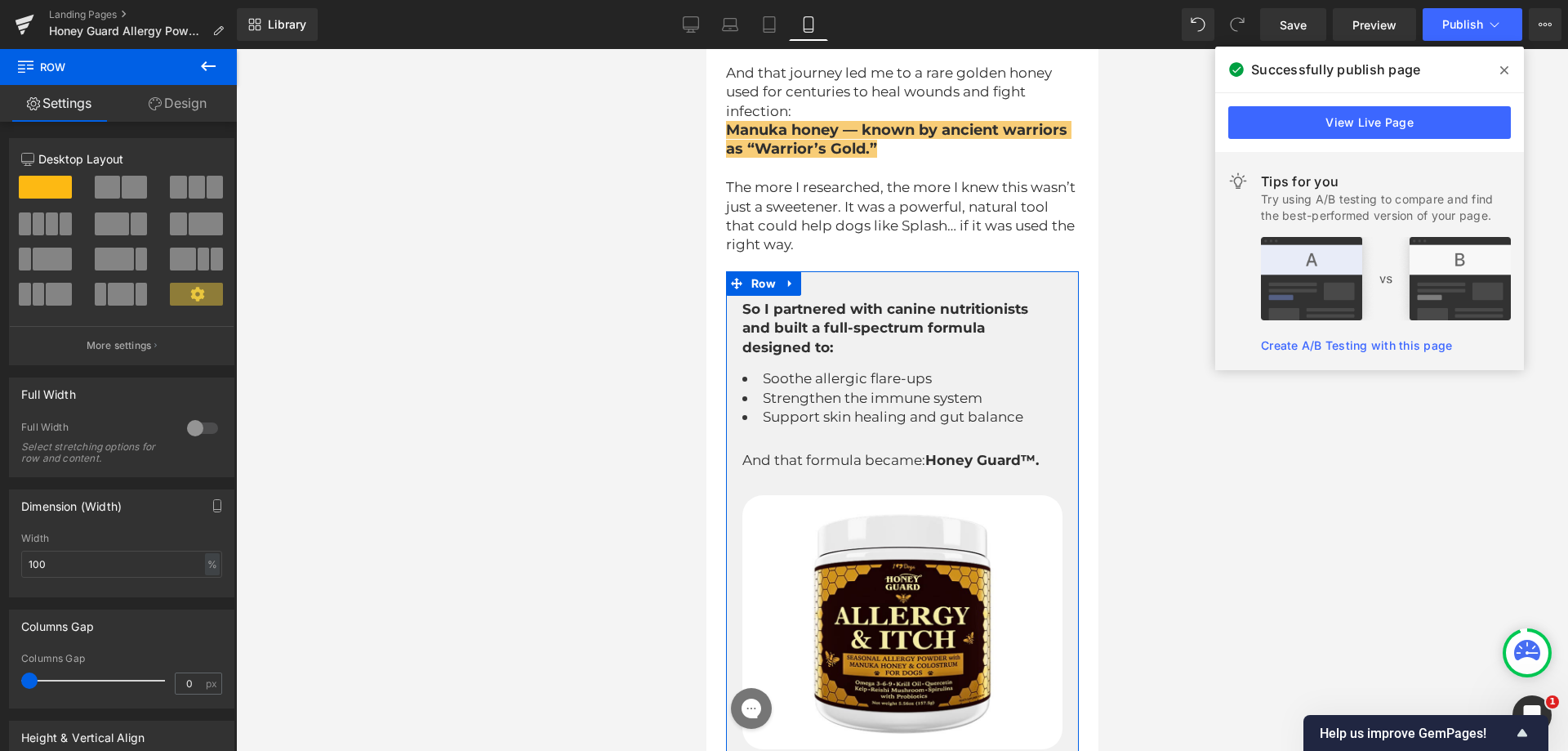
click at [187, 117] on link "Design" at bounding box center [177, 103] width 118 height 37
click at [0, 0] on div "Spacing" at bounding box center [0, 0] width 0 height 0
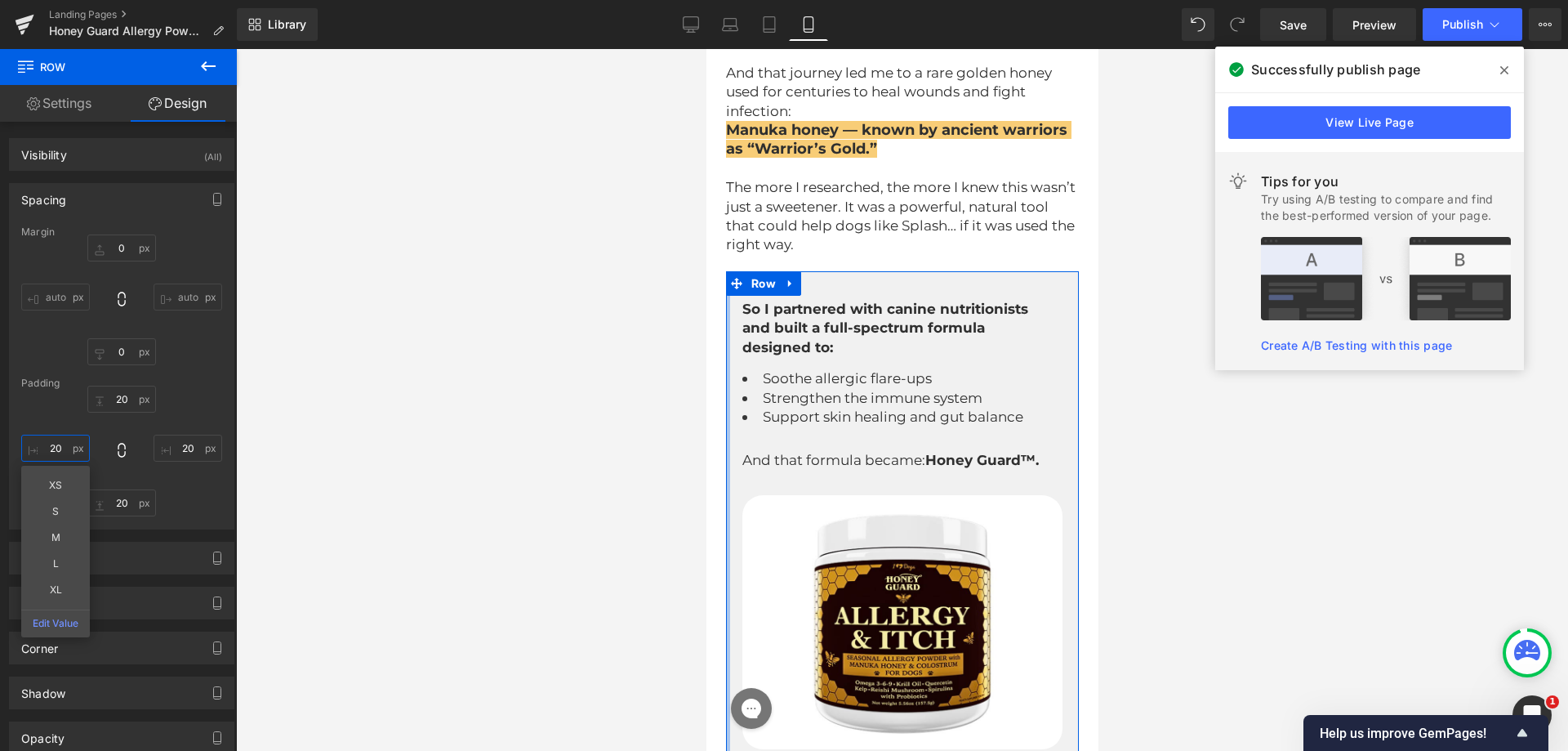
click at [64, 444] on input "text" at bounding box center [56, 448] width 69 height 27
type input "20"
click at [119, 401] on input "text" at bounding box center [122, 399] width 69 height 27
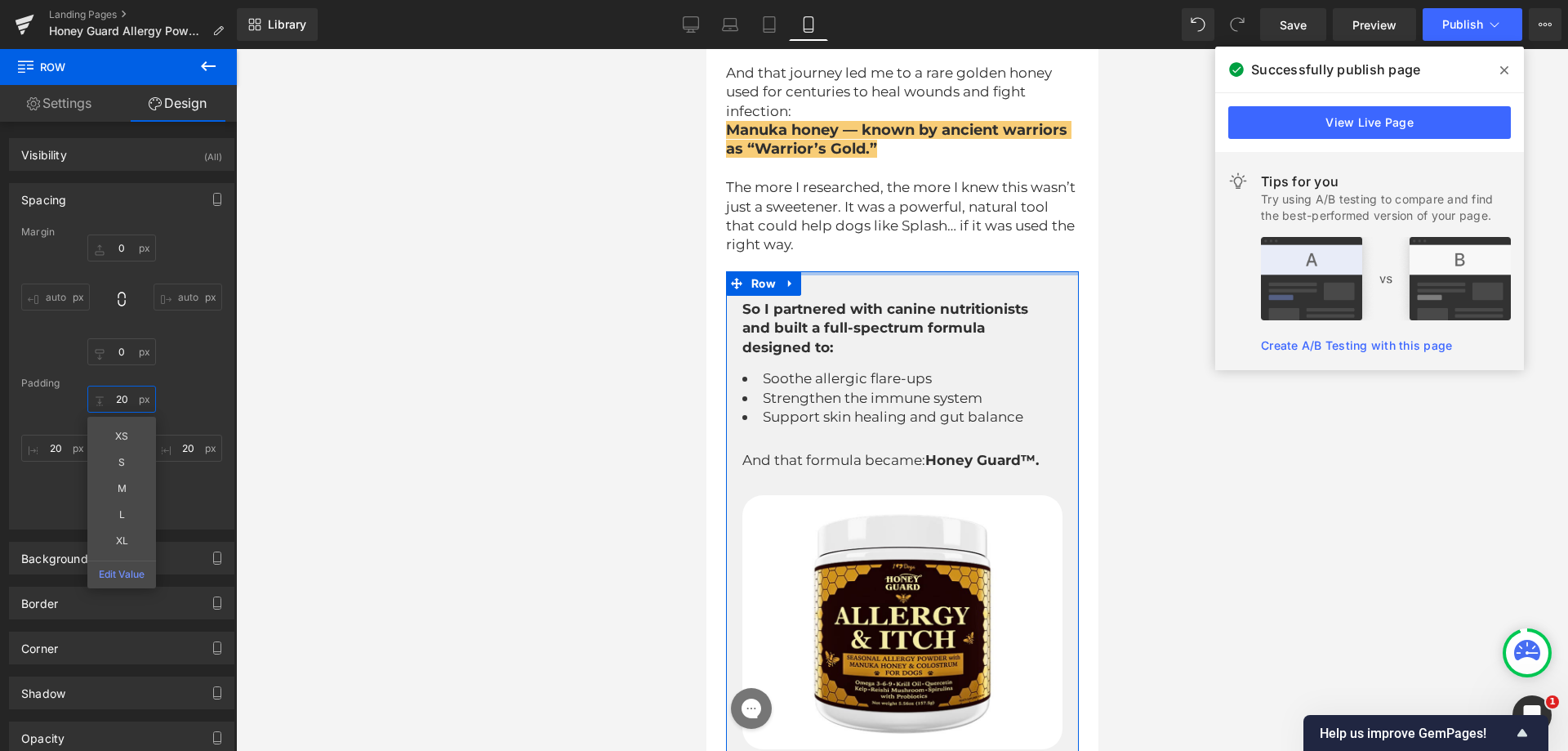
click at [117, 401] on input "text" at bounding box center [122, 399] width 69 height 27
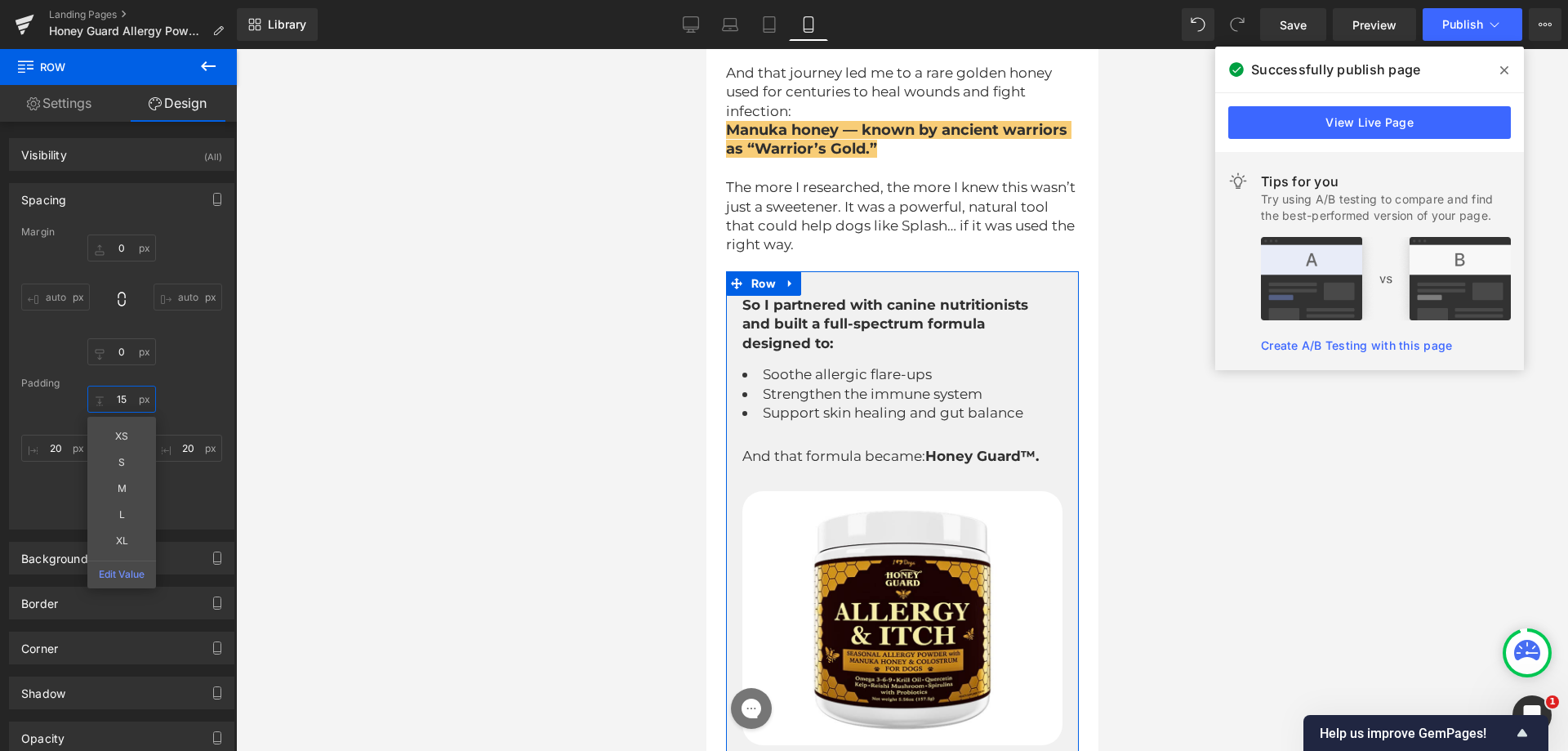
type input "15"
click at [175, 384] on div "Padding" at bounding box center [122, 383] width 201 height 12
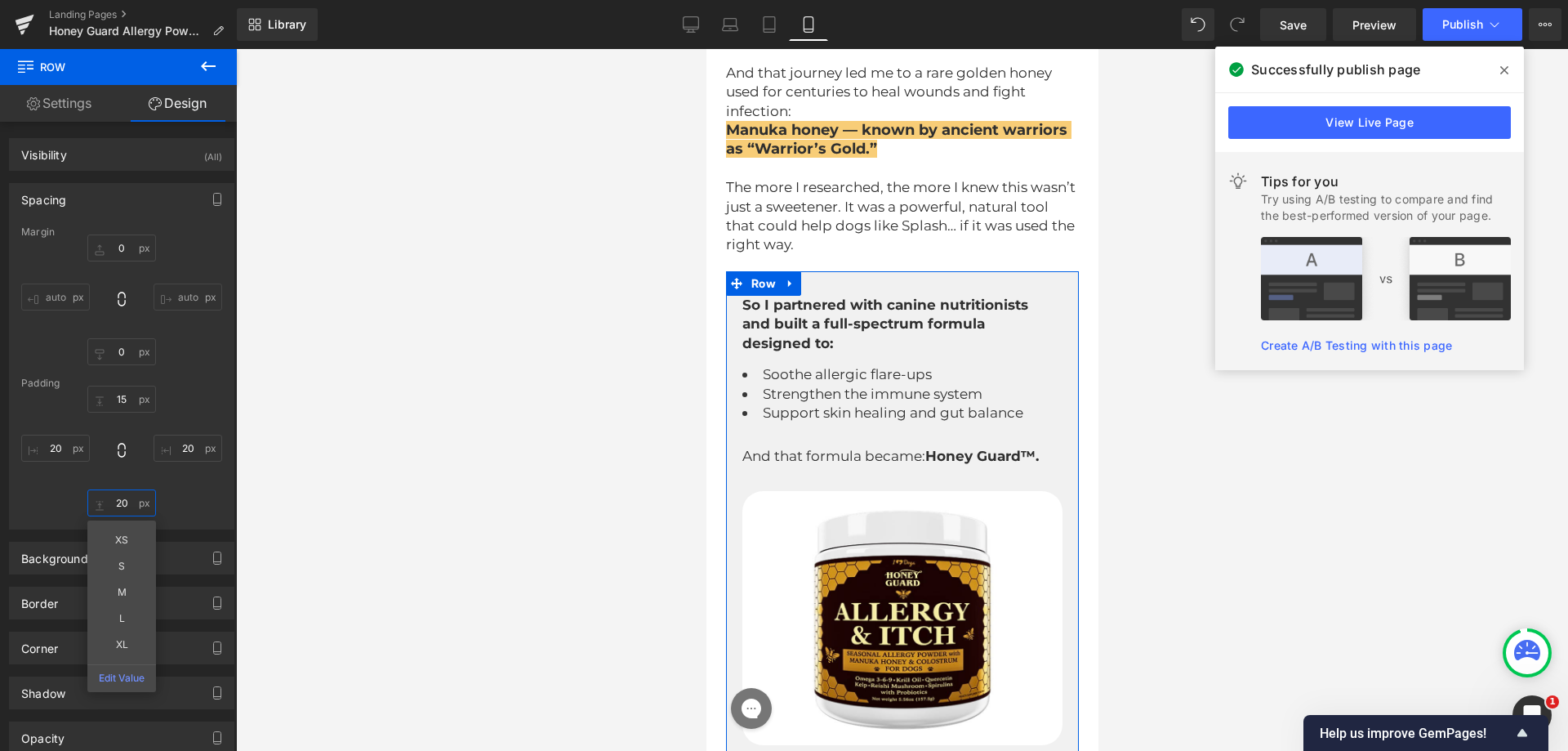
click at [109, 498] on input "text" at bounding box center [122, 503] width 69 height 27
type input "15"
click at [194, 495] on div "15 15 20" at bounding box center [122, 451] width 201 height 131
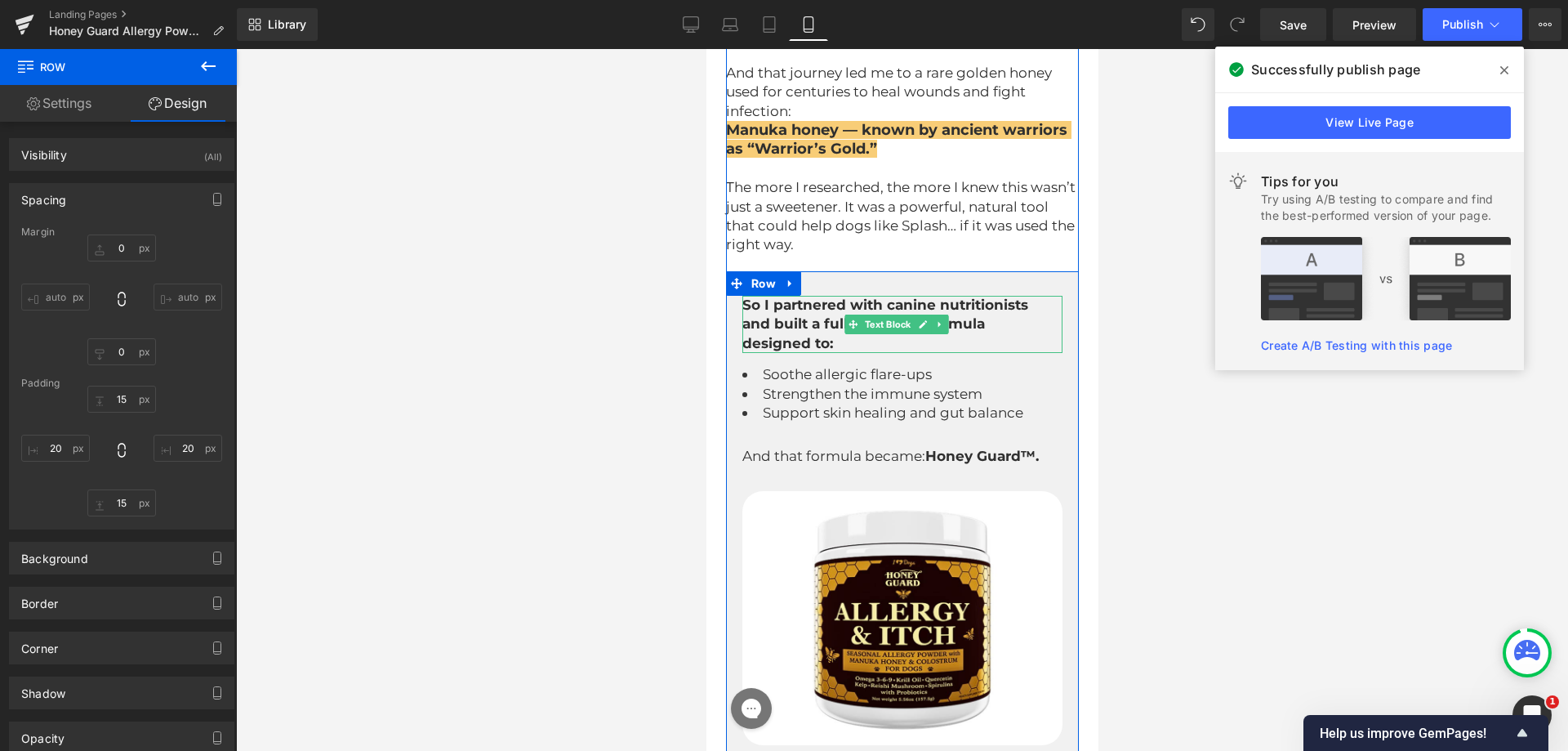
click at [835, 335] on strong "So I partnered with canine nutritionists and built a full-spectrum formula desi…" at bounding box center [886, 324] width 290 height 55
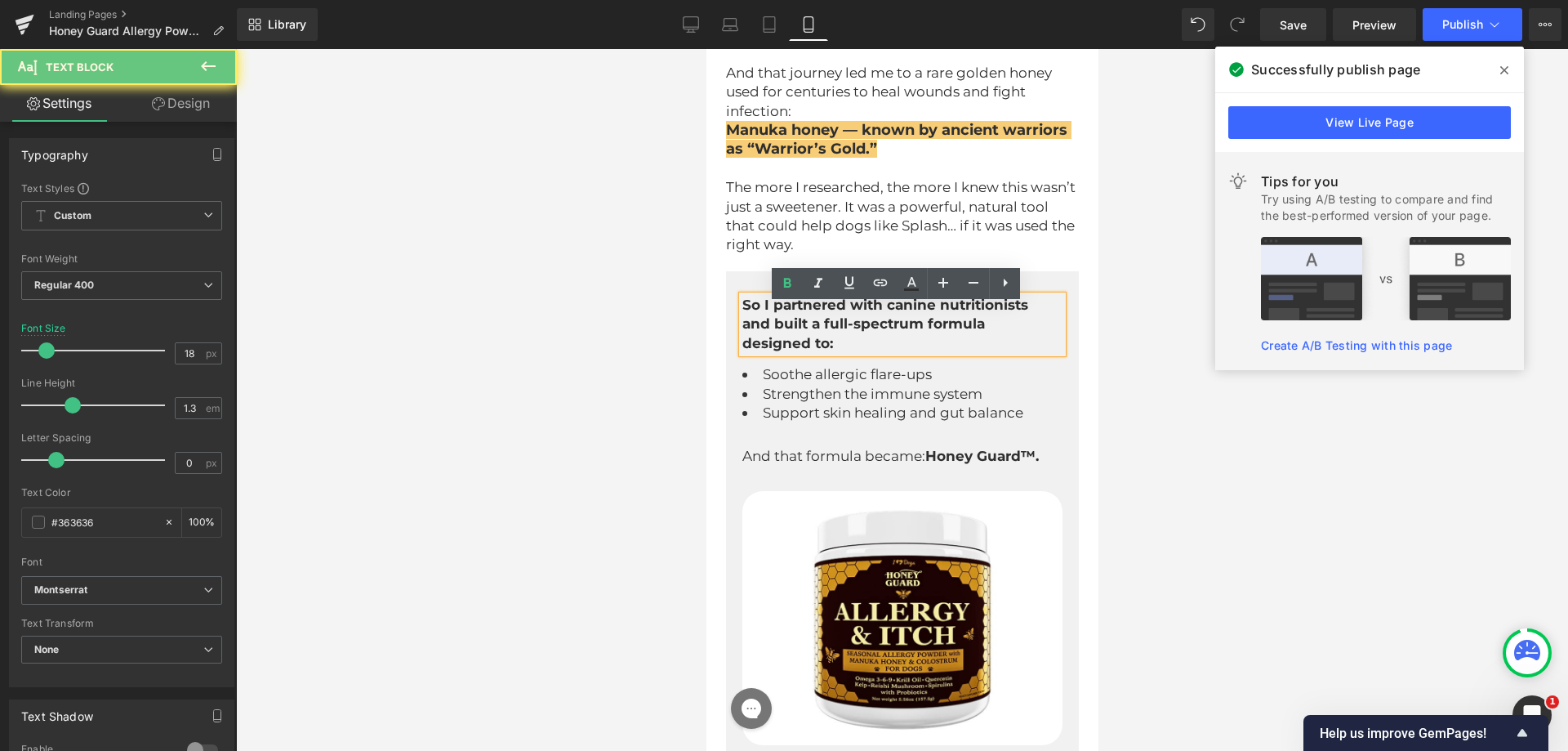
click at [813, 339] on strong "So I partnered with canine nutritionists and built a full-spectrum formula desi…" at bounding box center [886, 324] width 290 height 55
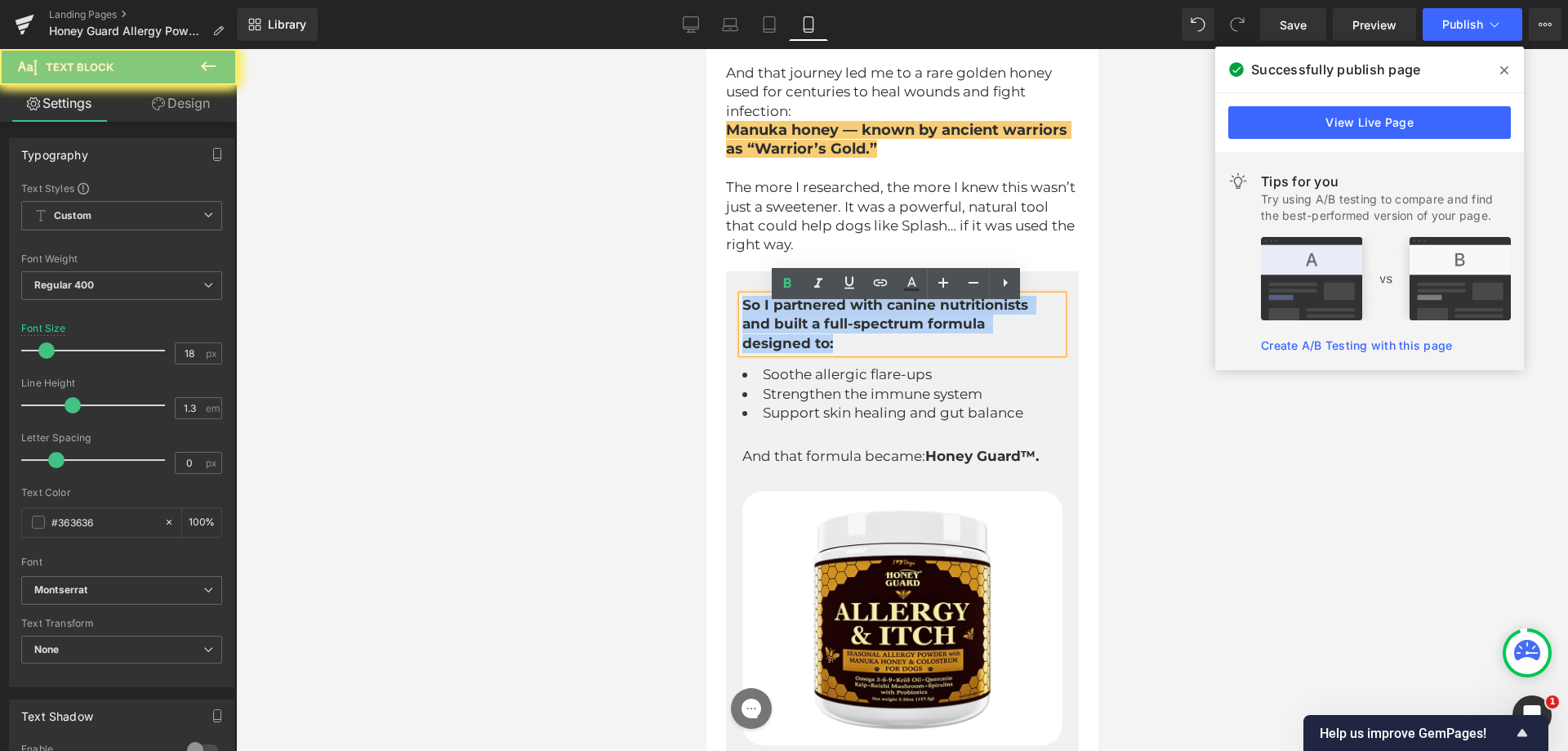
click at [813, 339] on strong "So I partnered with canine nutritionists and built a full-spectrum formula desi…" at bounding box center [886, 324] width 290 height 55
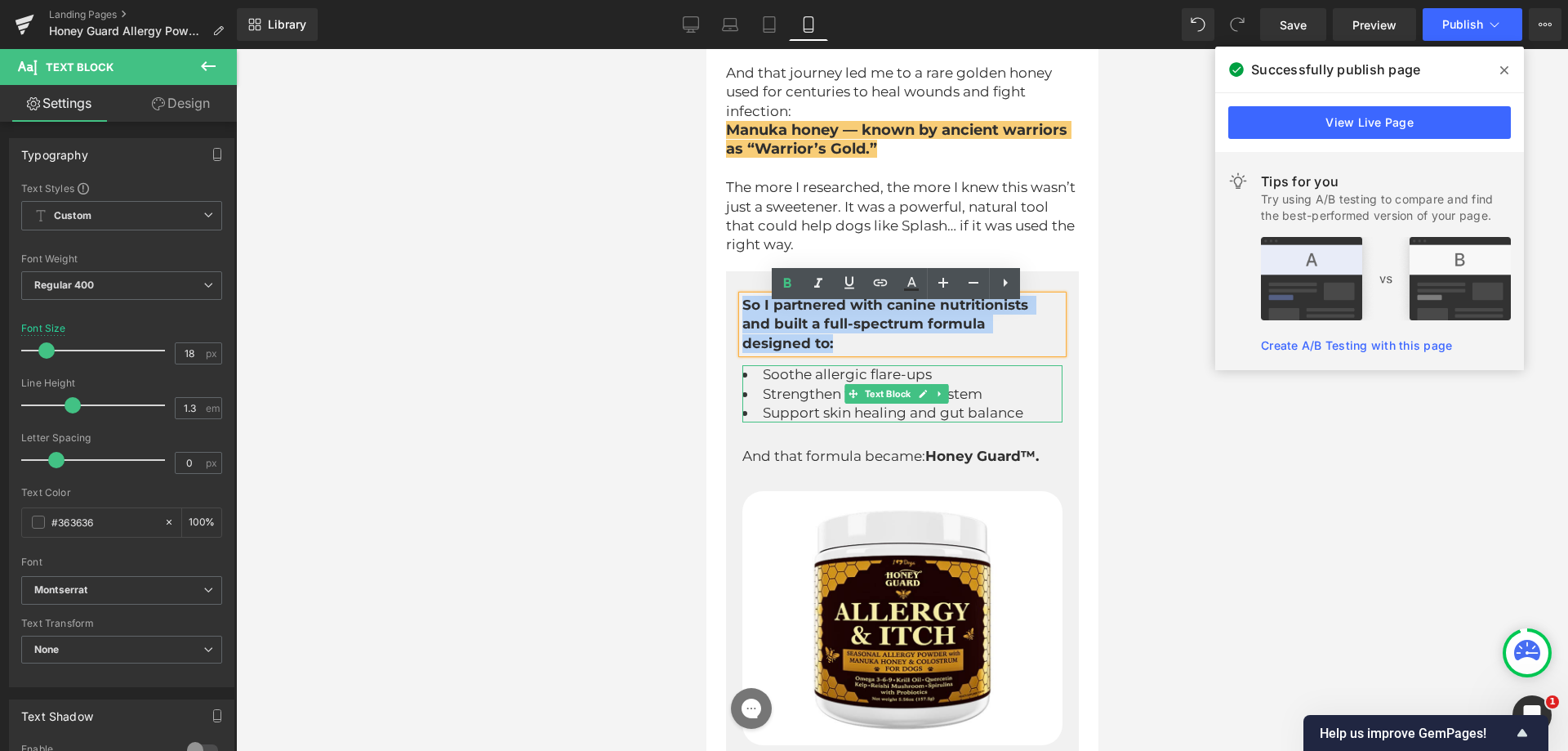
click at [806, 395] on span "Strengthen the immune system" at bounding box center [872, 394] width 219 height 16
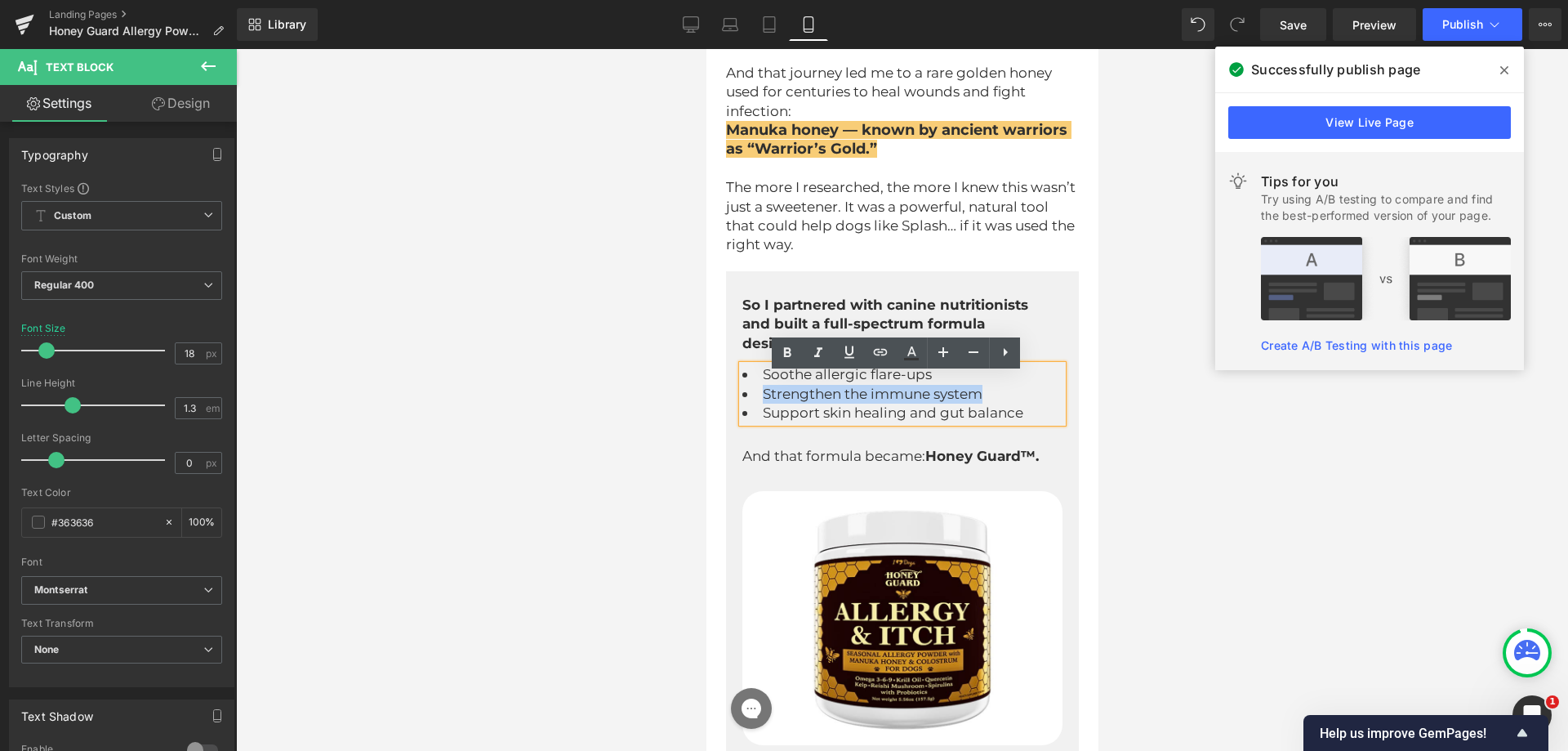
click at [925, 465] on strong "Honey Guard™." at bounding box center [982, 456] width 114 height 16
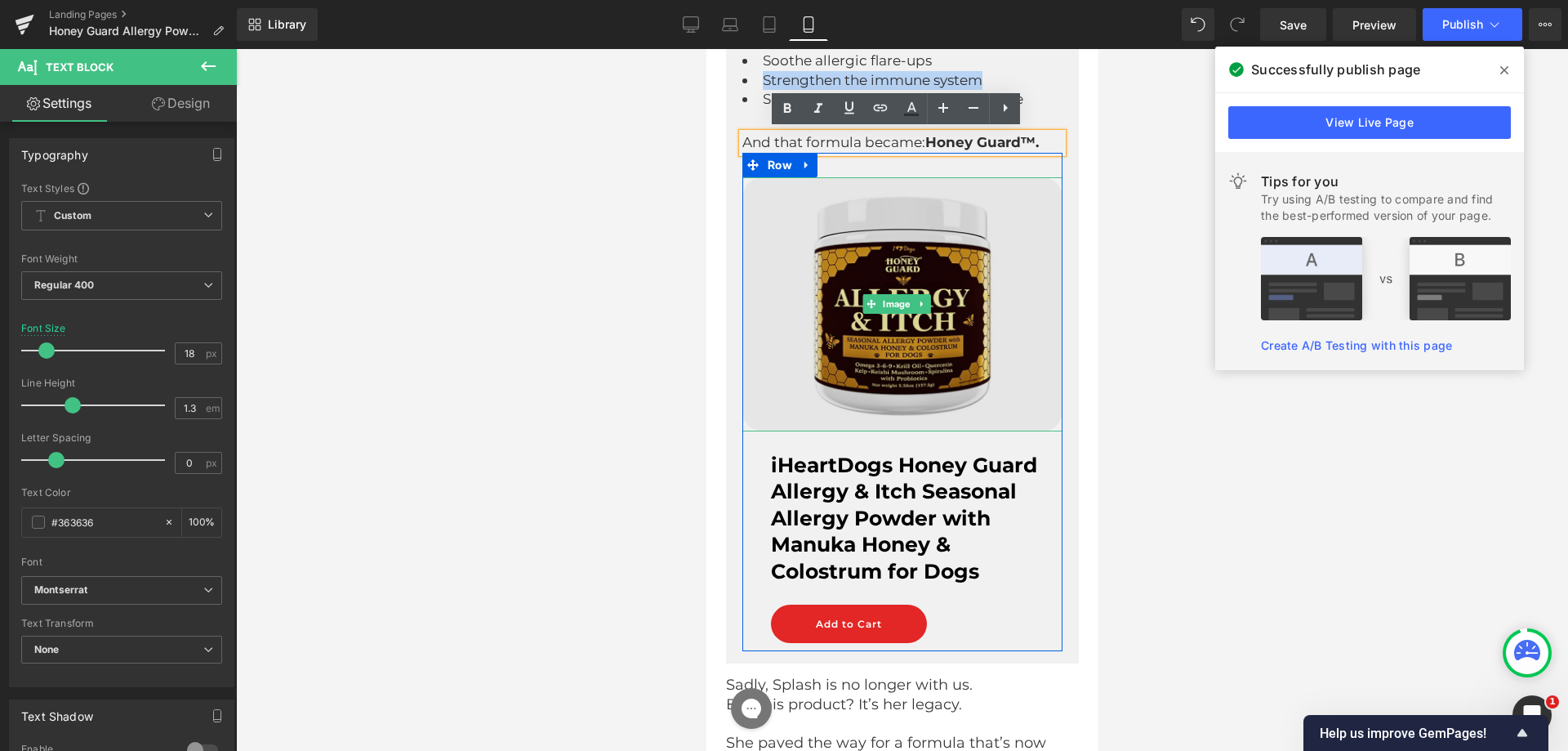
scroll to position [4501, 0]
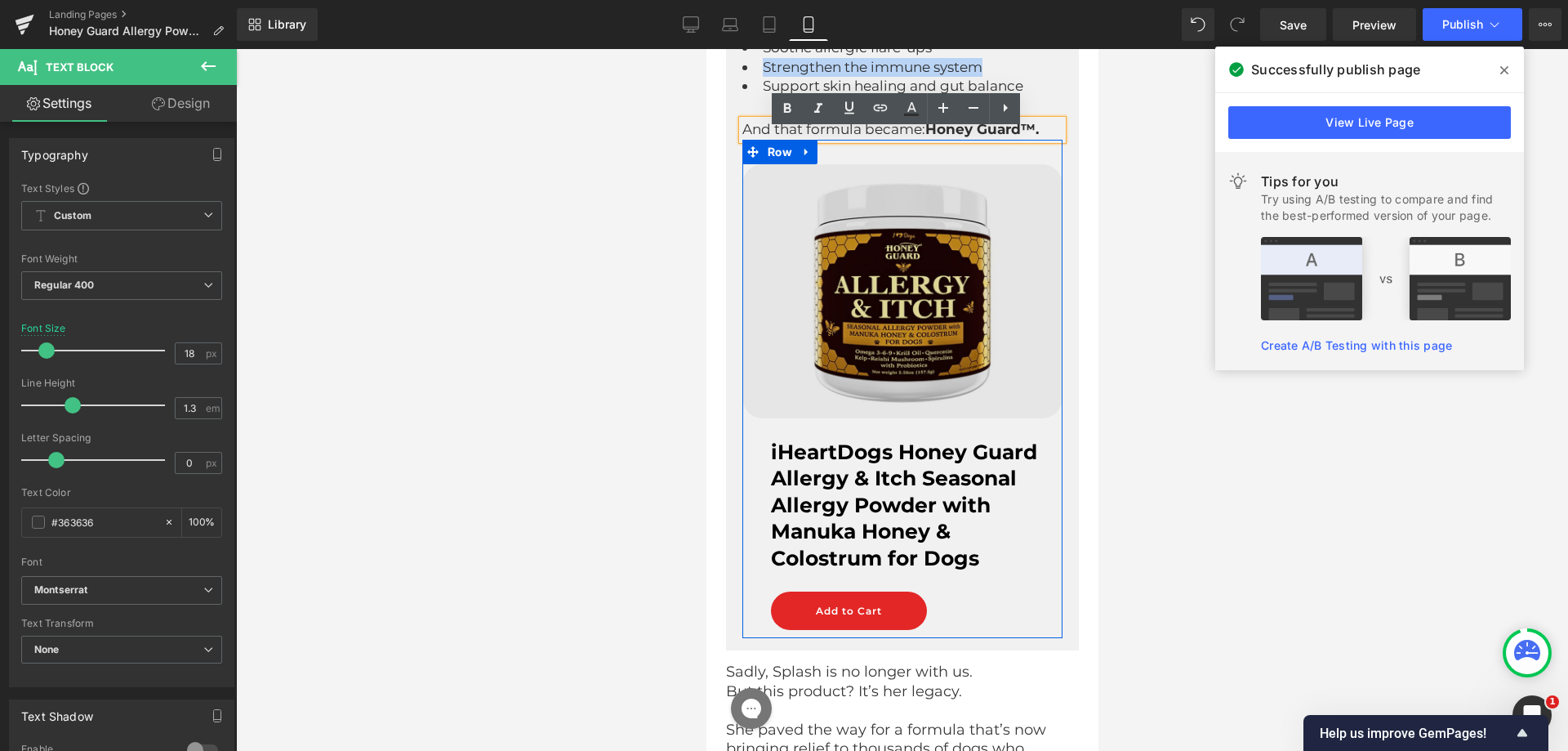
click at [861, 230] on img at bounding box center [901, 291] width 321 height 254
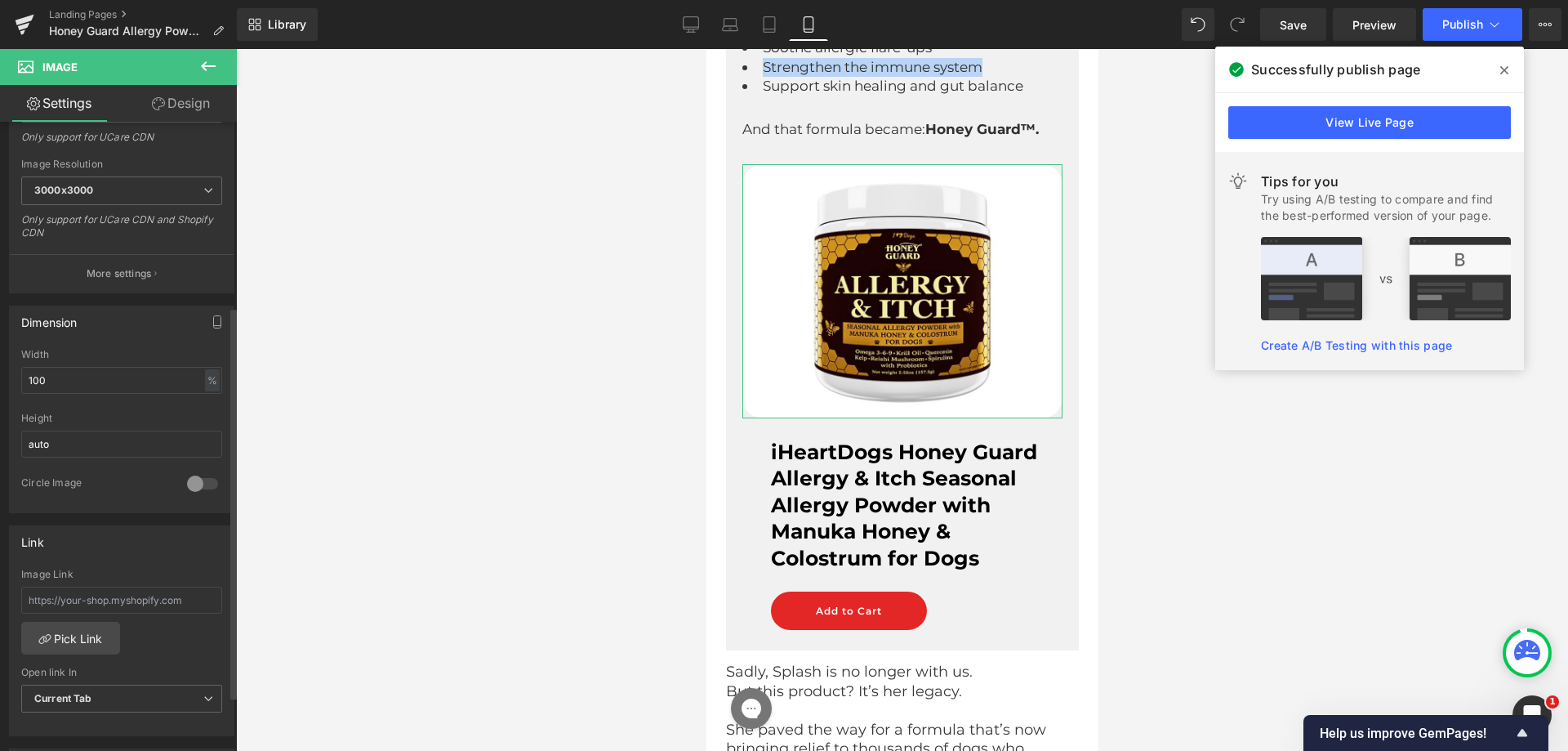
scroll to position [327, 0]
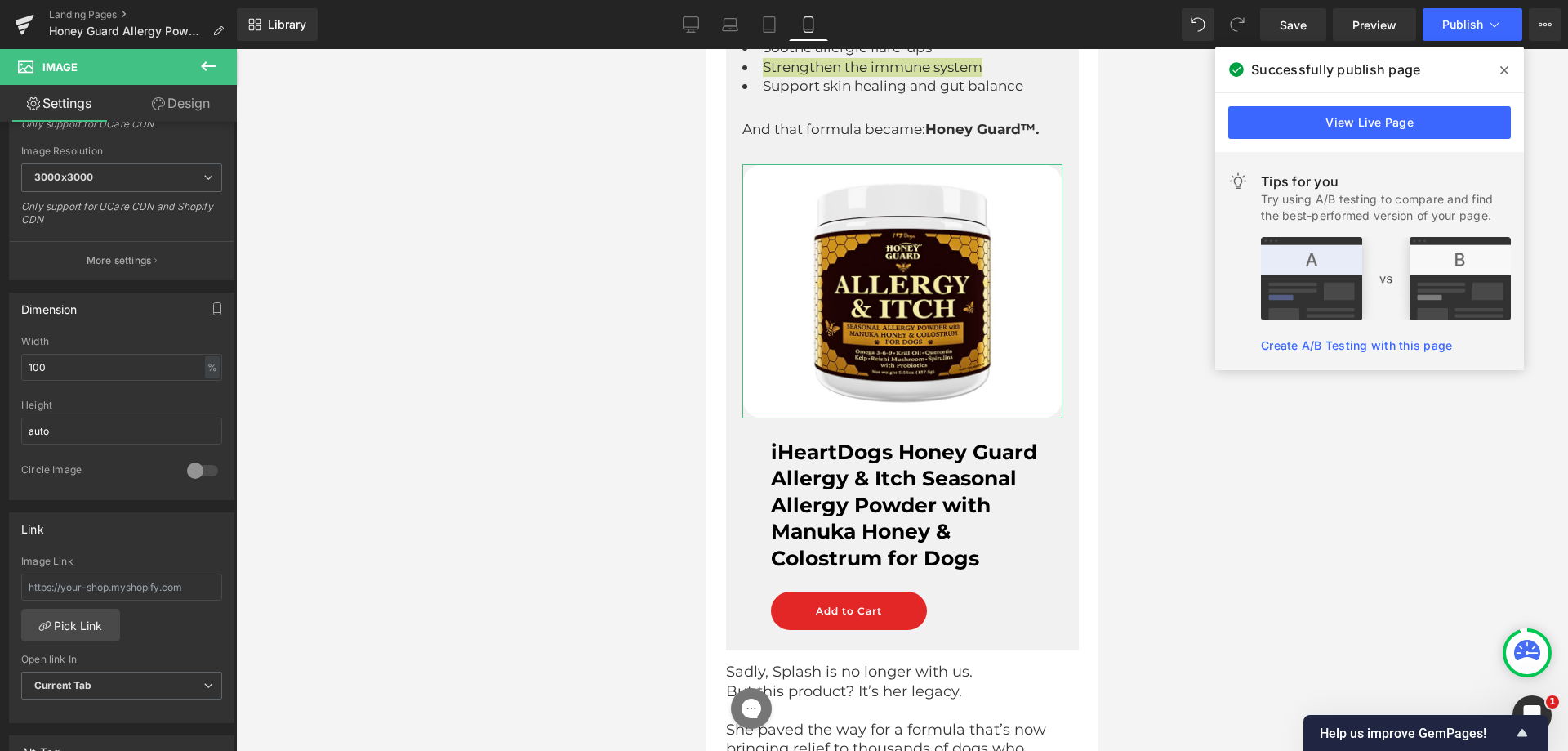
click at [188, 103] on link "Design" at bounding box center [181, 103] width 118 height 37
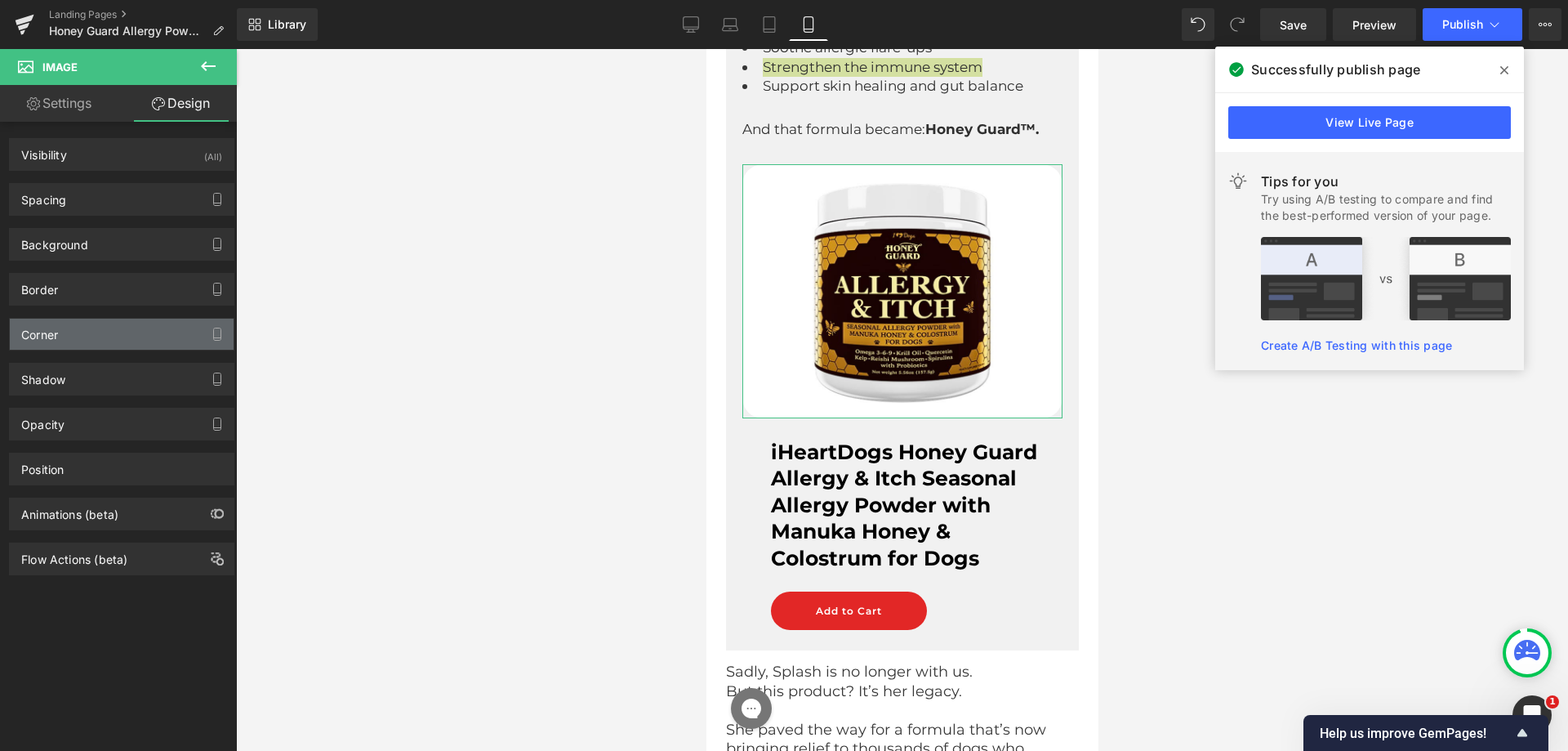
click at [72, 324] on div "Corner" at bounding box center [122, 334] width 224 height 31
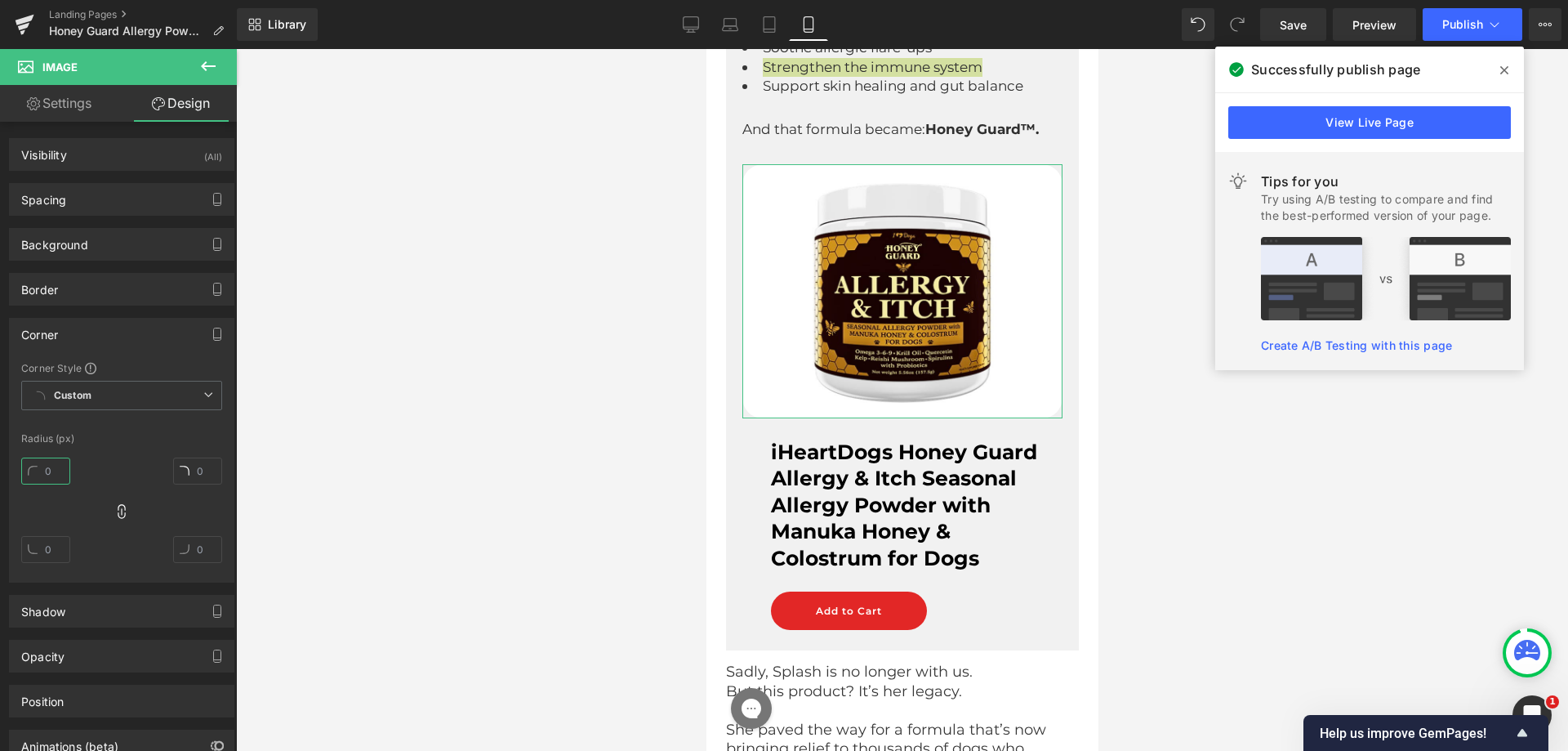
click at [57, 467] on input "text" at bounding box center [46, 471] width 49 height 27
type input "25"
click at [153, 425] on div at bounding box center [122, 424] width 201 height 11
click at [941, 489] on b "Allergy & Itch Seasonal Allergy Powder with Manuka Honey & Colostrum for Dogs" at bounding box center [893, 518] width 246 height 105
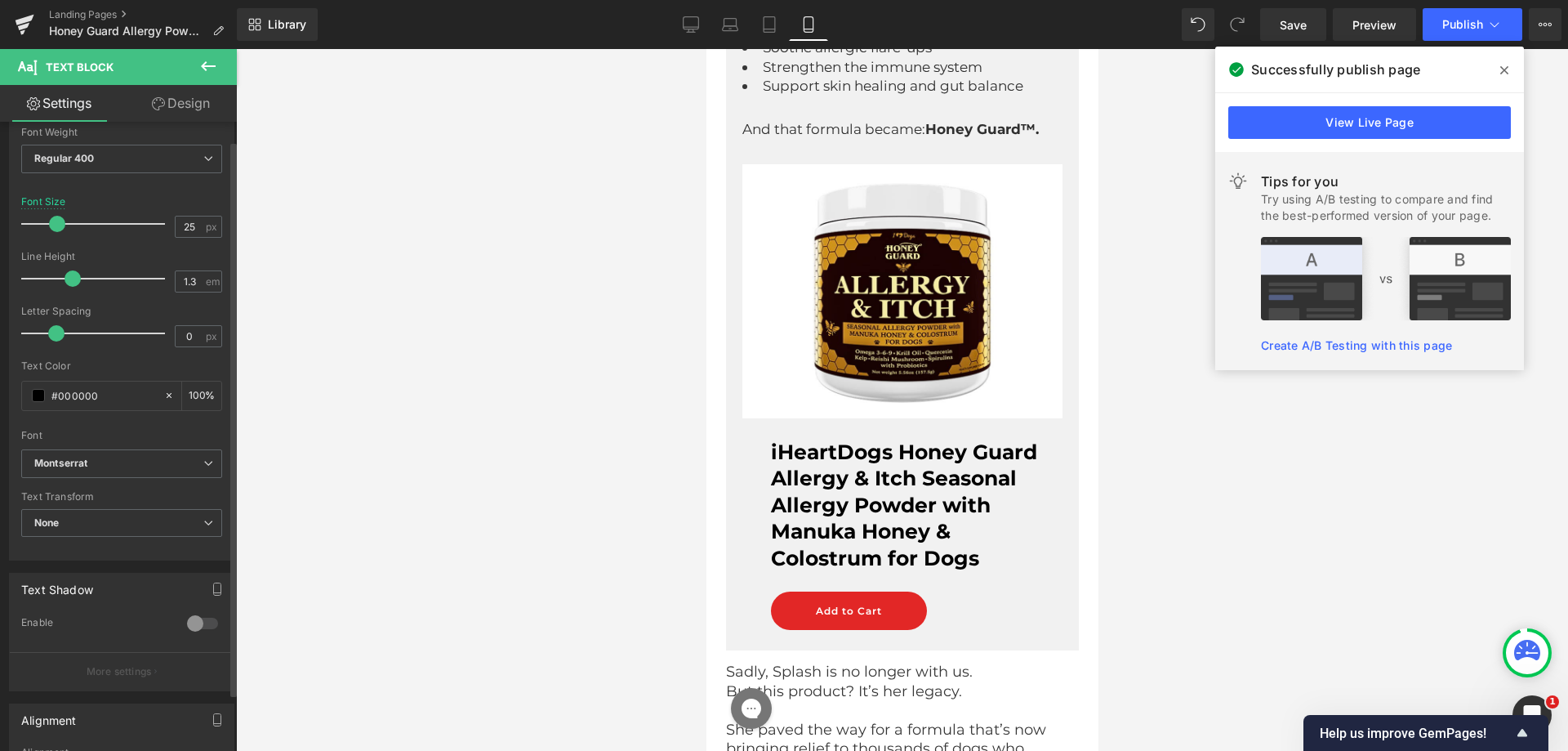
scroll to position [405, 0]
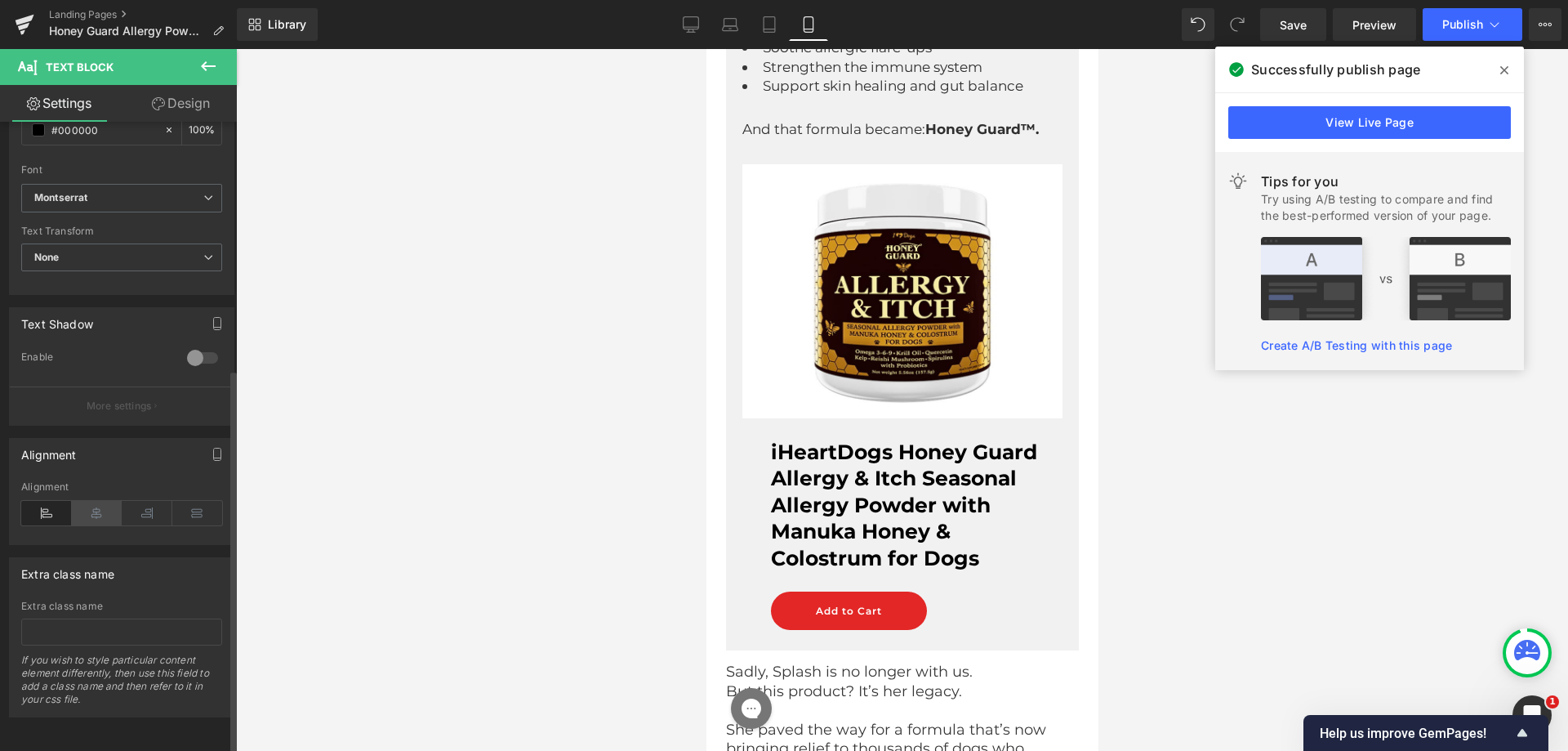
click at [91, 509] on icon at bounding box center [98, 512] width 51 height 24
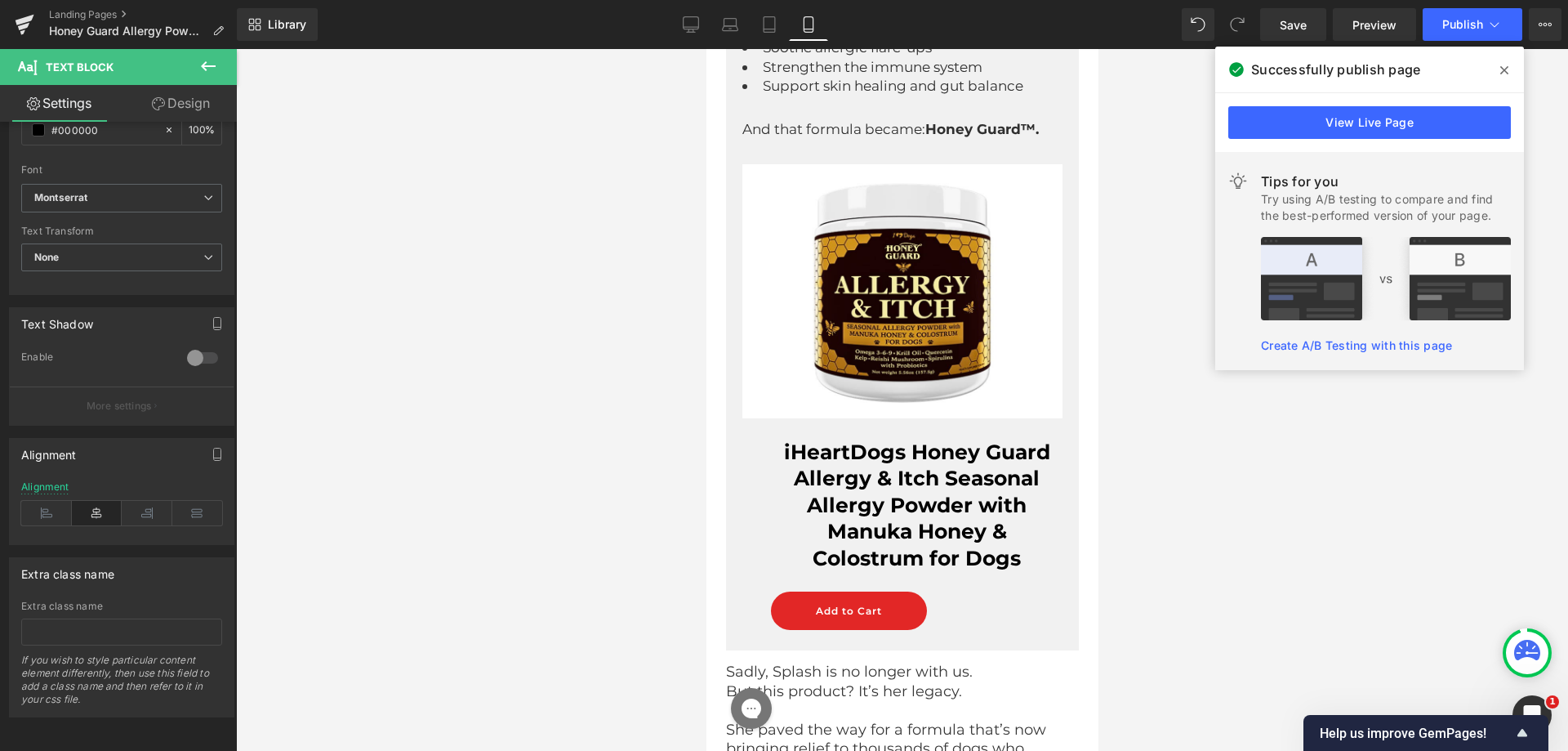
click at [205, 95] on link "Design" at bounding box center [181, 103] width 118 height 37
click at [0, 0] on div "Spacing" at bounding box center [0, 0] width 0 height 0
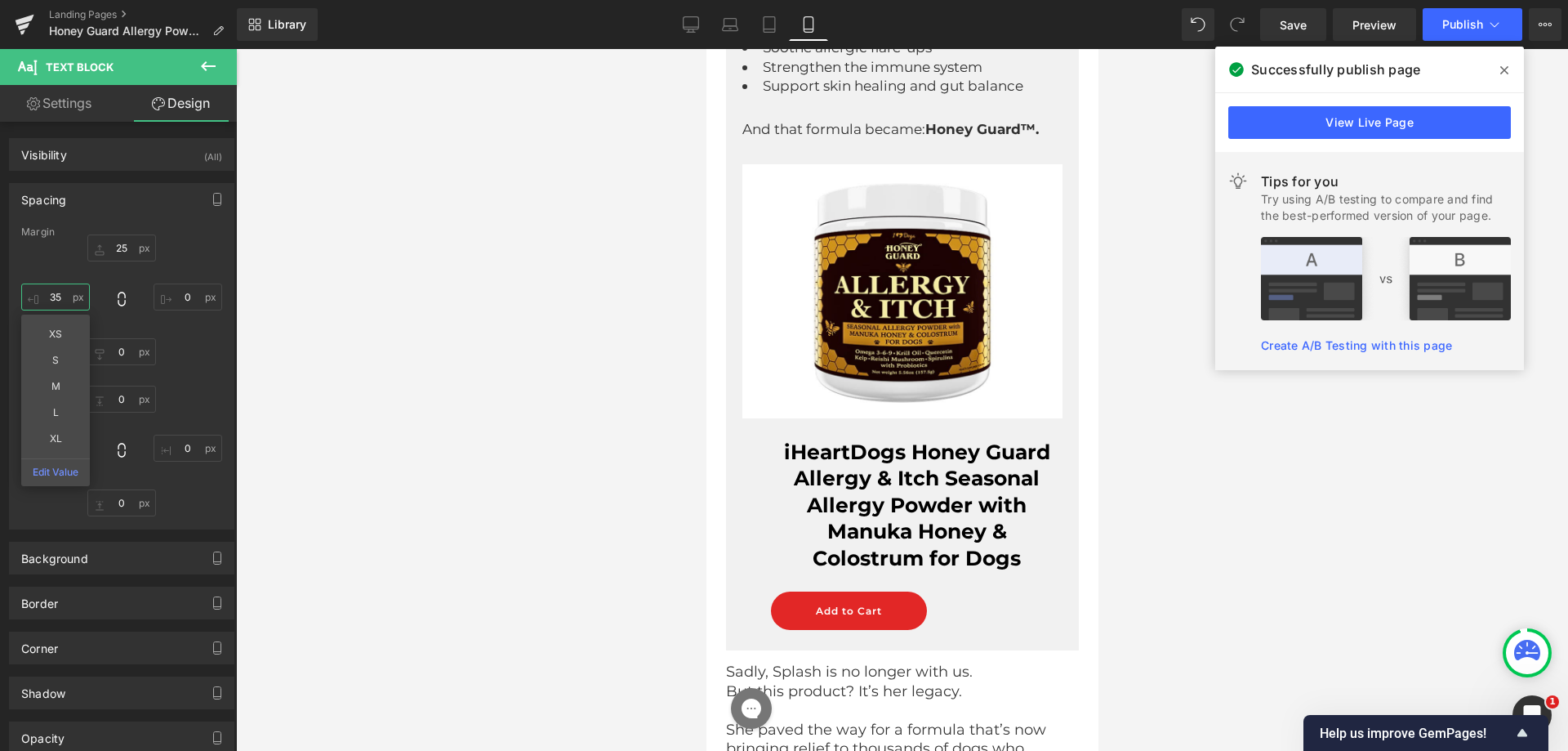
click at [64, 309] on input "text" at bounding box center [56, 297] width 69 height 27
type input "35"
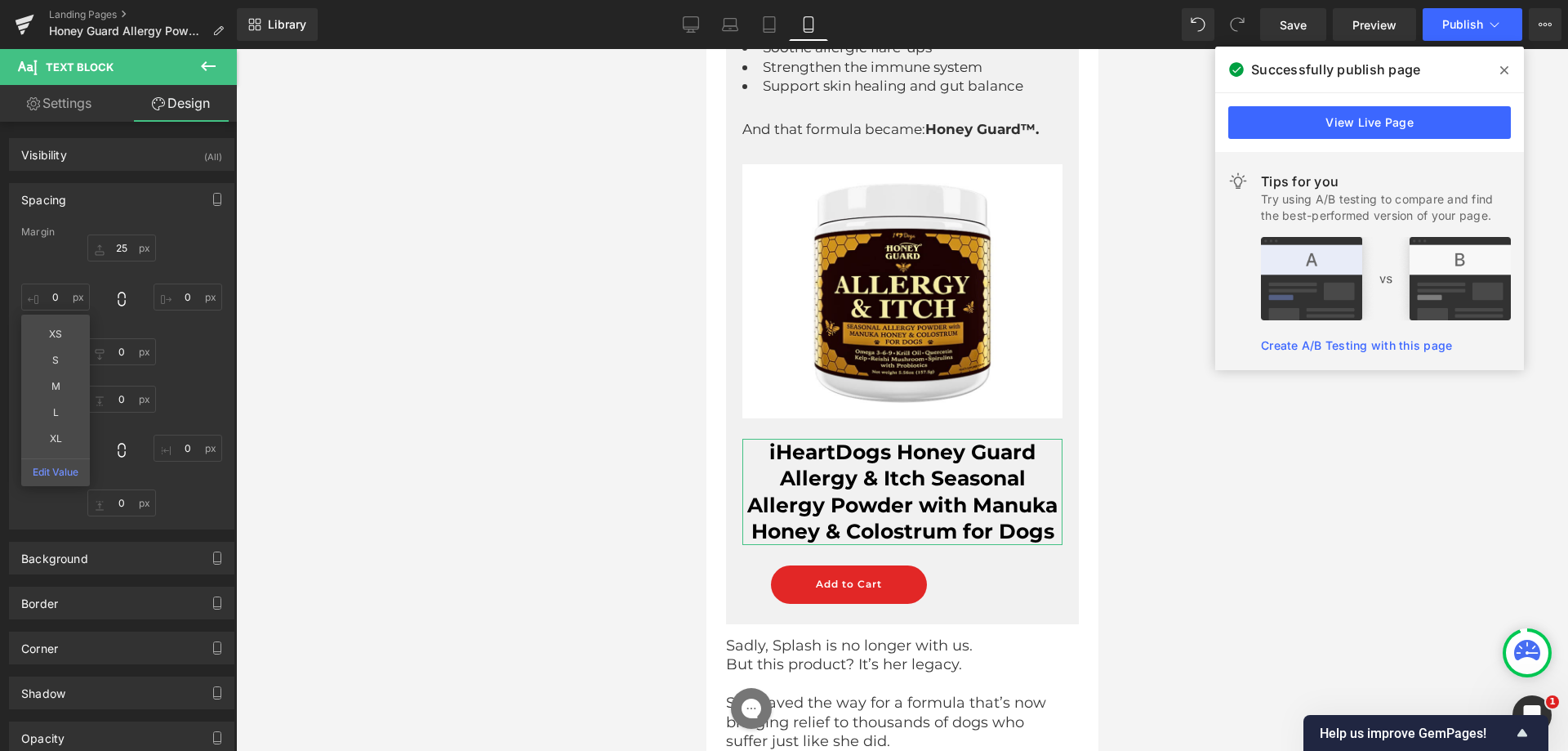
click at [40, 94] on link "Settings" at bounding box center [59, 103] width 118 height 37
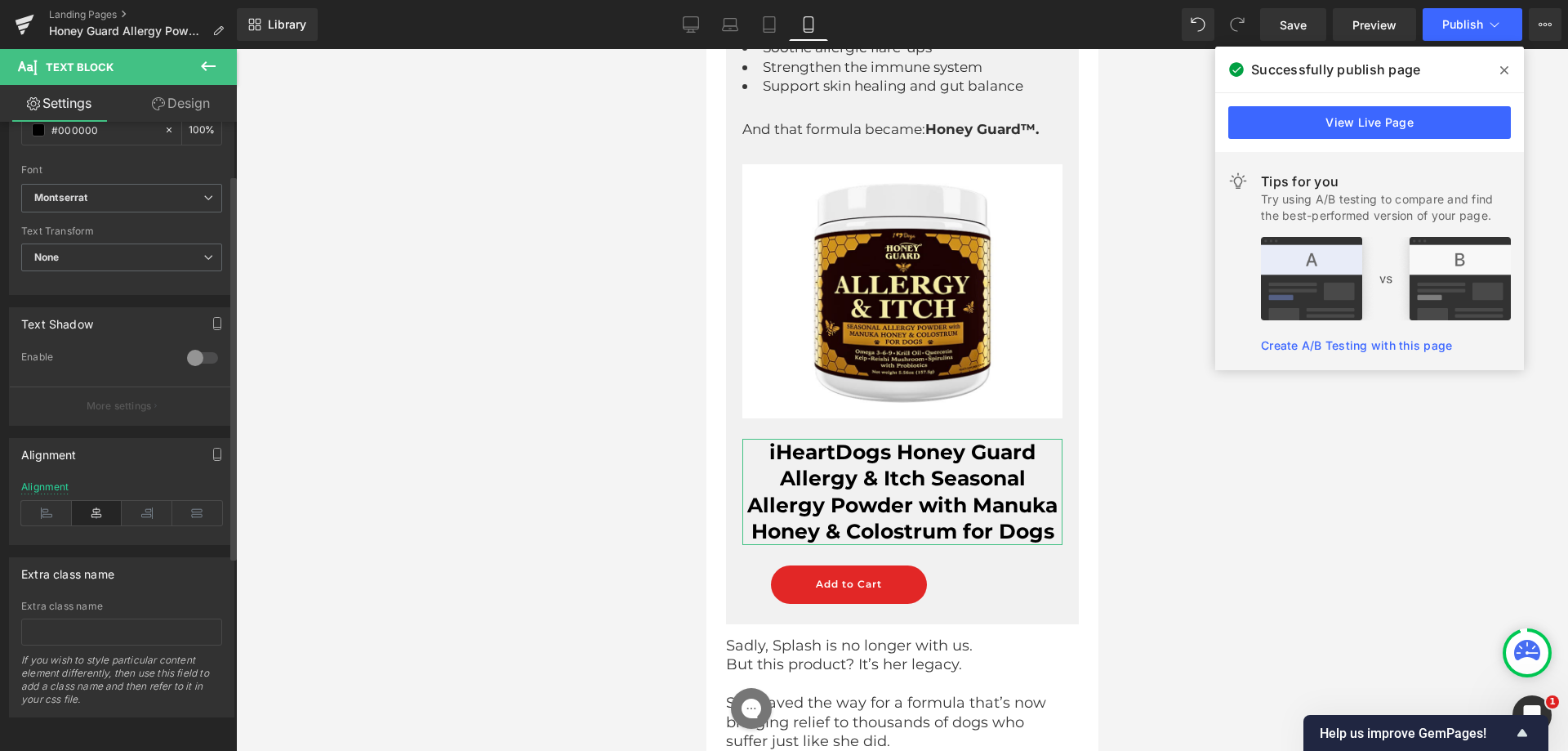
scroll to position [87, 0]
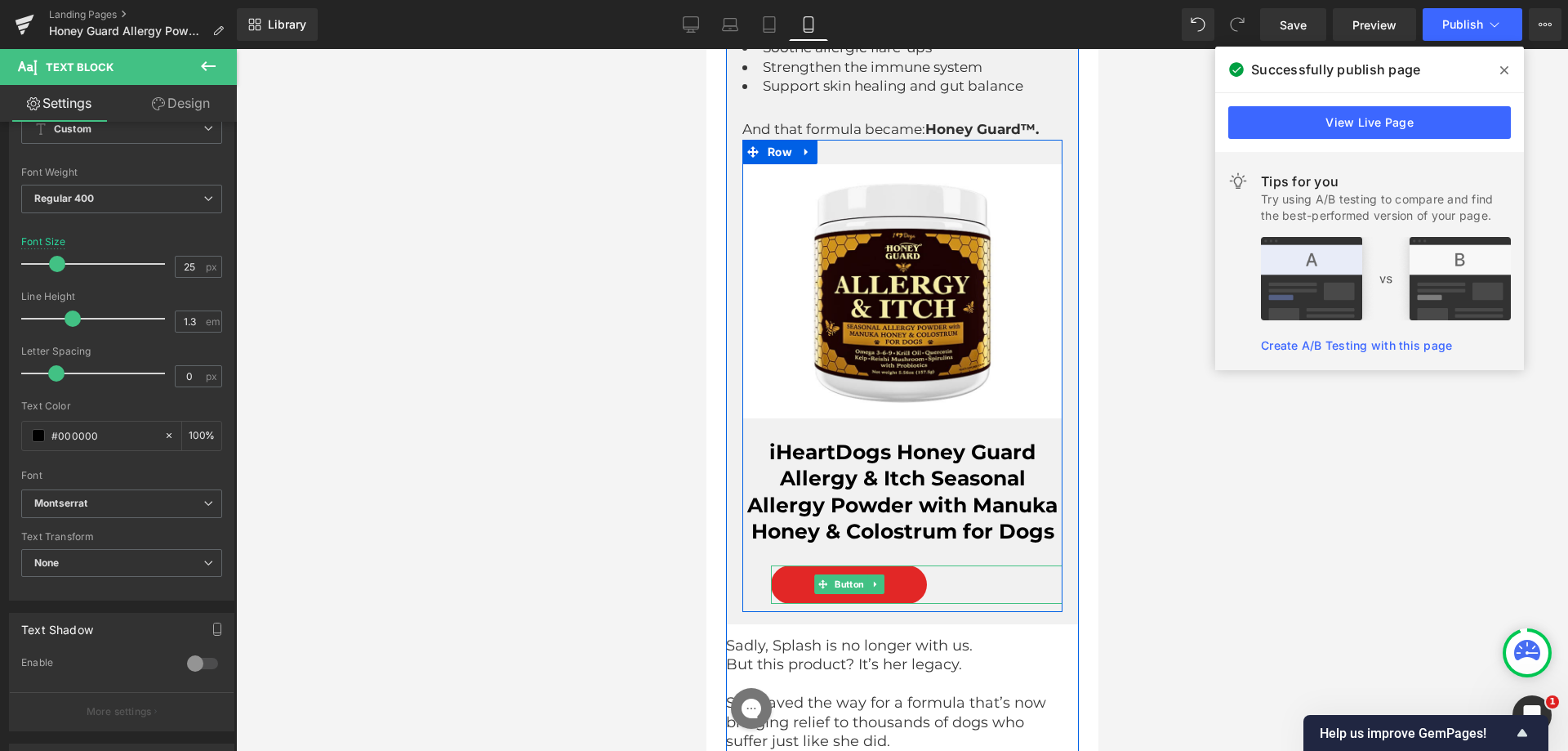
click at [927, 604] on div "Add to Cart" at bounding box center [916, 585] width 292 height 39
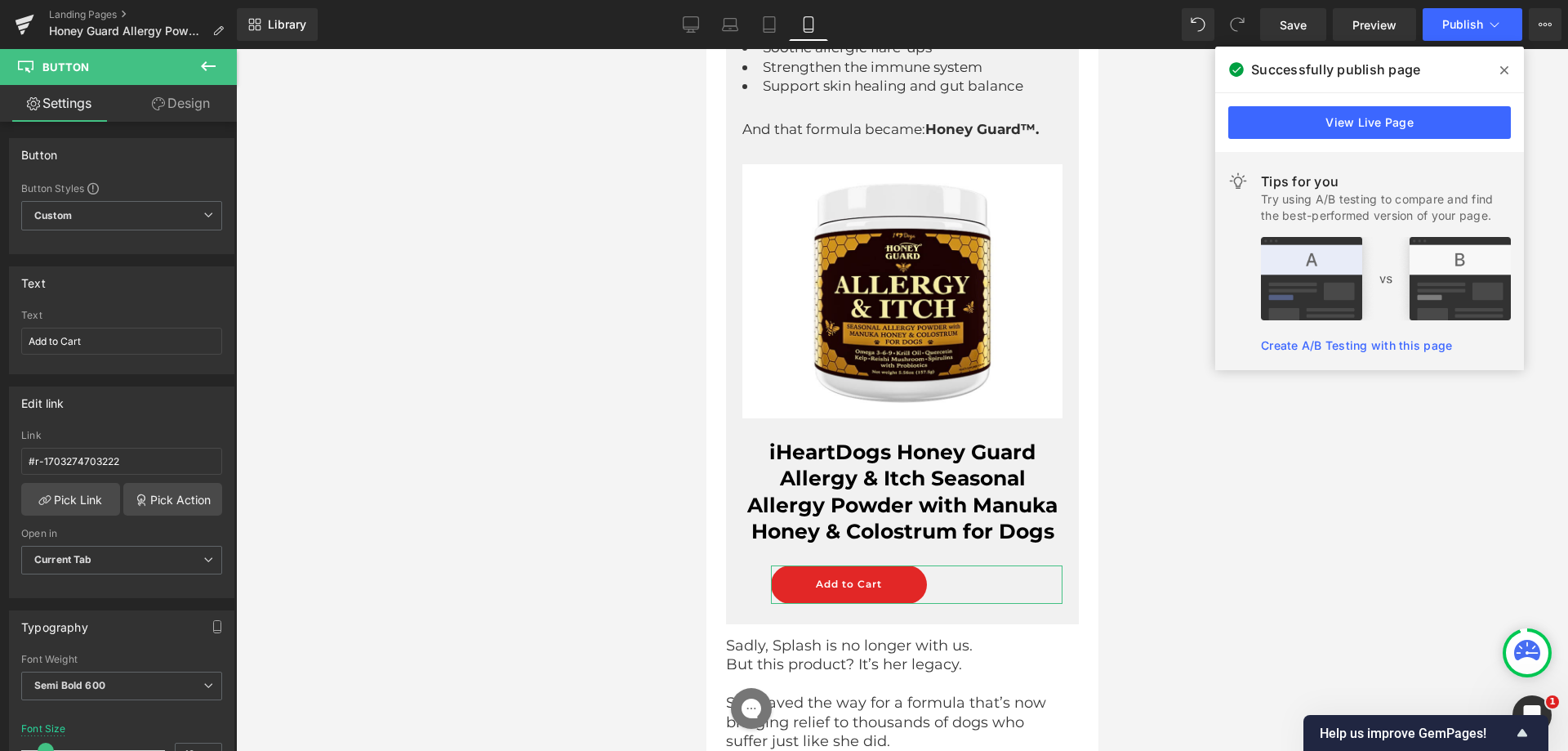
click at [173, 99] on link "Design" at bounding box center [181, 103] width 118 height 37
click at [0, 0] on div "Spacing" at bounding box center [0, 0] width 0 height 0
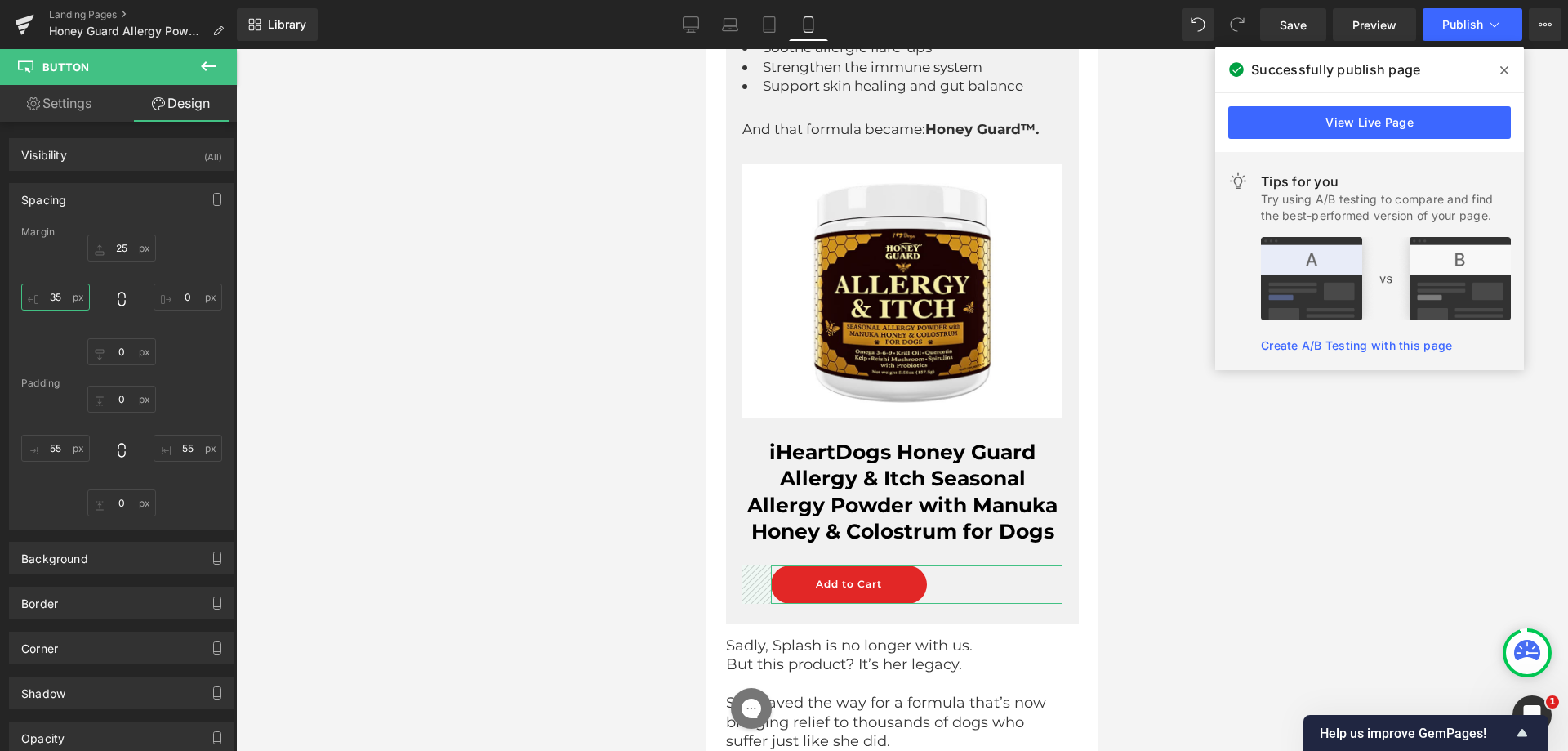
click at [65, 307] on input "text" at bounding box center [56, 297] width 69 height 27
type input "35"
click at [201, 334] on div at bounding box center [122, 300] width 201 height 131
click at [61, 433] on div at bounding box center [122, 451] width 201 height 131
click at [61, 437] on input "text" at bounding box center [56, 448] width 69 height 27
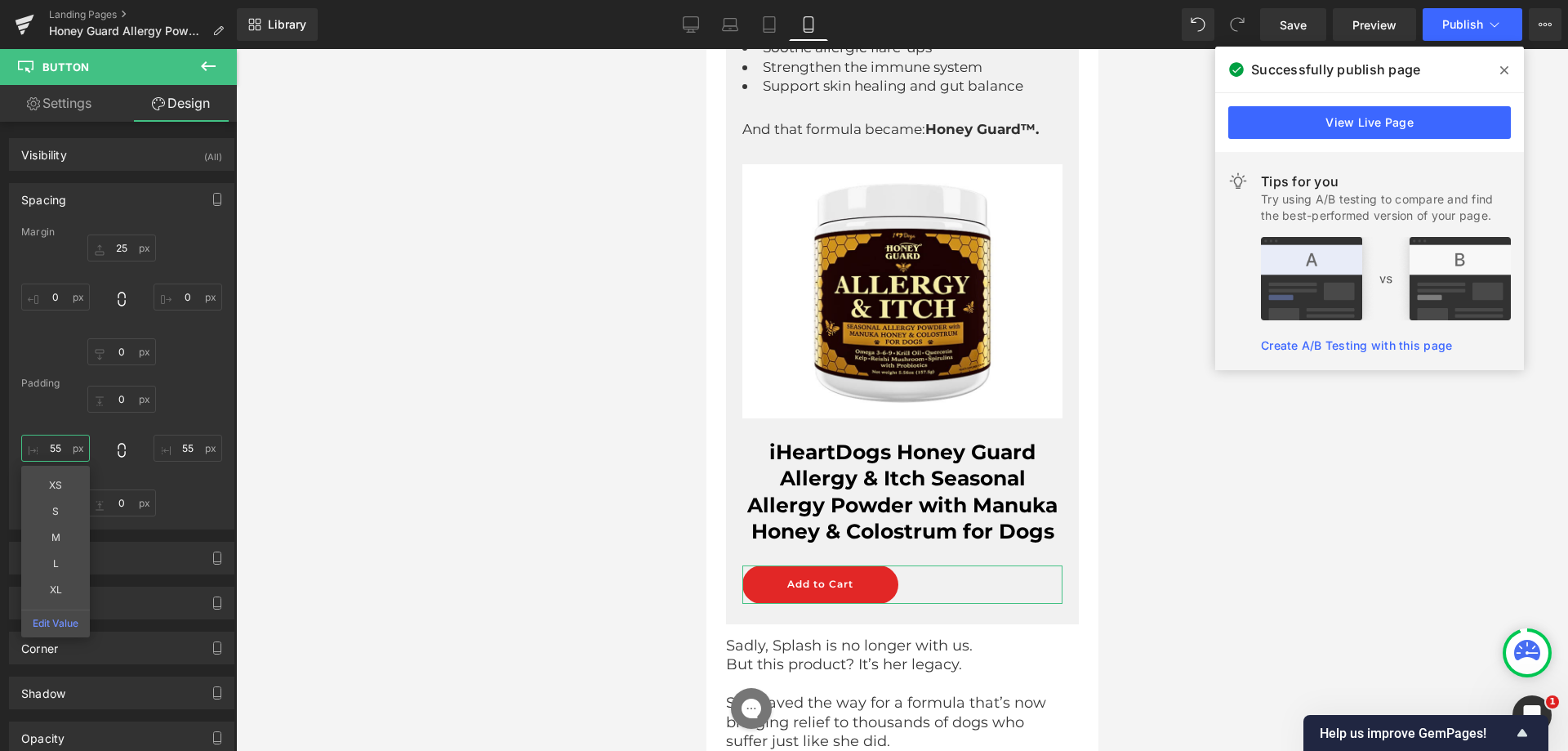
type input "55"
type input "65"
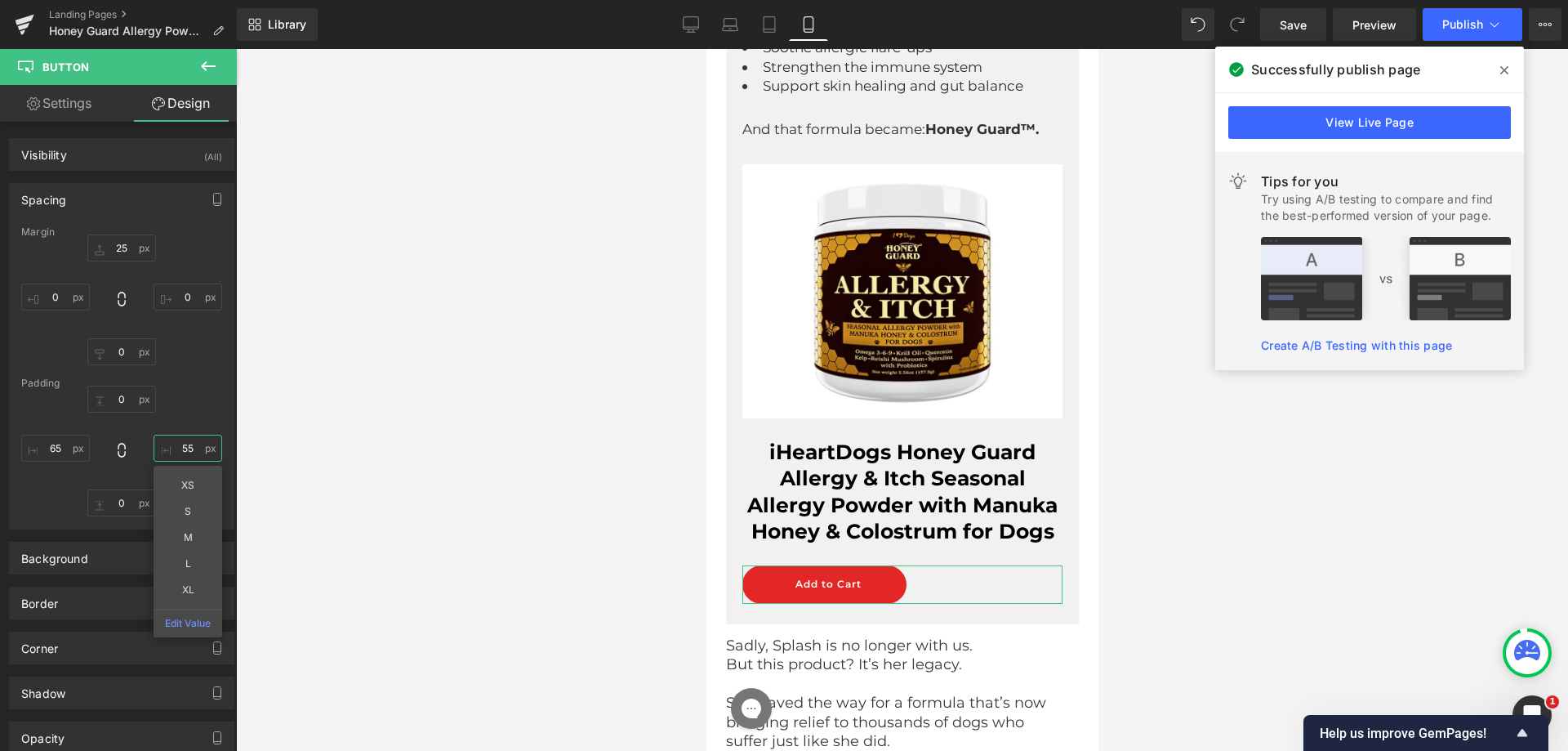
click at [184, 450] on input "text" at bounding box center [188, 448] width 69 height 27
type input "65"
click at [192, 374] on div "Margin [GEOGRAPHIC_DATA] 65 65" at bounding box center [122, 378] width 224 height 303
click at [50, 113] on link "Settings" at bounding box center [59, 103] width 118 height 37
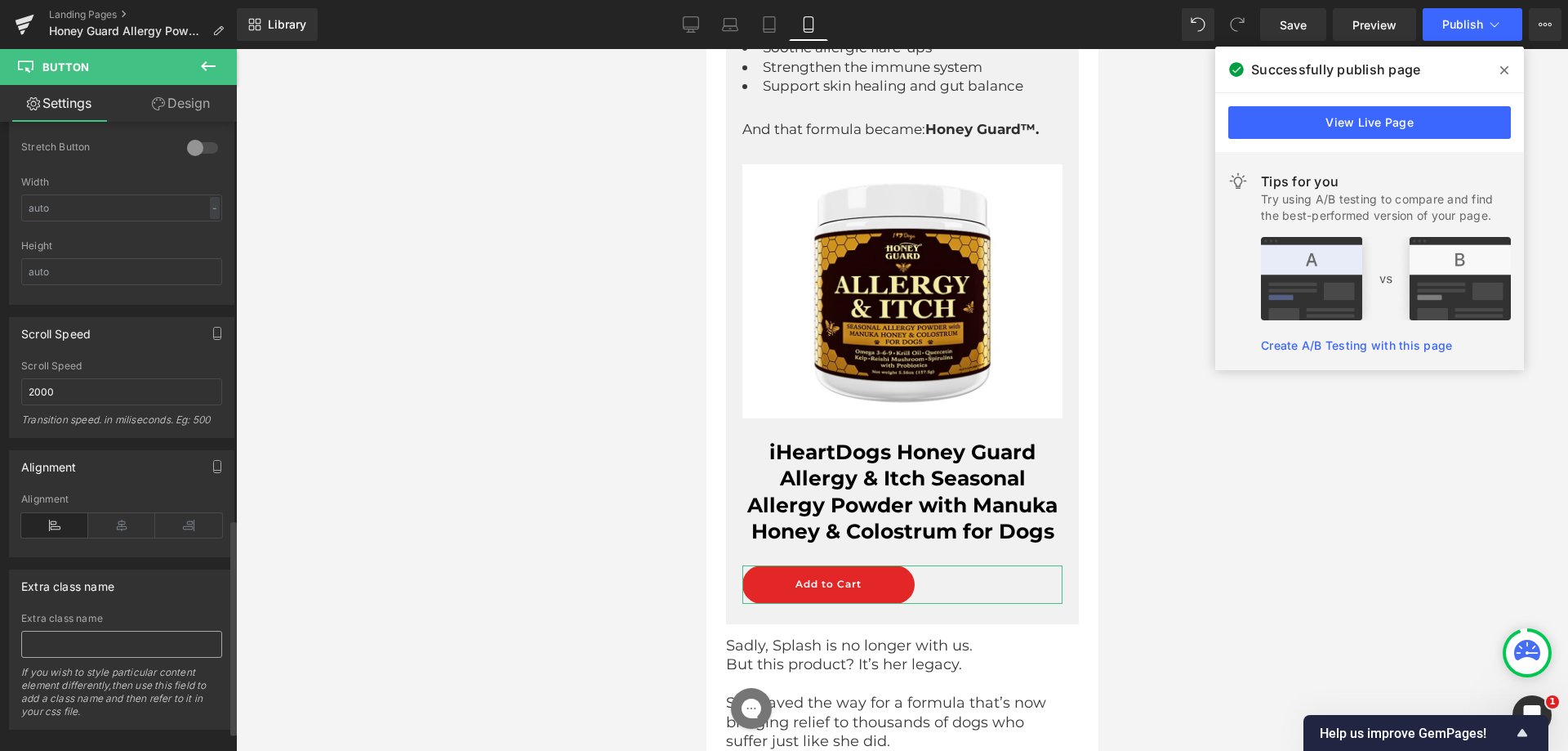
scroll to position [1221, 0]
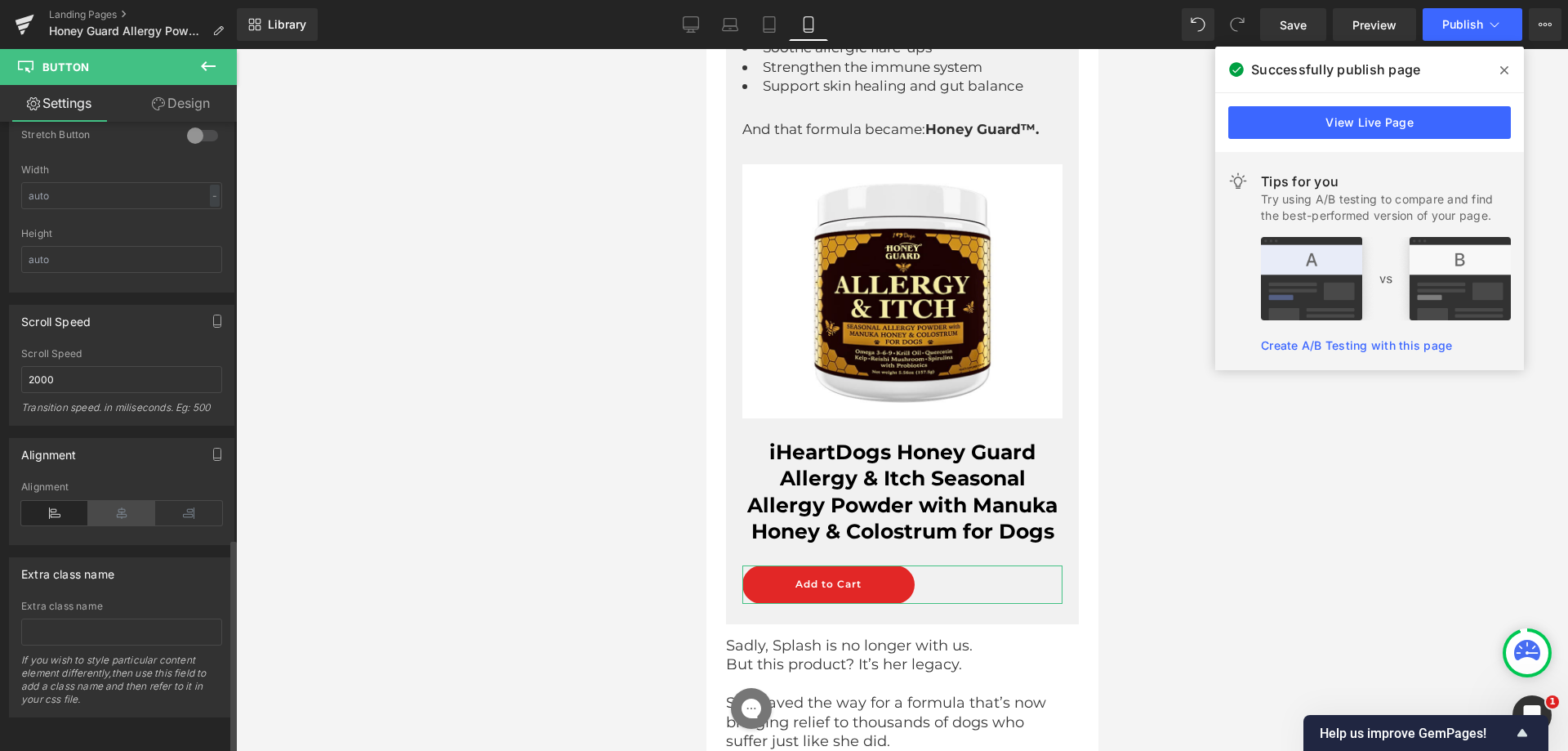
click at [134, 501] on icon at bounding box center [122, 512] width 67 height 24
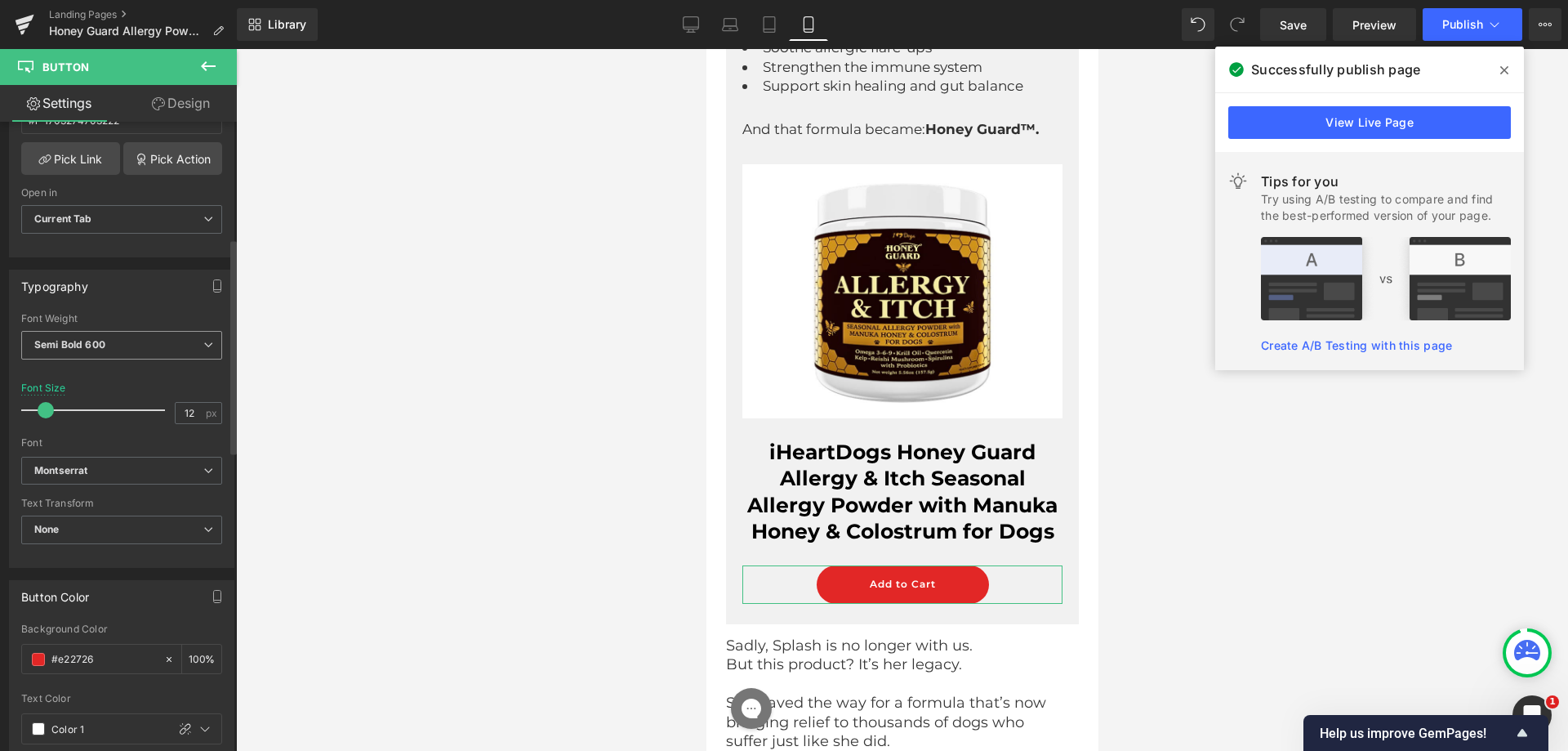
scroll to position [240, 0]
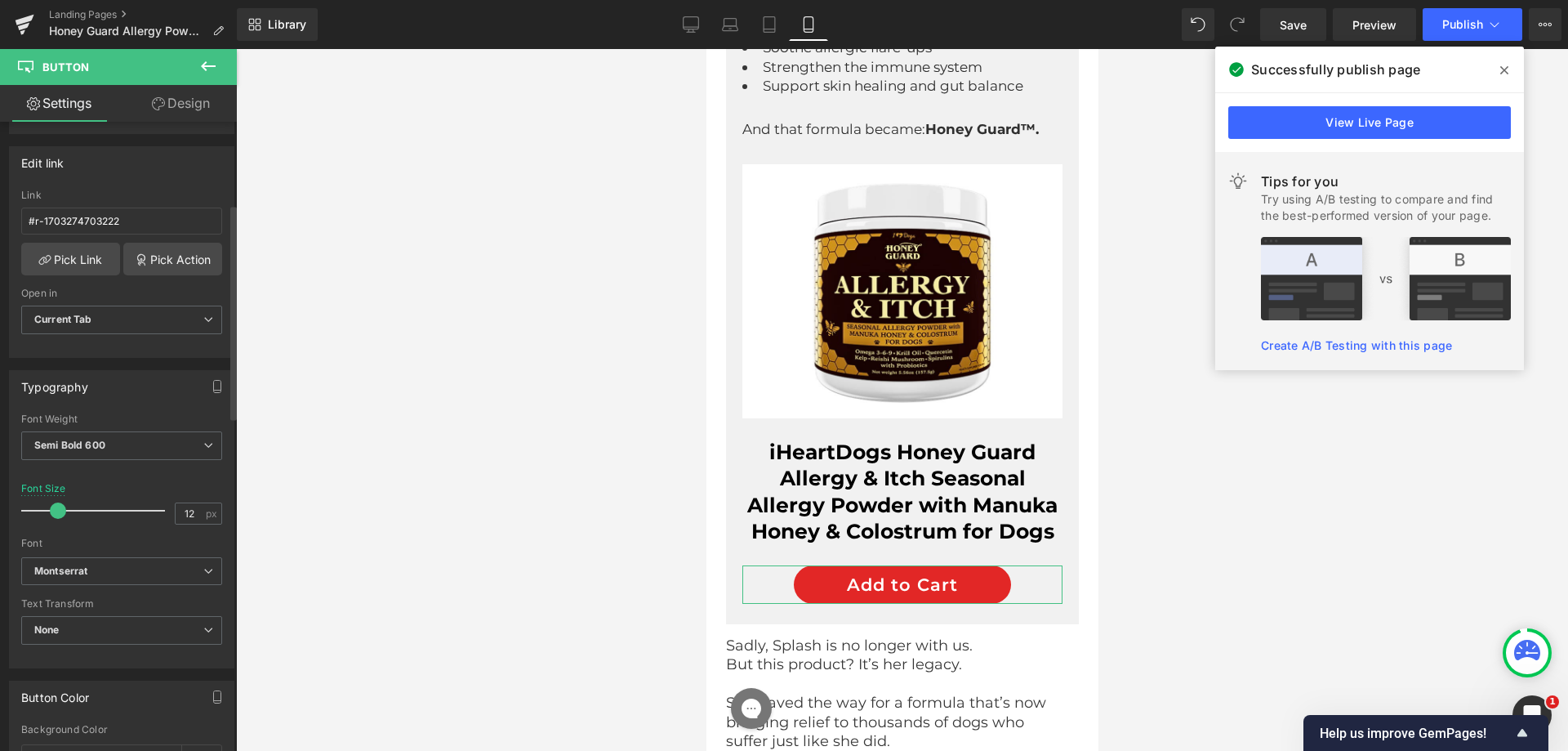
drag, startPoint x: 50, startPoint y: 512, endPoint x: 62, endPoint y: 516, distance: 12.6
click at [62, 516] on span at bounding box center [58, 511] width 16 height 16
click at [97, 496] on div at bounding box center [98, 511] width 135 height 33
drag, startPoint x: 83, startPoint y: 517, endPoint x: 57, endPoint y: 512, distance: 26.5
click at [57, 512] on div at bounding box center [98, 511] width 135 height 33
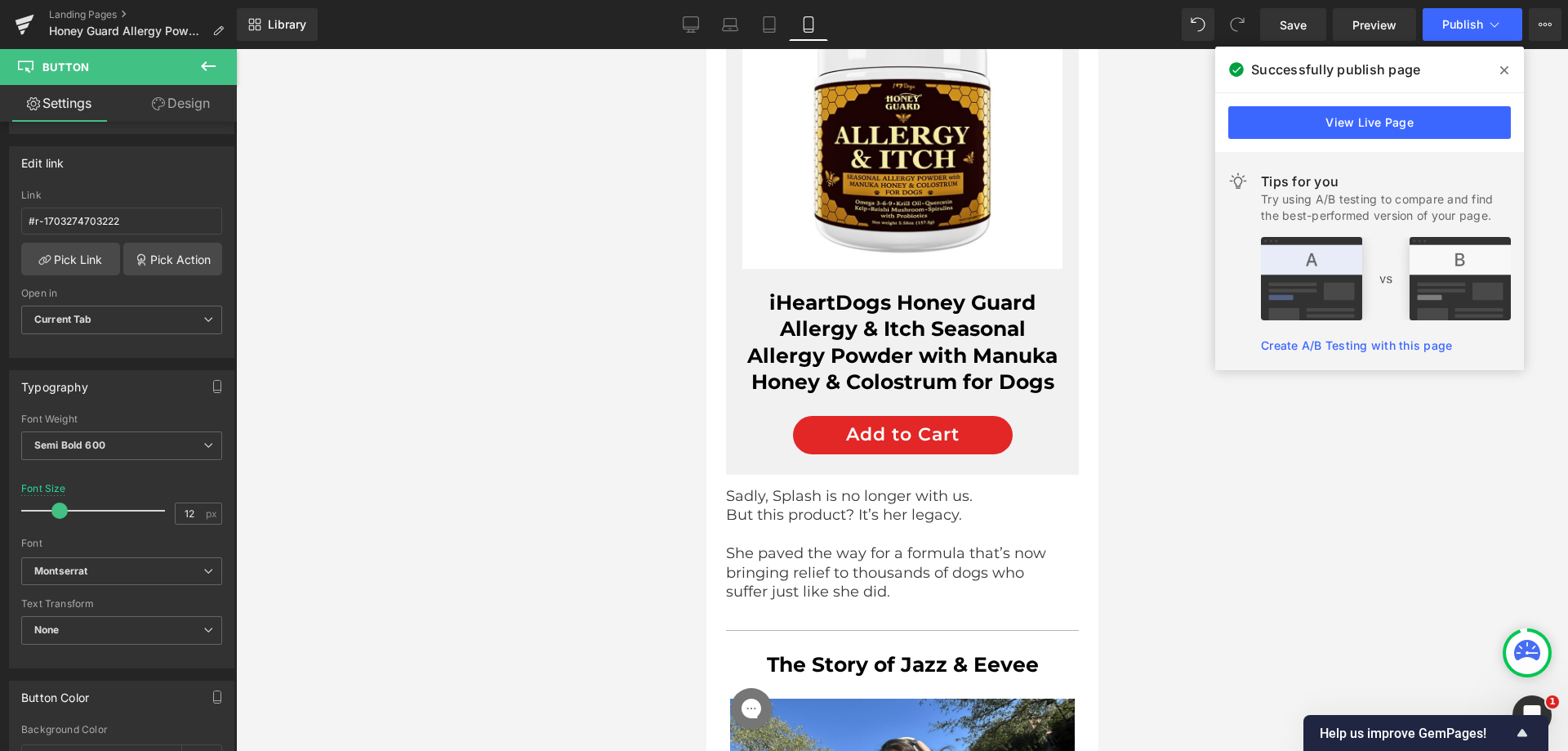
scroll to position [4665, 0]
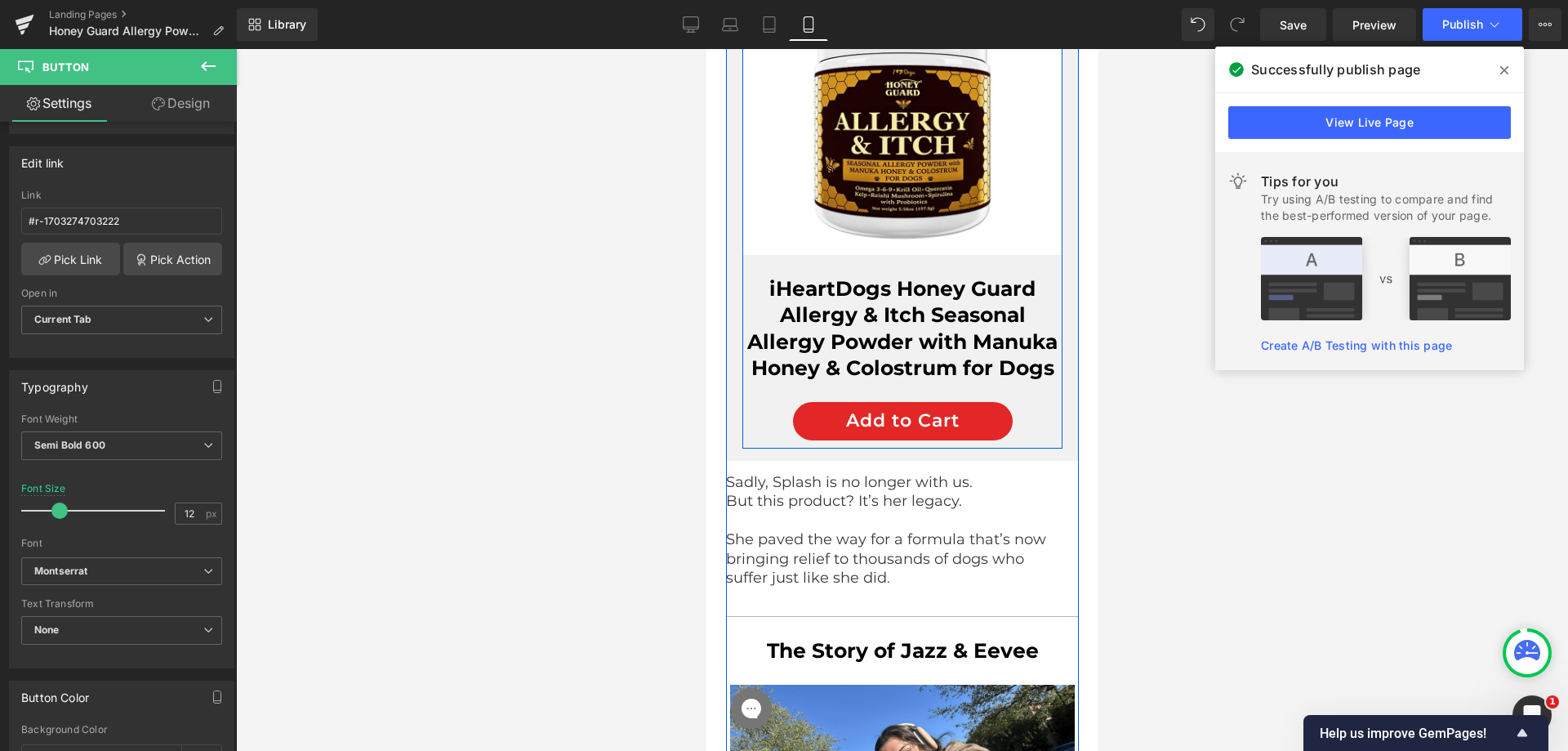
click at [873, 371] on b "Allergy & Itch Seasonal Allergy Powder with Manuka Honey & Colostrum for Dogs" at bounding box center [902, 342] width 311 height 78
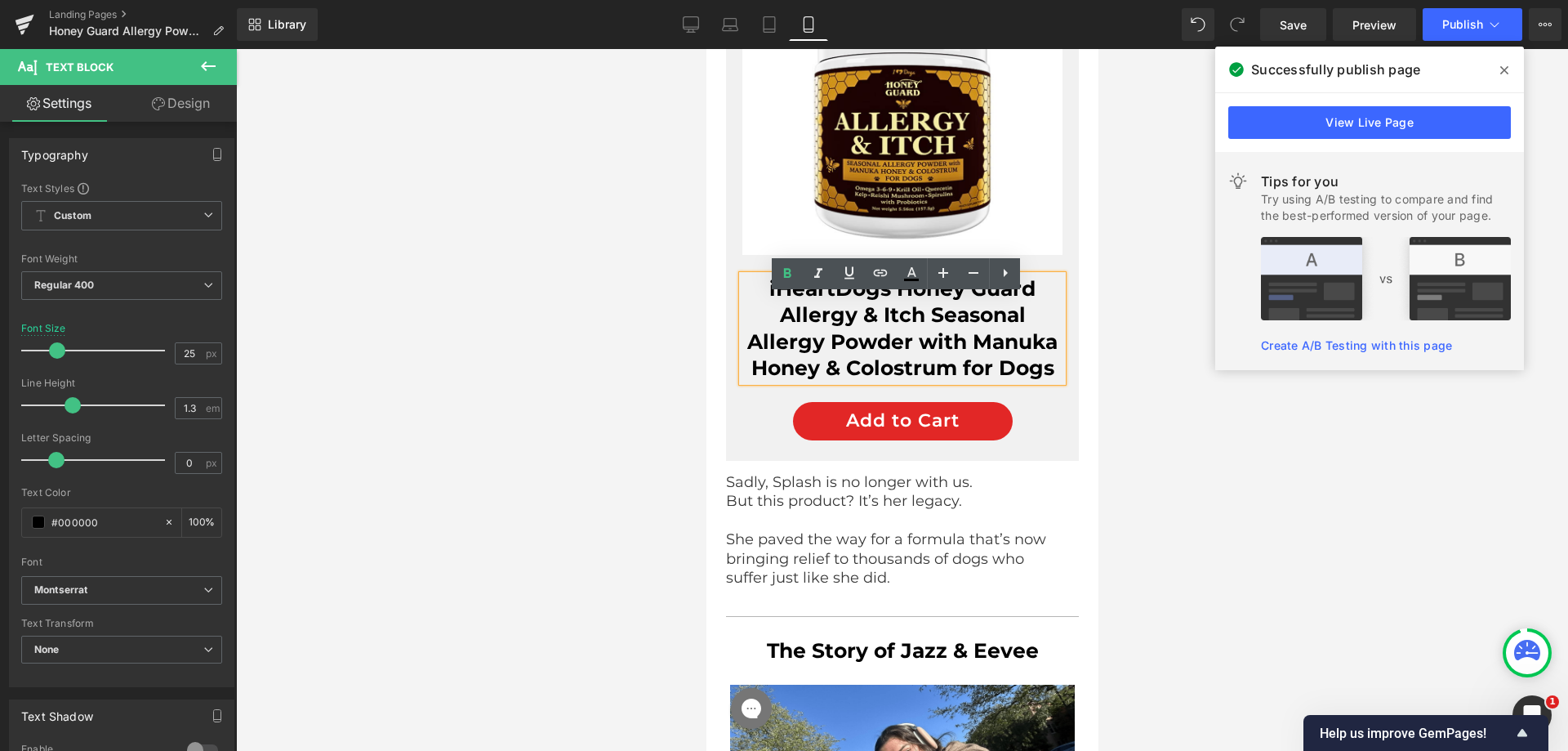
click at [849, 368] on b "Allergy & Itch Seasonal Allergy Powder with Manuka Honey & Colostrum for Dogs" at bounding box center [902, 342] width 311 height 78
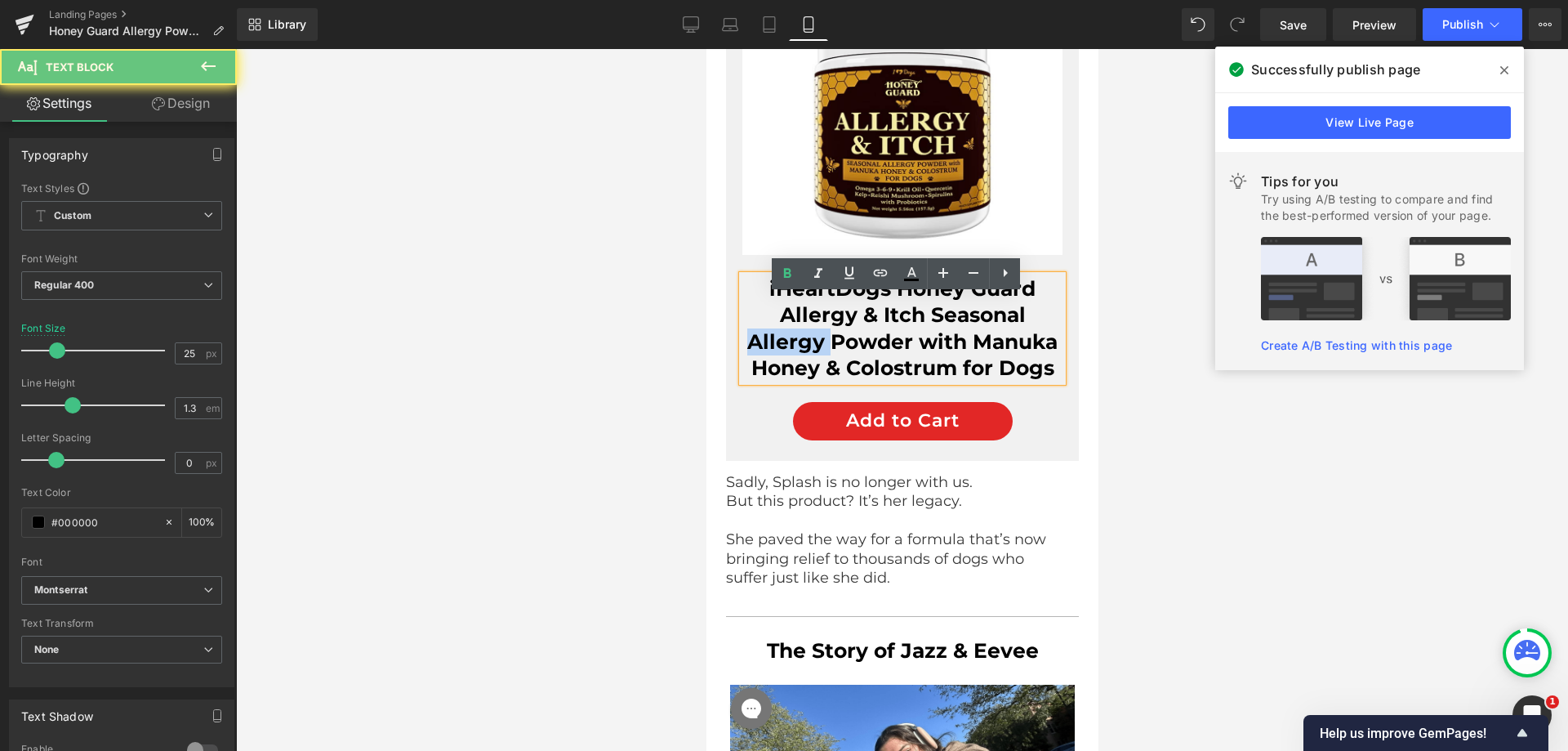
click at [849, 368] on b "Allergy & Itch Seasonal Allergy Powder with Manuka Honey & Colostrum for Dogs" at bounding box center [902, 342] width 311 height 78
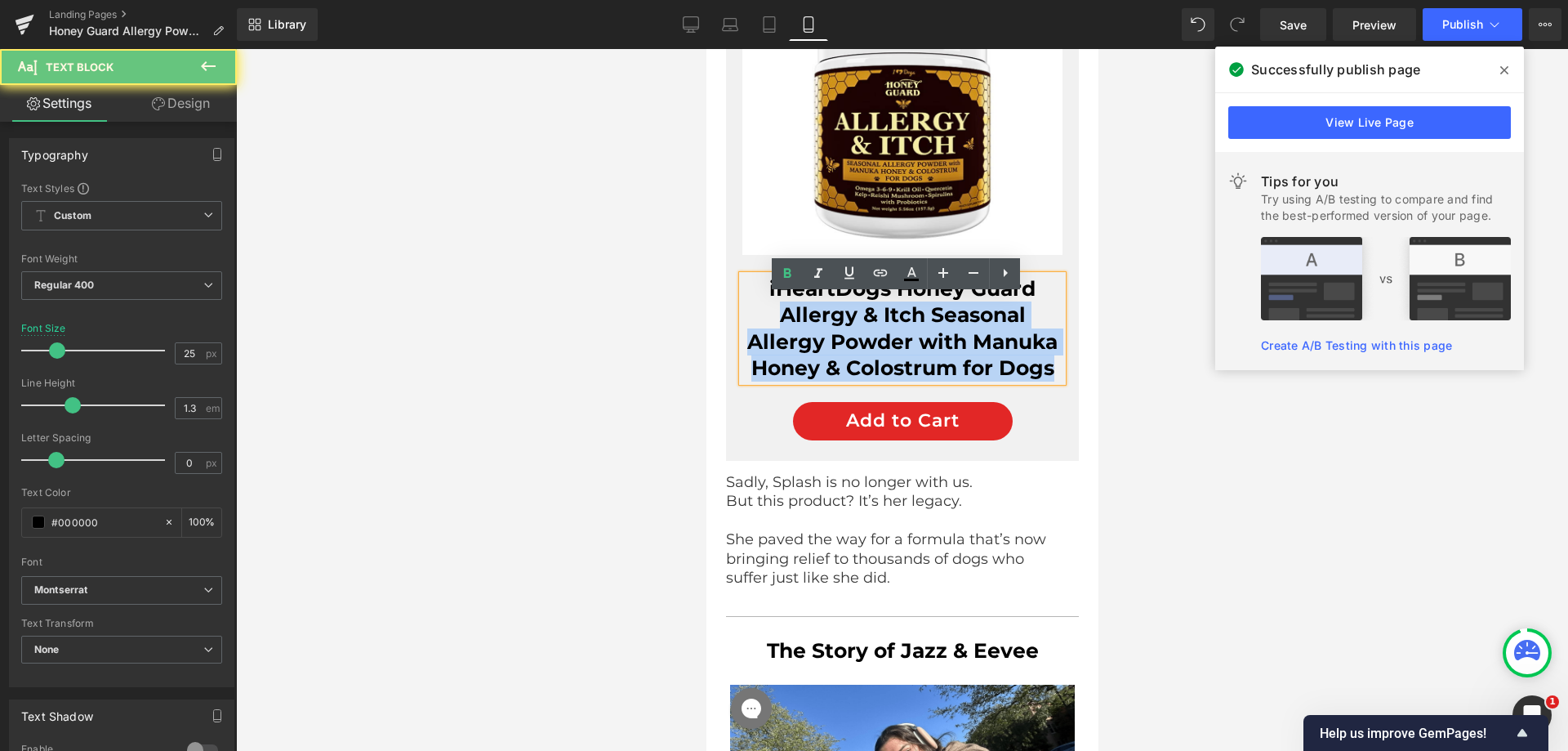
click at [849, 368] on b "Allergy & Itch Seasonal Allergy Powder with Manuka Honey & Colostrum for Dogs" at bounding box center [902, 342] width 311 height 78
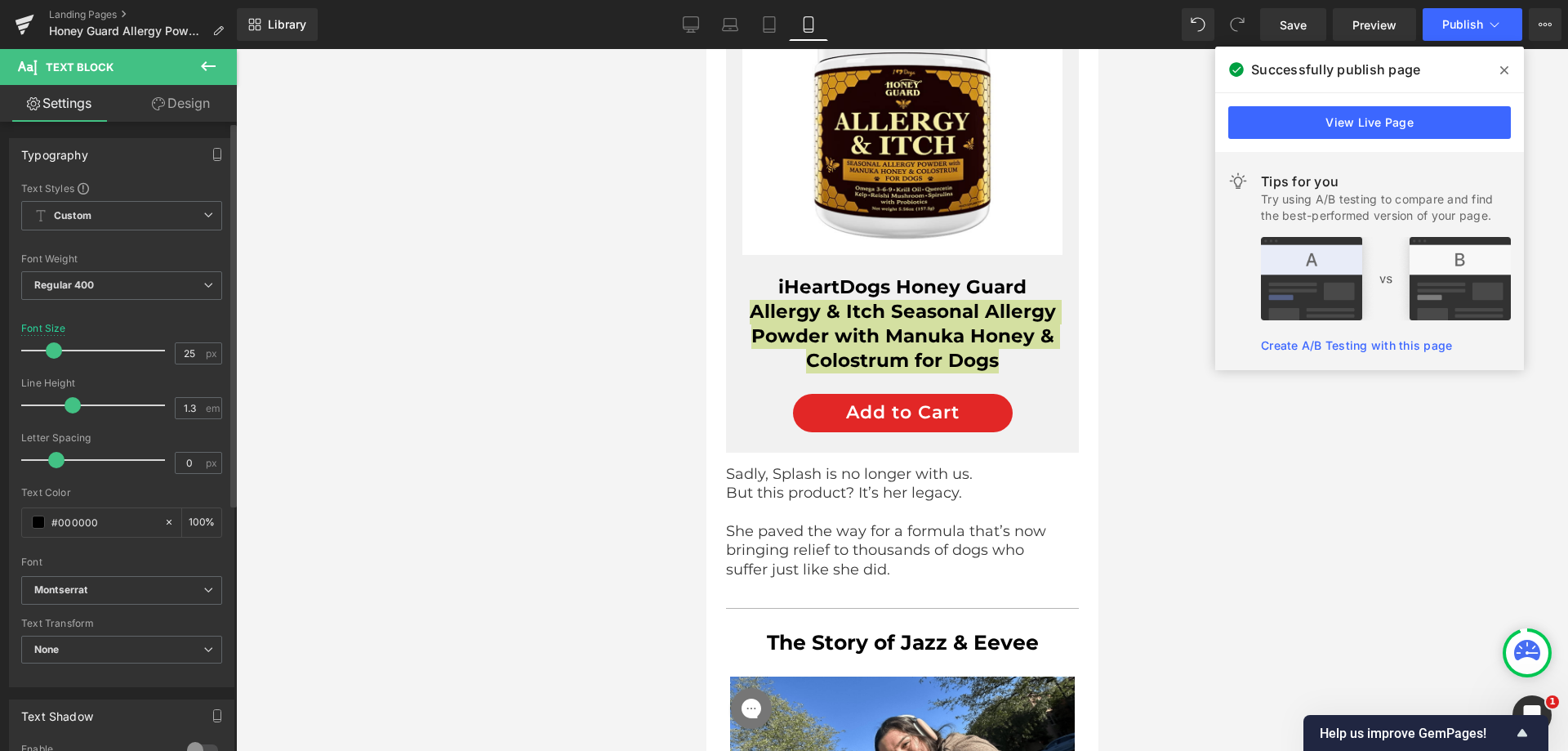
click at [48, 357] on span at bounding box center [54, 351] width 16 height 16
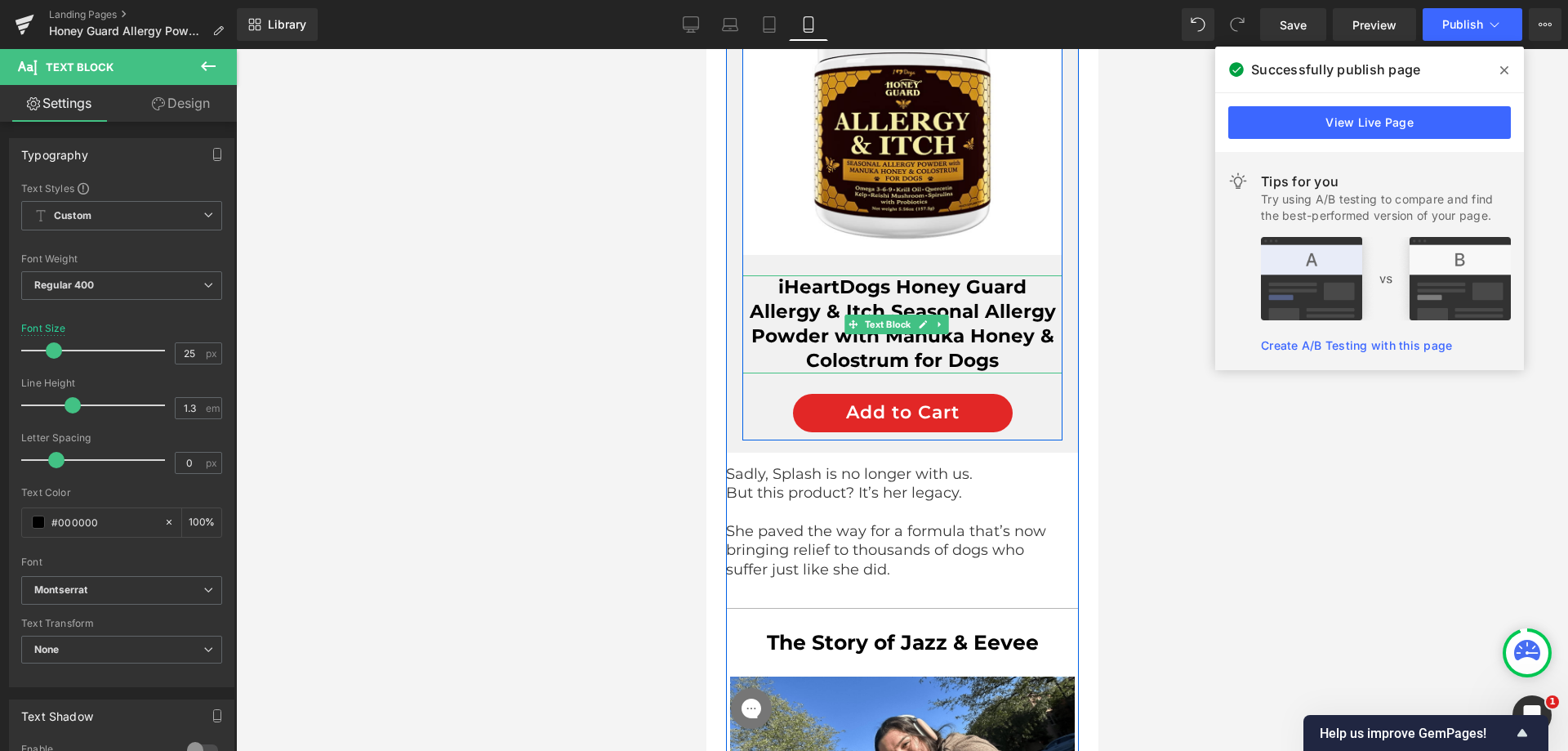
click at [809, 298] on b "iHeartDogs Honey Guard" at bounding box center [901, 286] width 248 height 23
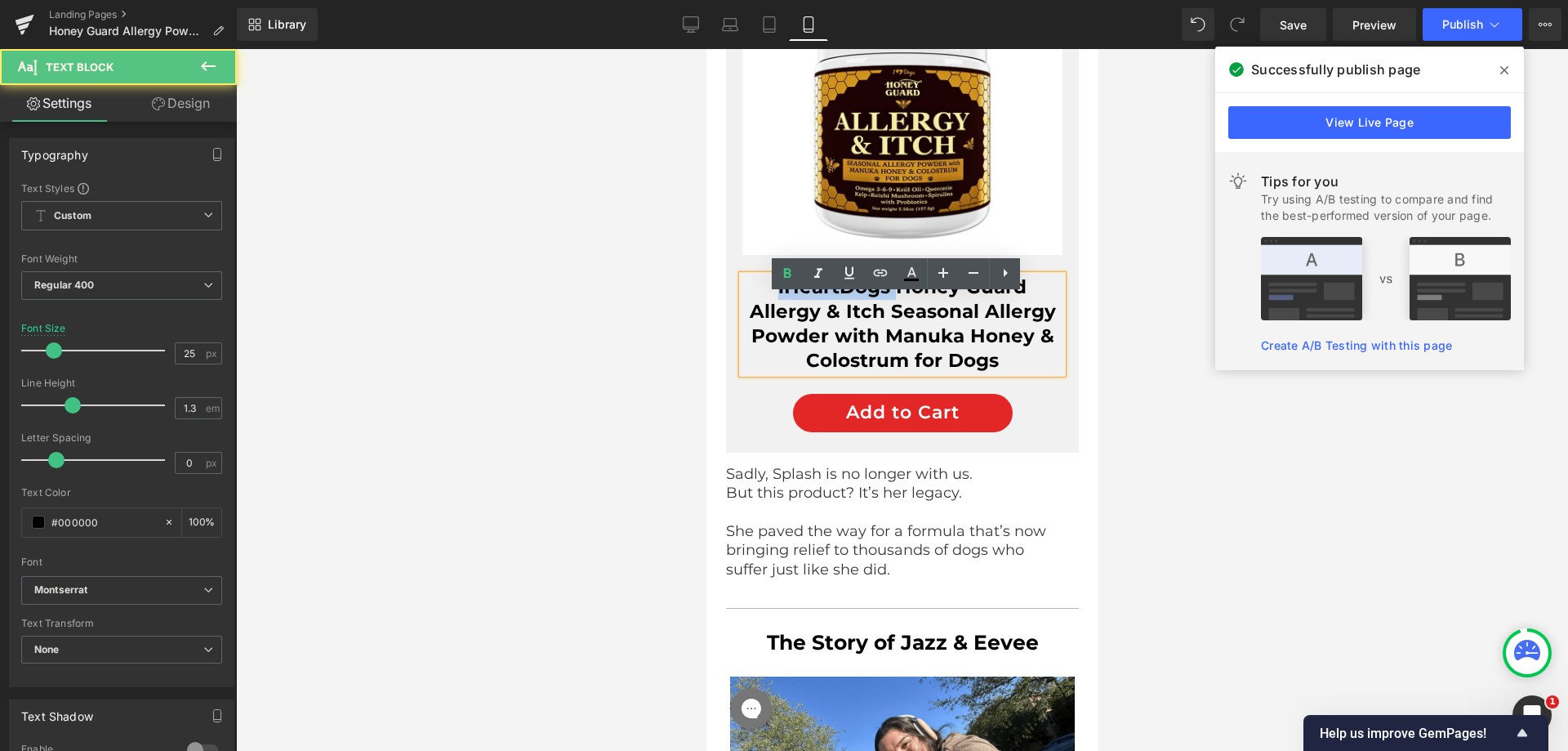
click at [809, 298] on b "iHeartDogs Honey Guard" at bounding box center [901, 286] width 248 height 23
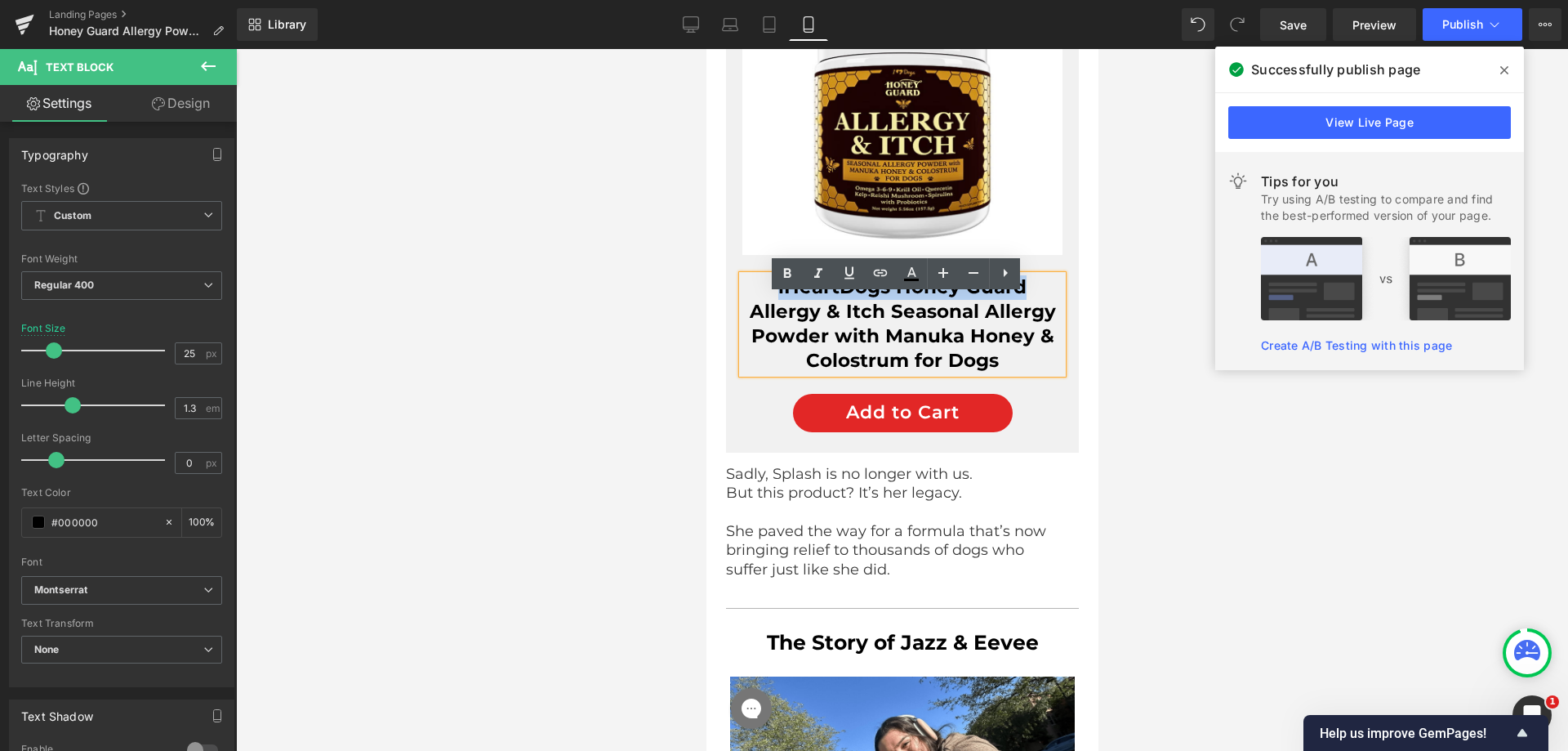
click at [807, 298] on b "iHeartDogs Honey Guard" at bounding box center [901, 286] width 248 height 23
click at [649, 360] on div at bounding box center [901, 399] width 1332 height 702
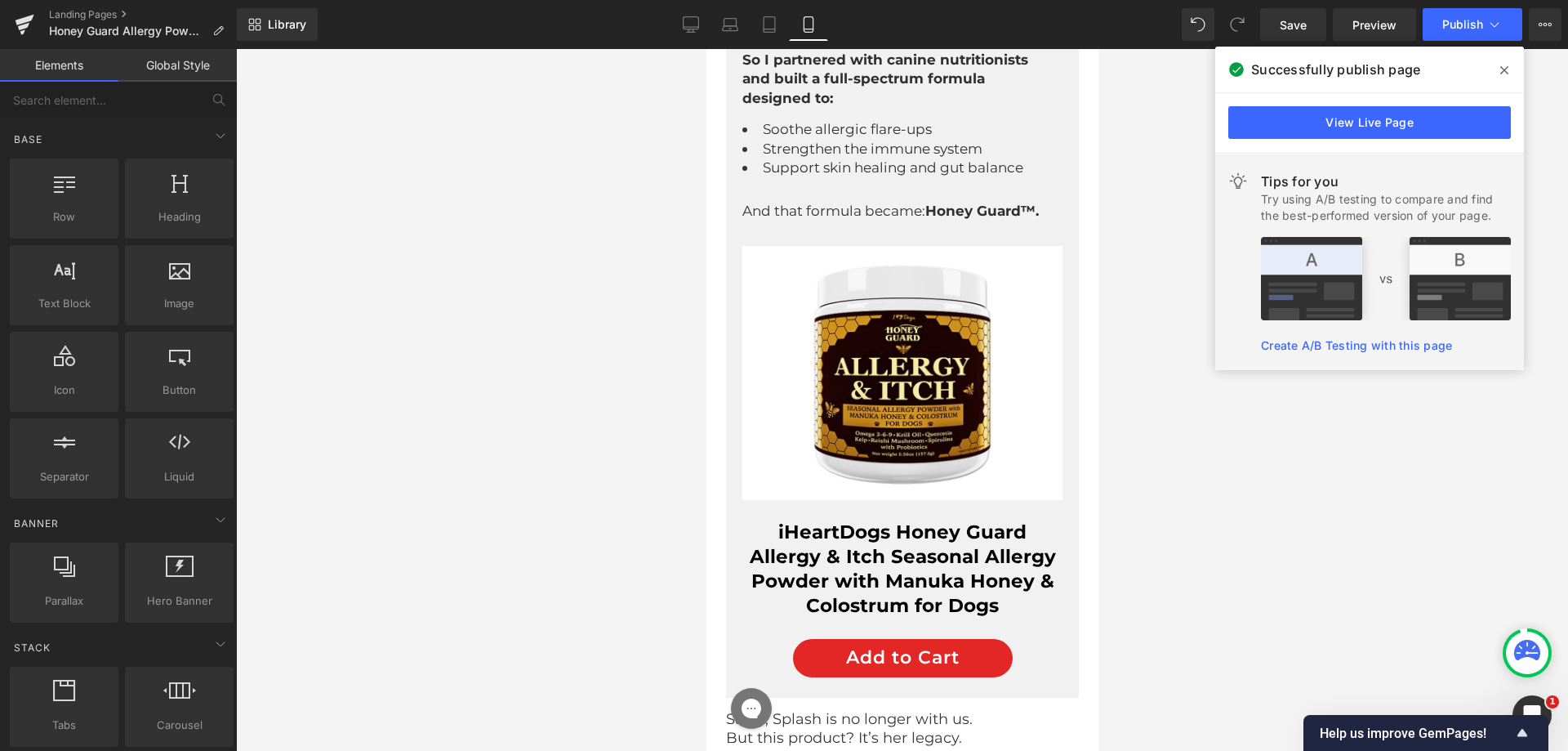
scroll to position [4829, 0]
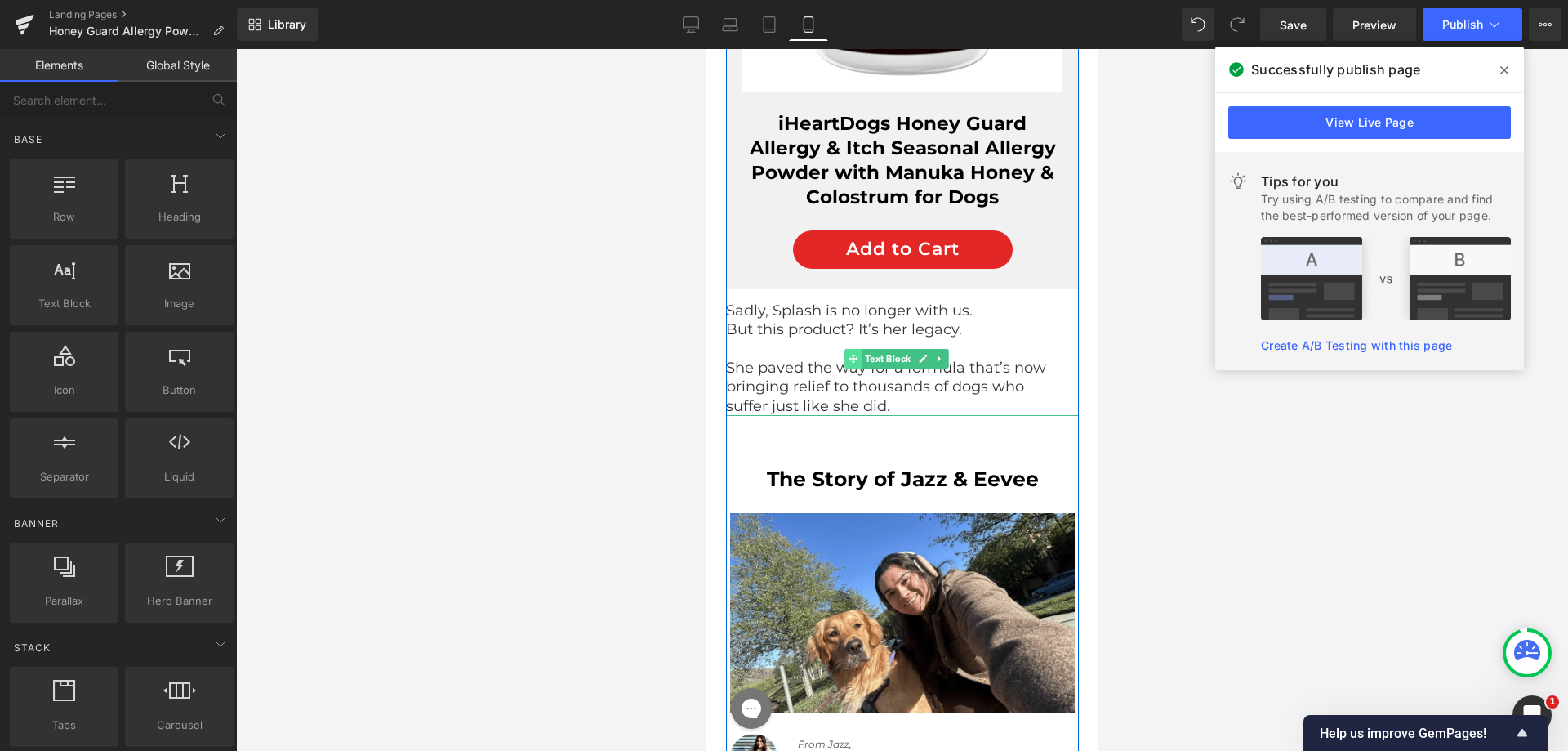
click at [858, 369] on span at bounding box center [853, 359] width 17 height 20
click at [794, 358] on p at bounding box center [895, 348] width 341 height 19
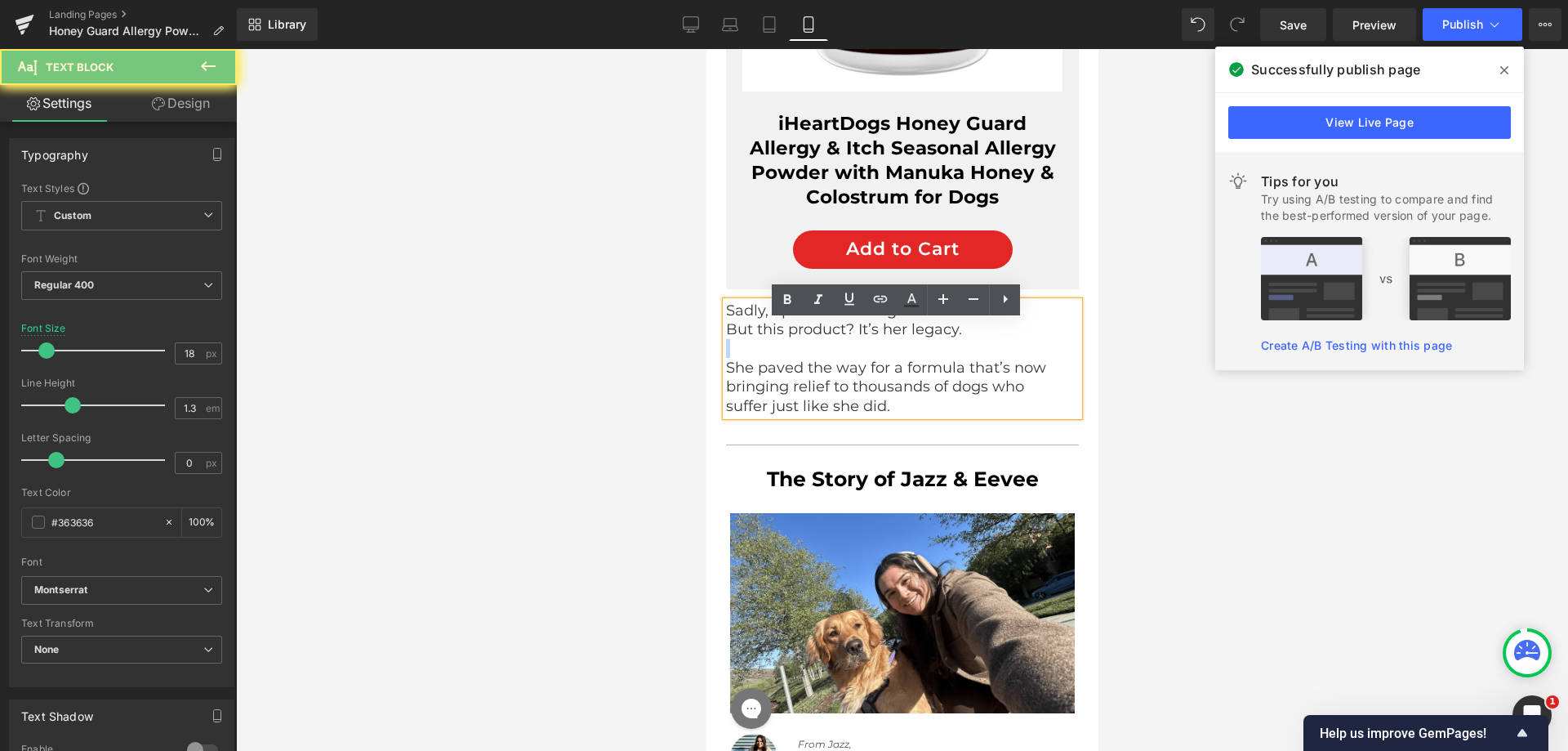
click at [794, 358] on p at bounding box center [895, 348] width 341 height 19
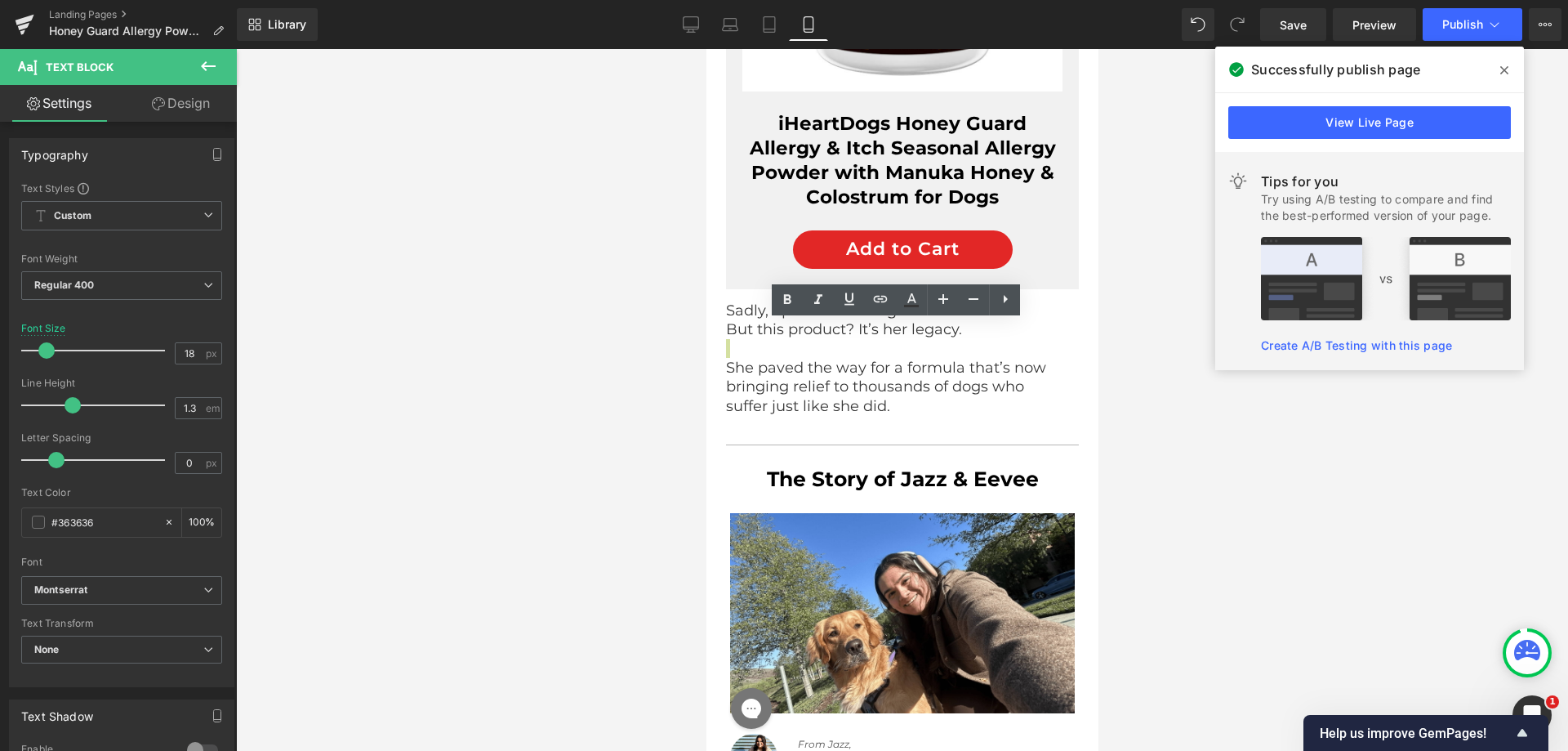
click at [597, 399] on div at bounding box center [901, 399] width 1332 height 702
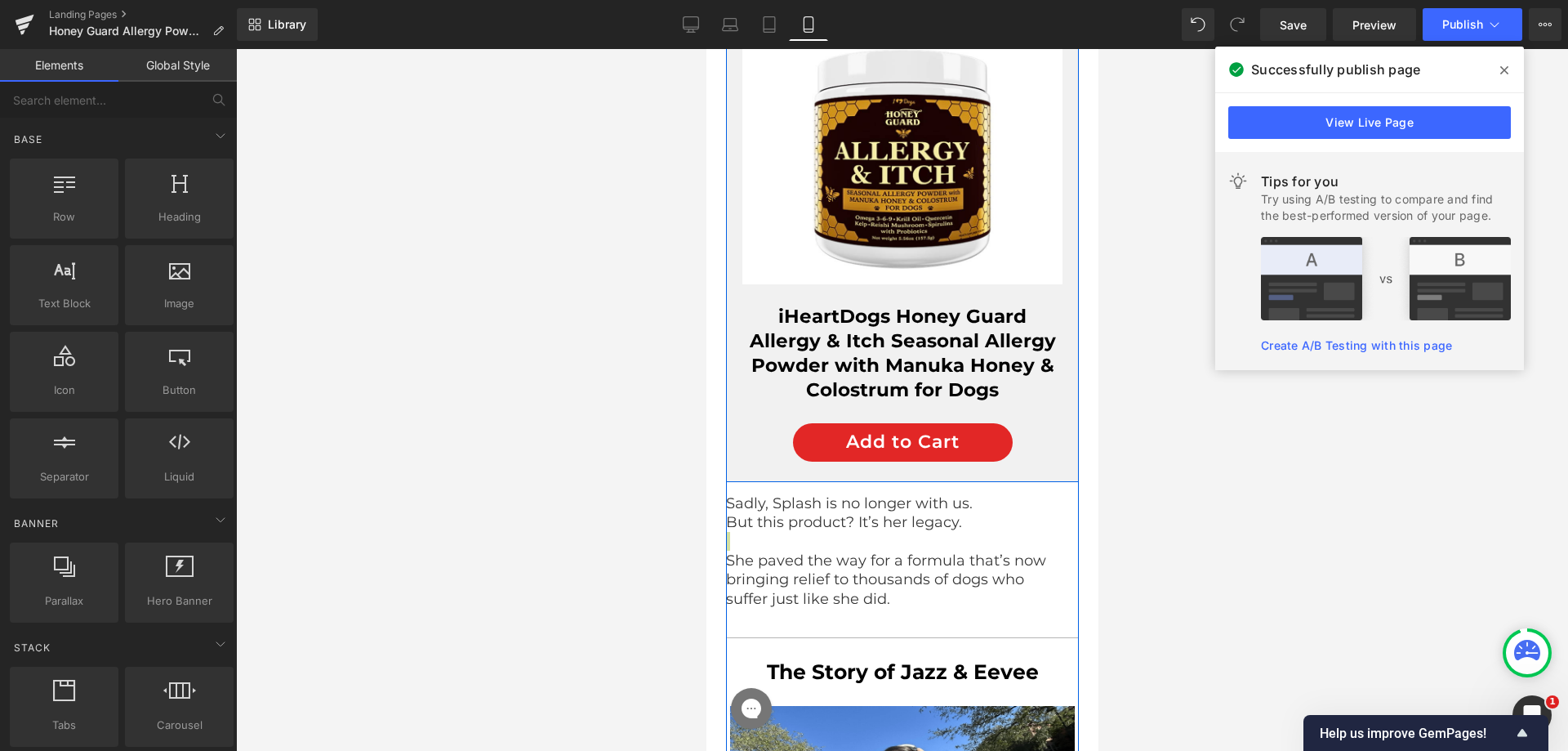
scroll to position [4665, 0]
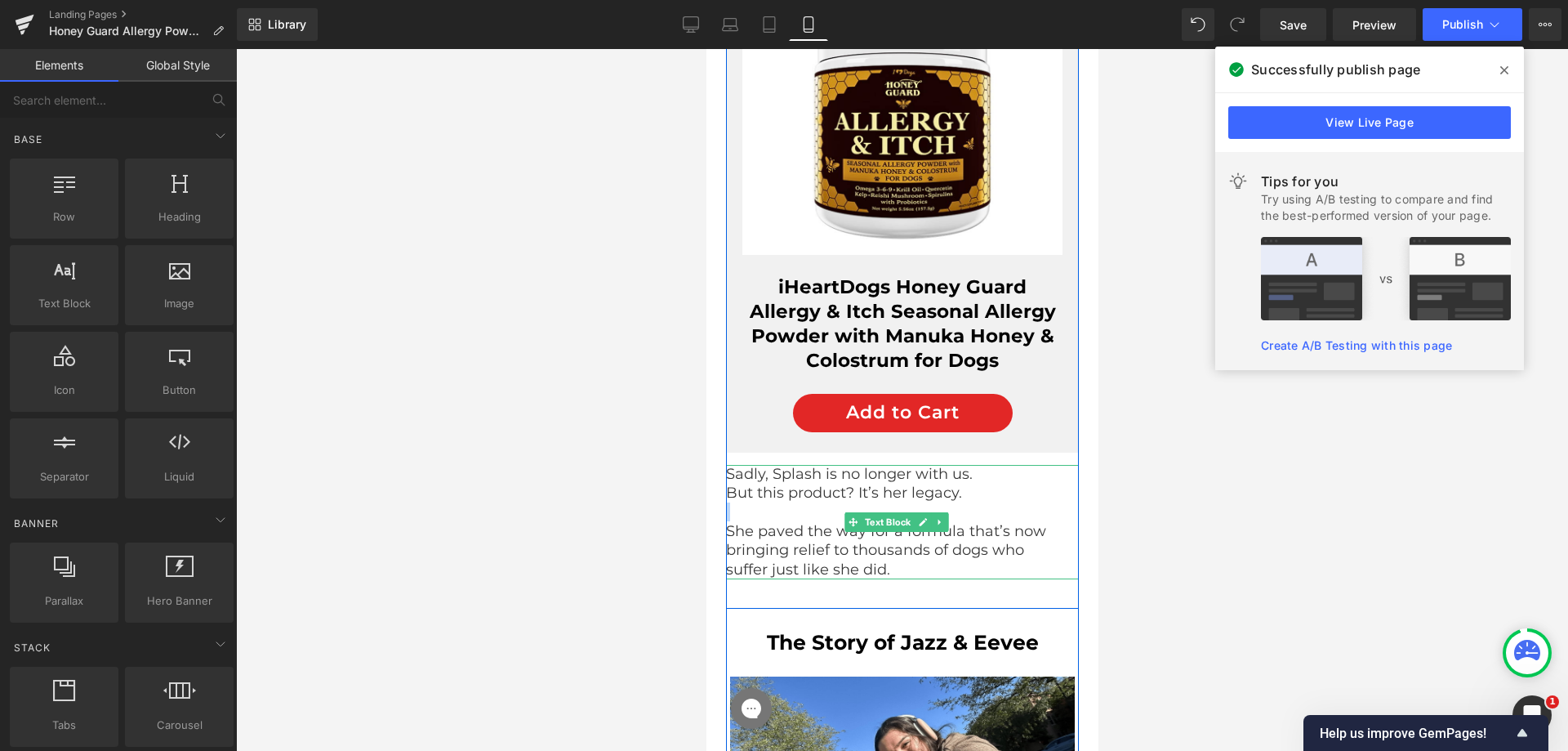
click at [758, 483] on p "Sadly, Splash is no longer with us." at bounding box center [895, 474] width 341 height 19
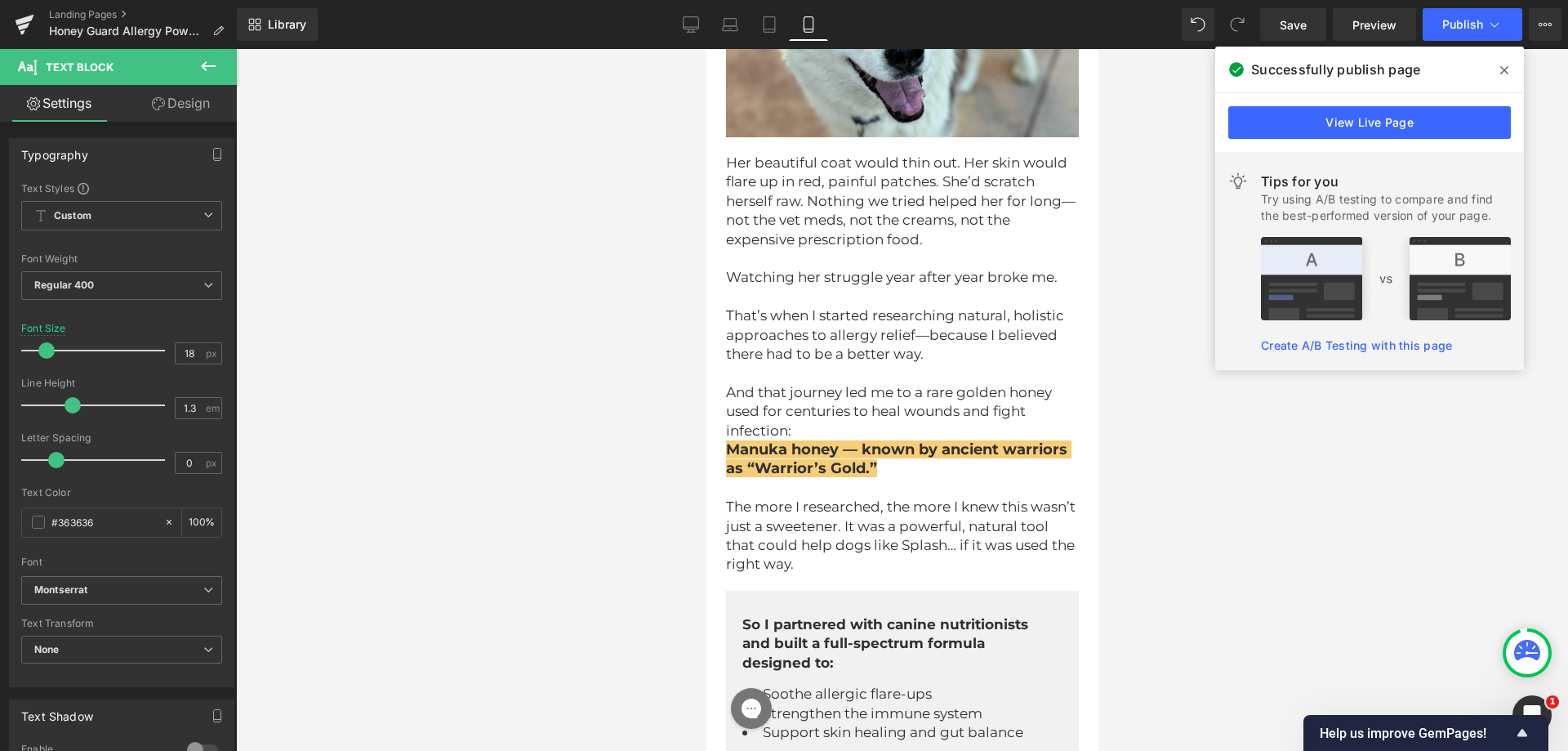
scroll to position [3848, 0]
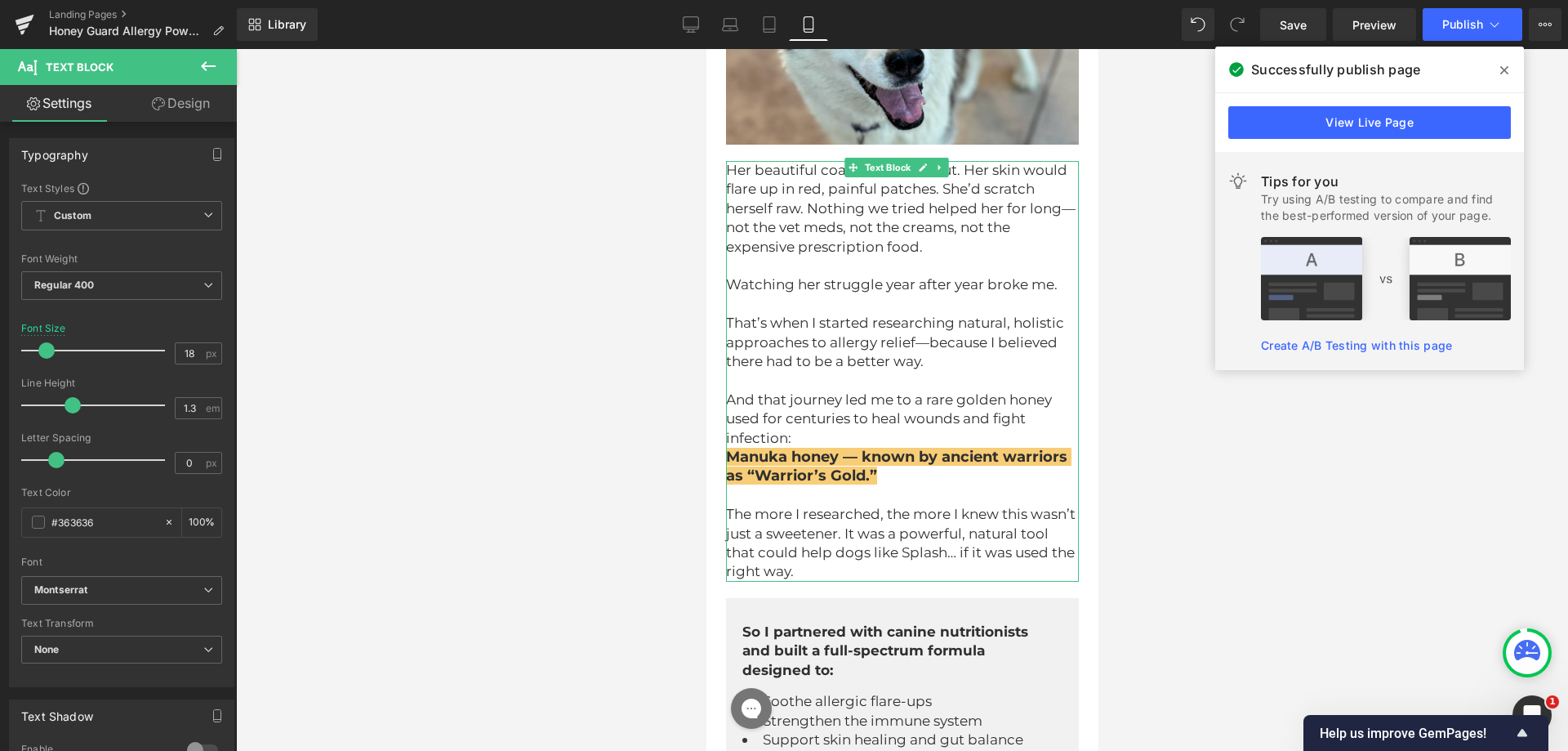
click at [812, 390] on p at bounding box center [901, 380] width 353 height 19
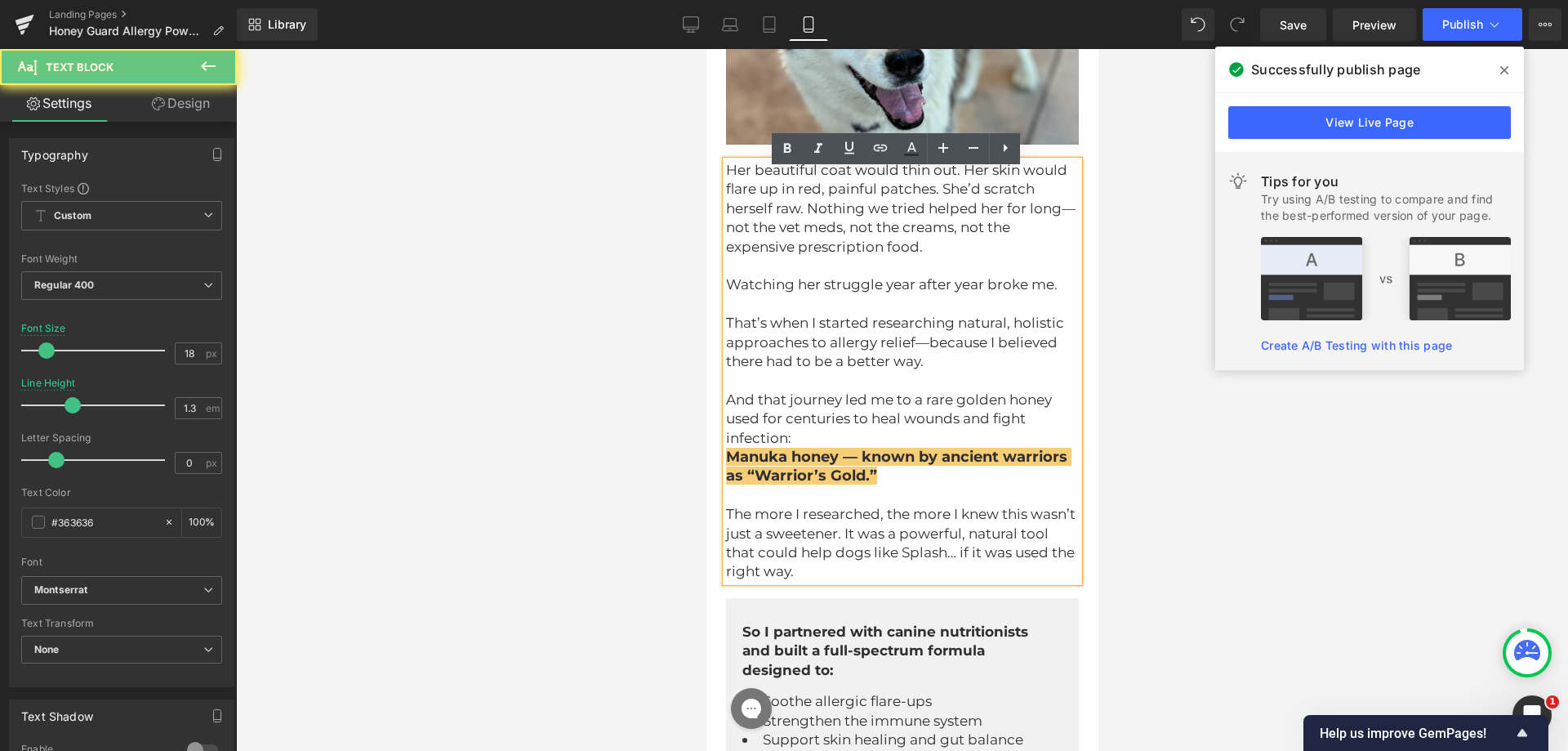
click at [795, 390] on p at bounding box center [901, 380] width 353 height 19
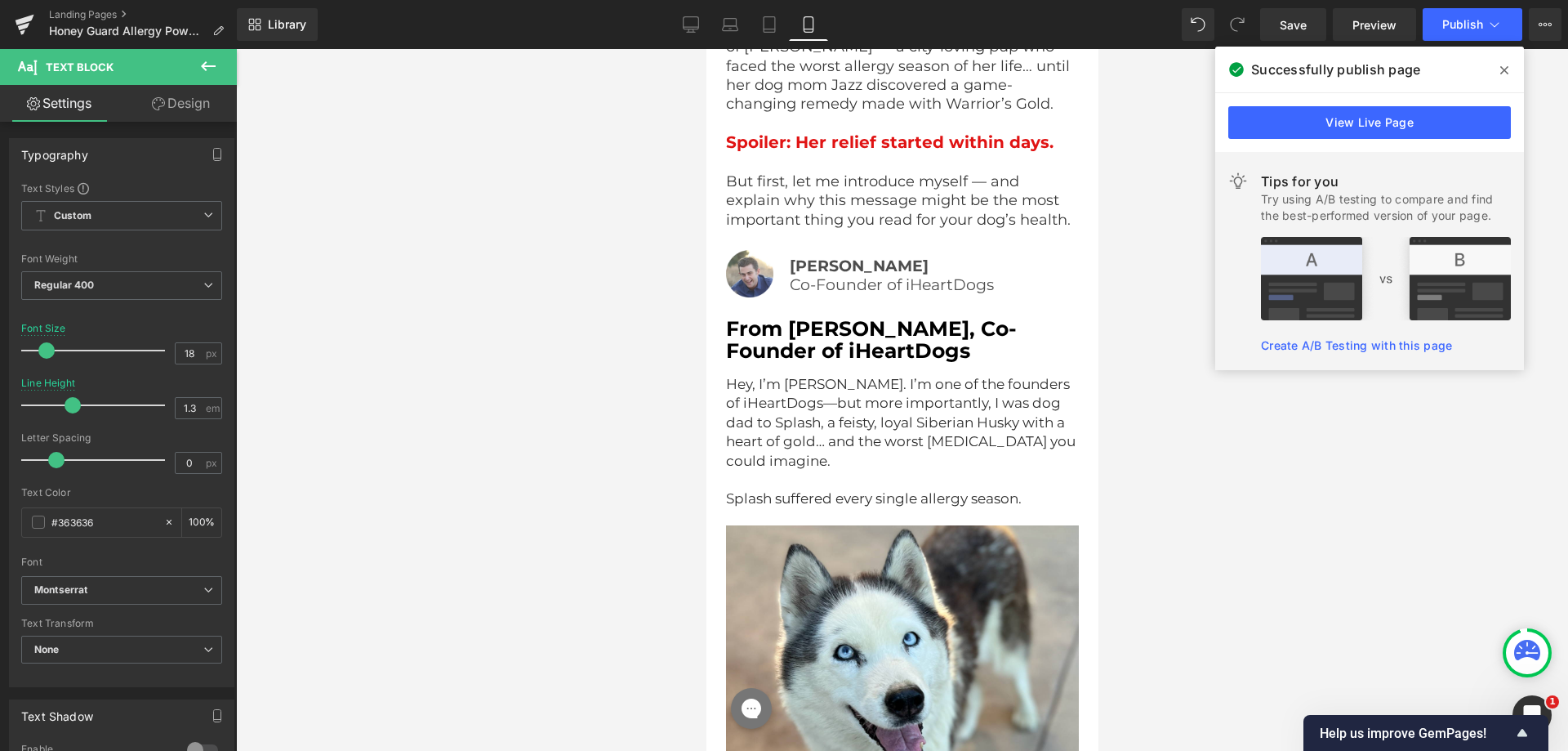
scroll to position [3194, 0]
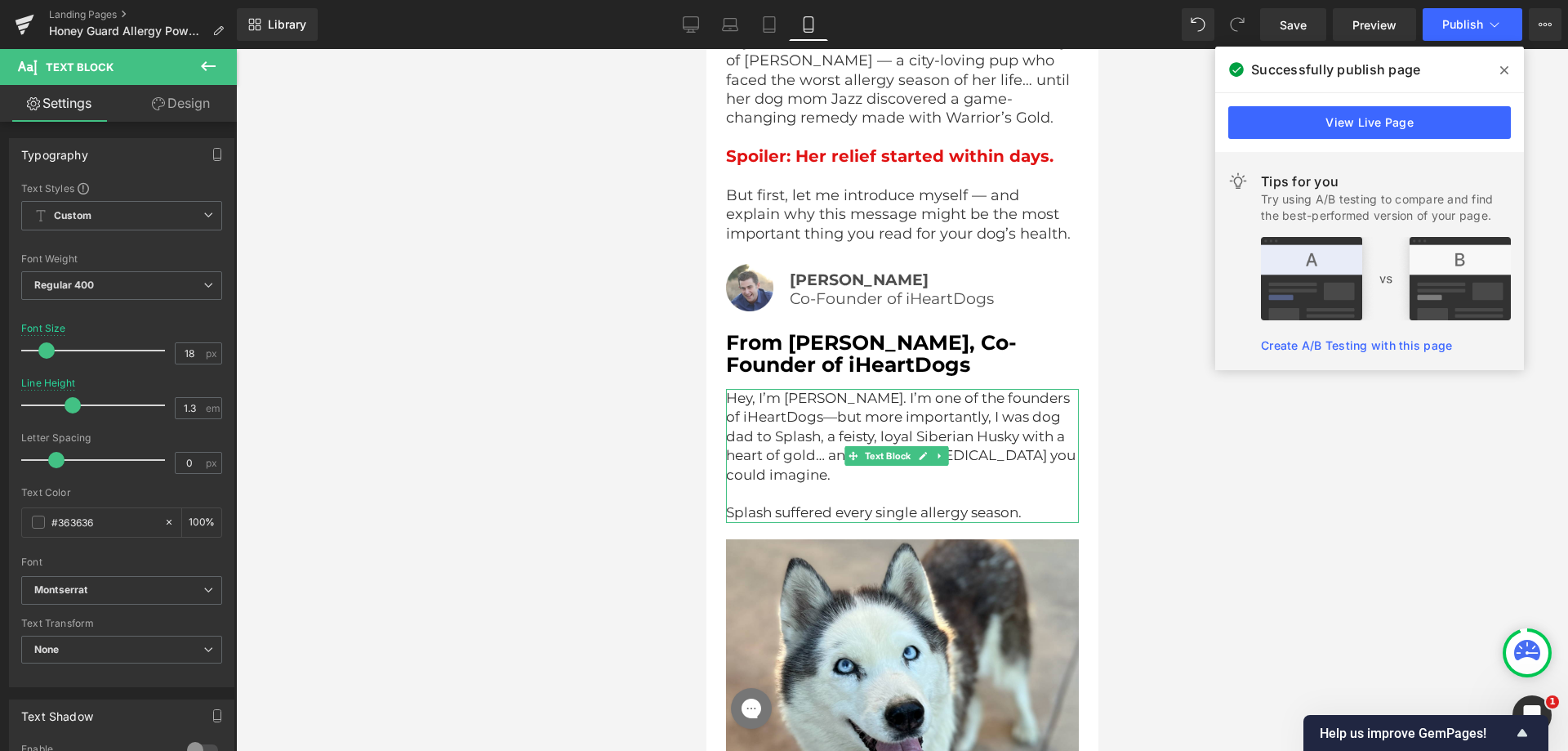
click at [773, 419] on span "Hey, I’m [PERSON_NAME]. I’m one of the founders of iHeartDogs—but more importan…" at bounding box center [901, 436] width 353 height 93
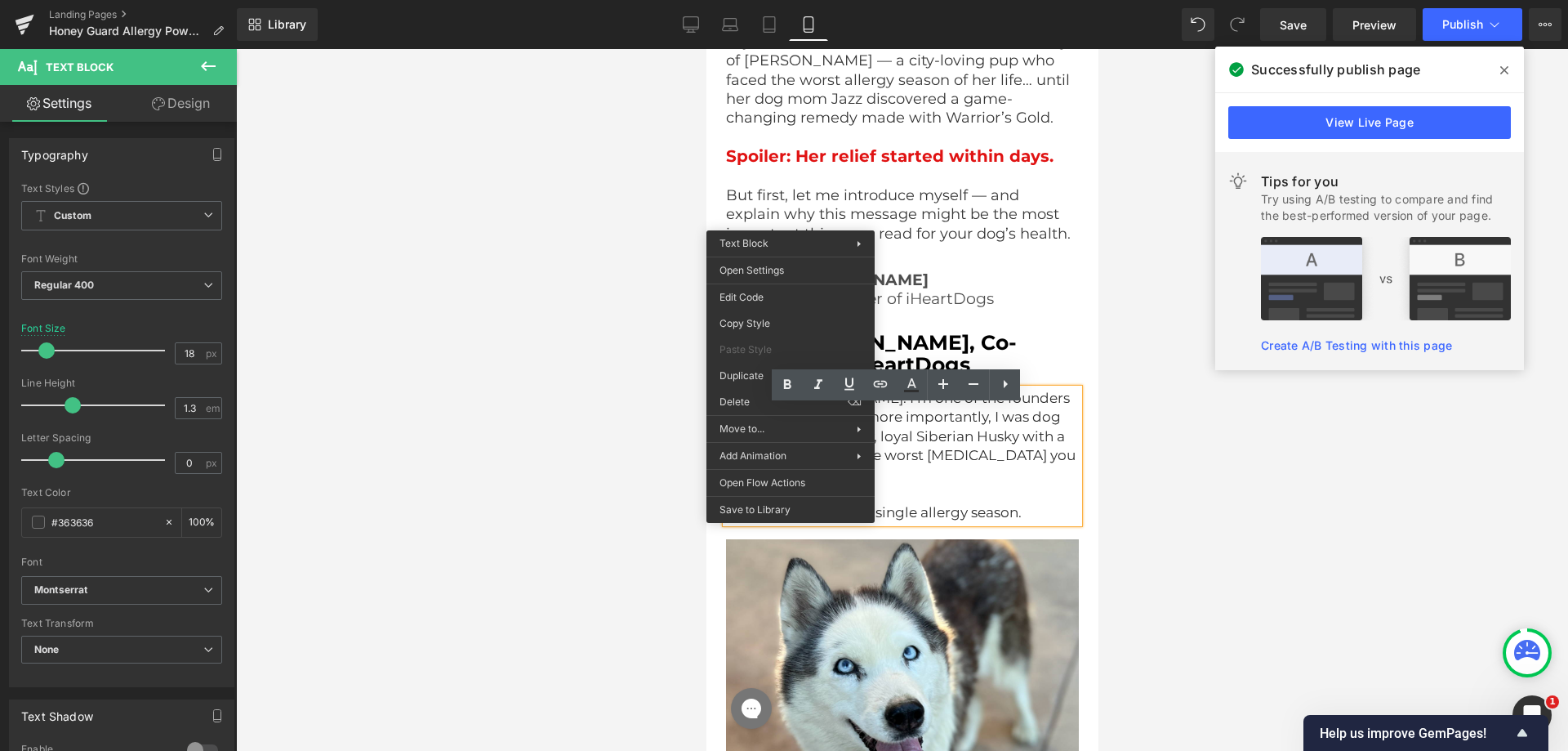
click at [1003, 457] on span "Hey, I’m [PERSON_NAME]. I’m one of the founders of iHeartDogs—but more importan…" at bounding box center [901, 436] width 353 height 93
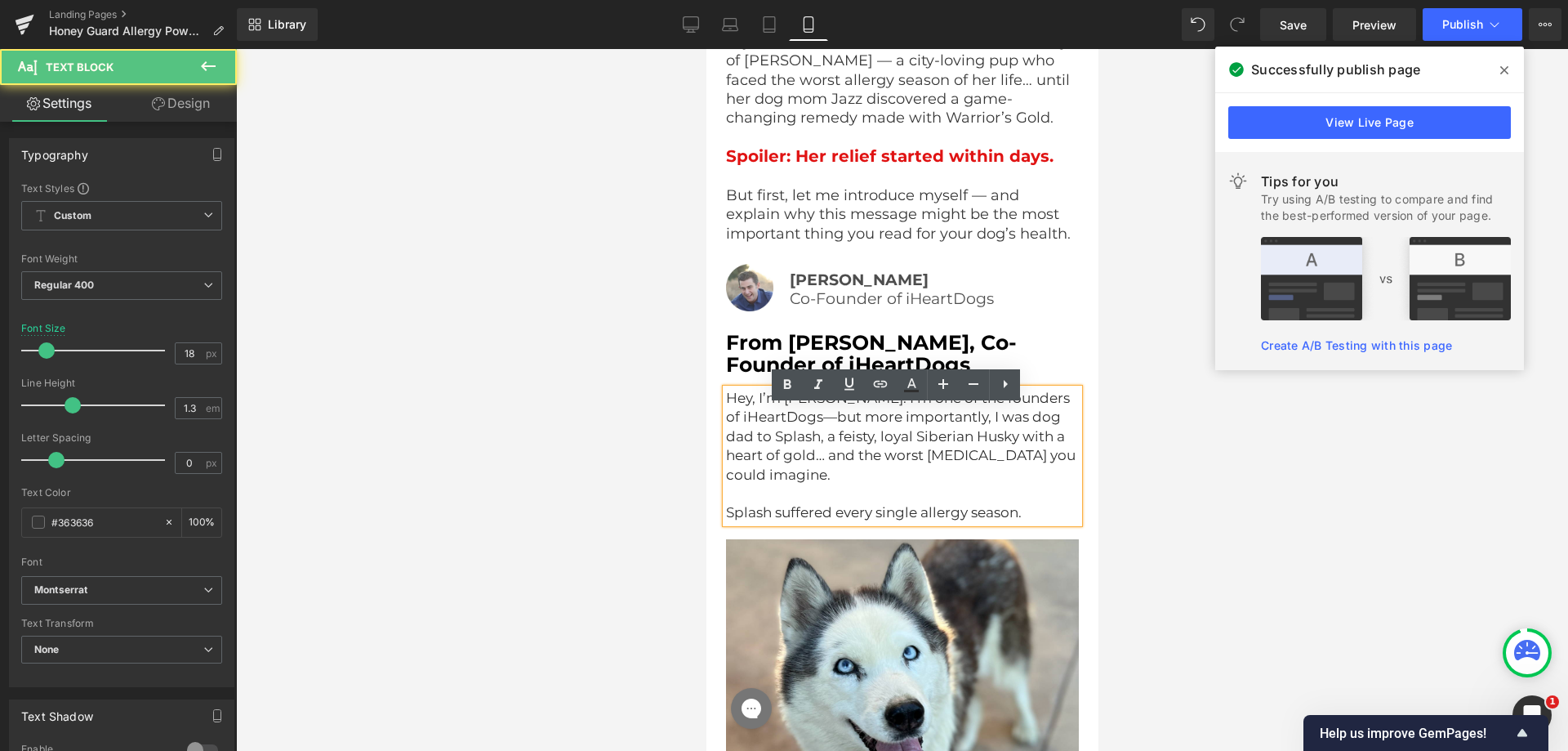
click at [929, 441] on span "Hey, I’m [PERSON_NAME]. I’m one of the founders of iHeartDogs—but more importan…" at bounding box center [901, 436] width 353 height 93
click at [897, 435] on span "Hey, I’m [PERSON_NAME]. I’m one of the founders of iHeartDogs—but more importan…" at bounding box center [901, 436] width 353 height 93
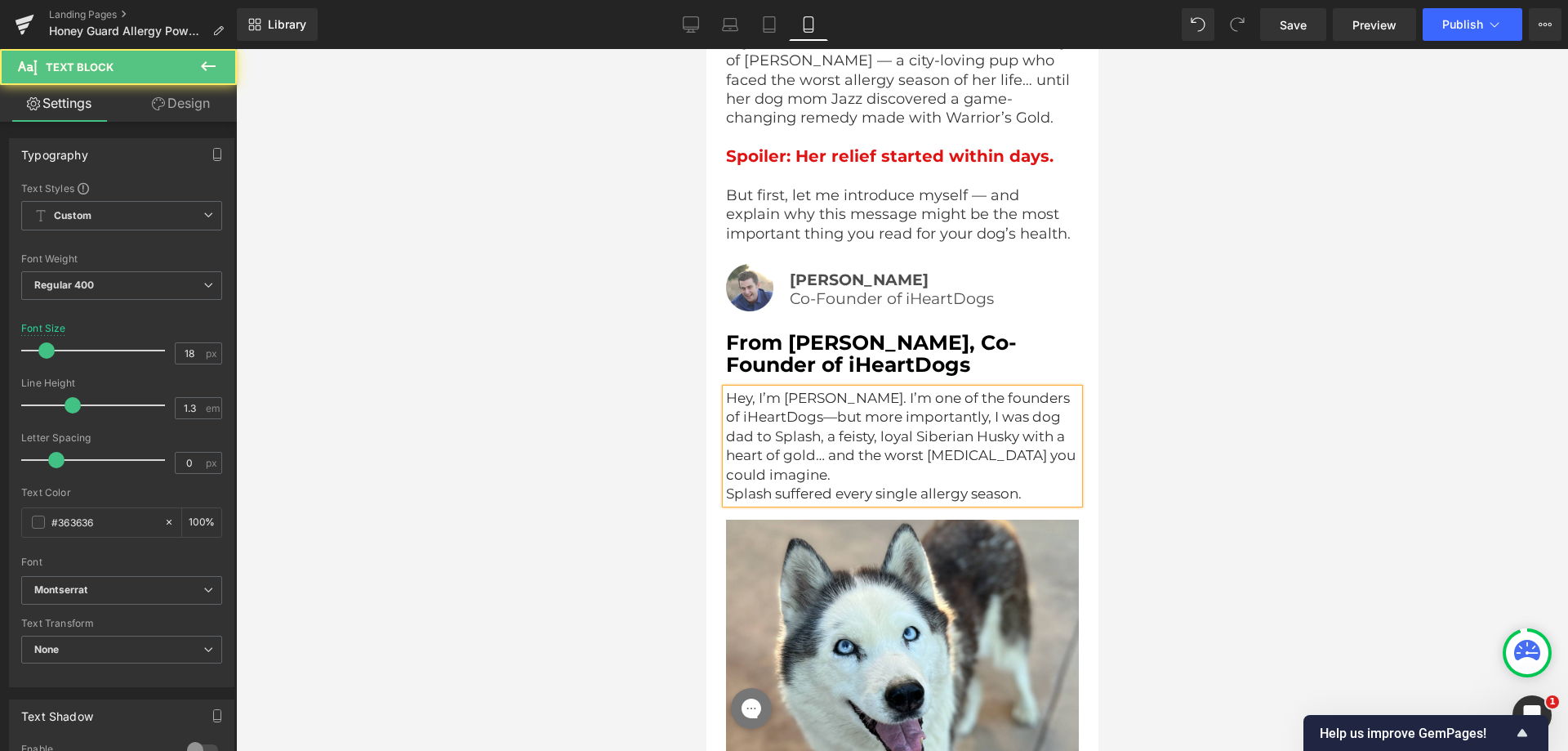
click at [858, 484] on p "Hey, I’m [PERSON_NAME]. I’m one of the founders of iHeartDogs—but more importan…" at bounding box center [901, 437] width 353 height 96
click at [840, 484] on p "Hey, I’m [PERSON_NAME]. I’m one of the founders of iHeartDogs—but more importan…" at bounding box center [901, 437] width 353 height 96
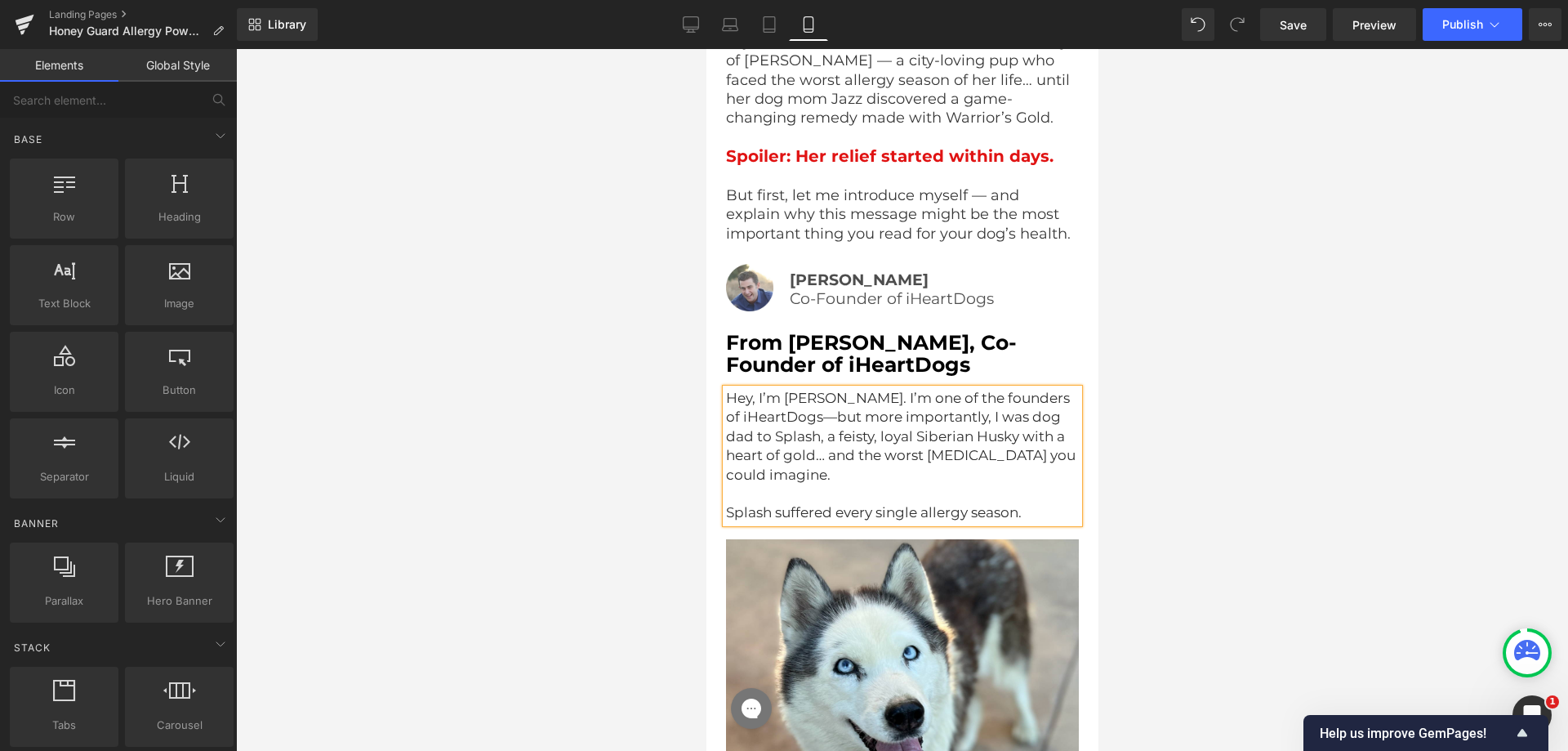
click at [447, 415] on div at bounding box center [901, 399] width 1332 height 702
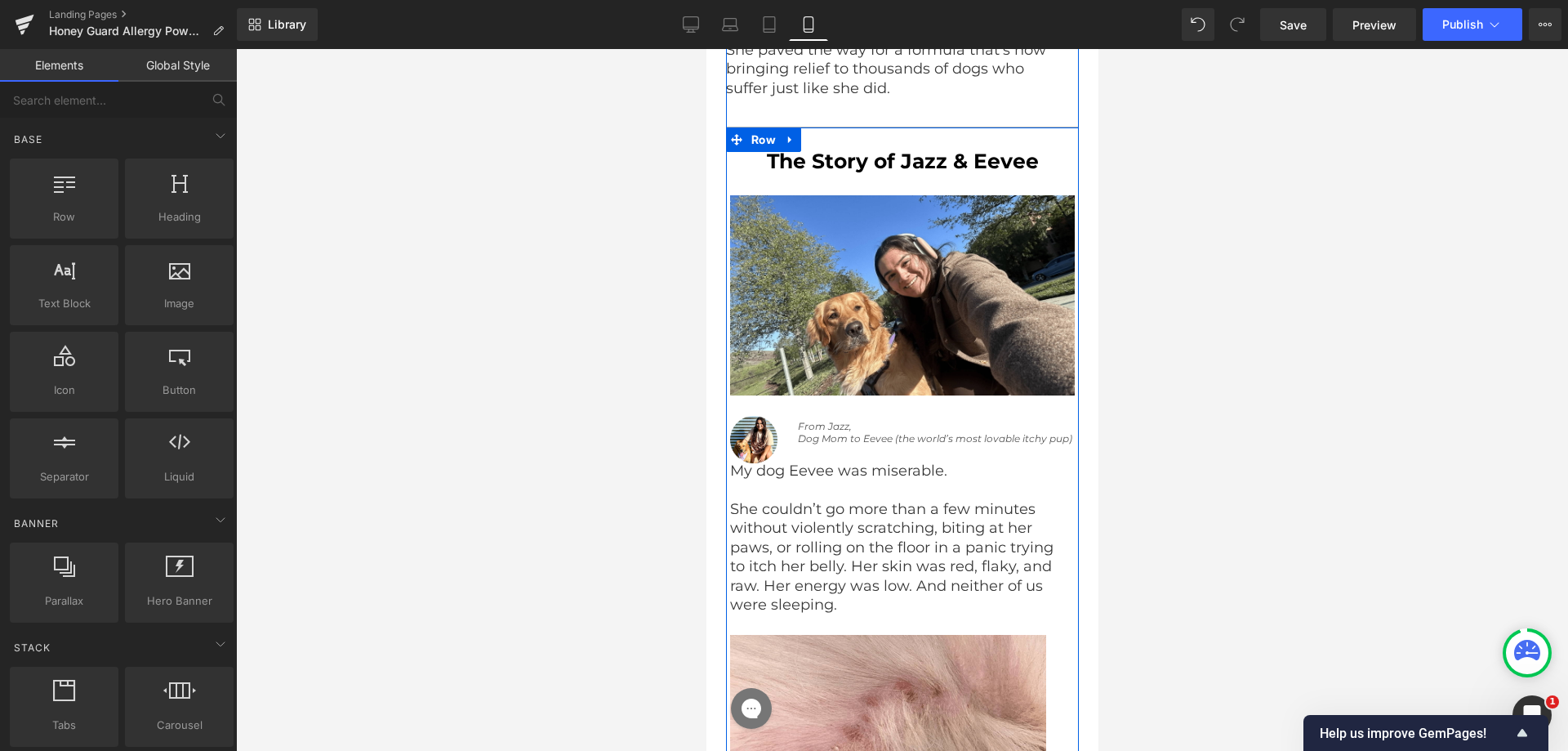
scroll to position [5156, 0]
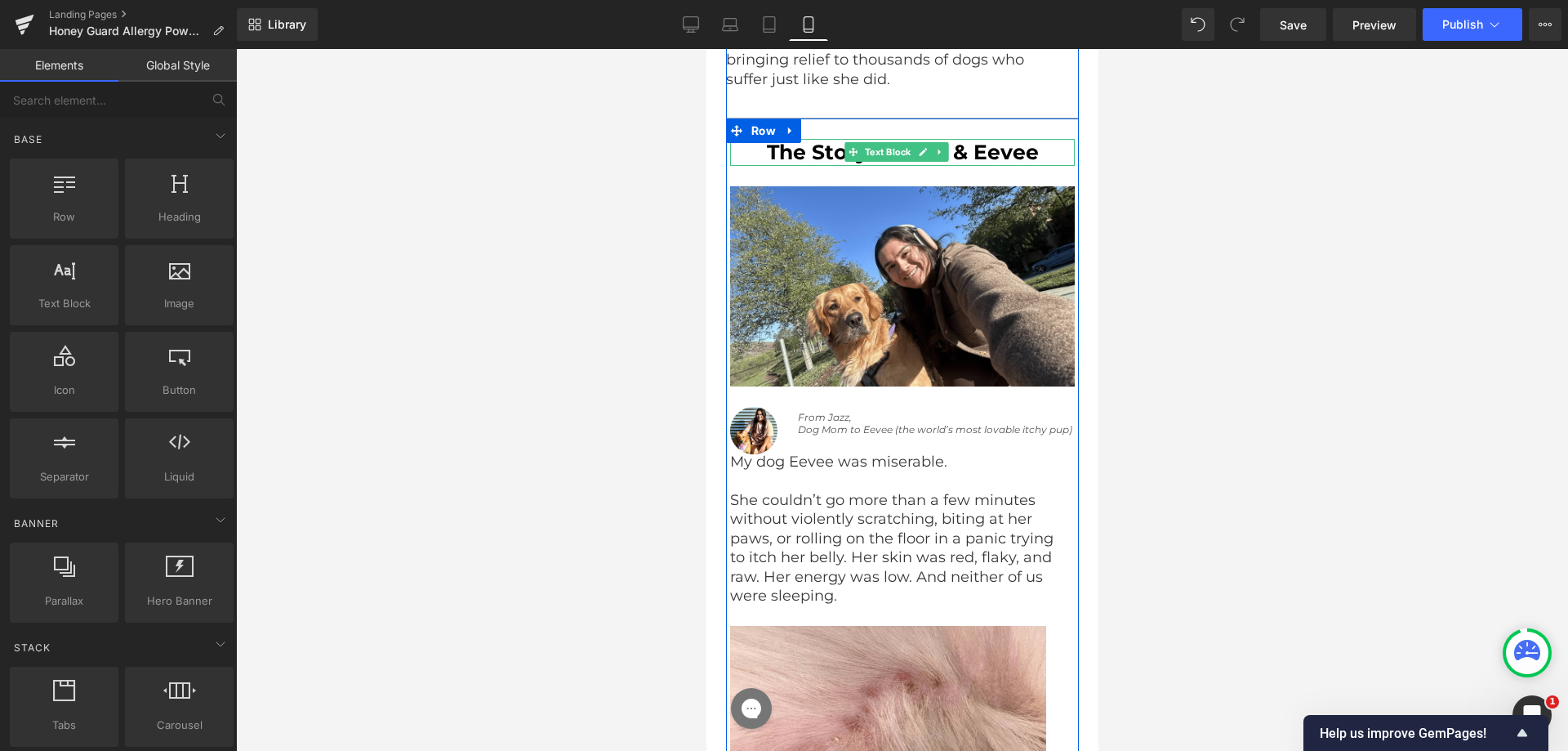
click at [821, 164] on b "The Story of Jazz & Eevee" at bounding box center [901, 152] width 272 height 24
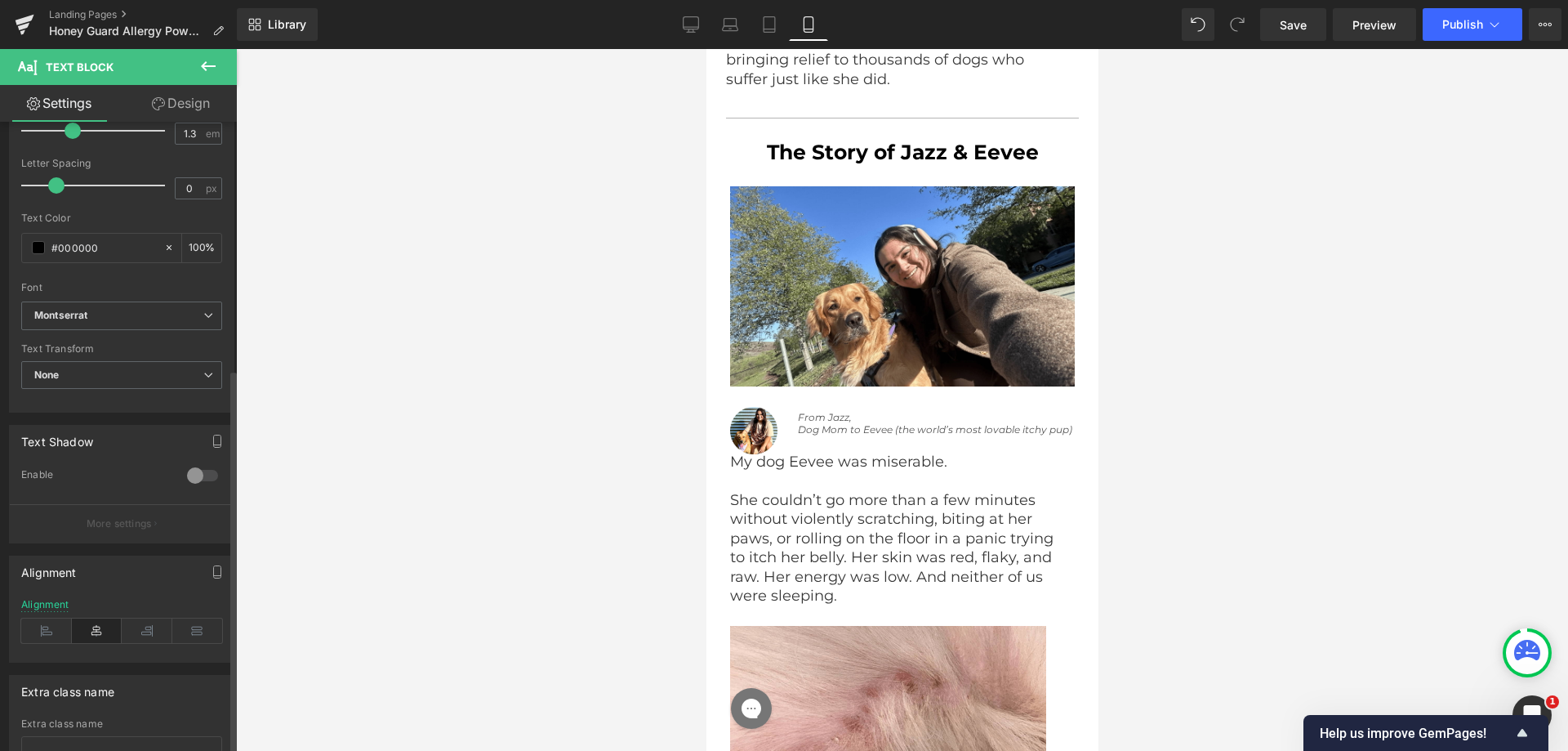
scroll to position [405, 0]
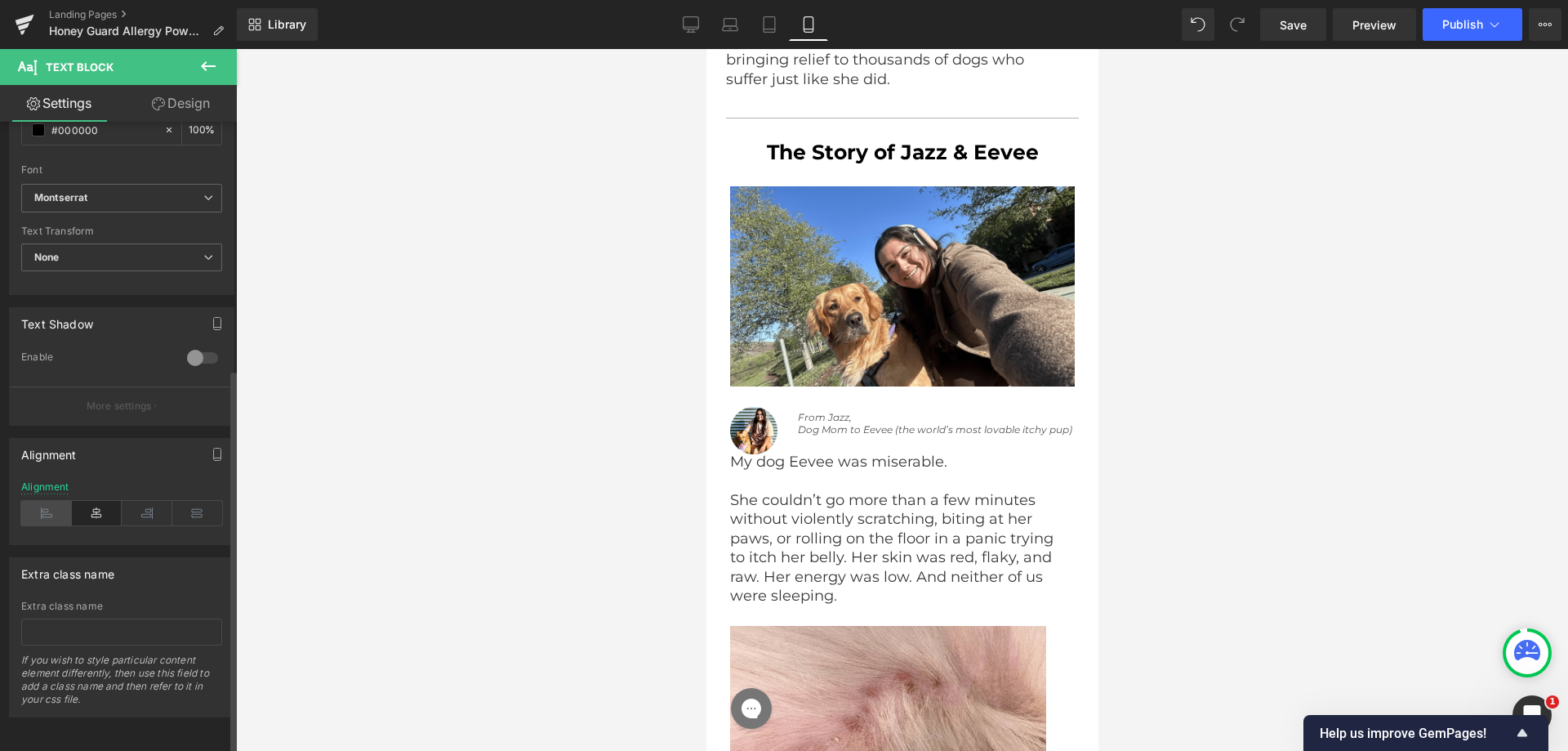
click at [42, 501] on icon at bounding box center [47, 512] width 51 height 24
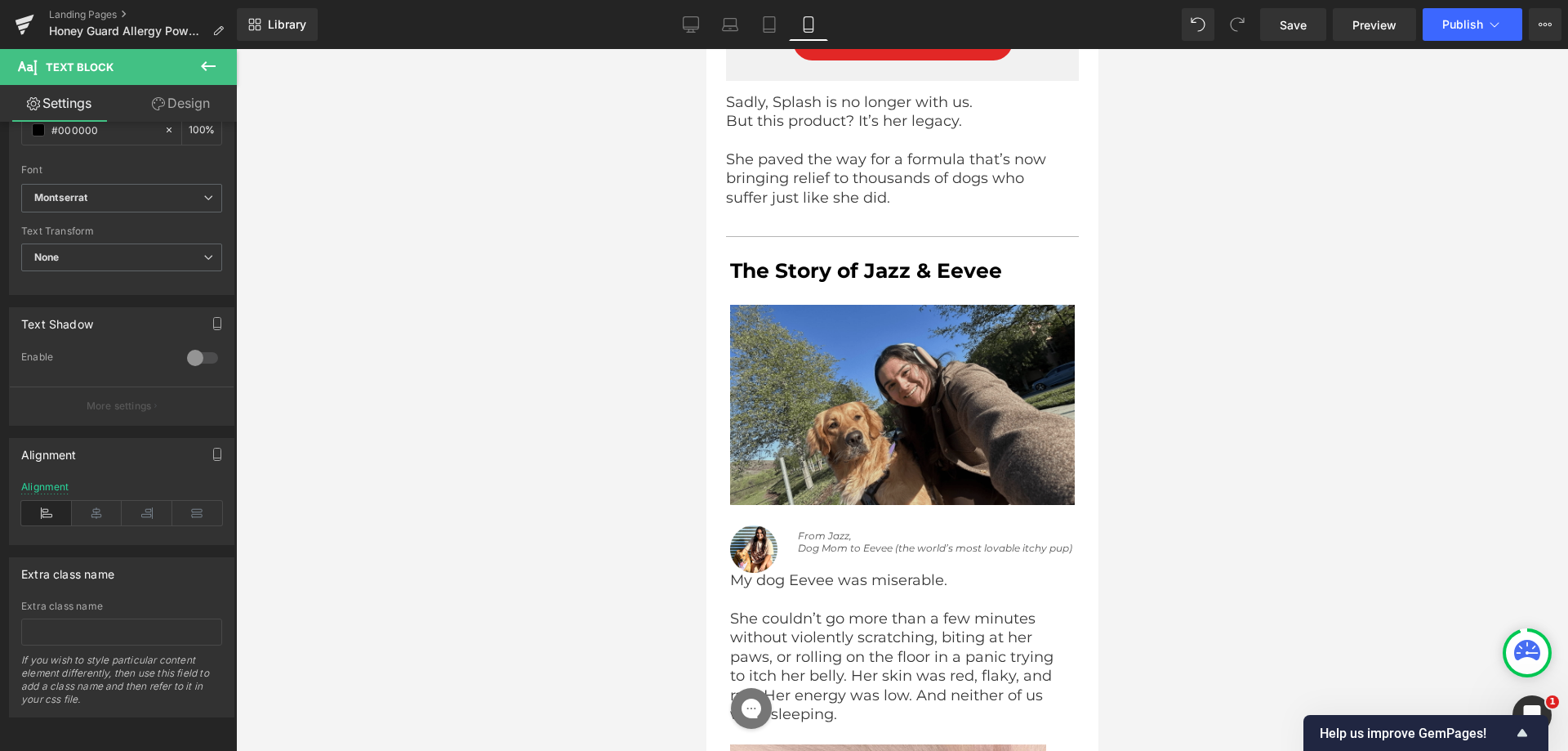
scroll to position [4992, 0]
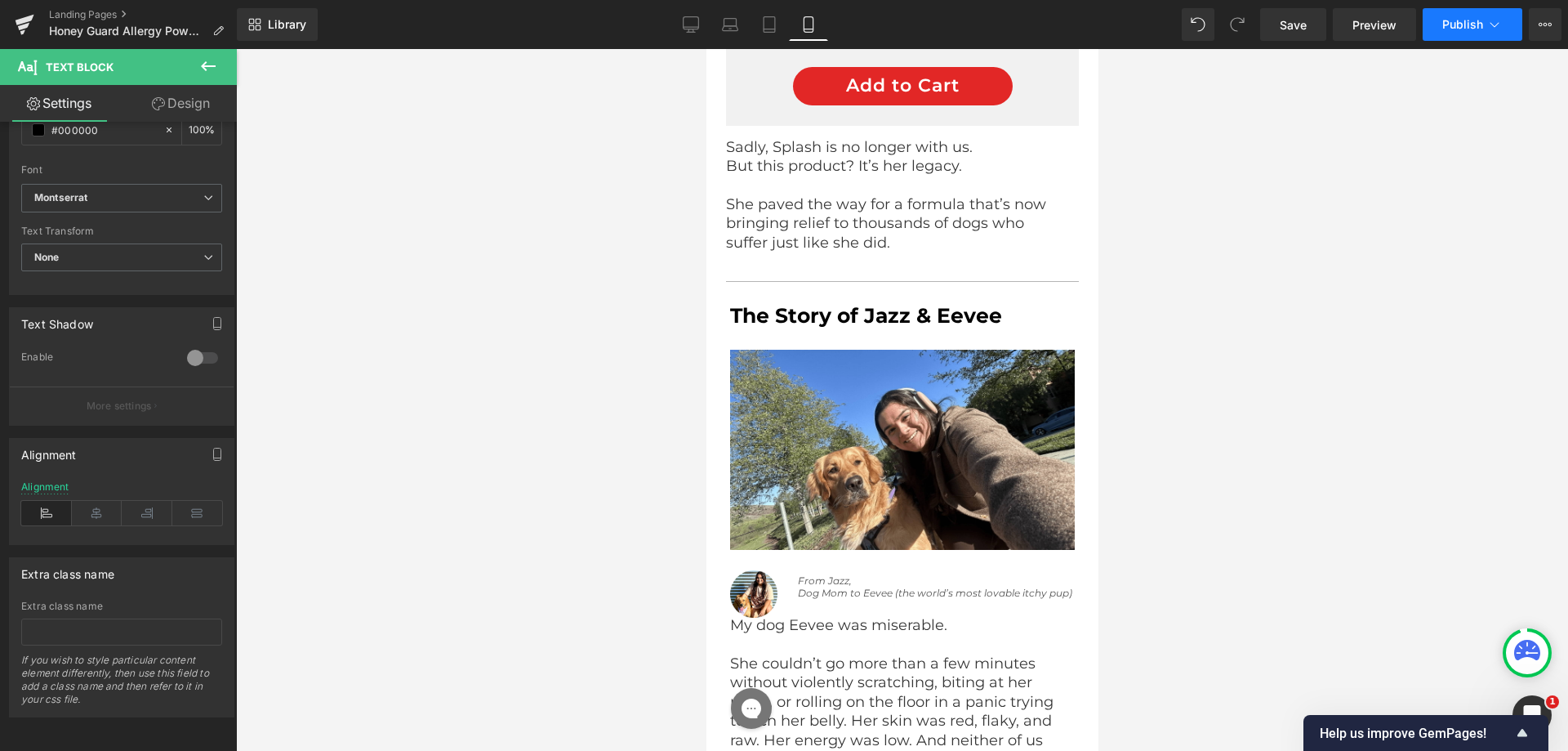
click at [1482, 23] on span "Publish" at bounding box center [1462, 24] width 41 height 13
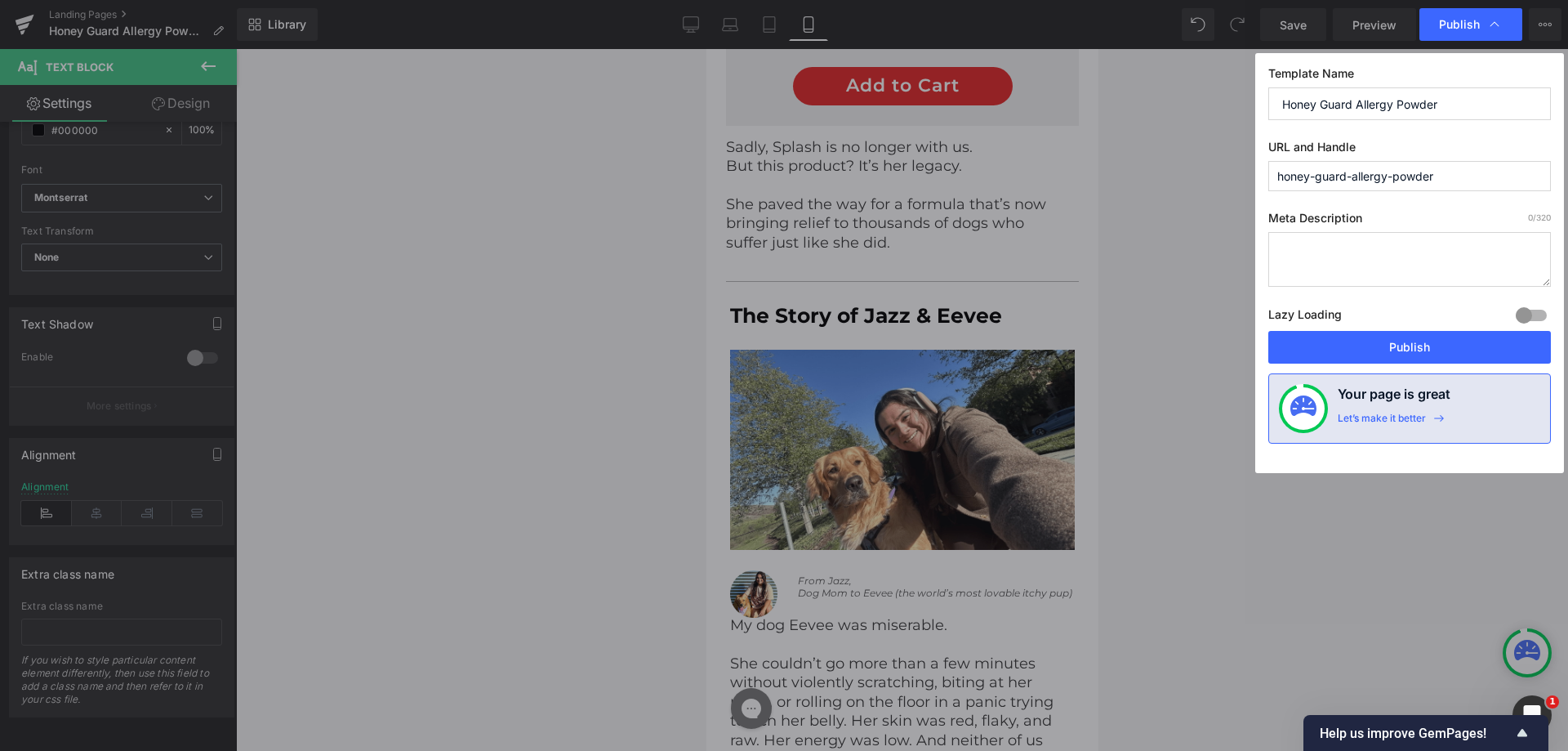
click at [1354, 343] on button "Publish" at bounding box center [1409, 347] width 283 height 33
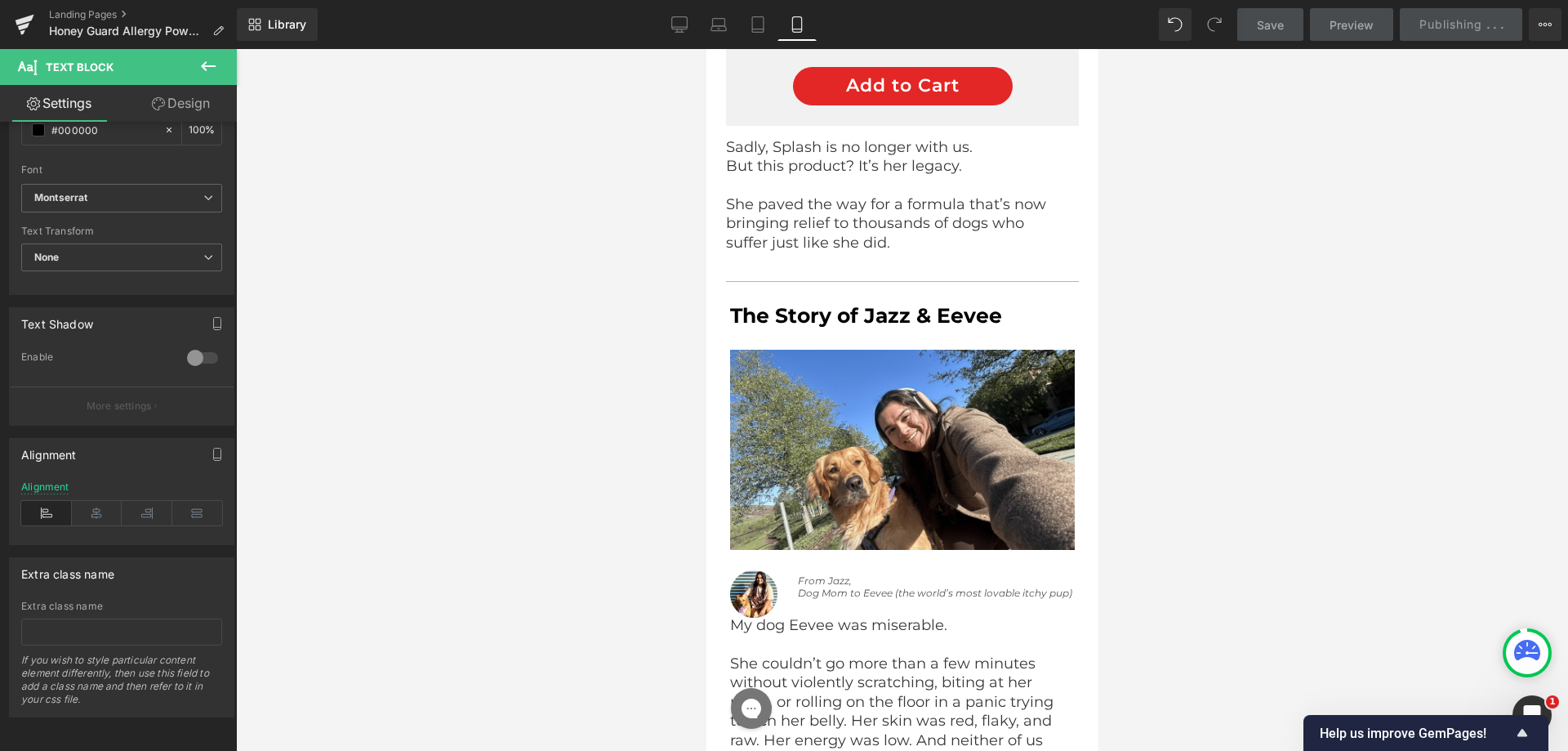
scroll to position [2207, 0]
